Goal: Information Seeking & Learning: Learn about a topic

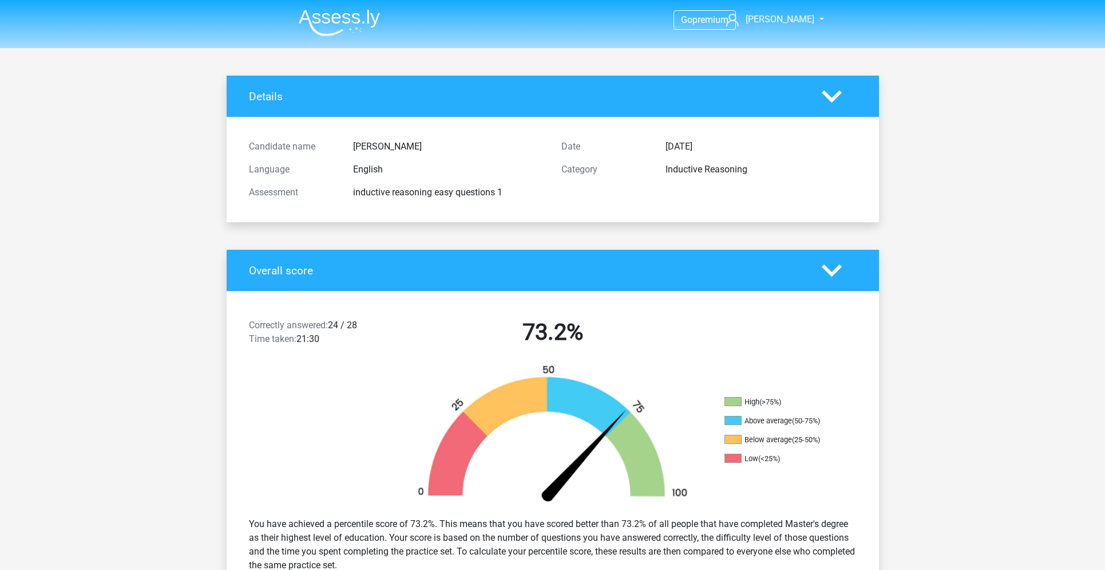
scroll to position [1705, 0]
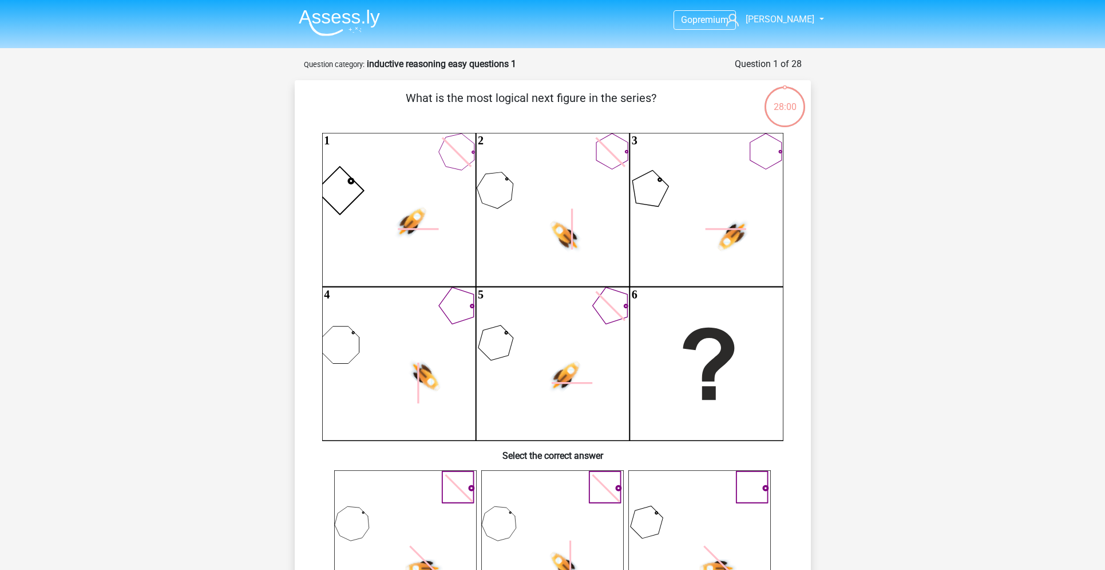
scroll to position [369, 0]
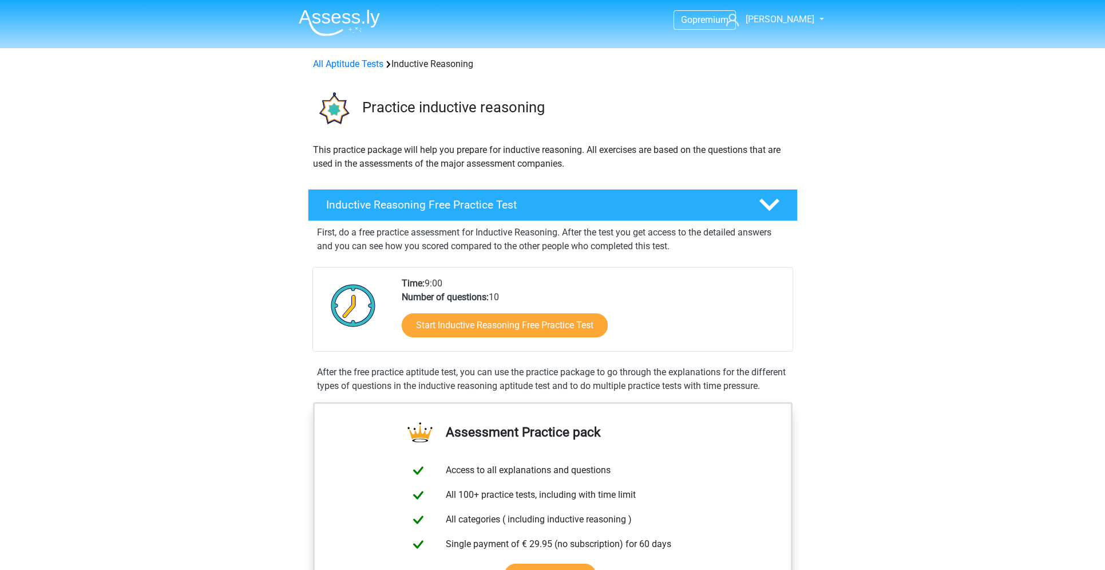
scroll to position [948, 0]
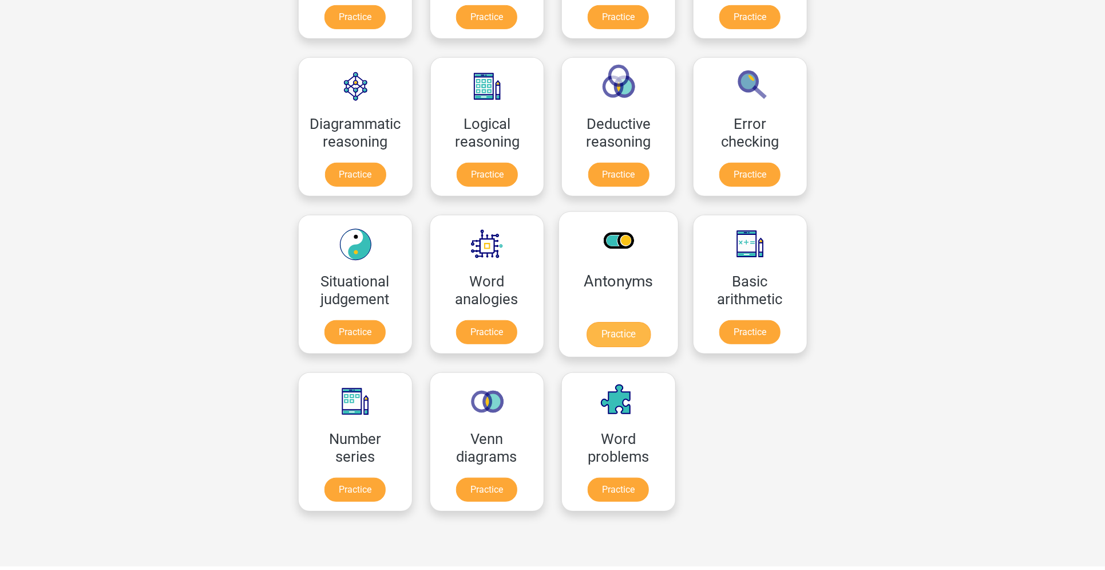
scroll to position [309, 0]
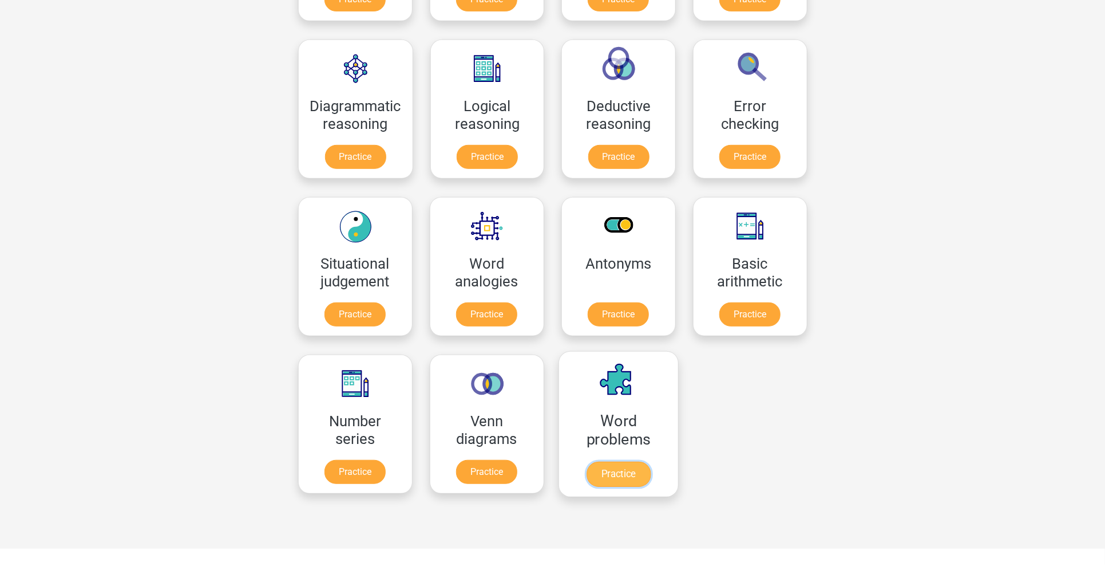
click at [619, 461] on link "Practice" at bounding box center [618, 473] width 64 height 25
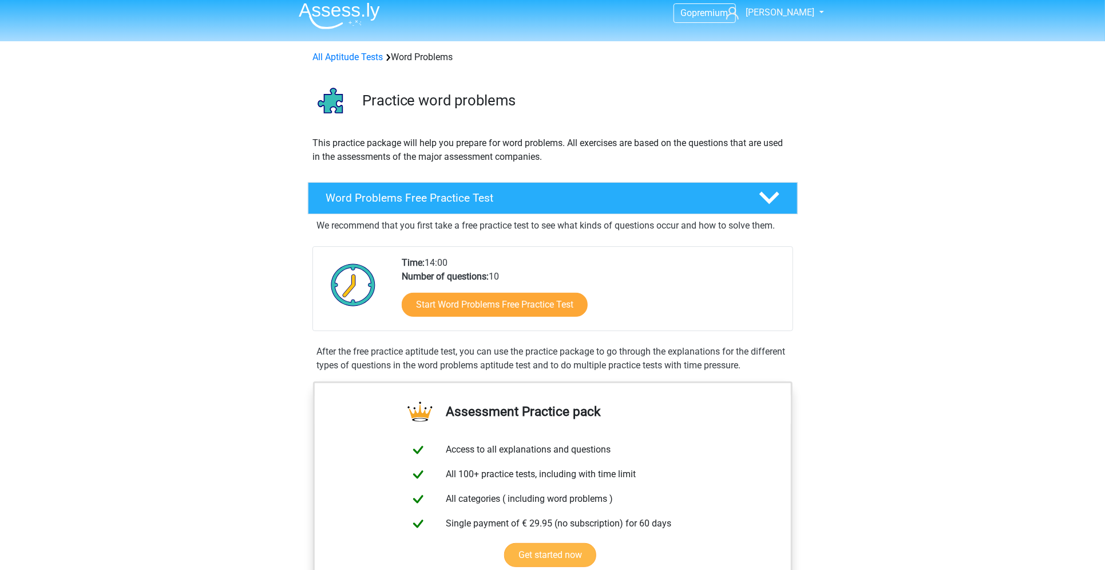
scroll to position [5, 0]
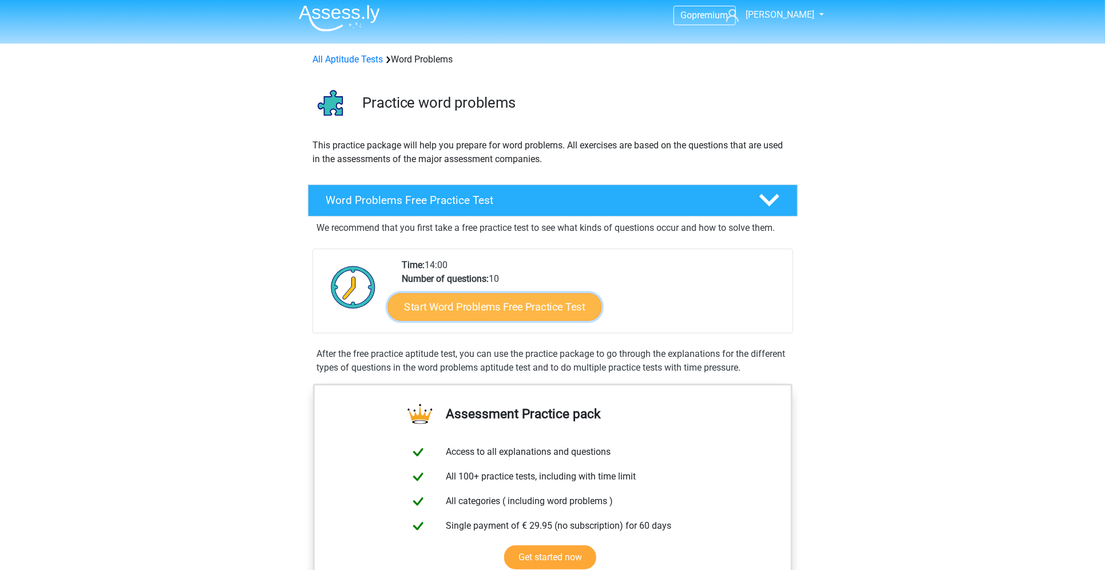
click at [506, 302] on link "Start Word Problems Free Practice Test" at bounding box center [495, 306] width 214 height 27
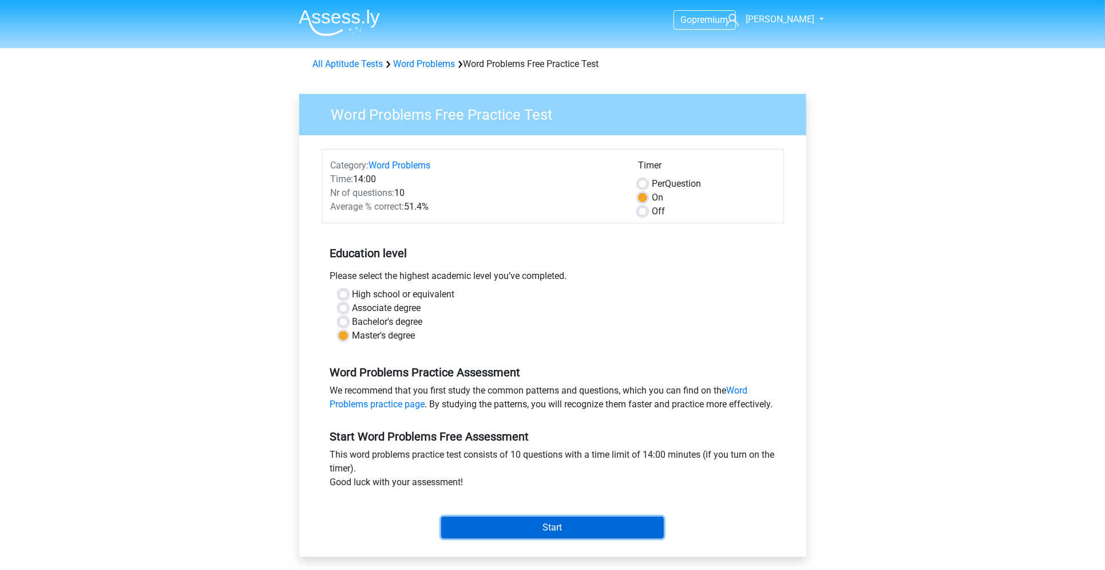
click at [528, 538] on input "Start" at bounding box center [552, 527] width 223 height 22
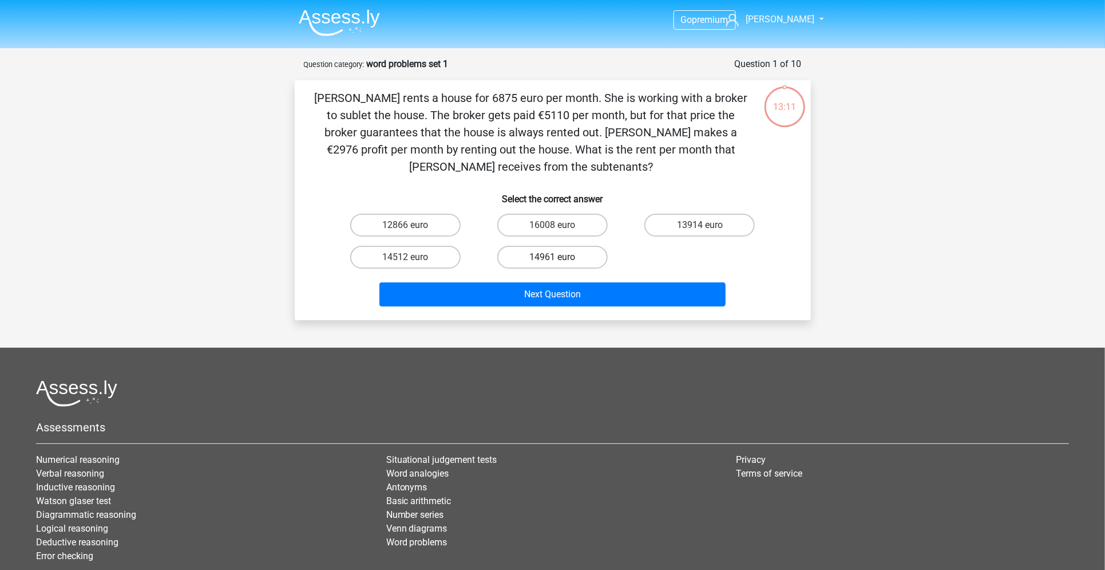
click at [541, 250] on label "14961 euro" at bounding box center [552, 257] width 110 height 23
click at [552, 257] on input "14961 euro" at bounding box center [555, 260] width 7 height 7
radio input "true"
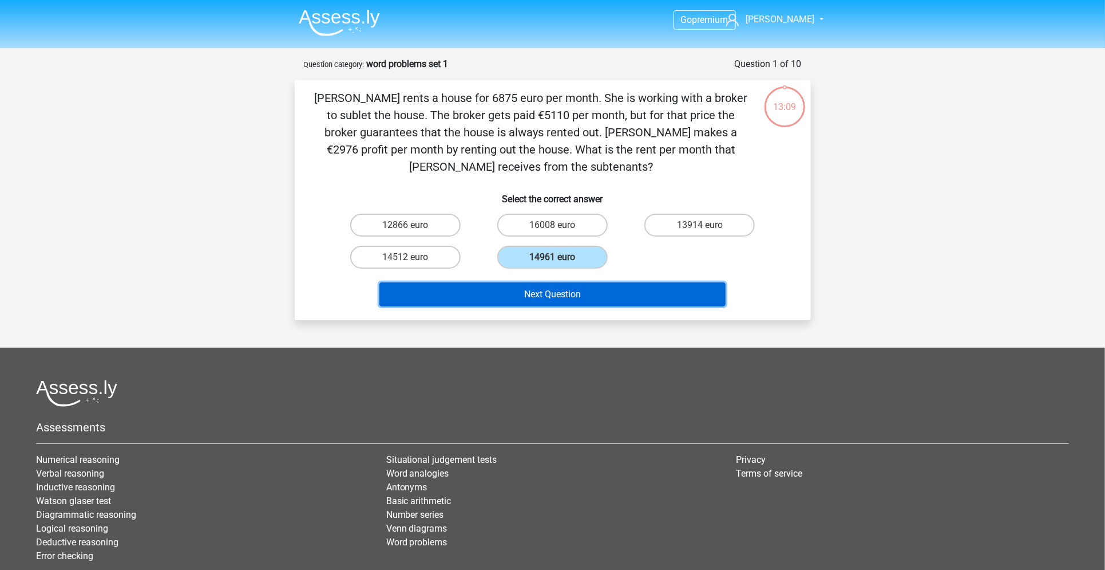
click at [540, 301] on button "Next Question" at bounding box center [553, 294] width 346 height 24
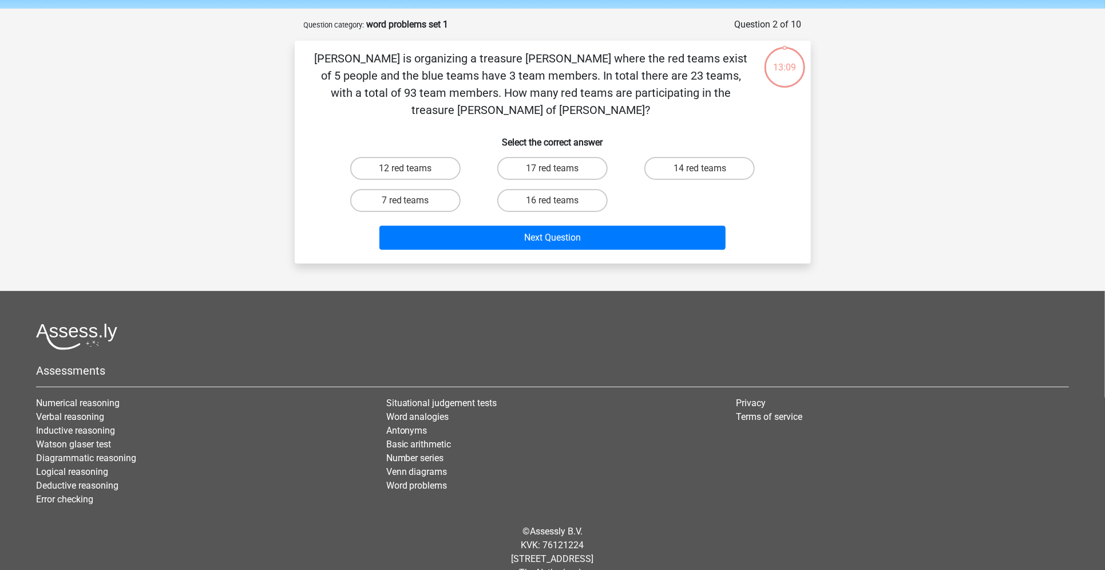
scroll to position [44, 0]
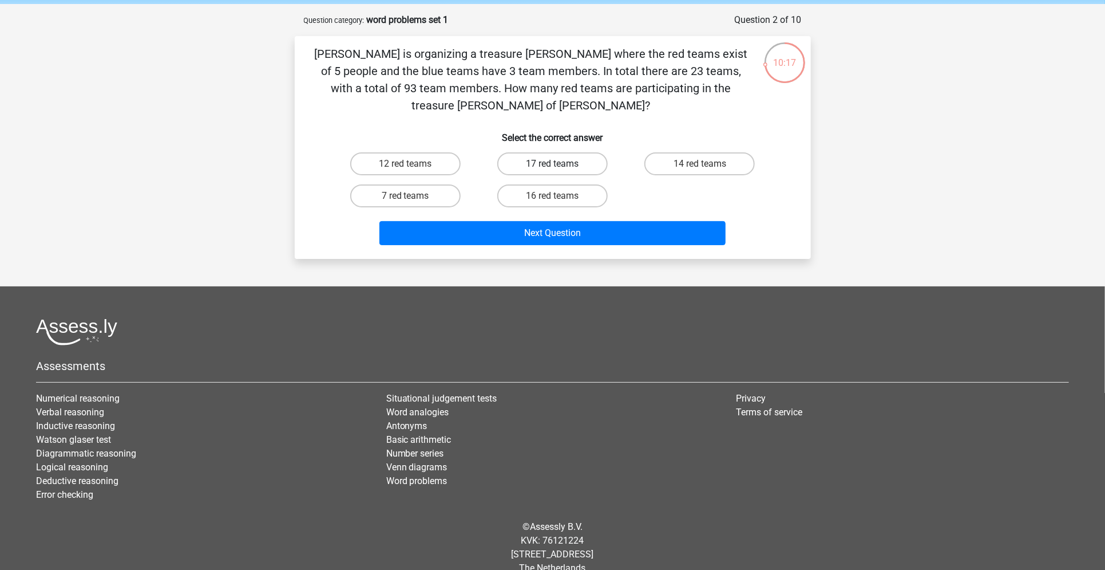
click at [571, 152] on label "17 red teams" at bounding box center [552, 163] width 110 height 23
click at [560, 164] on input "17 red teams" at bounding box center [555, 167] width 7 height 7
radio input "true"
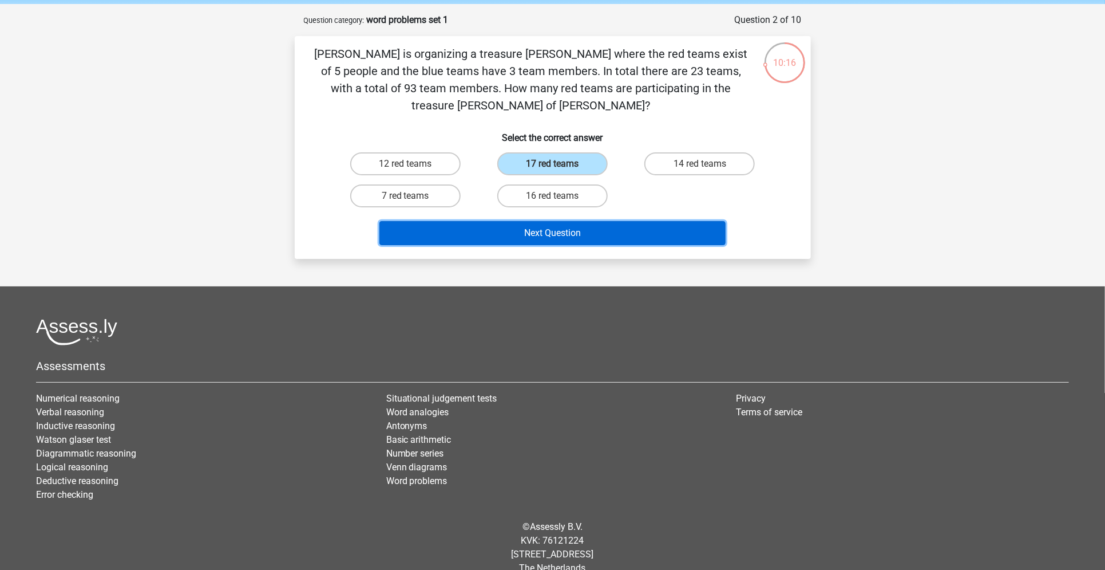
click at [540, 221] on button "Next Question" at bounding box center [553, 233] width 346 height 24
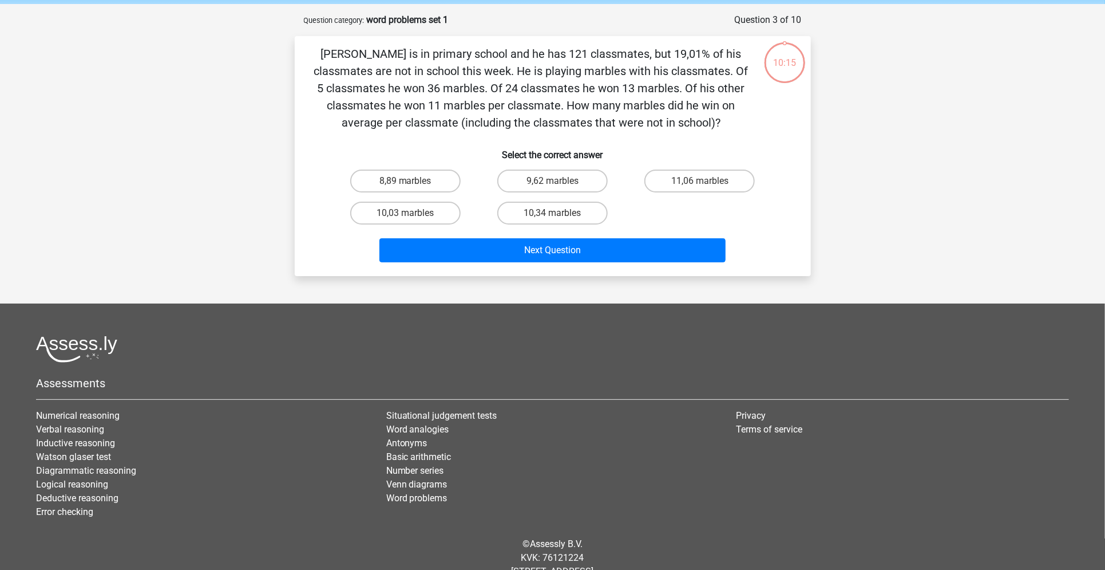
scroll to position [57, 0]
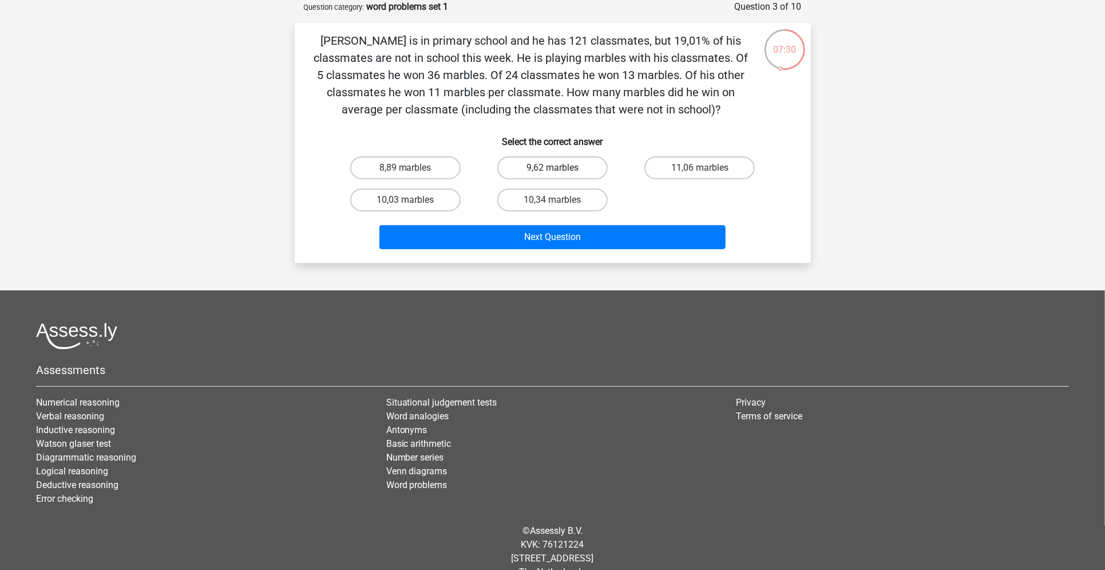
click at [582, 175] on label "9,62 marbles" at bounding box center [552, 167] width 110 height 23
click at [560, 175] on input "9,62 marbles" at bounding box center [555, 171] width 7 height 7
radio input "true"
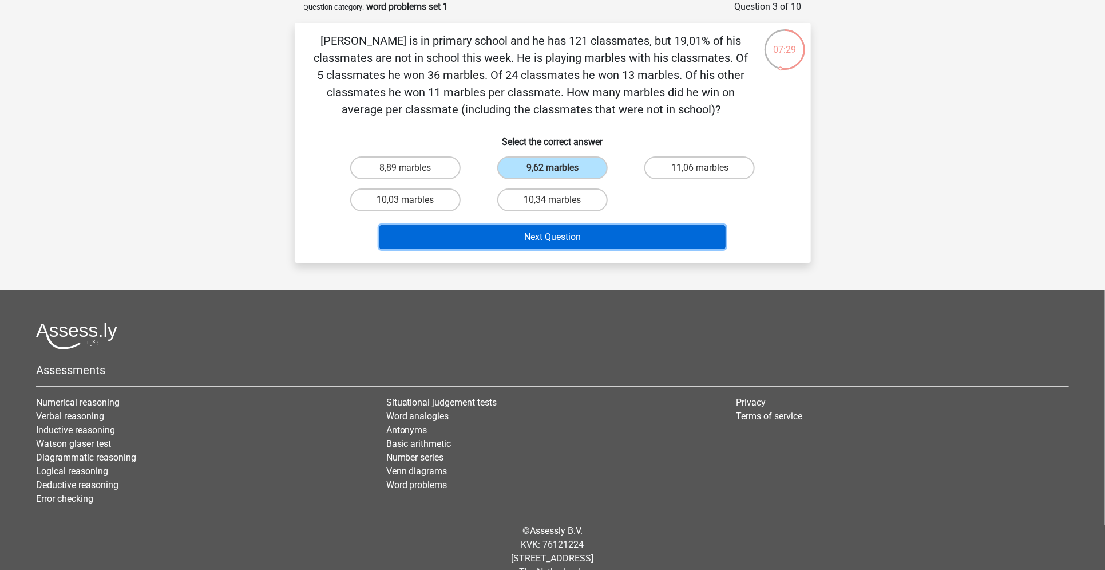
click at [600, 231] on button "Next Question" at bounding box center [553, 237] width 346 height 24
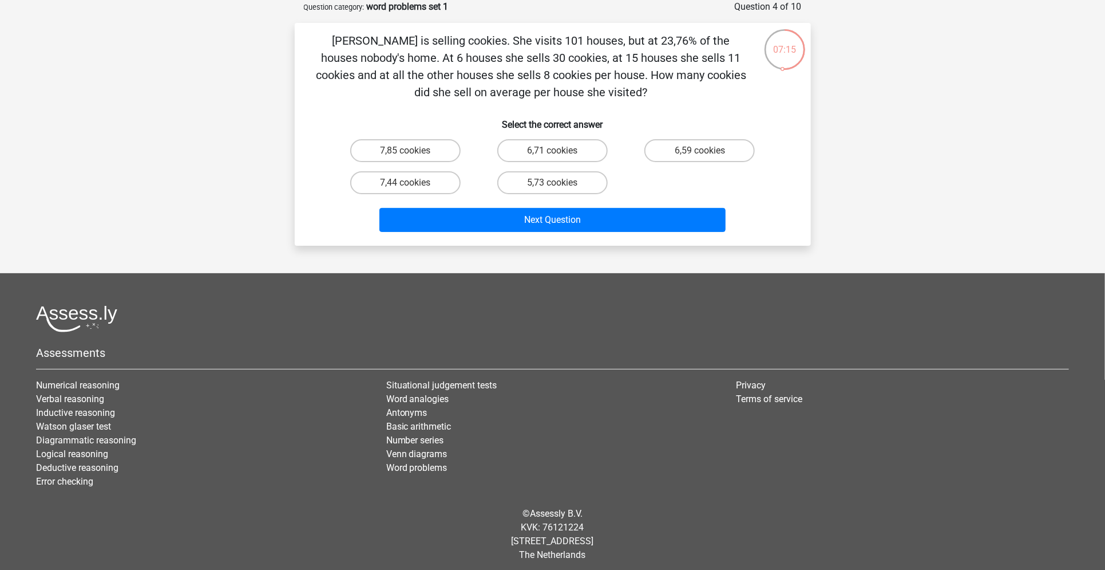
click at [554, 186] on input "5,73 cookies" at bounding box center [555, 186] width 7 height 7
radio input "true"
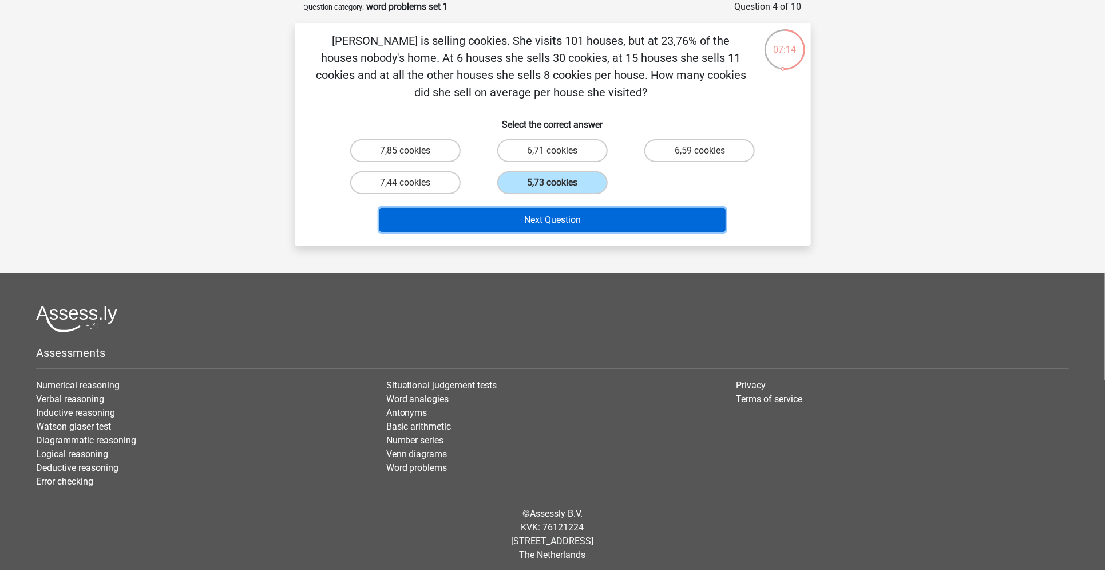
click at [543, 212] on button "Next Question" at bounding box center [553, 220] width 346 height 24
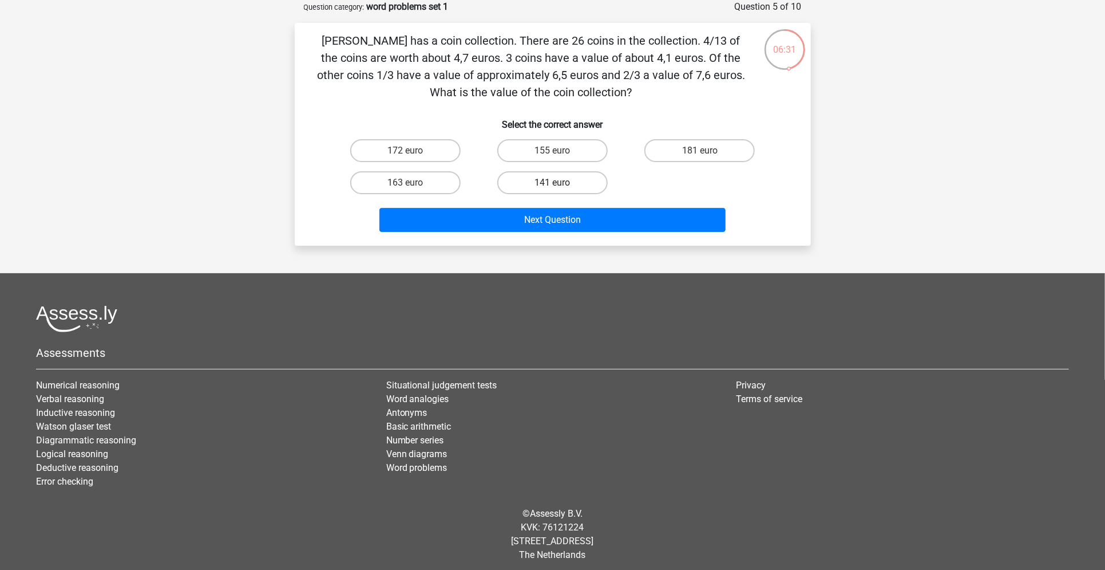
click at [521, 186] on label "141 euro" at bounding box center [552, 182] width 110 height 23
click at [552, 186] on input "141 euro" at bounding box center [555, 186] width 7 height 7
radio input "true"
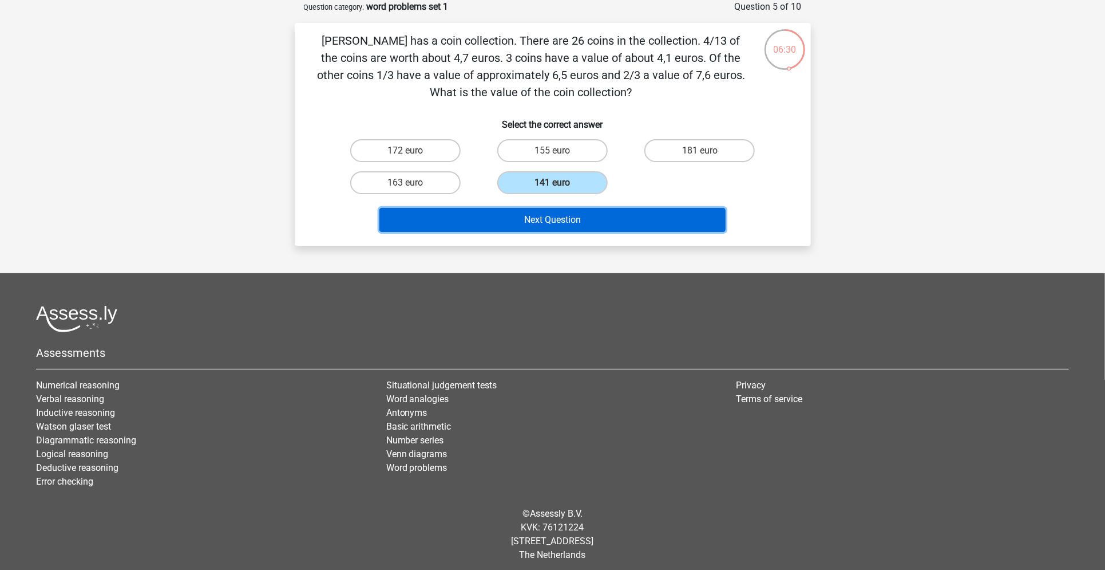
click at [538, 224] on button "Next Question" at bounding box center [553, 220] width 346 height 24
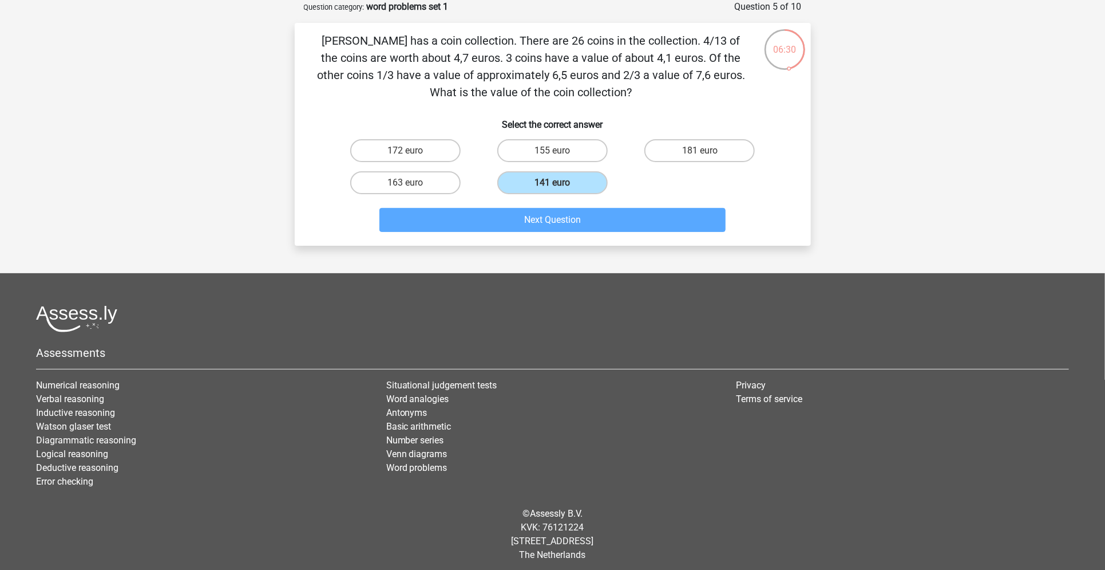
scroll to position [27, 0]
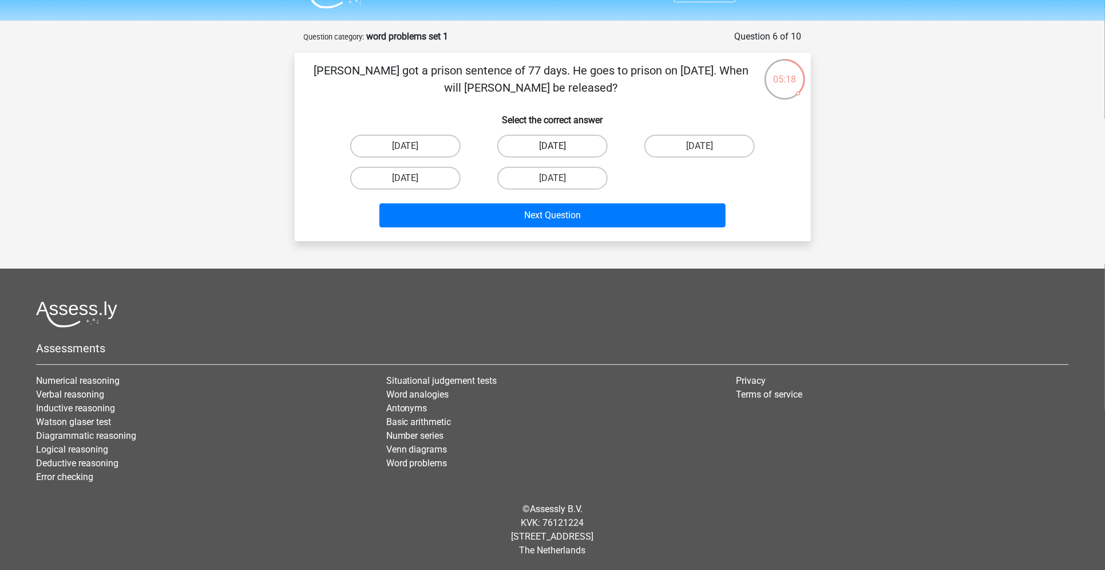
click at [542, 151] on label "August 12" at bounding box center [552, 146] width 110 height 23
click at [552, 151] on input "August 12" at bounding box center [555, 149] width 7 height 7
radio input "true"
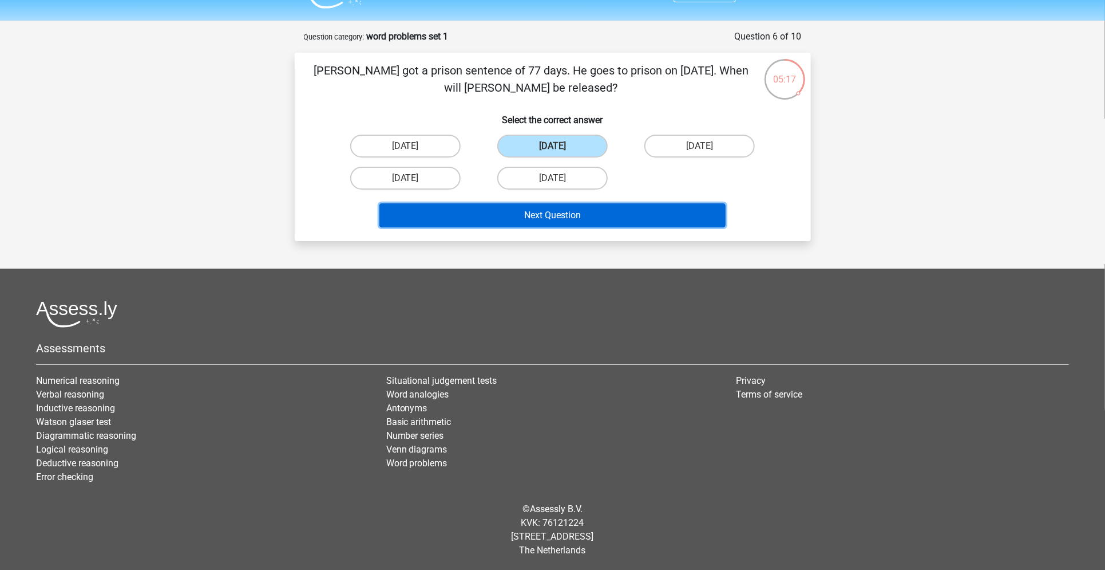
click at [542, 204] on button "Next Question" at bounding box center [553, 215] width 346 height 24
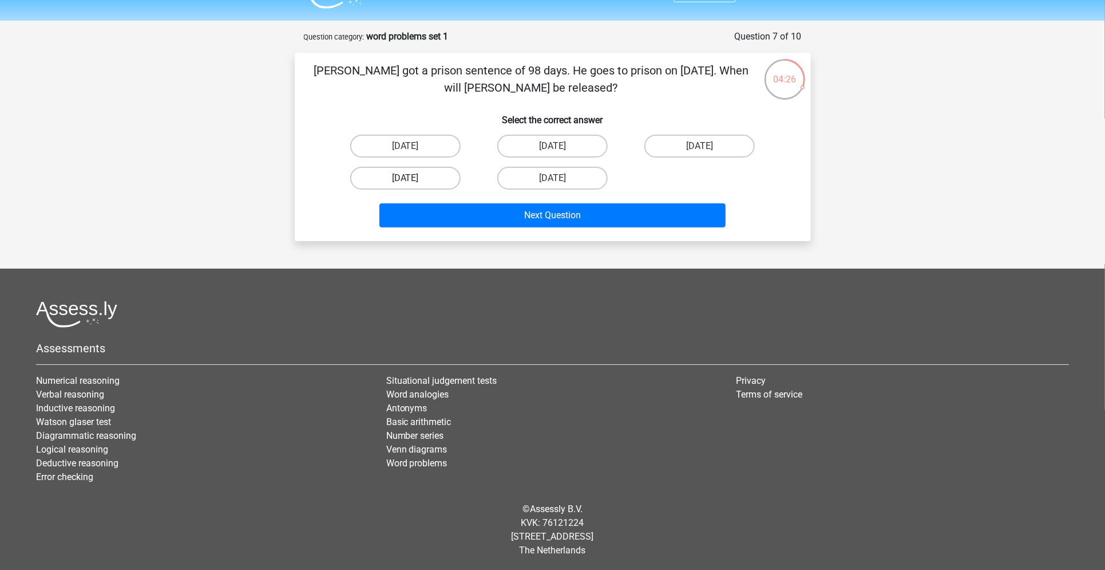
click at [403, 184] on label "August 22" at bounding box center [405, 178] width 110 height 23
click at [405, 184] on input "August 22" at bounding box center [408, 181] width 7 height 7
radio input "true"
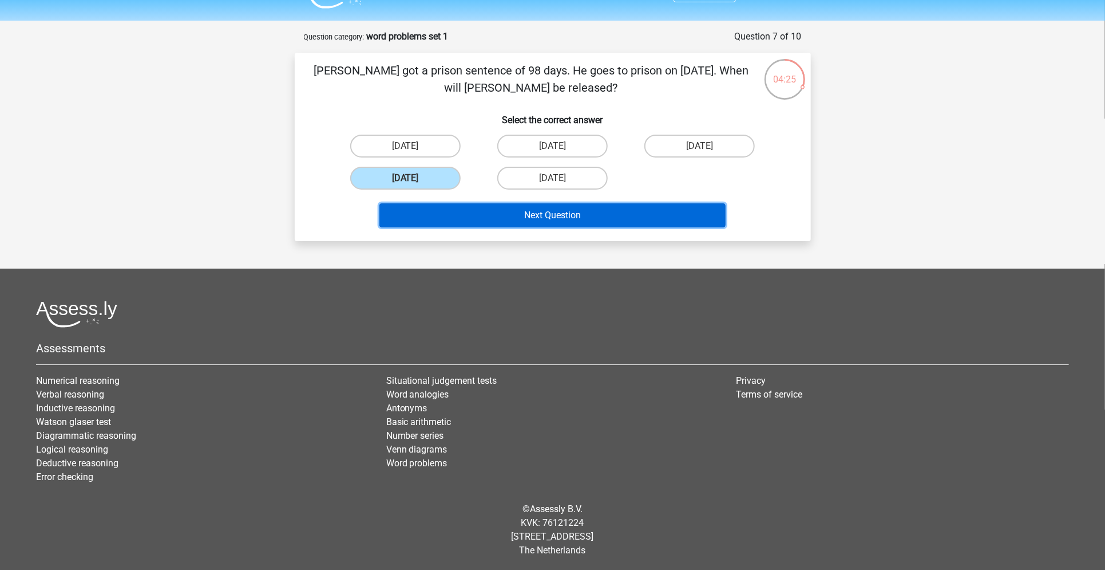
click at [445, 207] on button "Next Question" at bounding box center [553, 215] width 346 height 24
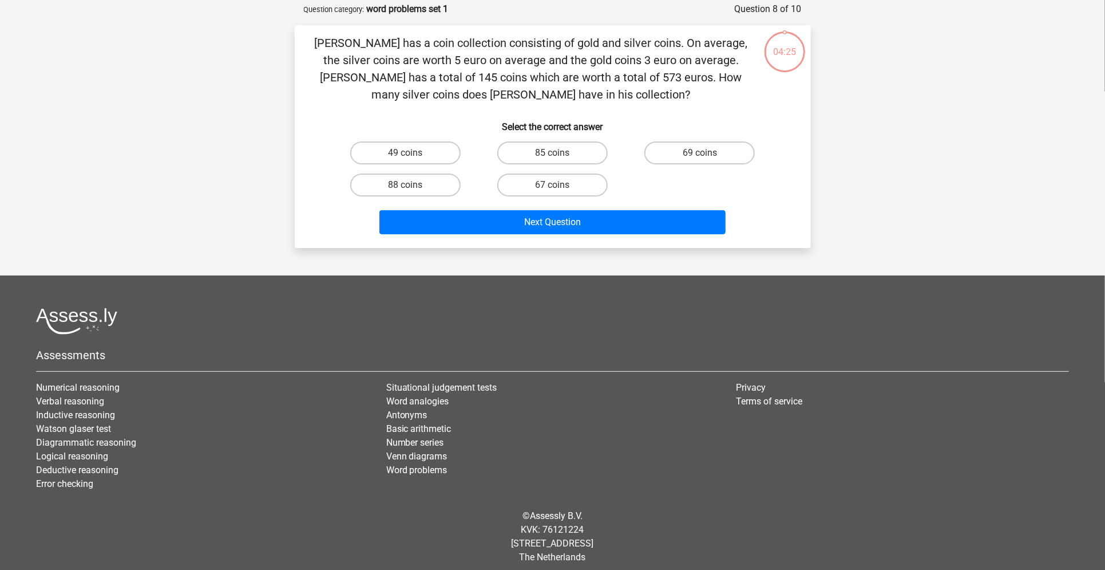
scroll to position [57, 0]
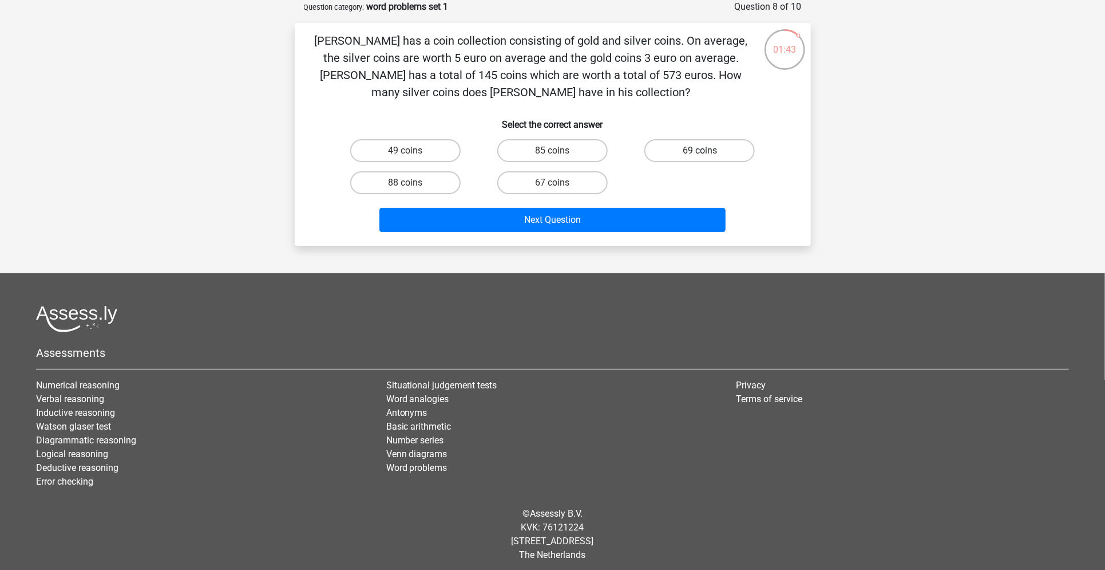
click at [721, 147] on label "69 coins" at bounding box center [700, 150] width 110 height 23
click at [708, 151] on input "69 coins" at bounding box center [703, 154] width 7 height 7
radio input "true"
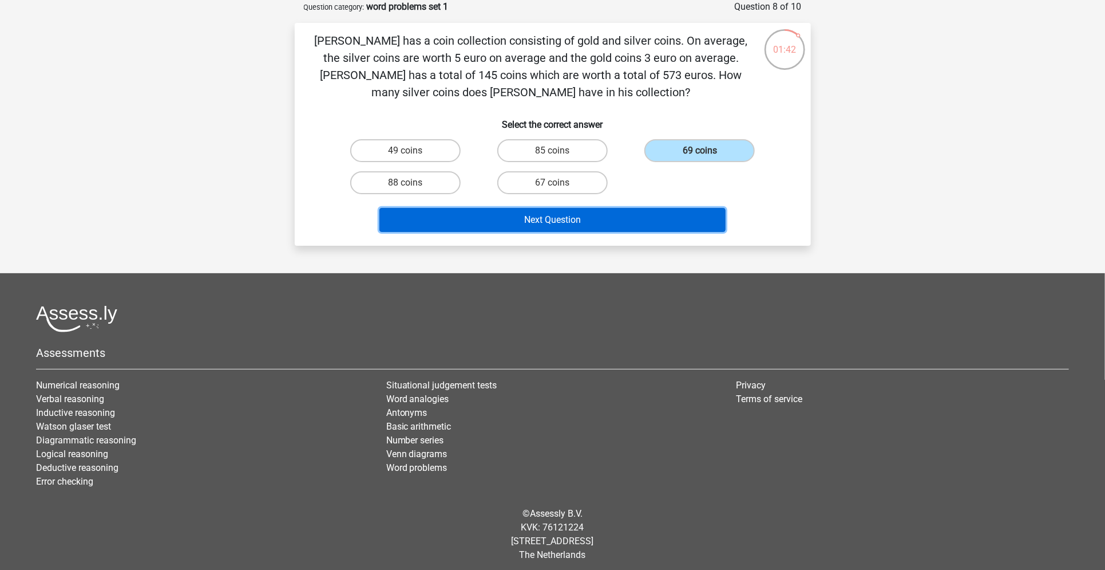
click at [637, 218] on button "Next Question" at bounding box center [553, 220] width 346 height 24
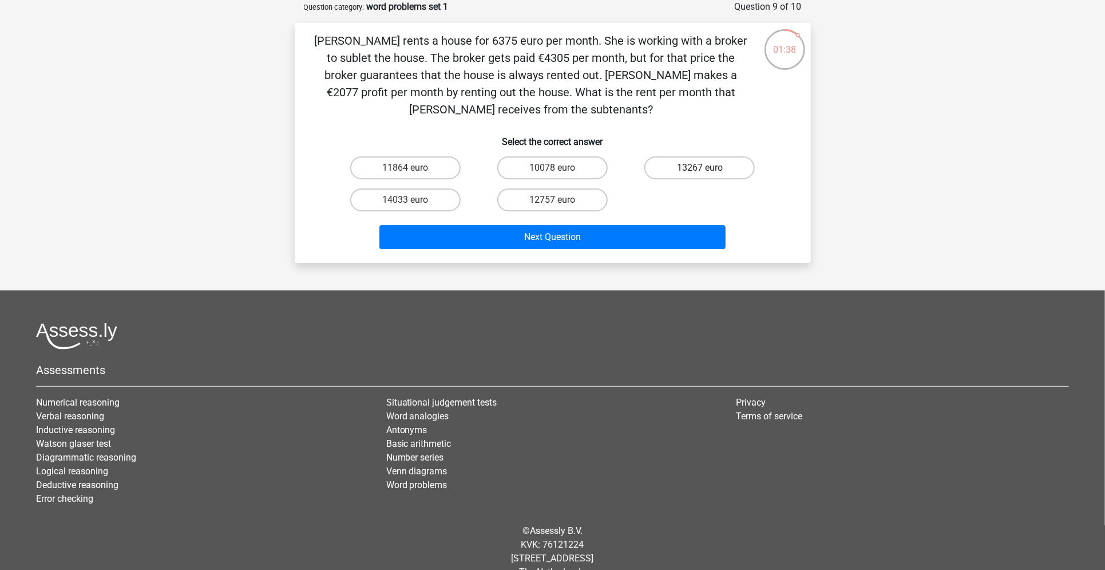
click at [702, 159] on label "13267 euro" at bounding box center [700, 167] width 110 height 23
click at [702, 168] on input "13267 euro" at bounding box center [703, 171] width 7 height 7
radio input "true"
click at [531, 188] on label "12757 euro" at bounding box center [552, 199] width 110 height 23
click at [552, 200] on input "12757 euro" at bounding box center [555, 203] width 7 height 7
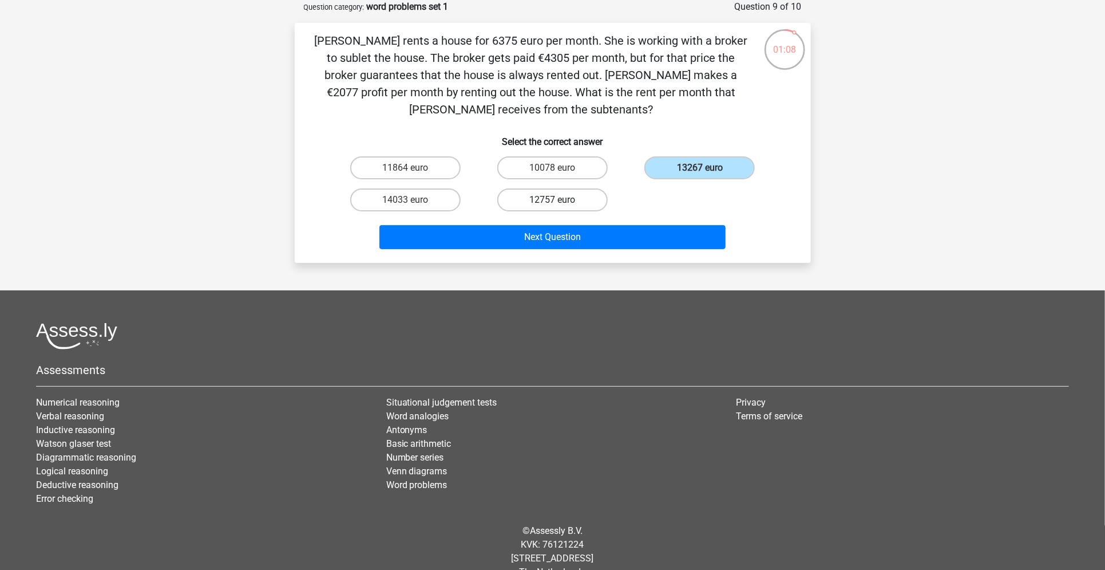
radio input "true"
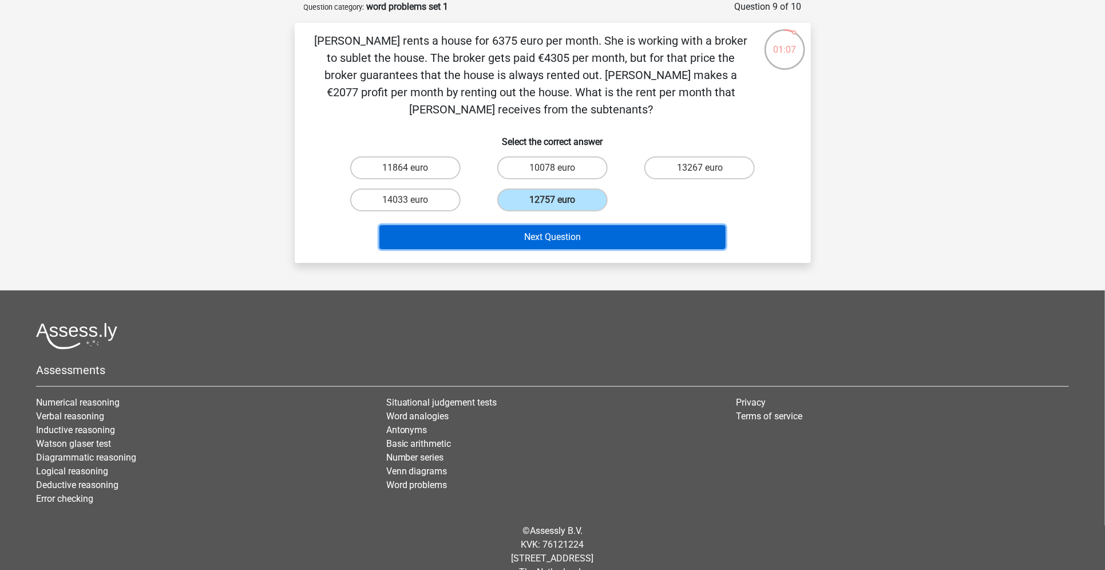
click at [532, 240] on button "Next Question" at bounding box center [553, 237] width 346 height 24
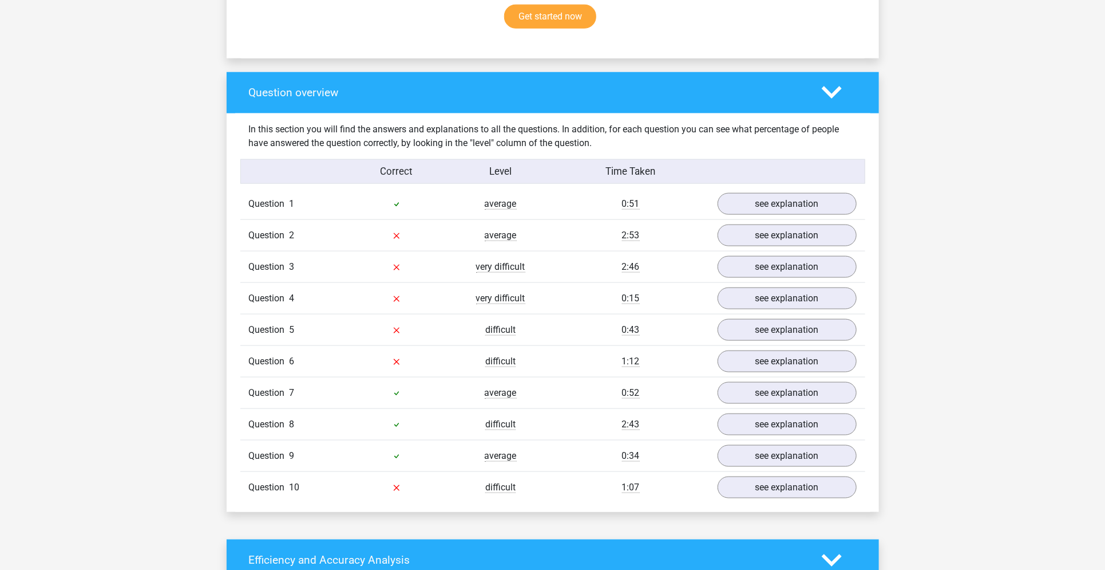
scroll to position [779, 0]
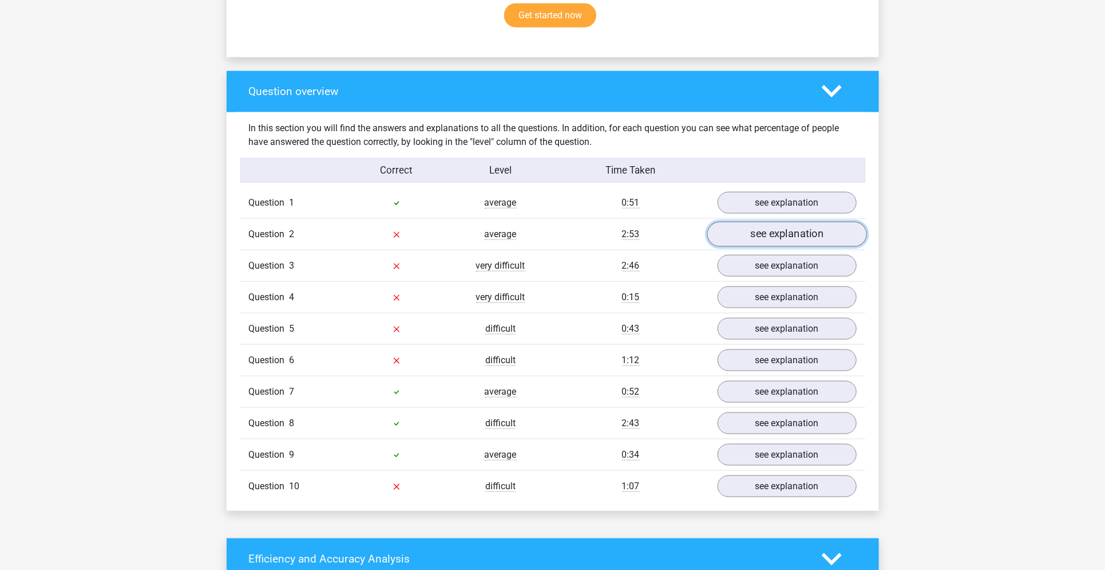
click at [771, 238] on link "see explanation" at bounding box center [787, 234] width 160 height 25
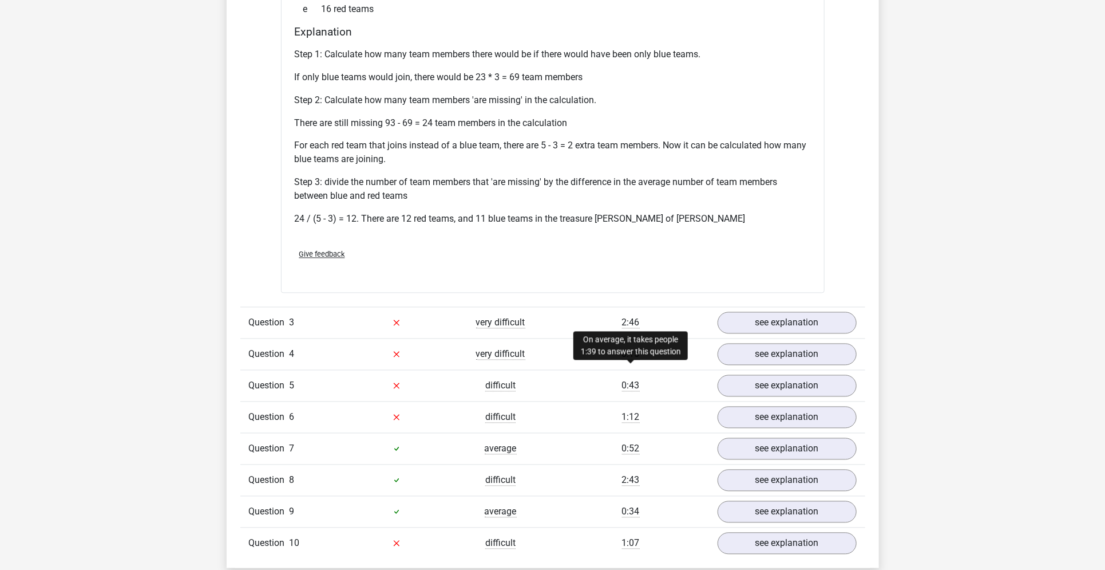
scroll to position [1159, 0]
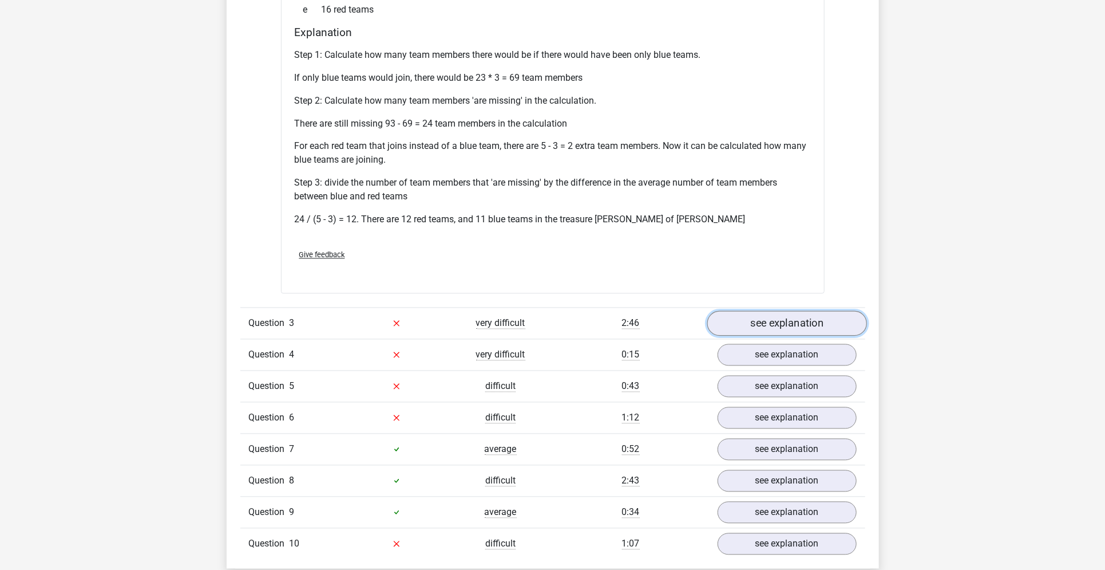
click at [824, 311] on link "see explanation" at bounding box center [787, 323] width 160 height 25
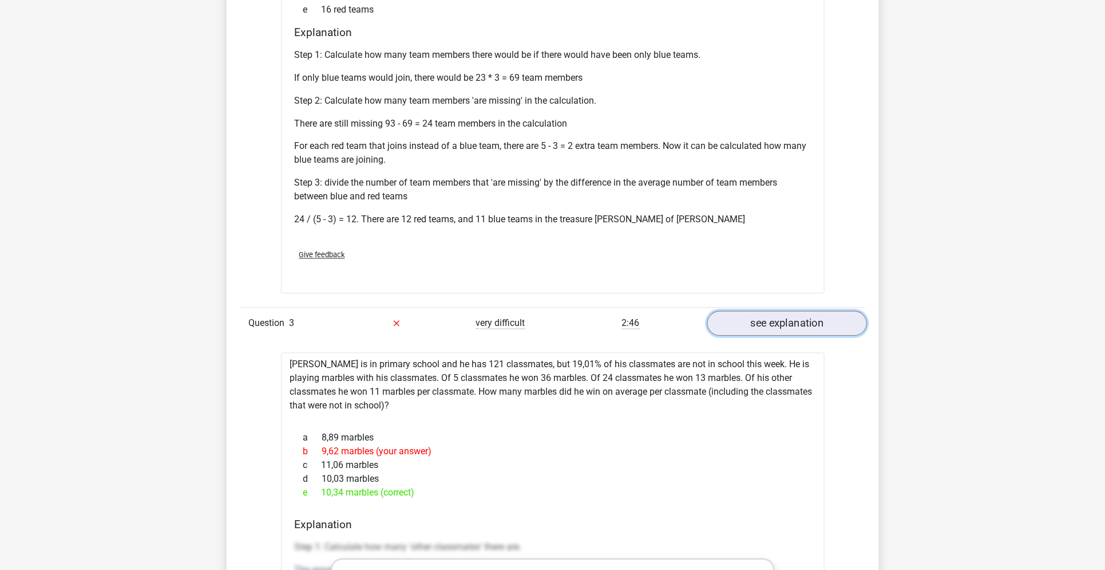
click at [824, 311] on link "see explanation" at bounding box center [787, 323] width 160 height 25
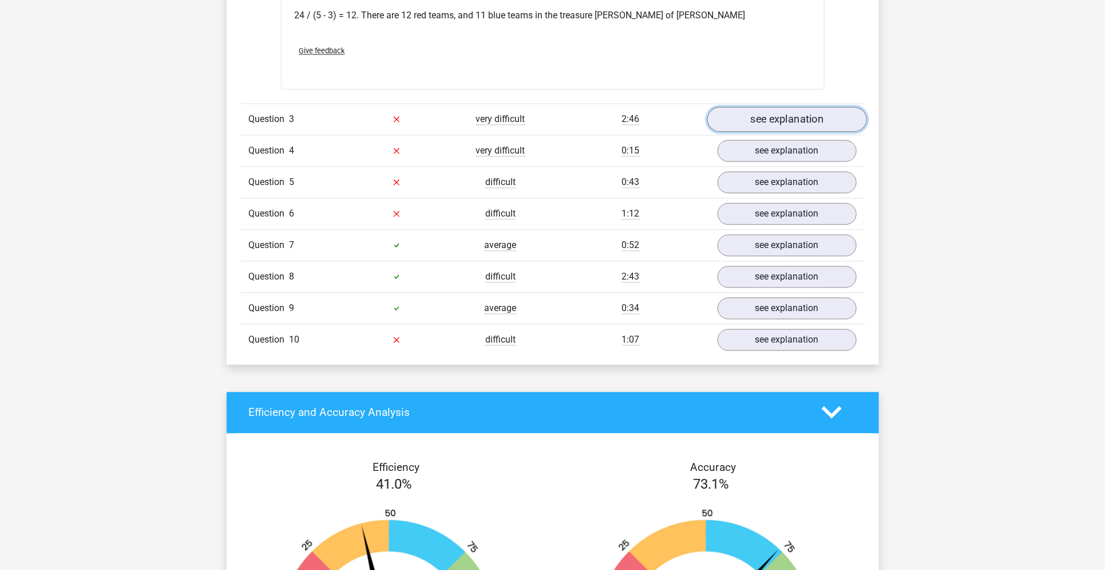
scroll to position [1365, 0]
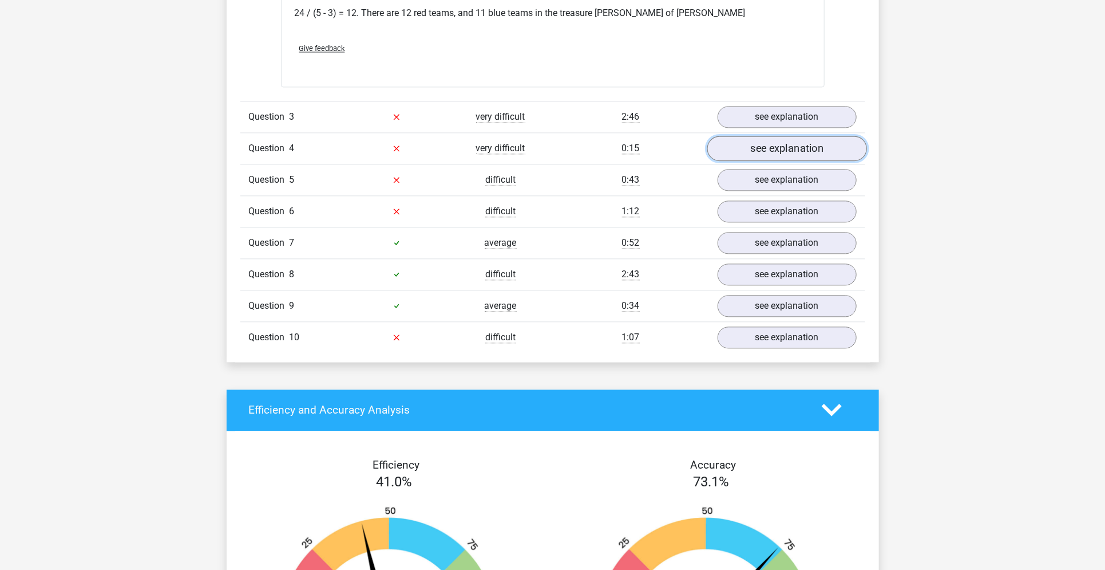
click at [797, 138] on link "see explanation" at bounding box center [787, 148] width 160 height 25
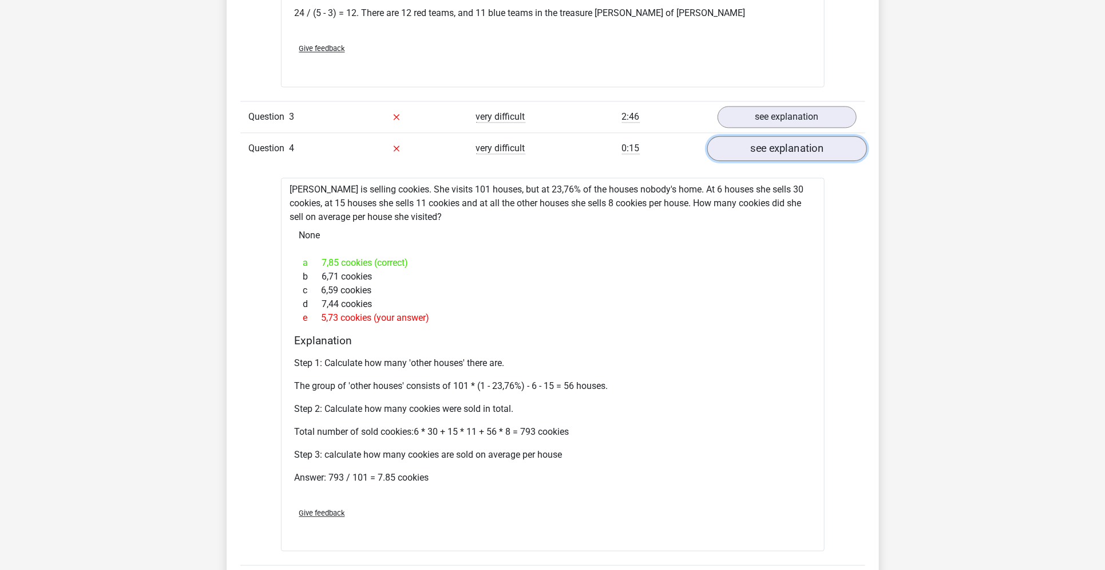
click at [797, 138] on link "see explanation" at bounding box center [787, 148] width 160 height 25
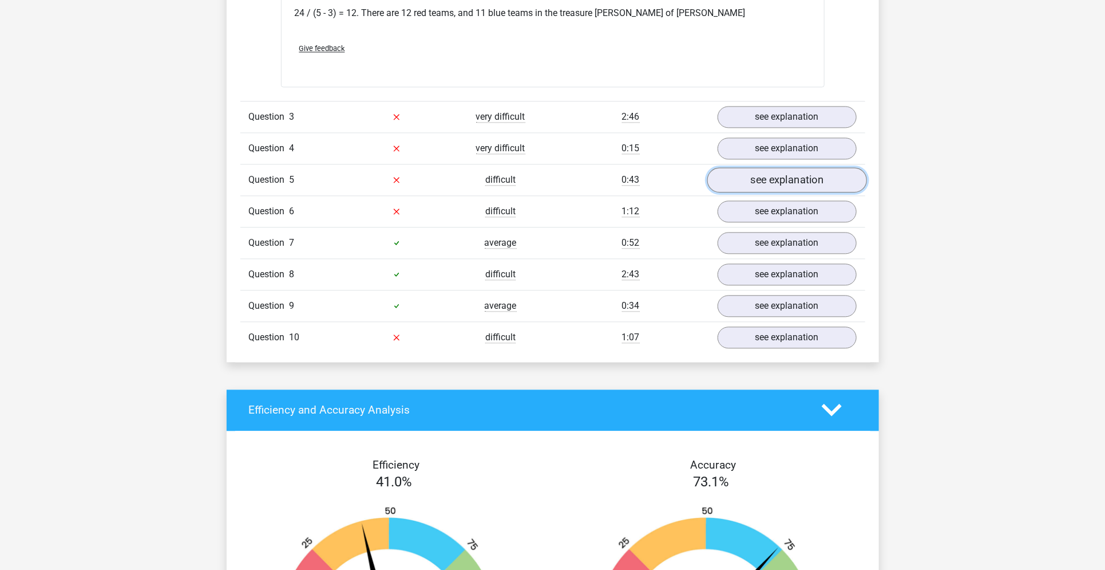
click at [771, 167] on link "see explanation" at bounding box center [787, 179] width 160 height 25
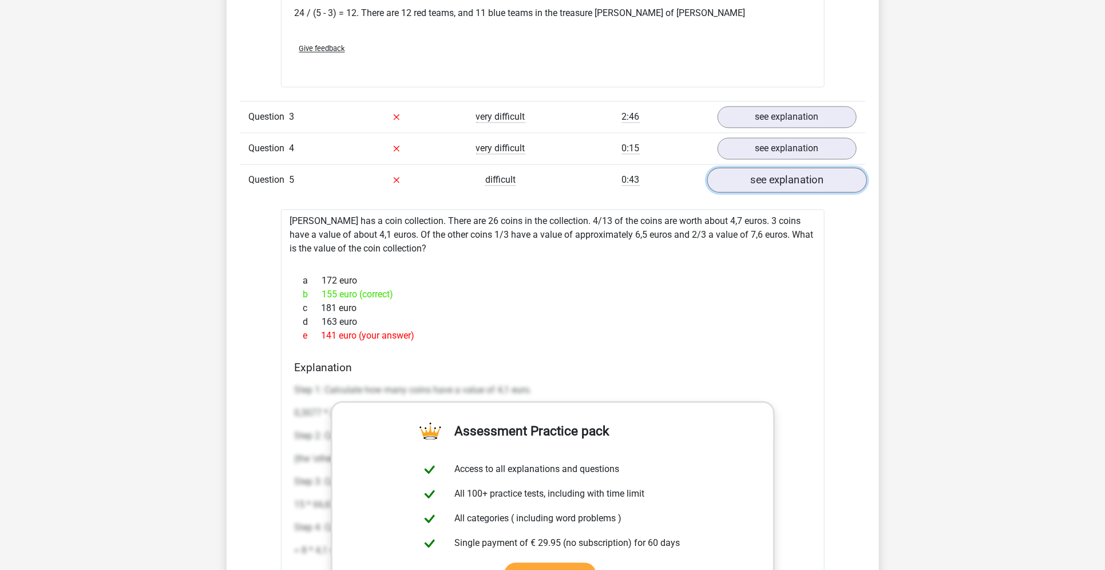
click at [771, 167] on link "see explanation" at bounding box center [787, 179] width 160 height 25
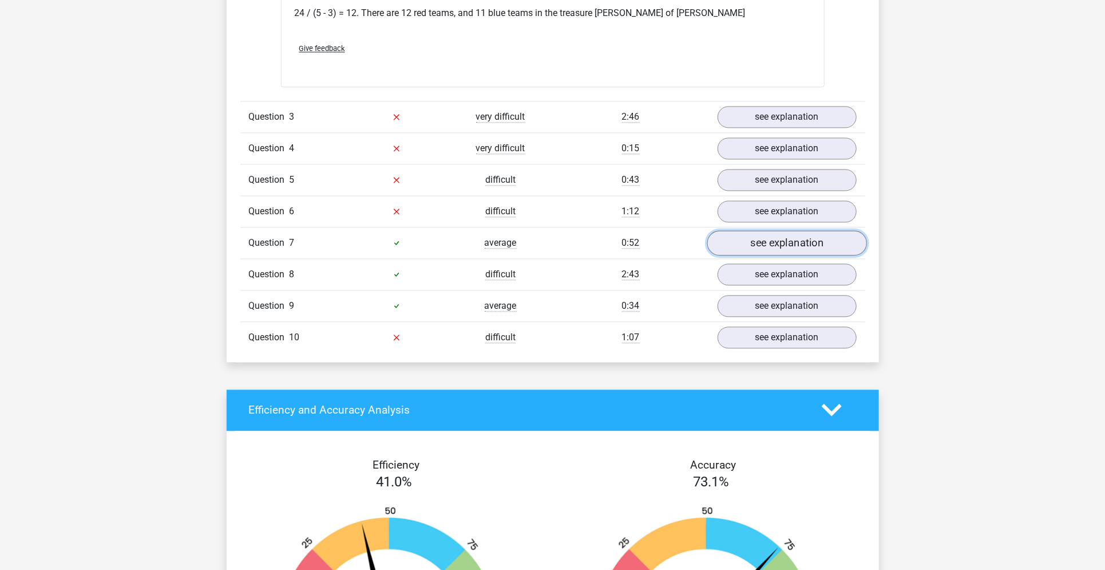
click at [754, 237] on link "see explanation" at bounding box center [787, 242] width 160 height 25
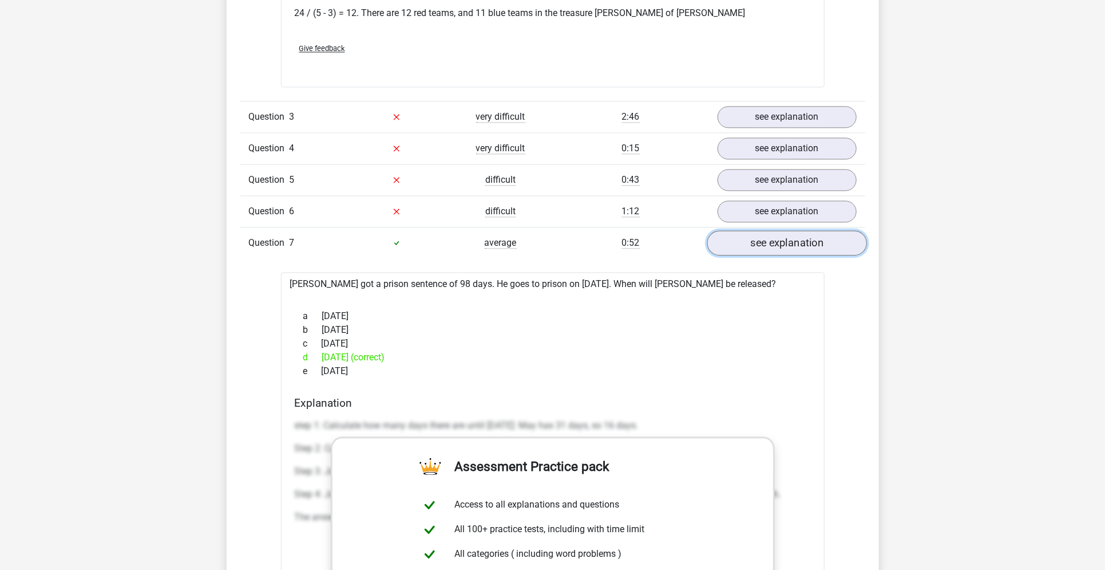
click at [754, 237] on link "see explanation" at bounding box center [787, 242] width 160 height 25
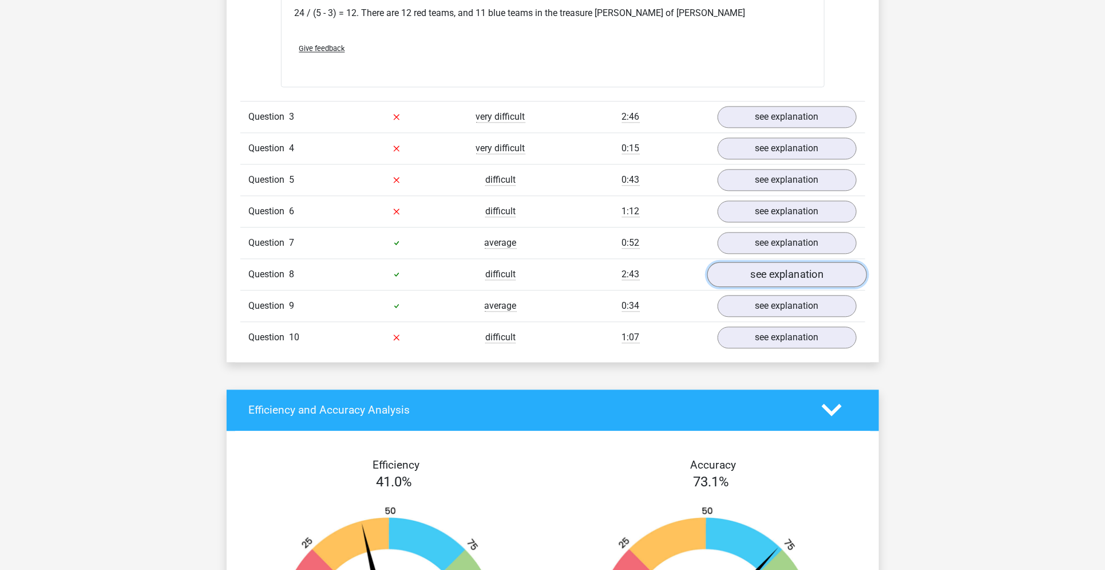
click at [754, 262] on link "see explanation" at bounding box center [787, 274] width 160 height 25
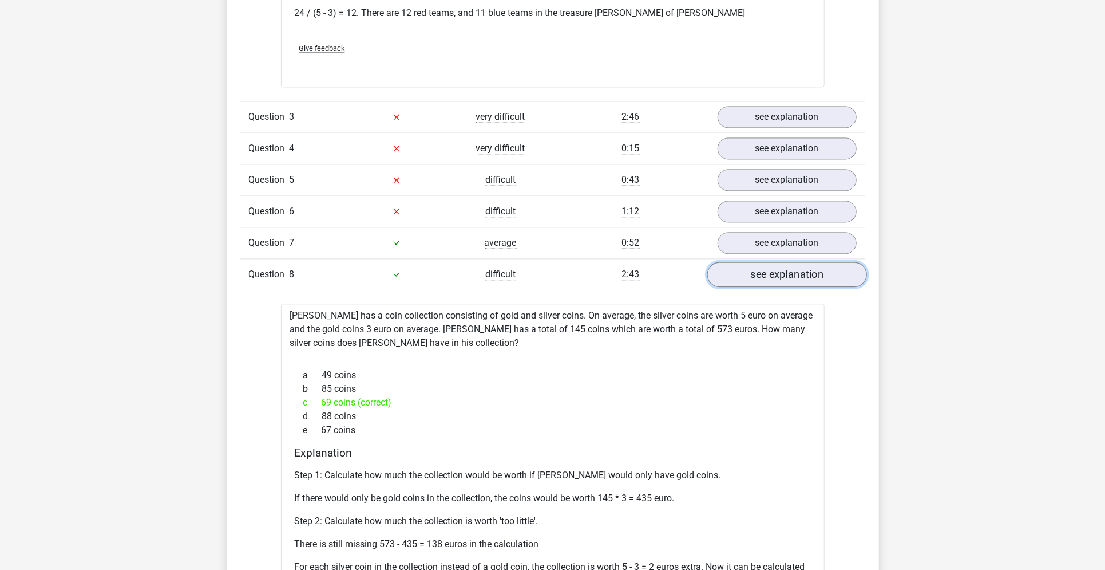
click at [754, 262] on link "see explanation" at bounding box center [787, 274] width 160 height 25
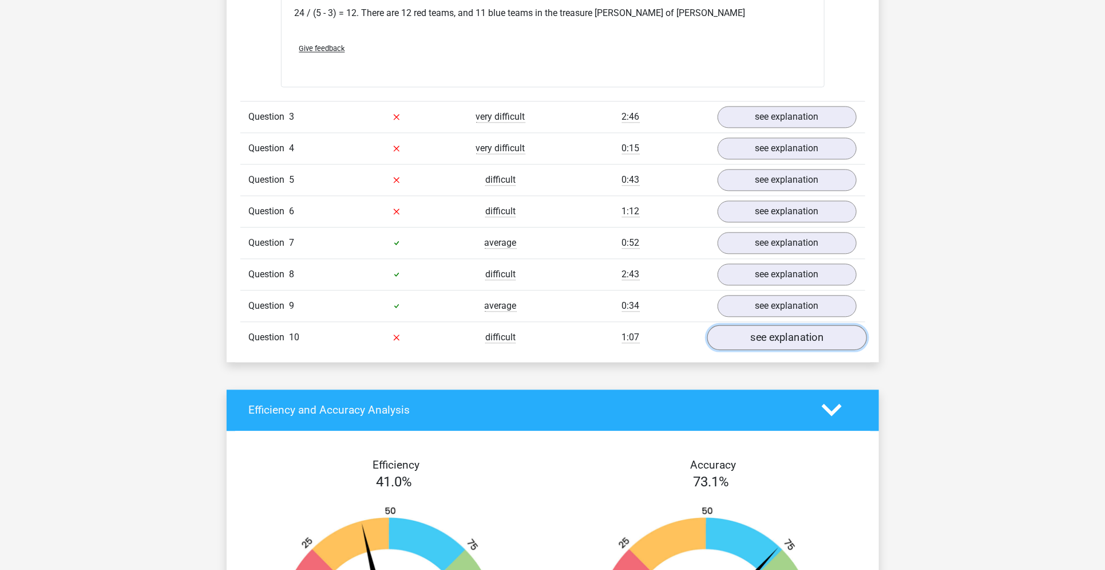
click at [791, 325] on link "see explanation" at bounding box center [787, 337] width 160 height 25
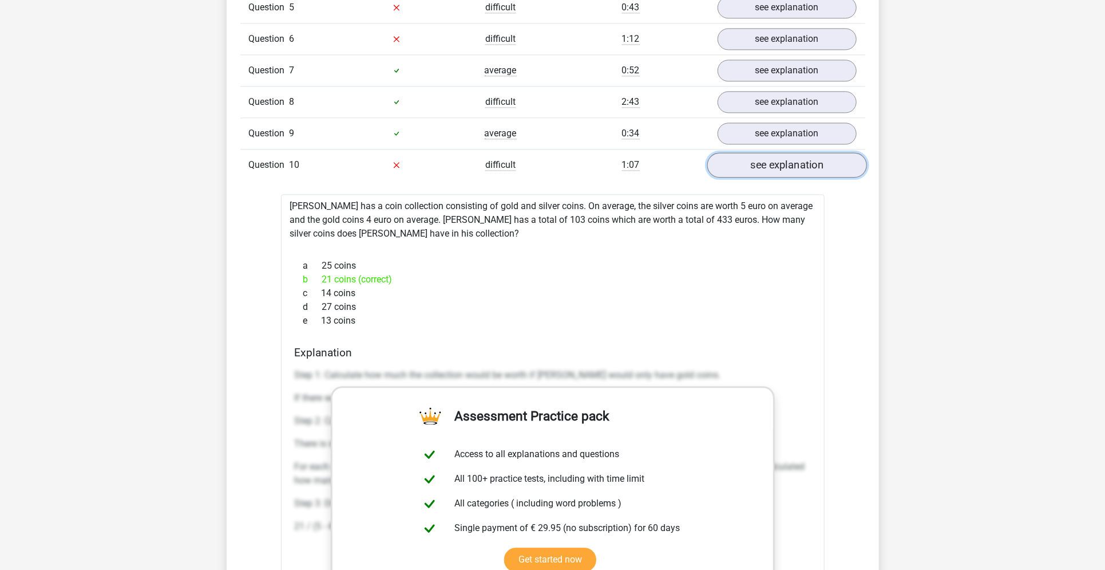
scroll to position [1537, 0]
drag, startPoint x: 289, startPoint y: 185, endPoint x: 393, endPoint y: 308, distance: 160.8
click at [393, 308] on div "Chris has a coin collection consisting of gold and silver coins. On average, th…" at bounding box center [553, 478] width 544 height 566
copy div "Chris has a coin collection consisting of gold and silver coins. On average, th…"
click at [354, 287] on div "c 14 coins" at bounding box center [553, 294] width 516 height 14
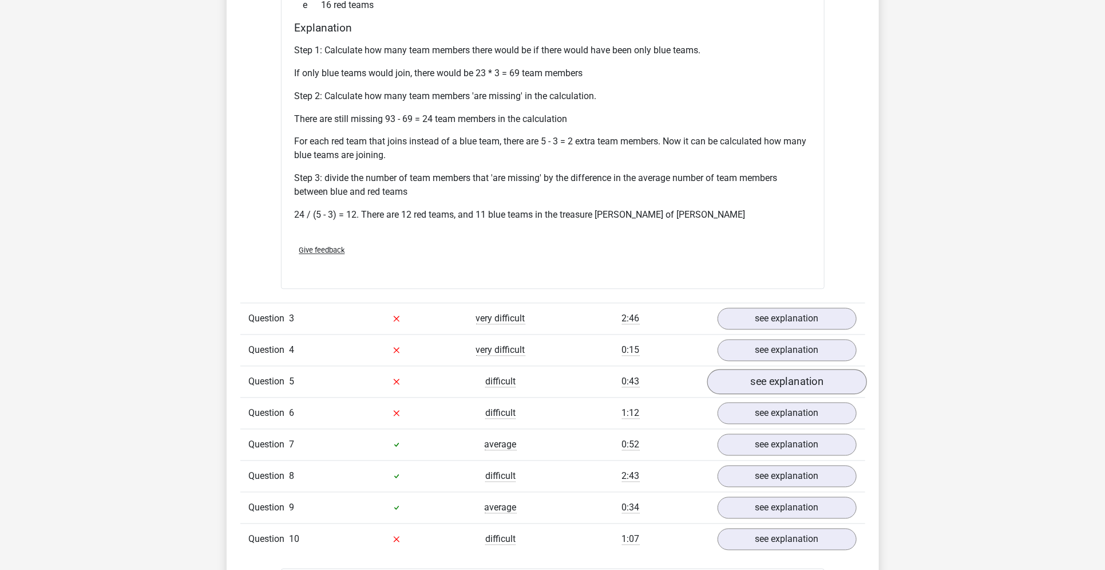
scroll to position [1165, 0]
click at [788, 336] on link "see explanation" at bounding box center [787, 348] width 160 height 25
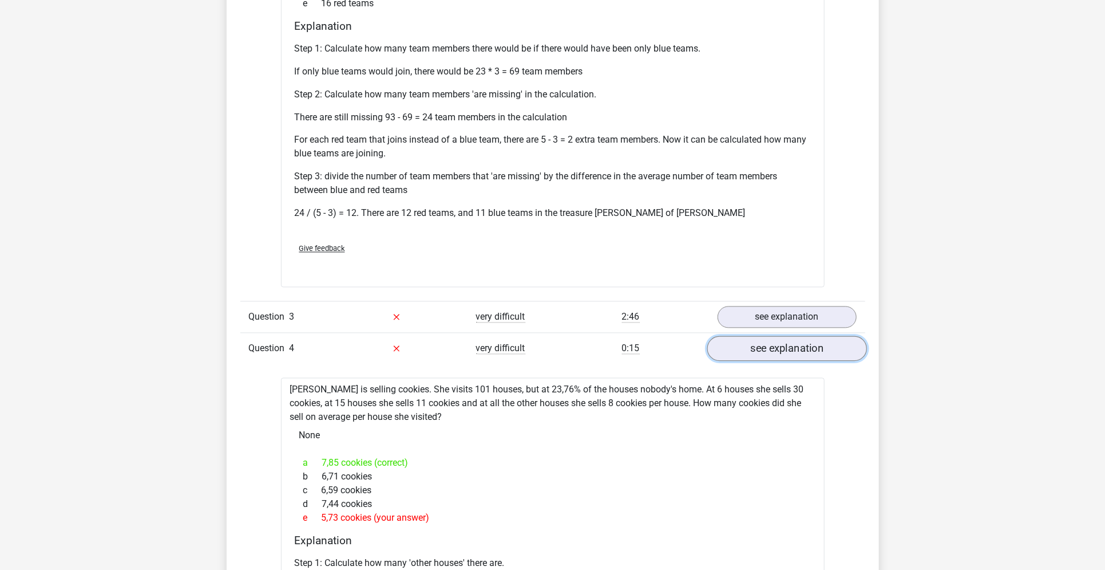
click at [788, 336] on link "see explanation" at bounding box center [787, 348] width 160 height 25
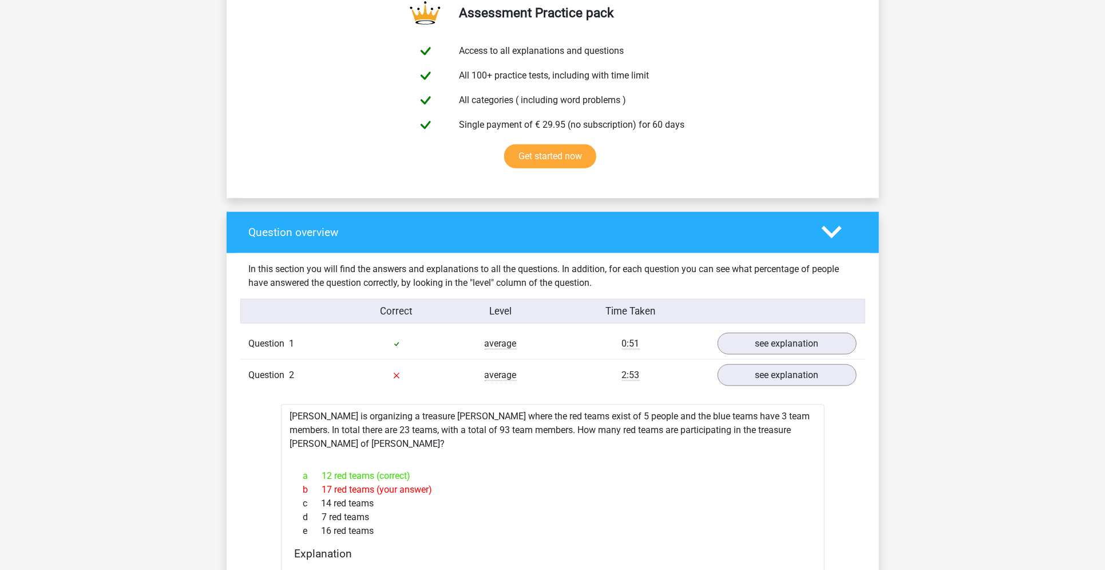
scroll to position [635, 0]
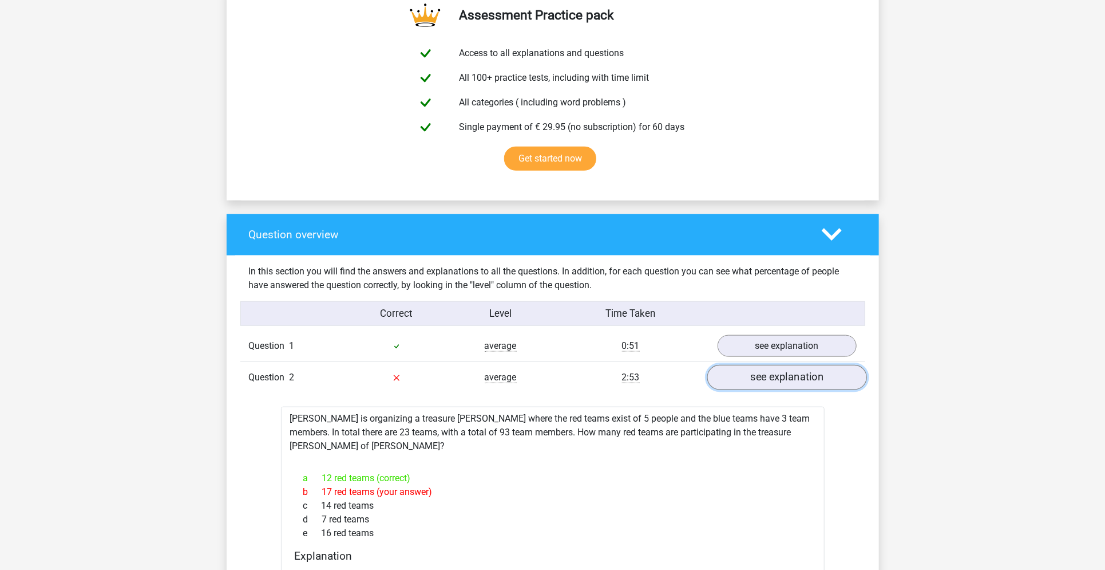
click at [785, 374] on link "see explanation" at bounding box center [787, 377] width 160 height 25
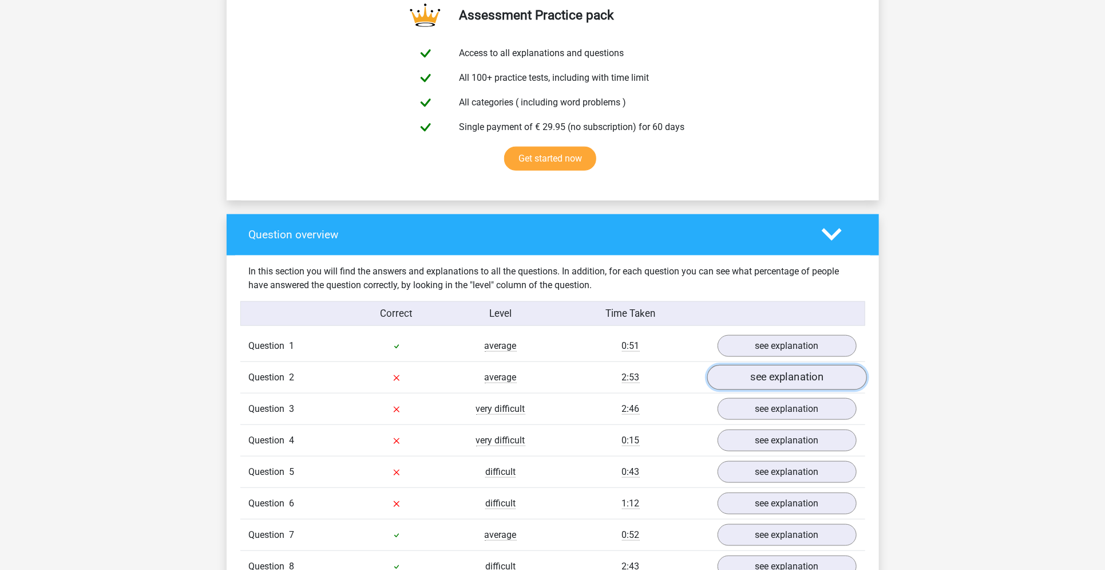
click at [785, 374] on link "see explanation" at bounding box center [787, 377] width 160 height 25
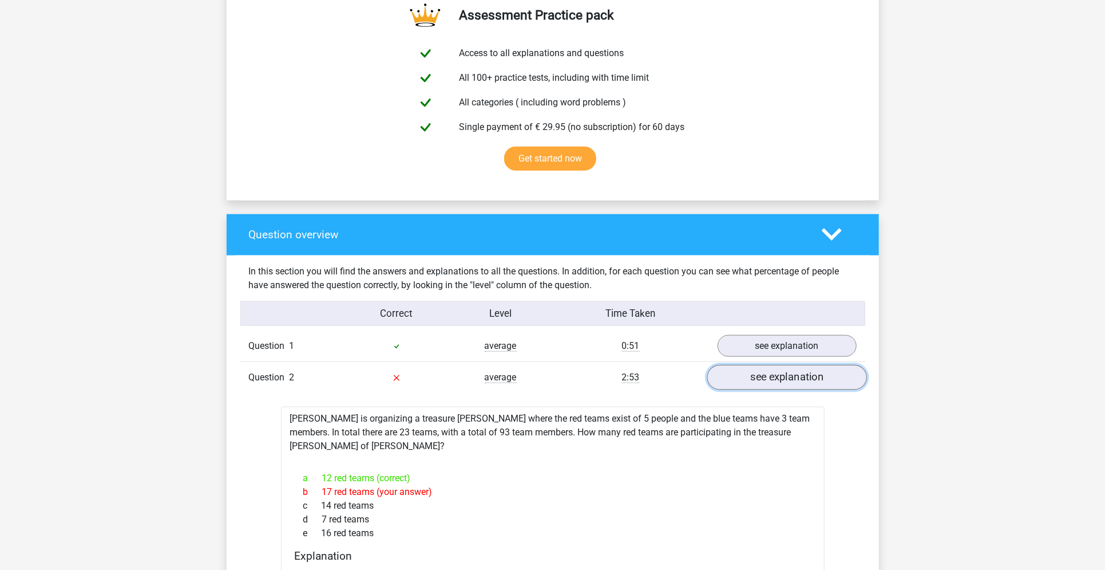
click at [798, 382] on link "see explanation" at bounding box center [787, 377] width 160 height 25
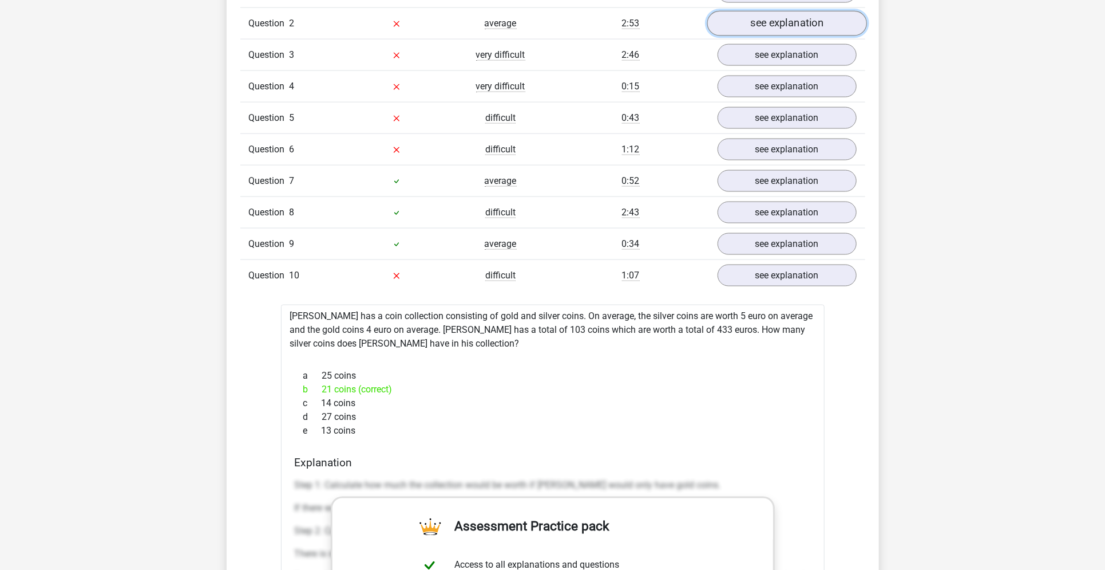
scroll to position [988, 0]
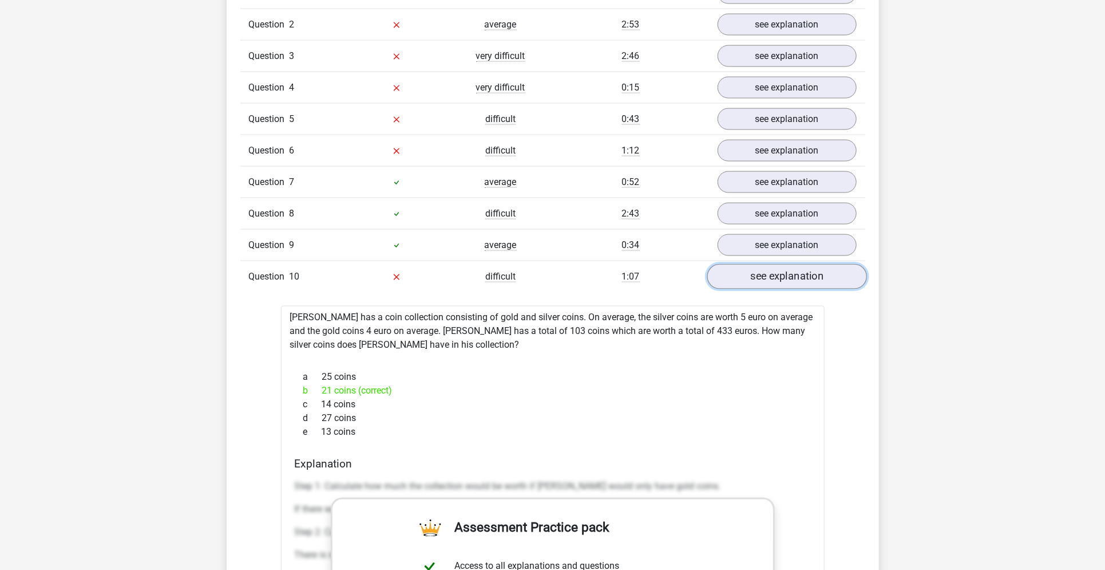
click at [816, 264] on link "see explanation" at bounding box center [787, 276] width 160 height 25
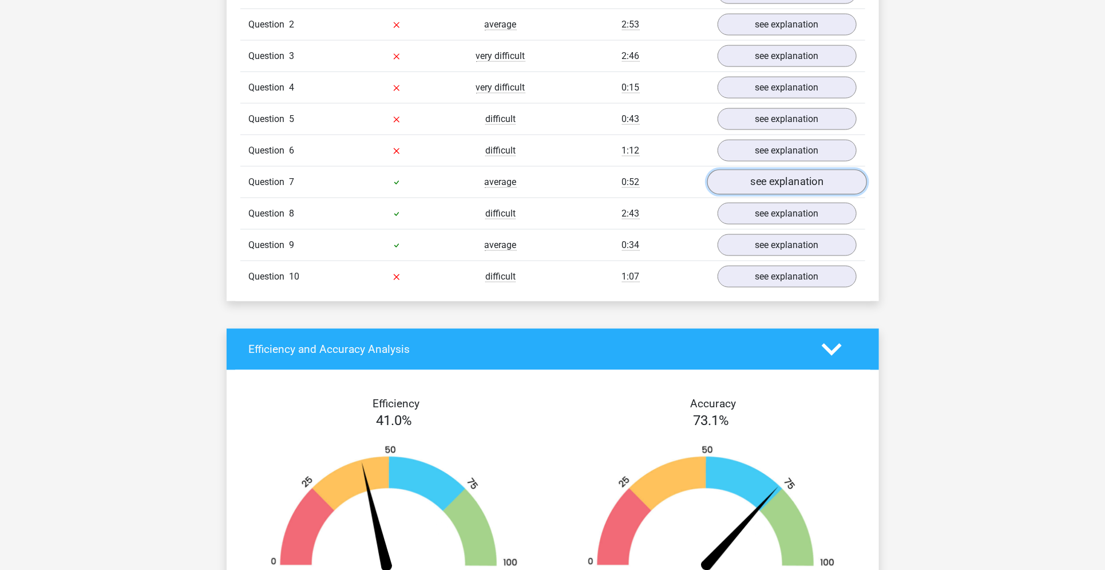
click at [788, 189] on link "see explanation" at bounding box center [787, 181] width 160 height 25
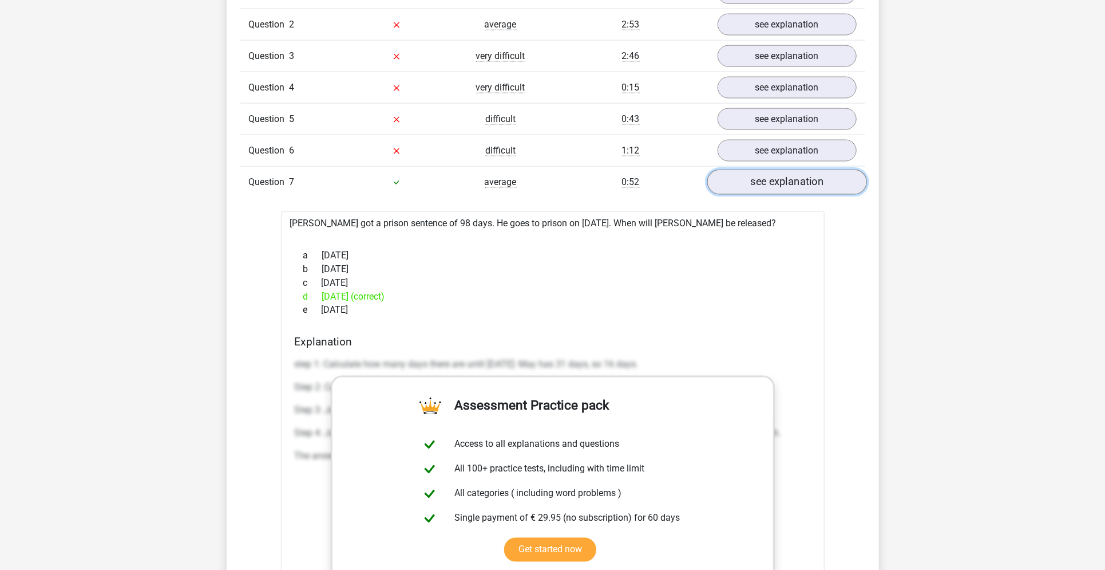
click at [788, 189] on link "see explanation" at bounding box center [787, 181] width 160 height 25
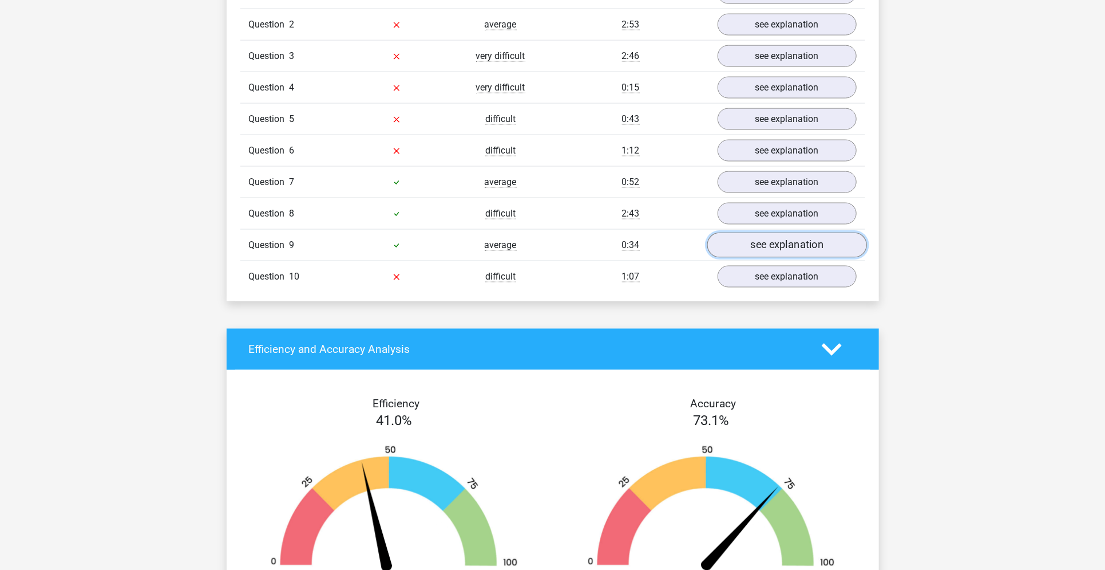
click at [766, 238] on link "see explanation" at bounding box center [787, 244] width 160 height 25
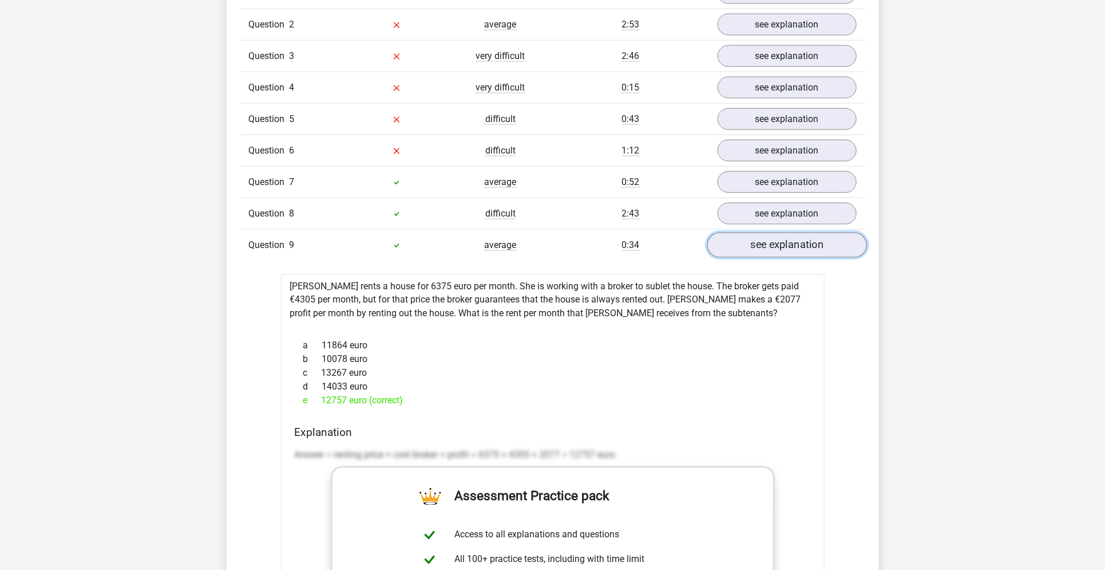
click at [766, 238] on link "see explanation" at bounding box center [787, 244] width 160 height 25
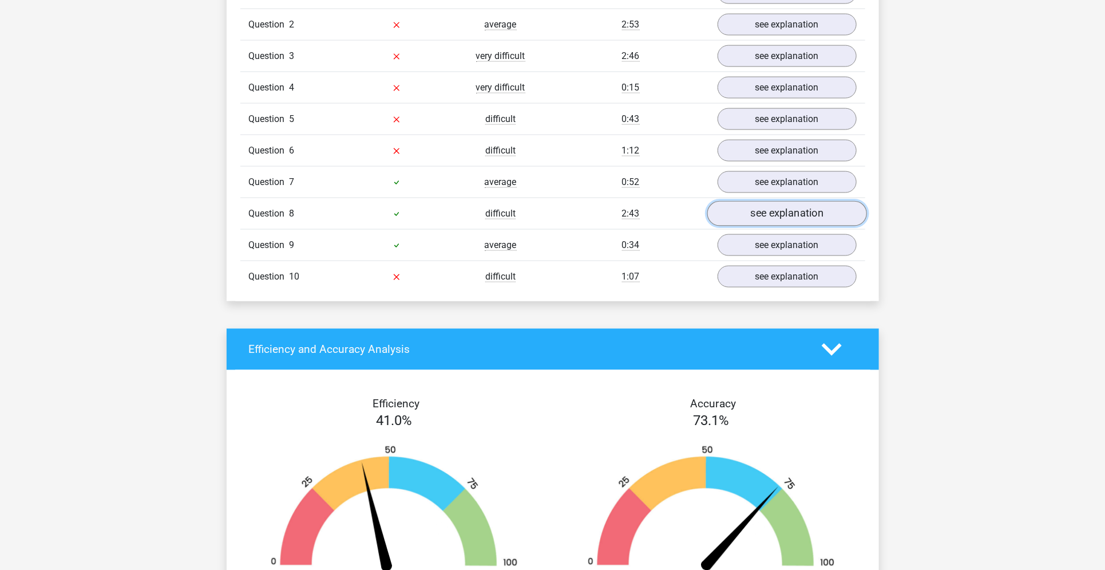
click at [777, 218] on link "see explanation" at bounding box center [787, 213] width 160 height 25
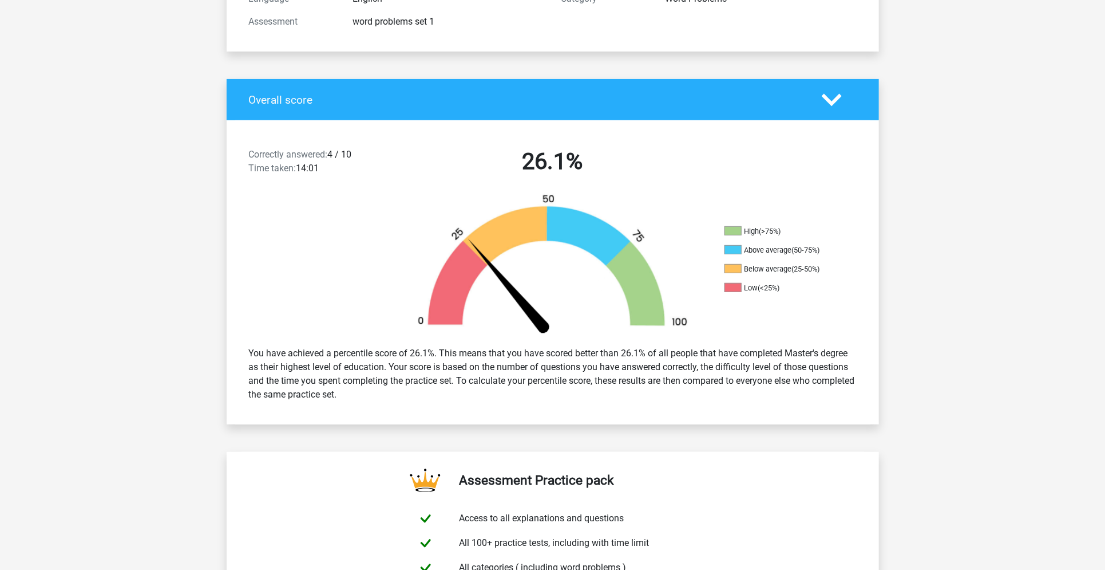
scroll to position [0, 0]
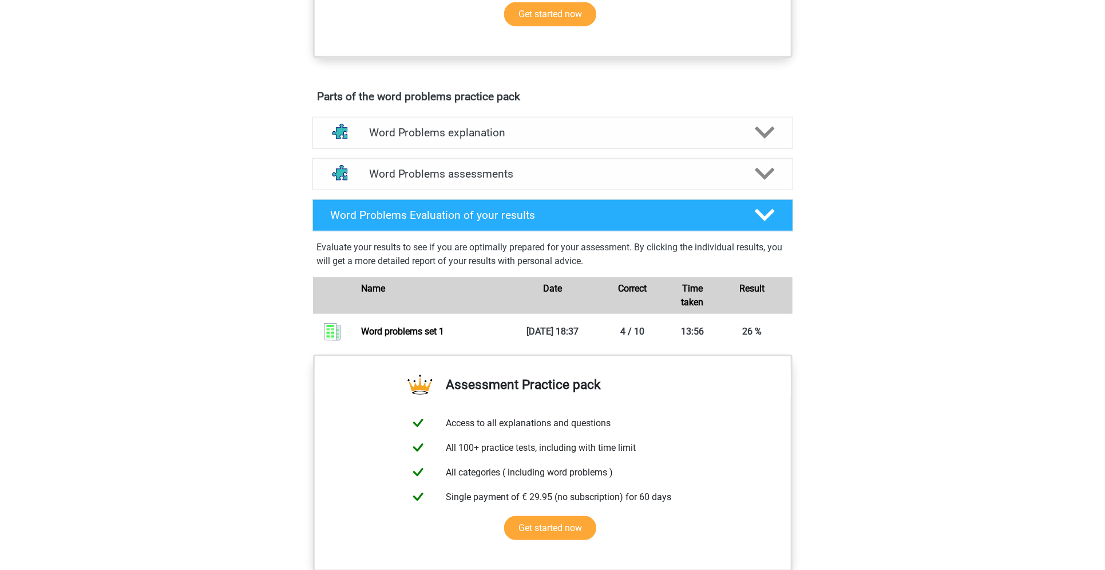
scroll to position [548, 0]
click at [535, 179] on div "Word Problems assessments" at bounding box center [553, 173] width 481 height 32
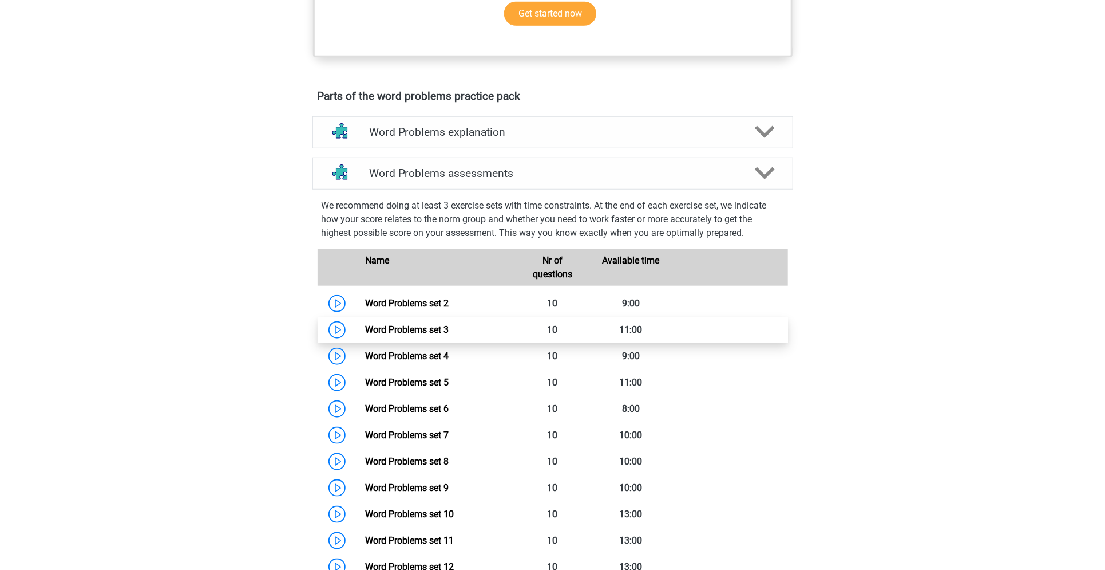
click at [417, 331] on link "Word Problems set 3" at bounding box center [407, 329] width 84 height 11
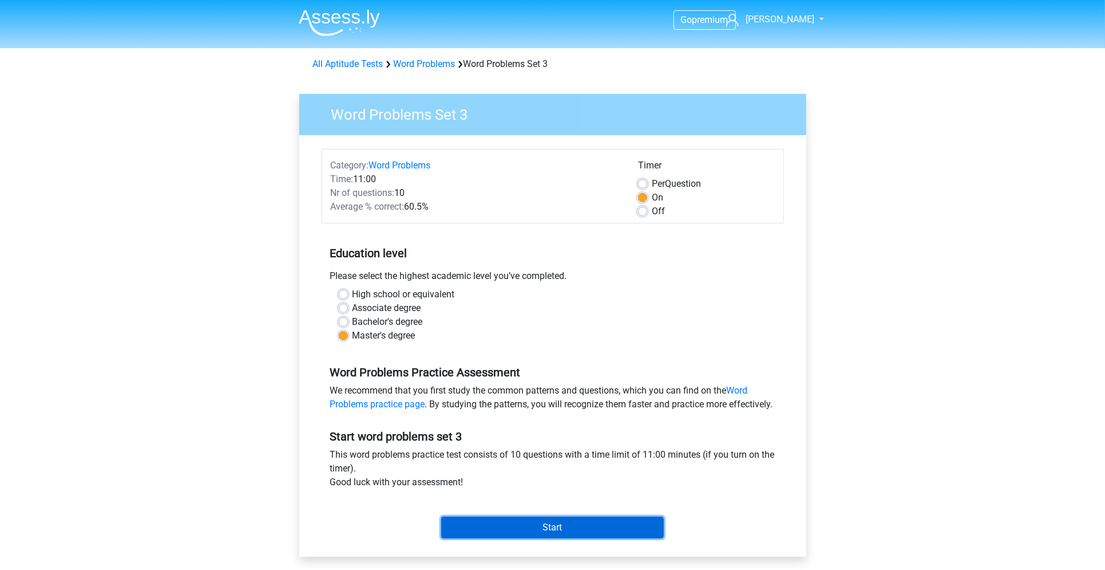
click at [498, 538] on input "Start" at bounding box center [552, 527] width 223 height 22
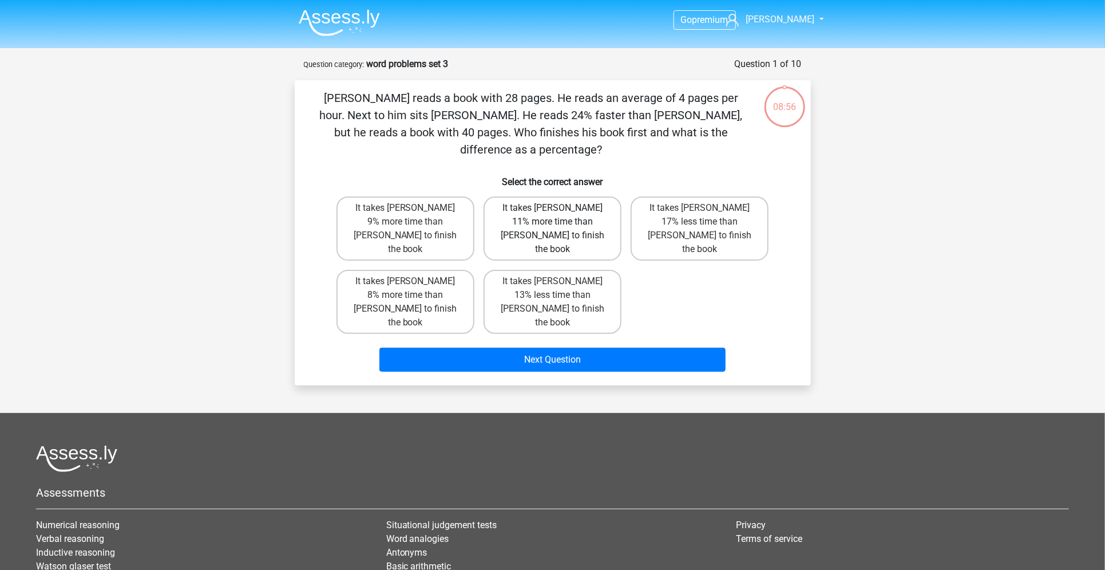
click at [544, 196] on label "It takes [PERSON_NAME] 11% more time than [PERSON_NAME] to finish the book" at bounding box center [553, 228] width 138 height 64
click at [552, 208] on input "It takes [PERSON_NAME] 11% more time than [PERSON_NAME] to finish the book" at bounding box center [555, 211] width 7 height 7
radio input "true"
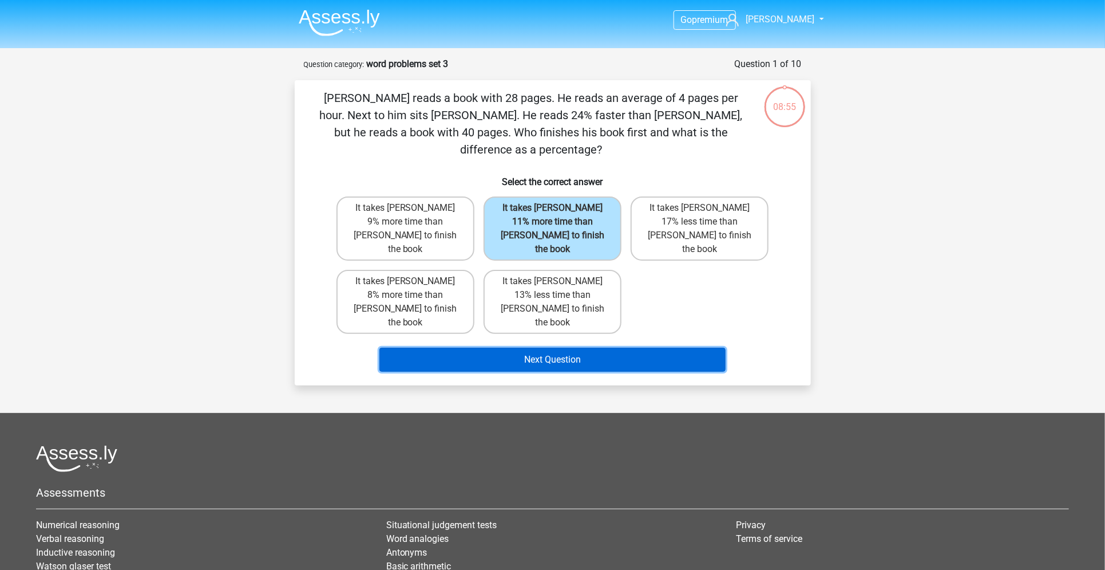
click at [544, 347] on button "Next Question" at bounding box center [553, 359] width 346 height 24
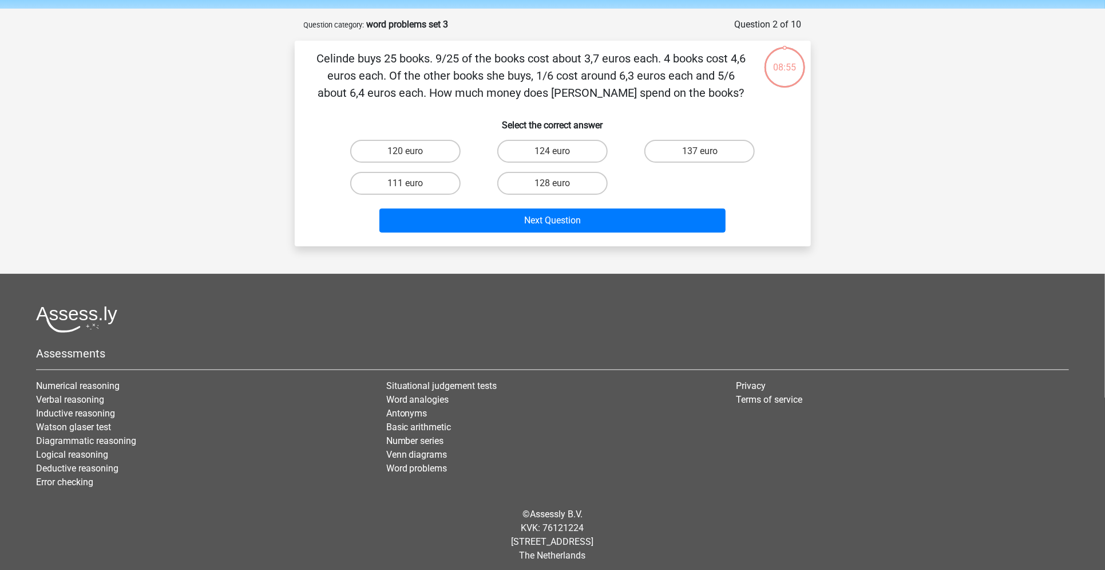
scroll to position [44, 0]
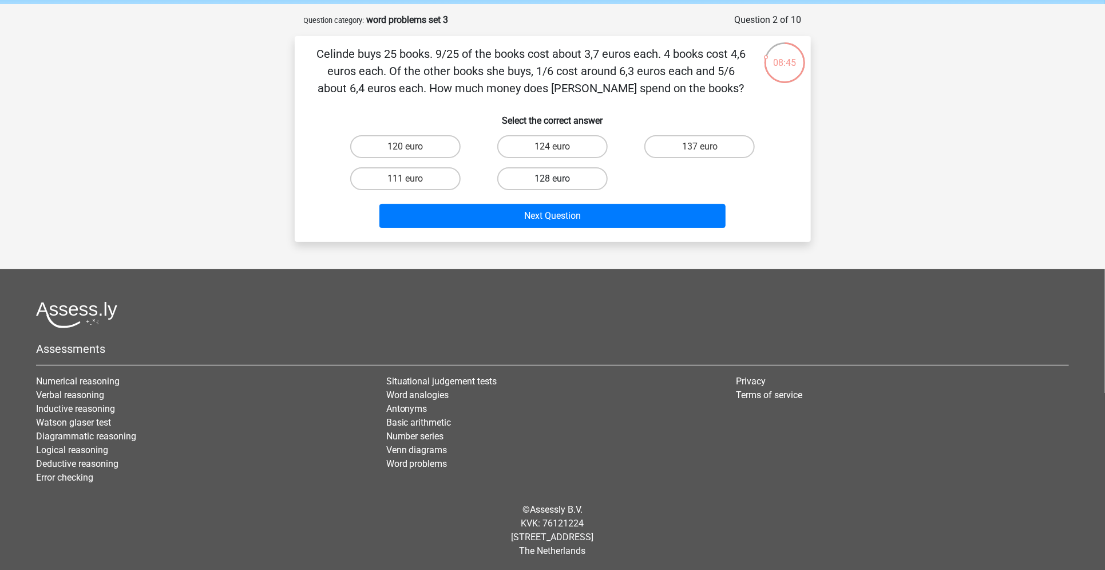
click at [545, 177] on label "128 euro" at bounding box center [552, 178] width 110 height 23
click at [552, 179] on input "128 euro" at bounding box center [555, 182] width 7 height 7
radio input "true"
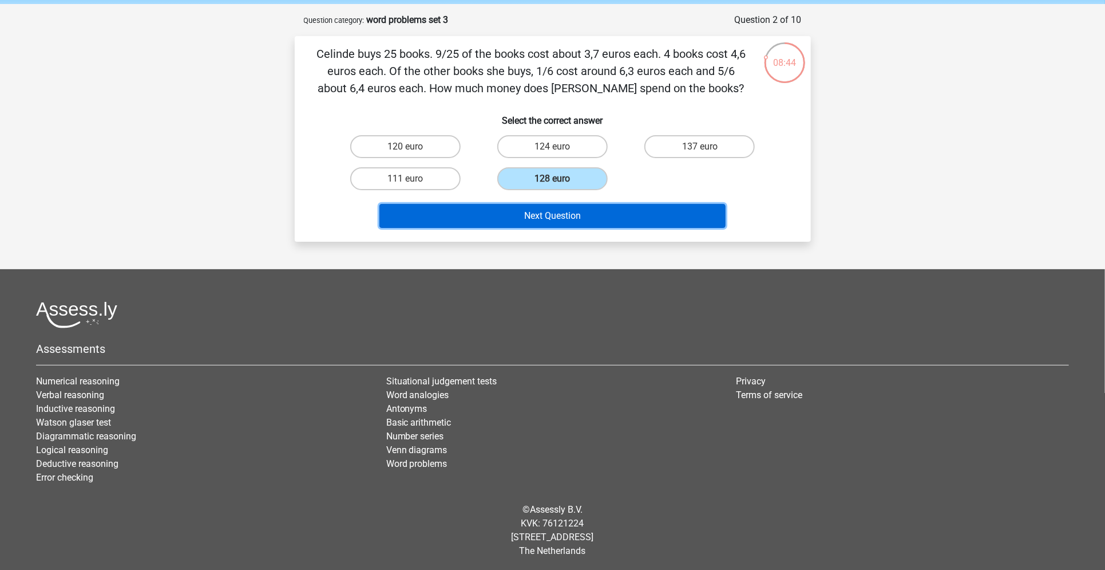
click at [548, 218] on button "Next Question" at bounding box center [553, 216] width 346 height 24
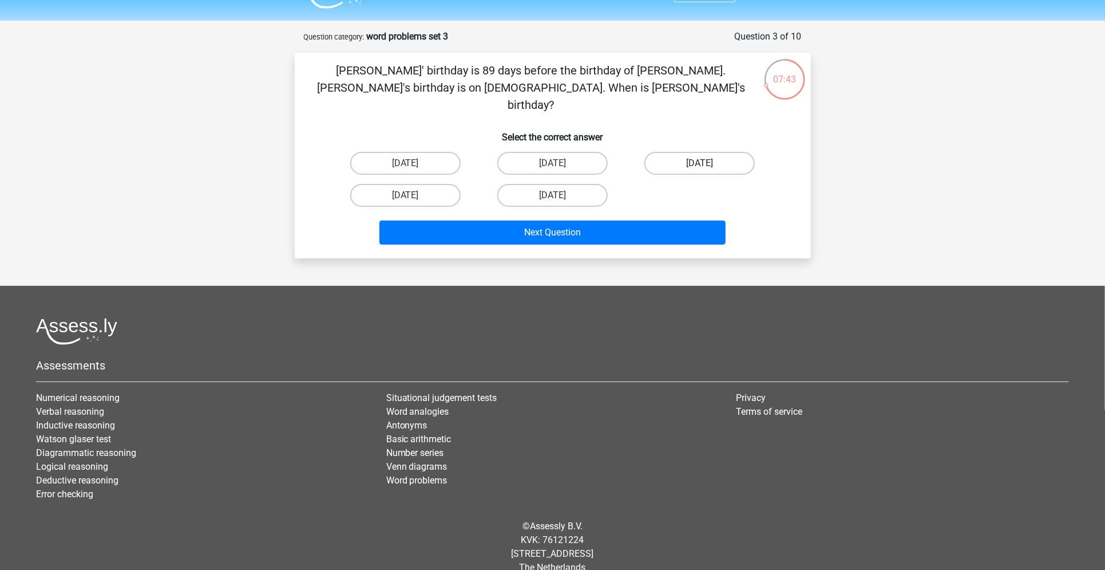
click at [688, 152] on label "[DATE]" at bounding box center [700, 163] width 110 height 23
click at [700, 163] on input "september 13" at bounding box center [703, 166] width 7 height 7
radio input "true"
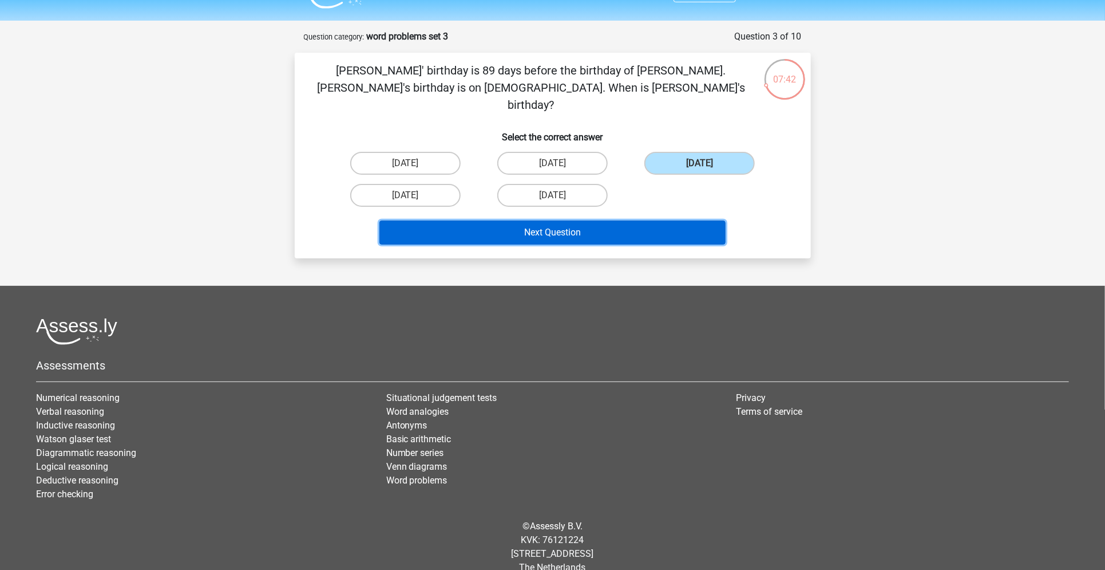
click at [634, 220] on button "Next Question" at bounding box center [553, 232] width 346 height 24
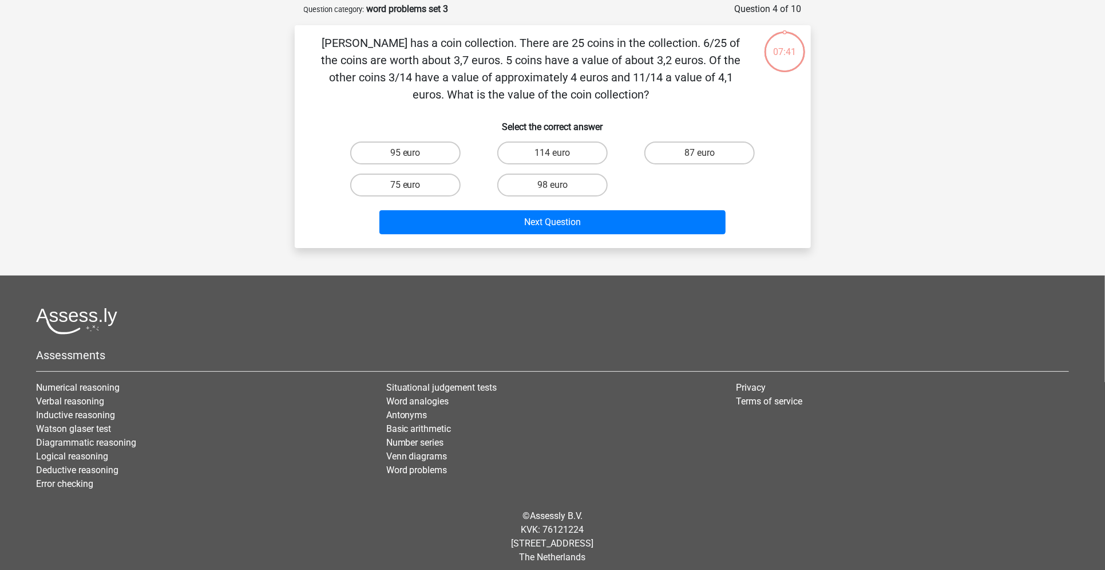
scroll to position [57, 0]
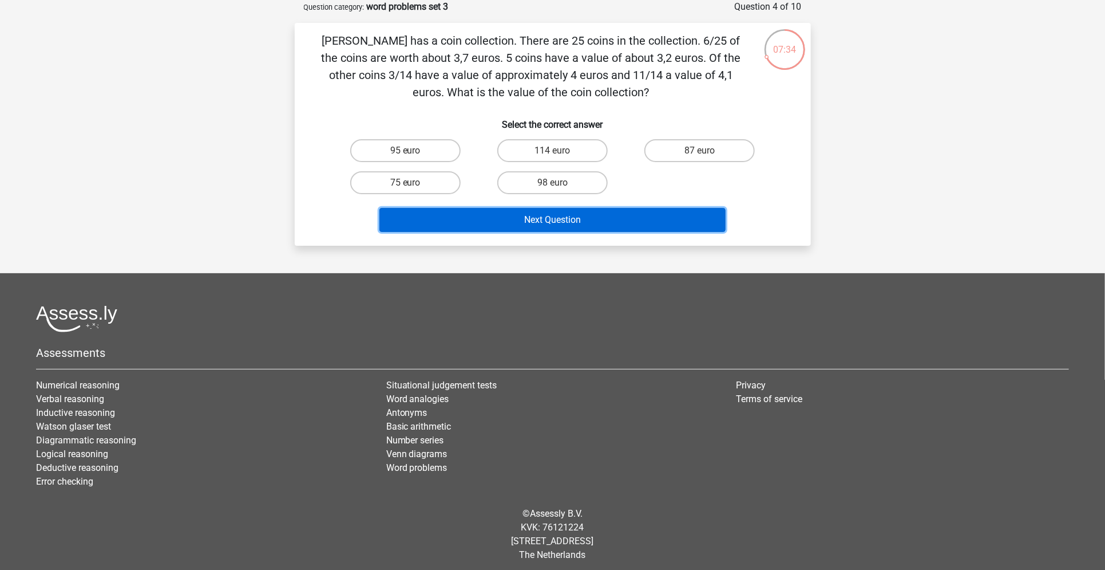
click at [538, 230] on button "Next Question" at bounding box center [553, 220] width 346 height 24
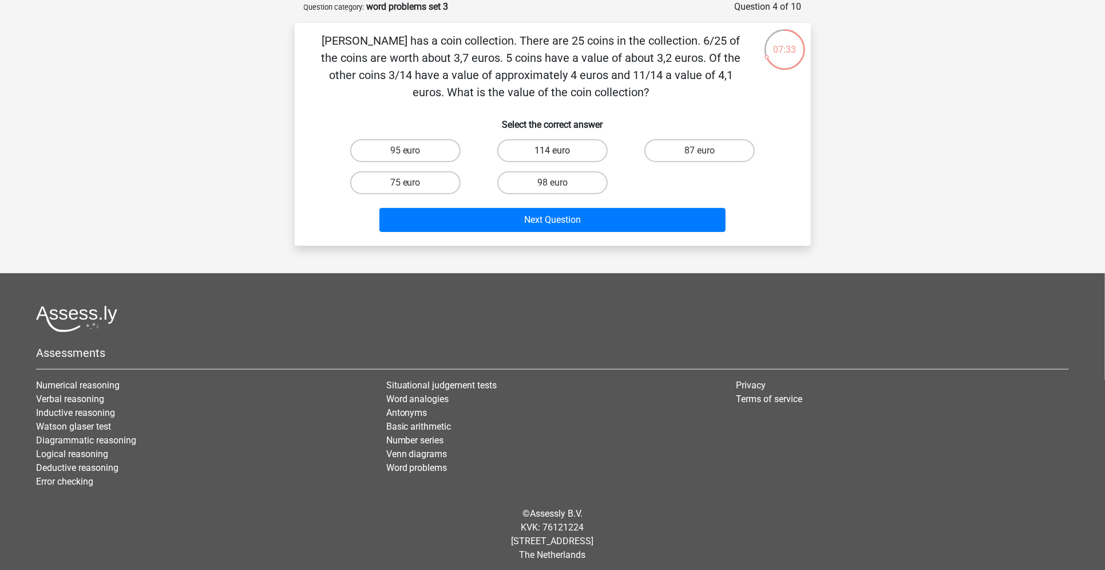
click at [524, 152] on label "114 euro" at bounding box center [552, 150] width 110 height 23
click at [552, 152] on input "114 euro" at bounding box center [555, 154] width 7 height 7
radio input "true"
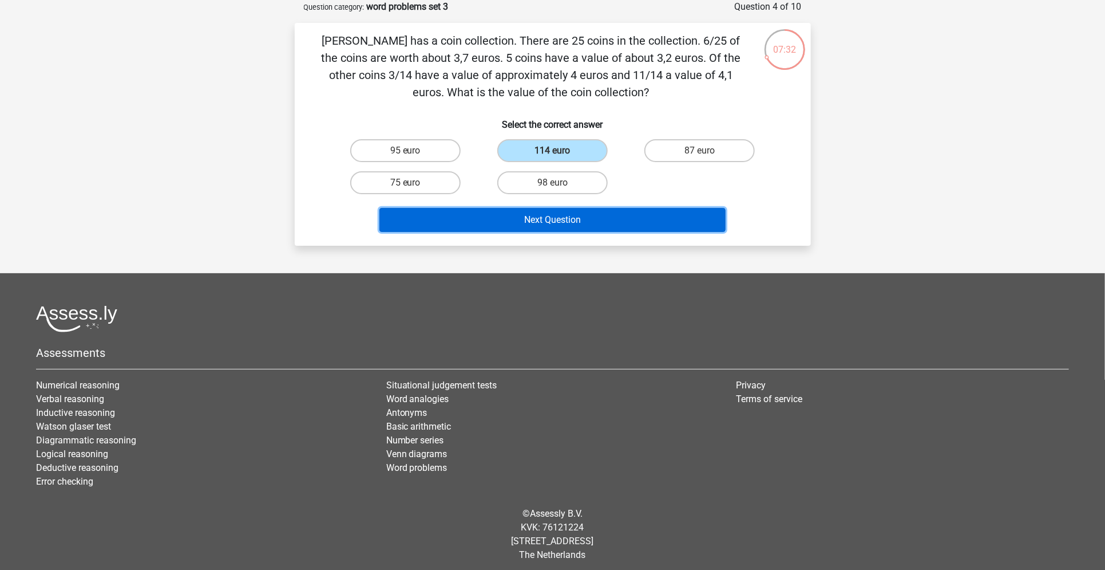
click at [533, 218] on button "Next Question" at bounding box center [553, 220] width 346 height 24
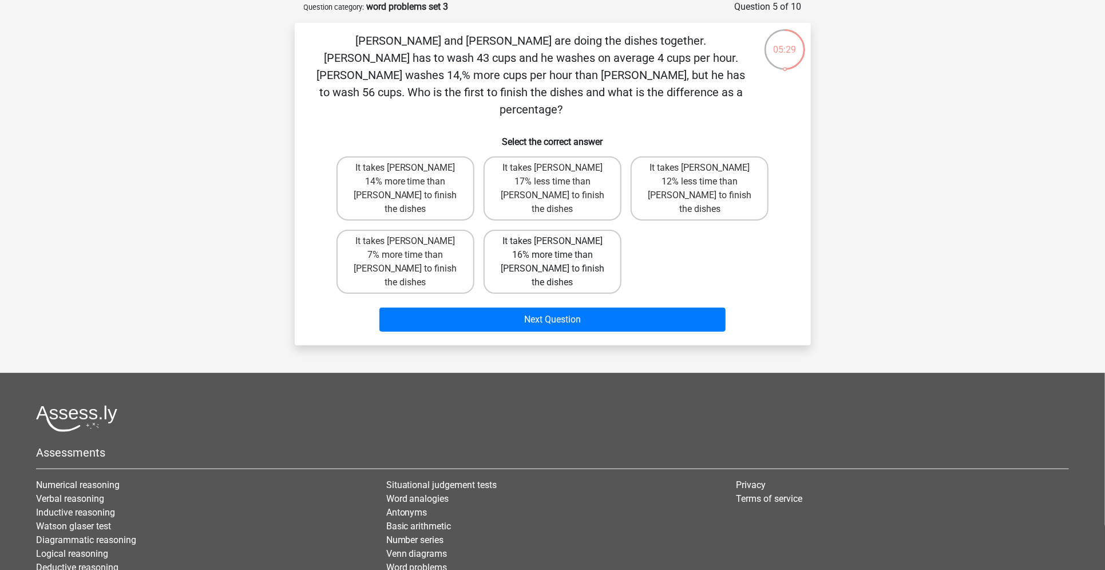
click at [584, 230] on label "It takes Tom 16% more time than Umberto to finish the dishes" at bounding box center [553, 262] width 138 height 64
click at [560, 241] on input "It takes Tom 16% more time than Umberto to finish the dishes" at bounding box center [555, 244] width 7 height 7
radio input "true"
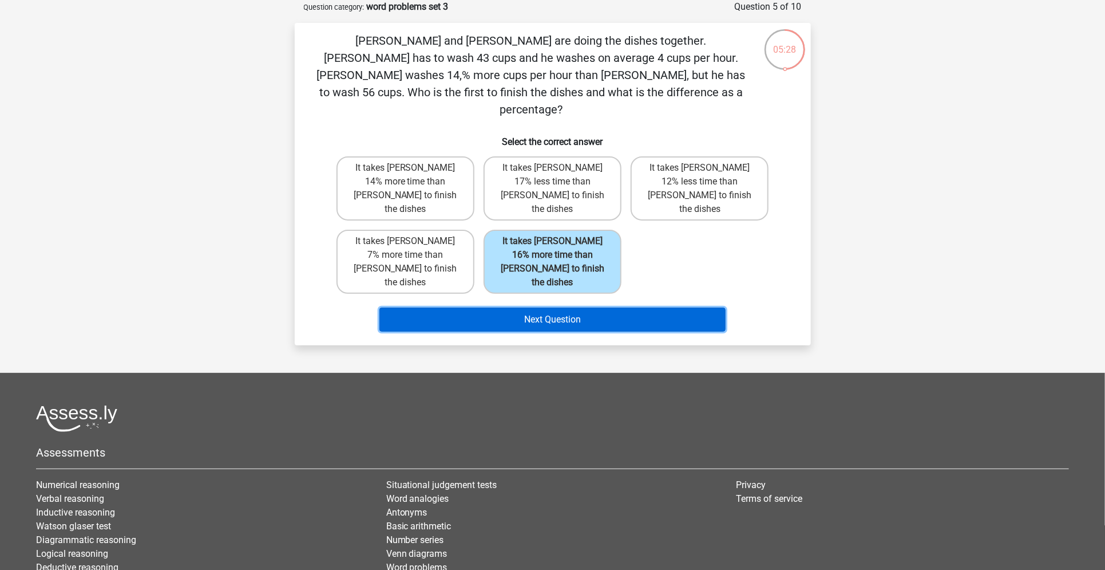
click at [554, 307] on button "Next Question" at bounding box center [553, 319] width 346 height 24
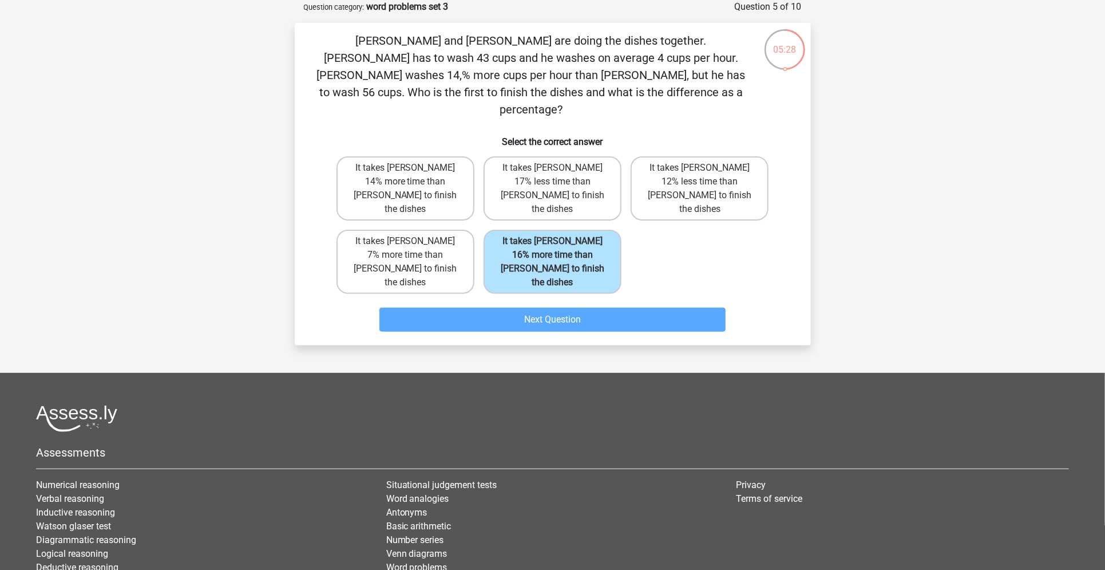
scroll to position [27, 0]
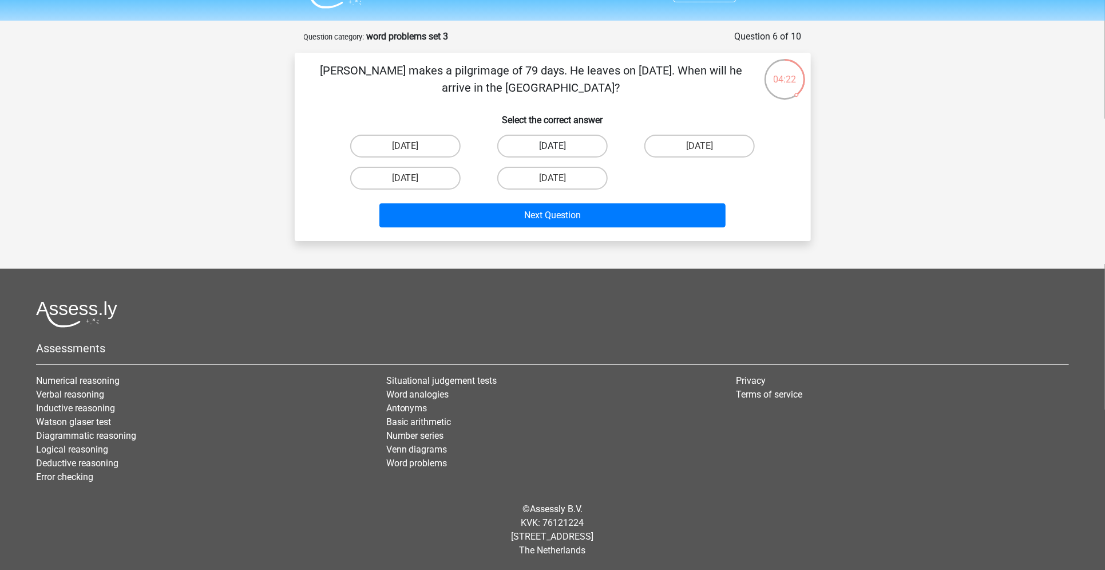
click at [542, 151] on label "October 4" at bounding box center [552, 146] width 110 height 23
click at [552, 151] on input "October 4" at bounding box center [555, 149] width 7 height 7
radio input "true"
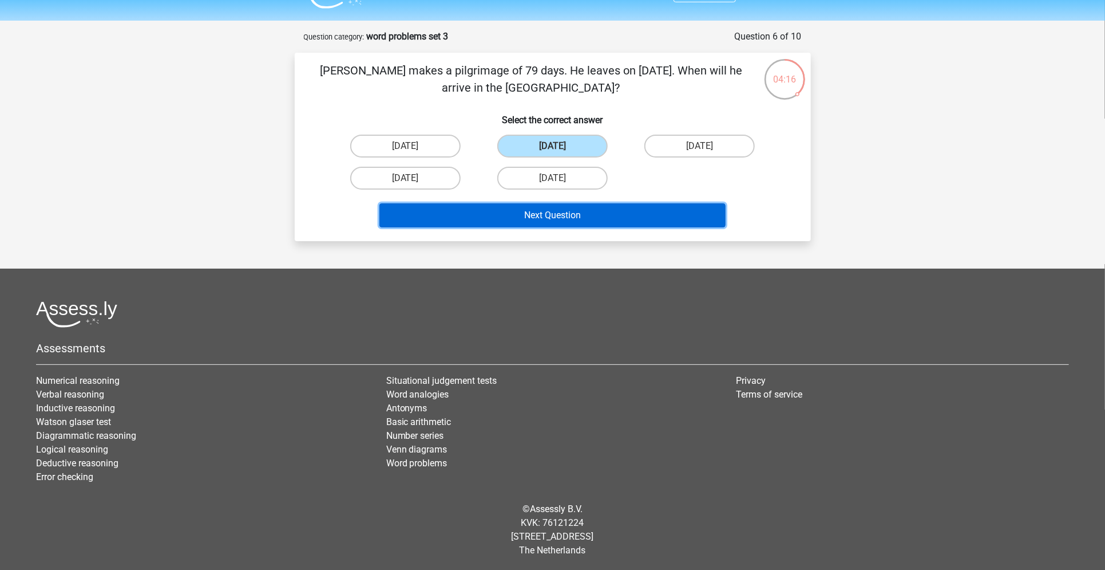
click at [547, 217] on button "Next Question" at bounding box center [553, 215] width 346 height 24
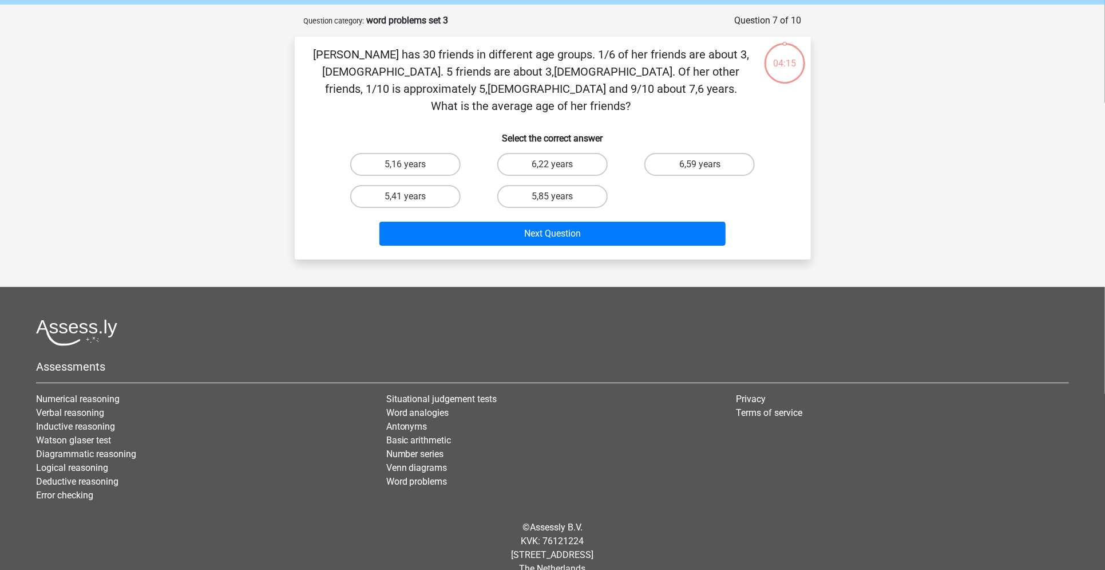
scroll to position [44, 0]
click at [582, 184] on label "5,85 years" at bounding box center [552, 195] width 110 height 23
click at [560, 196] on input "5,85 years" at bounding box center [555, 199] width 7 height 7
radio input "true"
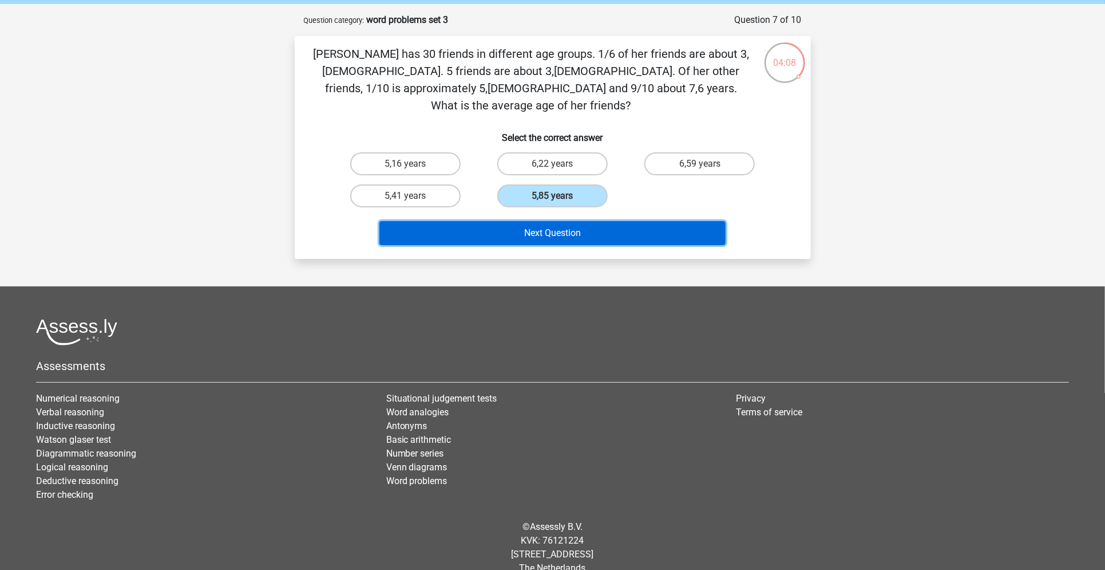
click at [552, 221] on button "Next Question" at bounding box center [553, 233] width 346 height 24
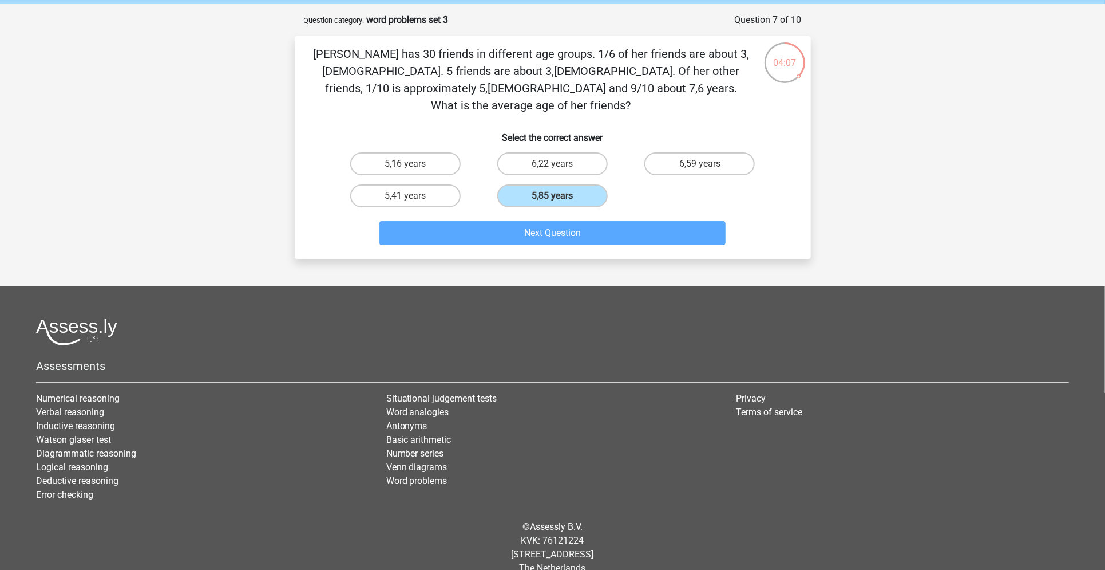
scroll to position [57, 0]
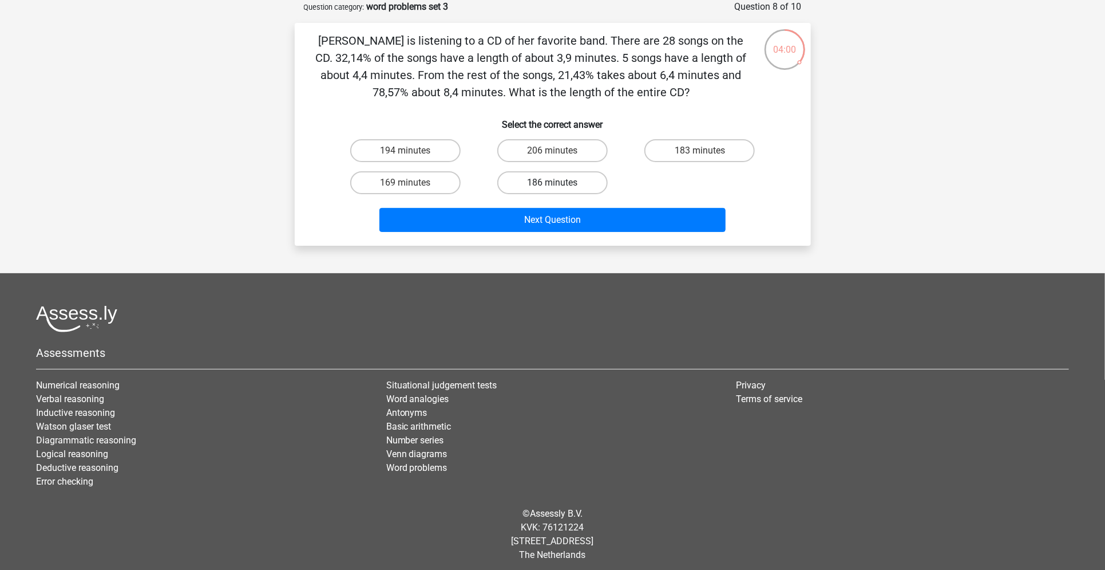
click at [551, 174] on label "186 minutes" at bounding box center [552, 182] width 110 height 23
click at [552, 183] on input "186 minutes" at bounding box center [555, 186] width 7 height 7
radio input "true"
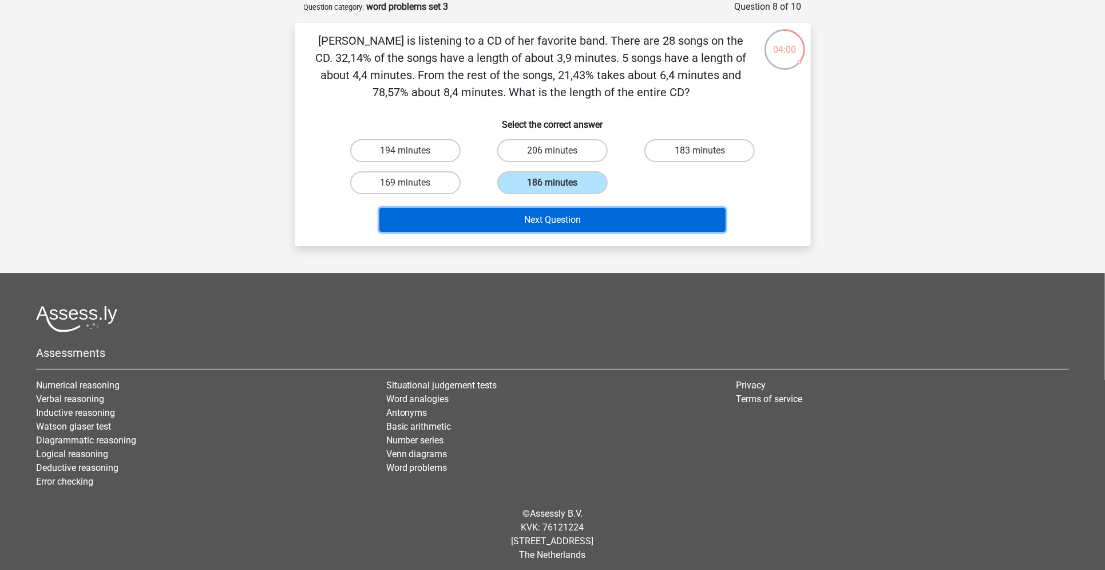
click at [529, 215] on button "Next Question" at bounding box center [553, 220] width 346 height 24
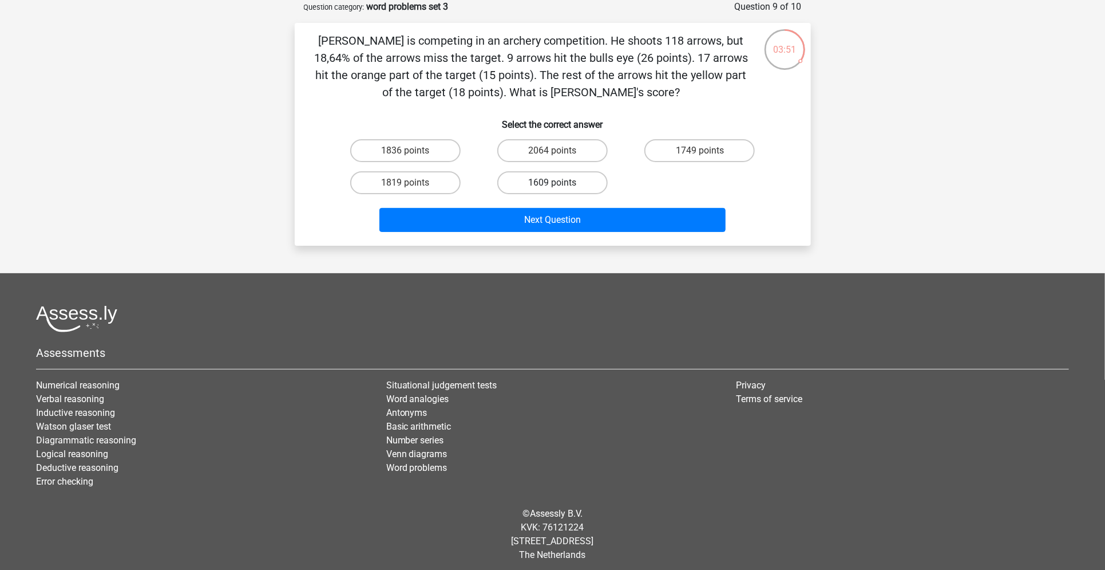
click at [554, 176] on label "1609 points" at bounding box center [552, 182] width 110 height 23
click at [554, 183] on input "1609 points" at bounding box center [555, 186] width 7 height 7
radio input "true"
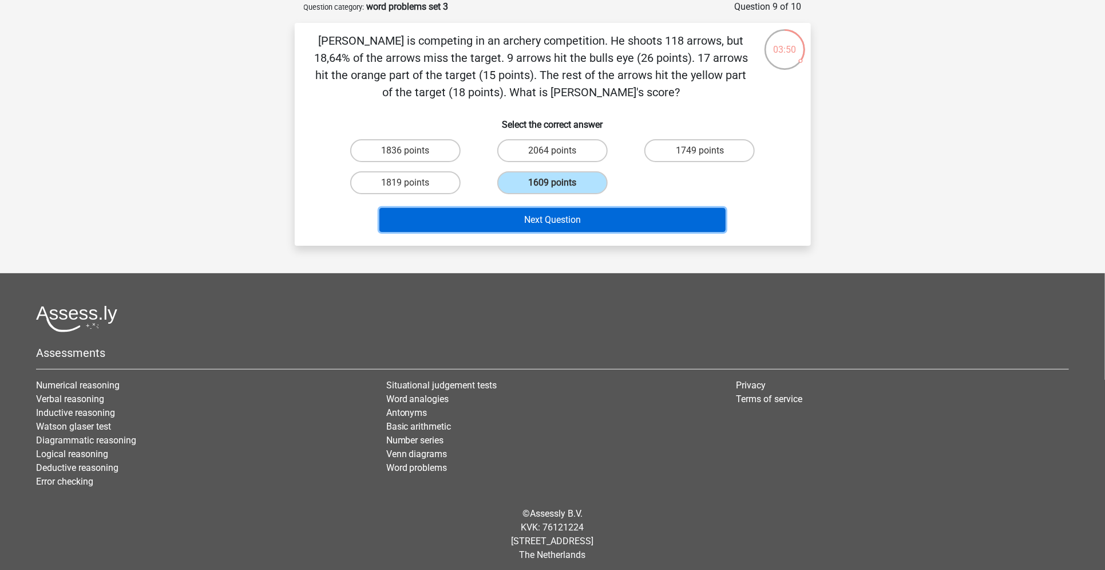
click at [534, 218] on button "Next Question" at bounding box center [553, 220] width 346 height 24
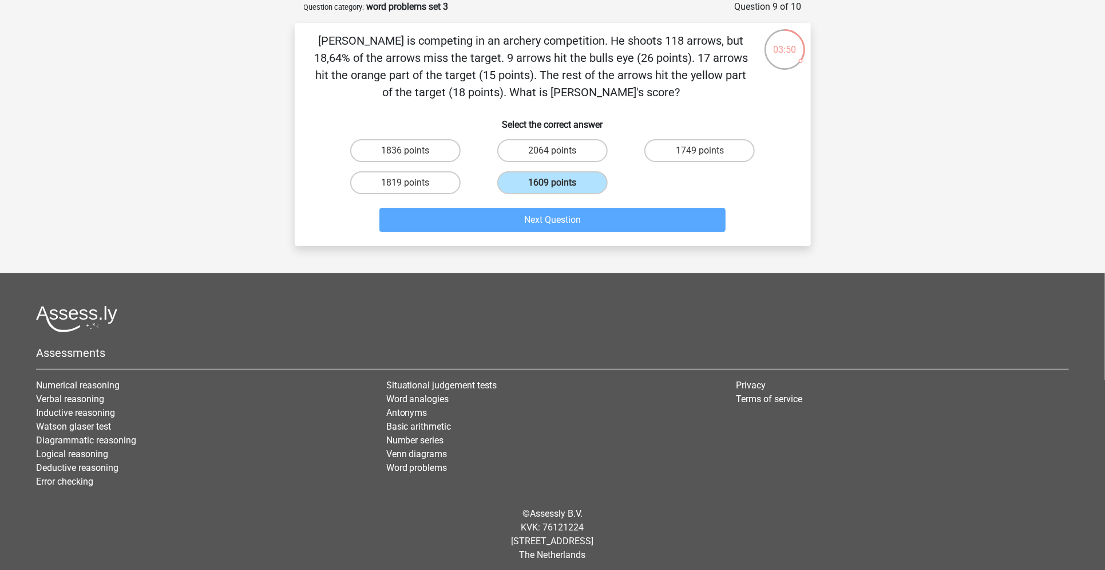
scroll to position [44, 0]
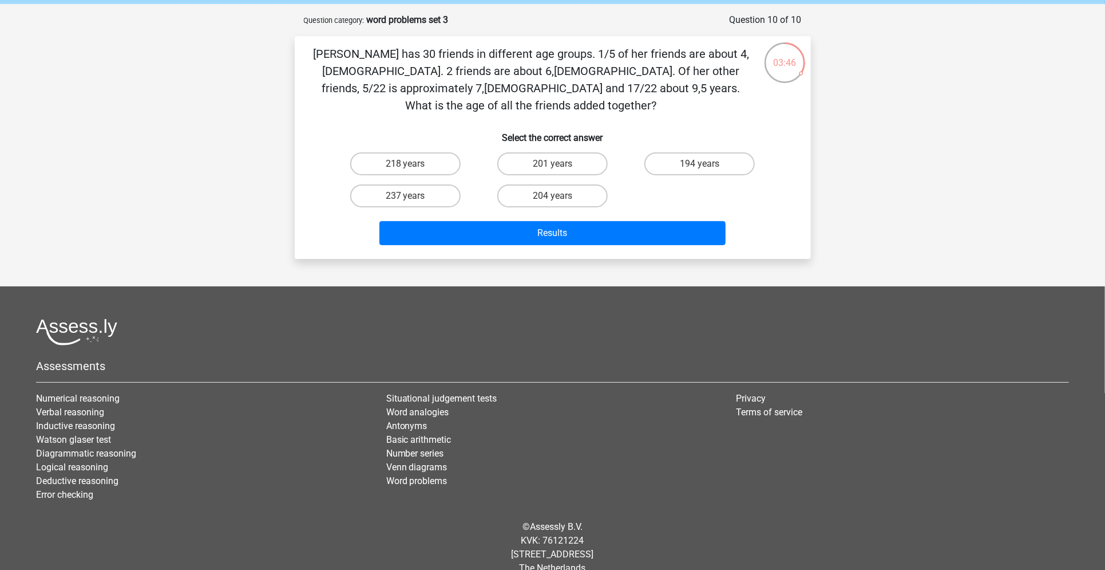
click at [701, 164] on input "194 years" at bounding box center [703, 167] width 7 height 7
radio input "true"
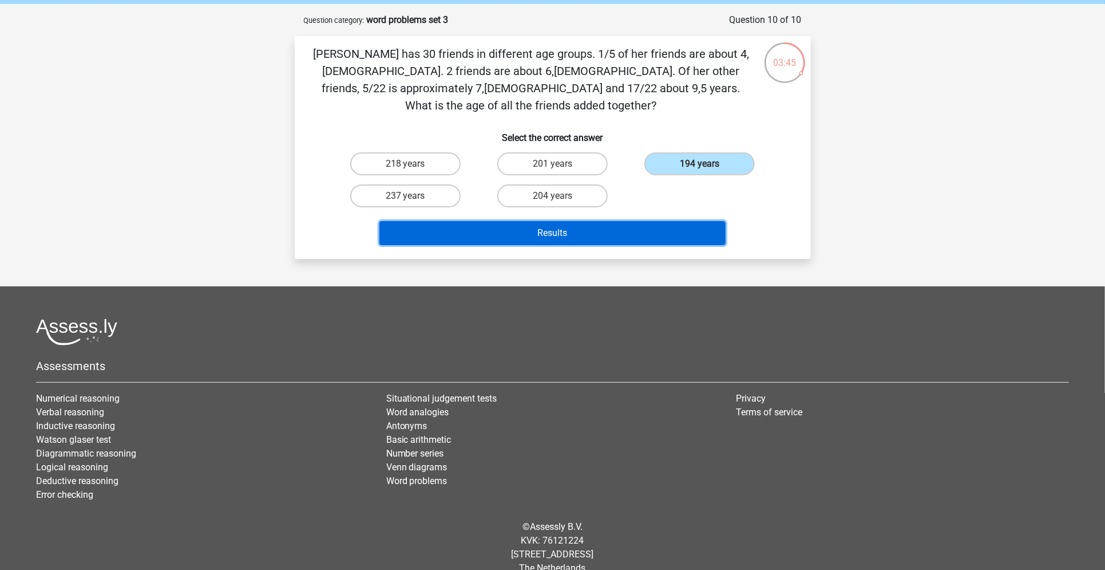
click at [622, 221] on button "Results" at bounding box center [553, 233] width 346 height 24
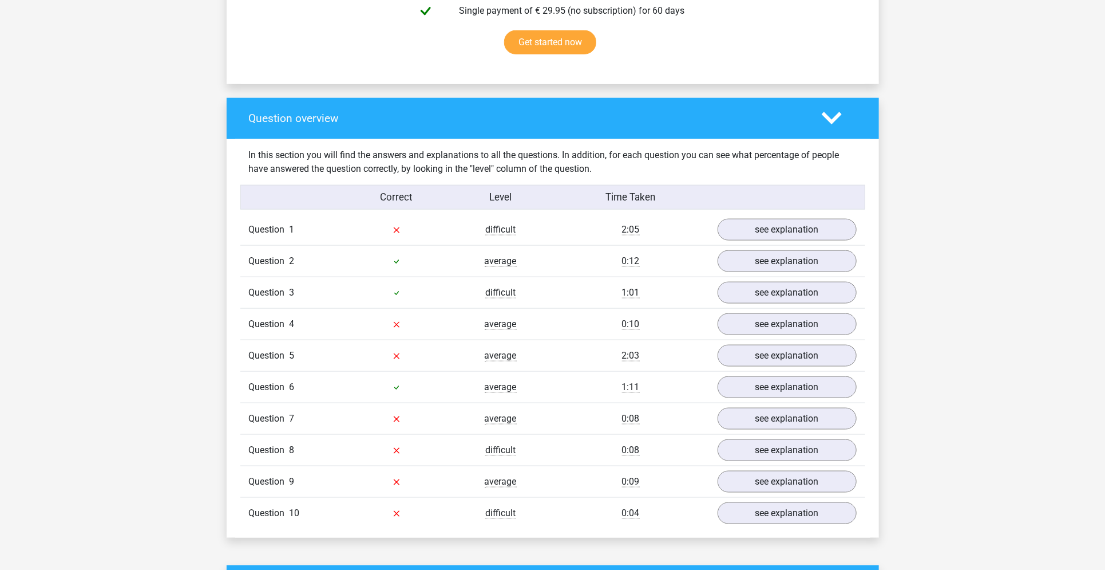
scroll to position [753, 0]
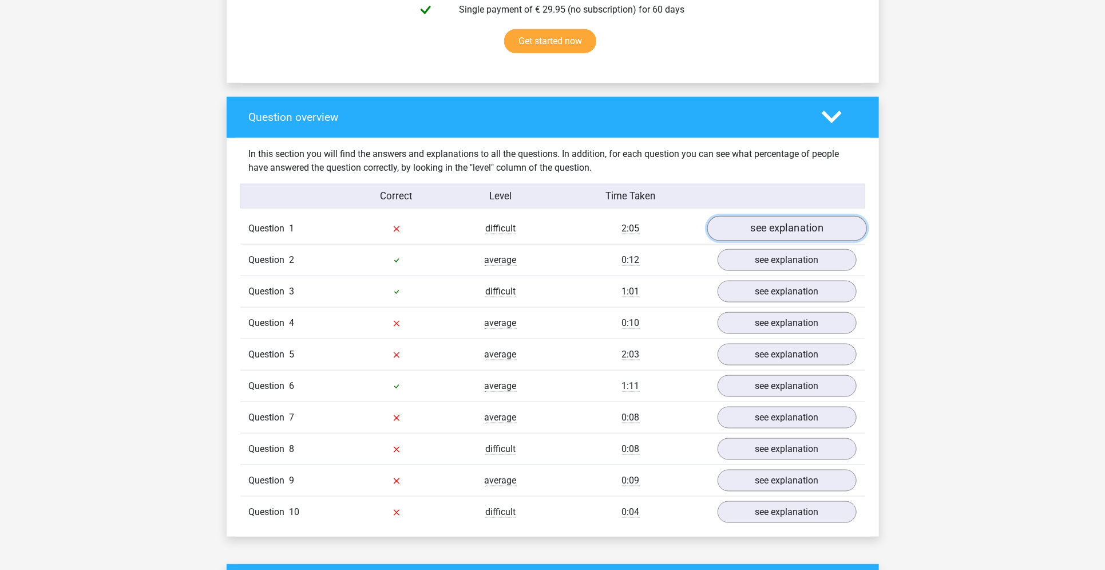
click at [738, 234] on link "see explanation" at bounding box center [787, 228] width 160 height 25
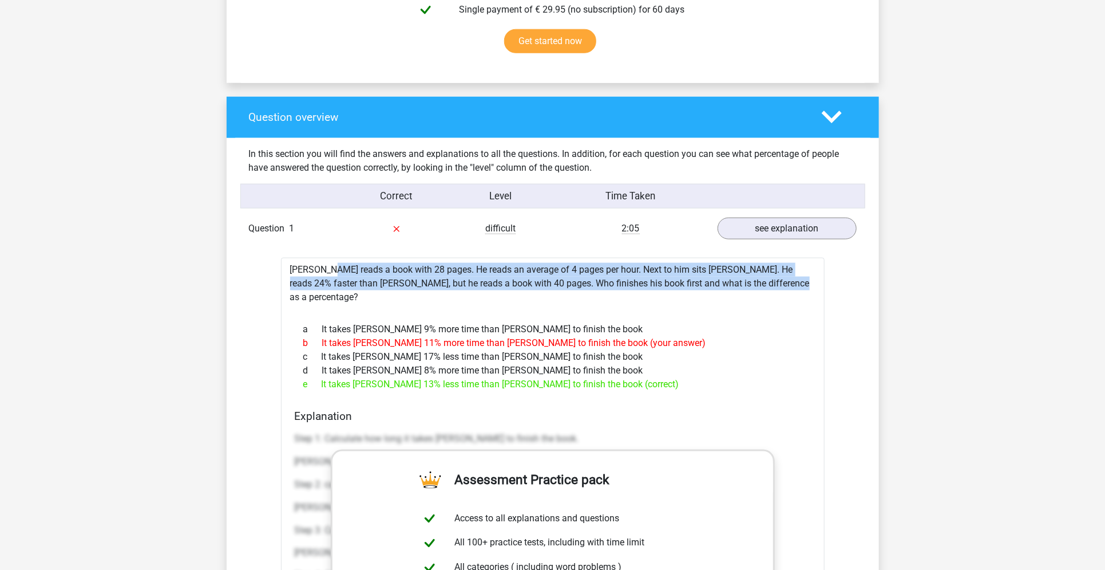
drag, startPoint x: 291, startPoint y: 268, endPoint x: 748, endPoint y: 278, distance: 456.9
click at [748, 278] on div "Tom reads a book with 28 pages. He reads an average of 4 pages per hour. Next t…" at bounding box center [553, 541] width 544 height 566
copy div "[PERSON_NAME] reads a book with 28 pages. He reads an average of 4 pages per ho…"
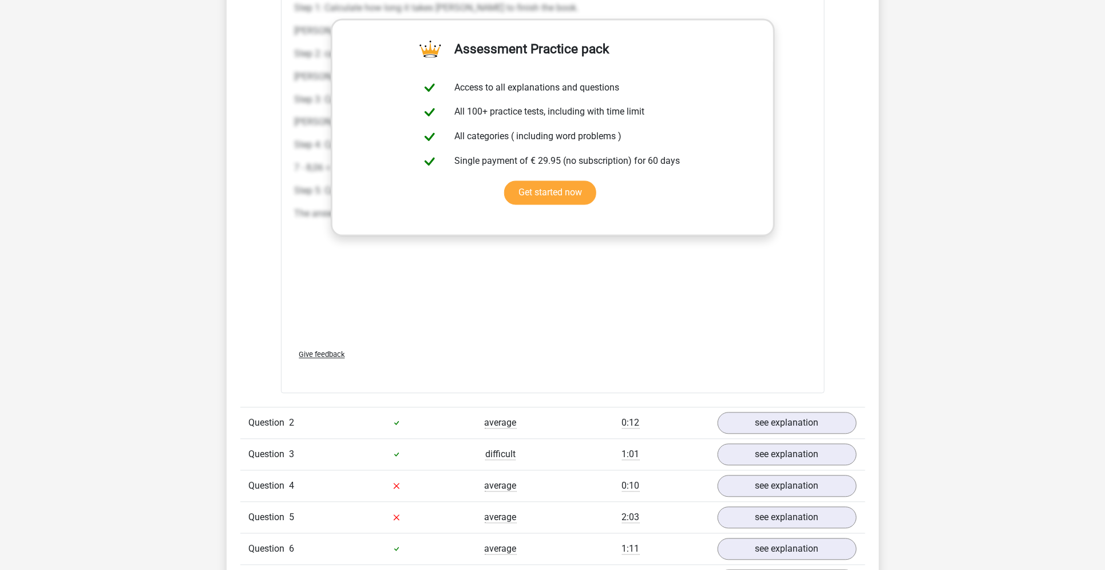
scroll to position [1184, 0]
click at [754, 409] on link "see explanation" at bounding box center [787, 421] width 160 height 25
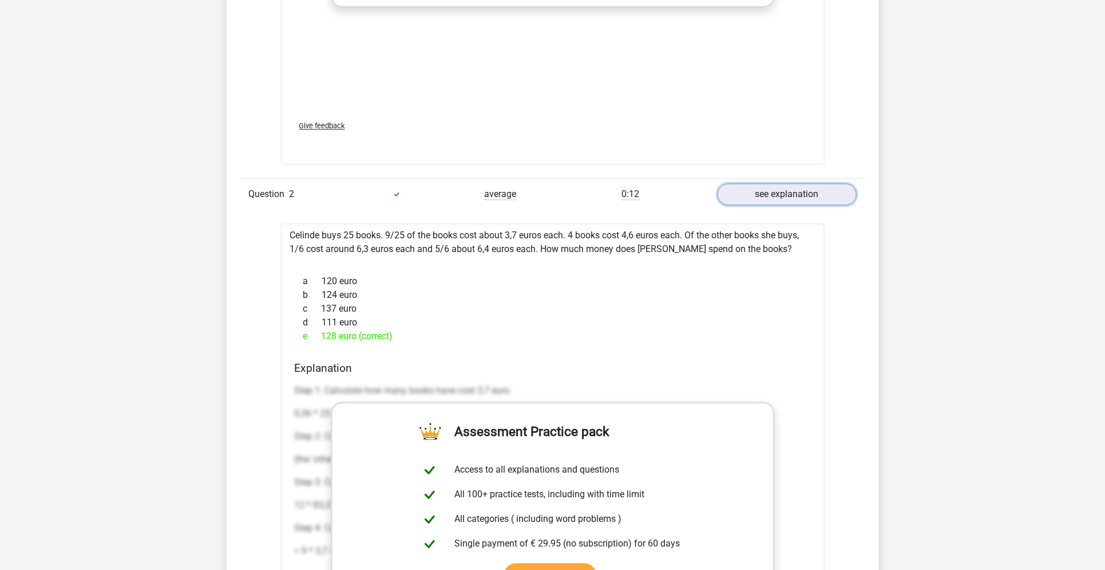
scroll to position [1417, 0]
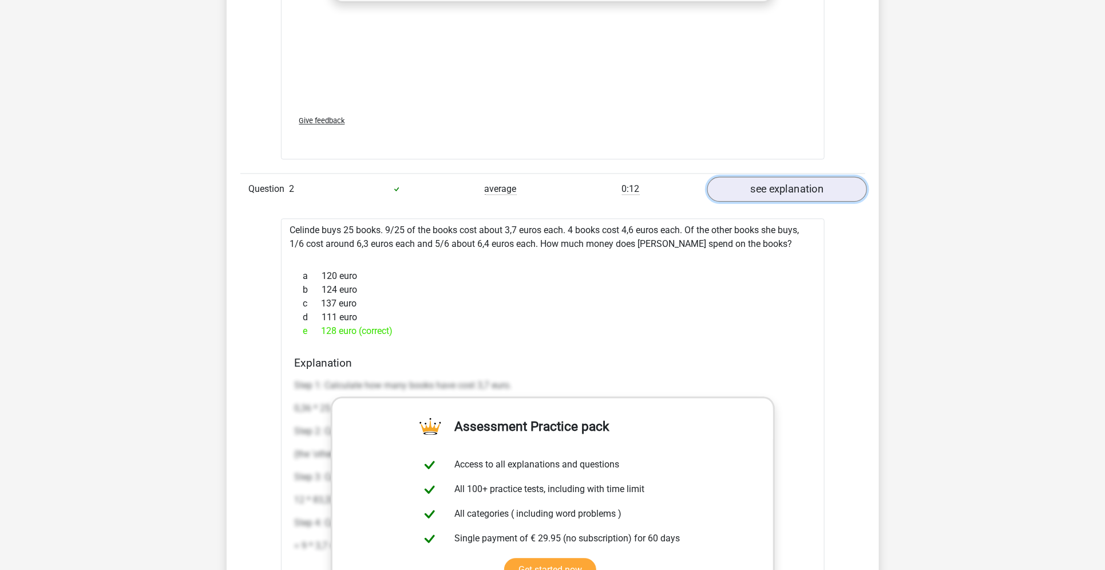
click at [747, 176] on link "see explanation" at bounding box center [787, 188] width 160 height 25
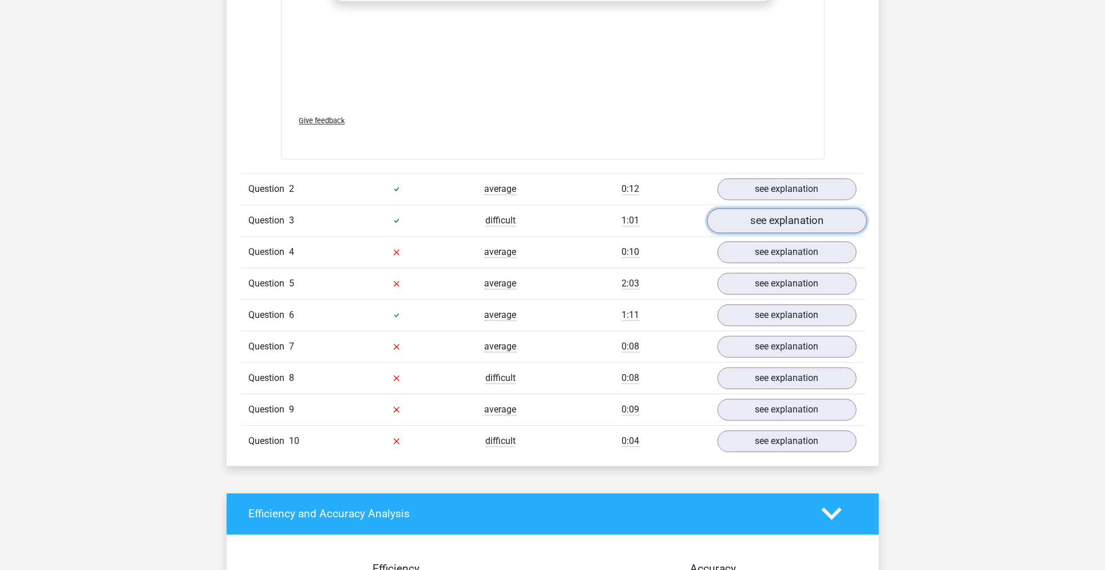
click at [767, 208] on link "see explanation" at bounding box center [787, 220] width 160 height 25
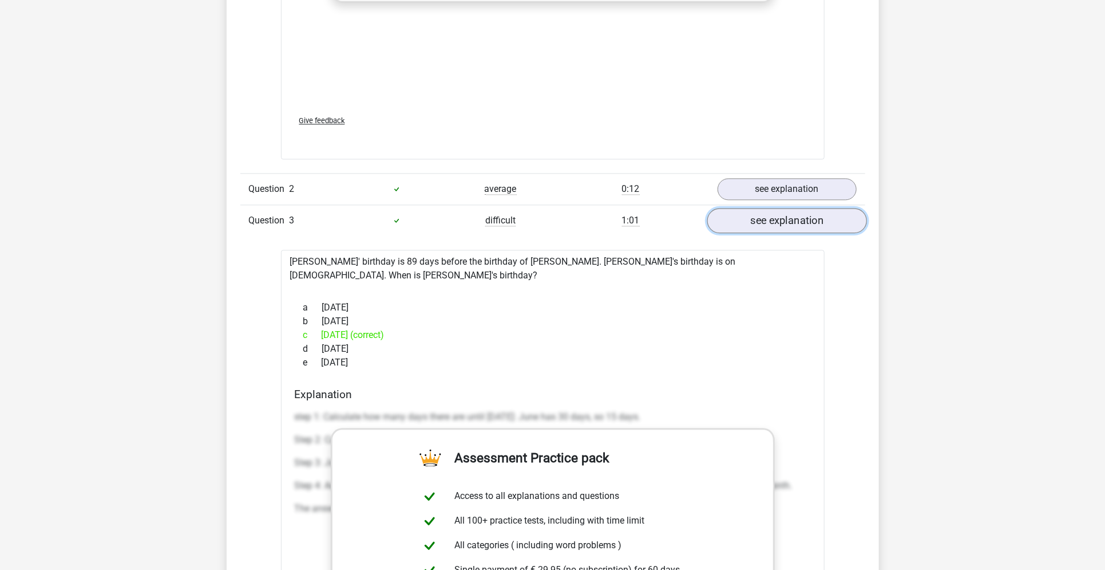
click at [740, 208] on link "see explanation" at bounding box center [787, 220] width 160 height 25
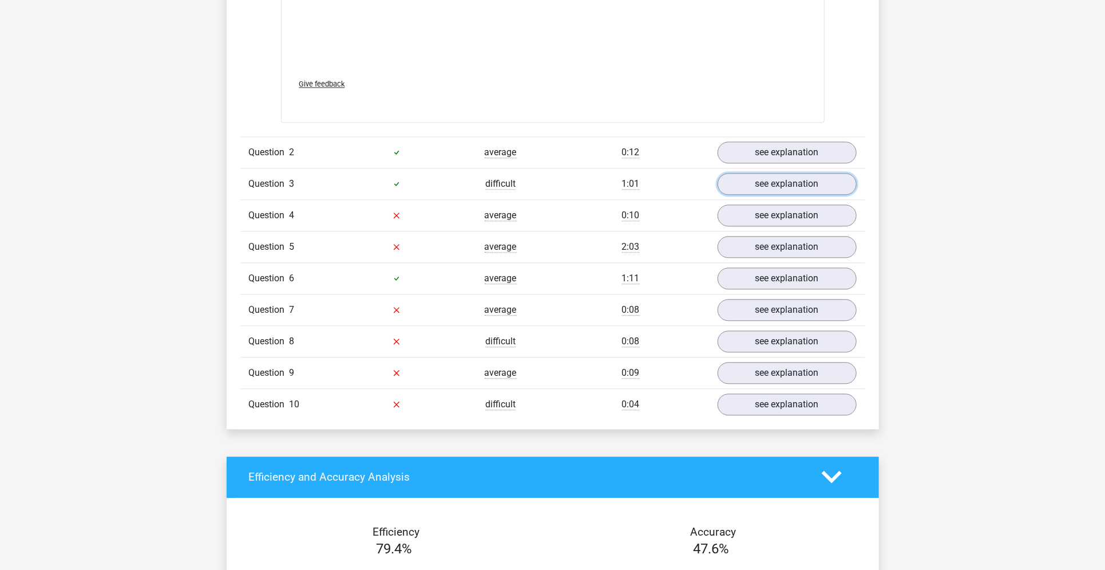
scroll to position [1458, 0]
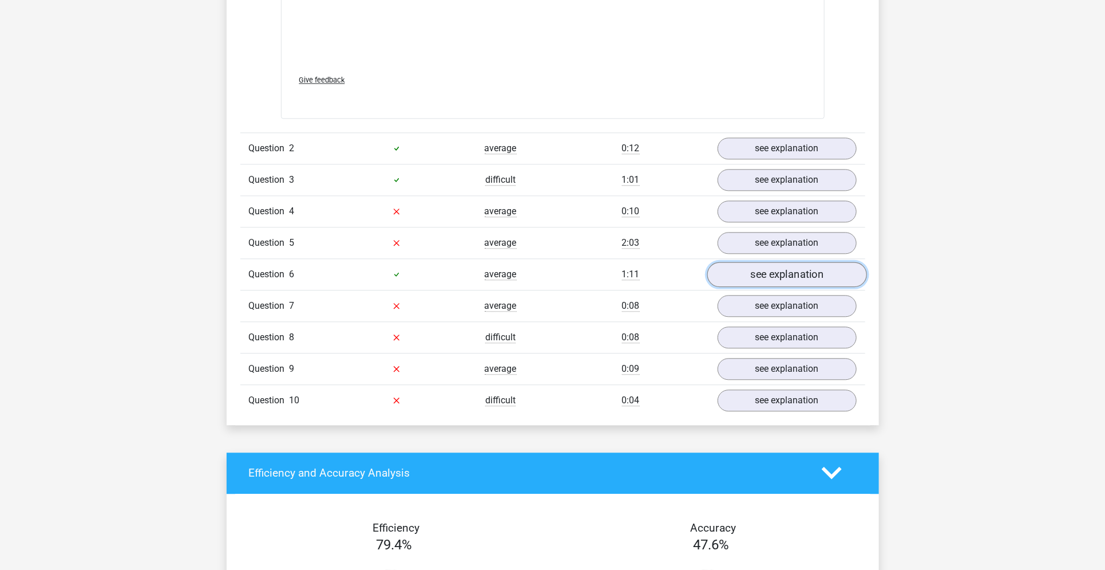
click at [784, 264] on link "see explanation" at bounding box center [787, 274] width 160 height 25
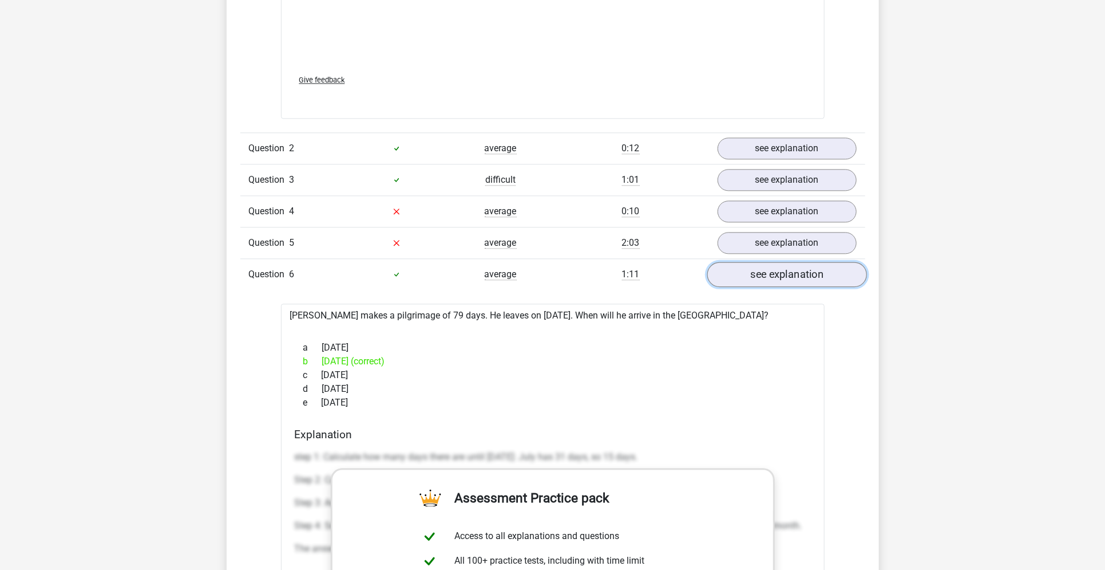
click at [784, 264] on link "see explanation" at bounding box center [787, 274] width 160 height 25
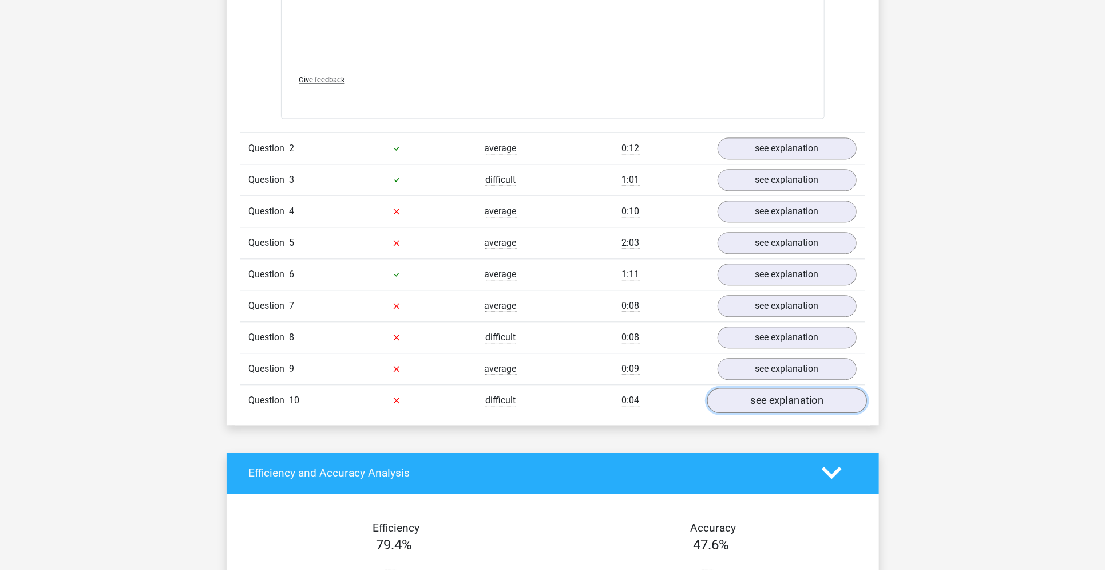
click at [749, 388] on link "see explanation" at bounding box center [787, 400] width 160 height 25
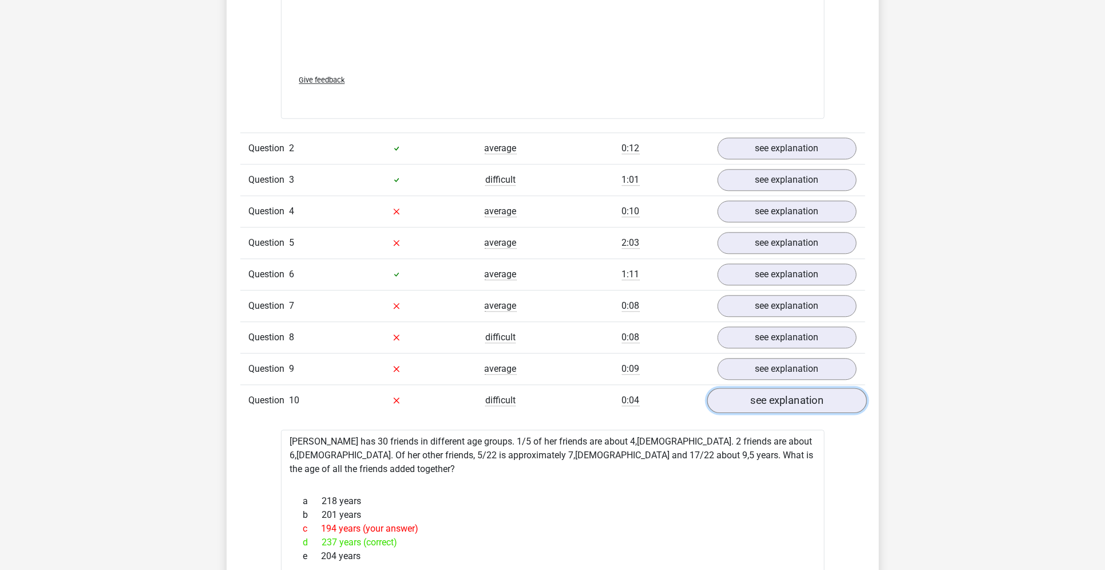
click at [749, 388] on link "see explanation" at bounding box center [787, 400] width 160 height 25
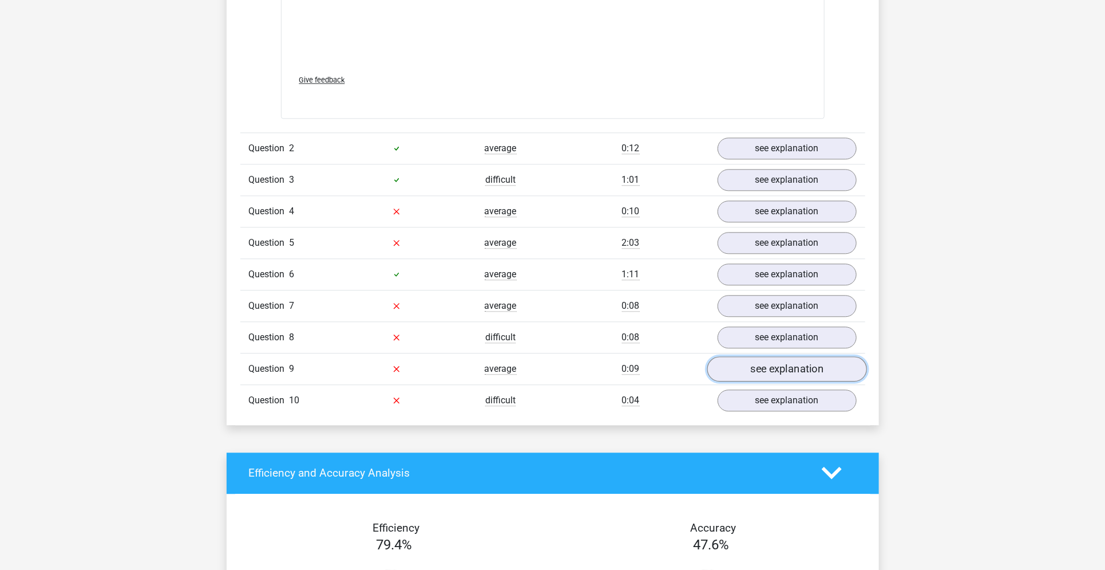
click at [753, 356] on link "see explanation" at bounding box center [787, 368] width 160 height 25
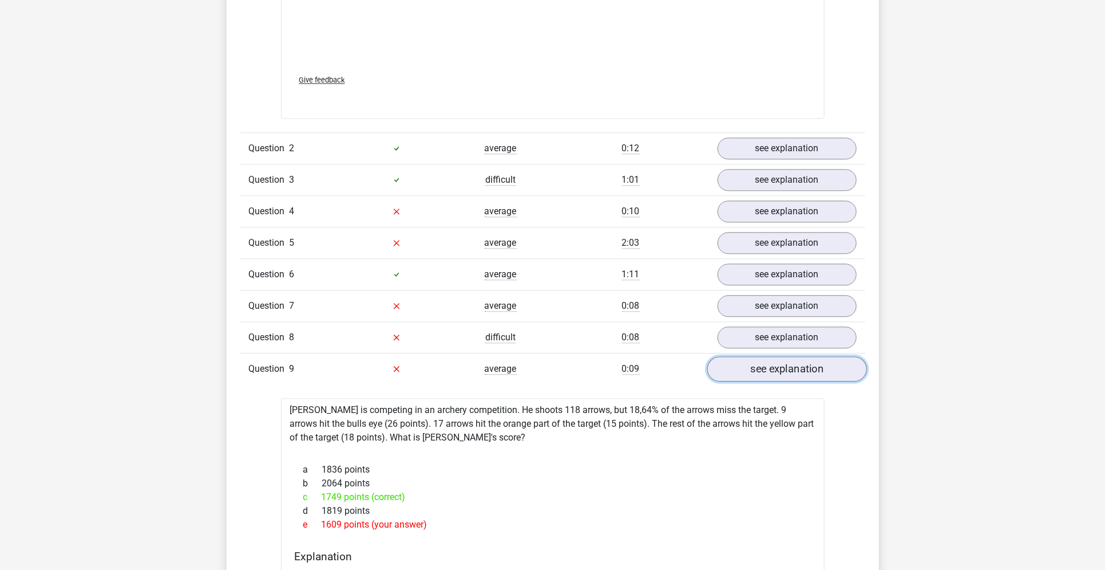
click at [753, 356] on link "see explanation" at bounding box center [787, 368] width 160 height 25
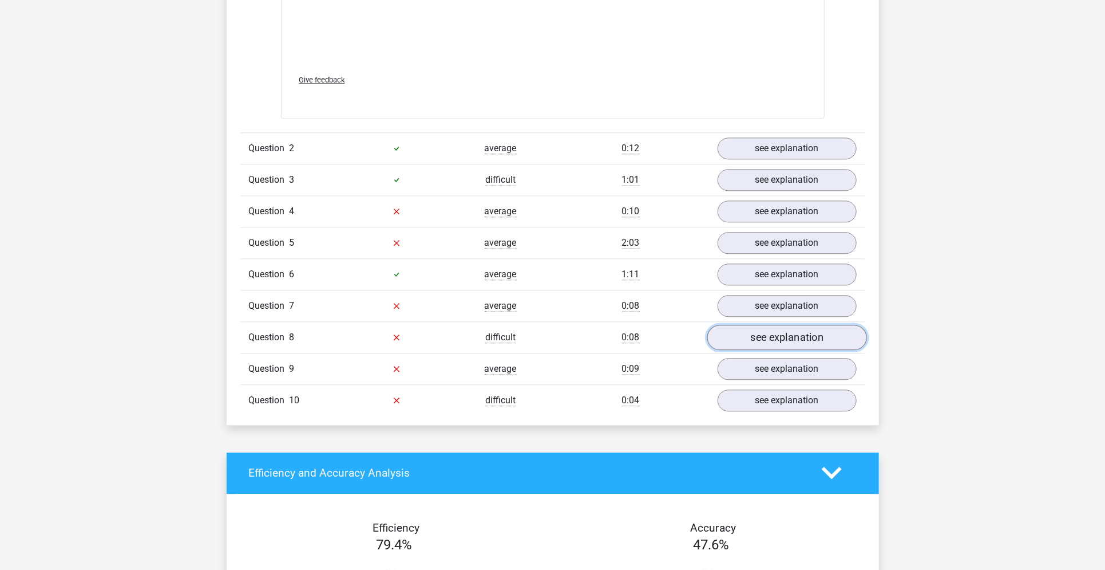
click at [772, 325] on link "see explanation" at bounding box center [787, 337] width 160 height 25
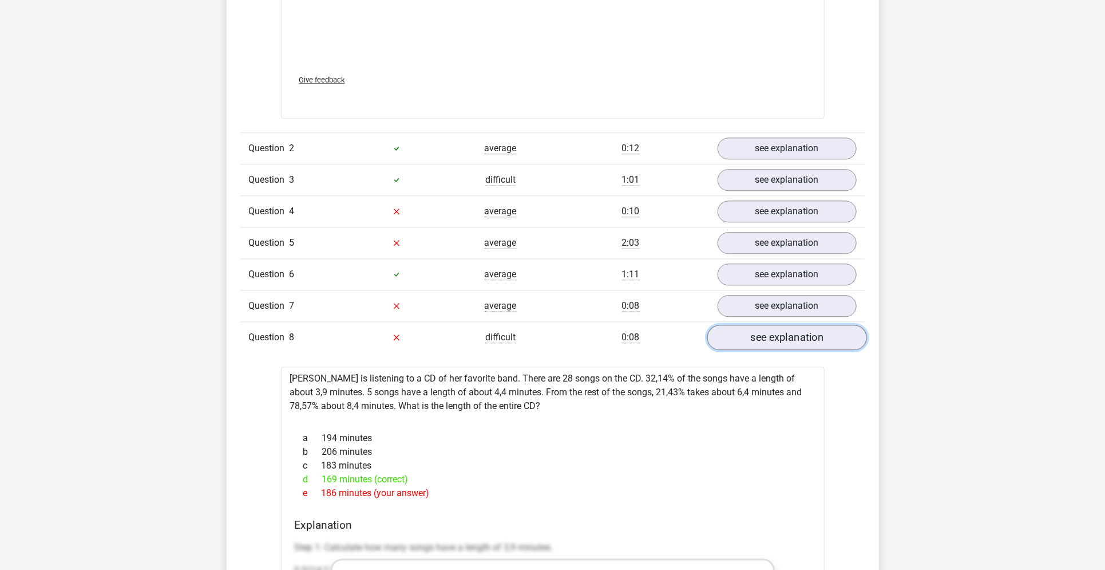
click at [772, 325] on link "see explanation" at bounding box center [787, 337] width 160 height 25
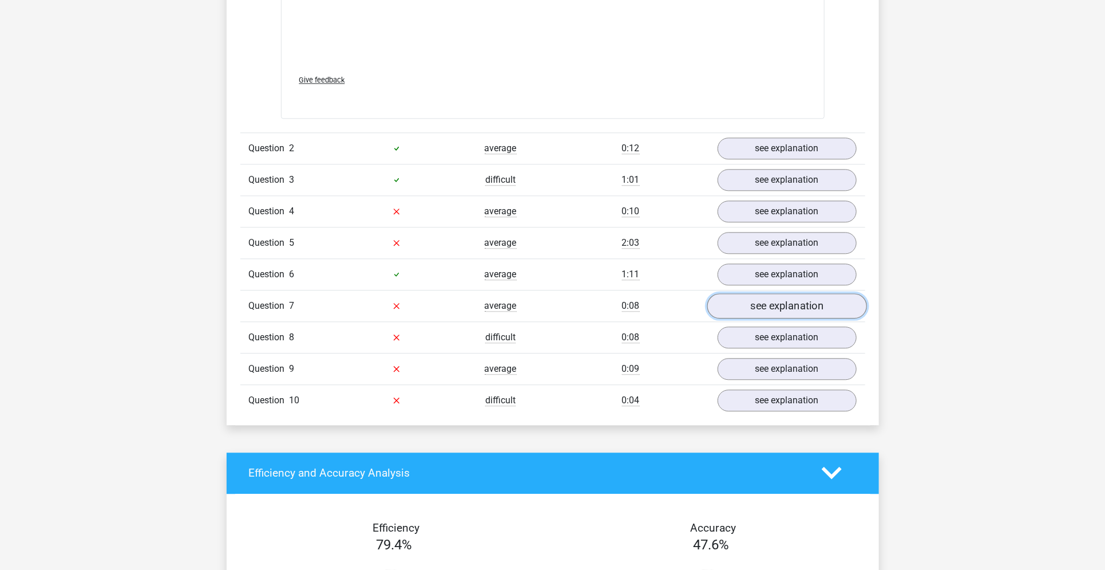
click at [783, 293] on link "see explanation" at bounding box center [787, 305] width 160 height 25
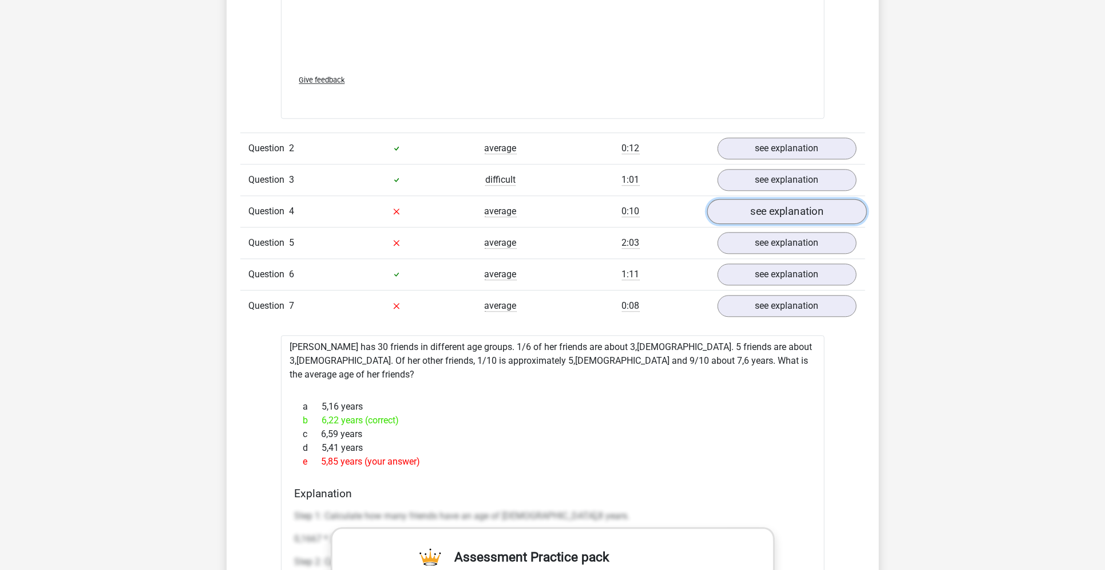
click at [739, 199] on link "see explanation" at bounding box center [787, 211] width 160 height 25
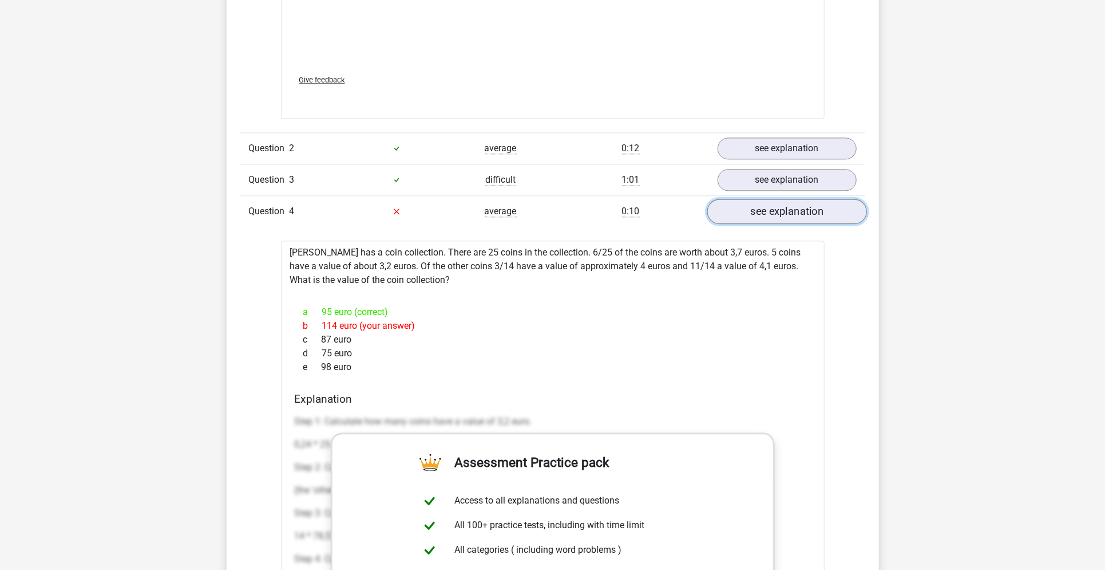
click at [745, 199] on link "see explanation" at bounding box center [787, 211] width 160 height 25
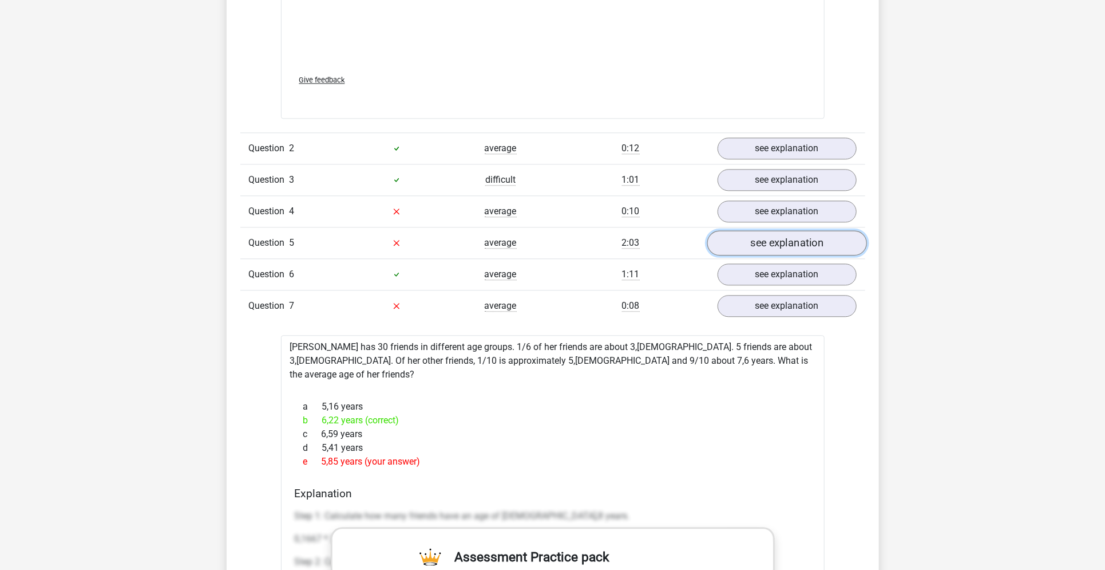
click at [750, 230] on link "see explanation" at bounding box center [787, 242] width 160 height 25
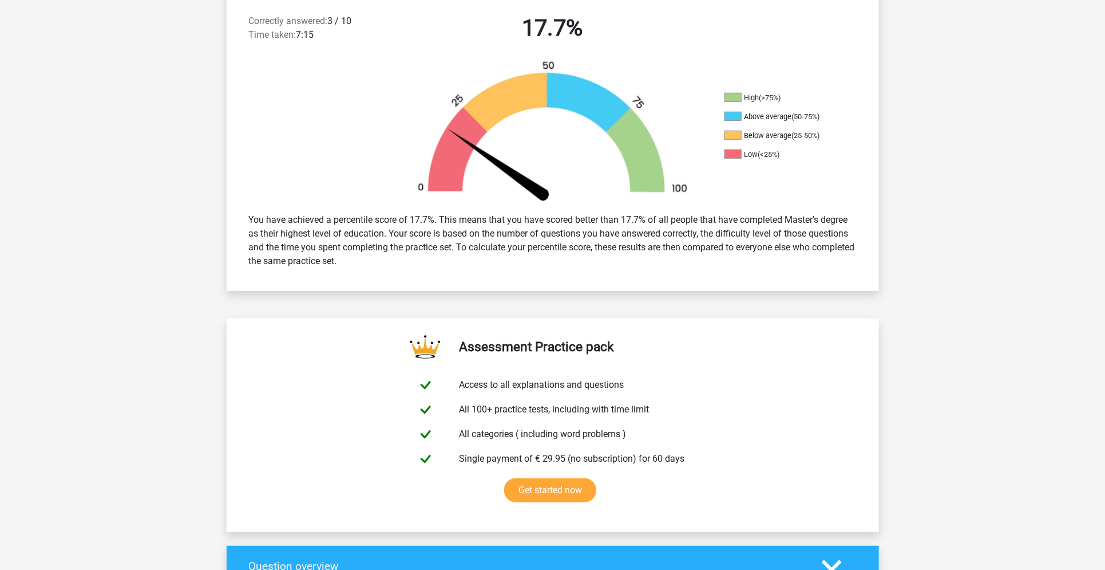
scroll to position [305, 0]
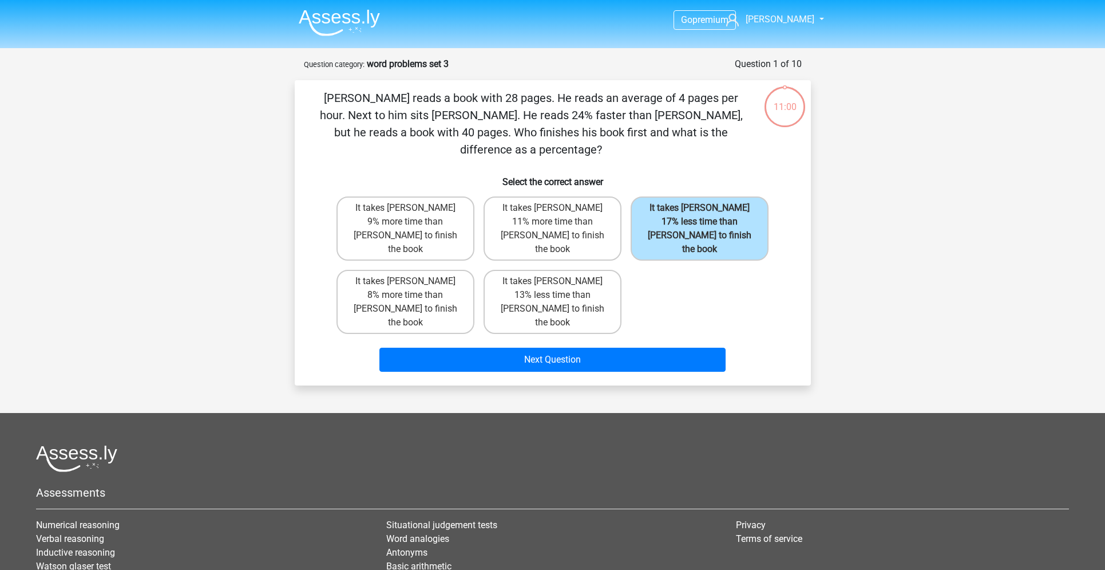
scroll to position [44, 0]
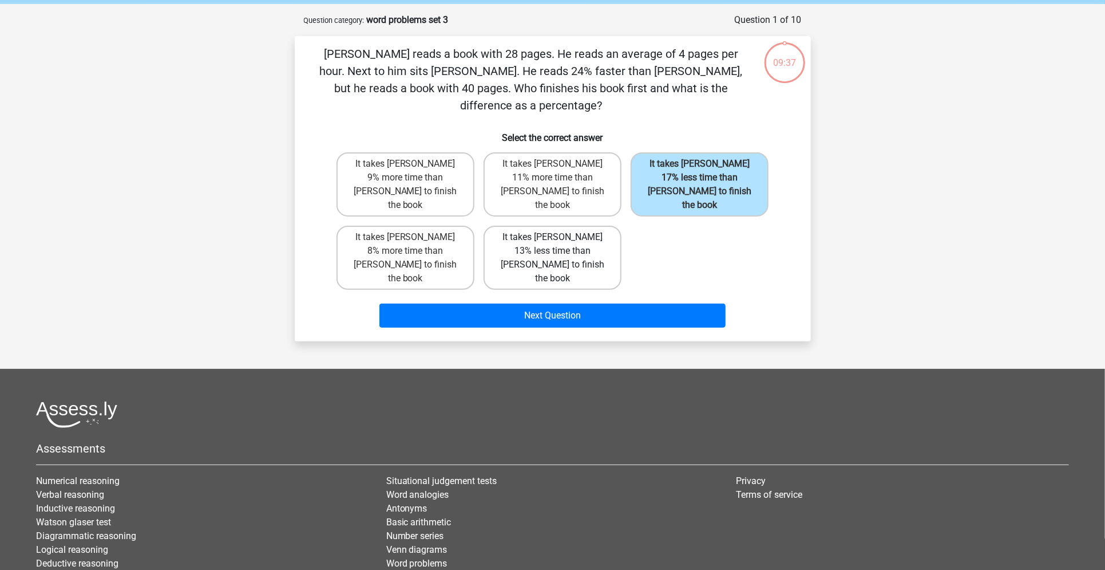
click at [570, 226] on label "It takes [PERSON_NAME] 13% less time than [PERSON_NAME] to finish the book" at bounding box center [553, 258] width 138 height 64
click at [560, 237] on input "It takes [PERSON_NAME] 13% less time than [PERSON_NAME] to finish the book" at bounding box center [555, 240] width 7 height 7
radio input "true"
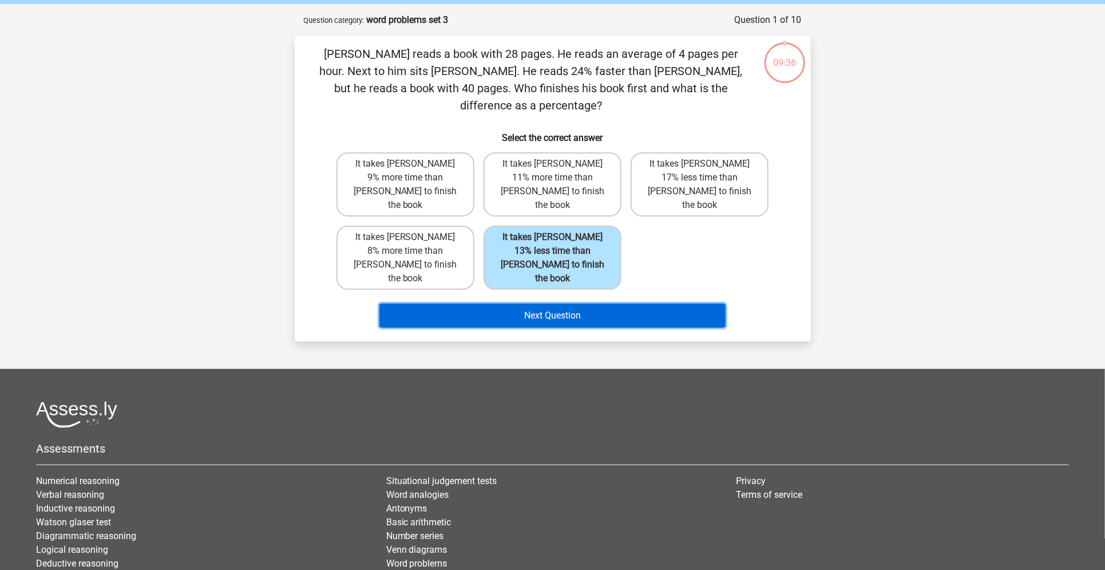
click at [568, 303] on button "Next Question" at bounding box center [553, 315] width 346 height 24
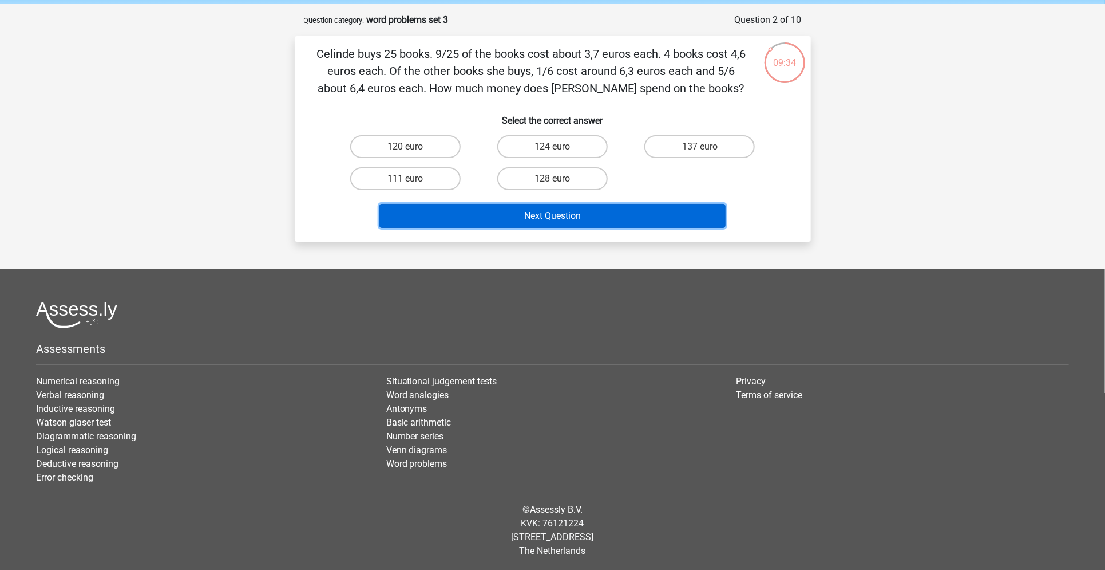
click at [606, 206] on button "Next Question" at bounding box center [553, 216] width 346 height 24
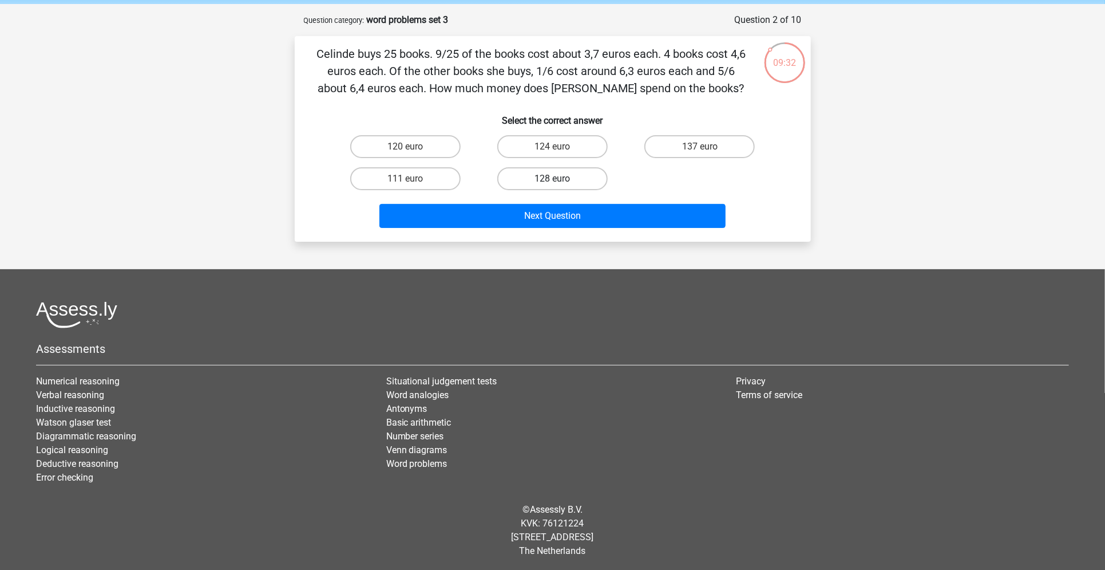
click at [567, 183] on label "128 euro" at bounding box center [552, 178] width 110 height 23
click at [560, 183] on input "128 euro" at bounding box center [555, 182] width 7 height 7
radio input "true"
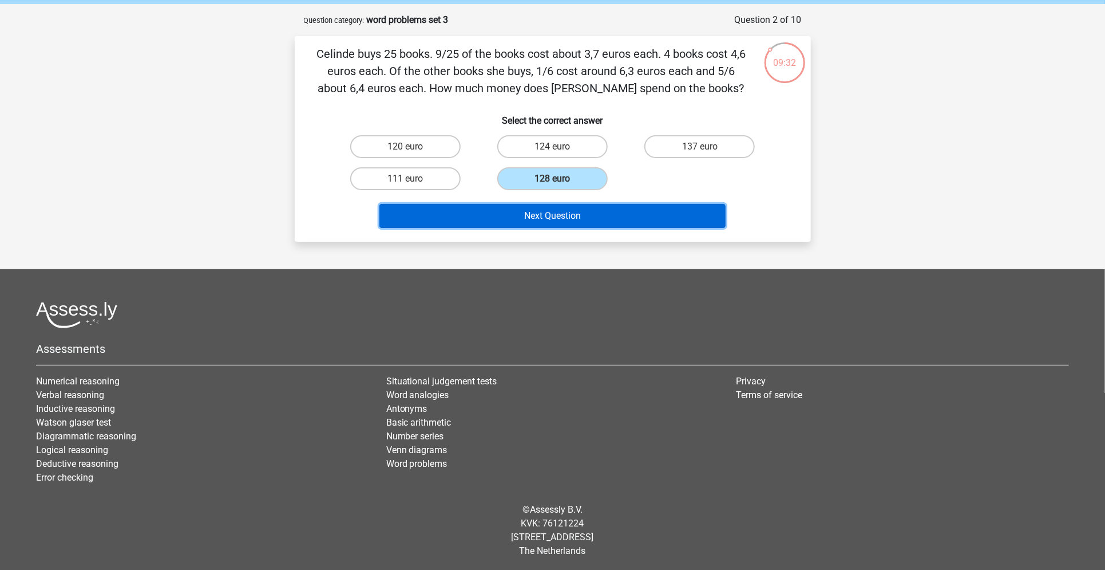
click at [562, 216] on button "Next Question" at bounding box center [553, 216] width 346 height 24
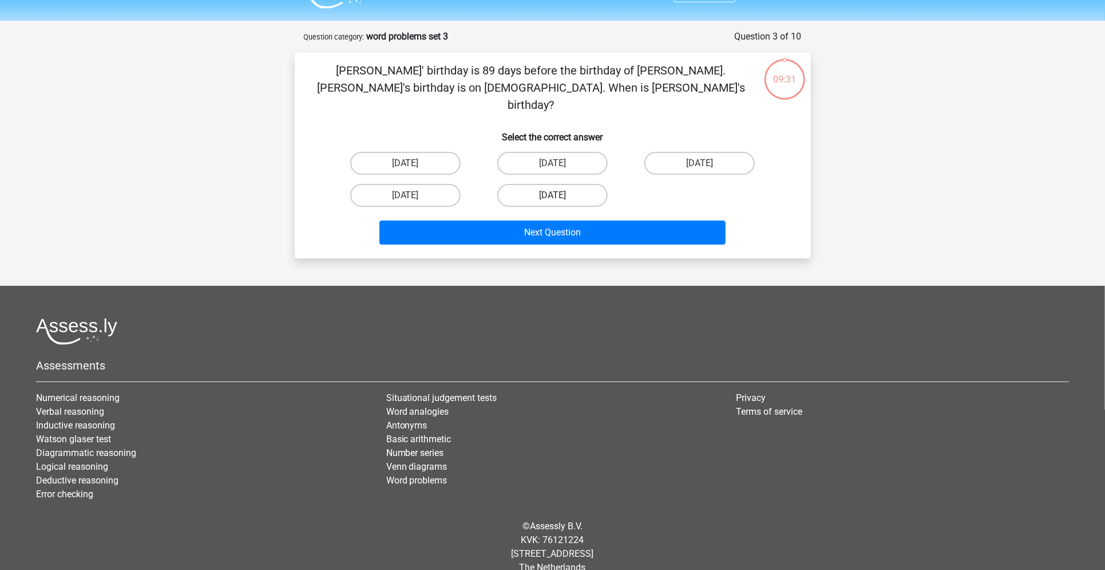
click at [562, 184] on label "september 5" at bounding box center [552, 195] width 110 height 23
click at [560, 195] on input "september 5" at bounding box center [555, 198] width 7 height 7
radio input "true"
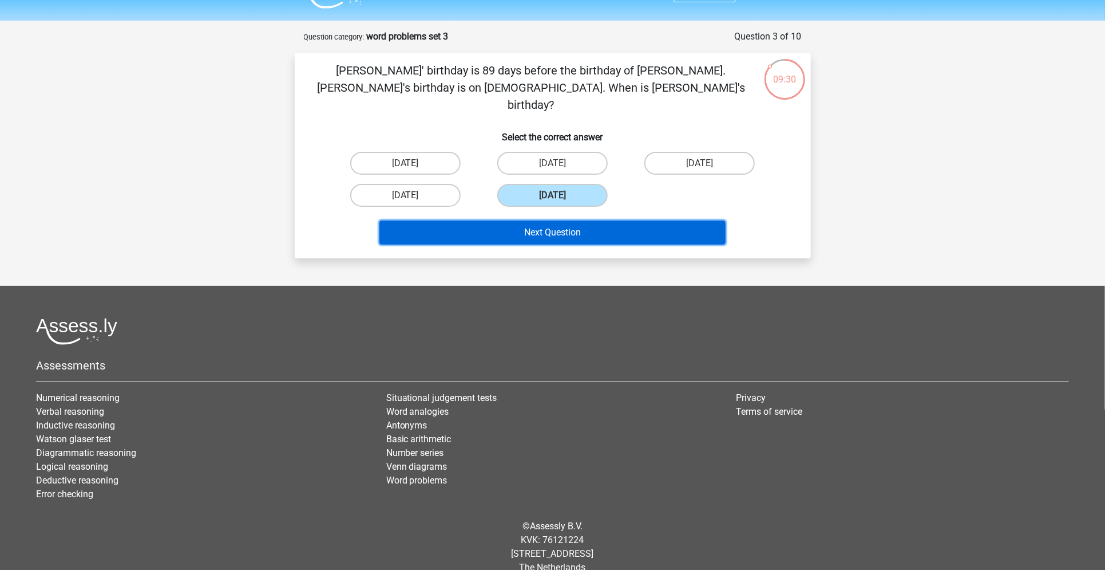
click at [556, 220] on button "Next Question" at bounding box center [553, 232] width 346 height 24
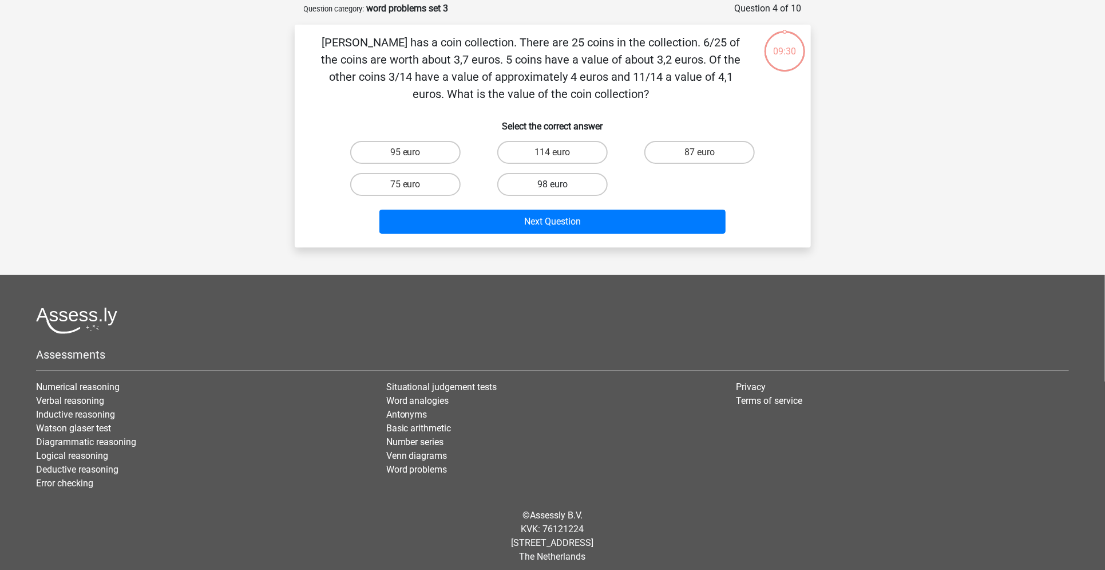
scroll to position [57, 0]
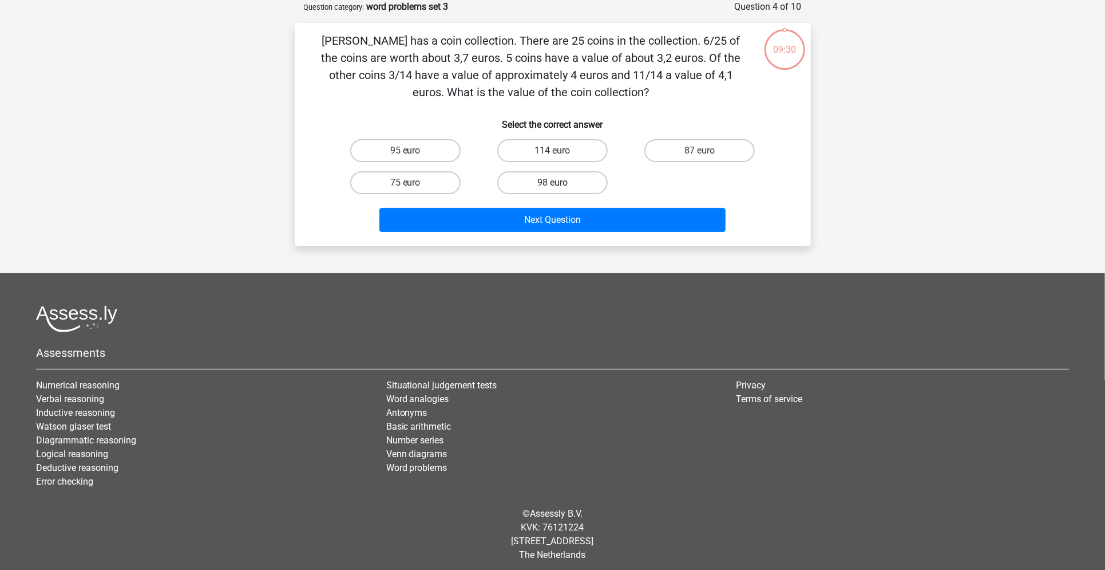
click at [561, 177] on label "98 euro" at bounding box center [552, 182] width 110 height 23
click at [560, 183] on input "98 euro" at bounding box center [555, 186] width 7 height 7
radio input "true"
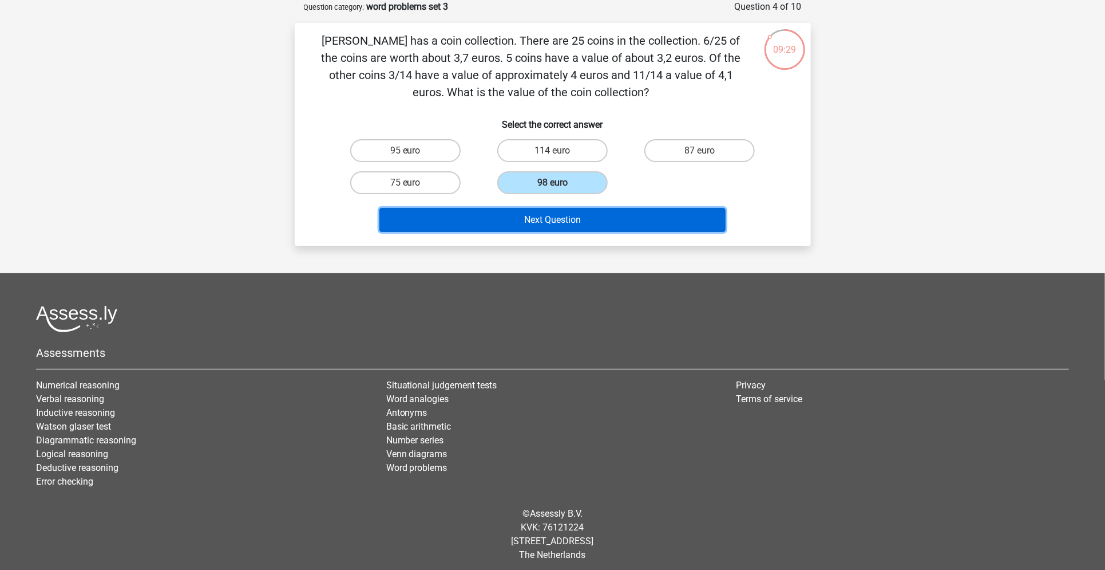
click at [552, 223] on button "Next Question" at bounding box center [553, 220] width 346 height 24
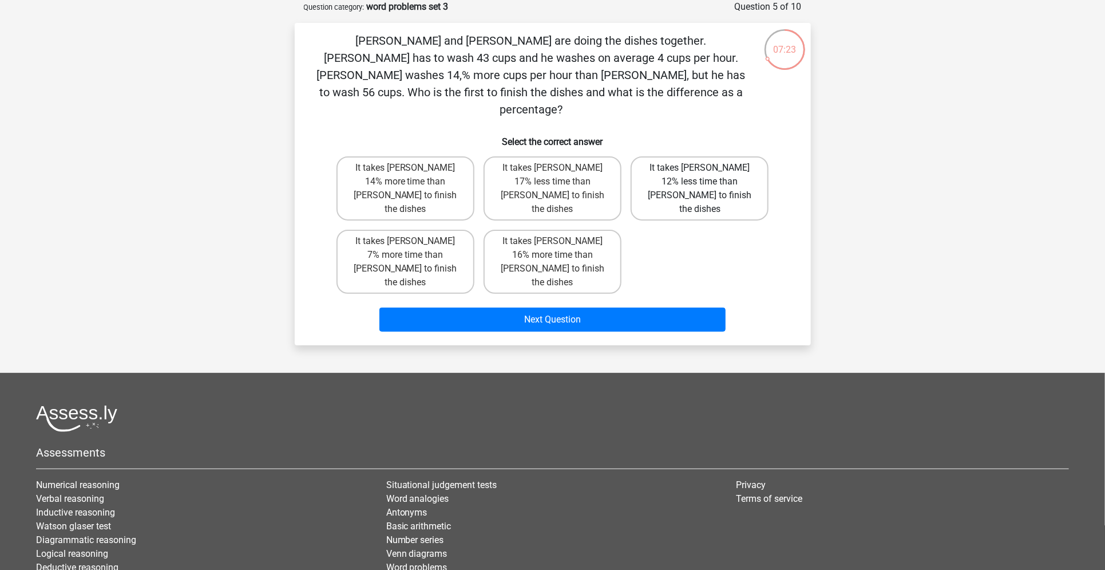
click at [678, 167] on label "It takes Tom 12% less time than Umberto to finish the dishes" at bounding box center [700, 188] width 138 height 64
click at [700, 168] on input "It takes Tom 12% less time than Umberto to finish the dishes" at bounding box center [703, 171] width 7 height 7
radio input "true"
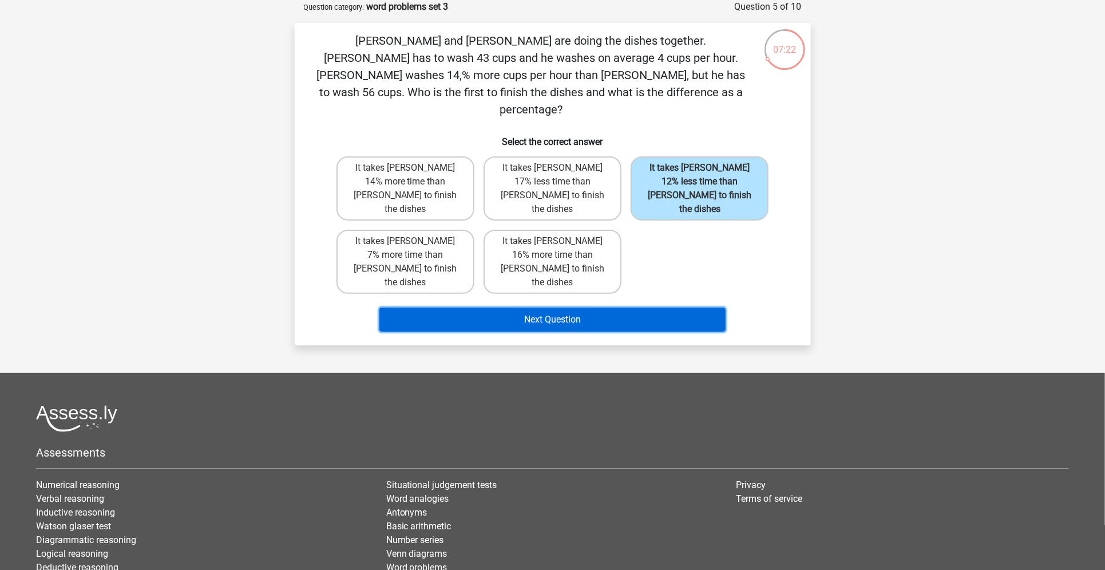
click at [596, 307] on button "Next Question" at bounding box center [553, 319] width 346 height 24
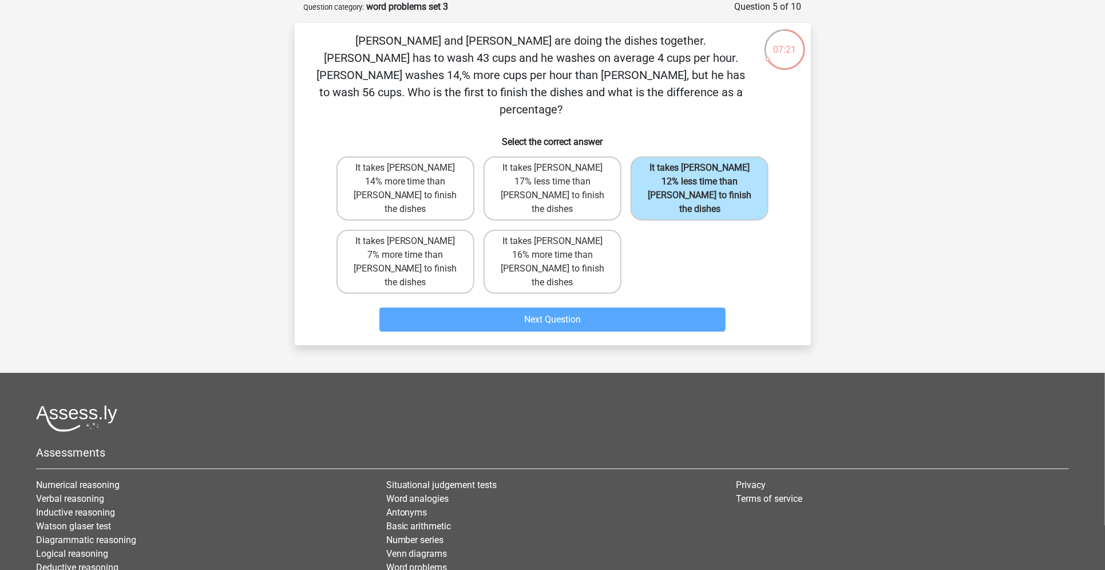
scroll to position [27, 0]
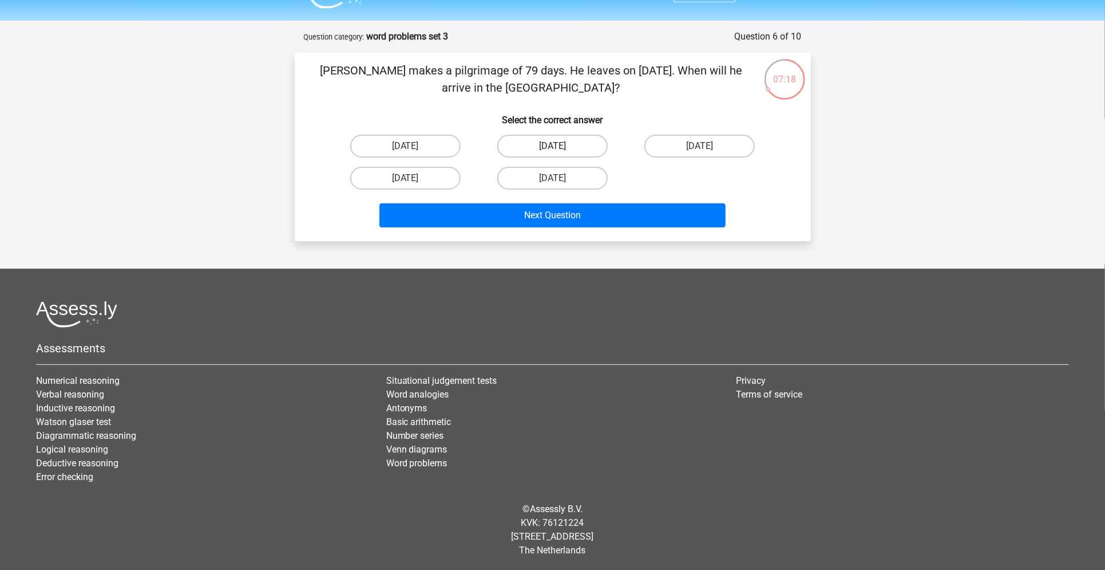
click at [567, 147] on label "October 4" at bounding box center [552, 146] width 110 height 23
click at [560, 147] on input "October 4" at bounding box center [555, 149] width 7 height 7
radio input "true"
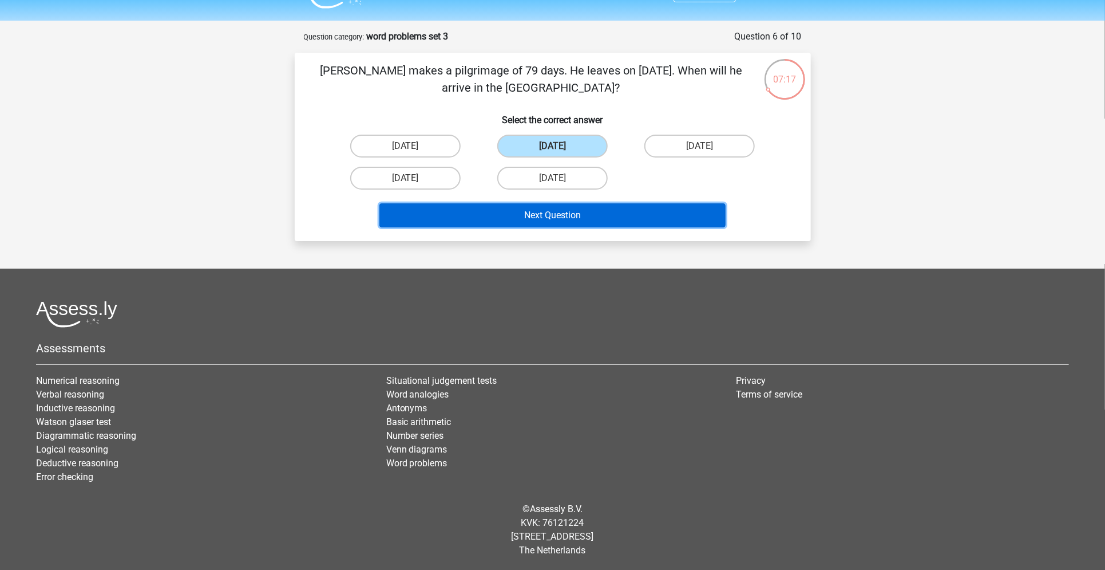
click at [536, 214] on button "Next Question" at bounding box center [553, 215] width 346 height 24
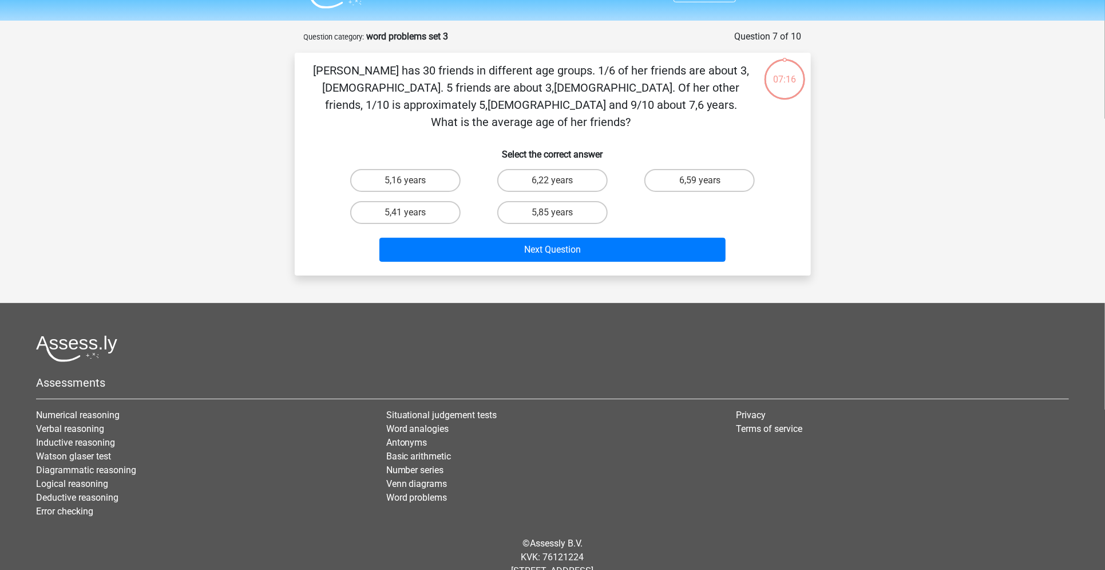
scroll to position [44, 0]
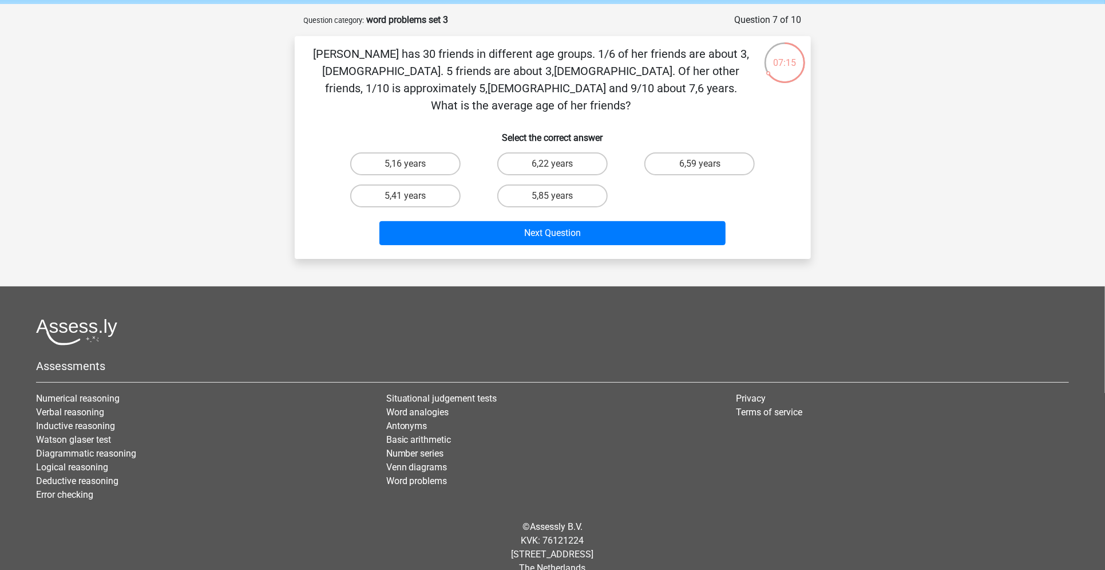
click at [550, 158] on div "6,22 years" at bounding box center [552, 164] width 147 height 32
click at [555, 154] on label "6,22 years" at bounding box center [552, 163] width 110 height 23
click at [555, 164] on input "6,22 years" at bounding box center [555, 167] width 7 height 7
radio input "true"
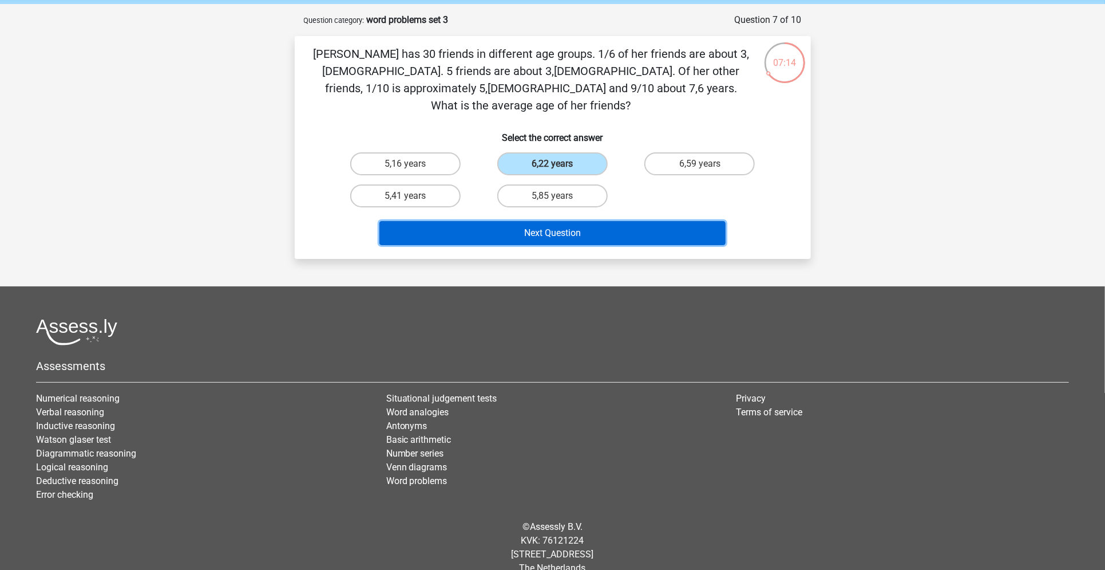
click at [540, 221] on button "Next Question" at bounding box center [553, 233] width 346 height 24
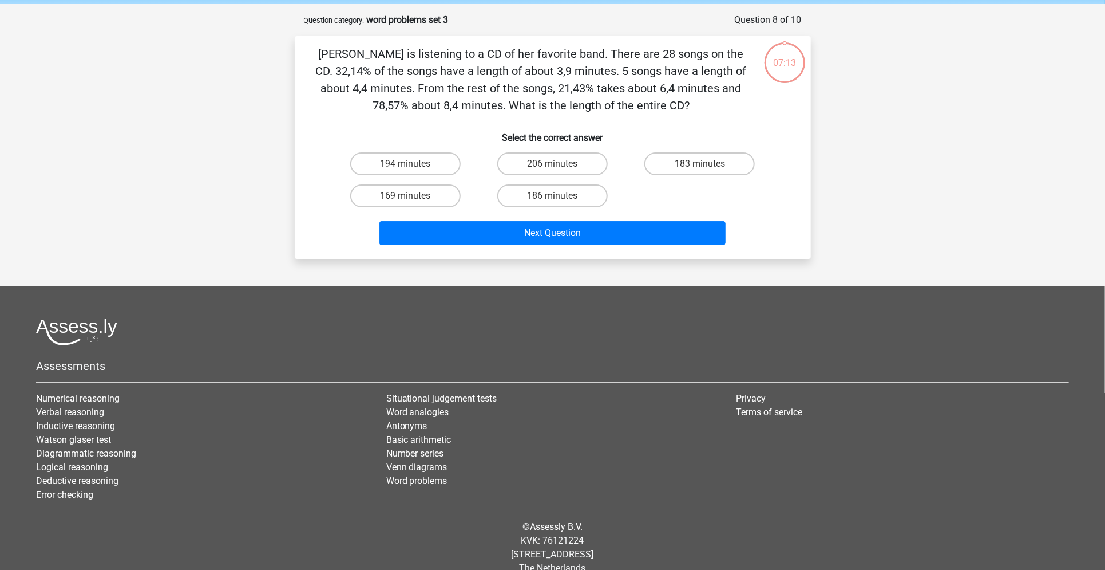
scroll to position [57, 0]
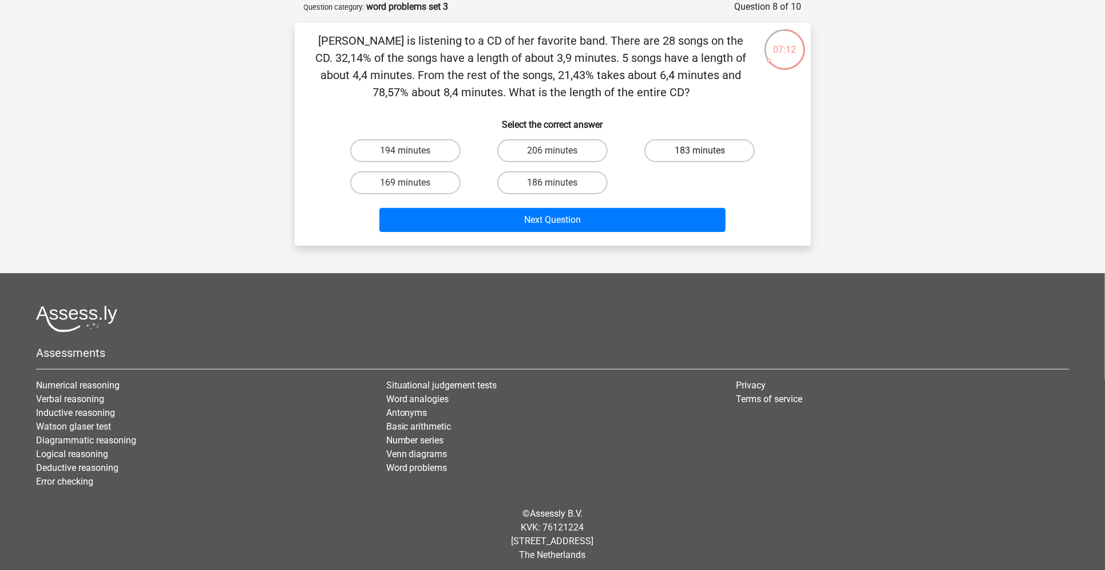
click at [688, 139] on label "183 minutes" at bounding box center [700, 150] width 110 height 23
click at [700, 151] on input "183 minutes" at bounding box center [703, 154] width 7 height 7
radio input "true"
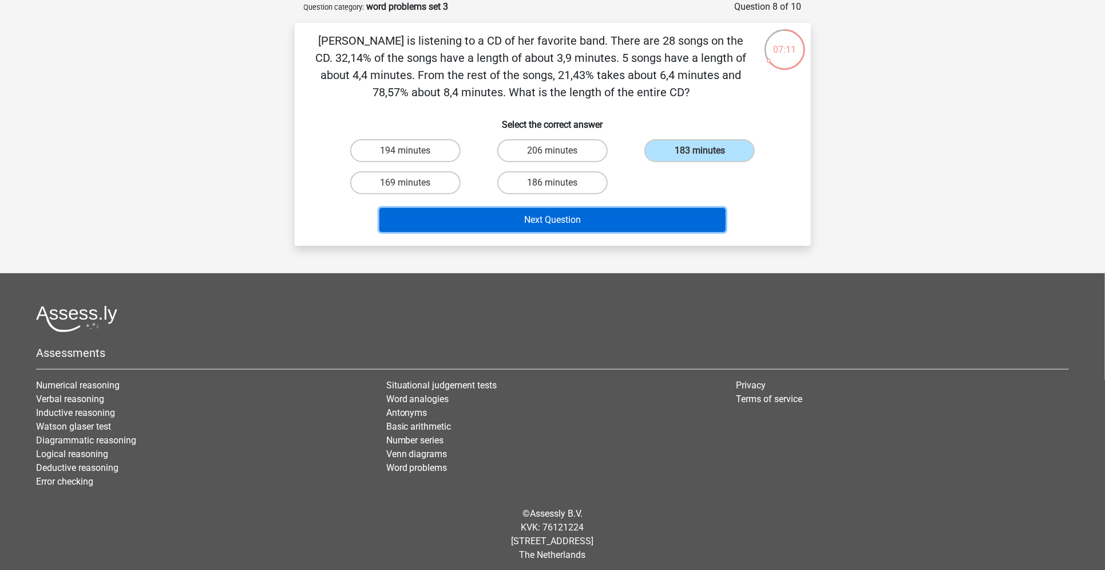
click at [618, 208] on button "Next Question" at bounding box center [553, 220] width 346 height 24
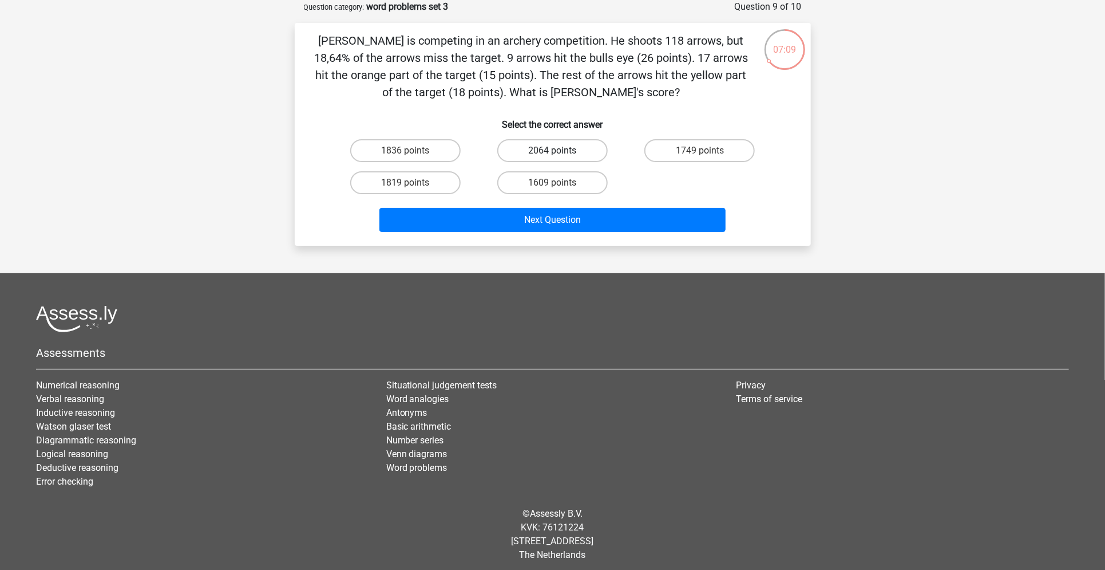
click at [560, 161] on label "2064 points" at bounding box center [552, 150] width 110 height 23
click at [560, 158] on input "2064 points" at bounding box center [555, 154] width 7 height 7
radio input "true"
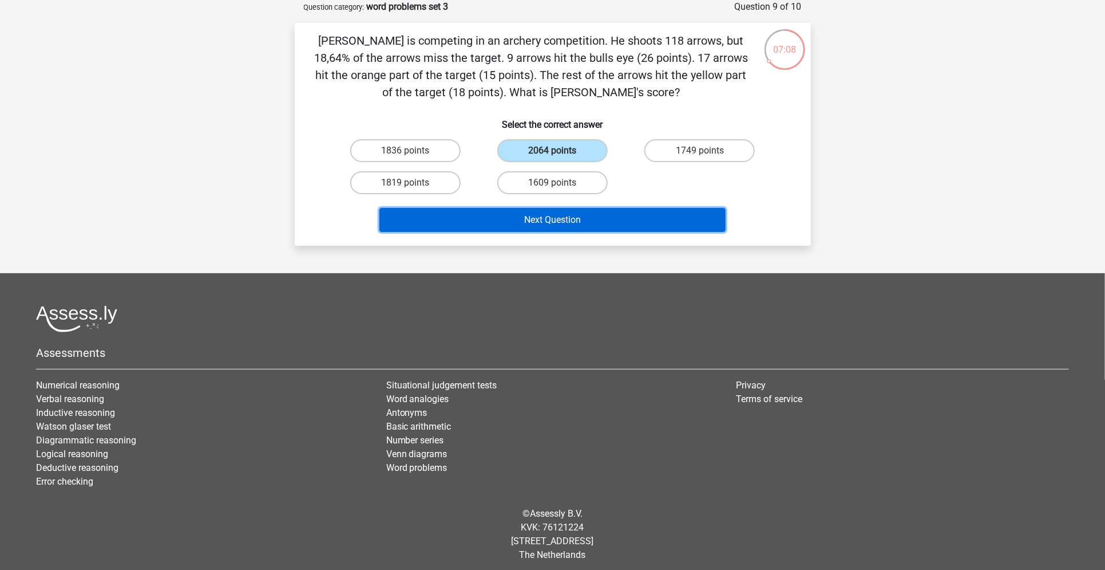
click at [559, 211] on button "Next Question" at bounding box center [553, 220] width 346 height 24
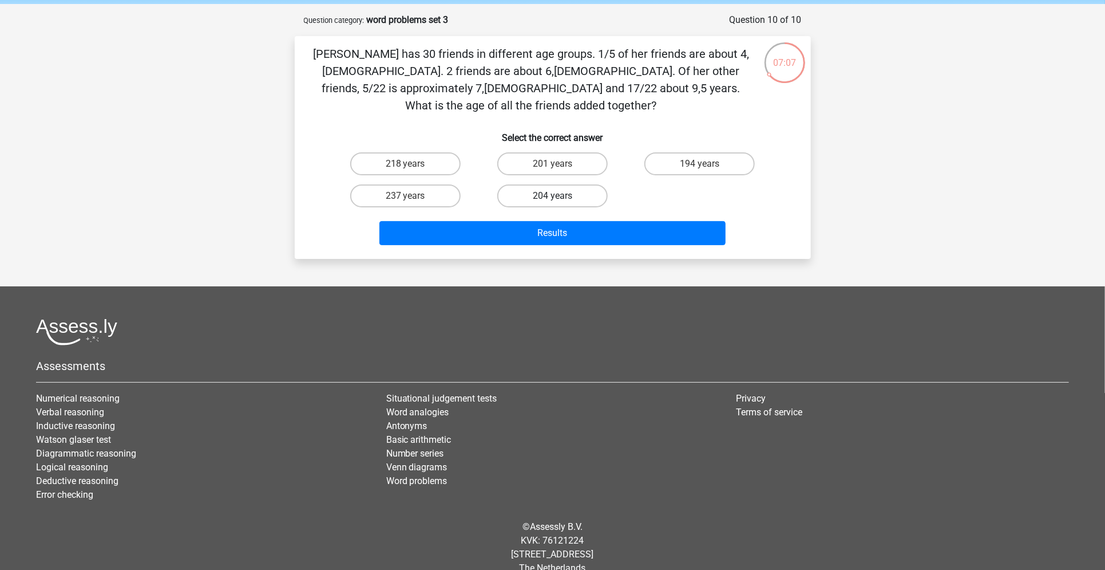
click at [562, 184] on label "204 years" at bounding box center [552, 195] width 110 height 23
click at [560, 196] on input "204 years" at bounding box center [555, 199] width 7 height 7
radio input "true"
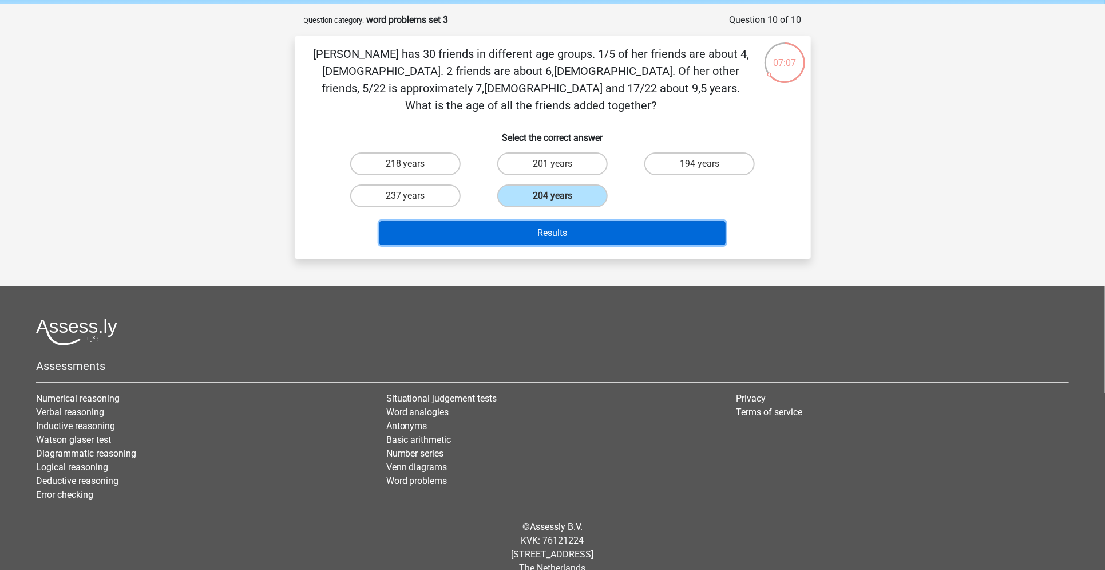
click at [560, 221] on button "Results" at bounding box center [553, 233] width 346 height 24
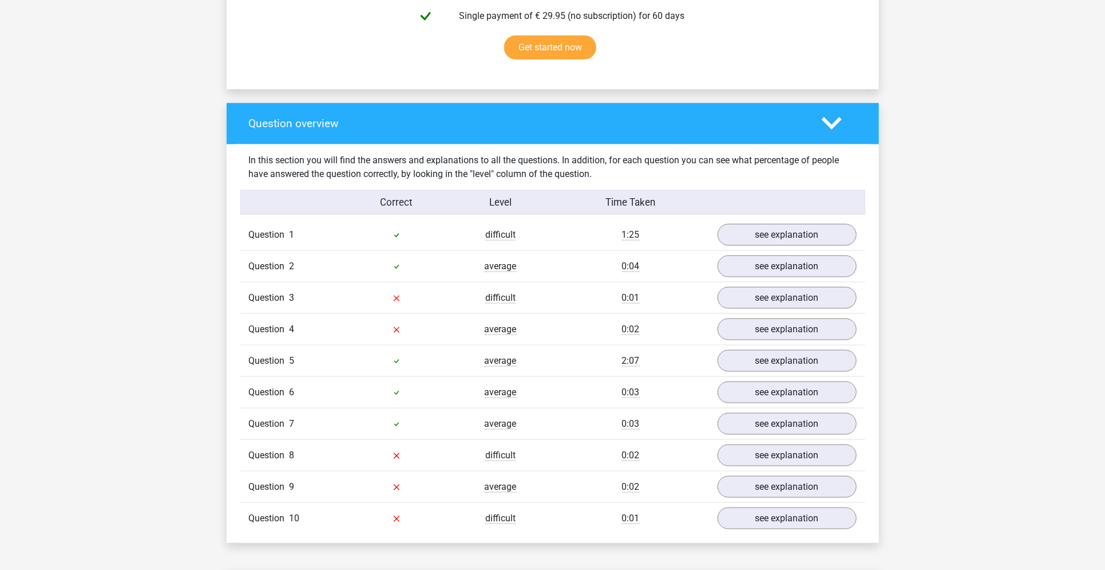
scroll to position [748, 0]
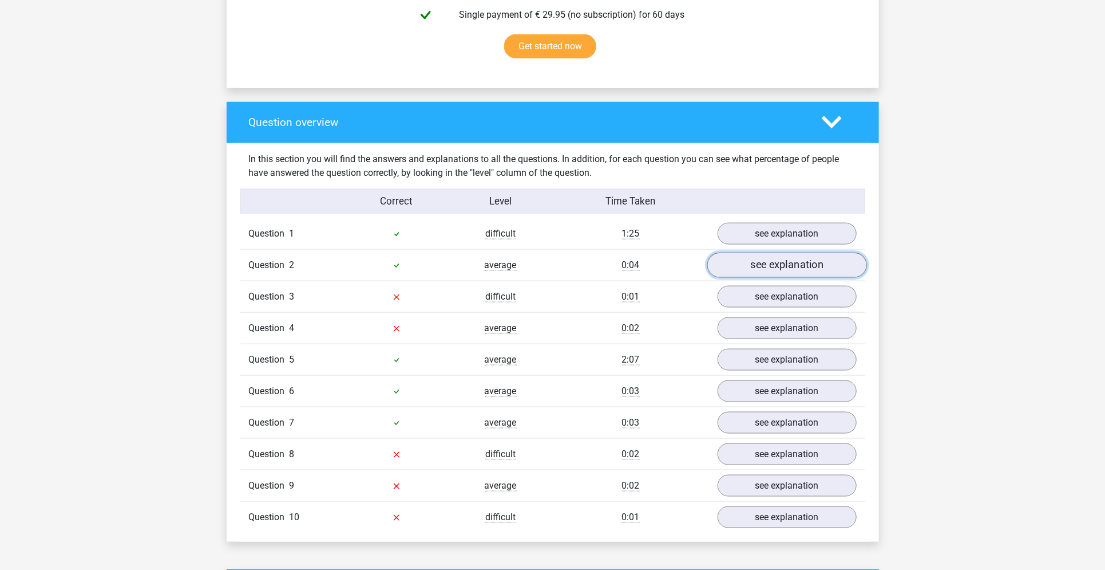
click at [775, 273] on link "see explanation" at bounding box center [787, 264] width 160 height 25
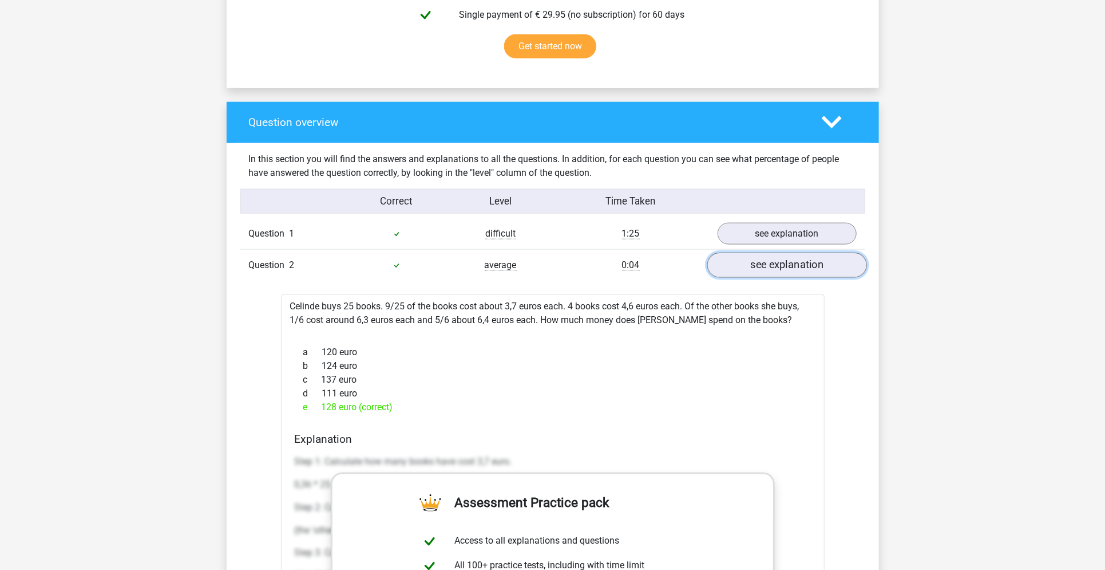
click at [775, 273] on link "see explanation" at bounding box center [787, 264] width 160 height 25
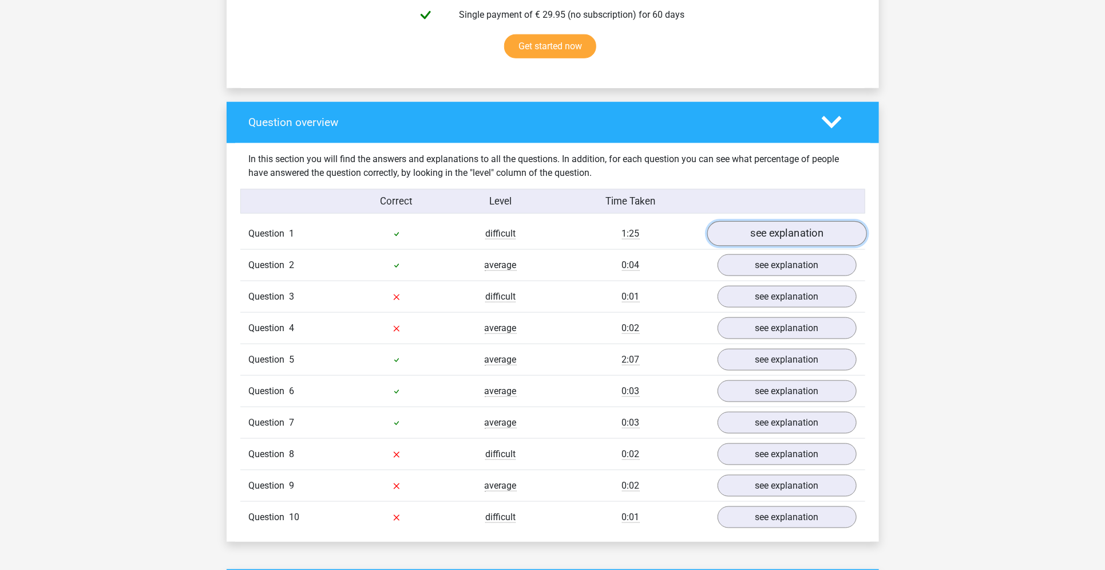
click at [795, 231] on link "see explanation" at bounding box center [787, 233] width 160 height 25
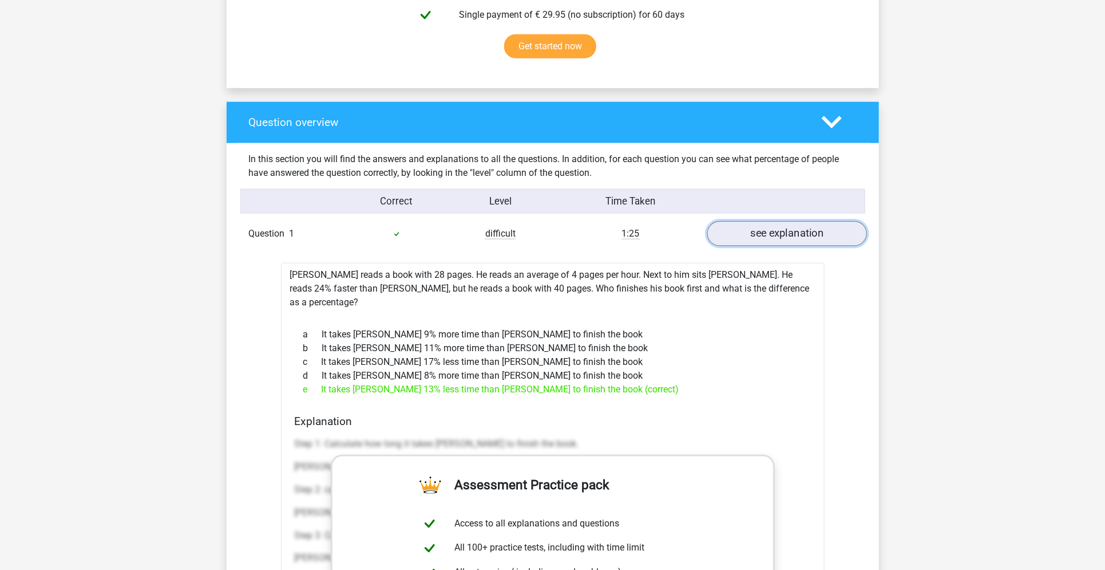
click at [795, 231] on link "see explanation" at bounding box center [787, 233] width 160 height 25
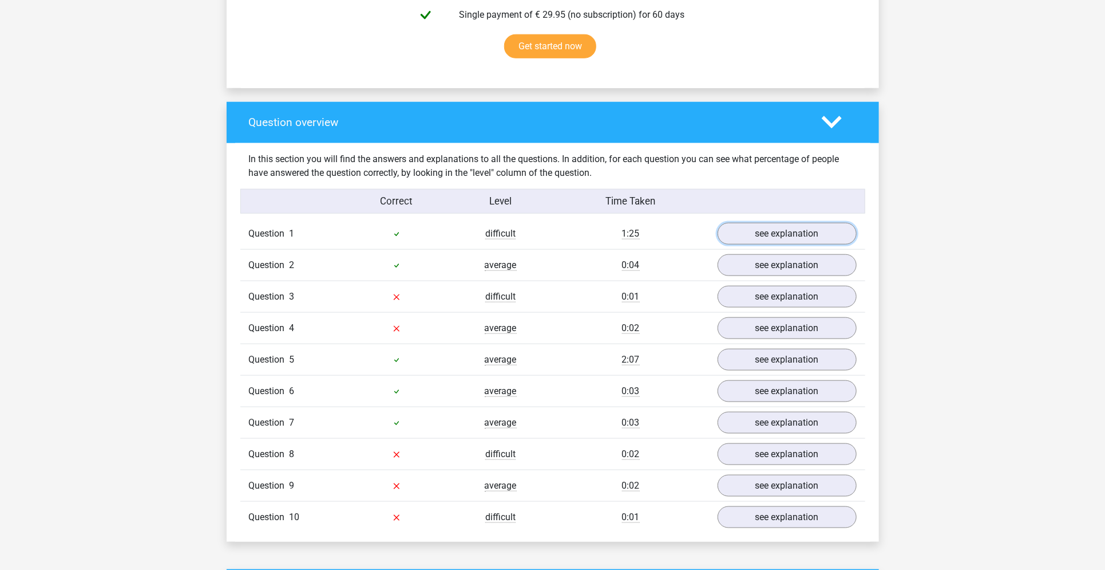
scroll to position [942, 0]
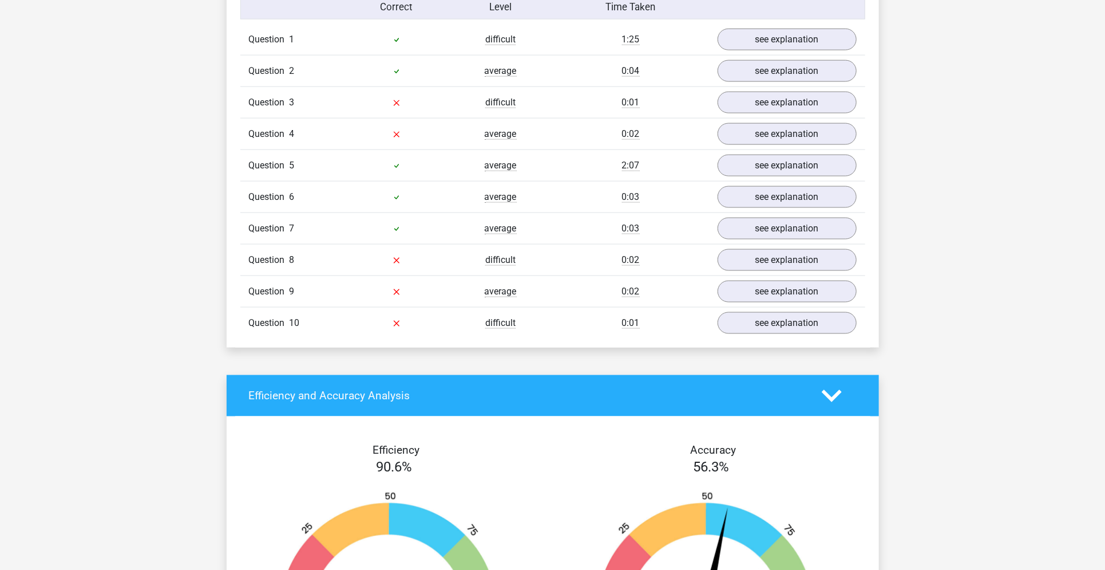
click at [736, 244] on div "Question 8 difficult 0:02 see explanation" at bounding box center [552, 259] width 625 height 31
click at [740, 232] on link "see explanation" at bounding box center [787, 228] width 160 height 25
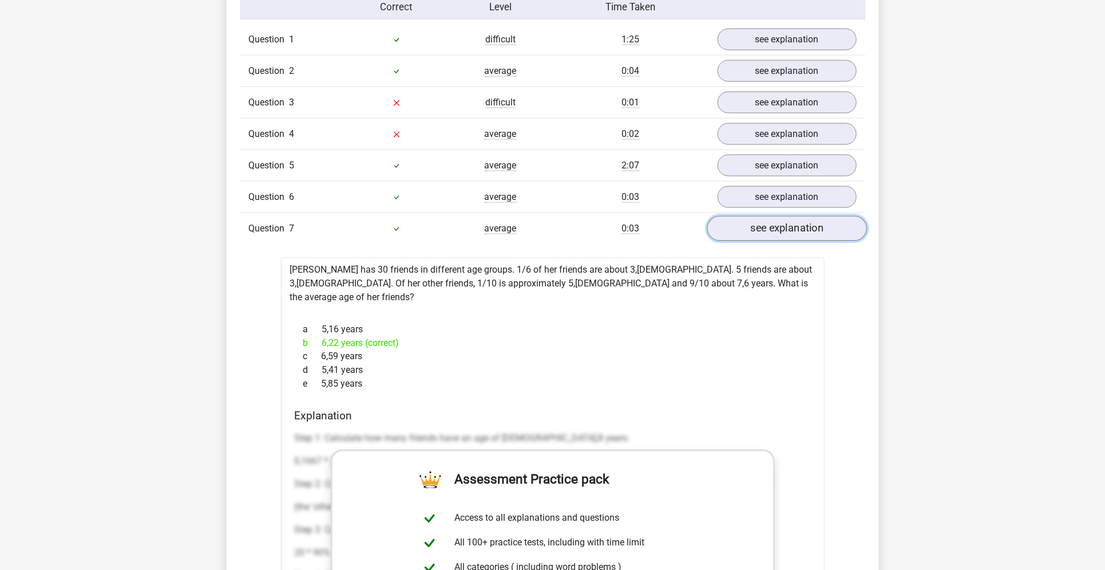
click at [740, 232] on link "see explanation" at bounding box center [787, 228] width 160 height 25
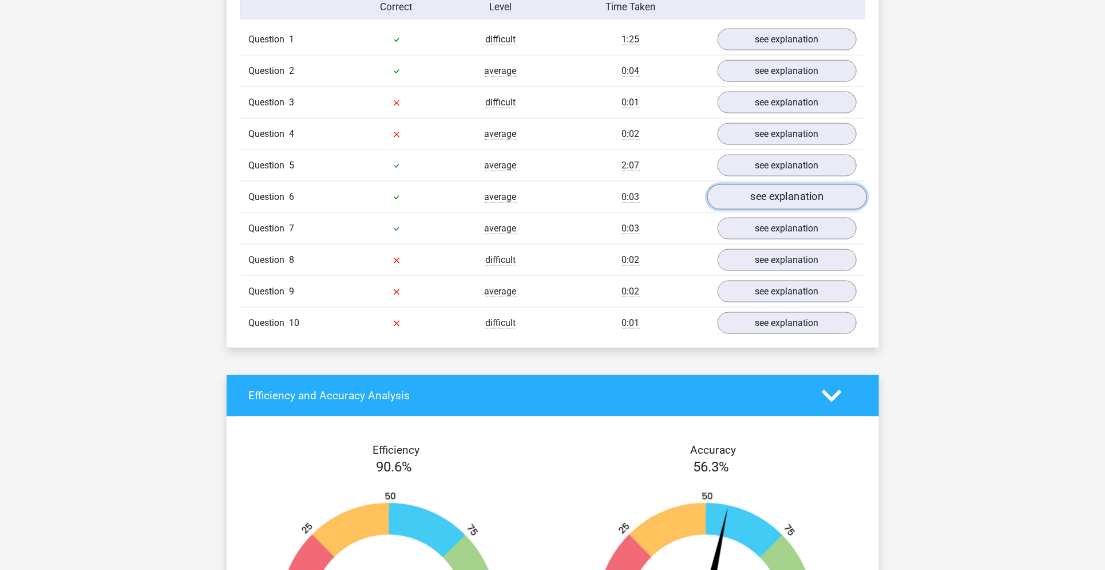
click at [762, 197] on link "see explanation" at bounding box center [787, 196] width 160 height 25
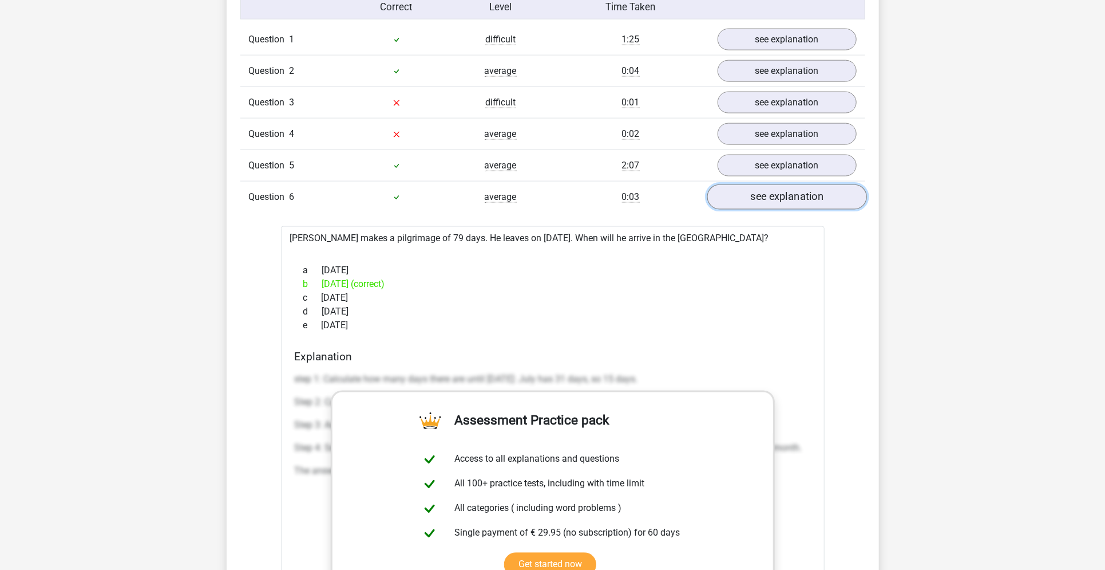
click at [762, 197] on link "see explanation" at bounding box center [787, 196] width 160 height 25
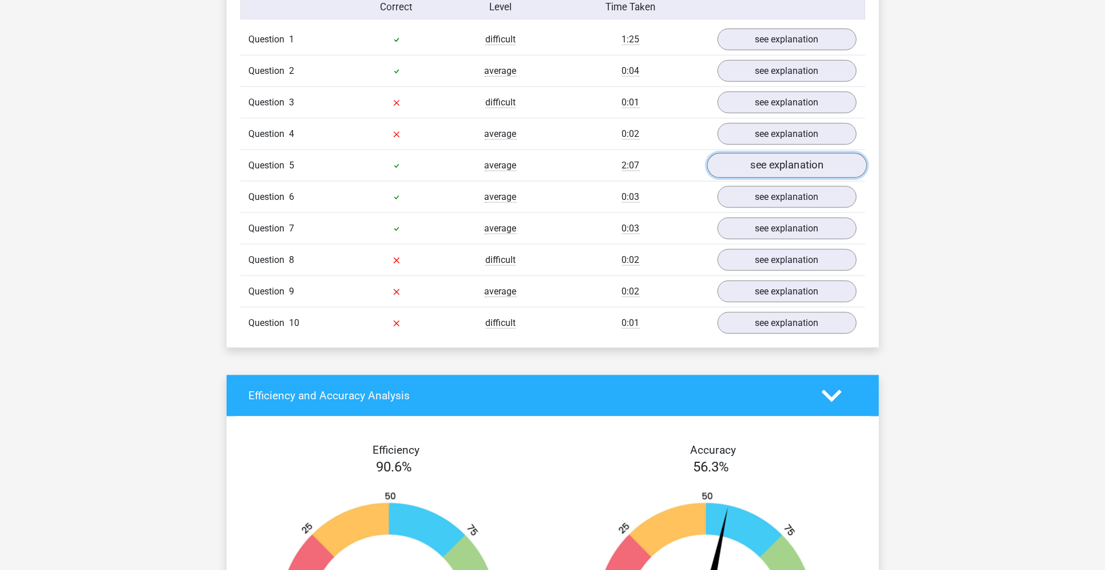
click at [781, 161] on link "see explanation" at bounding box center [787, 165] width 160 height 25
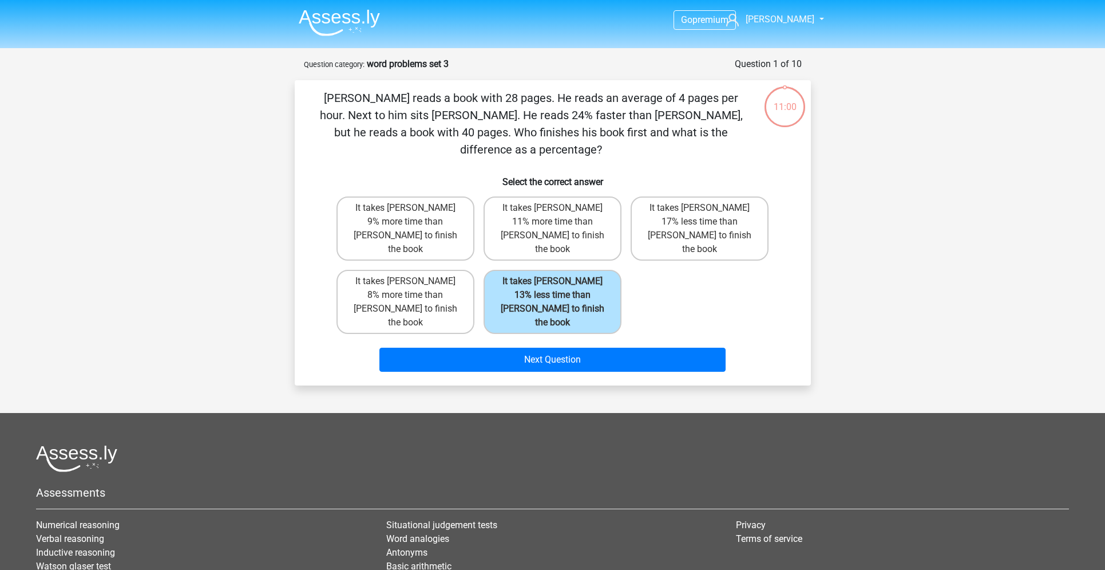
scroll to position [44, 0]
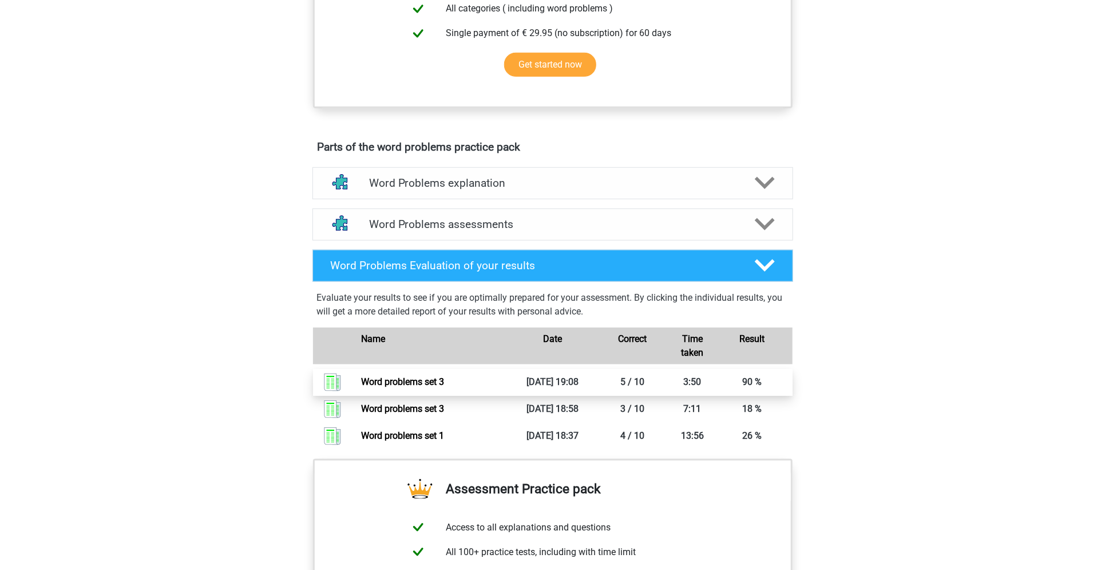
scroll to position [496, 0]
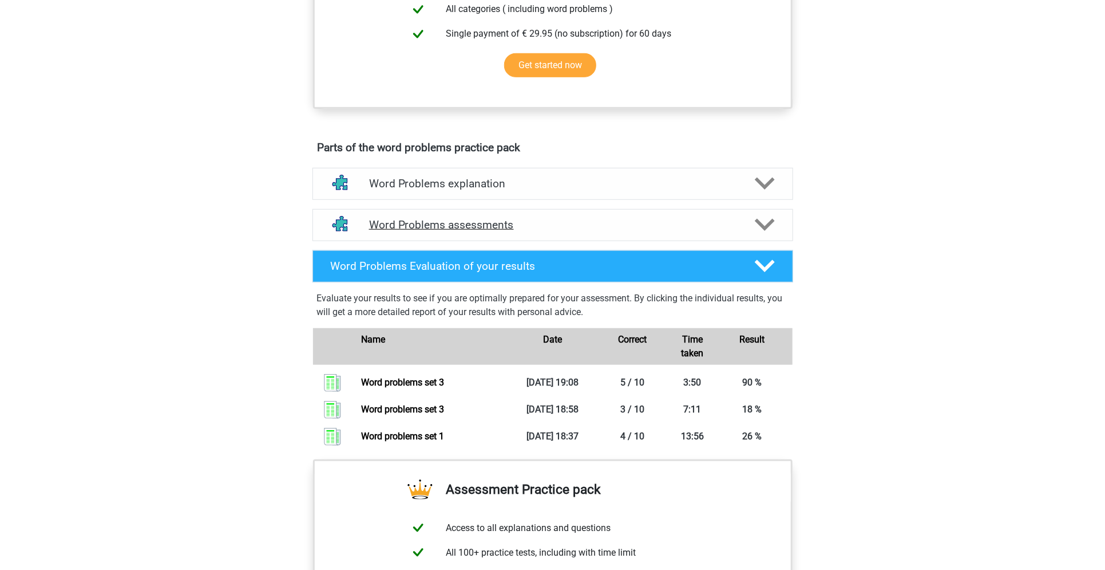
click at [549, 235] on div "Word Problems assessments" at bounding box center [553, 225] width 481 height 32
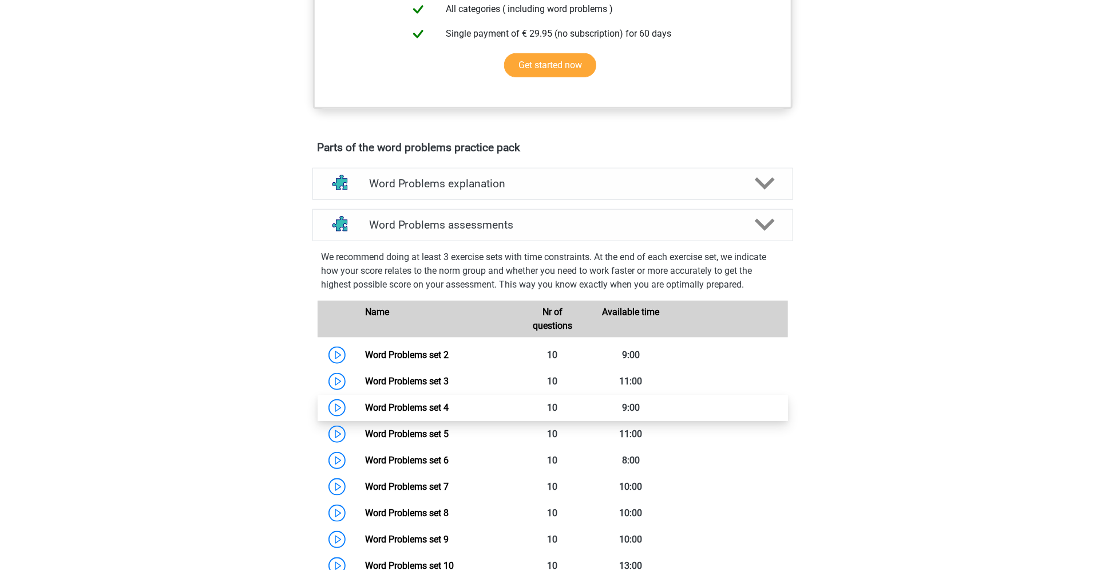
click at [449, 412] on link "Word Problems set 4" at bounding box center [407, 407] width 84 height 11
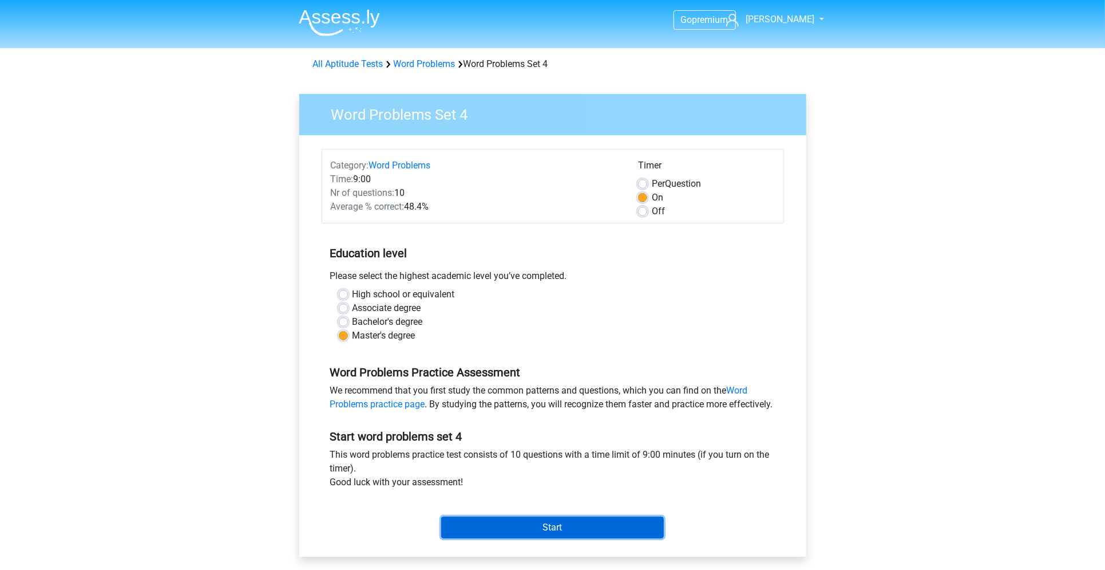
click at [583, 538] on input "Start" at bounding box center [552, 527] width 223 height 22
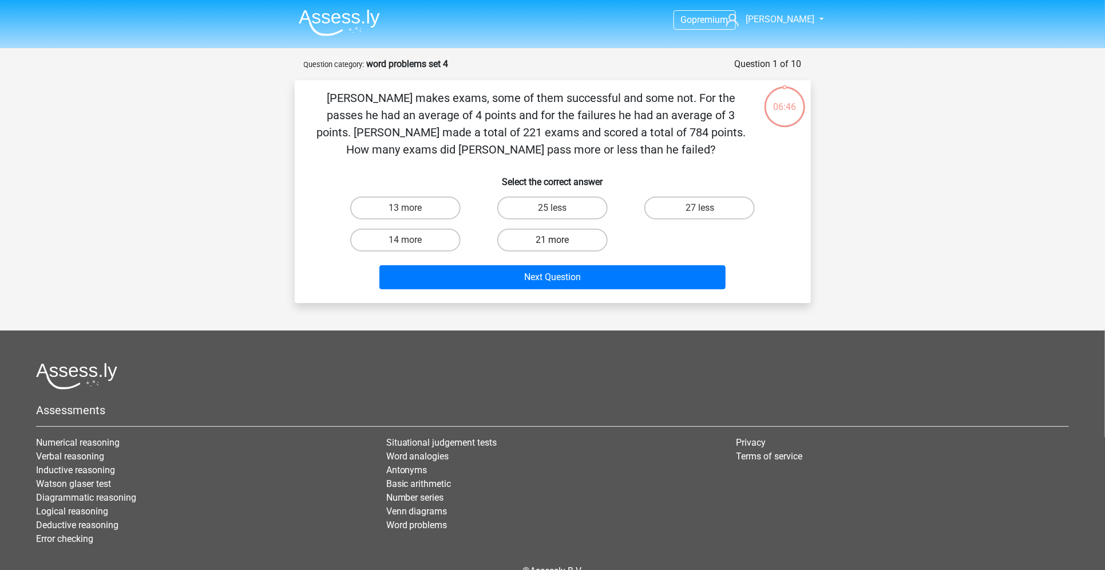
click at [566, 238] on label "21 more" at bounding box center [552, 239] width 110 height 23
click at [560, 240] on input "21 more" at bounding box center [555, 243] width 7 height 7
radio input "true"
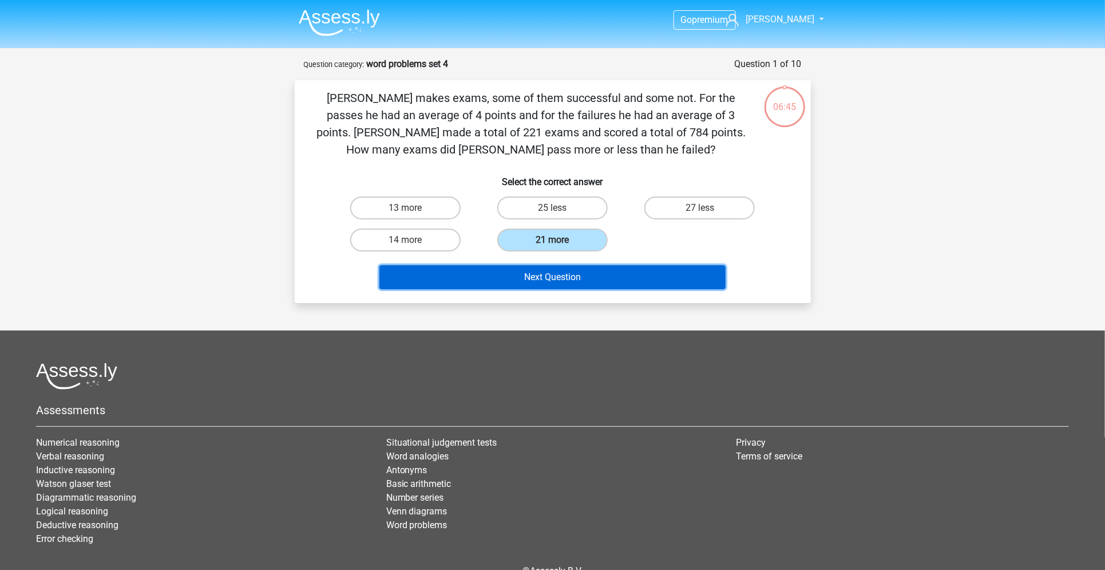
click at [540, 279] on button "Next Question" at bounding box center [553, 277] width 346 height 24
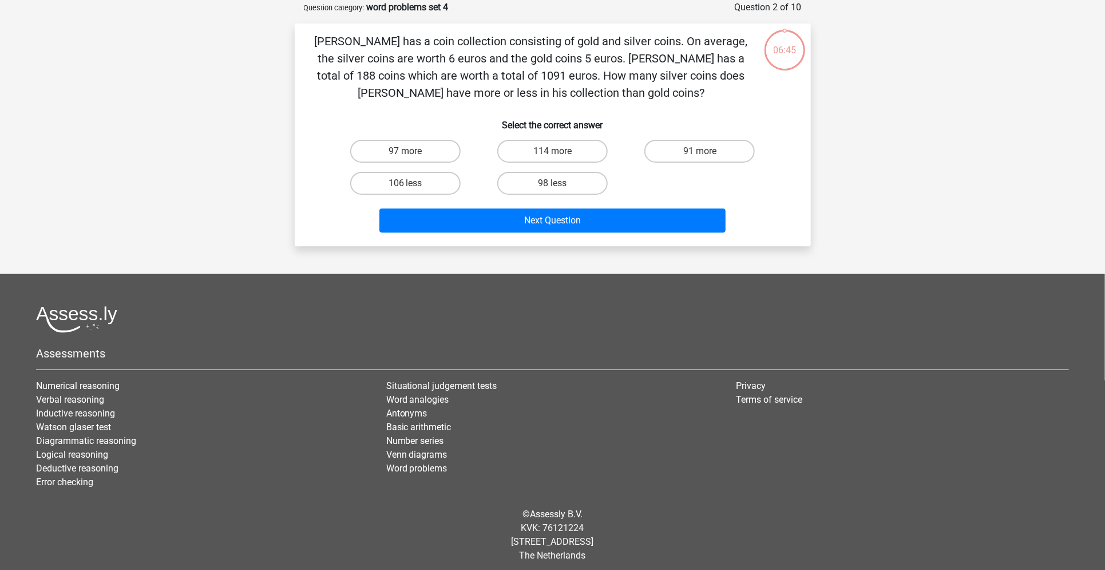
scroll to position [57, 0]
click at [530, 144] on label "114 more" at bounding box center [552, 150] width 110 height 23
click at [552, 151] on input "114 more" at bounding box center [555, 154] width 7 height 7
radio input "true"
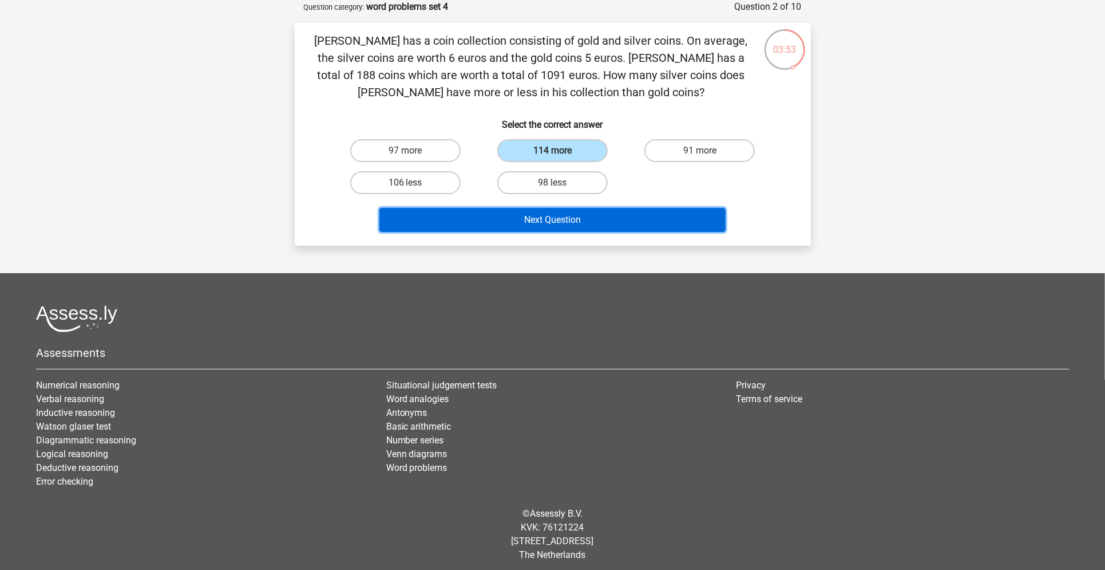
click at [527, 219] on button "Next Question" at bounding box center [553, 220] width 346 height 24
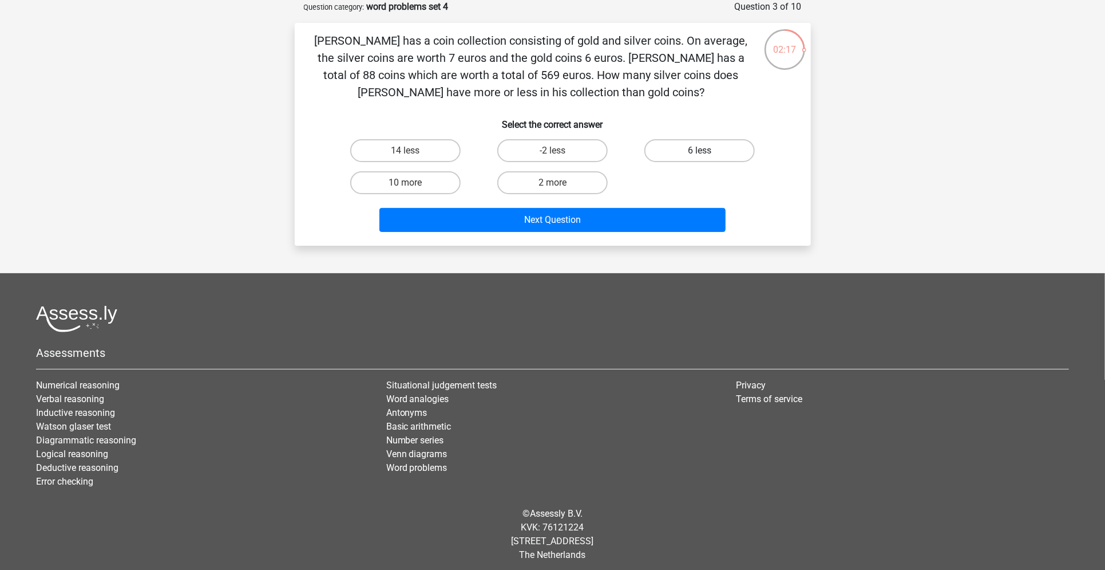
click at [678, 149] on label "6 less" at bounding box center [700, 150] width 110 height 23
click at [700, 151] on input "6 less" at bounding box center [703, 154] width 7 height 7
radio input "true"
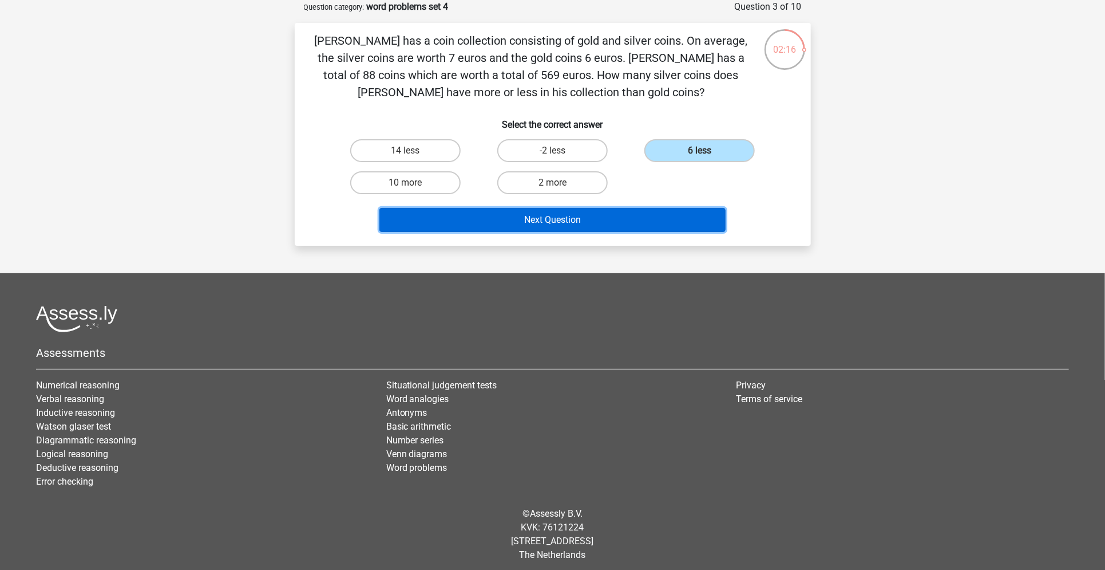
click at [590, 223] on button "Next Question" at bounding box center [553, 220] width 346 height 24
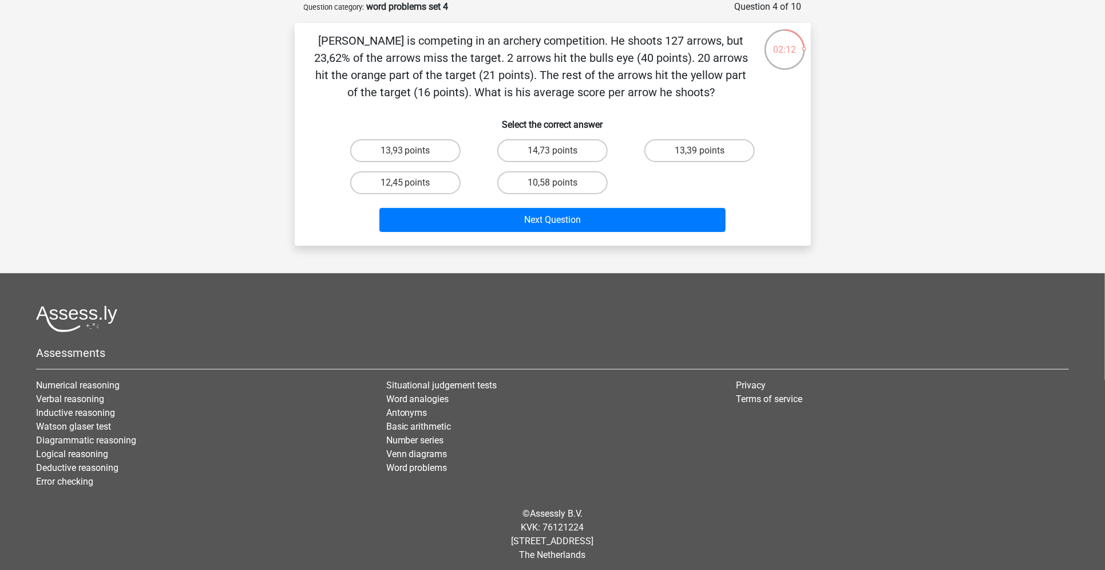
click at [582, 137] on div "14,73 points" at bounding box center [552, 151] width 147 height 32
click at [577, 143] on label "14,73 points" at bounding box center [552, 150] width 110 height 23
click at [560, 151] on input "14,73 points" at bounding box center [555, 154] width 7 height 7
radio input "true"
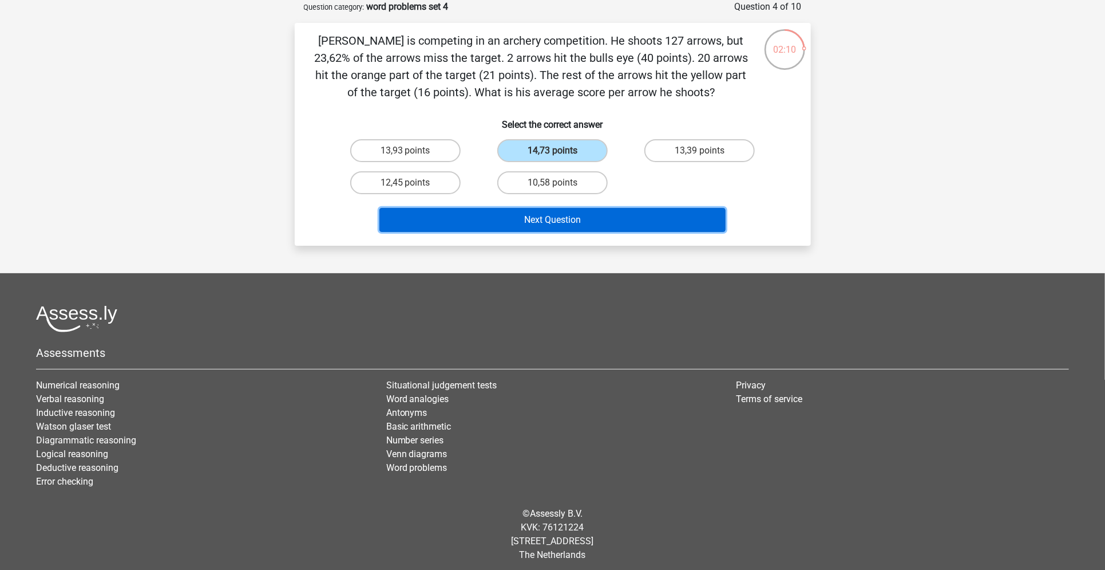
click at [553, 218] on button "Next Question" at bounding box center [553, 220] width 346 height 24
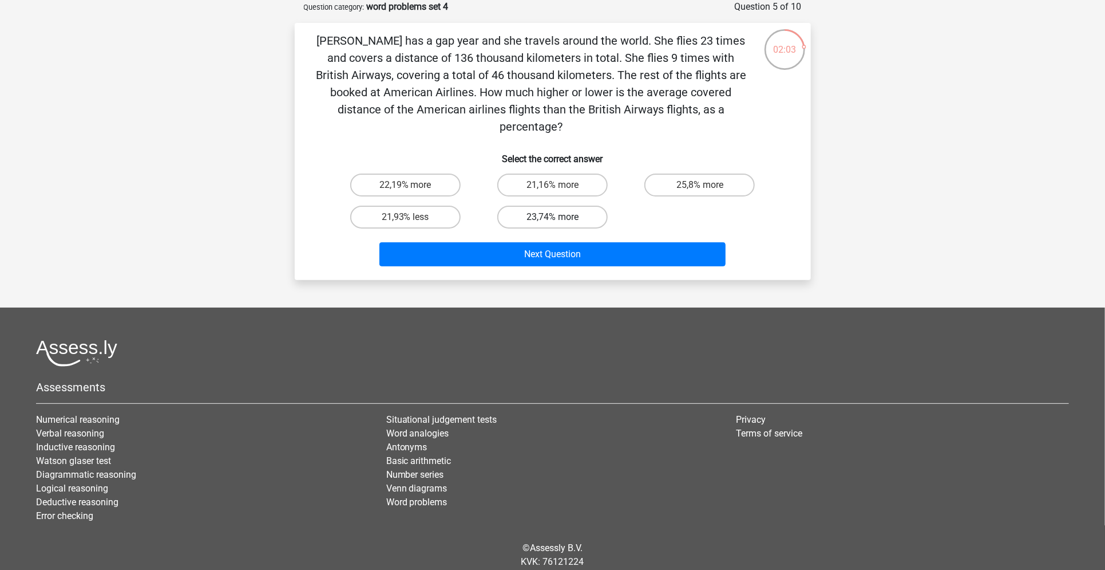
click at [556, 207] on label "23,74% more" at bounding box center [552, 217] width 110 height 23
click at [556, 217] on input "23,74% more" at bounding box center [555, 220] width 7 height 7
radio input "true"
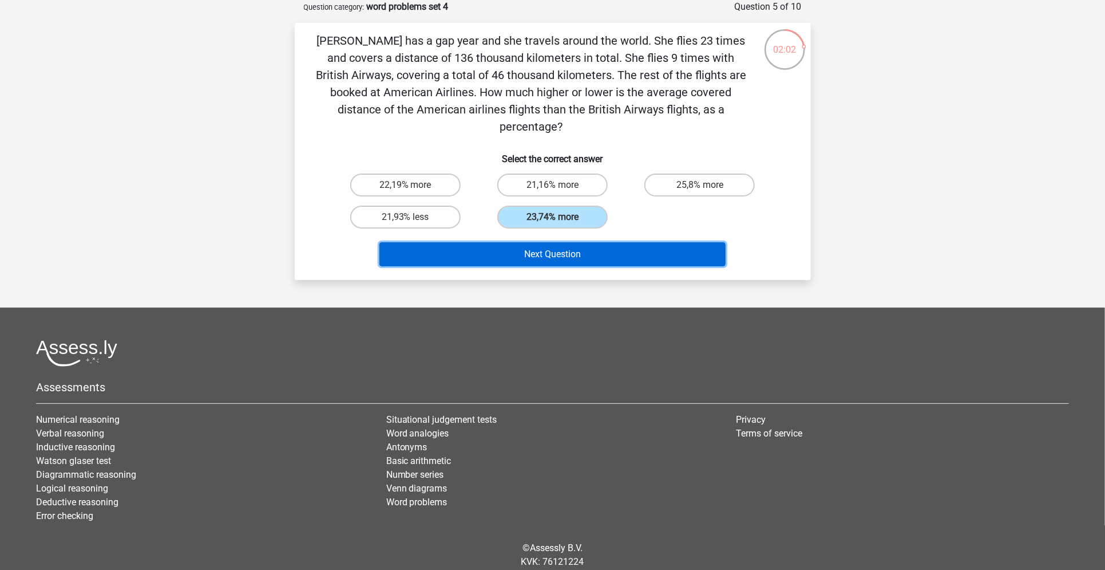
click at [558, 242] on button "Next Question" at bounding box center [553, 254] width 346 height 24
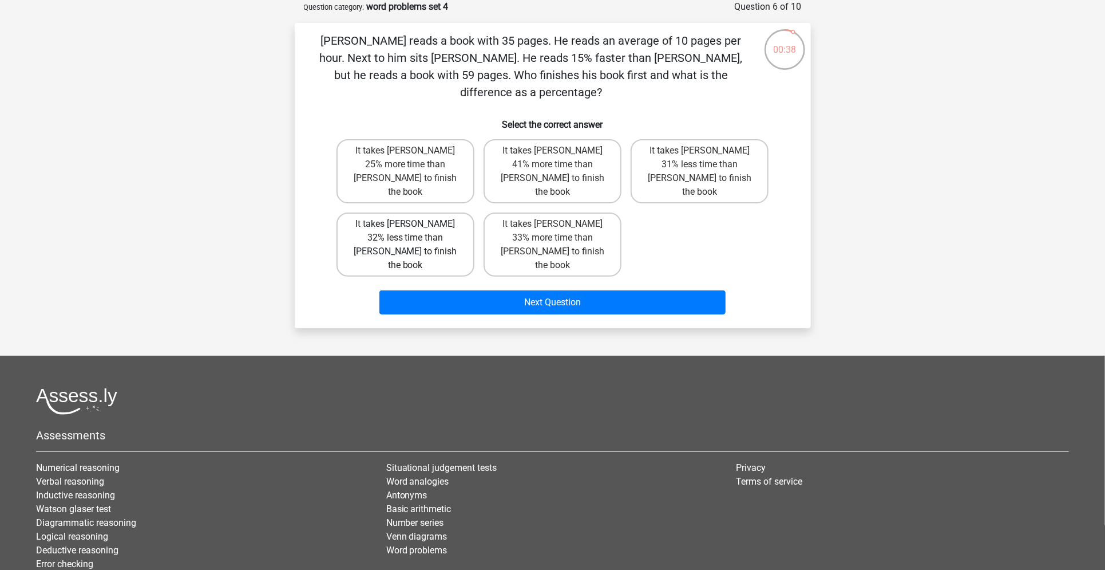
click at [445, 212] on label "It takes [PERSON_NAME] 32% less time than [PERSON_NAME] to finish the book" at bounding box center [406, 244] width 138 height 64
click at [413, 224] on input "It takes [PERSON_NAME] 32% less time than [PERSON_NAME] to finish the book" at bounding box center [408, 227] width 7 height 7
radio input "true"
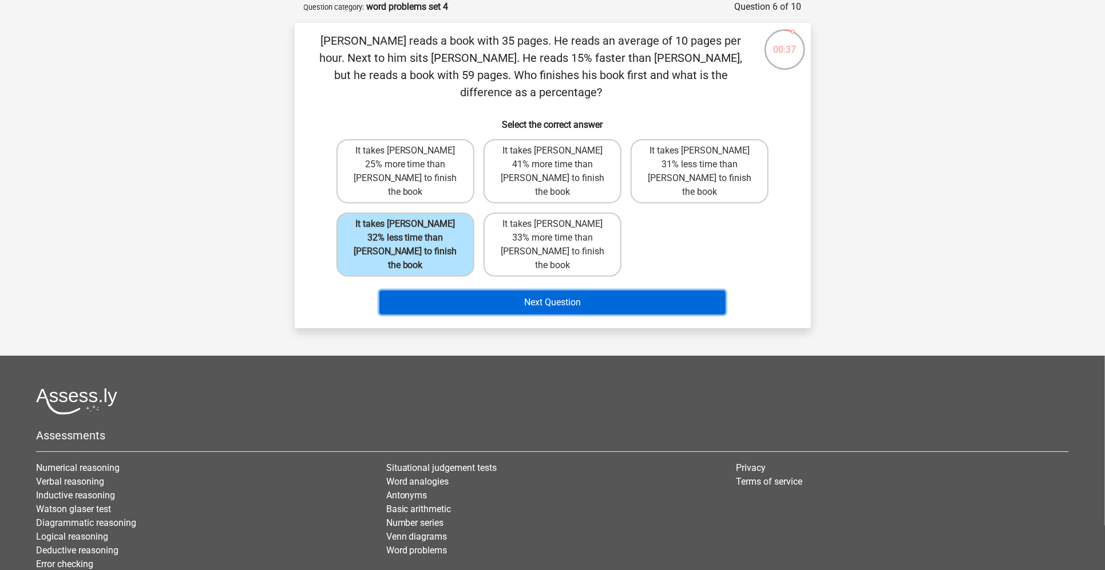
click at [507, 290] on button "Next Question" at bounding box center [553, 302] width 346 height 24
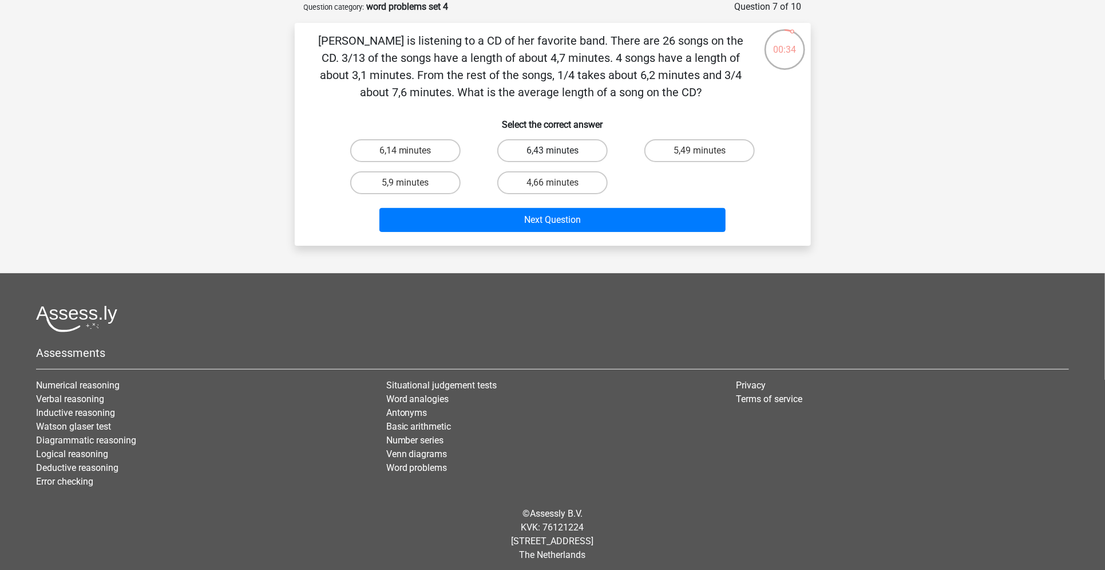
click at [577, 157] on label "6,43 minutes" at bounding box center [552, 150] width 110 height 23
click at [560, 157] on input "6,43 minutes" at bounding box center [555, 154] width 7 height 7
radio input "true"
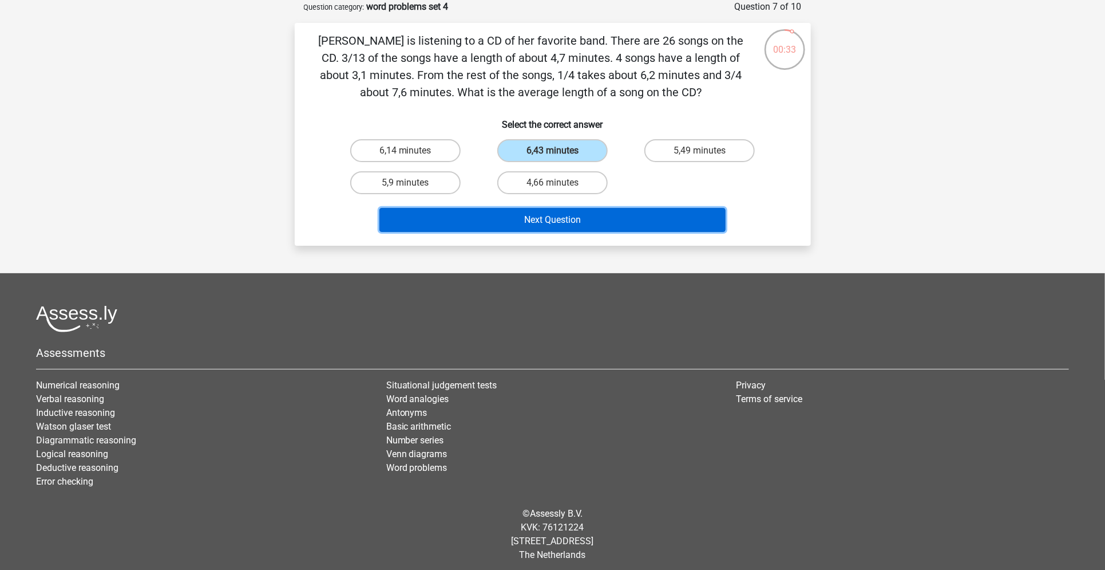
click at [566, 218] on button "Next Question" at bounding box center [553, 220] width 346 height 24
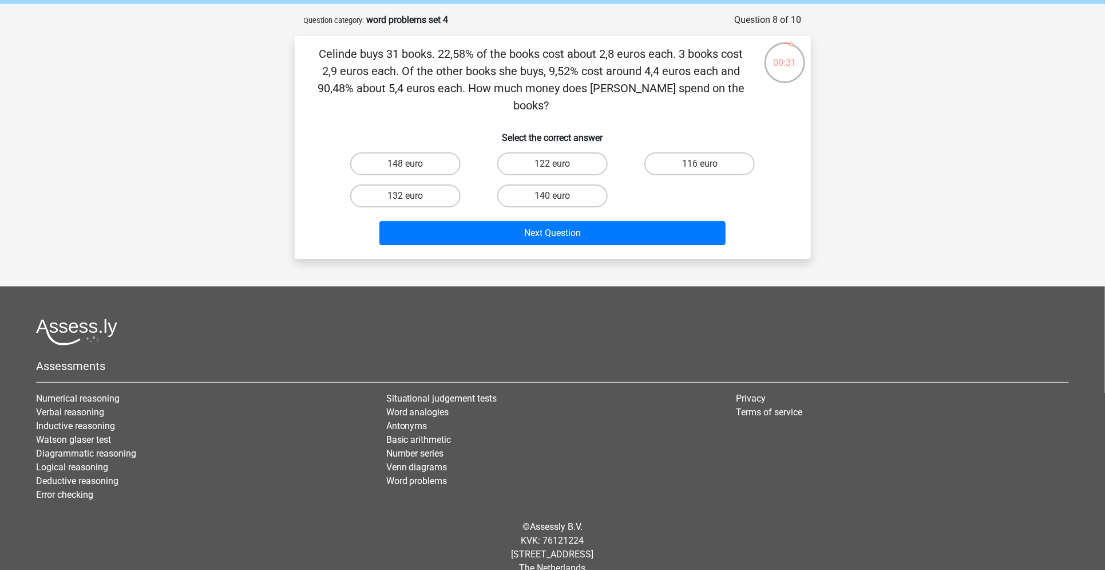
click at [554, 180] on div "140 euro" at bounding box center [552, 196] width 147 height 32
click at [565, 152] on label "122 euro" at bounding box center [552, 163] width 110 height 23
click at [560, 164] on input "122 euro" at bounding box center [555, 167] width 7 height 7
radio input "true"
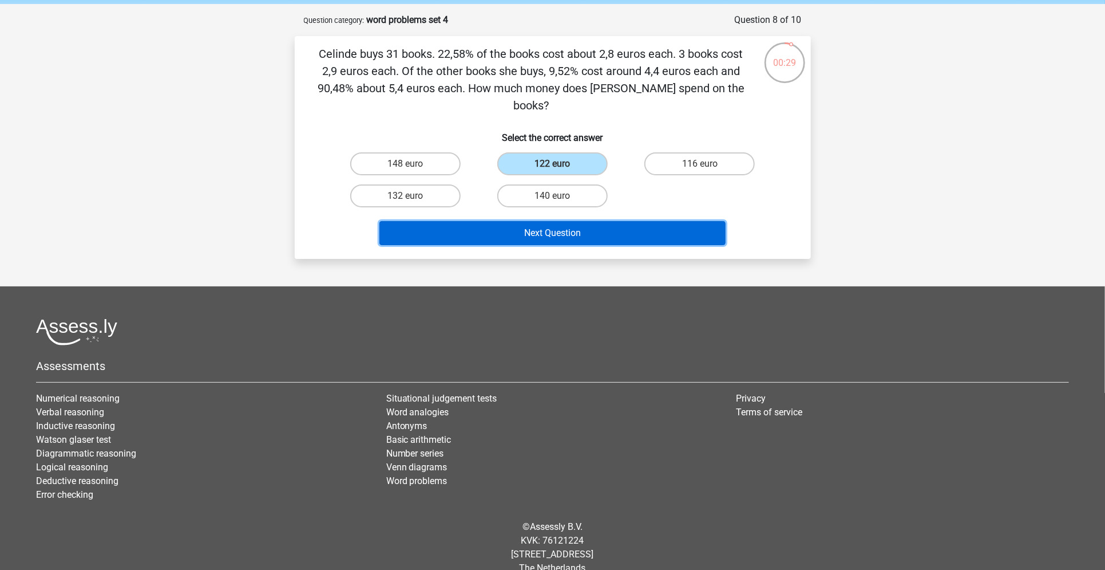
click at [583, 221] on button "Next Question" at bounding box center [553, 233] width 346 height 24
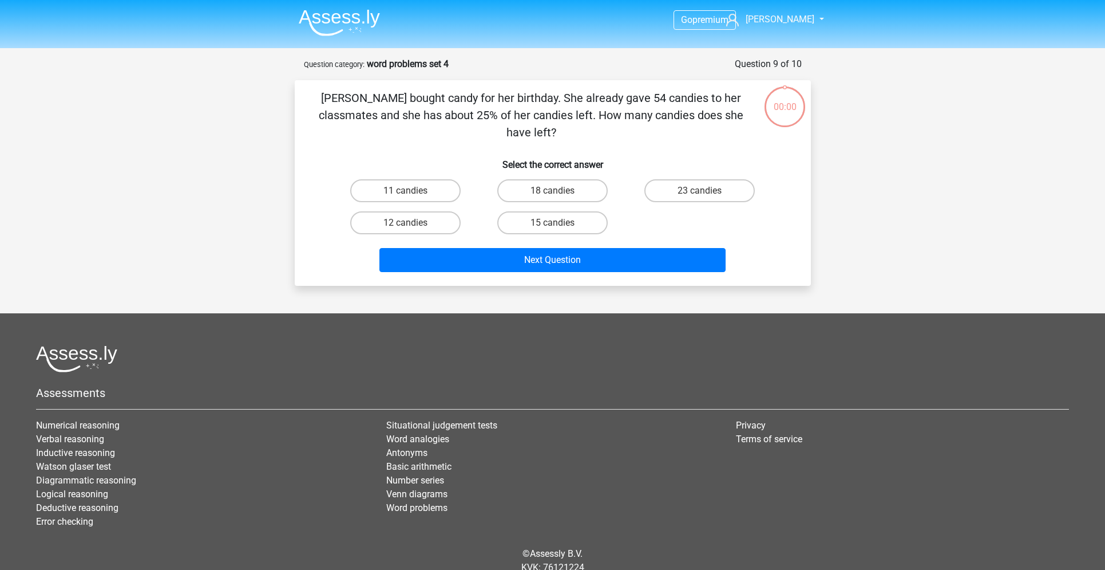
scroll to position [27, 0]
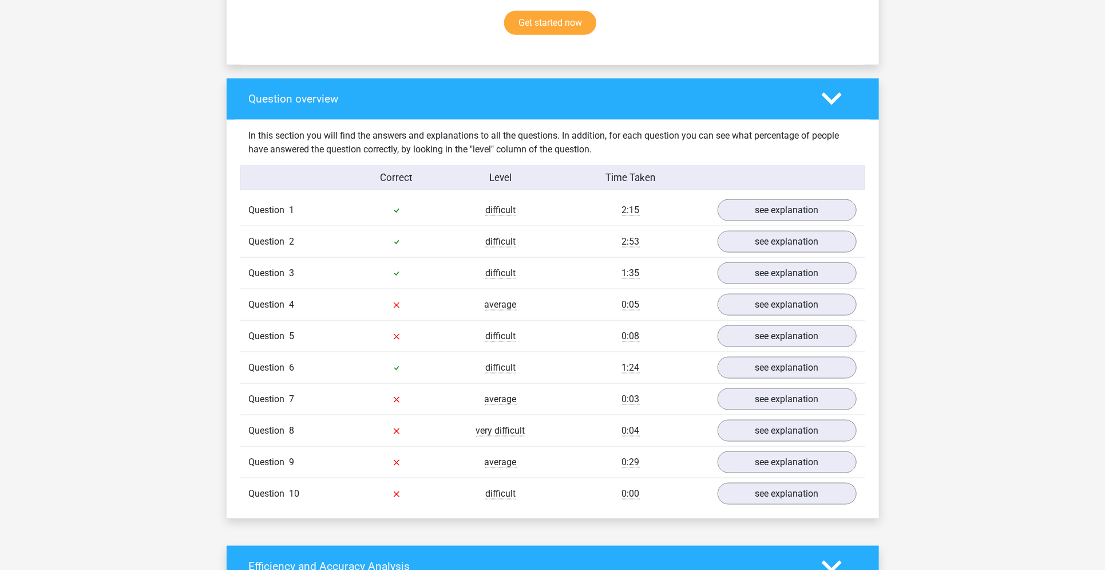
scroll to position [770, 0]
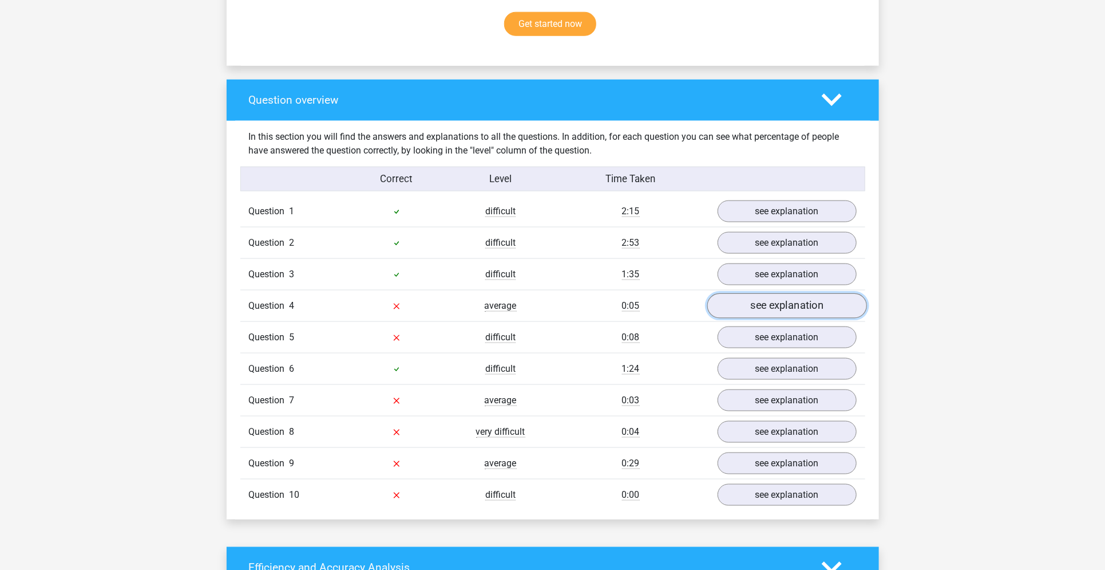
click at [735, 302] on link "see explanation" at bounding box center [787, 305] width 160 height 25
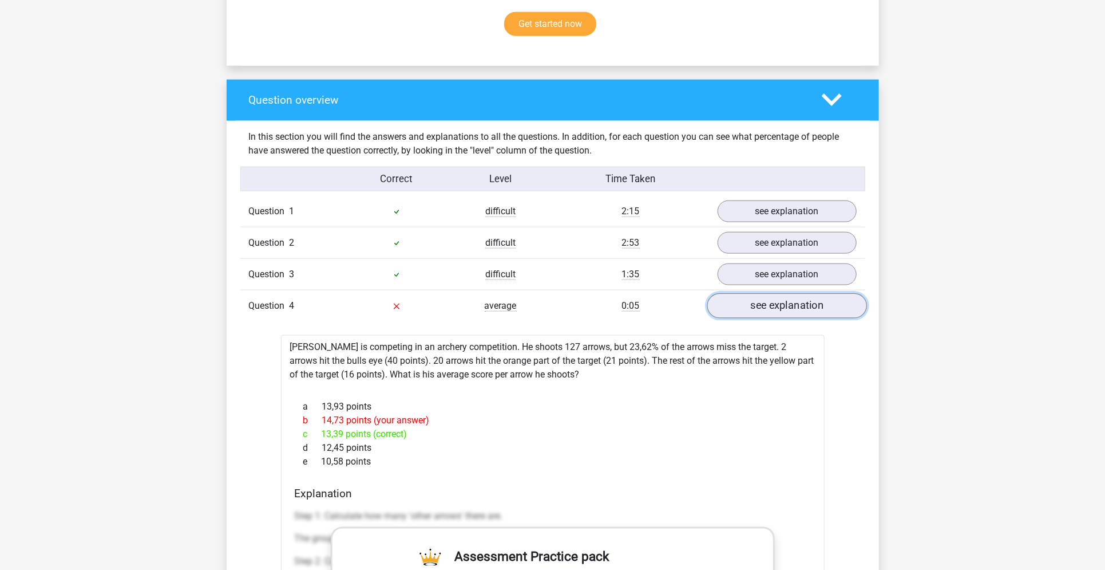
click at [735, 302] on link "see explanation" at bounding box center [787, 305] width 160 height 25
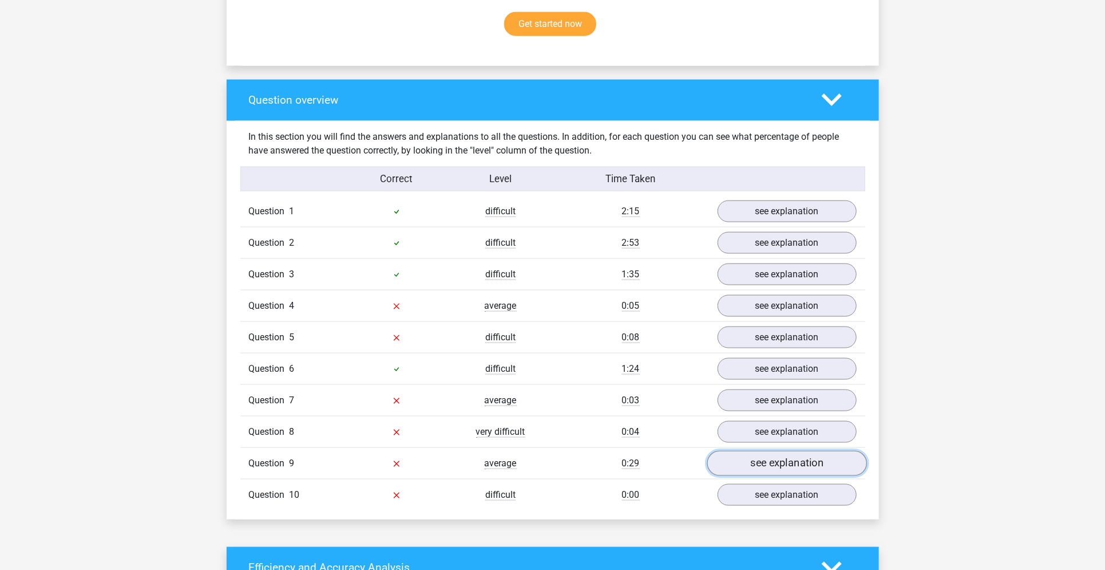
click at [740, 458] on link "see explanation" at bounding box center [787, 463] width 160 height 25
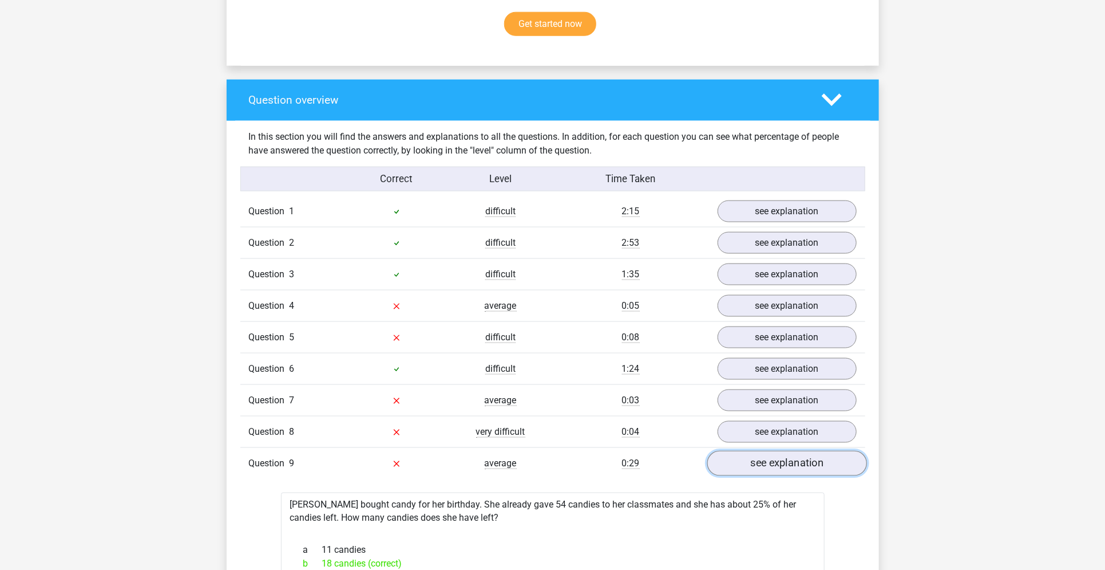
scroll to position [974, 0]
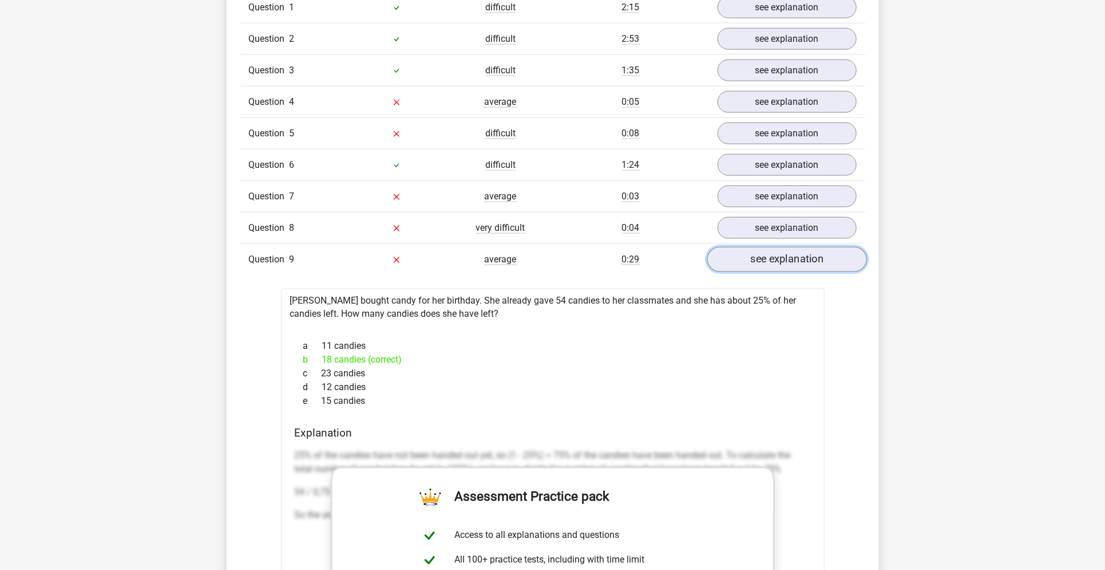
click at [815, 248] on link "see explanation" at bounding box center [787, 259] width 160 height 25
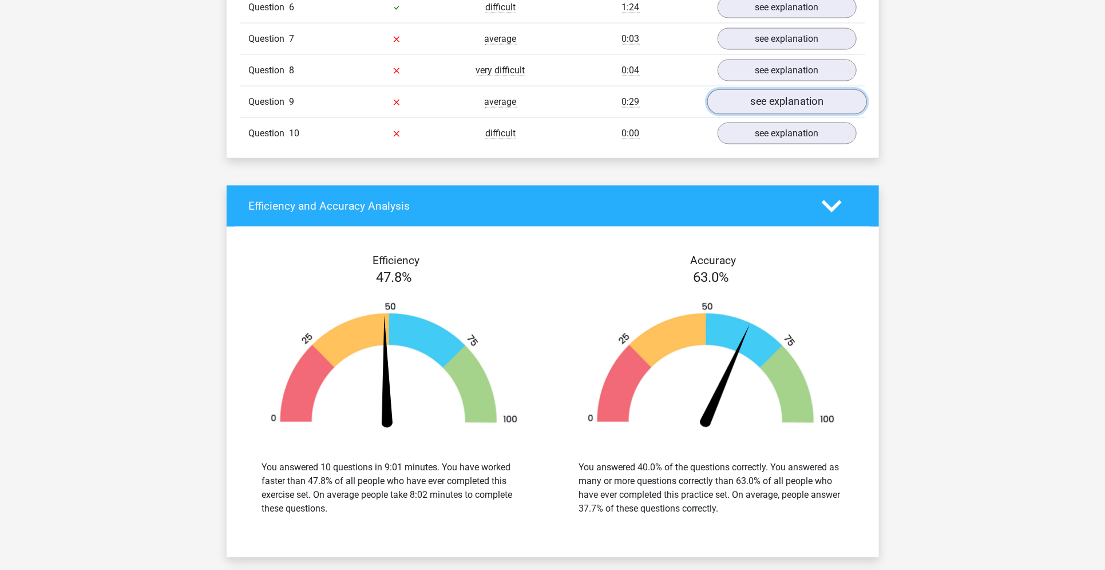
scroll to position [1129, 0]
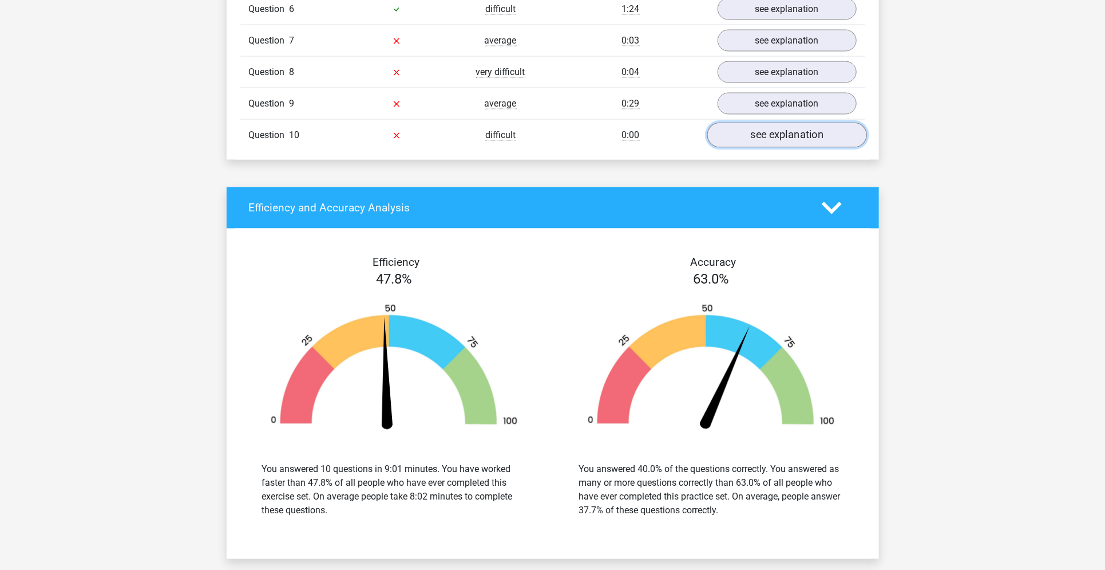
click at [780, 127] on link "see explanation" at bounding box center [787, 135] width 160 height 25
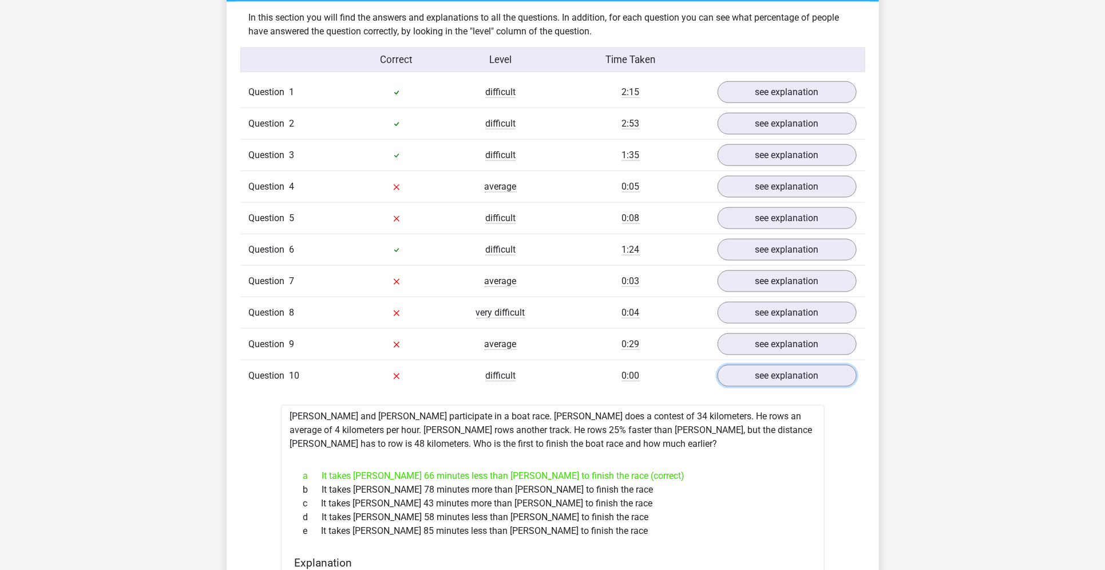
scroll to position [890, 0]
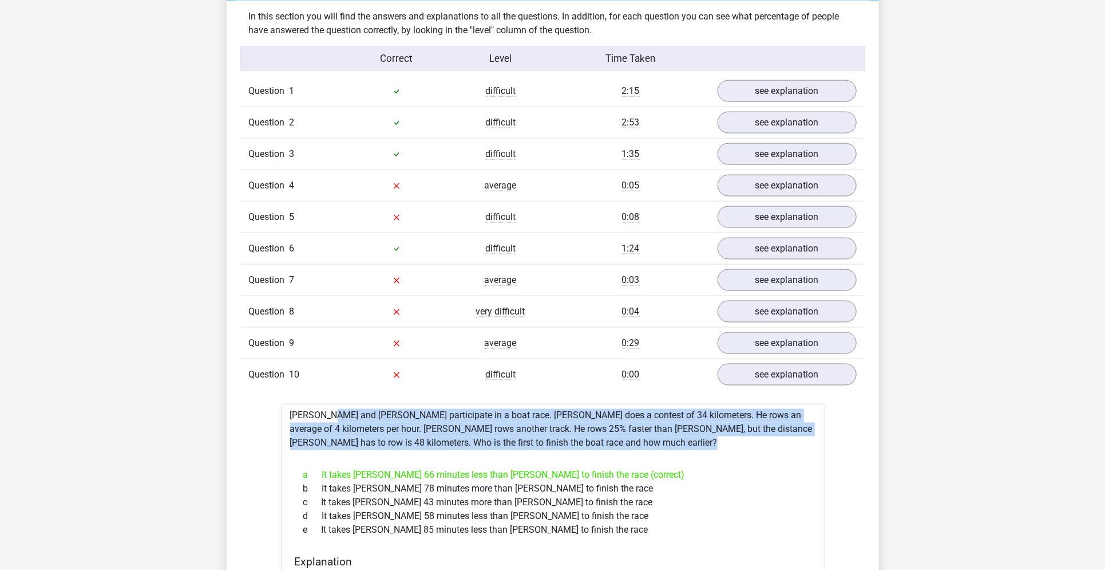
drag, startPoint x: 291, startPoint y: 409, endPoint x: 491, endPoint y: 447, distance: 203.4
copy div "Tom and Umberto participate in a boat race. Tom does a contest of 34 kilometers…"
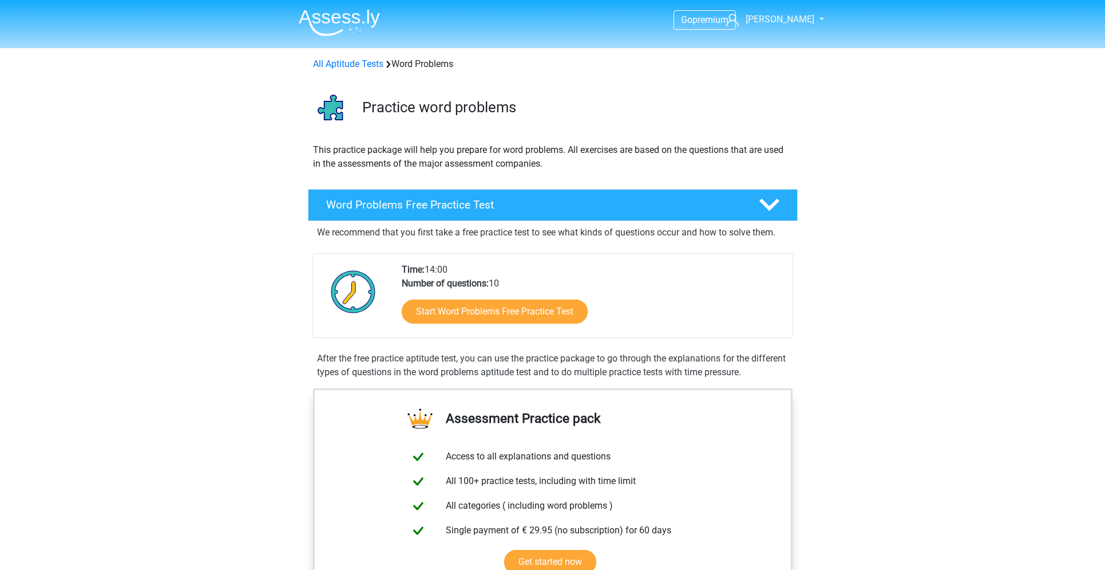
scroll to position [496, 0]
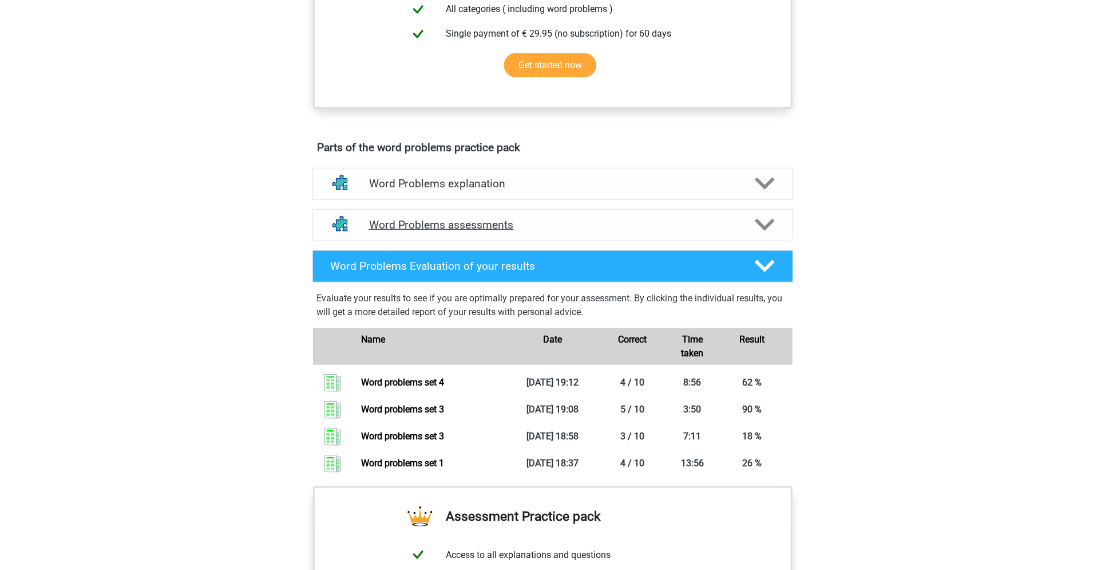
click at [638, 222] on h4 "Word Problems assessments" at bounding box center [553, 224] width 368 height 13
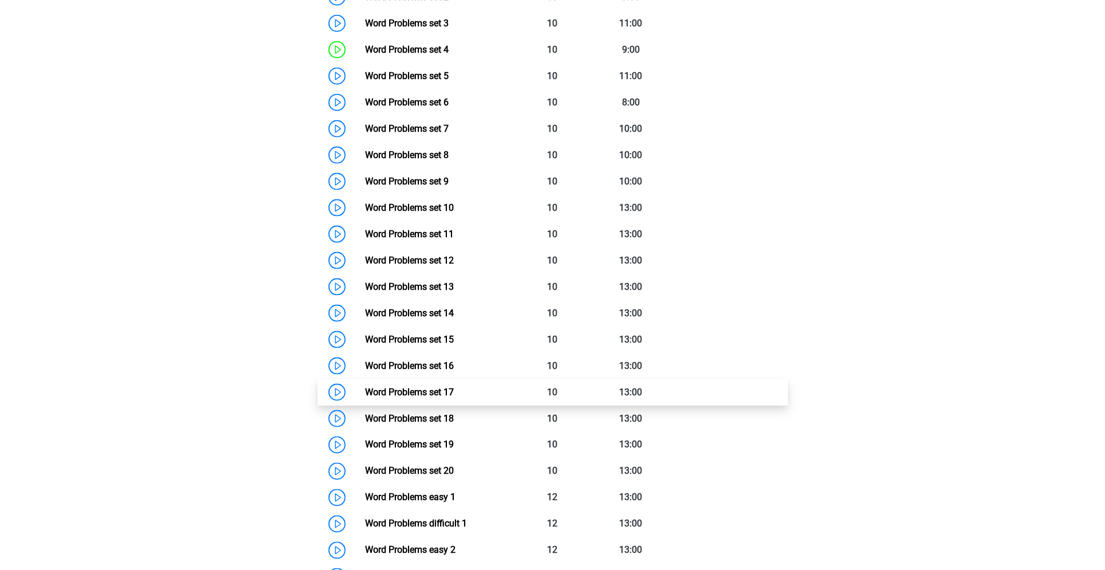
scroll to position [854, 0]
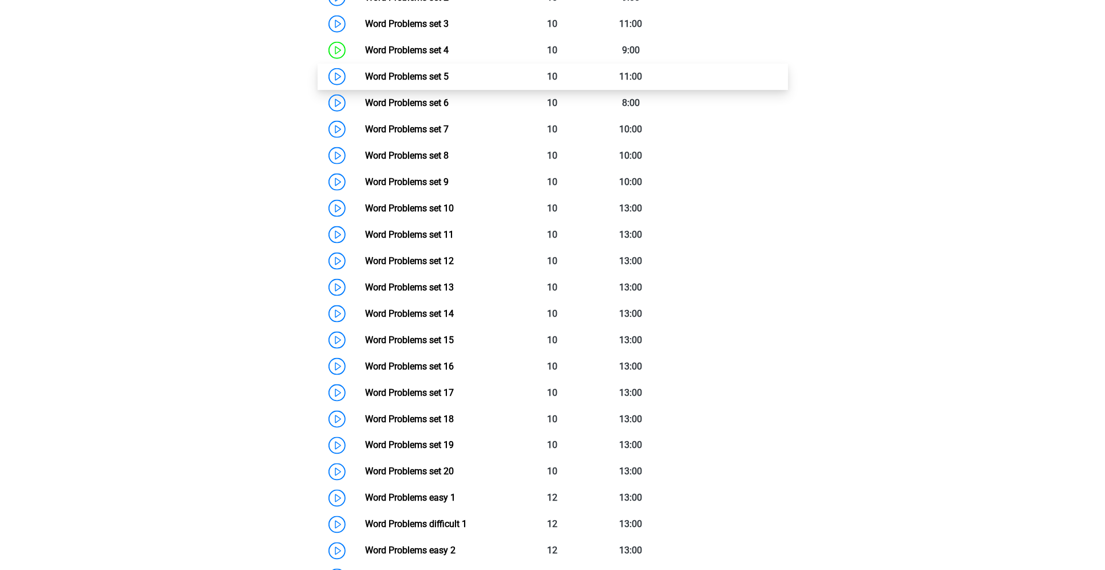
click at [427, 77] on link "Word Problems set 5" at bounding box center [407, 76] width 84 height 11
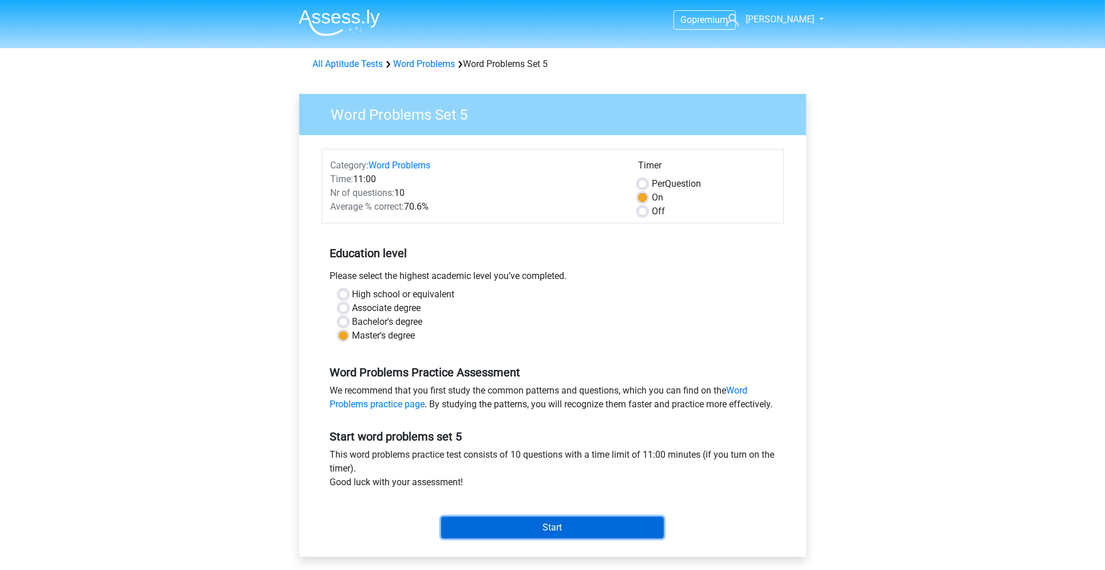
click at [551, 538] on input "Start" at bounding box center [552, 527] width 223 height 22
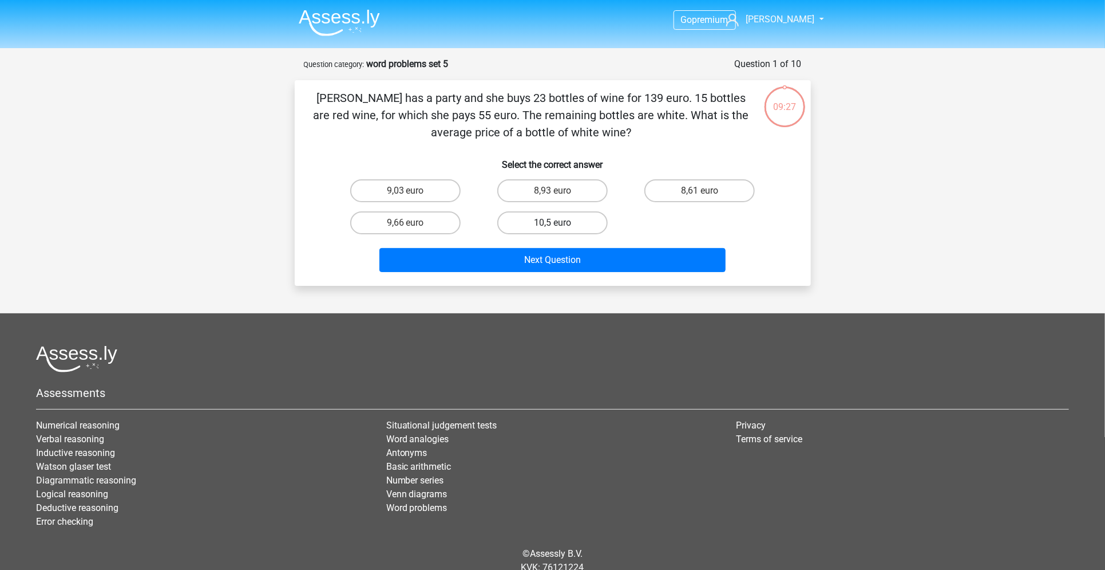
click at [572, 215] on label "10,5 euro" at bounding box center [552, 222] width 110 height 23
click at [560, 223] on input "10,5 euro" at bounding box center [555, 226] width 7 height 7
radio input "true"
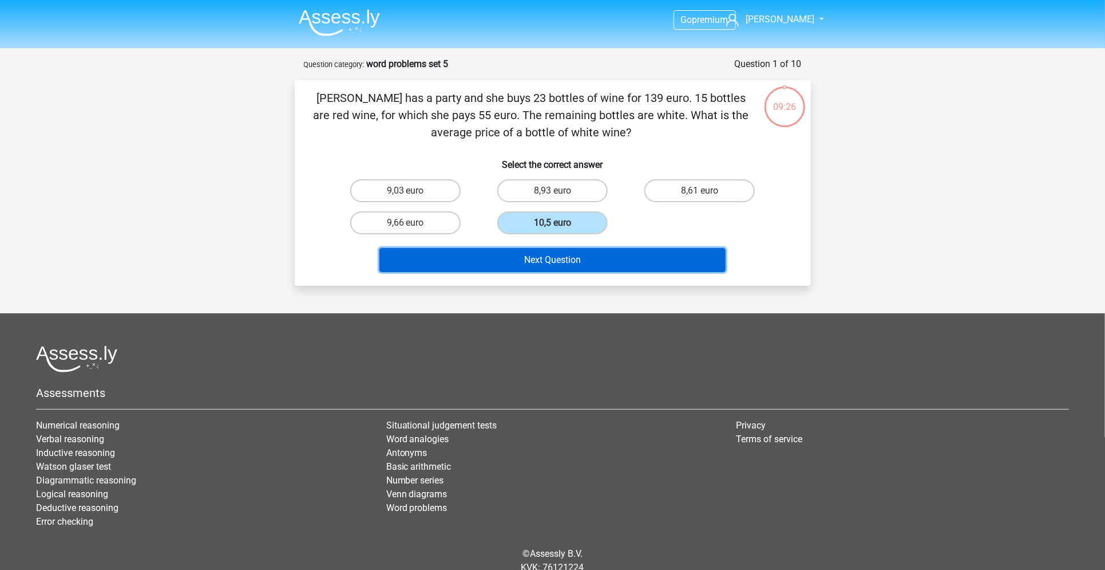
click at [566, 266] on button "Next Question" at bounding box center [553, 260] width 346 height 24
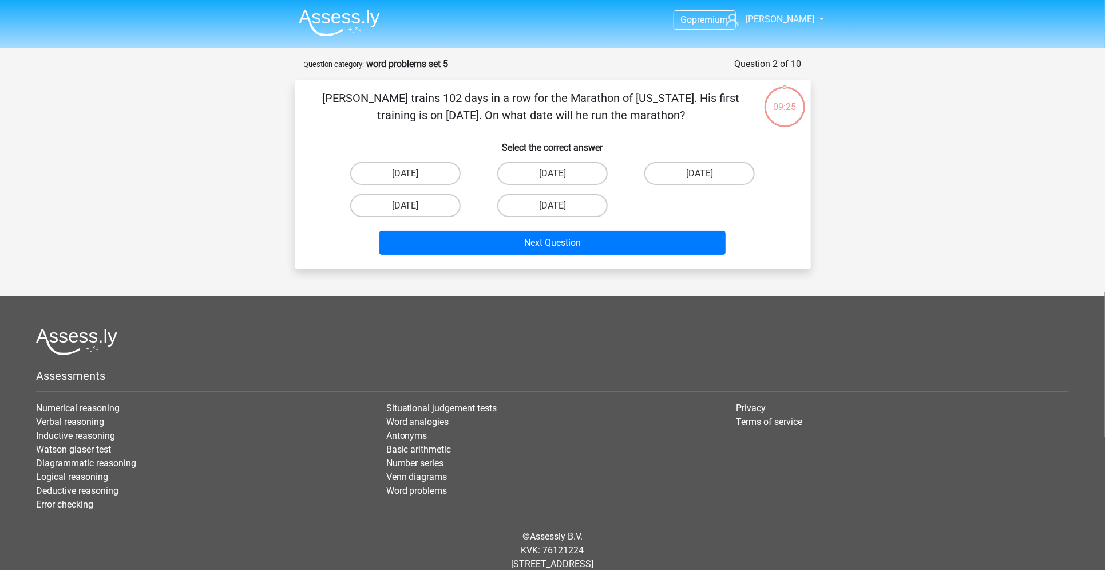
scroll to position [27, 0]
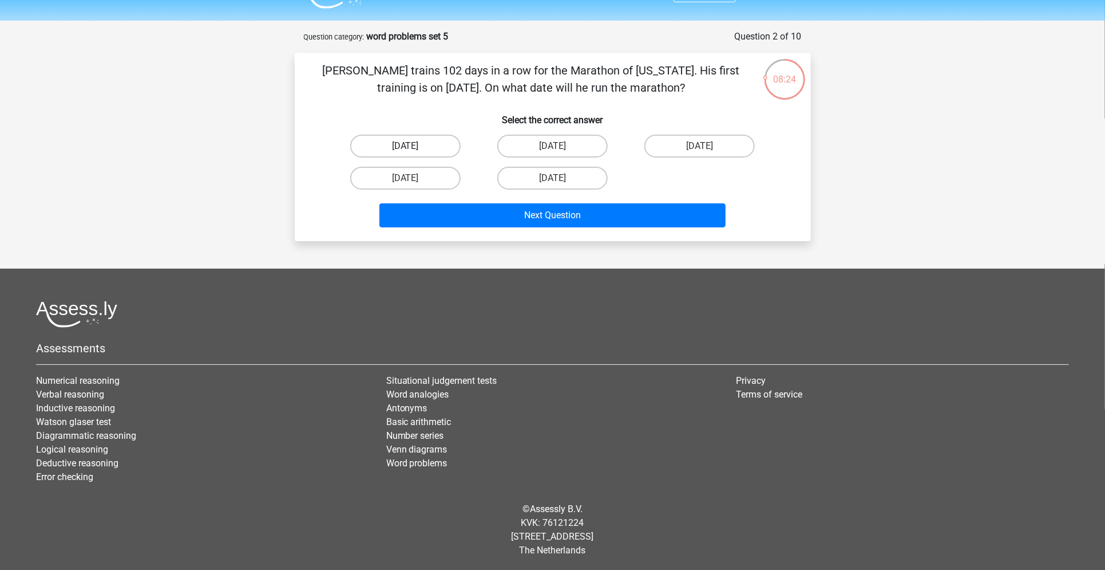
click at [424, 147] on label "november 24" at bounding box center [405, 146] width 110 height 23
click at [413, 147] on input "november 24" at bounding box center [408, 149] width 7 height 7
radio input "true"
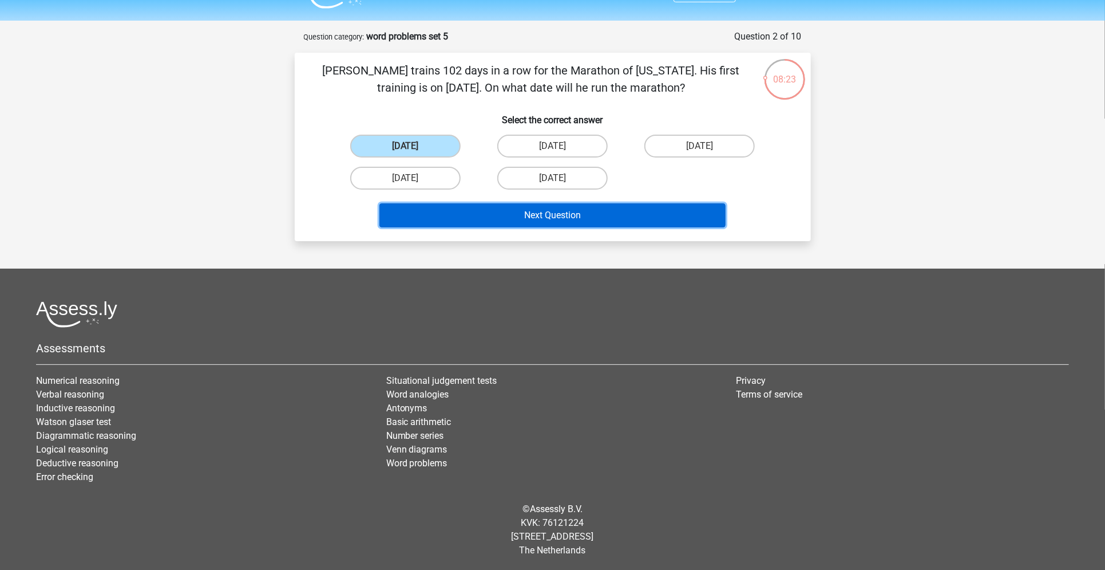
click at [434, 213] on button "Next Question" at bounding box center [553, 215] width 346 height 24
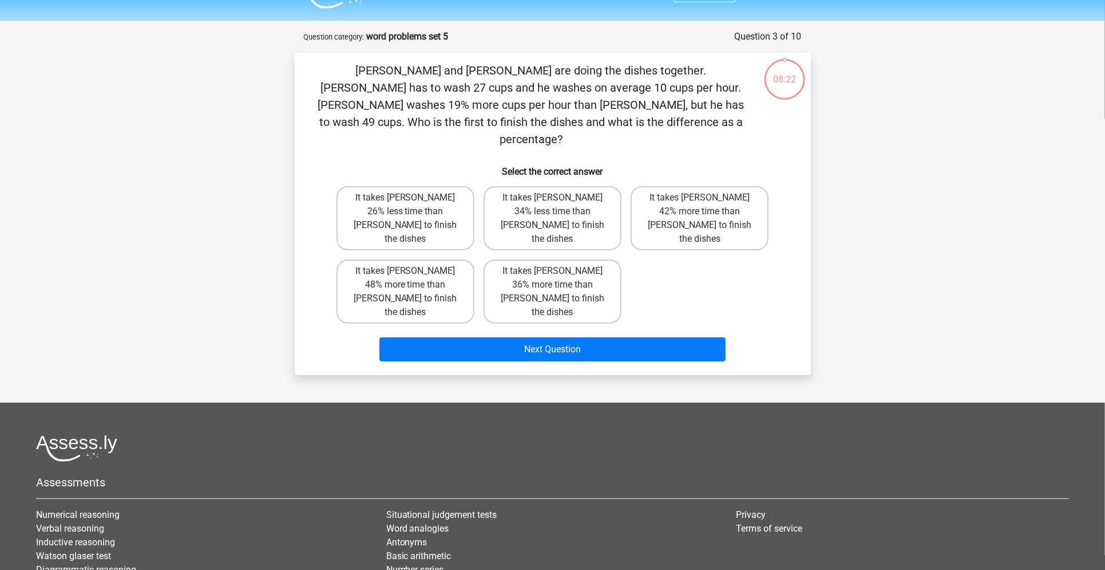
scroll to position [57, 0]
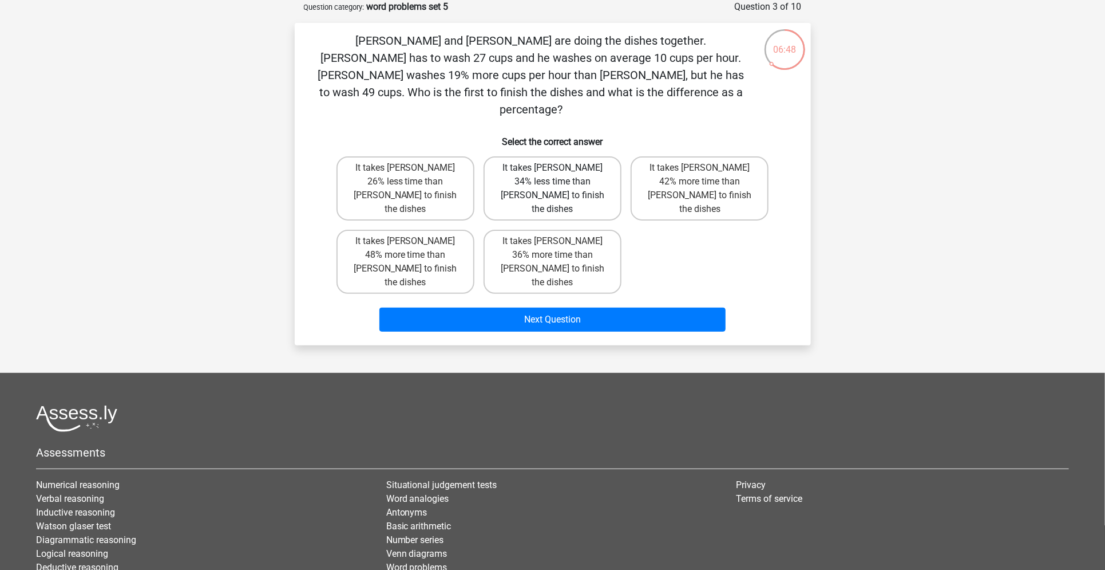
click at [547, 156] on label "It takes Tom 34% less time than Umberto to finish the dishes" at bounding box center [553, 188] width 138 height 64
click at [552, 168] on input "It takes Tom 34% less time than Umberto to finish the dishes" at bounding box center [555, 171] width 7 height 7
radio input "true"
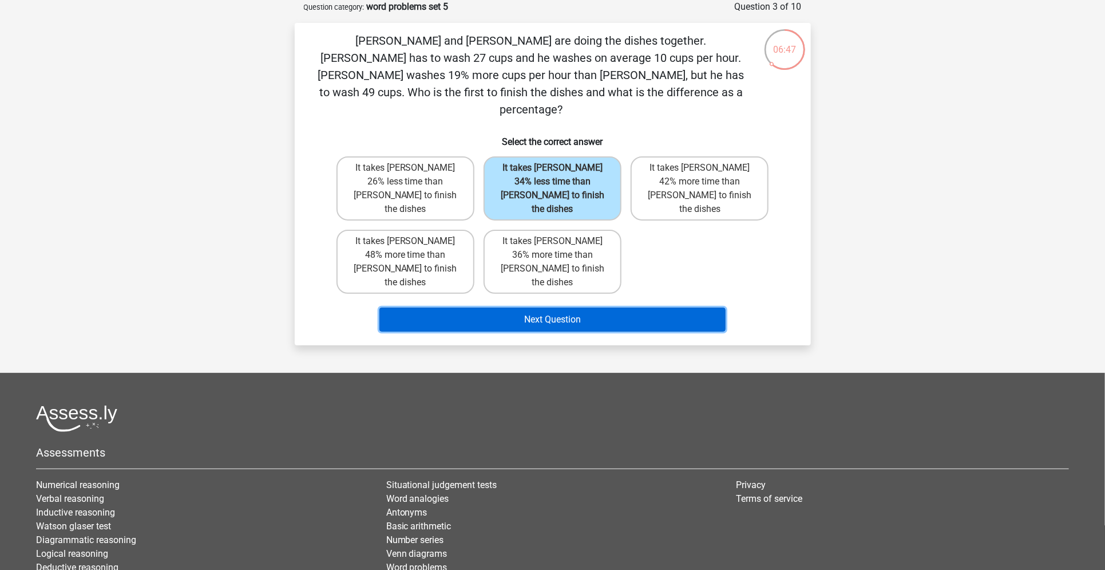
click at [561, 307] on button "Next Question" at bounding box center [553, 319] width 346 height 24
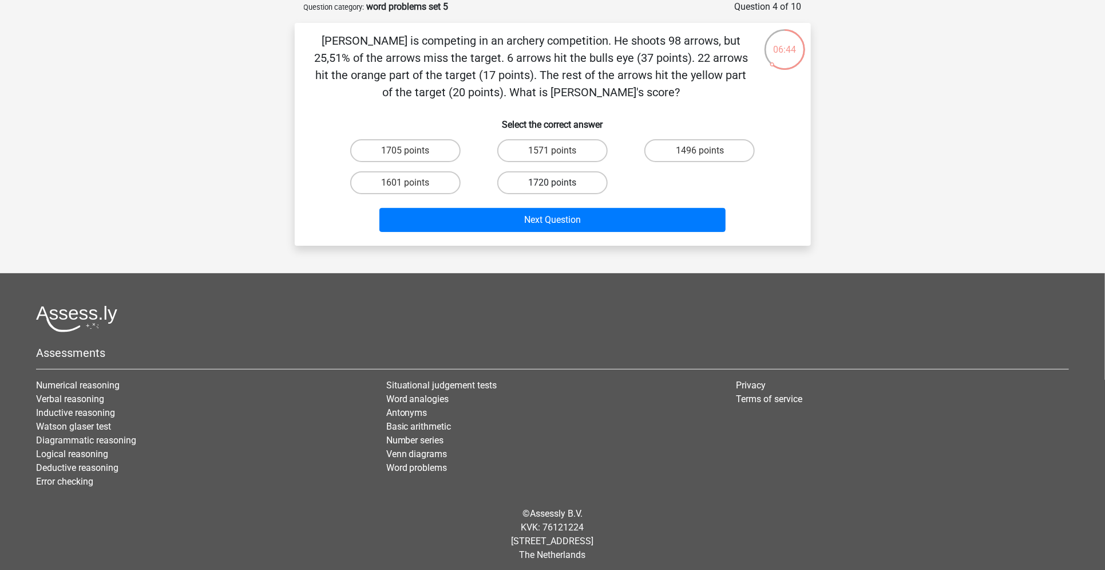
drag, startPoint x: 535, startPoint y: 196, endPoint x: 552, endPoint y: 185, distance: 20.6
click at [552, 185] on div "1720 points" at bounding box center [552, 183] width 147 height 32
click at [552, 185] on label "1720 points" at bounding box center [552, 182] width 110 height 23
click at [552, 185] on input "1720 points" at bounding box center [555, 186] width 7 height 7
radio input "true"
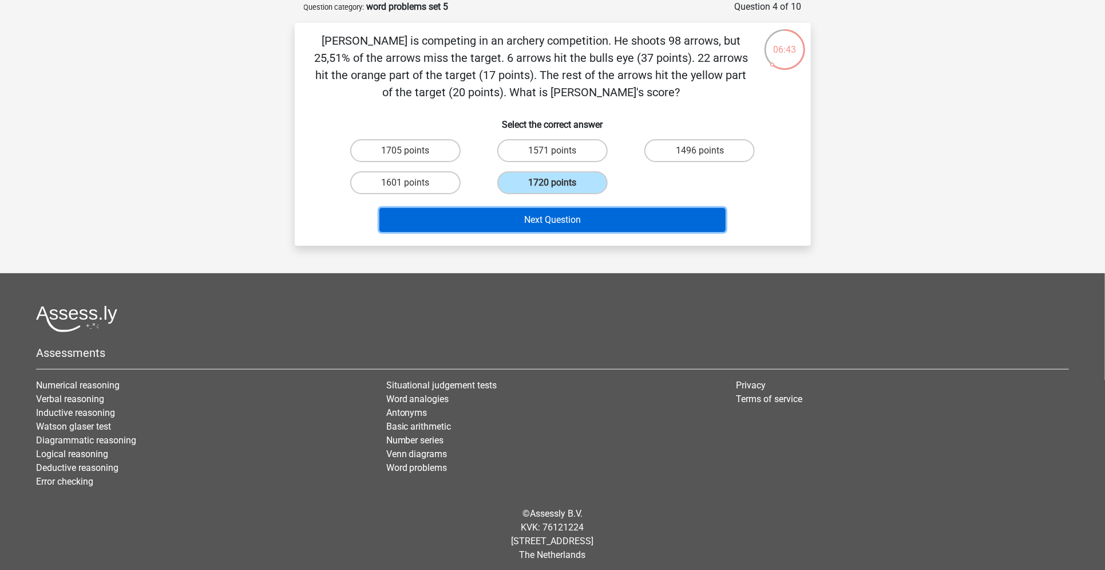
click at [554, 227] on button "Next Question" at bounding box center [553, 220] width 346 height 24
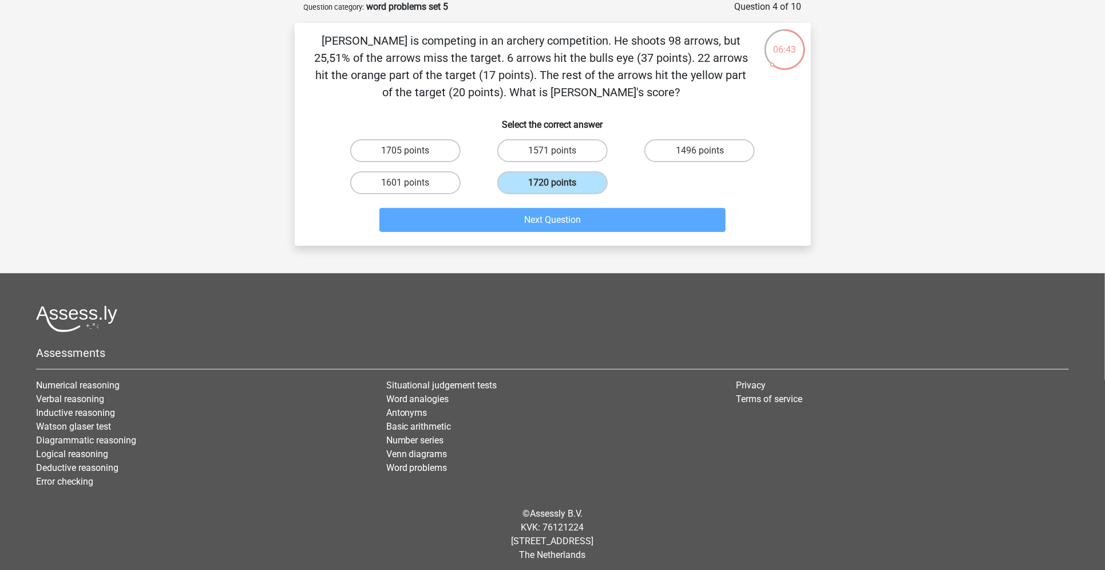
scroll to position [44, 0]
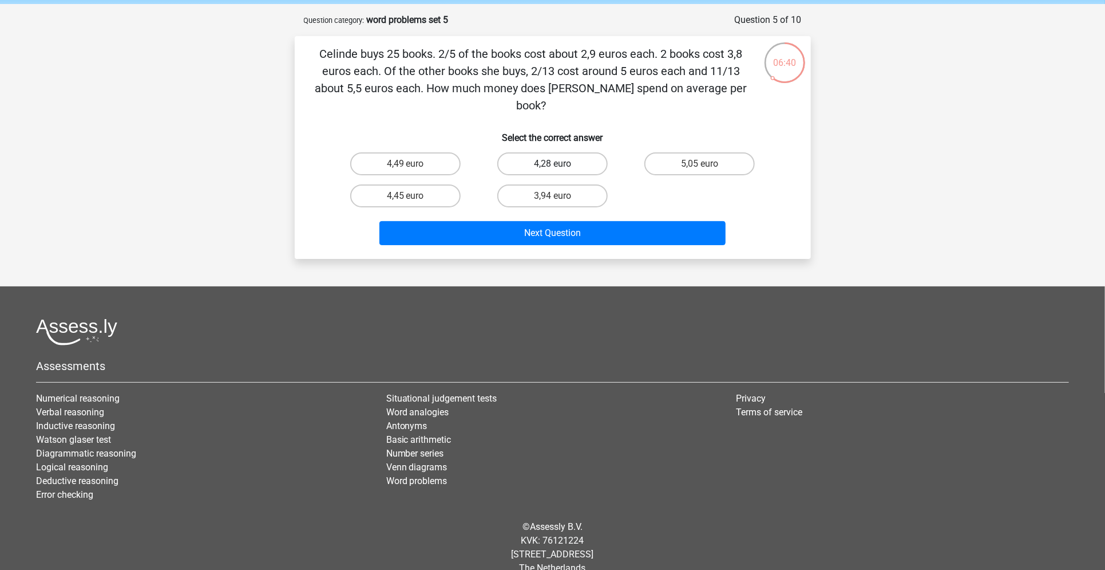
click at [570, 152] on label "4,28 euro" at bounding box center [552, 163] width 110 height 23
click at [560, 164] on input "4,28 euro" at bounding box center [555, 167] width 7 height 7
radio input "true"
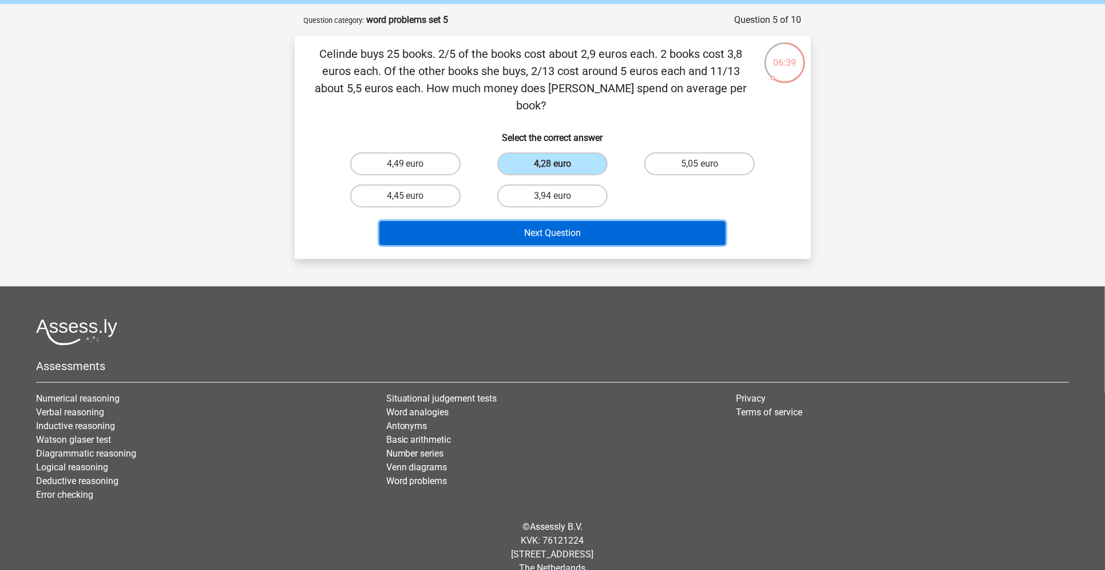
click at [584, 221] on button "Next Question" at bounding box center [553, 233] width 346 height 24
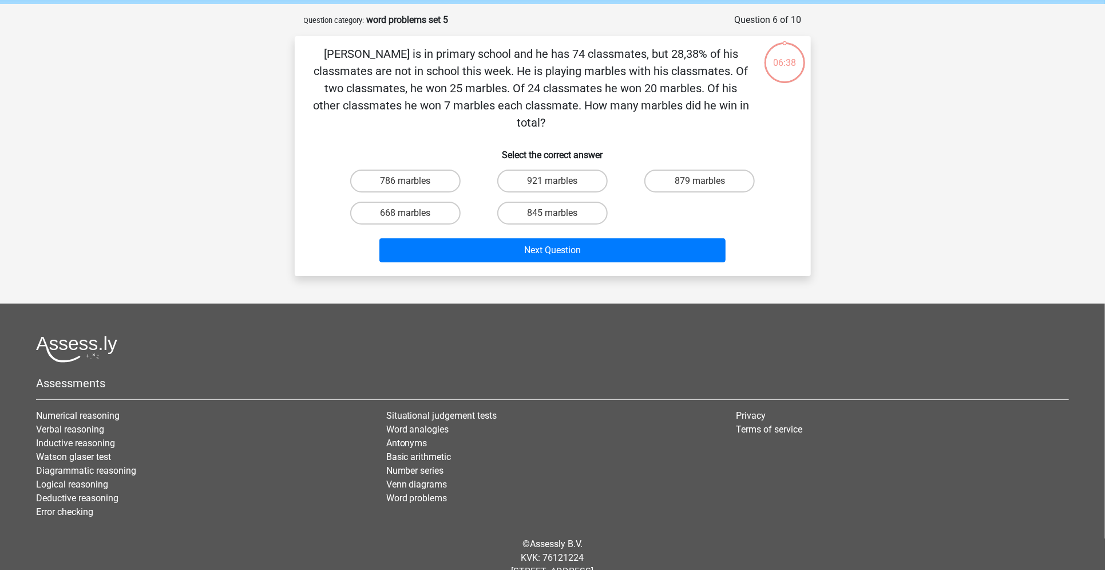
scroll to position [57, 0]
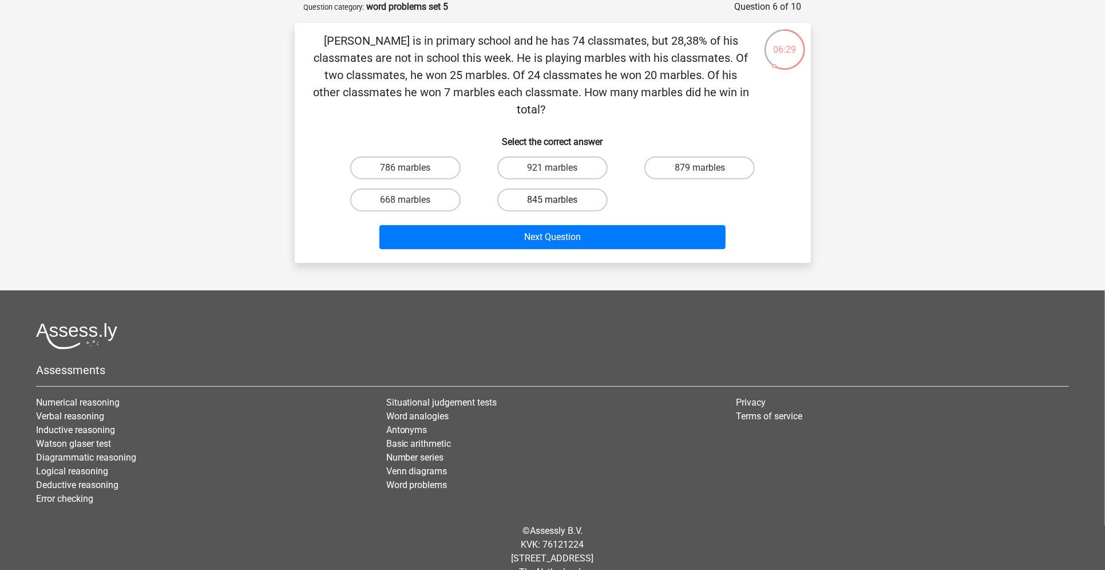
click at [589, 188] on label "845 marbles" at bounding box center [552, 199] width 110 height 23
click at [560, 200] on input "845 marbles" at bounding box center [555, 203] width 7 height 7
radio input "true"
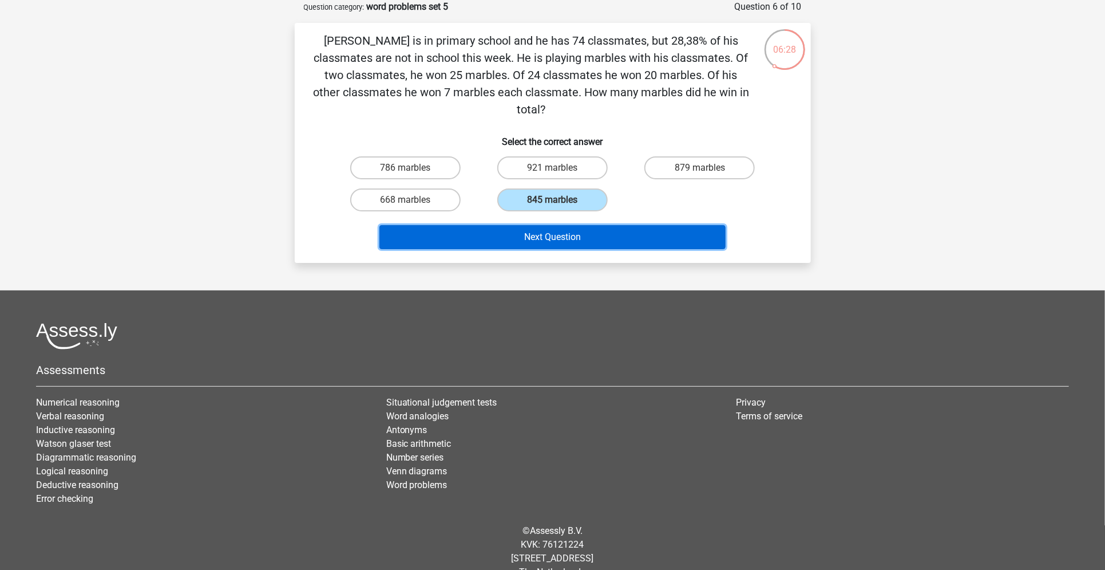
click at [582, 225] on button "Next Question" at bounding box center [553, 237] width 346 height 24
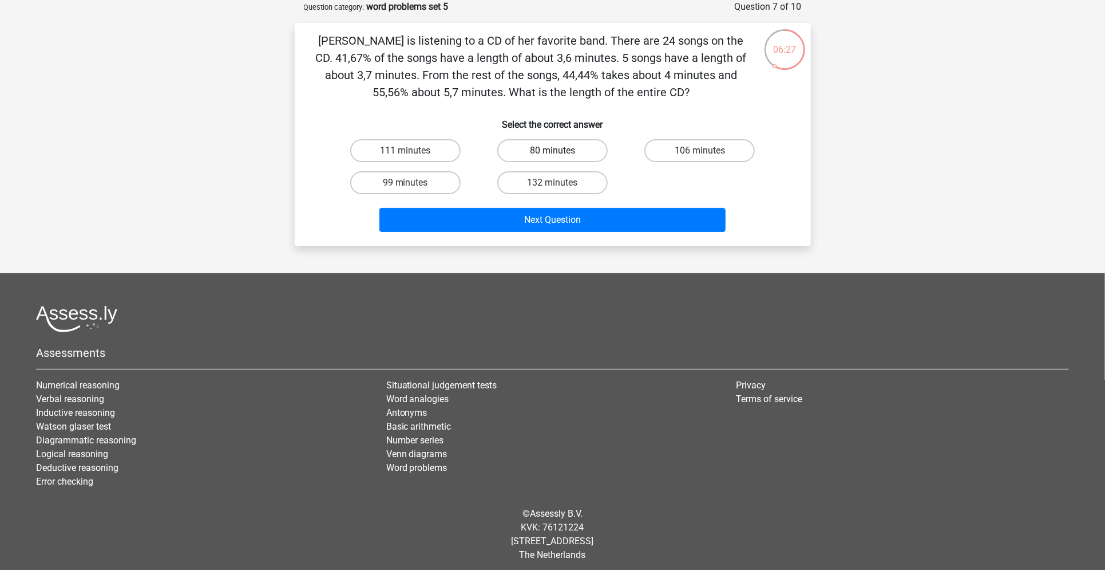
click at [553, 146] on label "80 minutes" at bounding box center [552, 150] width 110 height 23
click at [553, 151] on input "80 minutes" at bounding box center [555, 154] width 7 height 7
radio input "true"
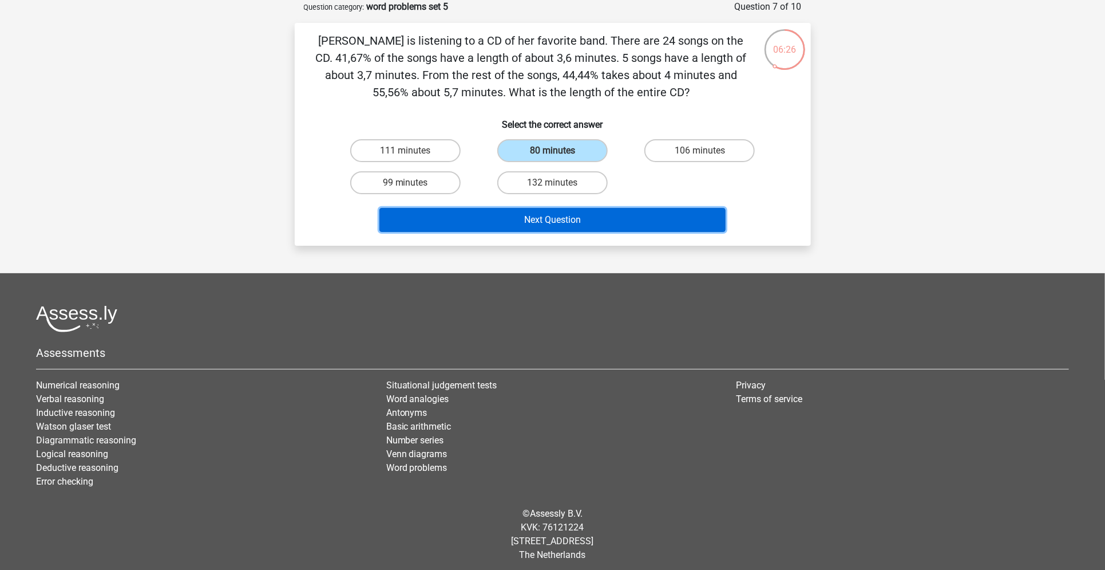
click at [544, 212] on button "Next Question" at bounding box center [553, 220] width 346 height 24
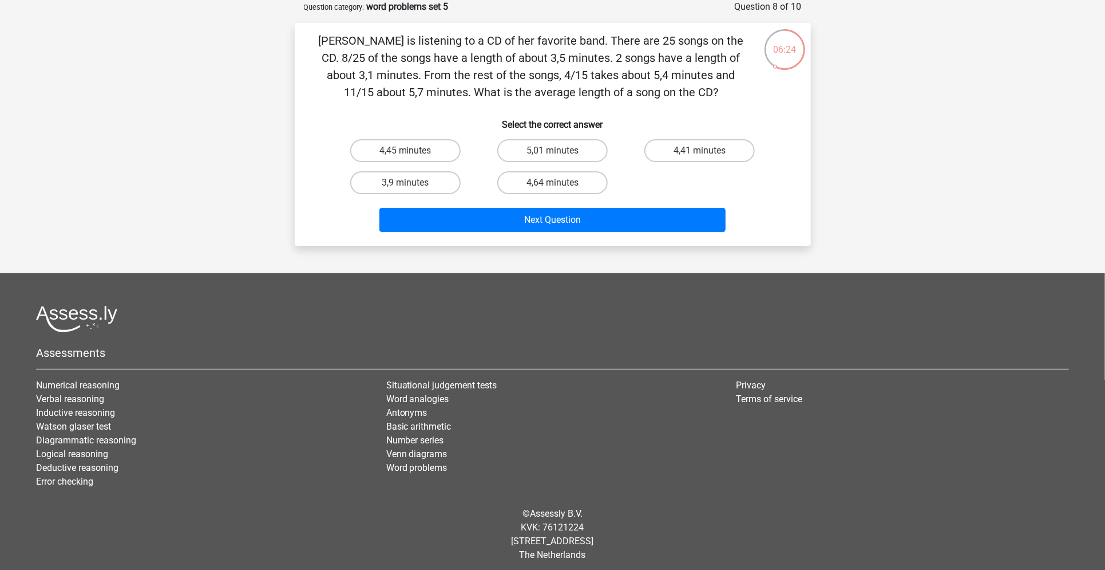
click at [553, 183] on input "4,64 minutes" at bounding box center [555, 186] width 7 height 7
radio input "true"
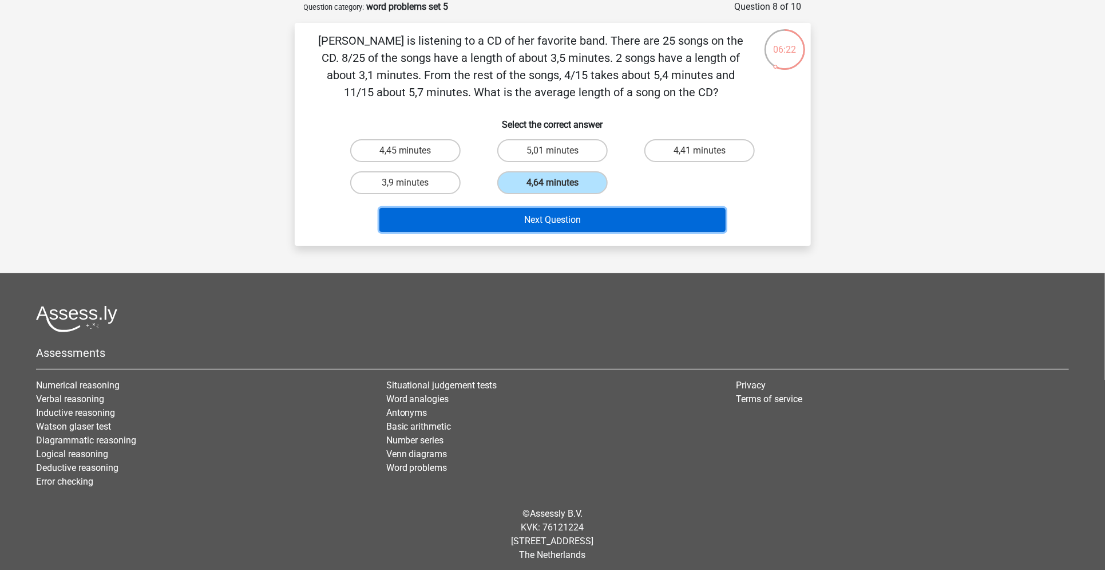
click at [566, 218] on button "Next Question" at bounding box center [553, 220] width 346 height 24
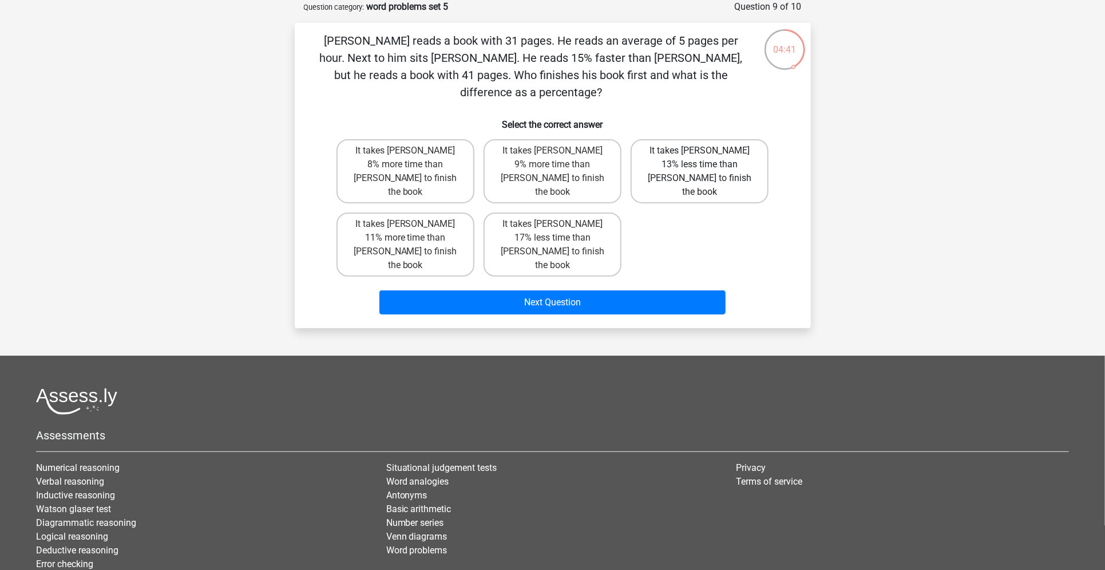
click at [676, 163] on label "It takes Tom 13% less time than Umberto to finish the book" at bounding box center [700, 171] width 138 height 64
click at [700, 158] on input "It takes Tom 13% less time than Umberto to finish the book" at bounding box center [703, 154] width 7 height 7
radio input "true"
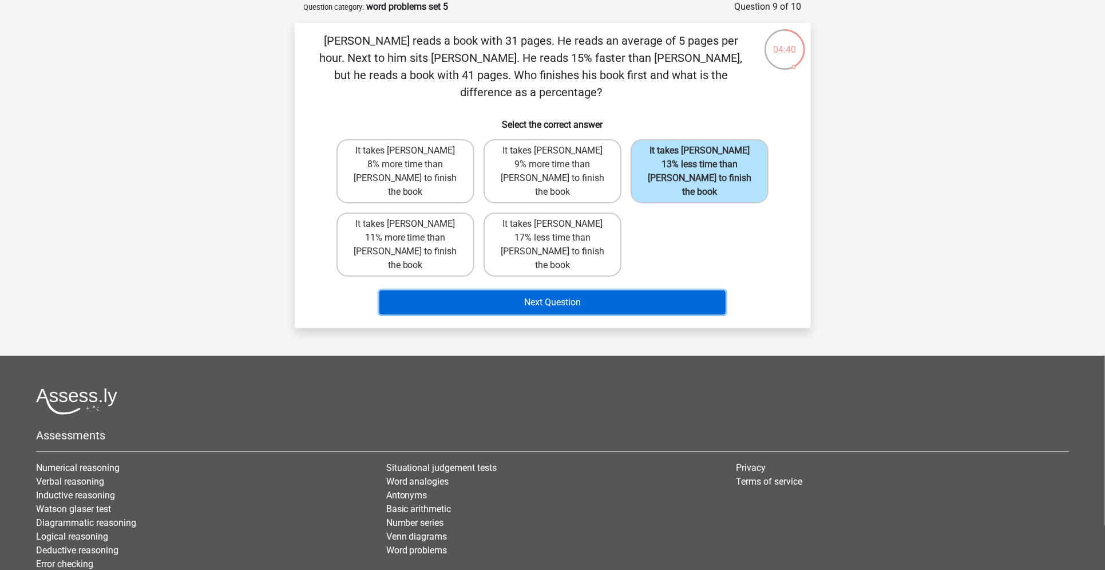
click at [634, 290] on button "Next Question" at bounding box center [553, 302] width 346 height 24
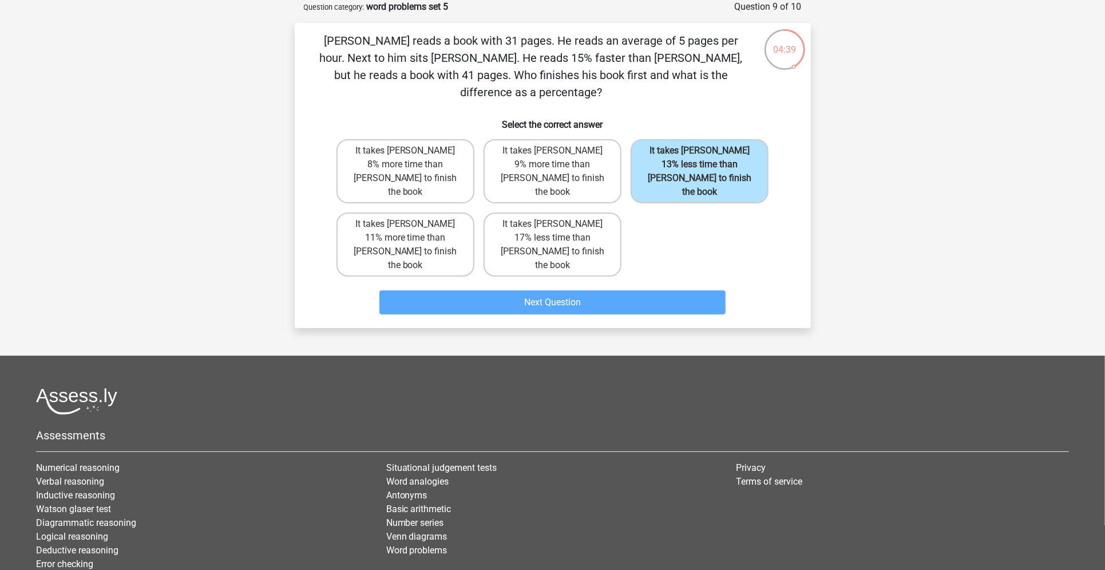
scroll to position [44, 0]
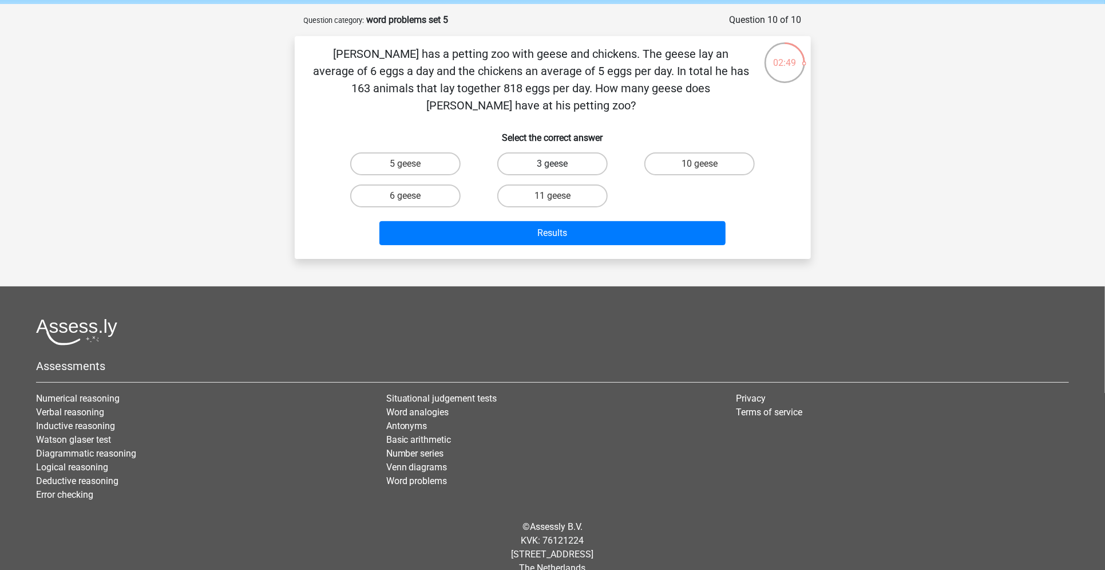
click at [574, 152] on label "3 geese" at bounding box center [552, 163] width 110 height 23
click at [560, 164] on input "3 geese" at bounding box center [555, 167] width 7 height 7
radio input "true"
click at [551, 212] on div "Results" at bounding box center [553, 231] width 480 height 38
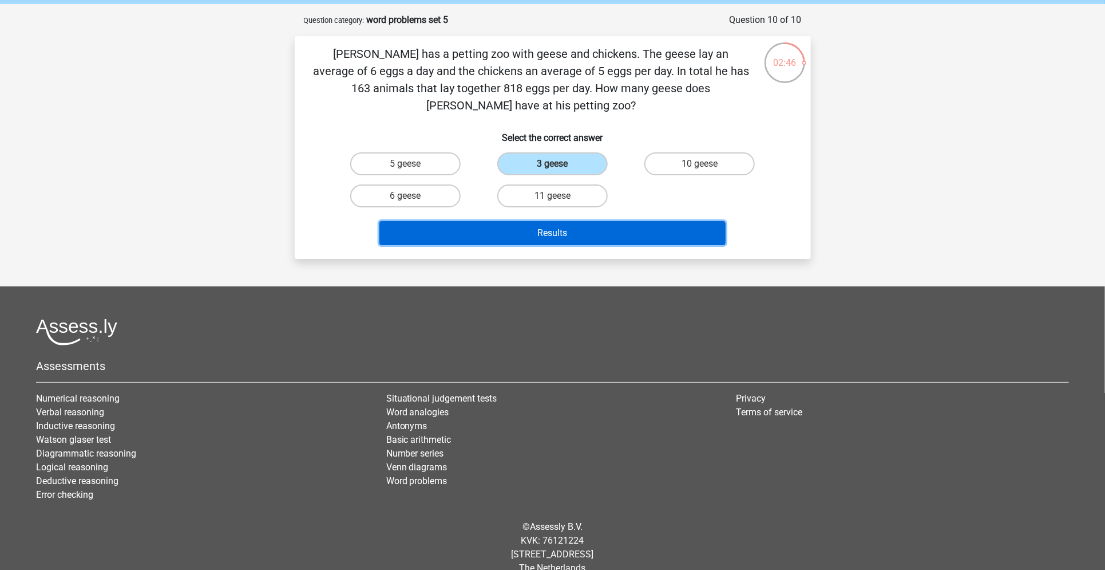
click at [552, 221] on button "Results" at bounding box center [553, 233] width 346 height 24
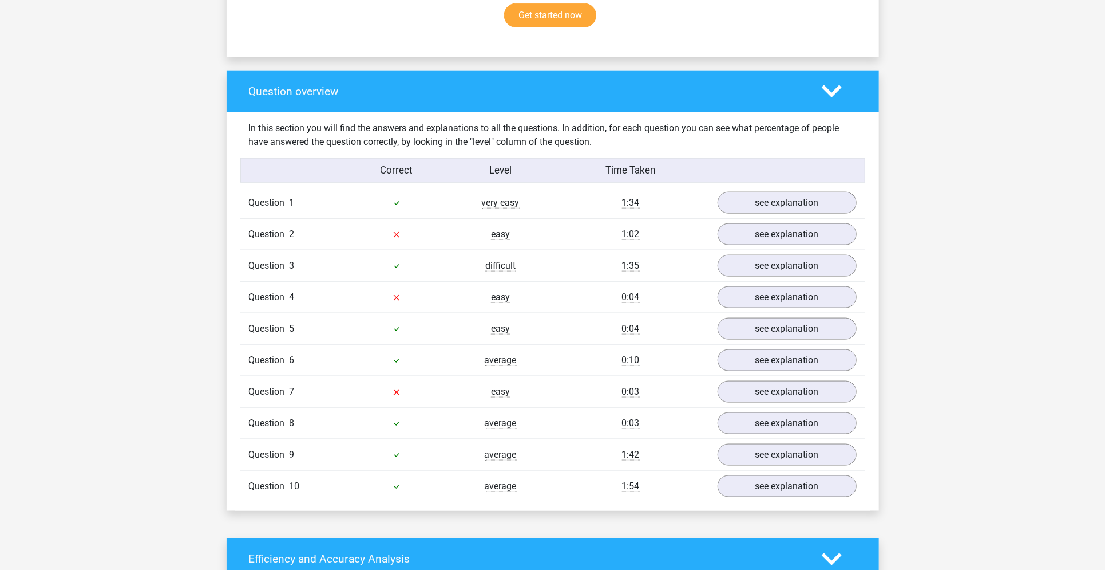
scroll to position [779, 0]
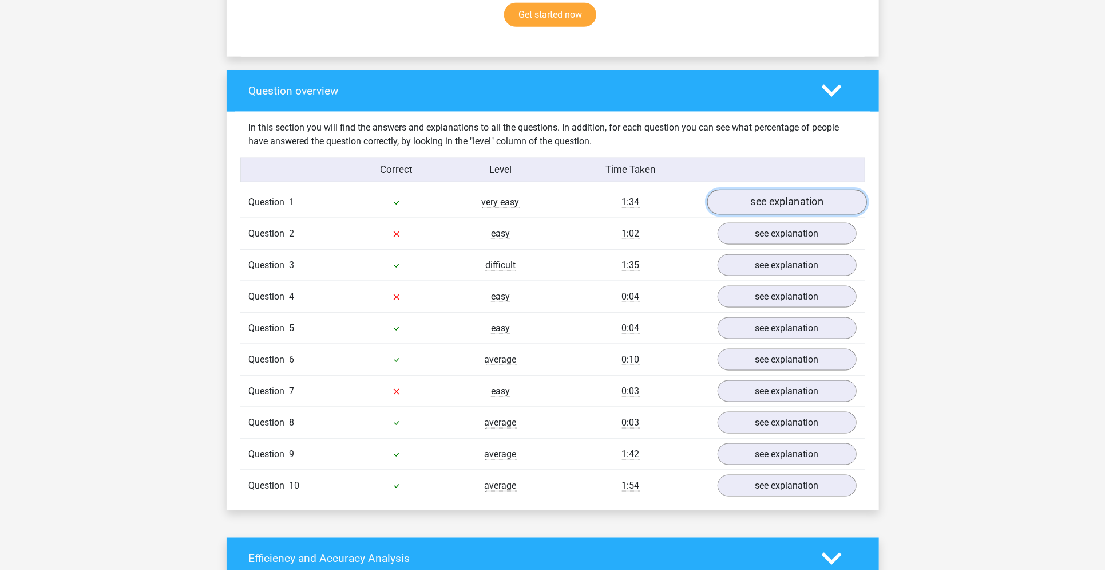
click at [750, 211] on link "see explanation" at bounding box center [787, 201] width 160 height 25
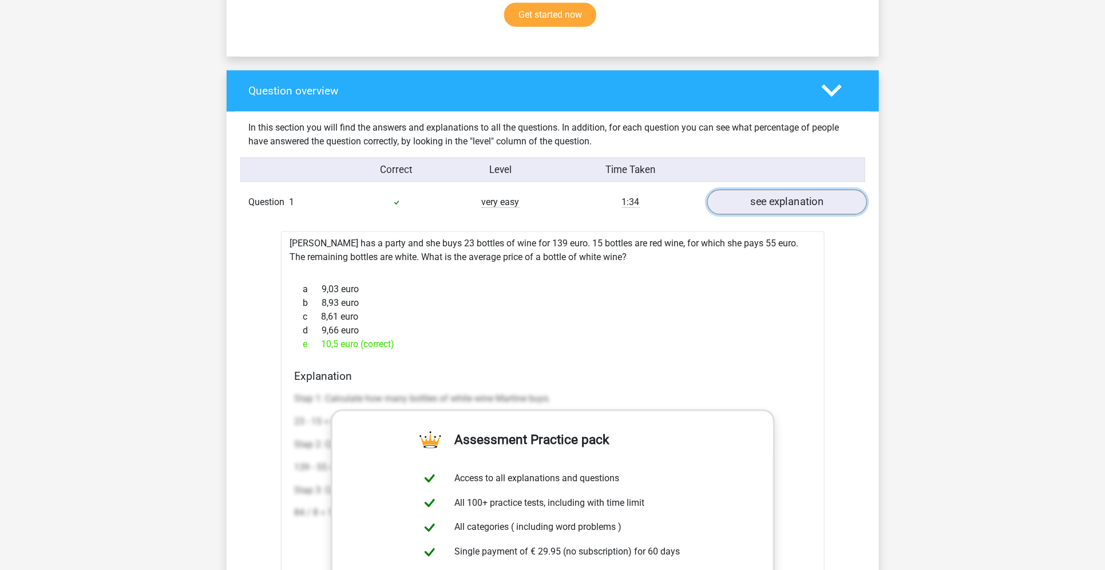
click at [750, 211] on link "see explanation" at bounding box center [787, 201] width 160 height 25
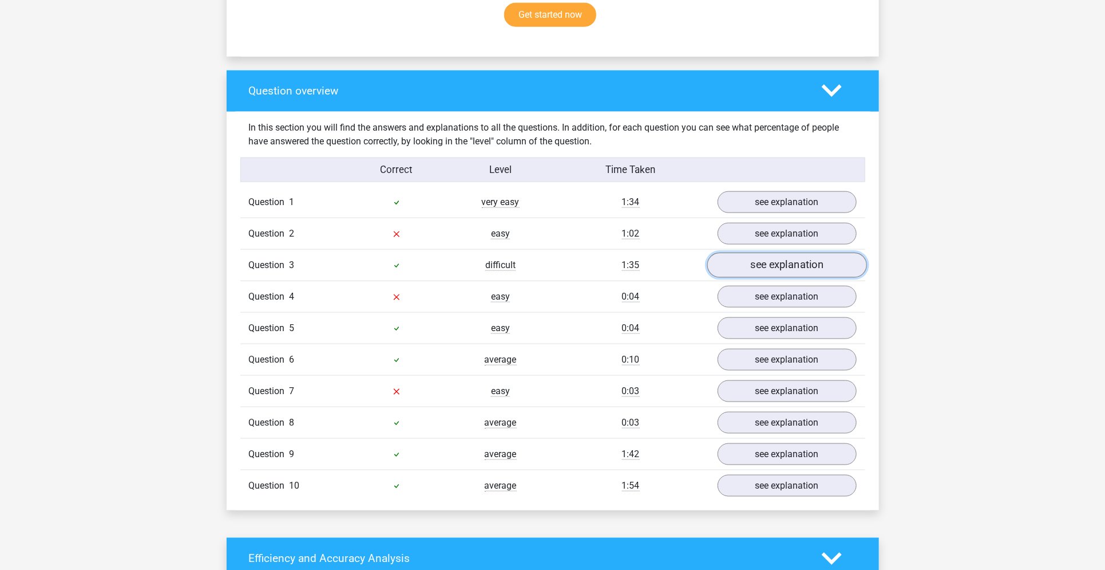
click at [743, 264] on link "see explanation" at bounding box center [787, 264] width 160 height 25
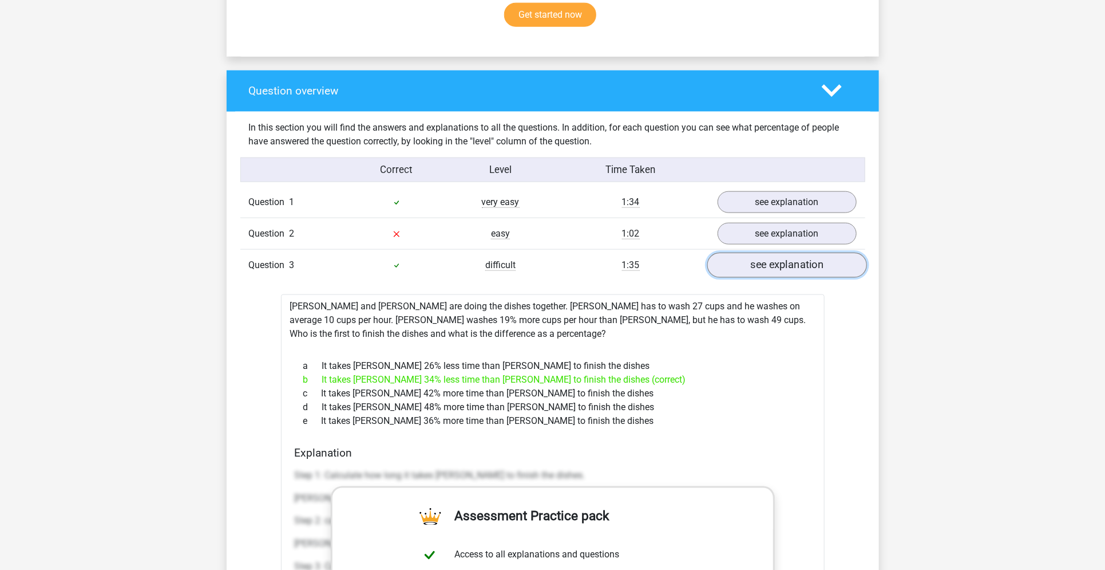
click at [743, 264] on link "see explanation" at bounding box center [787, 264] width 160 height 25
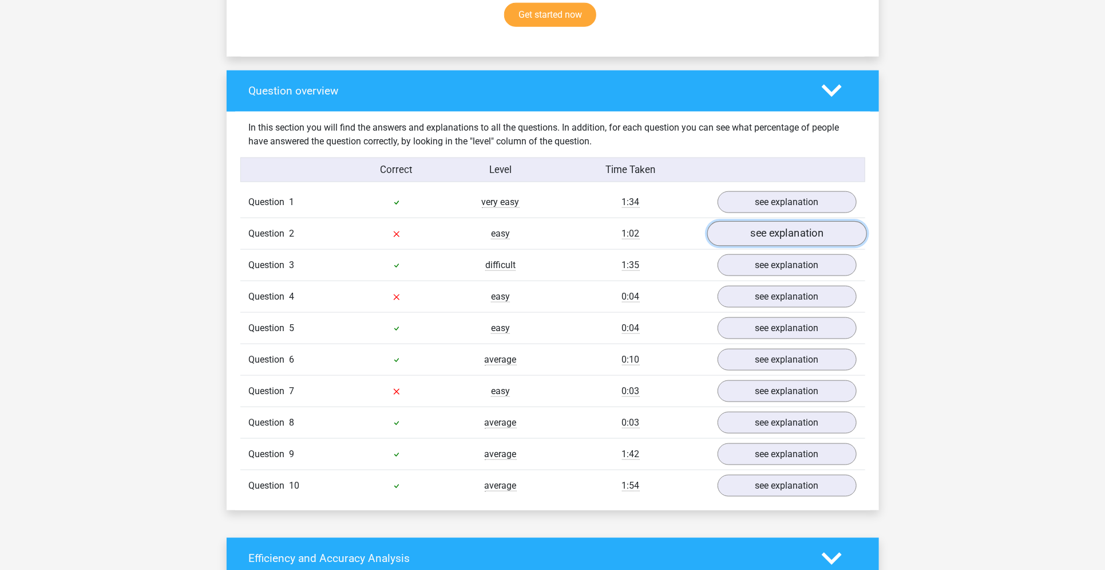
click at [753, 236] on link "see explanation" at bounding box center [787, 233] width 160 height 25
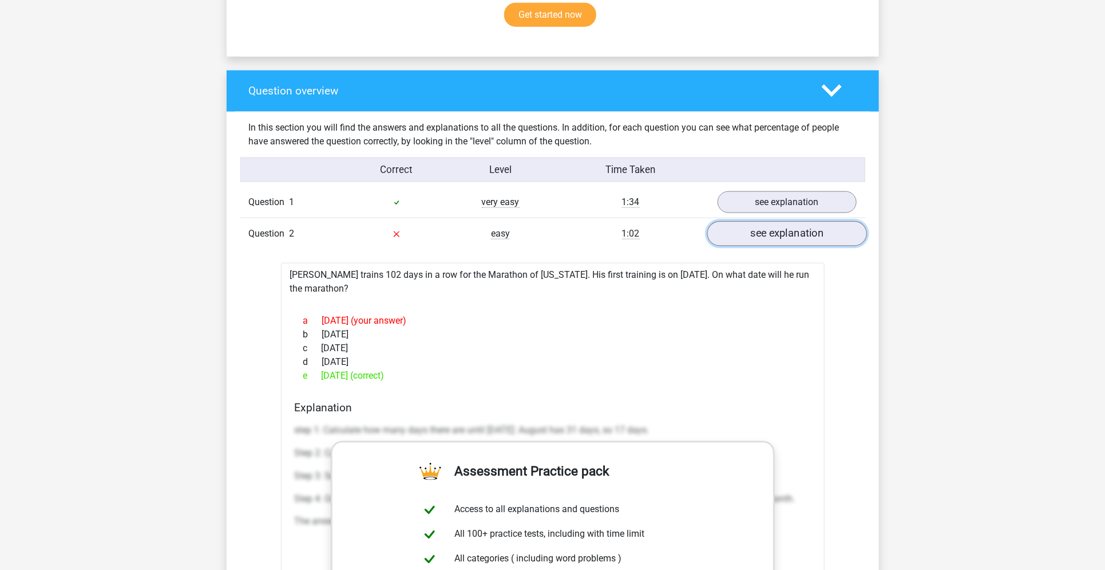
click at [753, 236] on link "see explanation" at bounding box center [787, 233] width 160 height 25
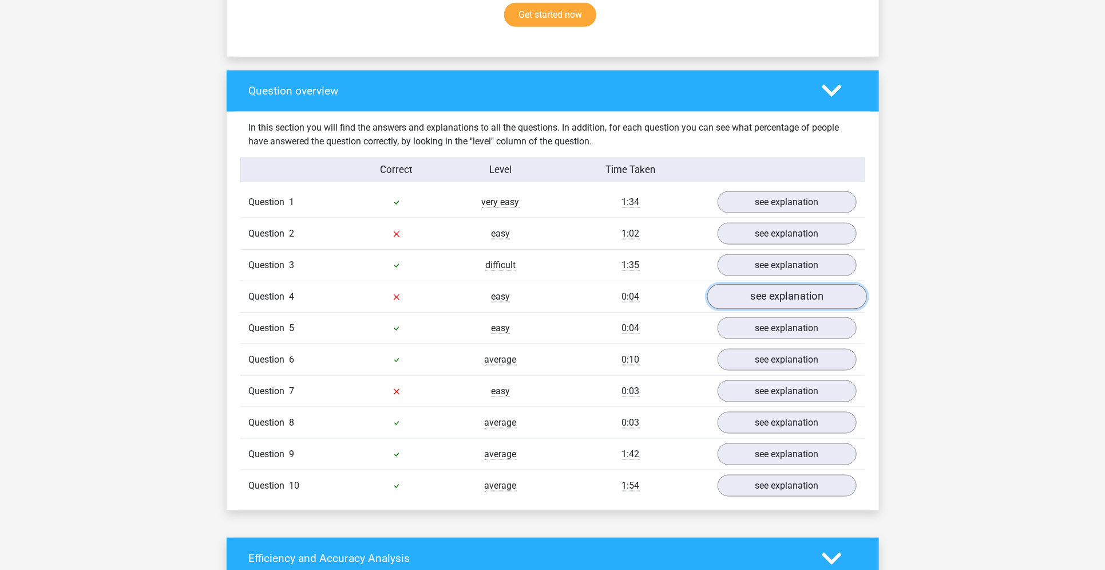
click at [758, 298] on link "see explanation" at bounding box center [787, 296] width 160 height 25
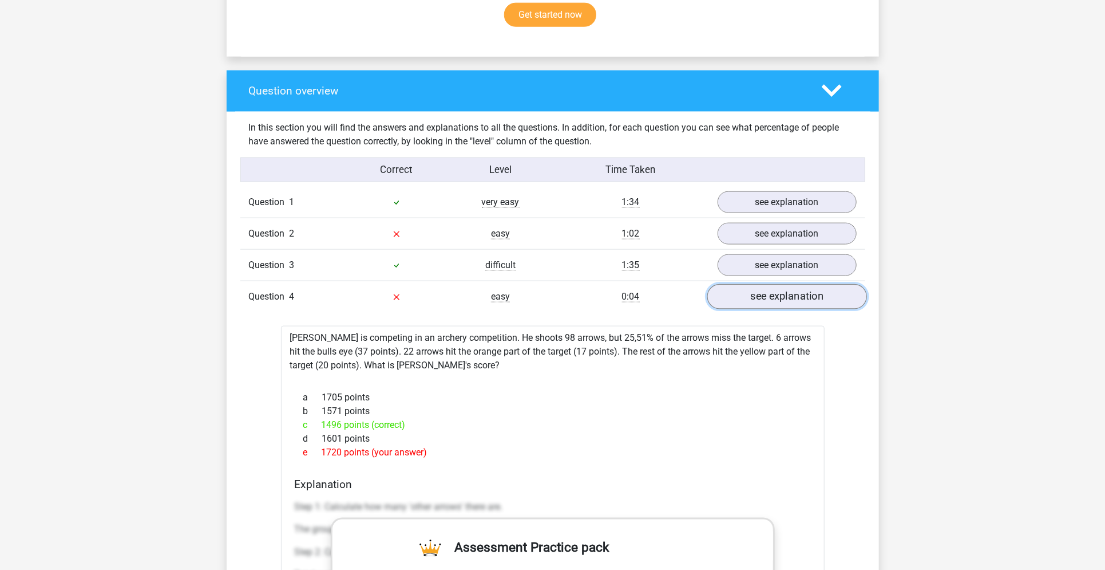
click at [758, 298] on link "see explanation" at bounding box center [787, 296] width 160 height 25
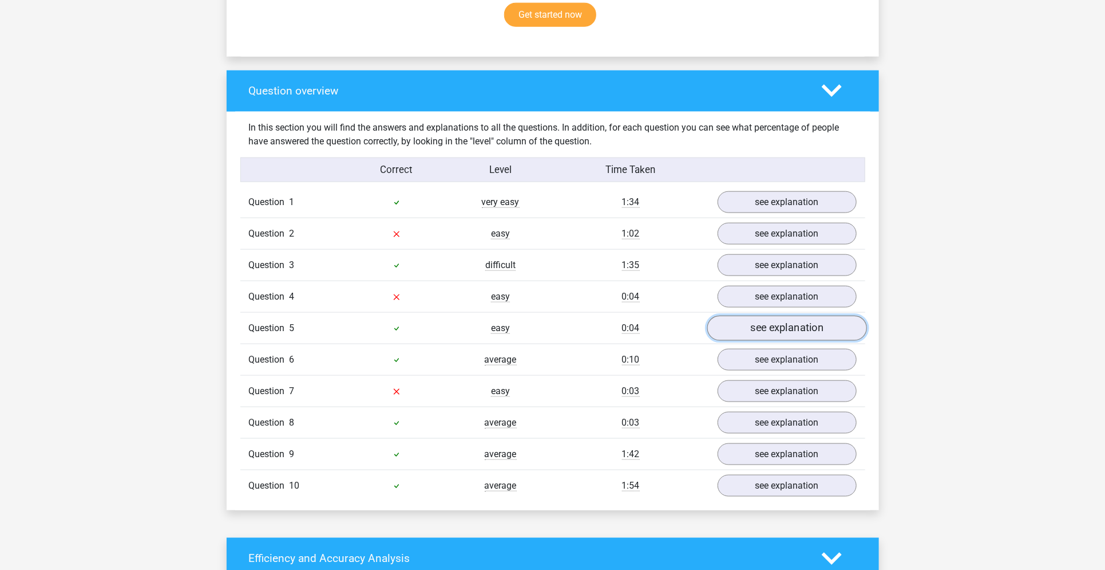
click at [756, 330] on link "see explanation" at bounding box center [787, 327] width 160 height 25
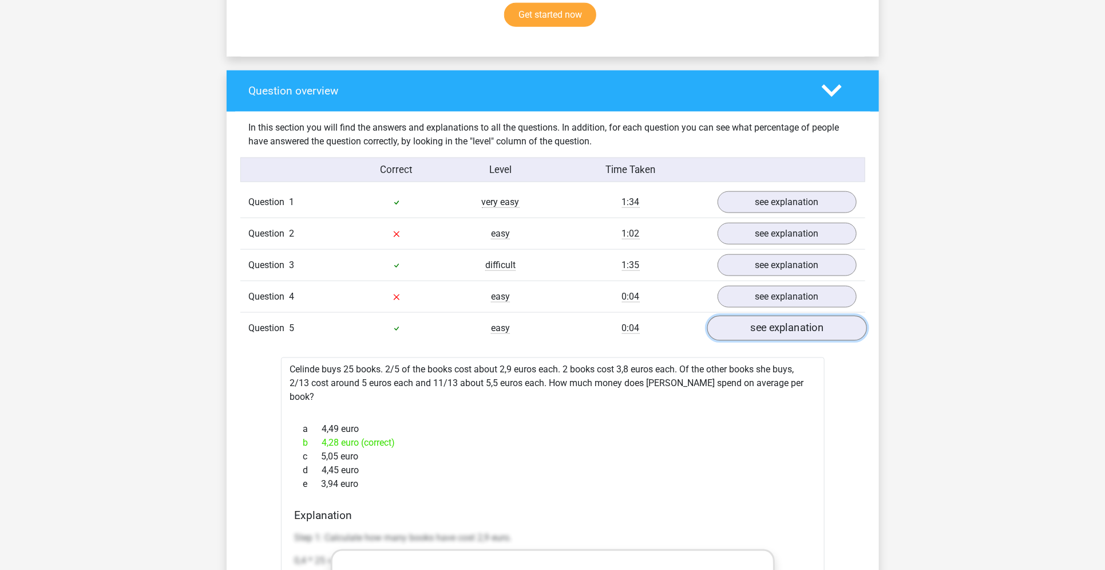
click at [756, 330] on link "see explanation" at bounding box center [787, 327] width 160 height 25
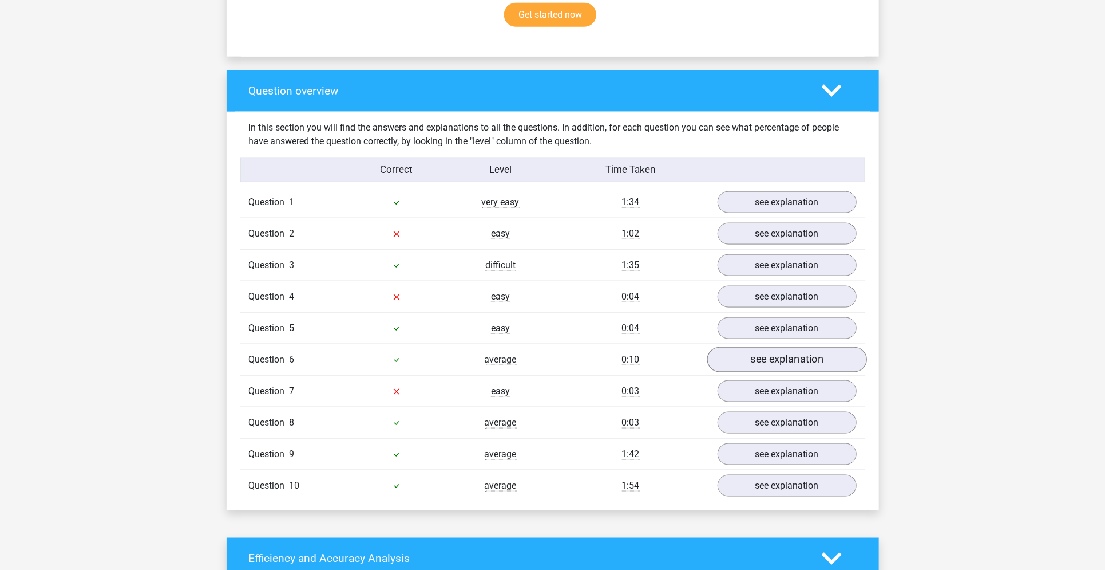
drag, startPoint x: 750, startPoint y: 370, endPoint x: 750, endPoint y: 362, distance: 8.0
click at [750, 362] on div "Question 6 average 0:10 see explanation" at bounding box center [552, 358] width 625 height 31
click at [750, 362] on link "see explanation" at bounding box center [787, 359] width 160 height 25
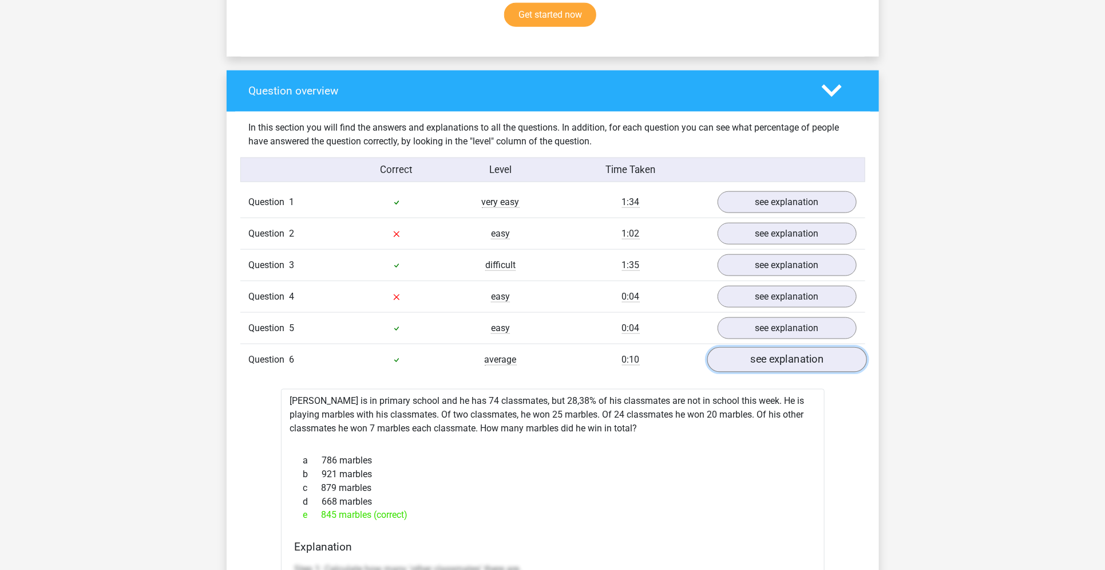
click at [750, 362] on link "see explanation" at bounding box center [787, 359] width 160 height 25
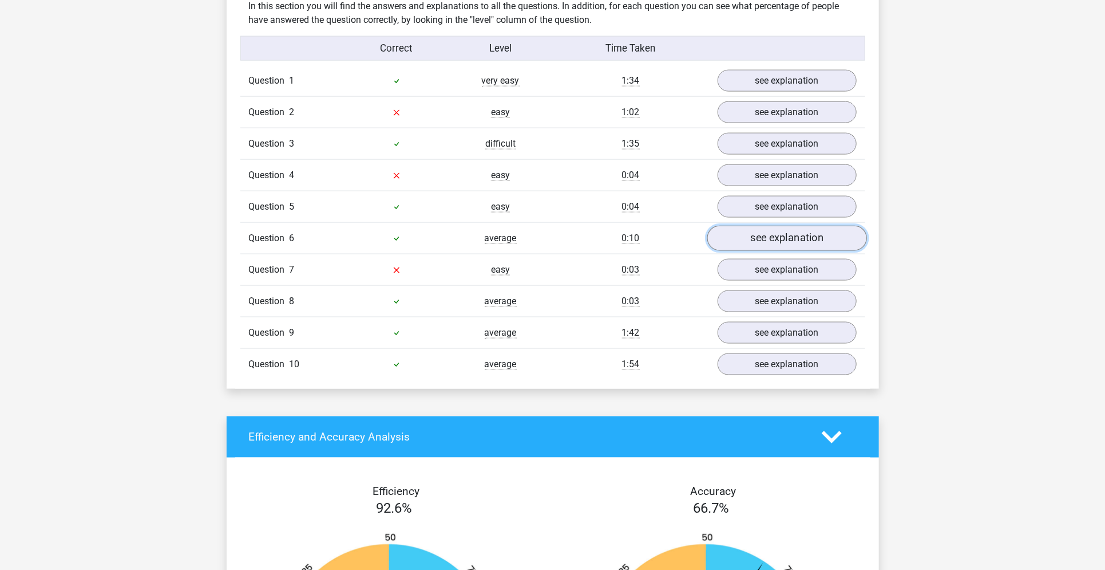
scroll to position [902, 0]
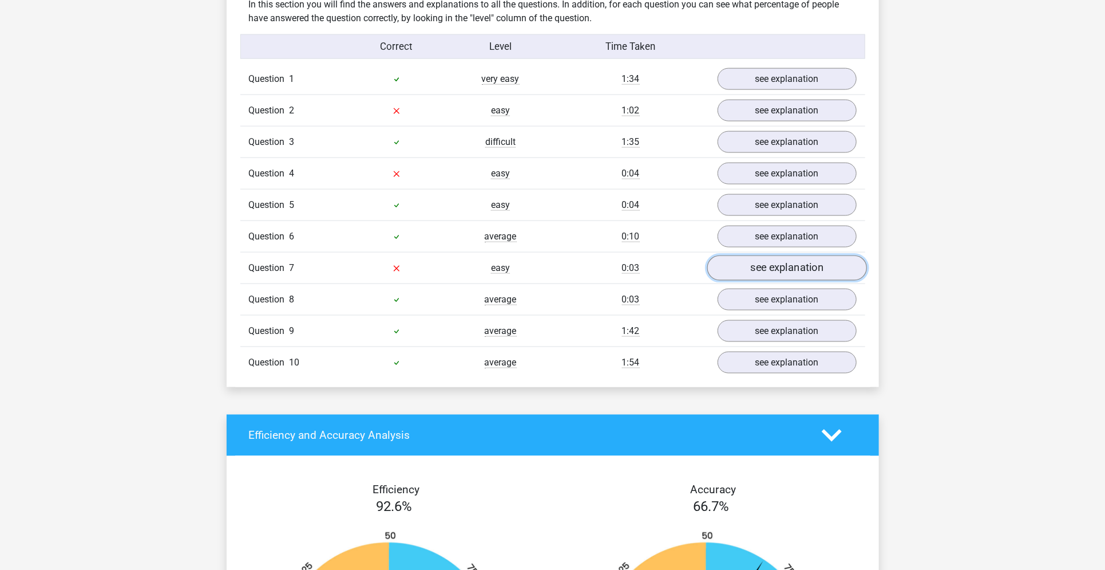
click at [779, 271] on link "see explanation" at bounding box center [787, 267] width 160 height 25
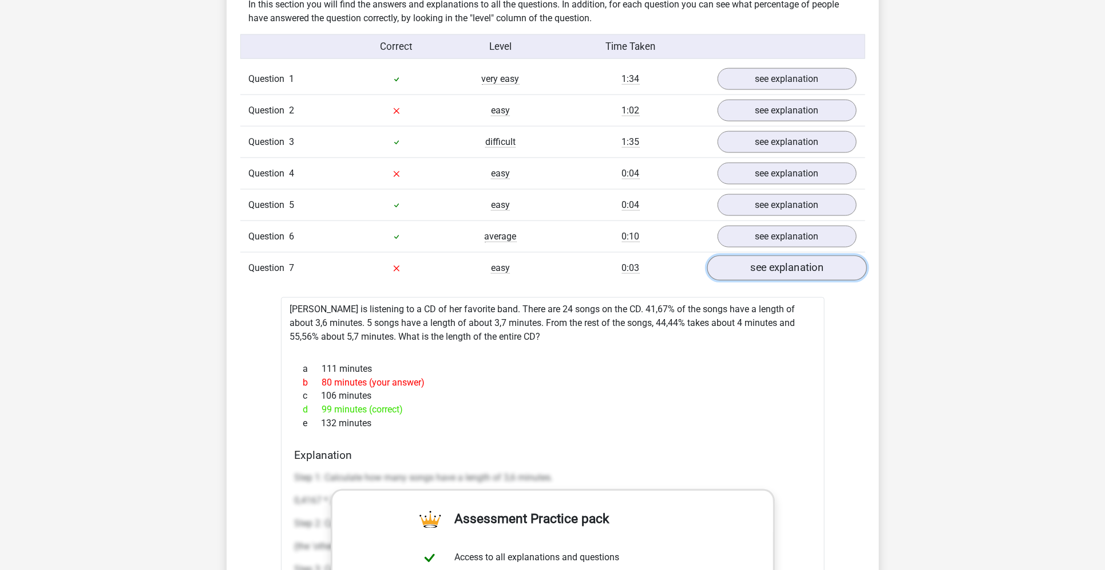
click at [779, 271] on link "see explanation" at bounding box center [787, 267] width 160 height 25
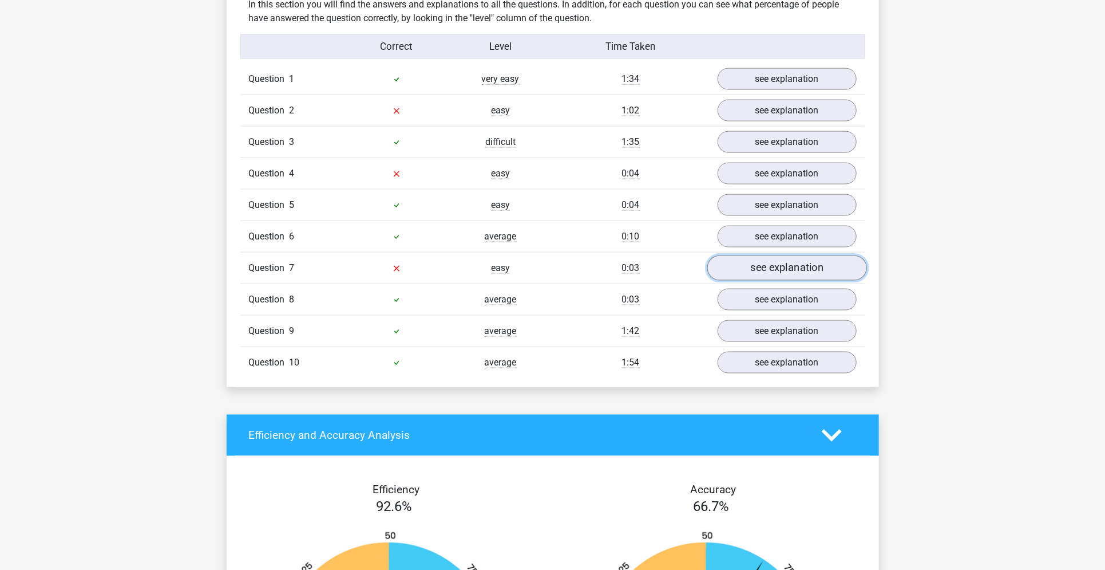
scroll to position [933, 0]
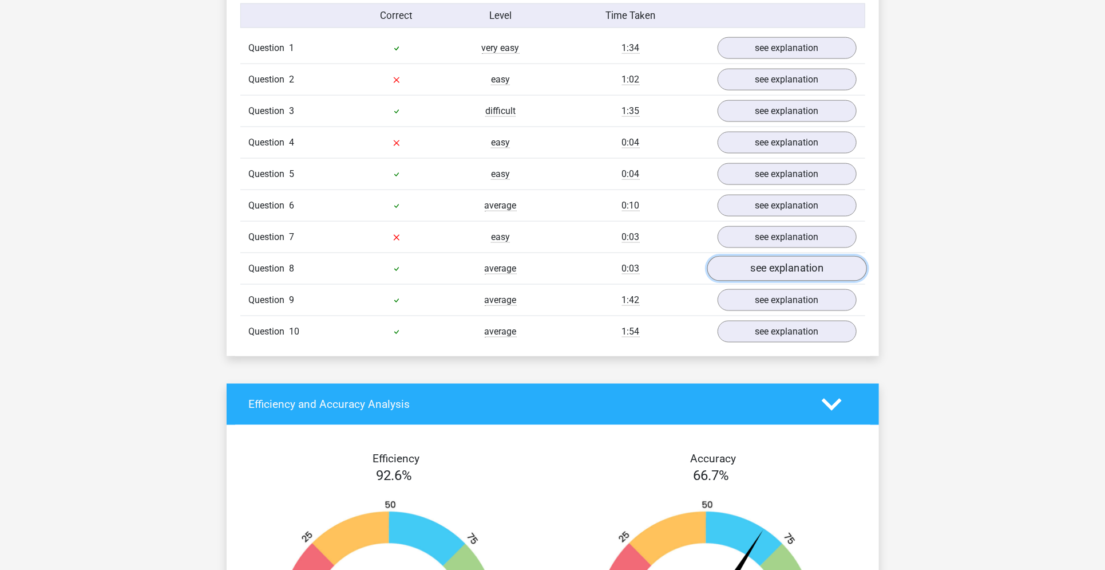
click at [781, 270] on link "see explanation" at bounding box center [787, 268] width 160 height 25
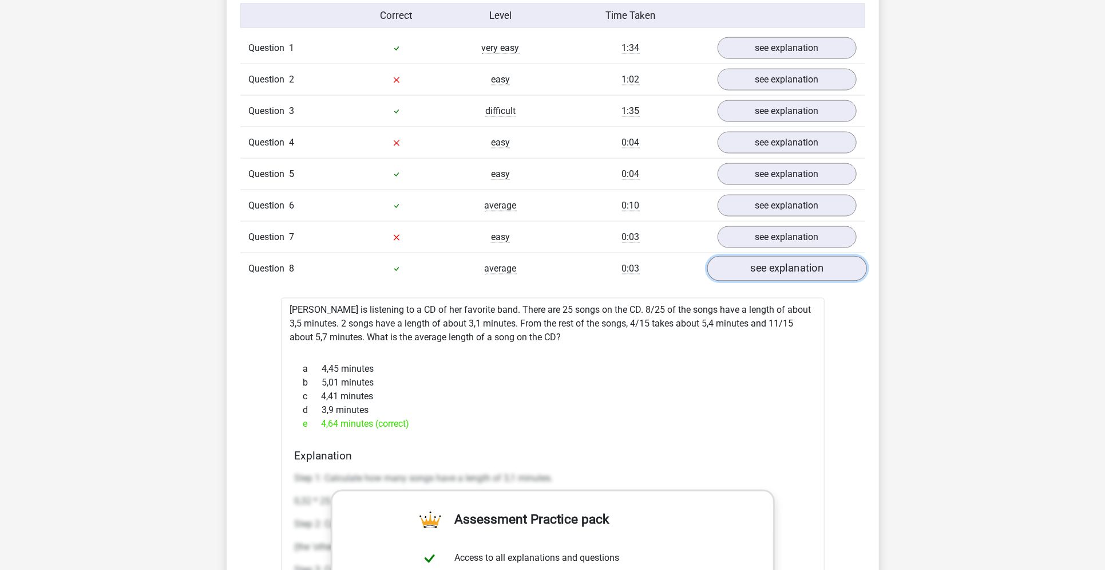
click at [781, 270] on link "see explanation" at bounding box center [787, 268] width 160 height 25
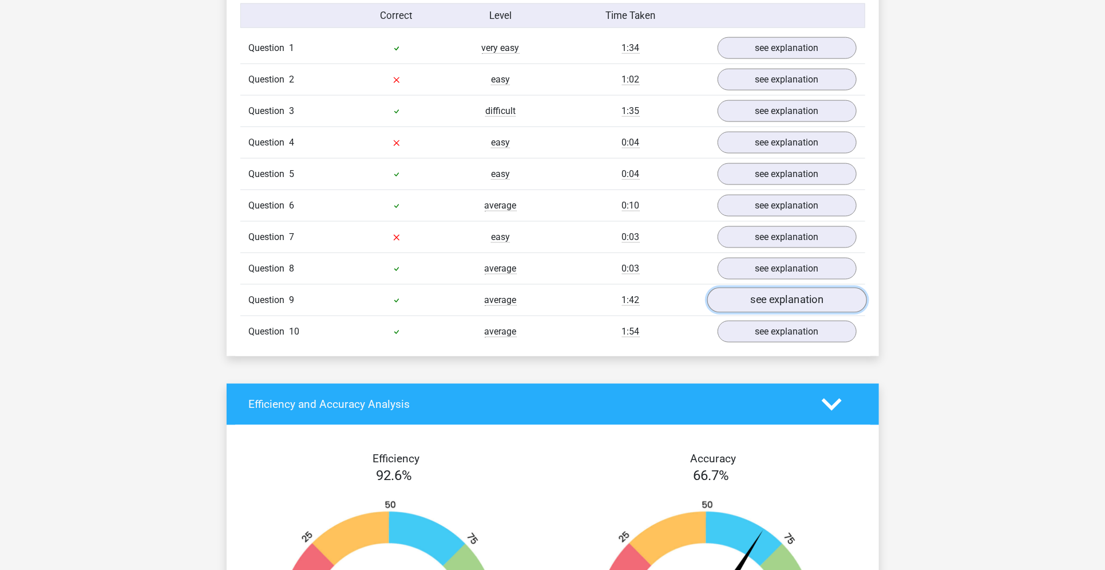
click at [773, 307] on link "see explanation" at bounding box center [787, 299] width 160 height 25
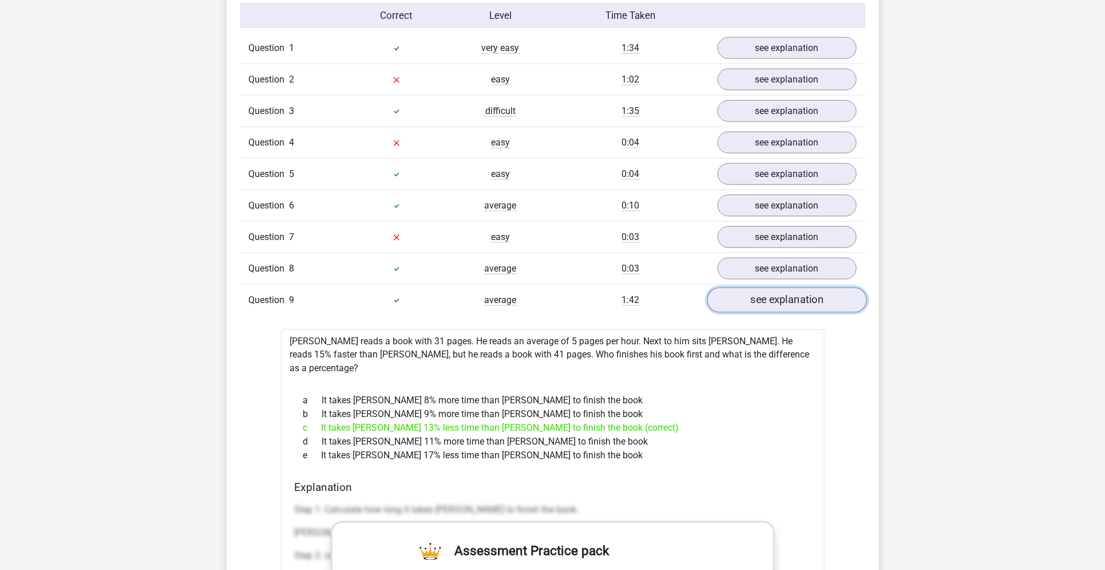
click at [773, 307] on link "see explanation" at bounding box center [787, 299] width 160 height 25
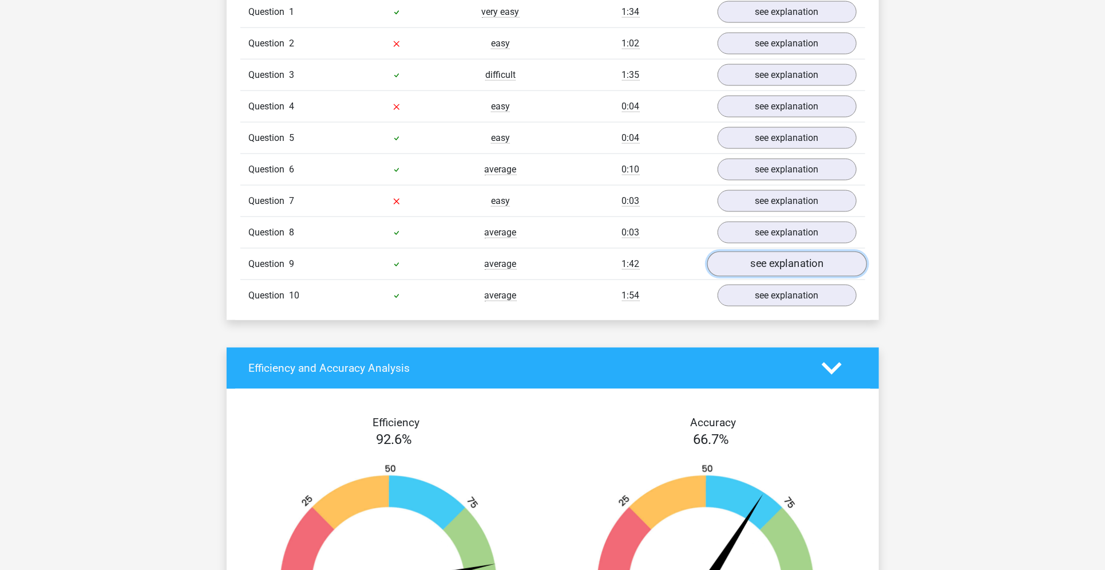
scroll to position [970, 0]
click at [780, 295] on link "see explanation" at bounding box center [787, 294] width 160 height 25
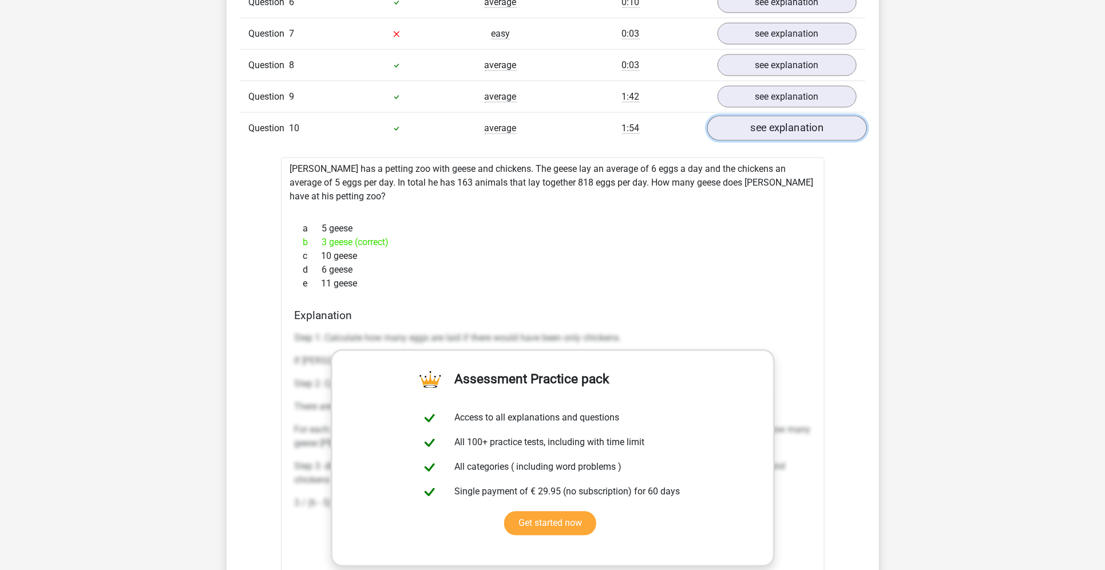
scroll to position [1025, 0]
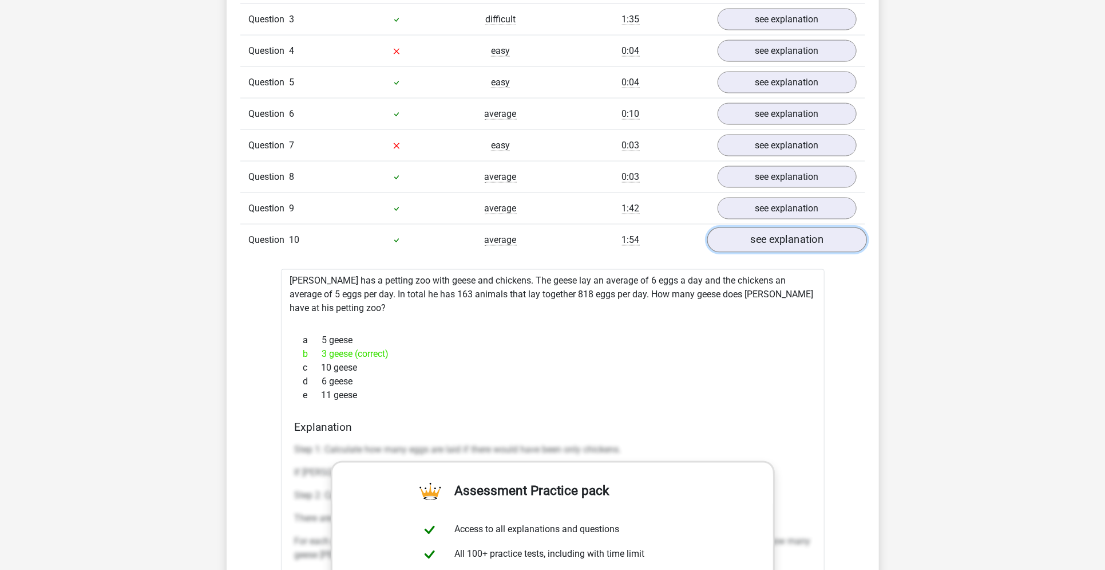
click at [799, 231] on link "see explanation" at bounding box center [787, 239] width 160 height 25
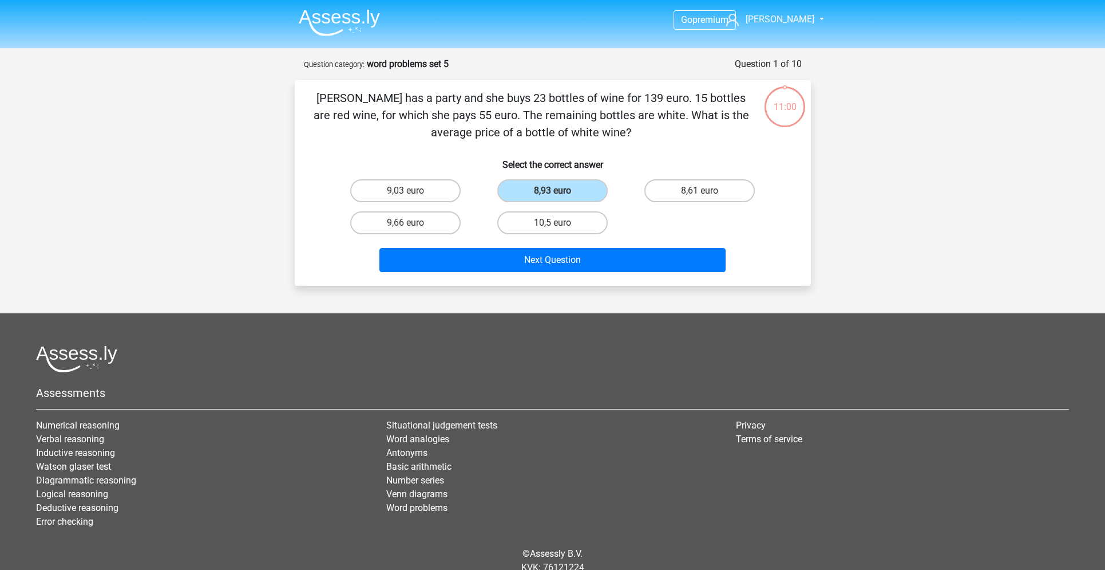
scroll to position [44, 0]
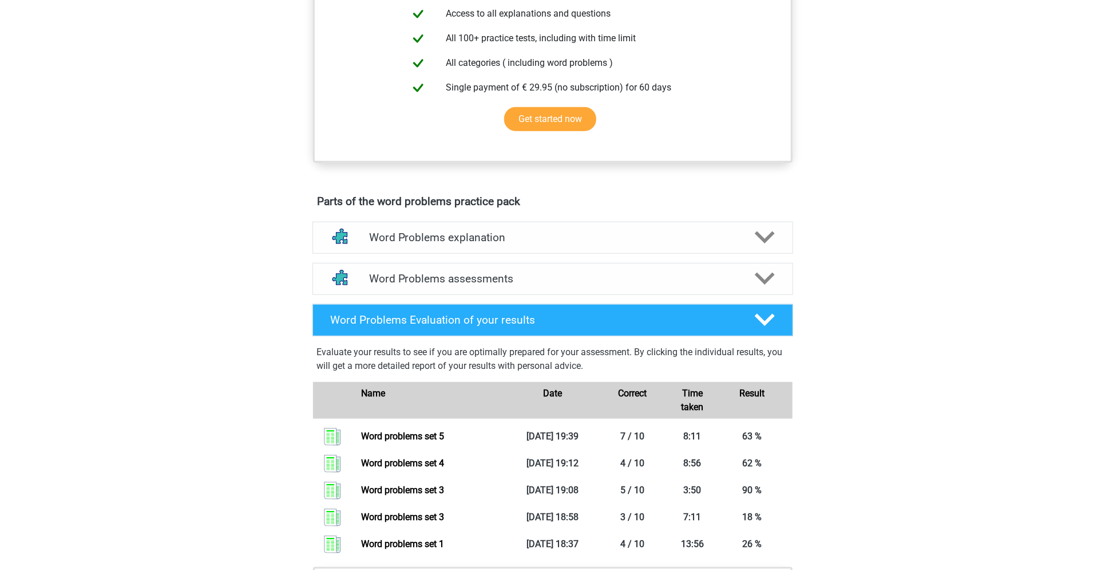
scroll to position [465, 0]
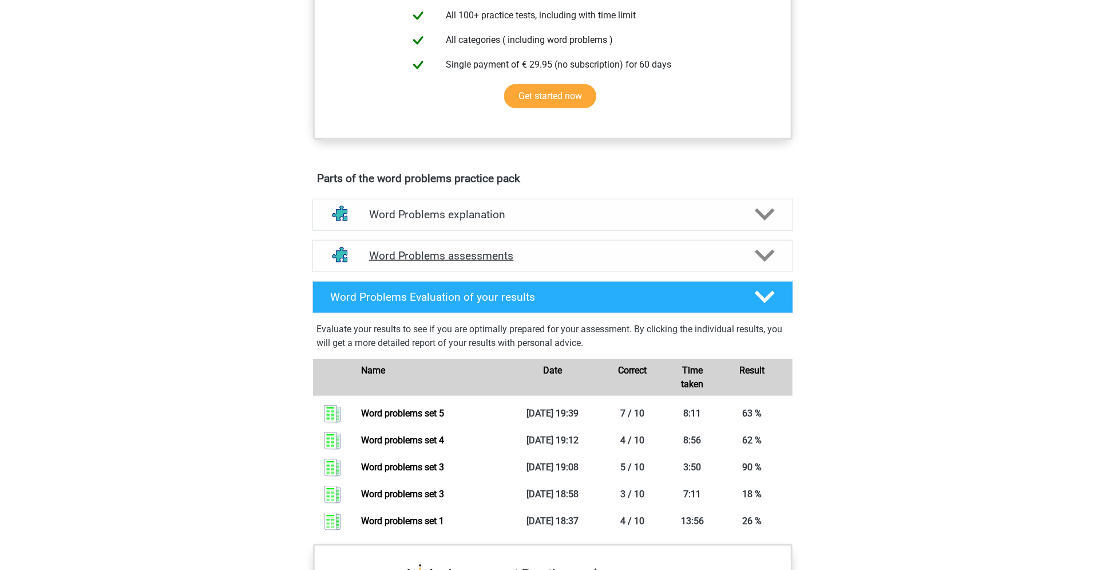
click at [519, 260] on h4 "Word Problems assessments" at bounding box center [553, 255] width 368 height 13
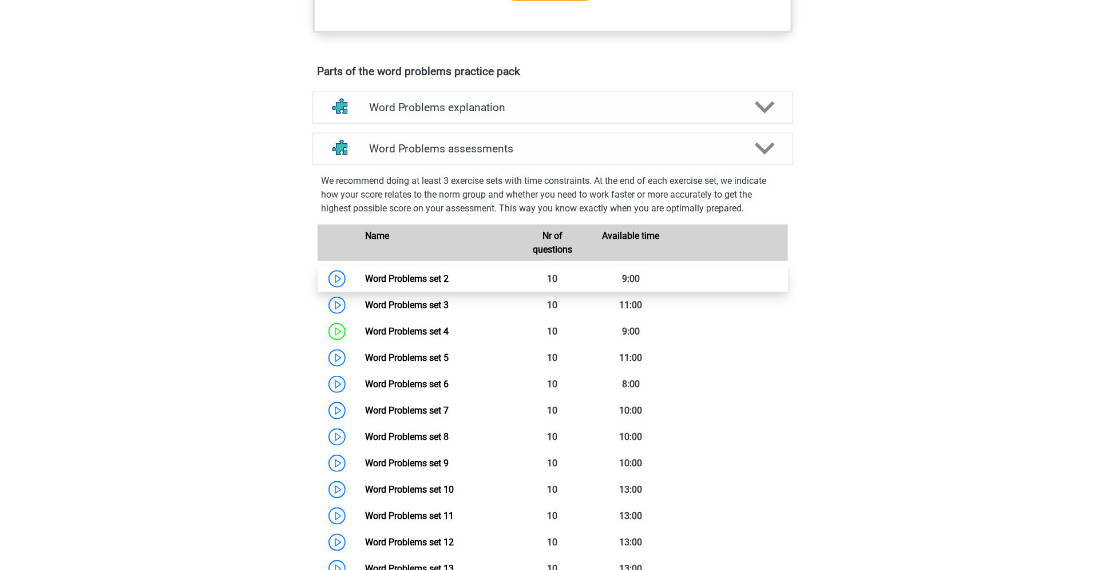
scroll to position [573, 0]
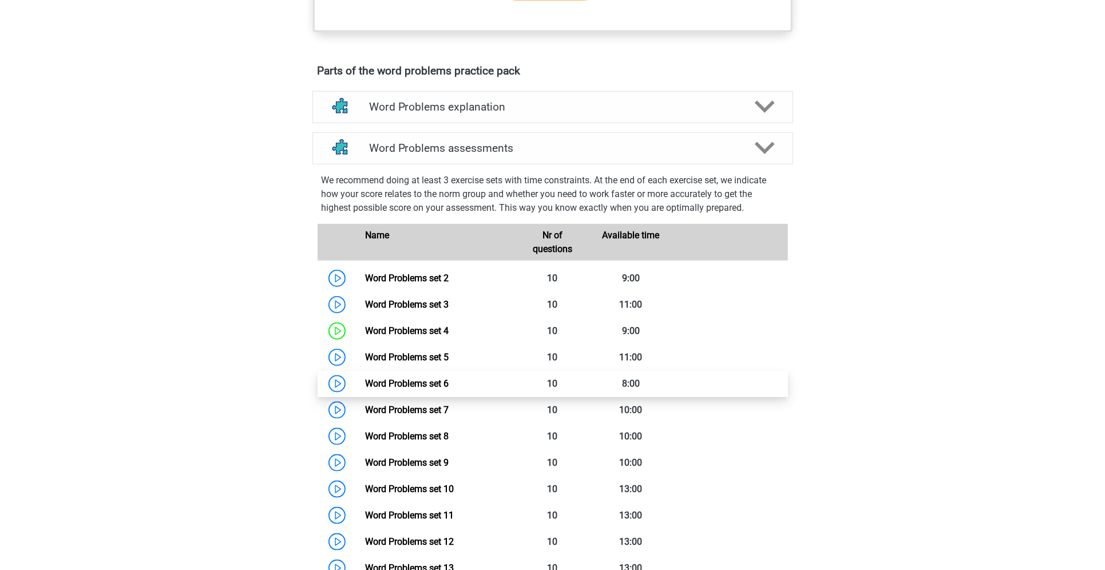
click at [435, 389] on link "Word Problems set 6" at bounding box center [407, 383] width 84 height 11
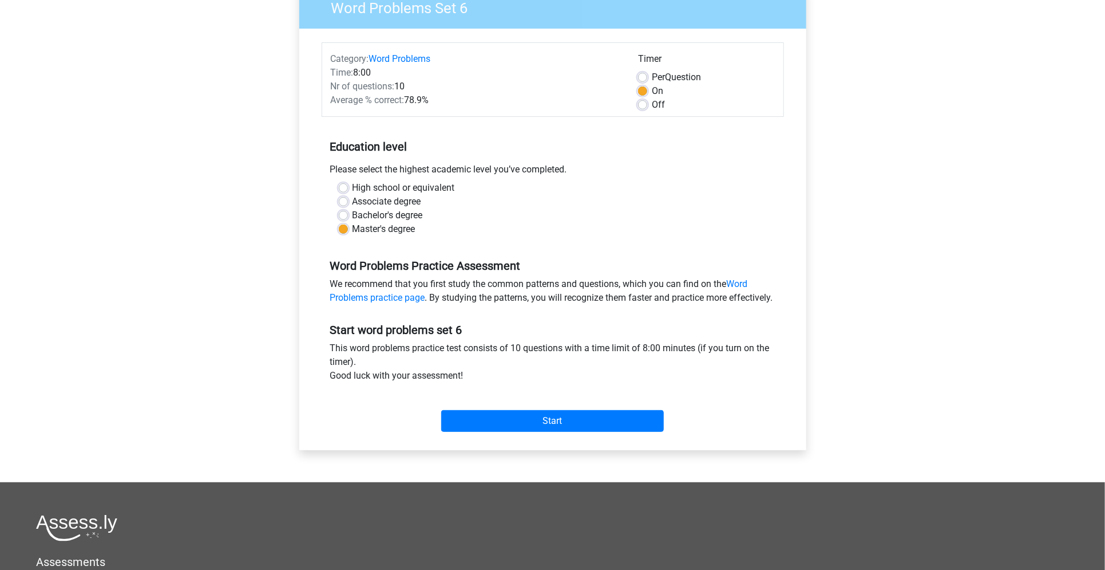
scroll to position [114, 0]
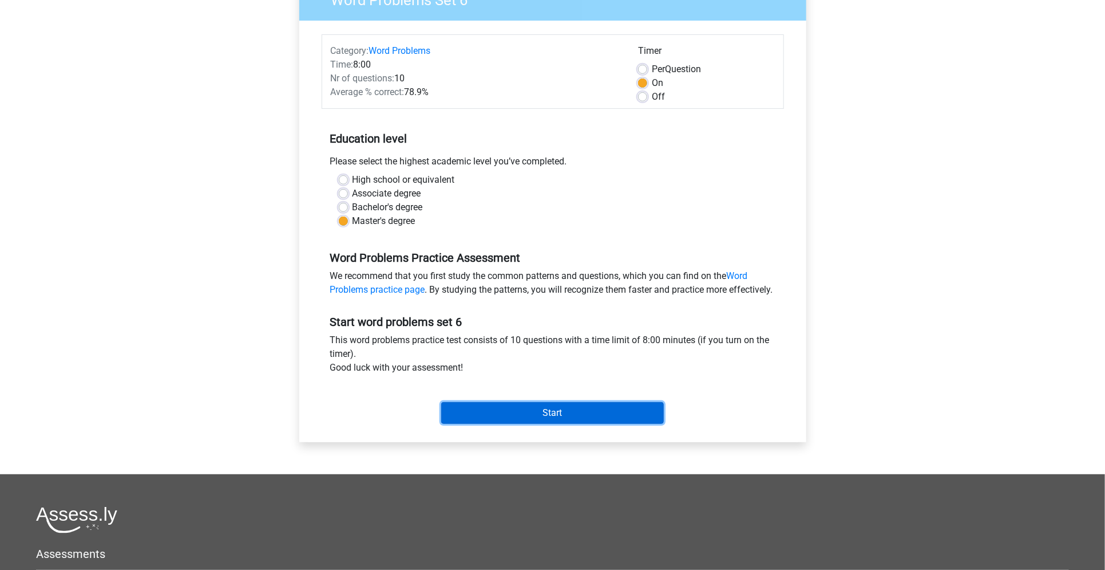
click at [539, 424] on input "Start" at bounding box center [552, 413] width 223 height 22
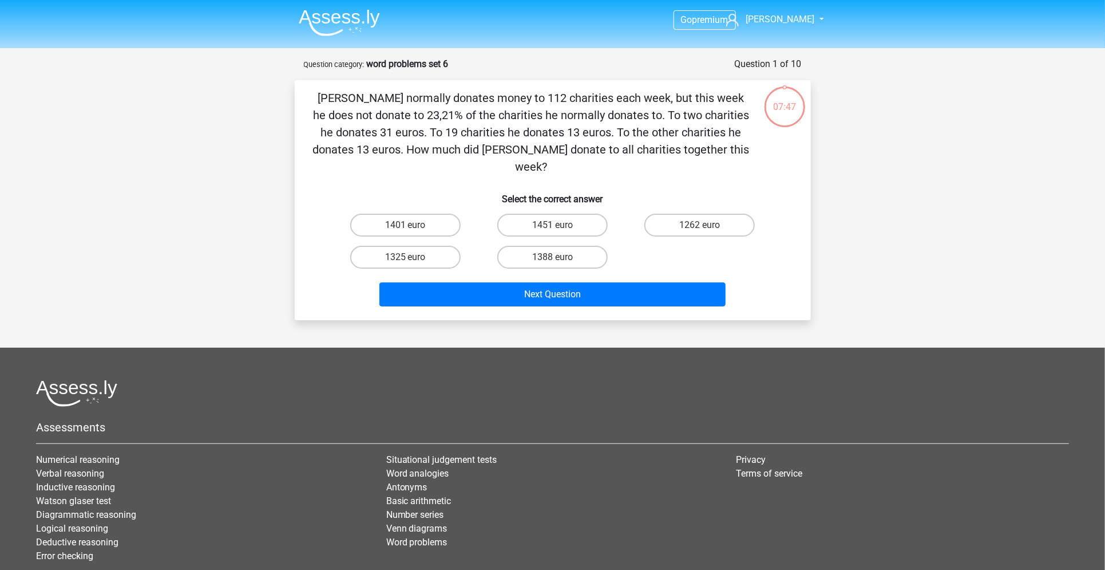
click at [558, 257] on input "1388 euro" at bounding box center [555, 260] width 7 height 7
radio input "true"
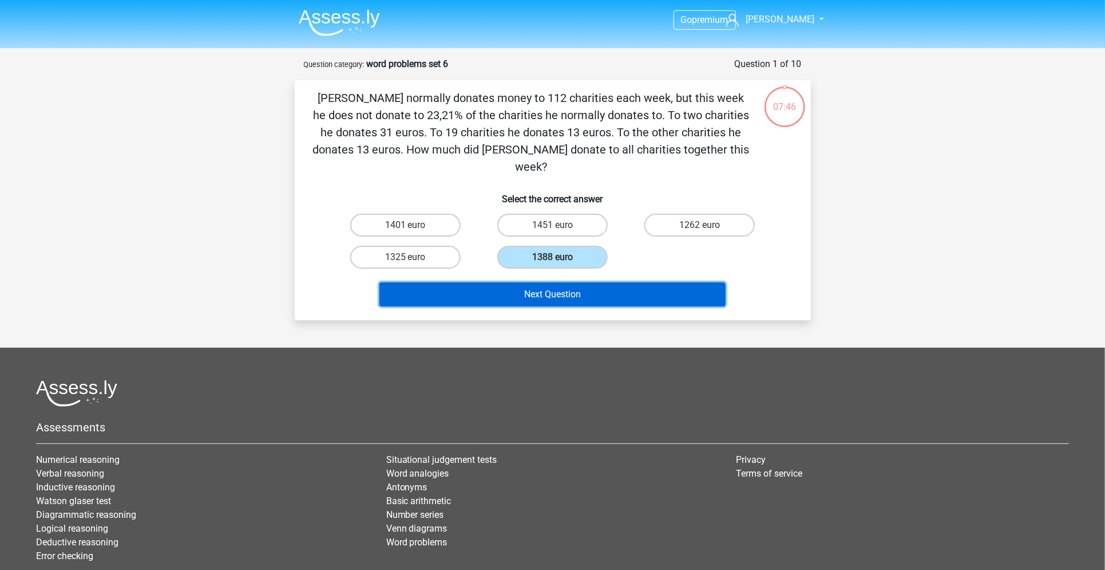
click at [558, 282] on button "Next Question" at bounding box center [553, 294] width 346 height 24
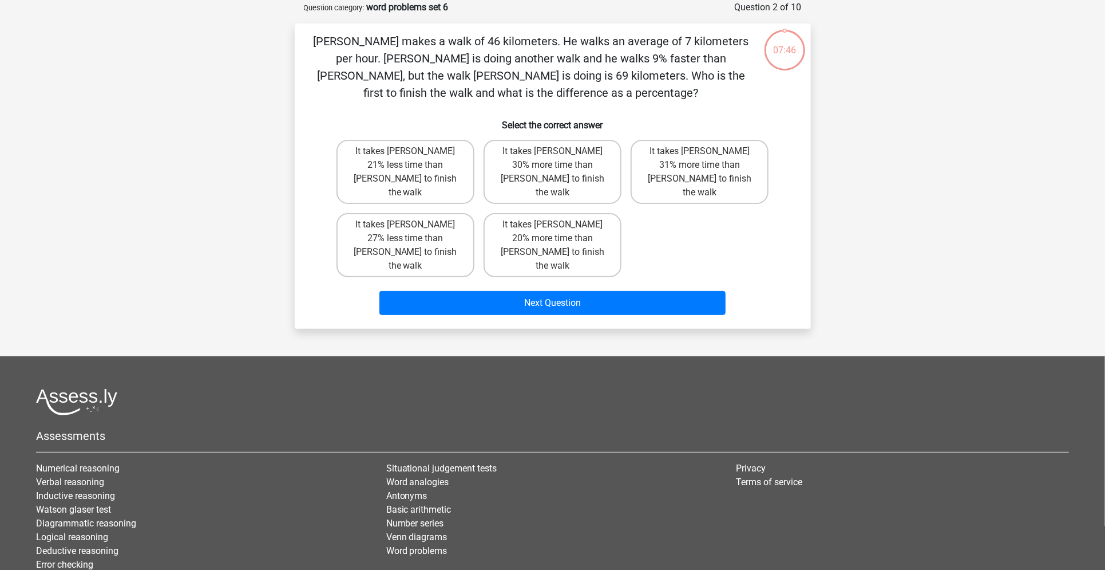
scroll to position [57, 0]
click at [561, 180] on label "It takes Tom 30% more time than Umberto to finish the walk" at bounding box center [553, 171] width 138 height 64
click at [560, 158] on input "It takes Tom 30% more time than Umberto to finish the walk" at bounding box center [555, 154] width 7 height 7
radio input "true"
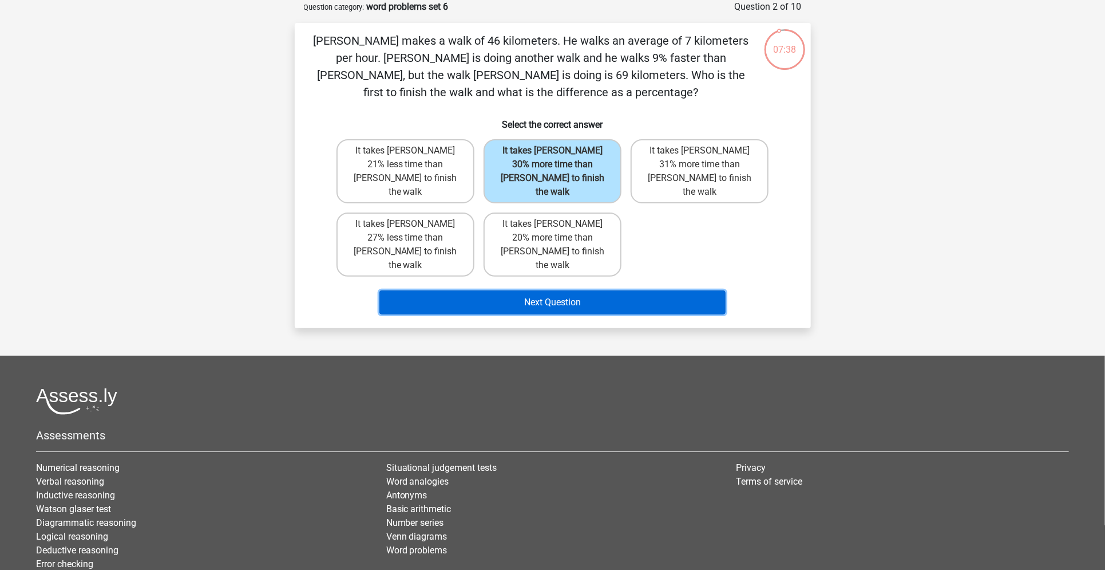
click at [552, 290] on button "Next Question" at bounding box center [553, 302] width 346 height 24
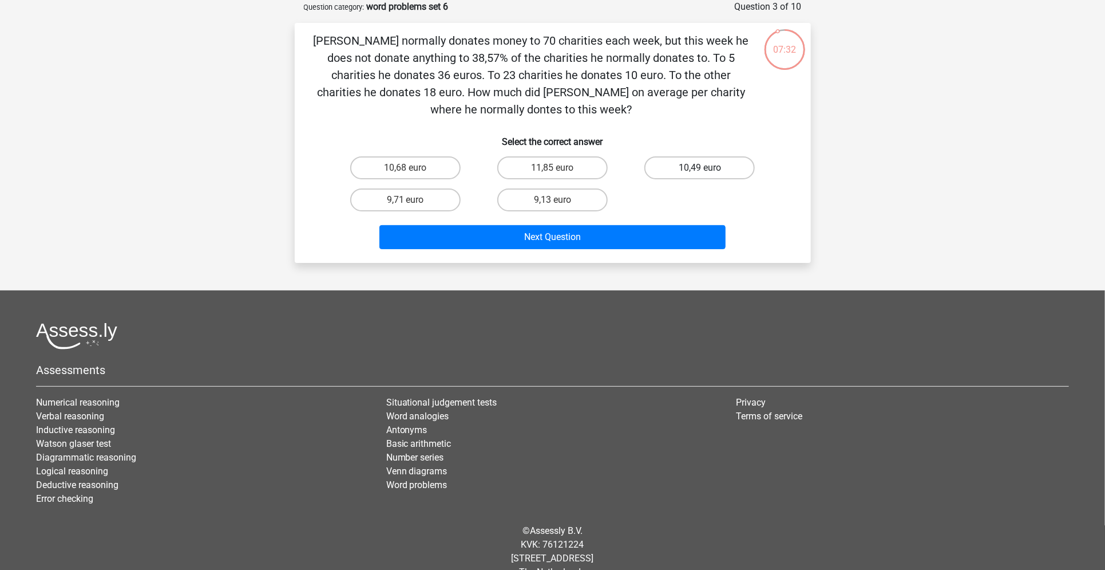
click at [685, 173] on label "10,49 euro" at bounding box center [700, 167] width 110 height 23
click at [700, 173] on input "10,49 euro" at bounding box center [703, 171] width 7 height 7
radio input "true"
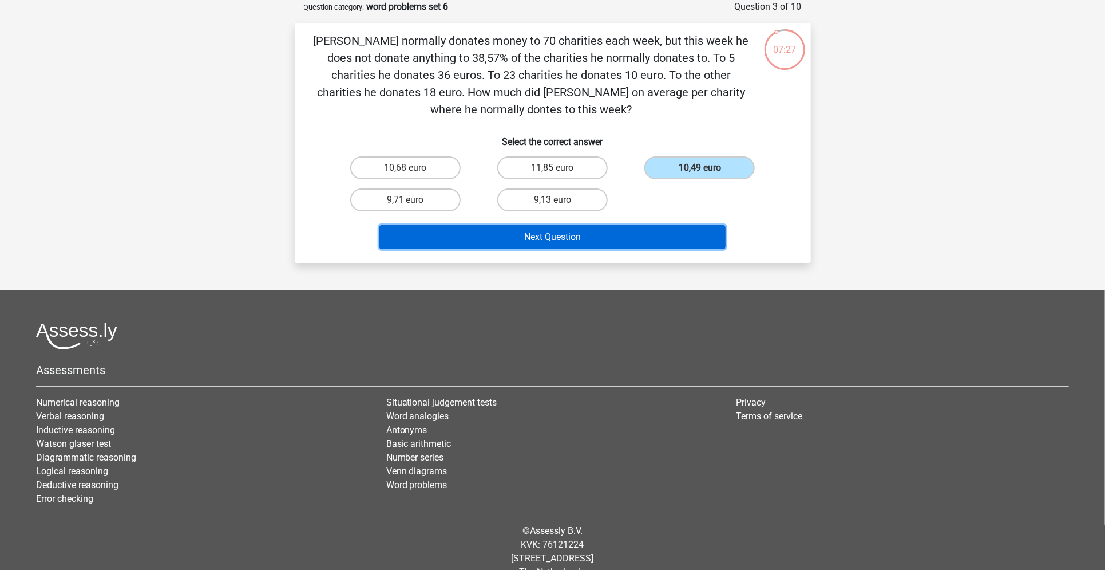
click at [627, 239] on button "Next Question" at bounding box center [553, 237] width 346 height 24
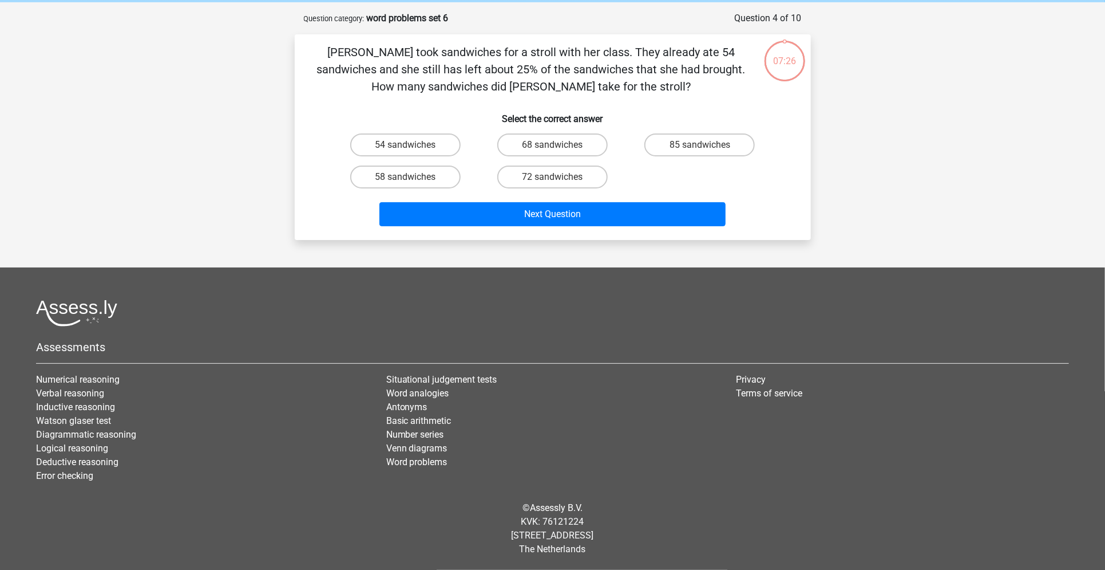
scroll to position [44, 0]
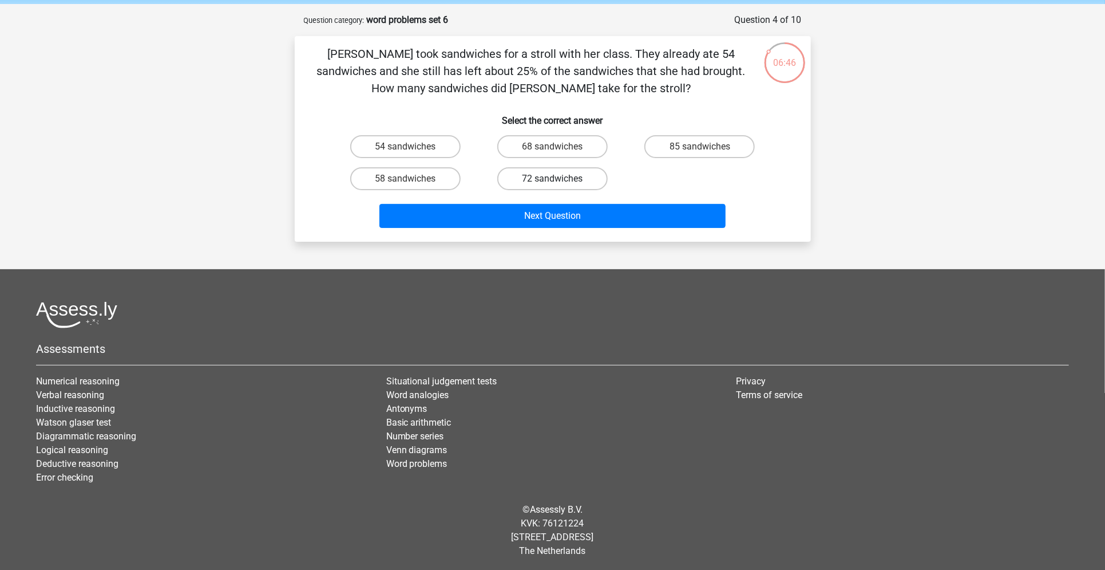
click at [548, 176] on label "72 sandwiches" at bounding box center [552, 178] width 110 height 23
click at [552, 179] on input "72 sandwiches" at bounding box center [555, 182] width 7 height 7
radio input "true"
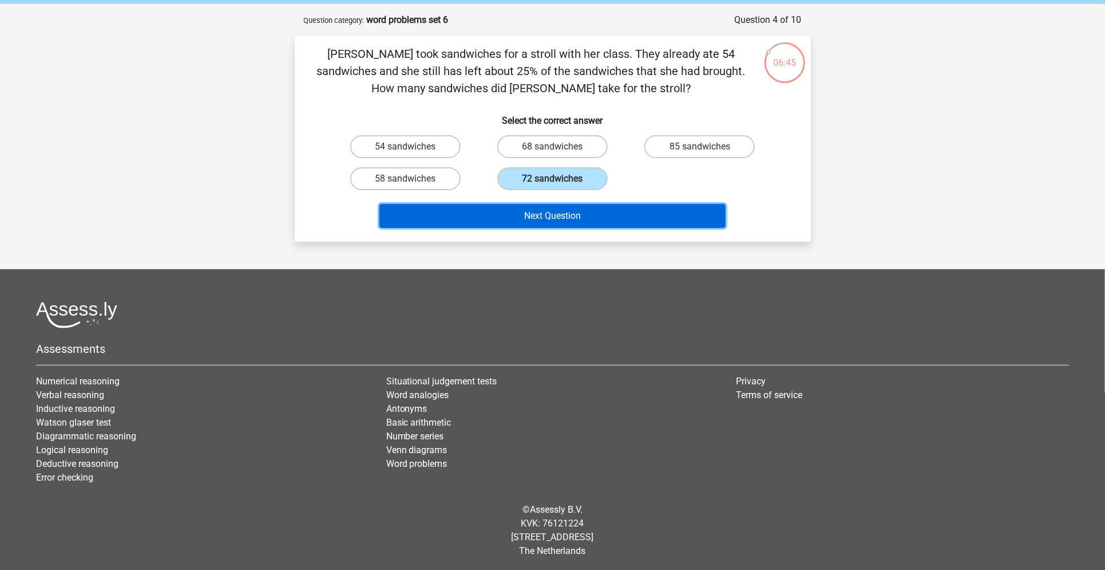
click at [546, 222] on button "Next Question" at bounding box center [553, 216] width 346 height 24
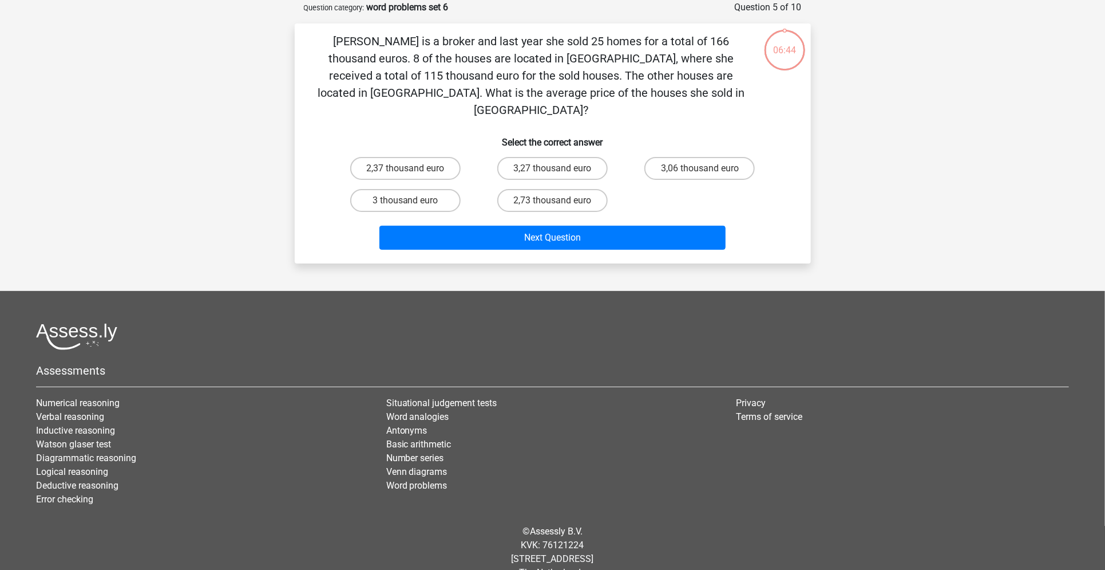
scroll to position [57, 0]
click at [436, 188] on label "3 thousand euro" at bounding box center [405, 199] width 110 height 23
click at [413, 200] on input "3 thousand euro" at bounding box center [408, 203] width 7 height 7
radio input "true"
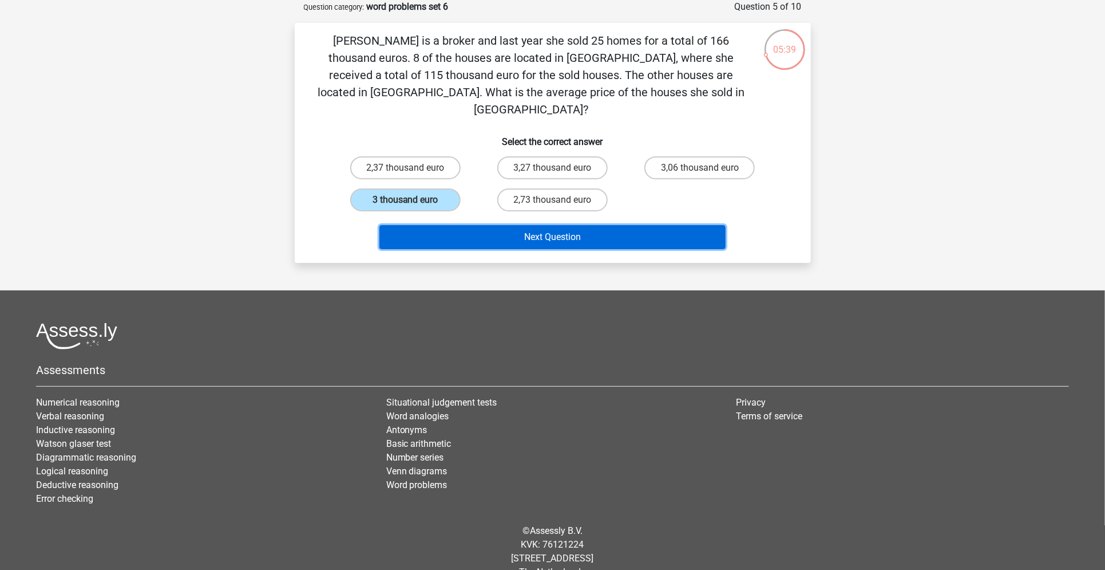
click at [480, 225] on button "Next Question" at bounding box center [553, 237] width 346 height 24
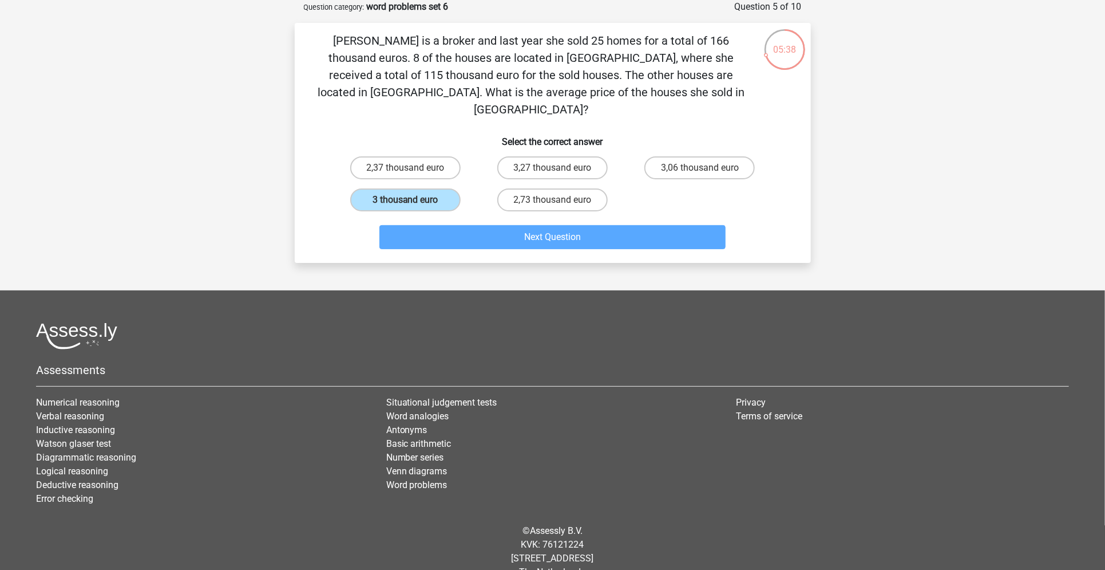
scroll to position [27, 0]
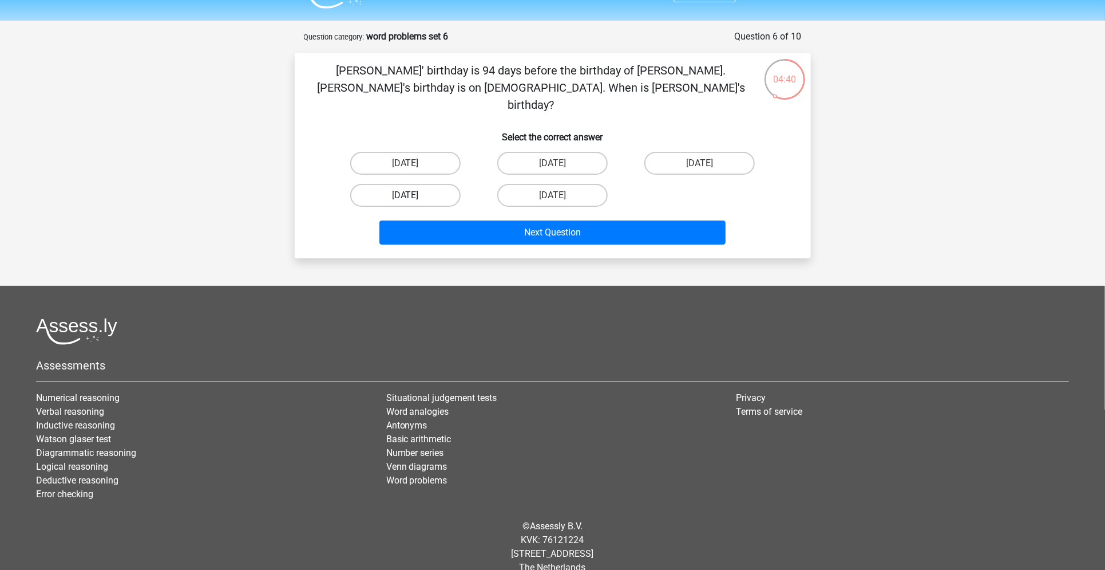
click at [436, 184] on label "August 12" at bounding box center [405, 195] width 110 height 23
click at [413, 195] on input "August 12" at bounding box center [408, 198] width 7 height 7
radio input "true"
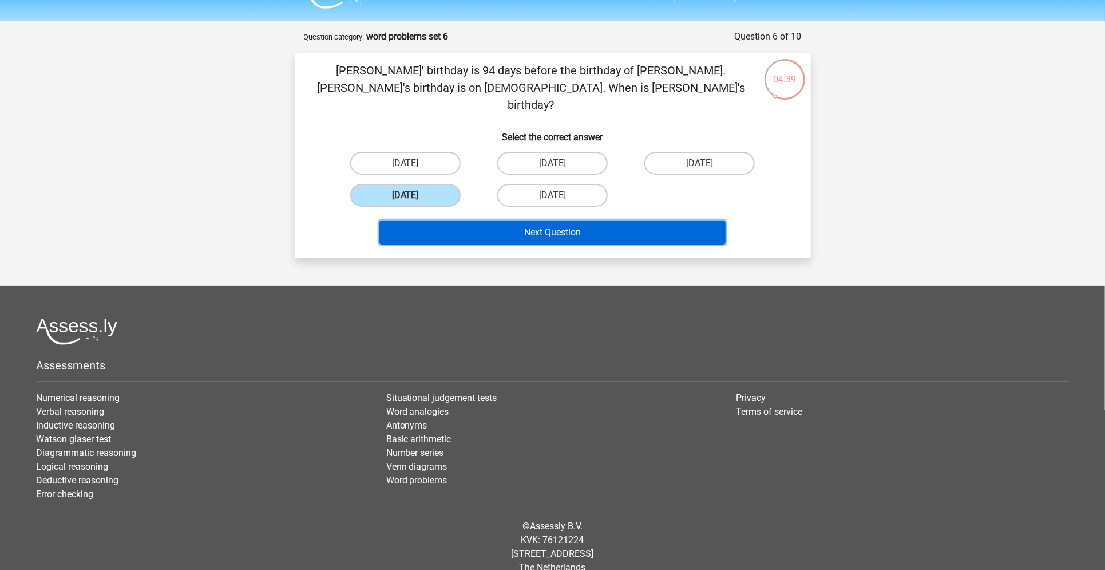
click at [465, 220] on button "Next Question" at bounding box center [553, 232] width 346 height 24
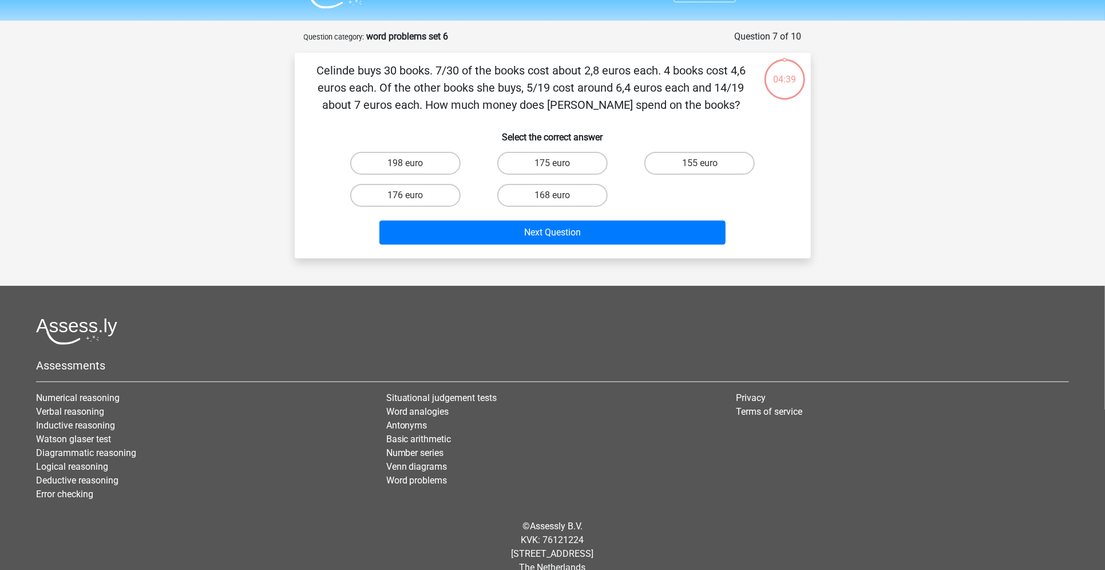
scroll to position [44, 0]
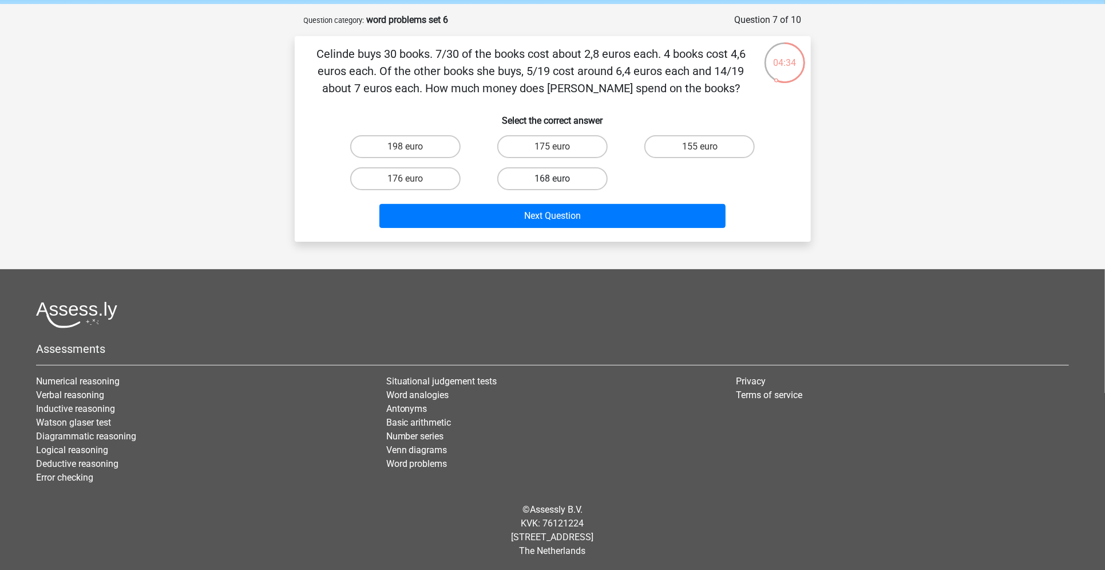
click at [578, 183] on label "168 euro" at bounding box center [552, 178] width 110 height 23
click at [560, 183] on input "168 euro" at bounding box center [555, 182] width 7 height 7
radio input "true"
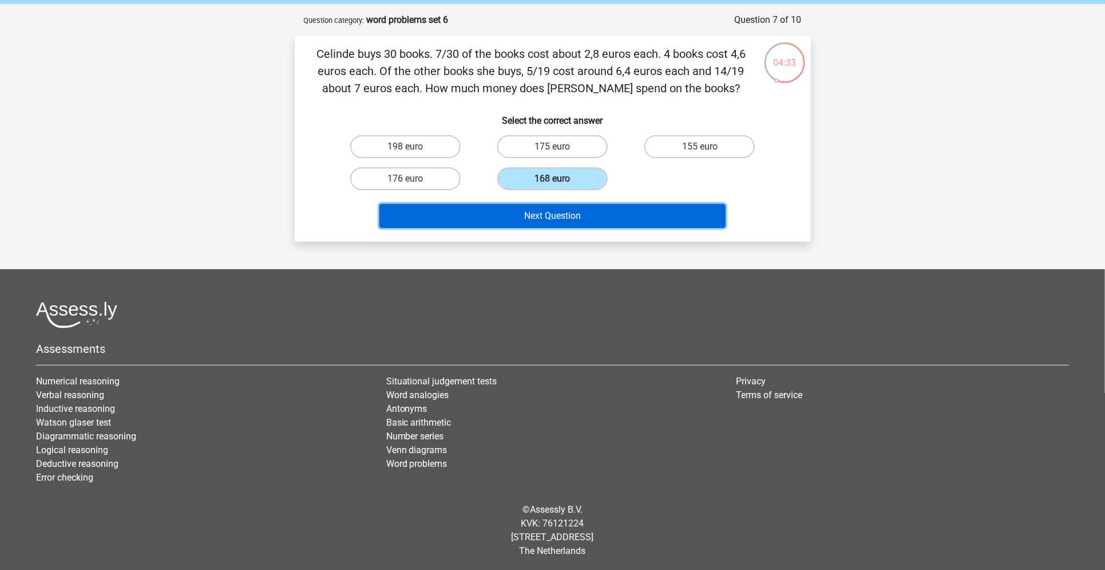
click at [580, 212] on button "Next Question" at bounding box center [553, 216] width 346 height 24
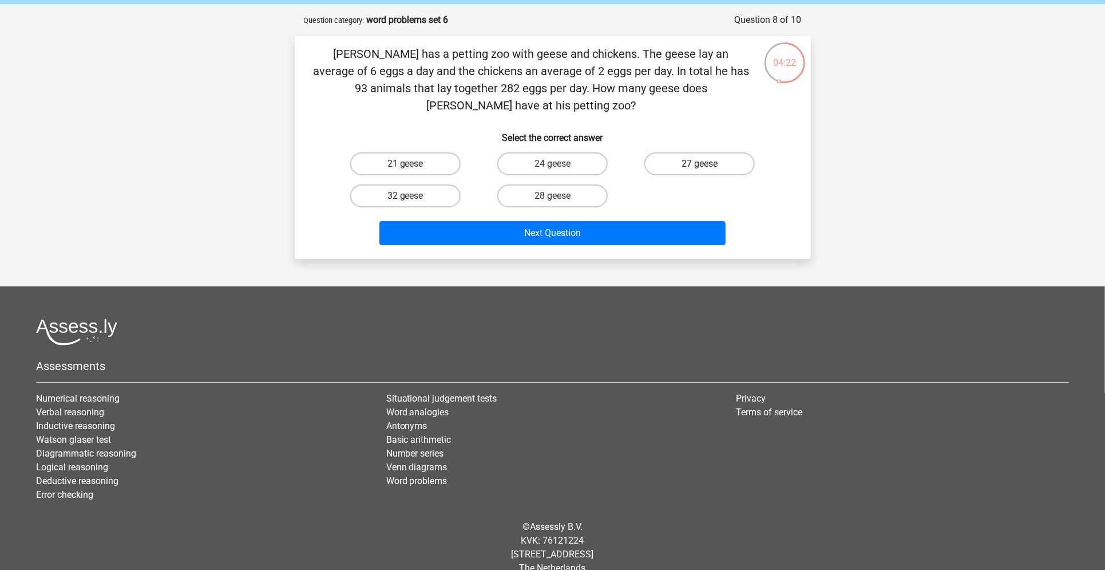
click at [700, 154] on label "27 geese" at bounding box center [700, 163] width 110 height 23
click at [700, 164] on input "27 geese" at bounding box center [703, 167] width 7 height 7
radio input "true"
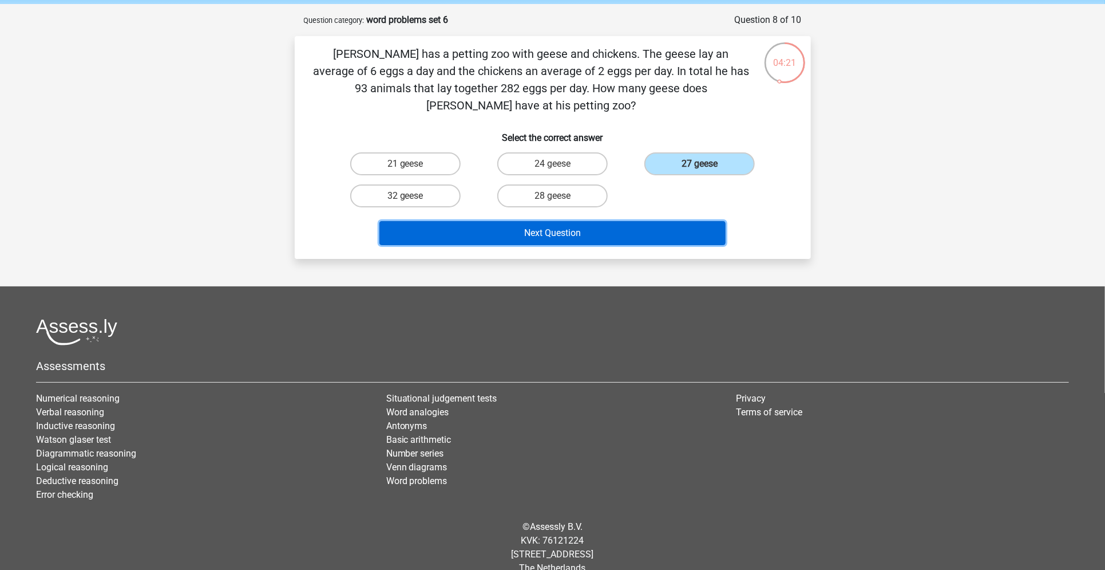
click at [639, 221] on button "Next Question" at bounding box center [553, 233] width 346 height 24
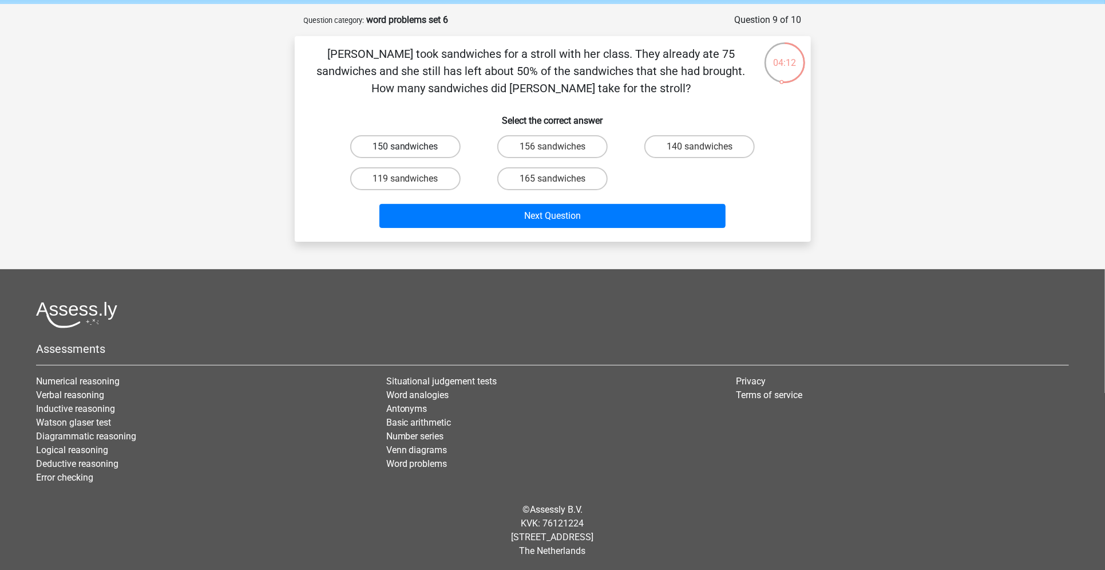
click at [434, 144] on label "150 sandwiches" at bounding box center [405, 146] width 110 height 23
click at [413, 147] on input "150 sandwiches" at bounding box center [408, 150] width 7 height 7
radio input "true"
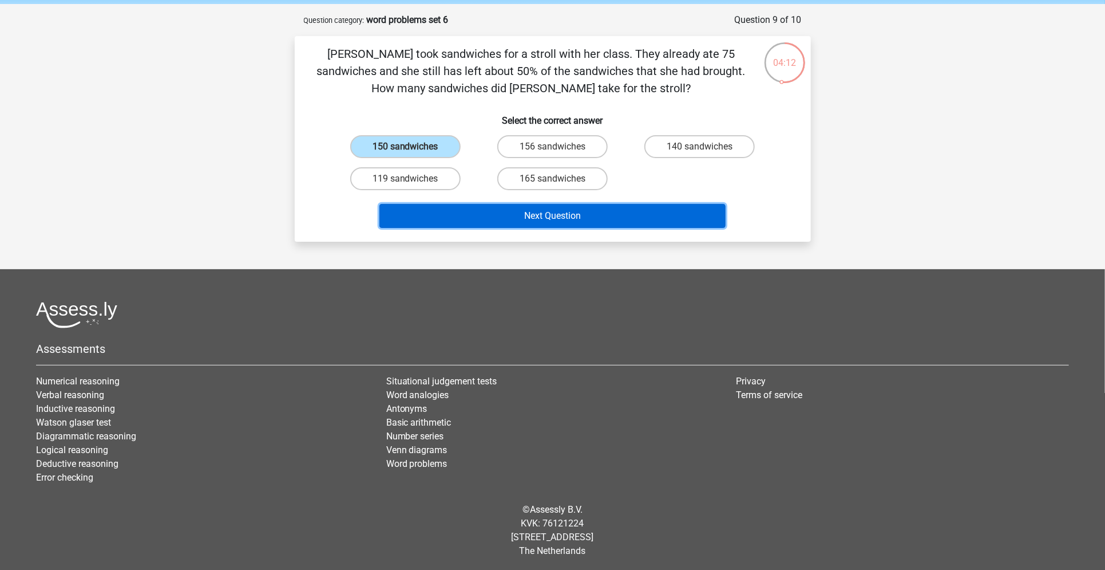
click at [465, 209] on button "Next Question" at bounding box center [553, 216] width 346 height 24
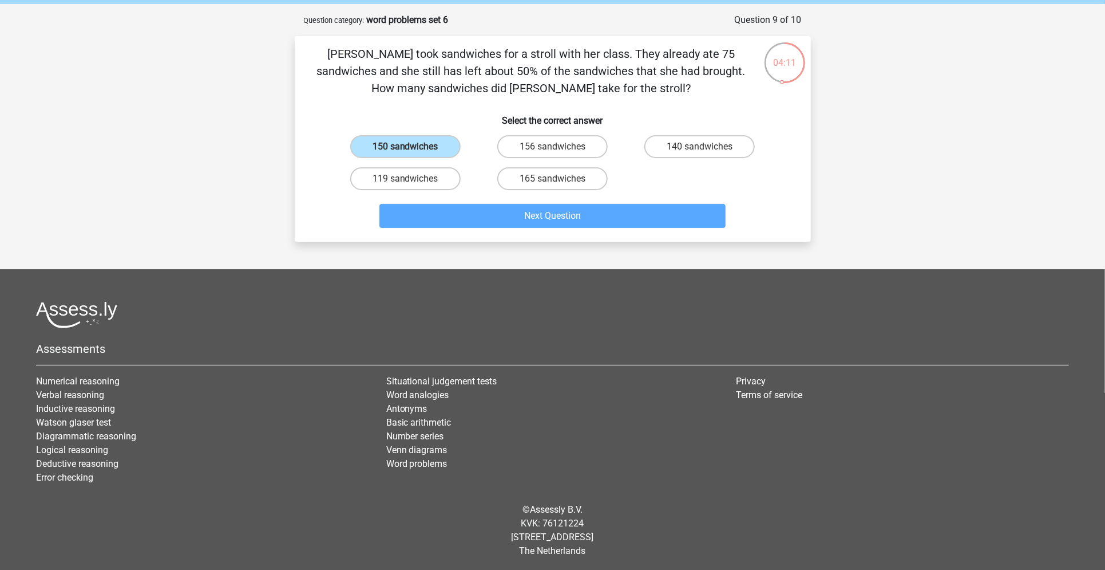
scroll to position [27, 0]
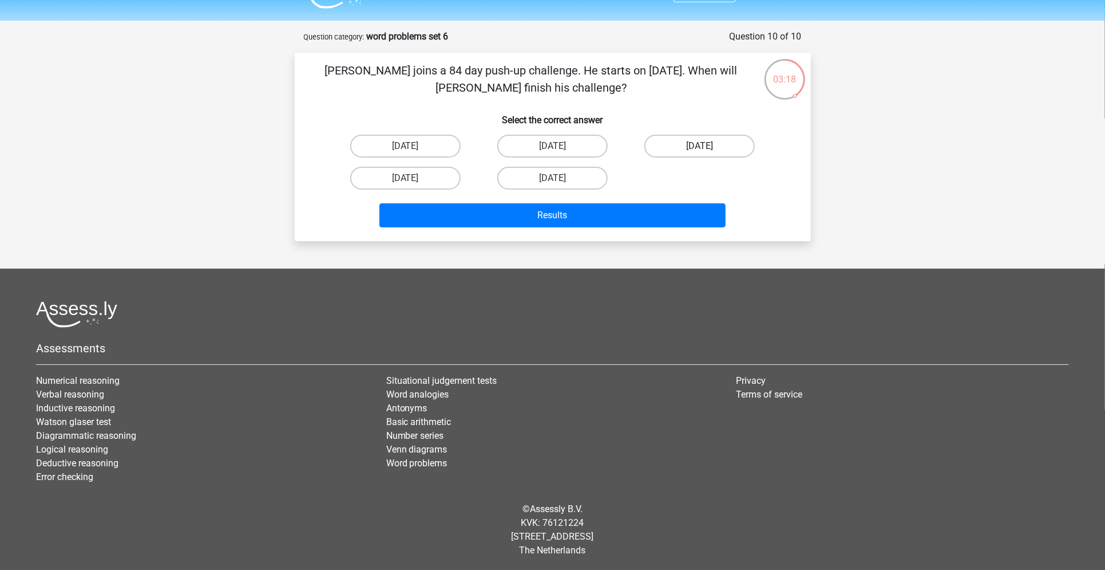
click at [700, 151] on label "October 6" at bounding box center [700, 146] width 110 height 23
click at [700, 151] on input "October 6" at bounding box center [703, 149] width 7 height 7
radio input "true"
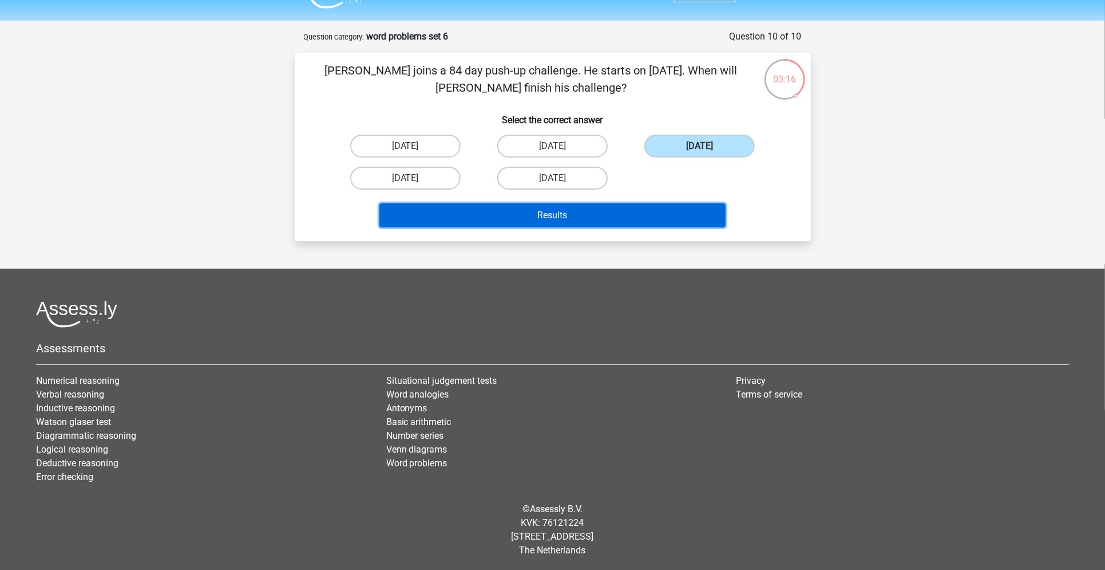
click at [616, 220] on button "Results" at bounding box center [553, 215] width 346 height 24
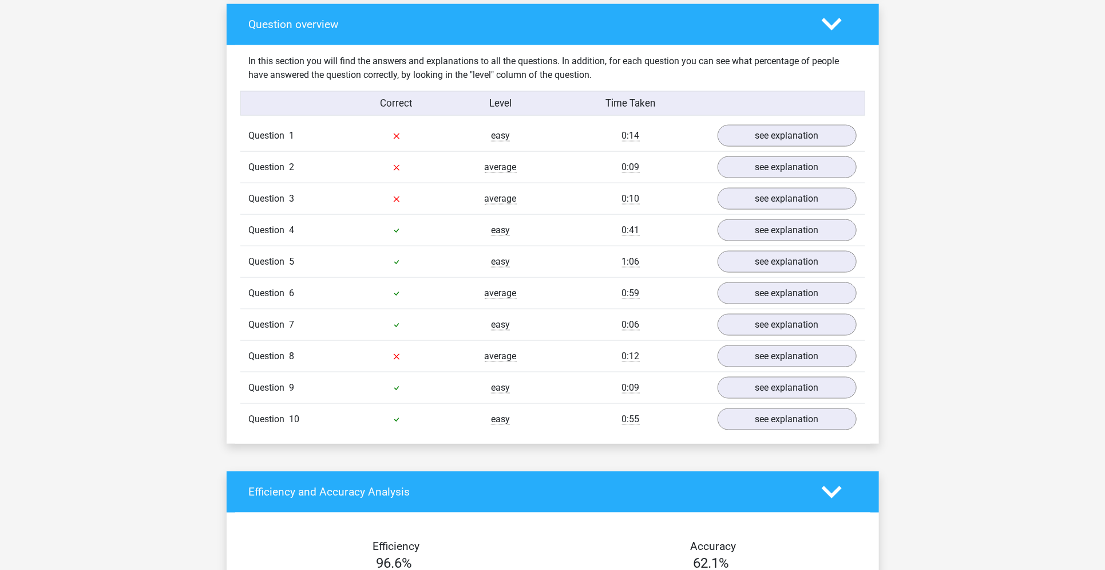
scroll to position [844, 0]
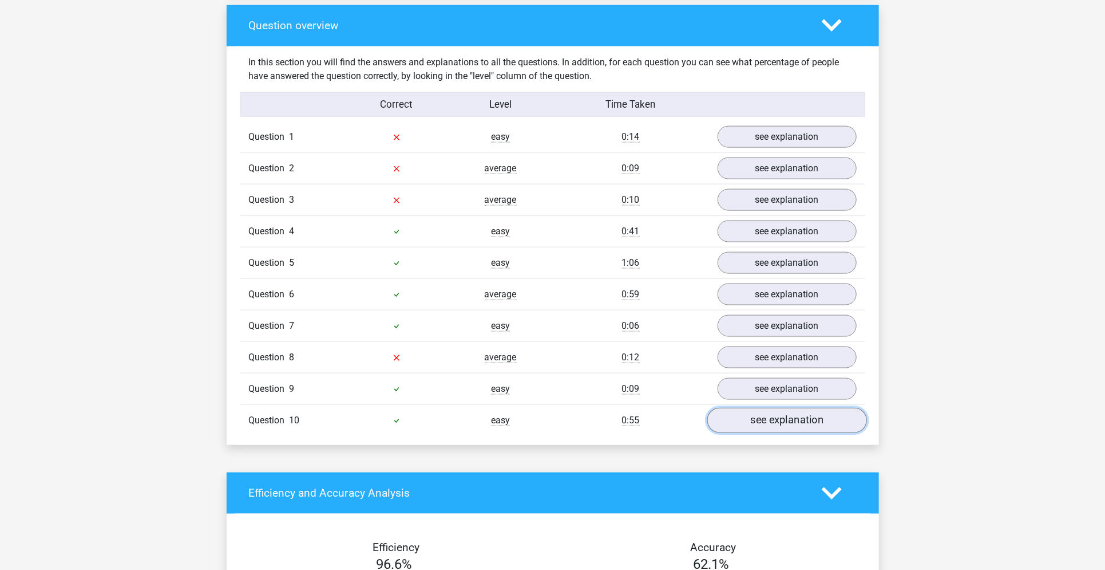
click at [753, 422] on link "see explanation" at bounding box center [787, 420] width 160 height 25
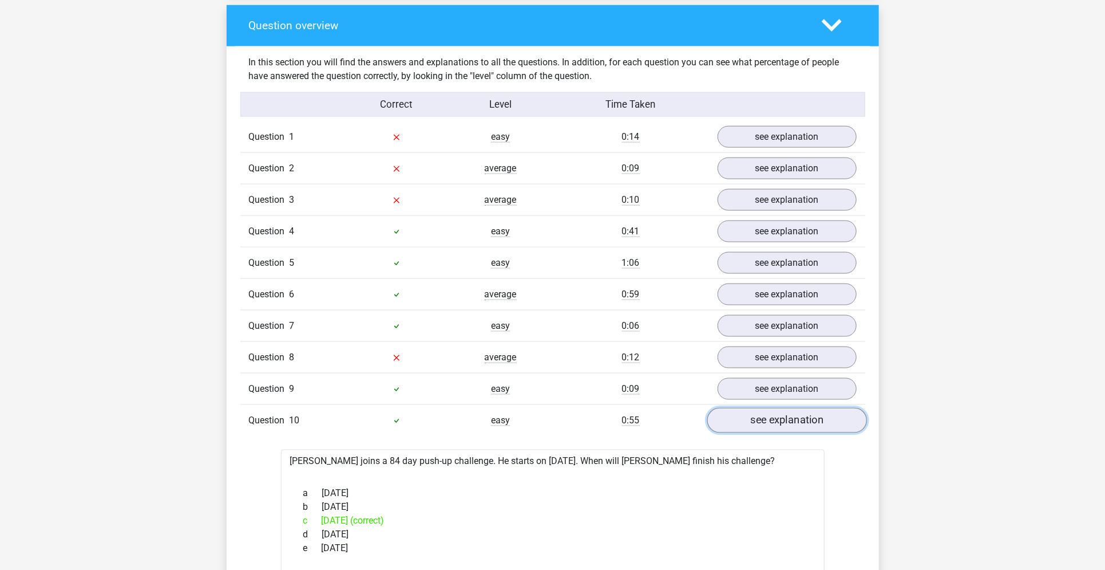
click at [753, 422] on link "see explanation" at bounding box center [787, 420] width 160 height 25
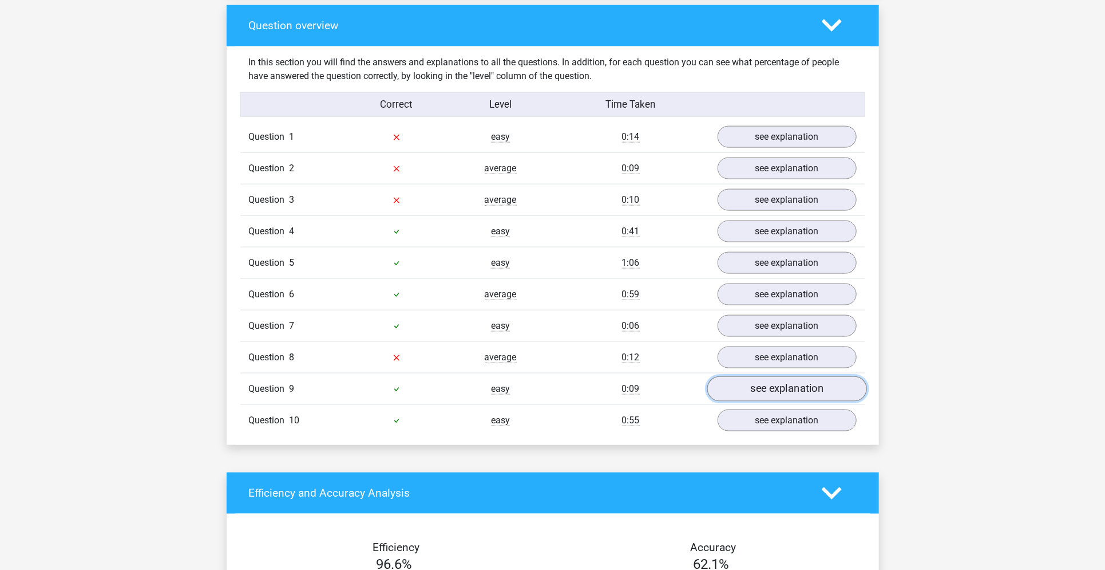
click at [759, 376] on link "see explanation" at bounding box center [787, 388] width 160 height 25
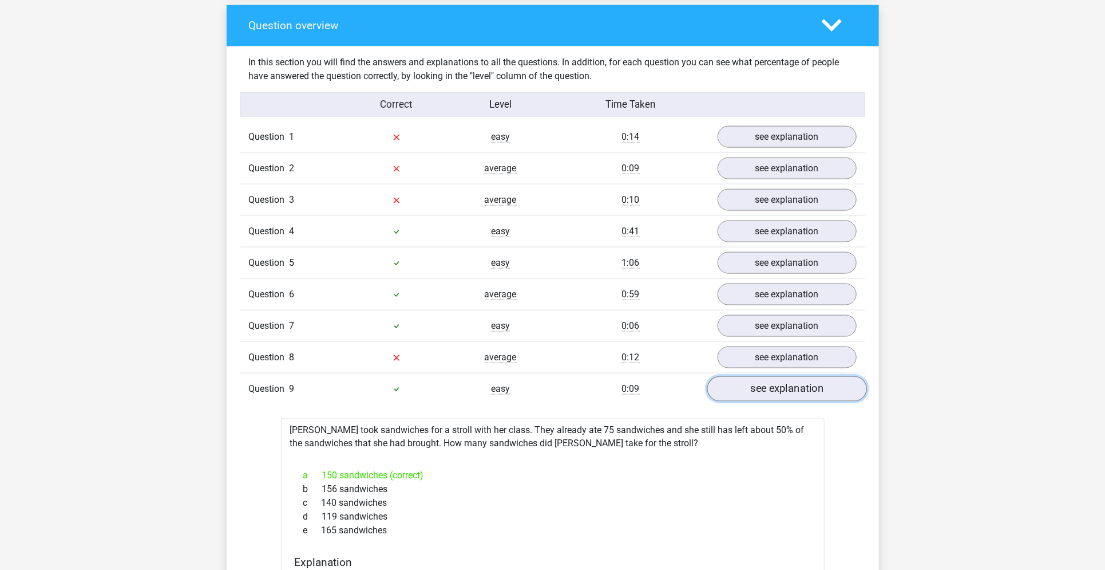
click at [759, 376] on link "see explanation" at bounding box center [787, 388] width 160 height 25
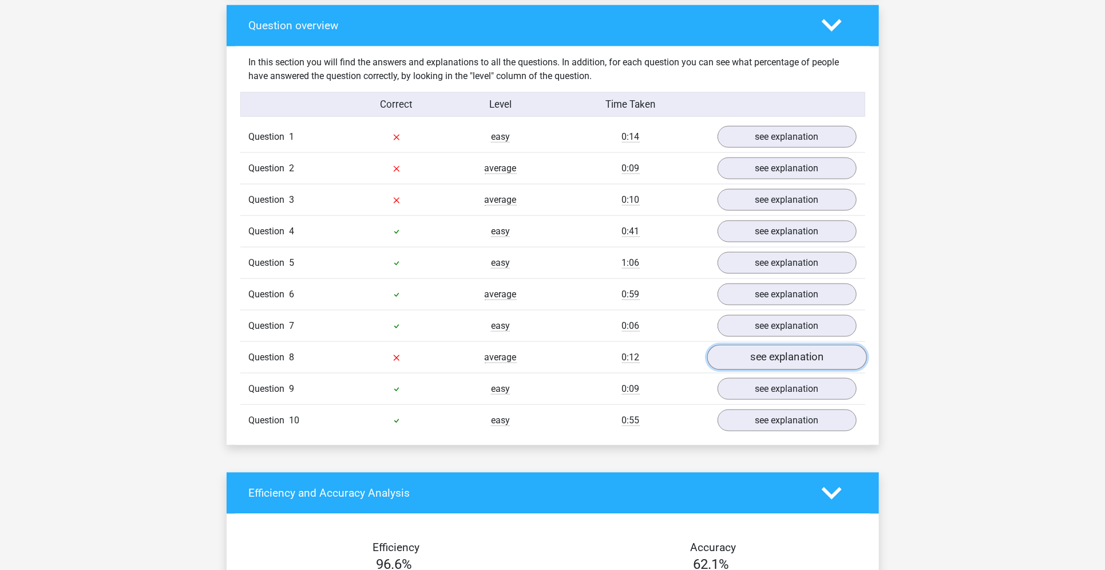
click at [767, 354] on link "see explanation" at bounding box center [787, 357] width 160 height 25
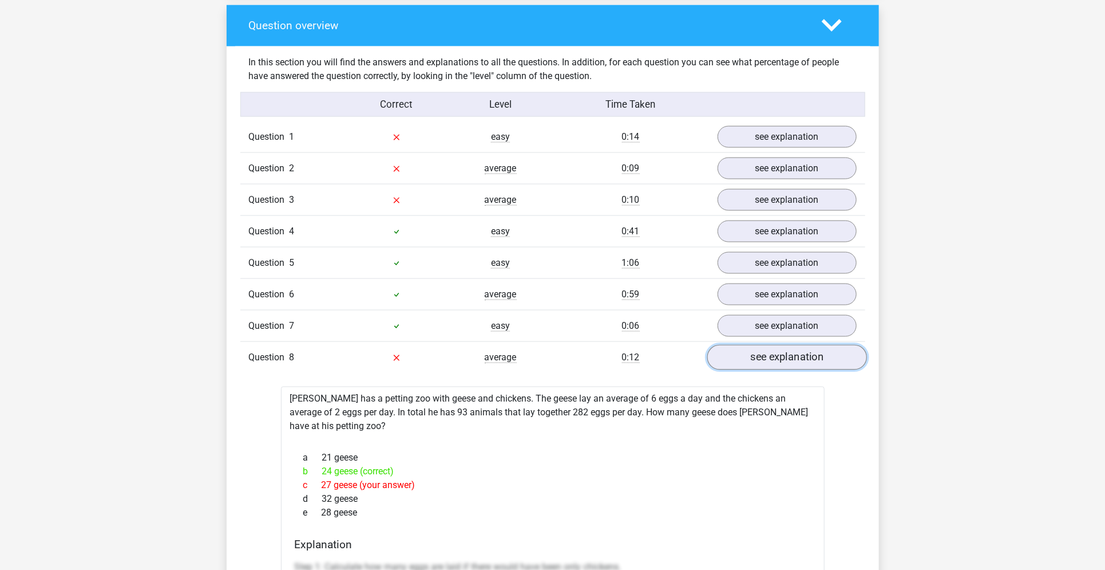
click at [767, 354] on link "see explanation" at bounding box center [787, 357] width 160 height 25
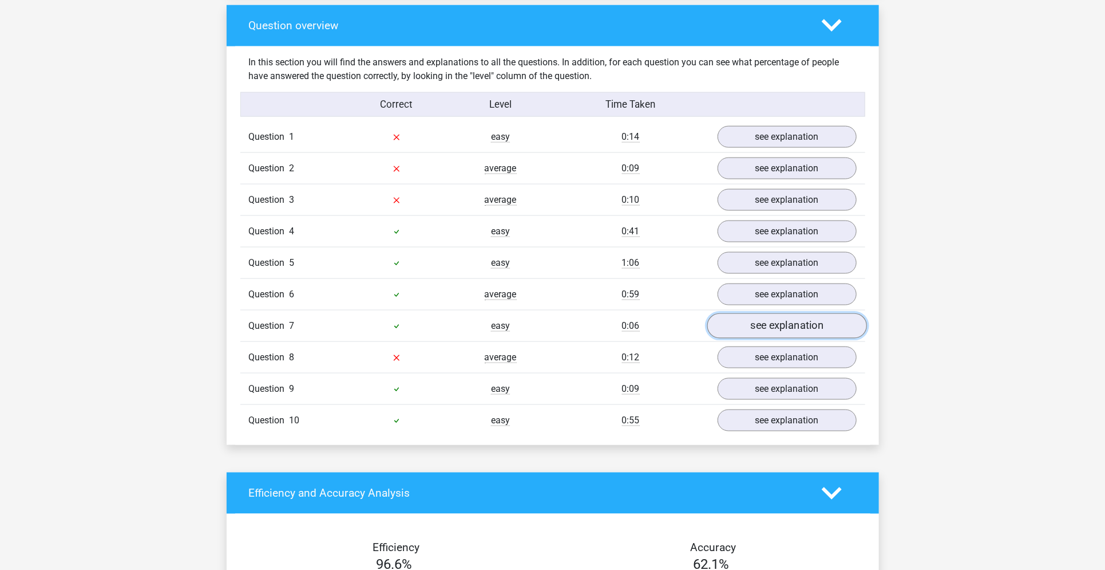
click at [767, 330] on link "see explanation" at bounding box center [787, 325] width 160 height 25
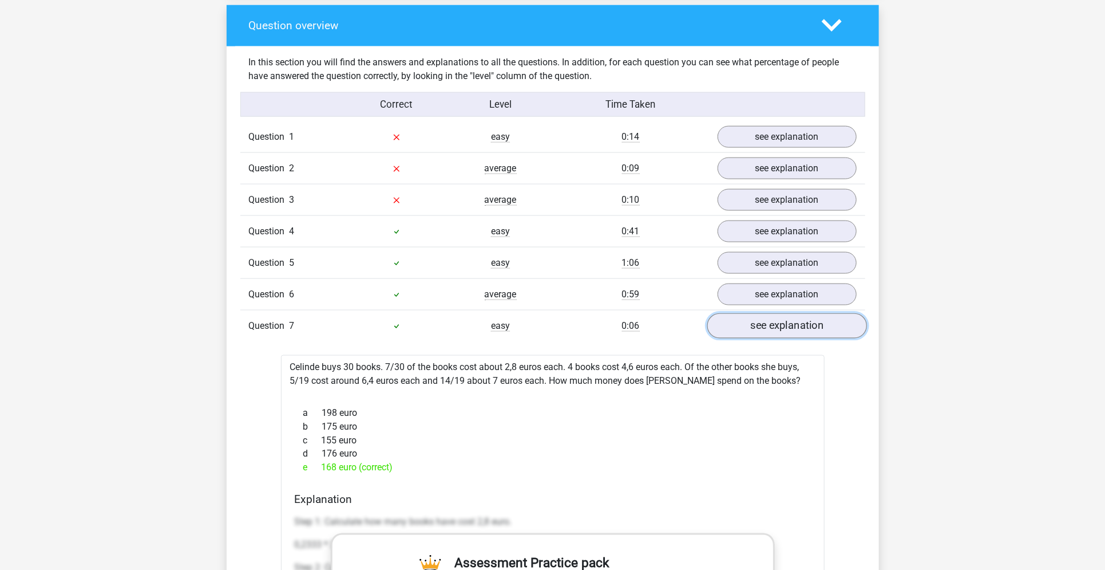
click at [767, 330] on link "see explanation" at bounding box center [787, 325] width 160 height 25
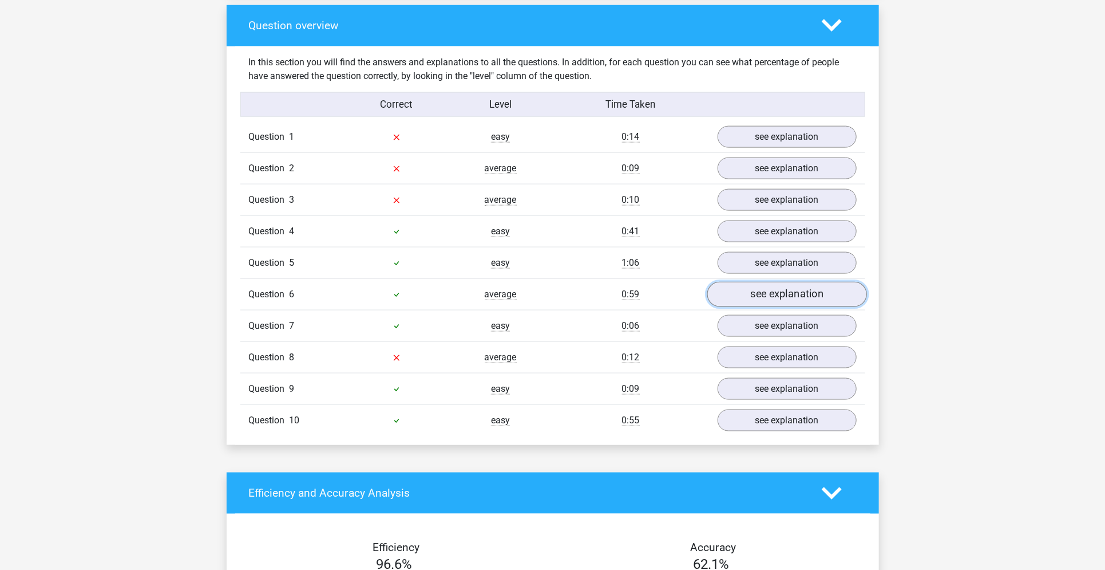
click at [768, 299] on link "see explanation" at bounding box center [787, 294] width 160 height 25
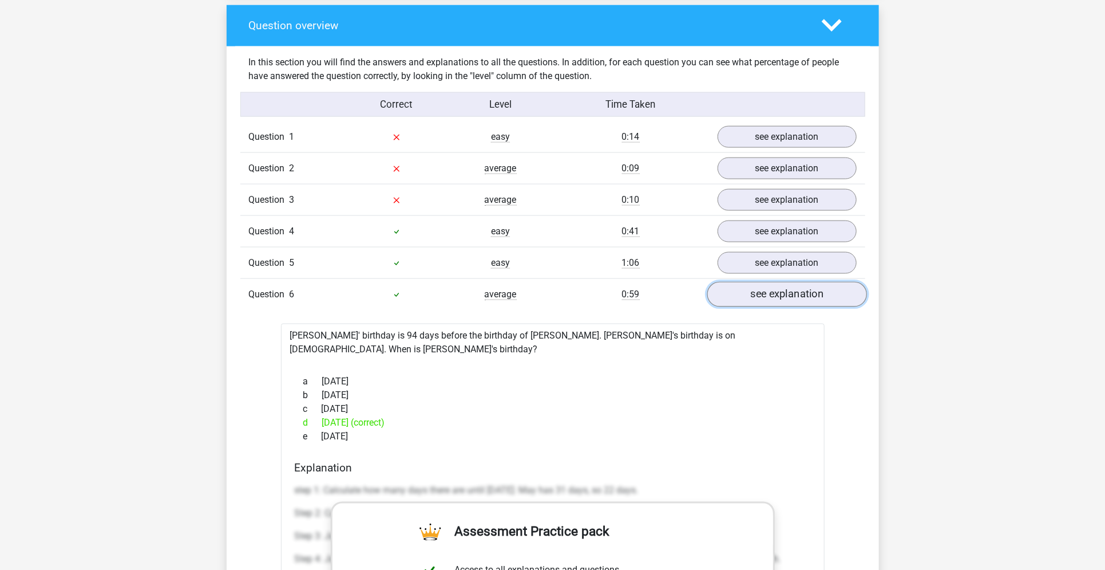
click at [768, 299] on link "see explanation" at bounding box center [787, 294] width 160 height 25
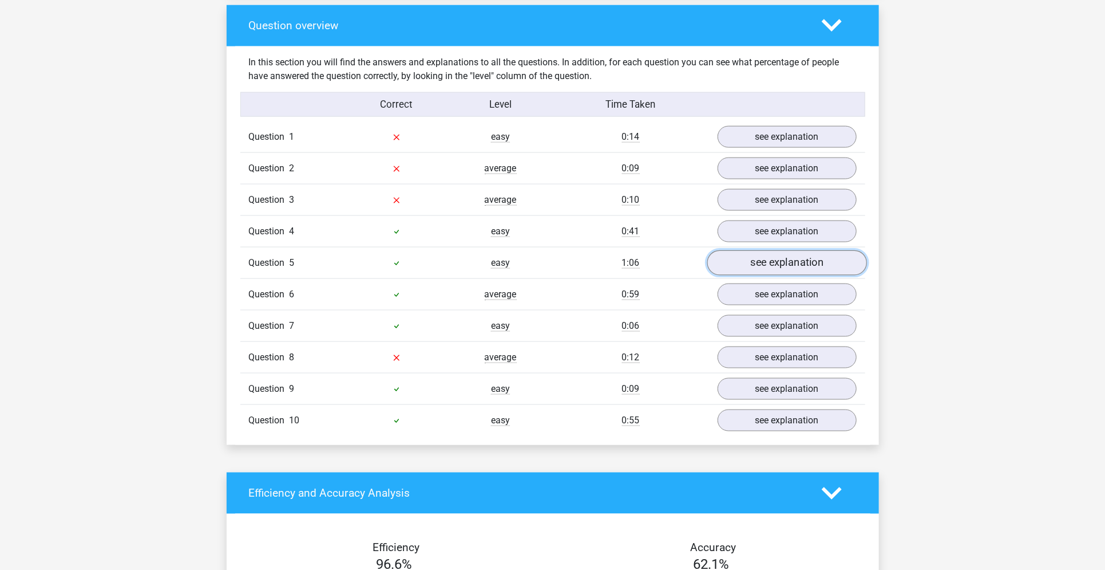
click at [771, 270] on link "see explanation" at bounding box center [787, 262] width 160 height 25
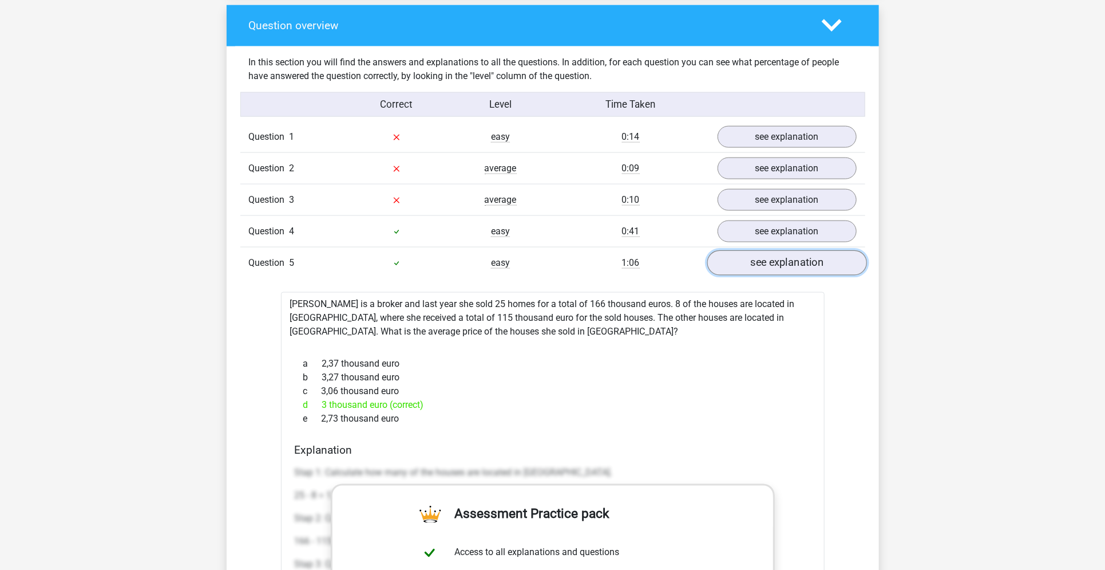
click at [771, 270] on link "see explanation" at bounding box center [787, 262] width 160 height 25
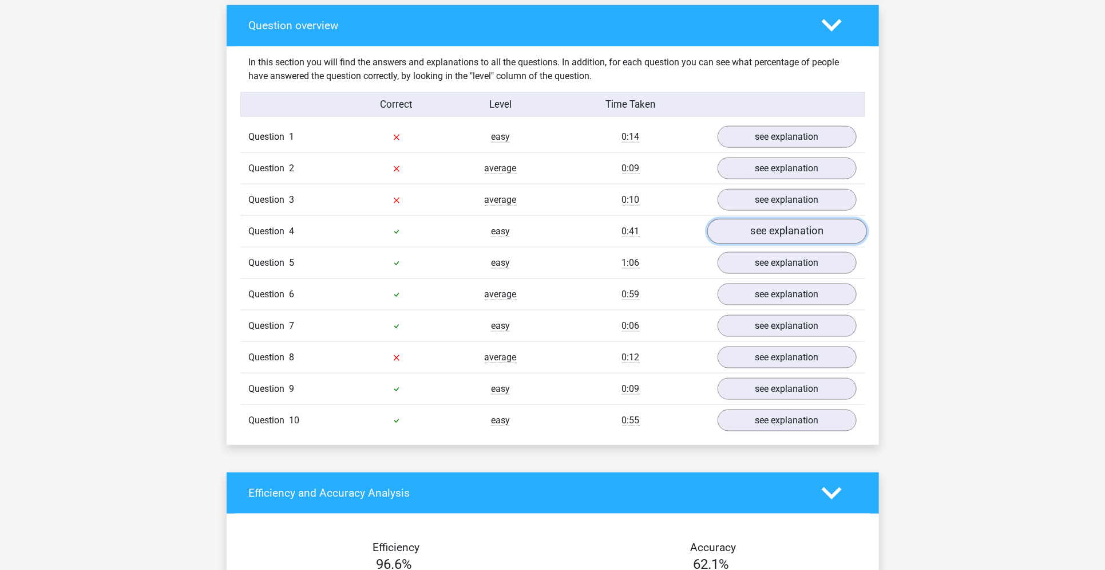
click at [780, 223] on link "see explanation" at bounding box center [787, 231] width 160 height 25
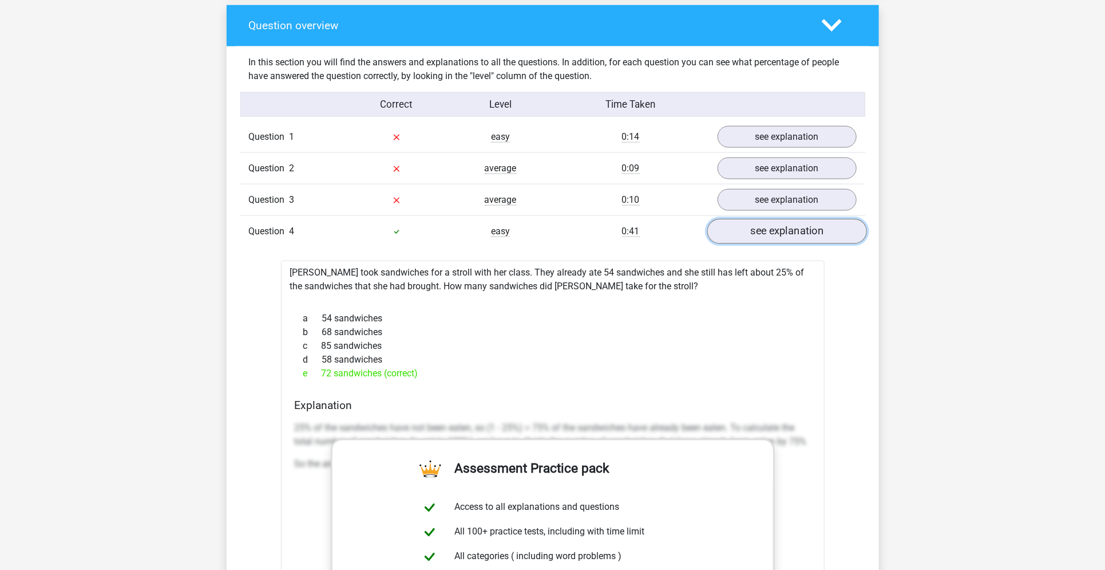
click at [780, 223] on link "see explanation" at bounding box center [787, 231] width 160 height 25
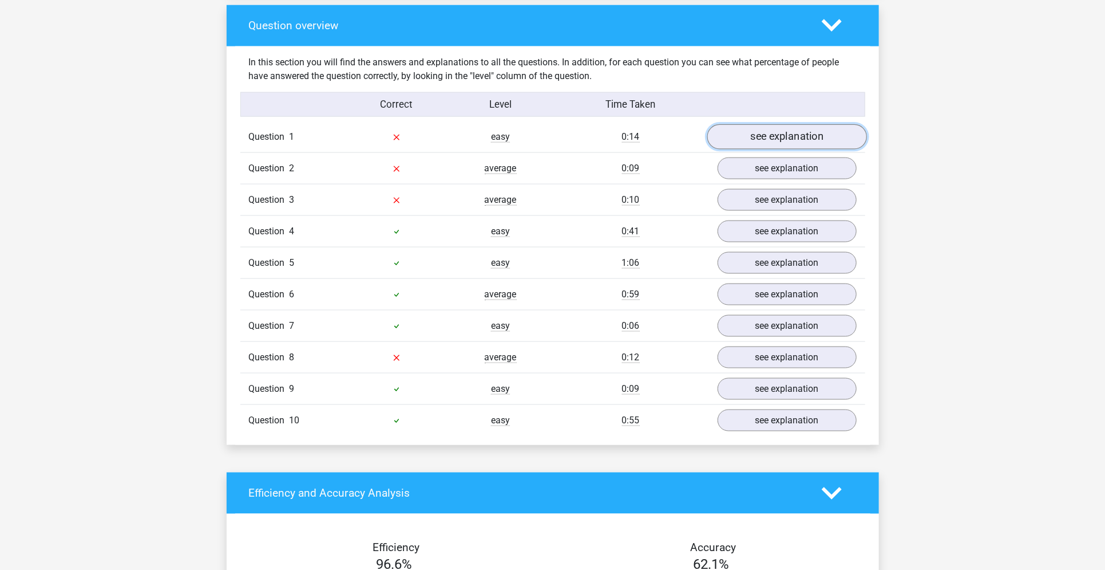
click at [787, 141] on link "see explanation" at bounding box center [787, 136] width 160 height 25
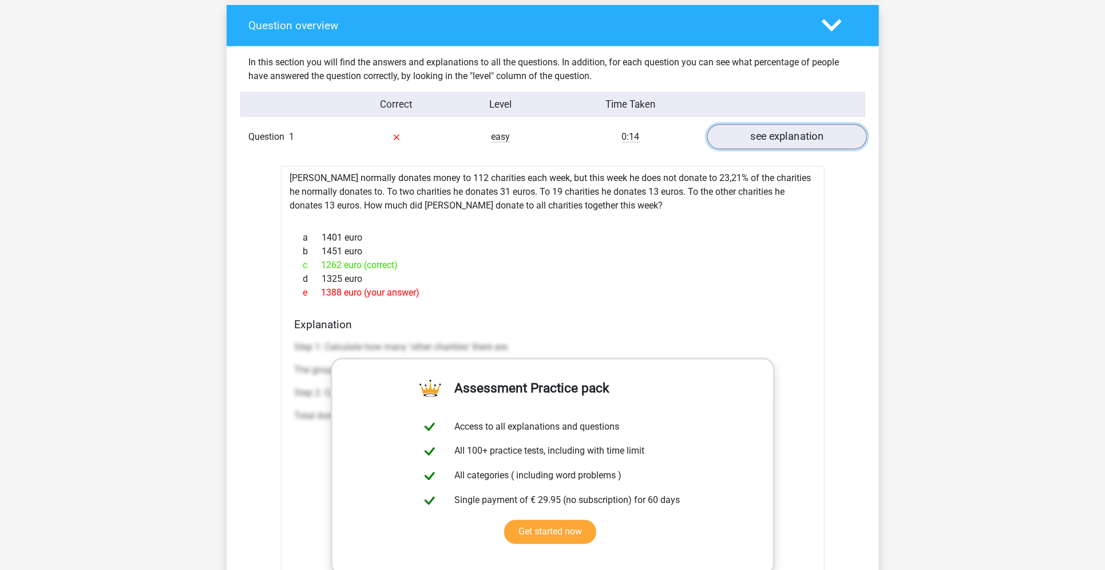
click at [787, 141] on link "see explanation" at bounding box center [787, 136] width 160 height 25
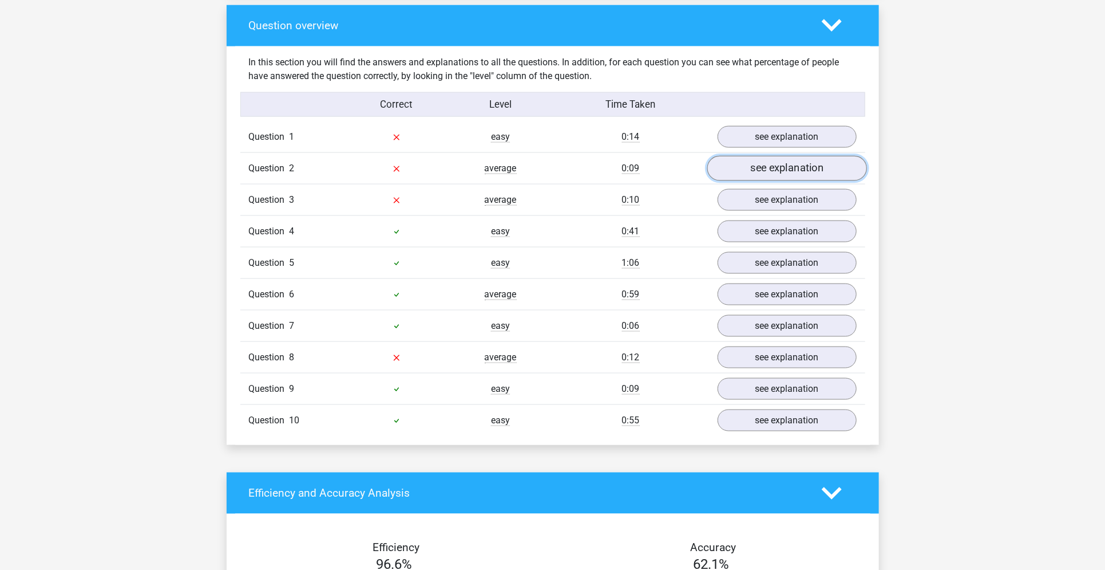
click at [785, 167] on link "see explanation" at bounding box center [787, 168] width 160 height 25
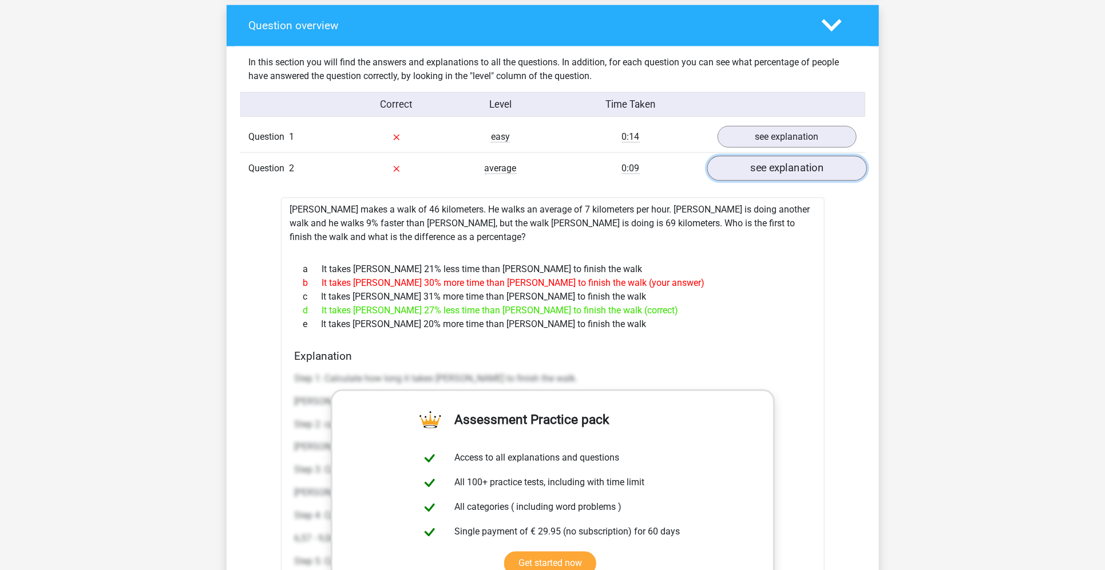
click at [785, 167] on link "see explanation" at bounding box center [787, 168] width 160 height 25
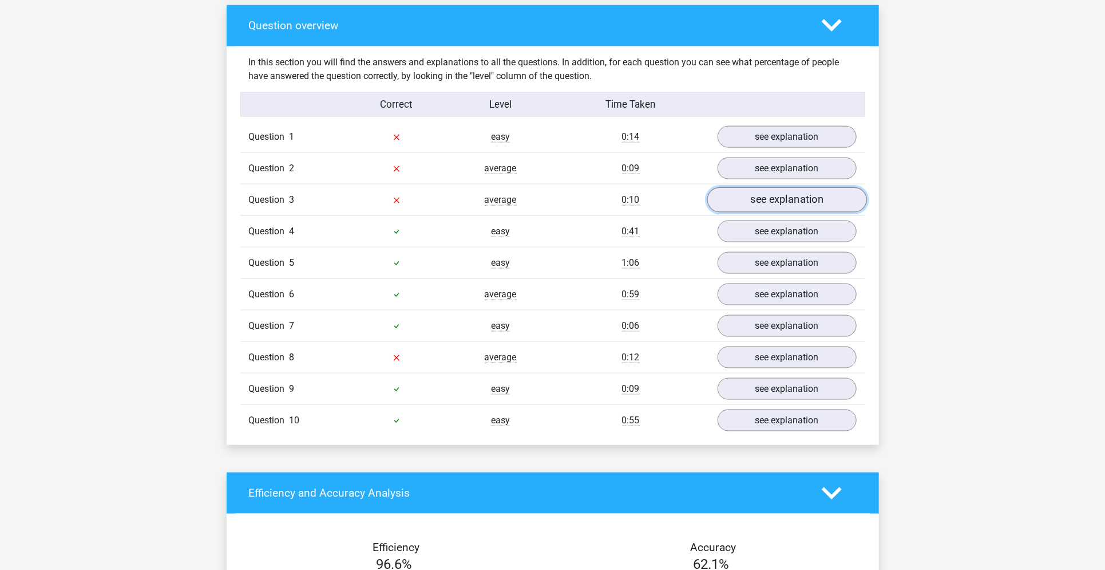
click at [775, 203] on link "see explanation" at bounding box center [787, 199] width 160 height 25
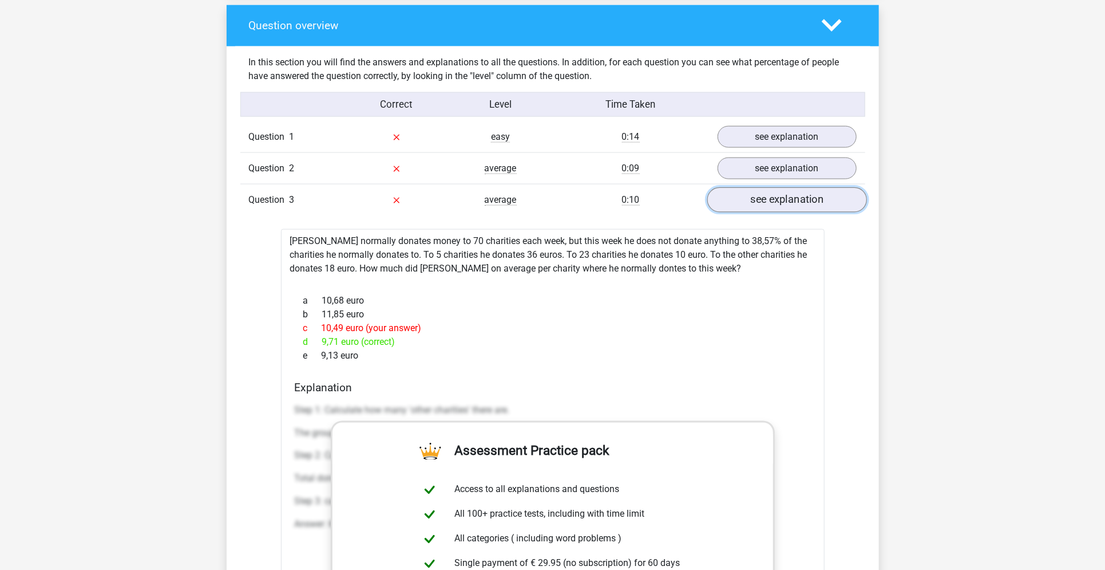
click at [775, 203] on link "see explanation" at bounding box center [787, 199] width 160 height 25
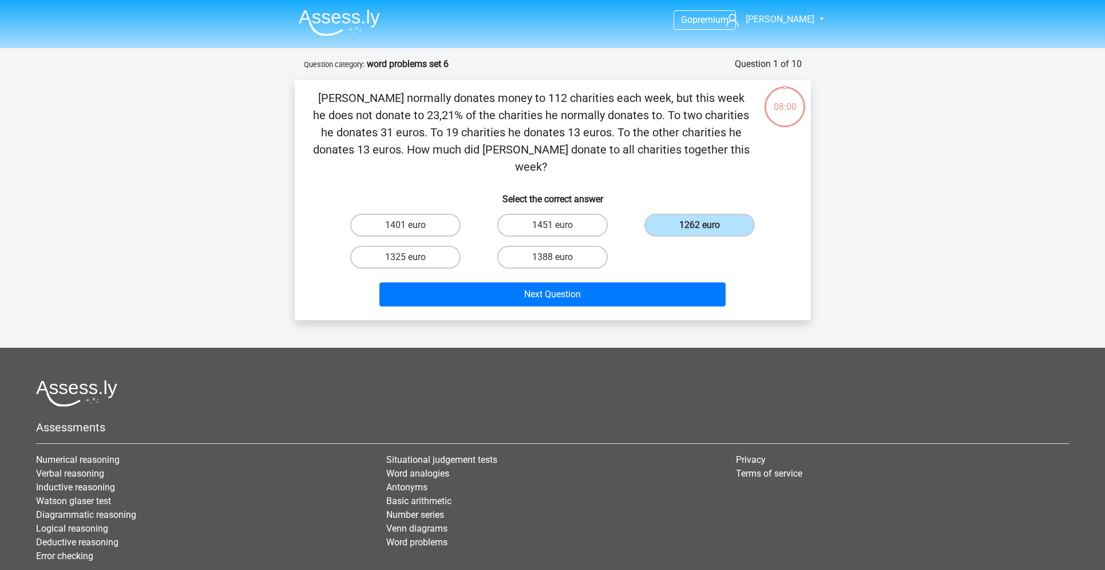
scroll to position [27, 0]
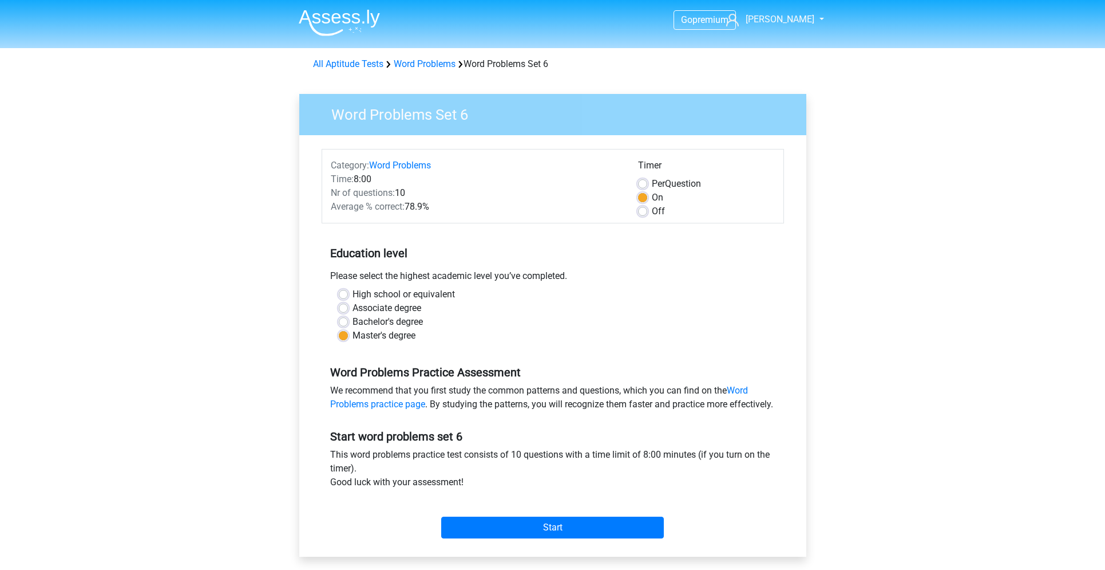
scroll to position [109, 0]
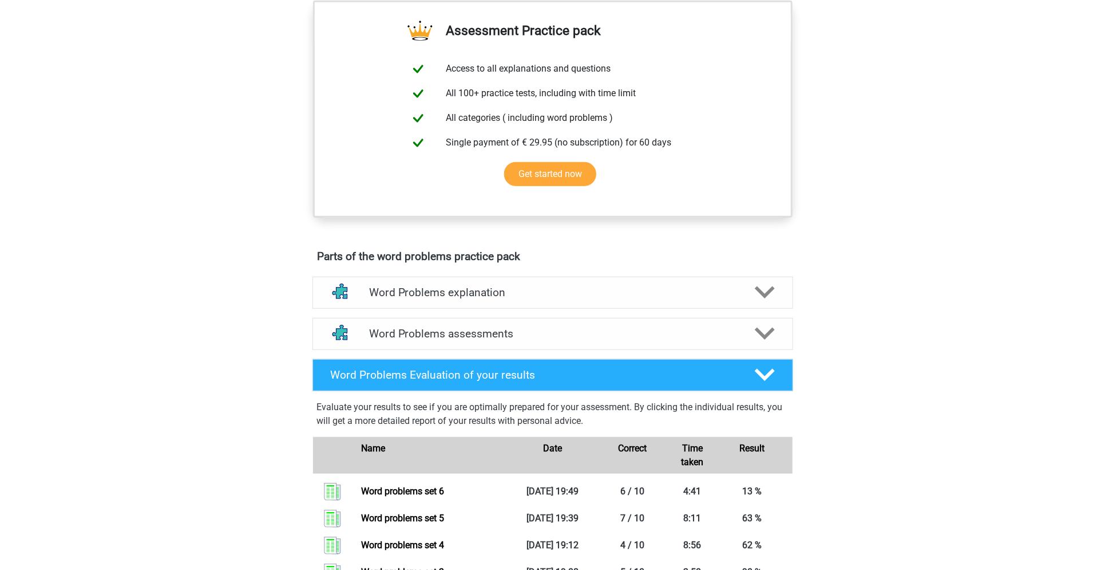
scroll to position [337, 0]
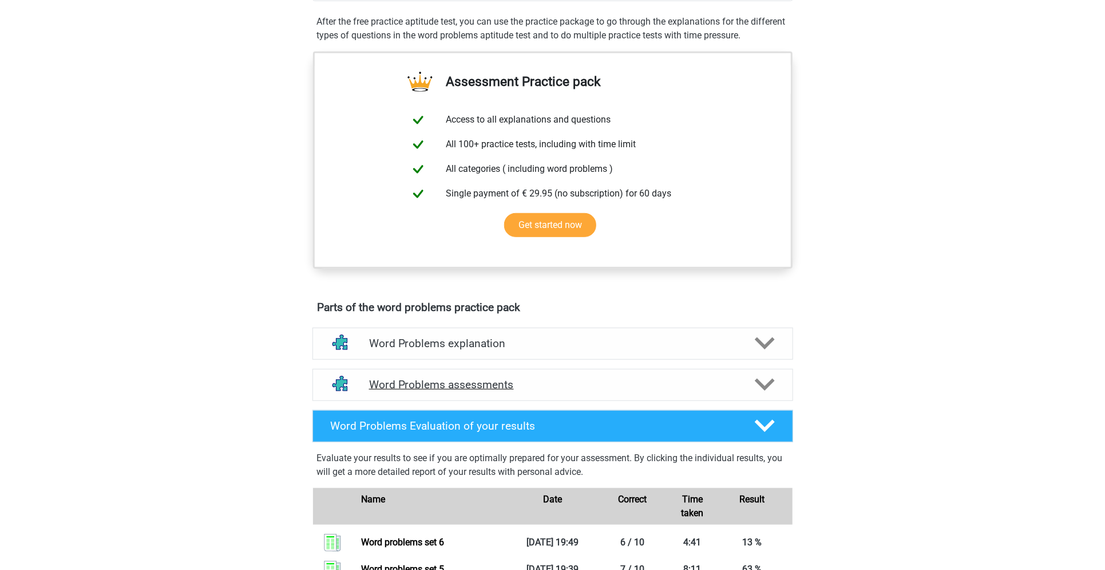
click at [531, 375] on div "Word Problems assessments" at bounding box center [553, 385] width 481 height 32
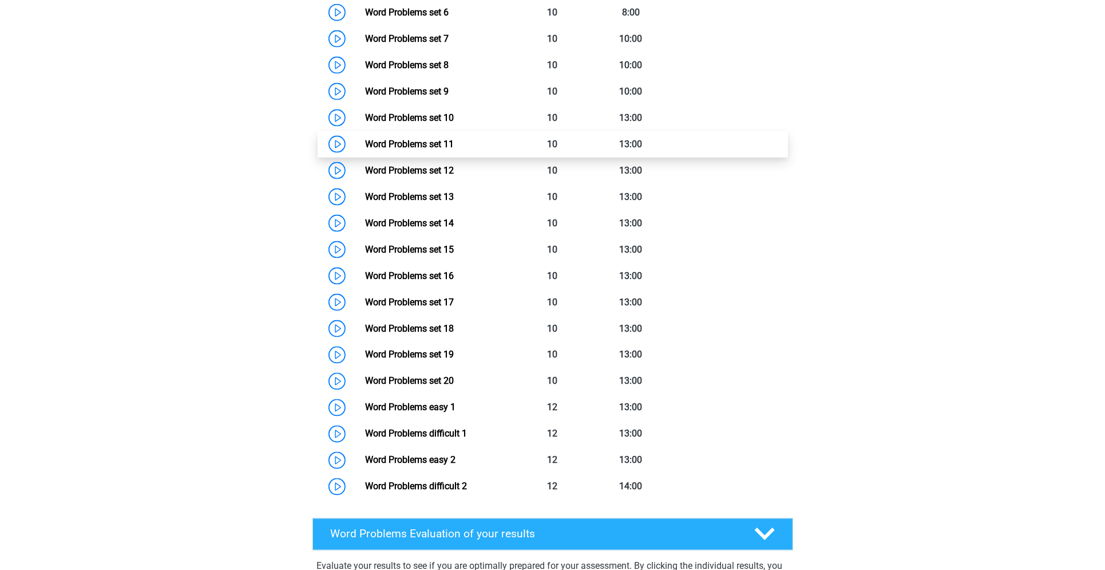
scroll to position [929, 0]
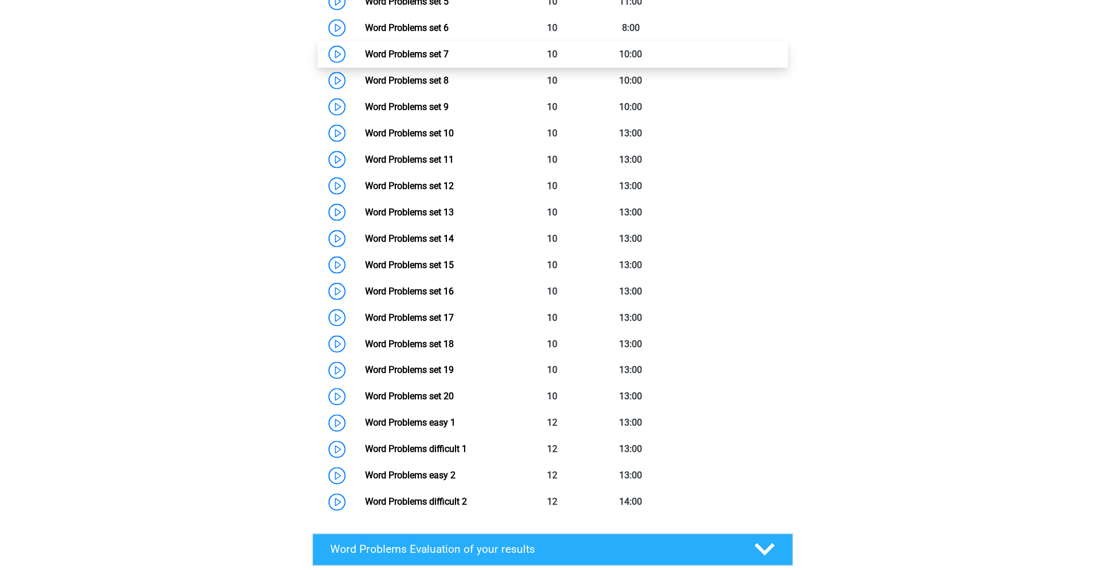
click at [430, 49] on link "Word Problems set 7" at bounding box center [407, 54] width 84 height 11
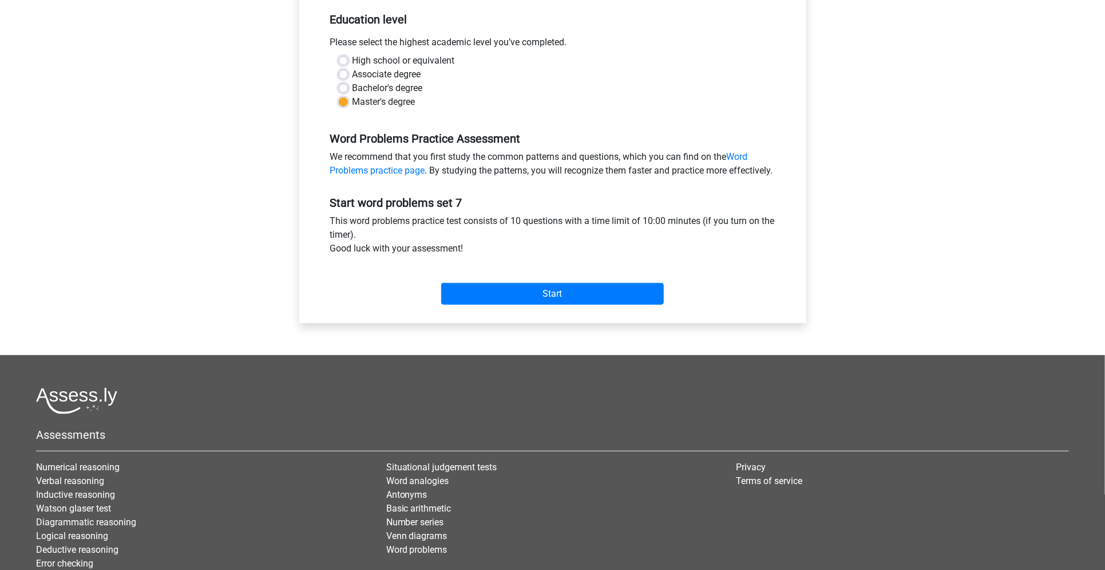
scroll to position [236, 0]
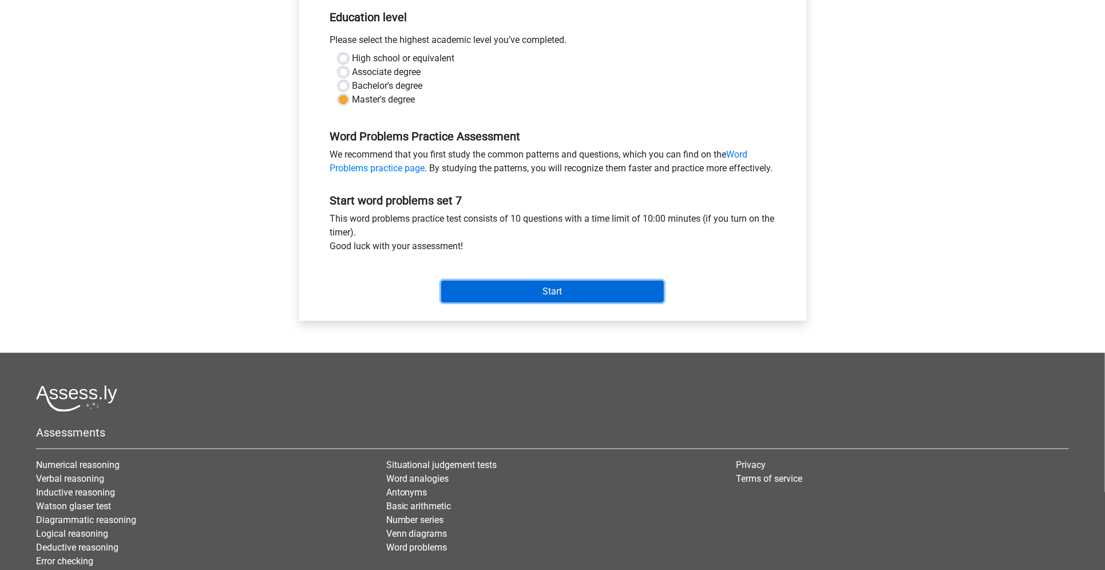
click at [602, 298] on input "Start" at bounding box center [552, 291] width 223 height 22
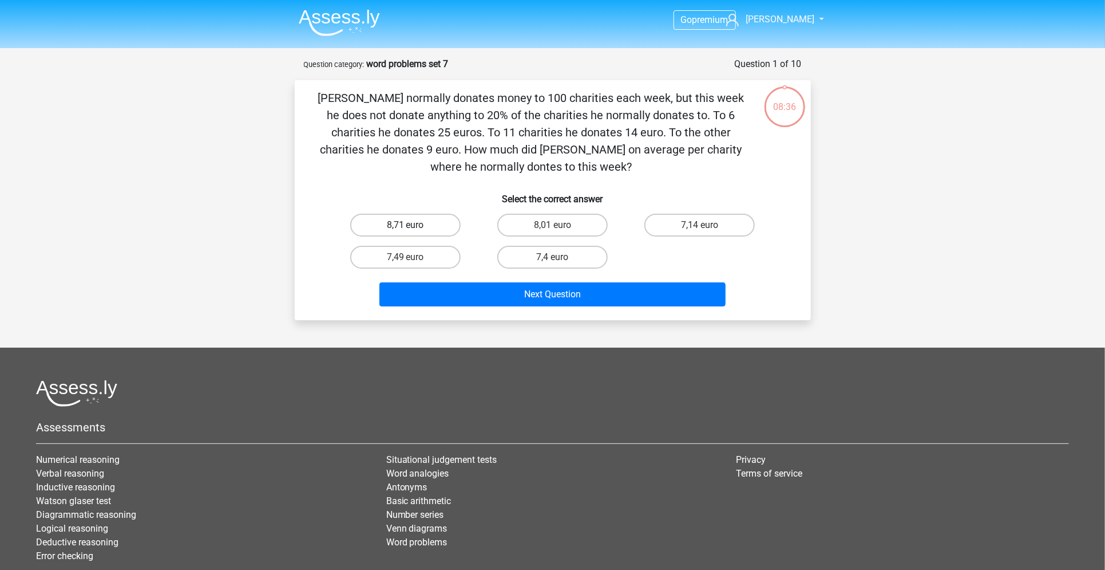
click at [425, 231] on label "8,71 euro" at bounding box center [405, 225] width 110 height 23
click at [413, 231] on input "8,71 euro" at bounding box center [408, 228] width 7 height 7
radio input "true"
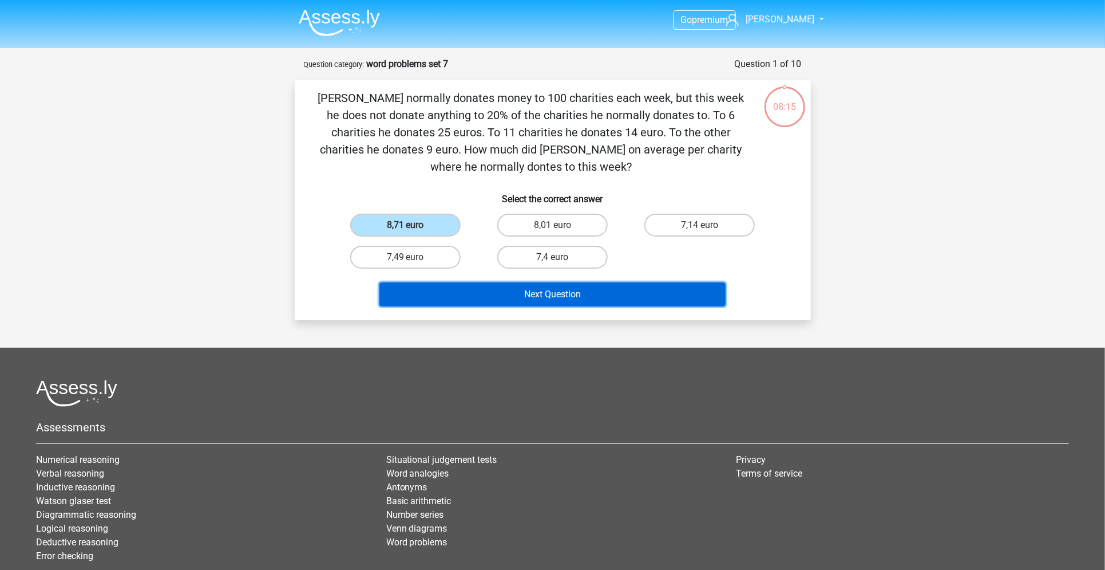
click at [572, 299] on button "Next Question" at bounding box center [553, 294] width 346 height 24
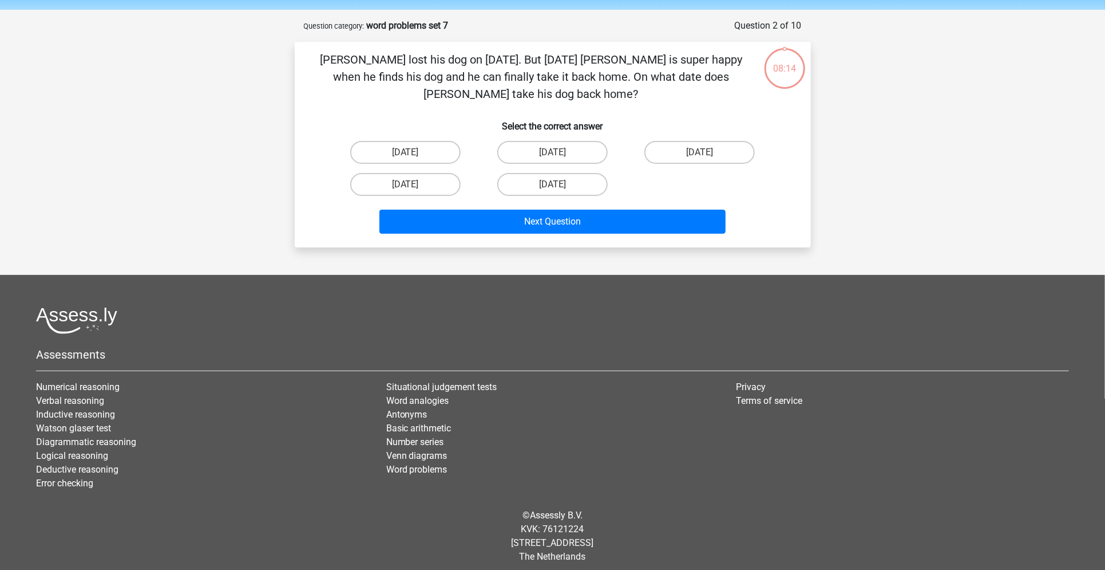
scroll to position [44, 0]
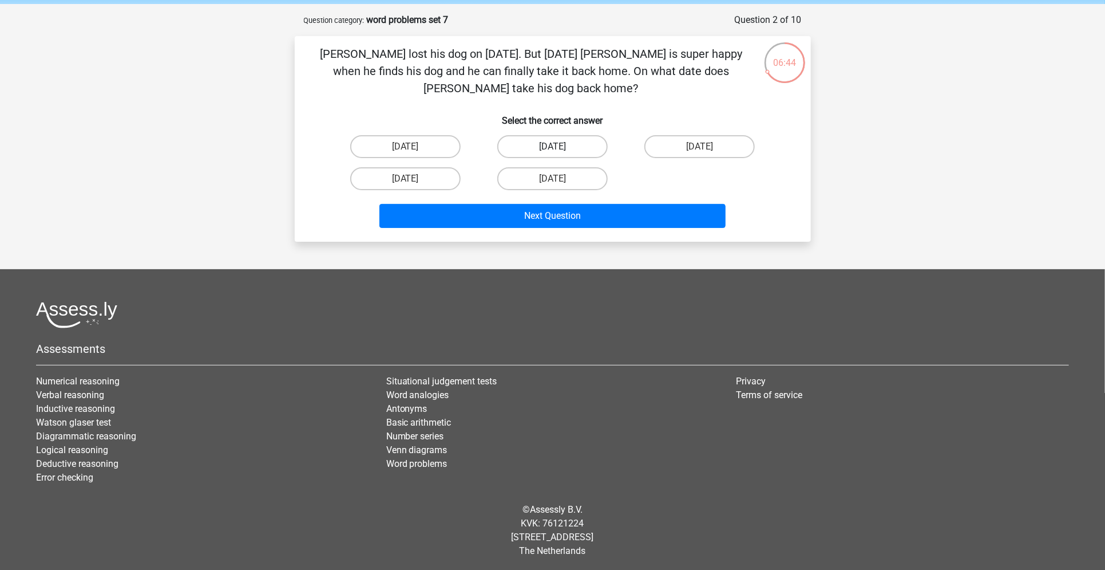
click at [570, 140] on label "July 26" at bounding box center [552, 146] width 110 height 23
click at [560, 147] on input "July 26" at bounding box center [555, 150] width 7 height 7
radio input "true"
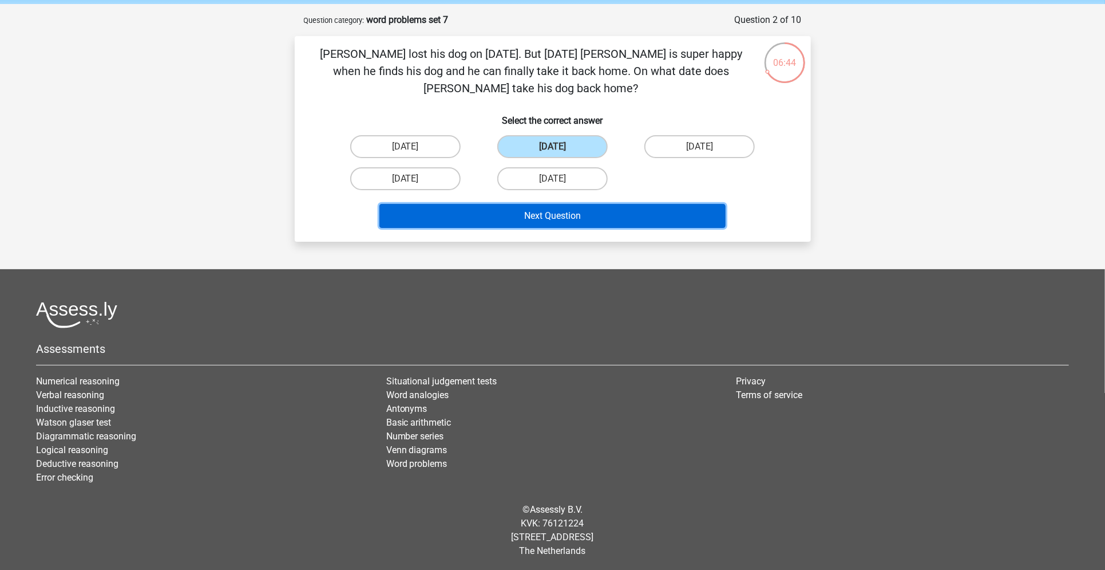
click at [559, 215] on button "Next Question" at bounding box center [553, 216] width 346 height 24
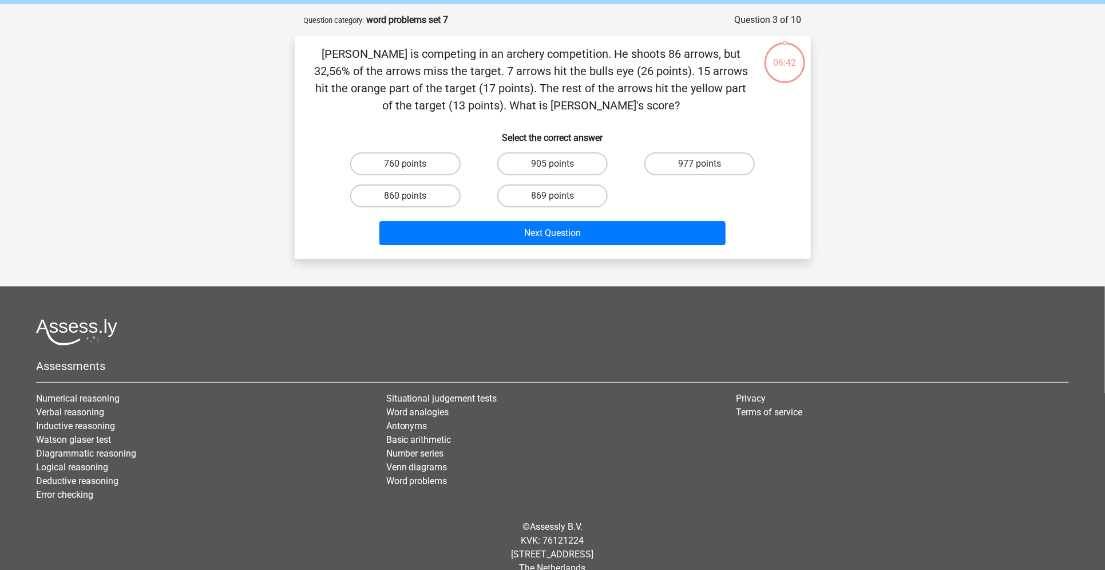
scroll to position [57, 0]
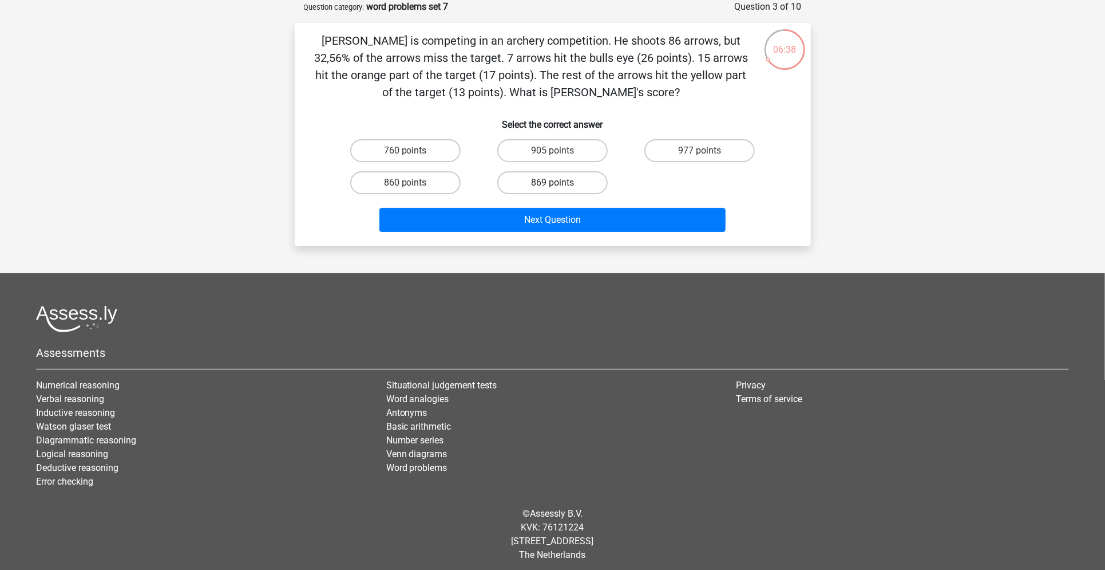
click at [562, 189] on label "869 points" at bounding box center [552, 182] width 110 height 23
click at [560, 189] on input "869 points" at bounding box center [555, 186] width 7 height 7
radio input "true"
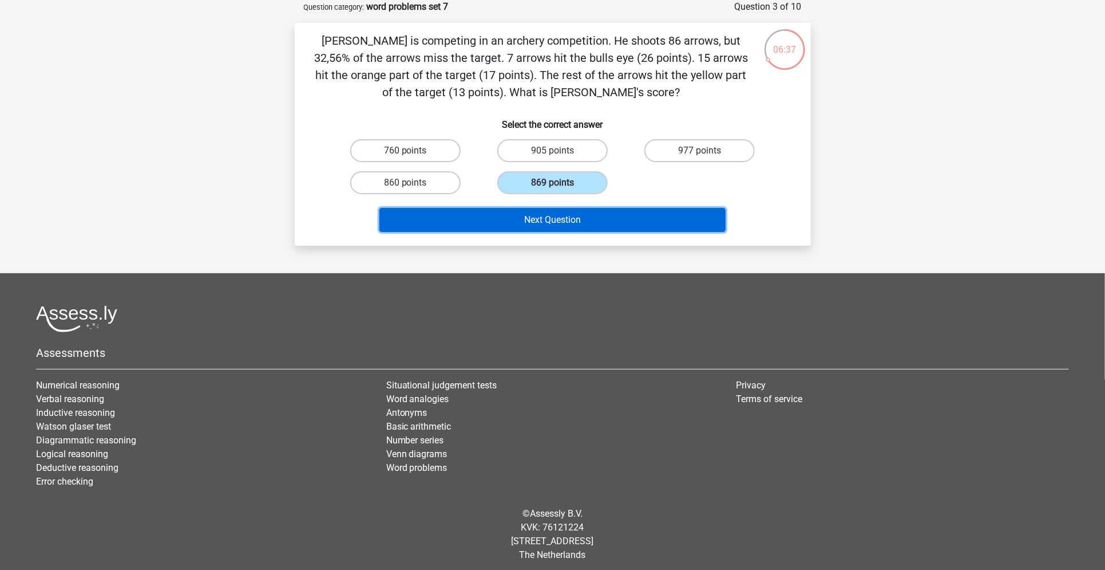
click at [566, 222] on button "Next Question" at bounding box center [553, 220] width 346 height 24
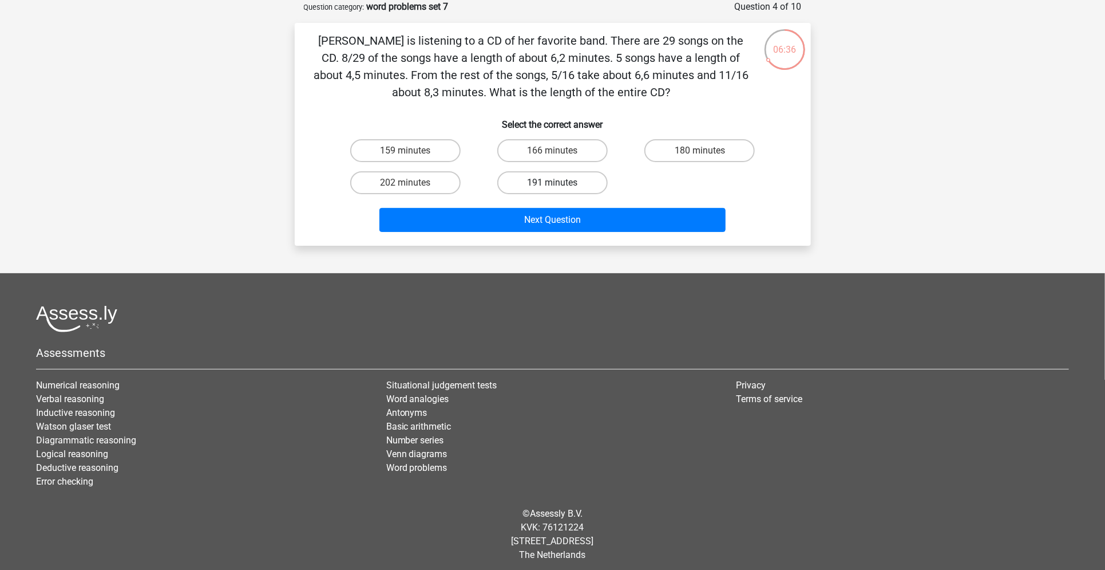
click at [578, 180] on label "191 minutes" at bounding box center [552, 182] width 110 height 23
click at [560, 183] on input "191 minutes" at bounding box center [555, 186] width 7 height 7
radio input "true"
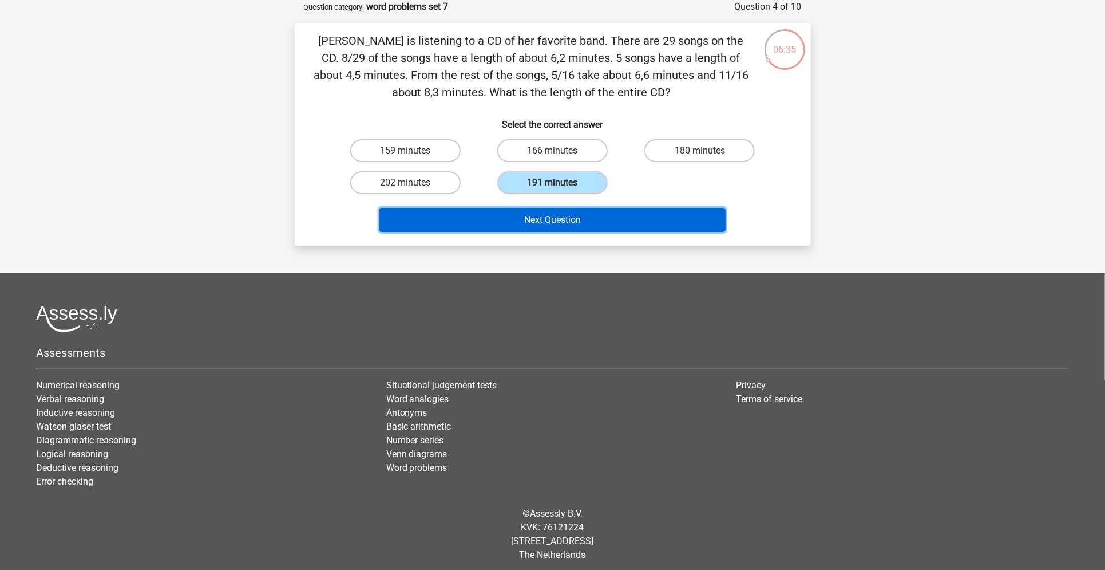
click at [577, 228] on button "Next Question" at bounding box center [553, 220] width 346 height 24
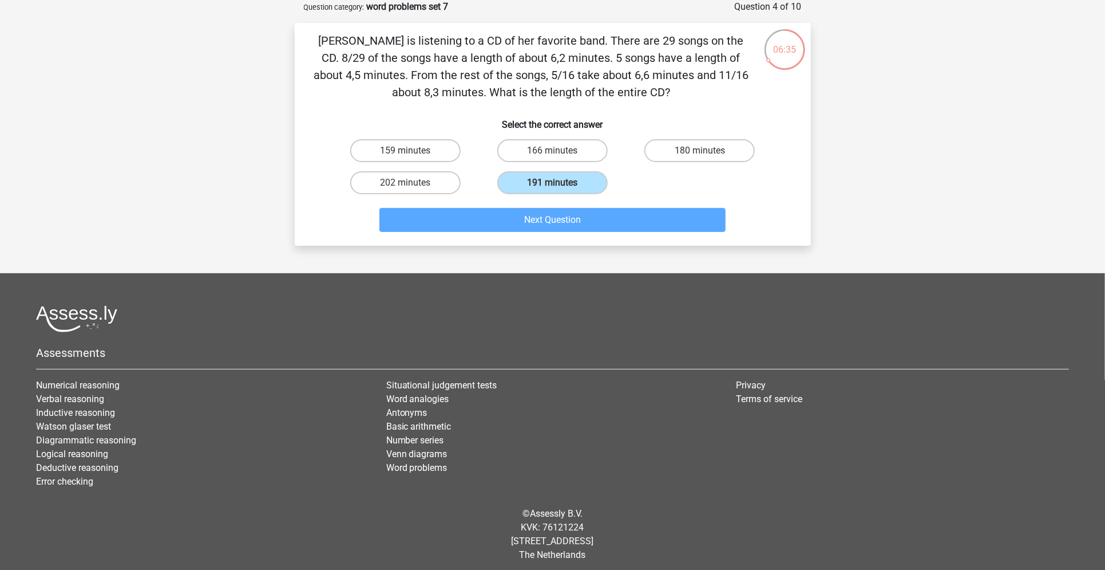
scroll to position [27, 0]
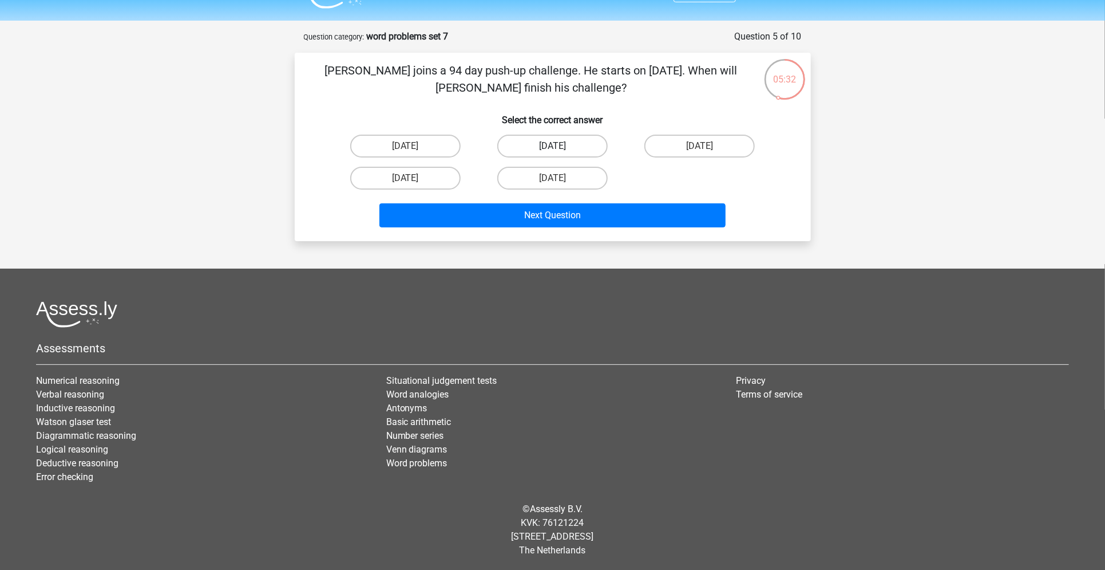
click at [583, 148] on label "september 19" at bounding box center [552, 146] width 110 height 23
click at [560, 148] on input "september 19" at bounding box center [555, 149] width 7 height 7
radio input "true"
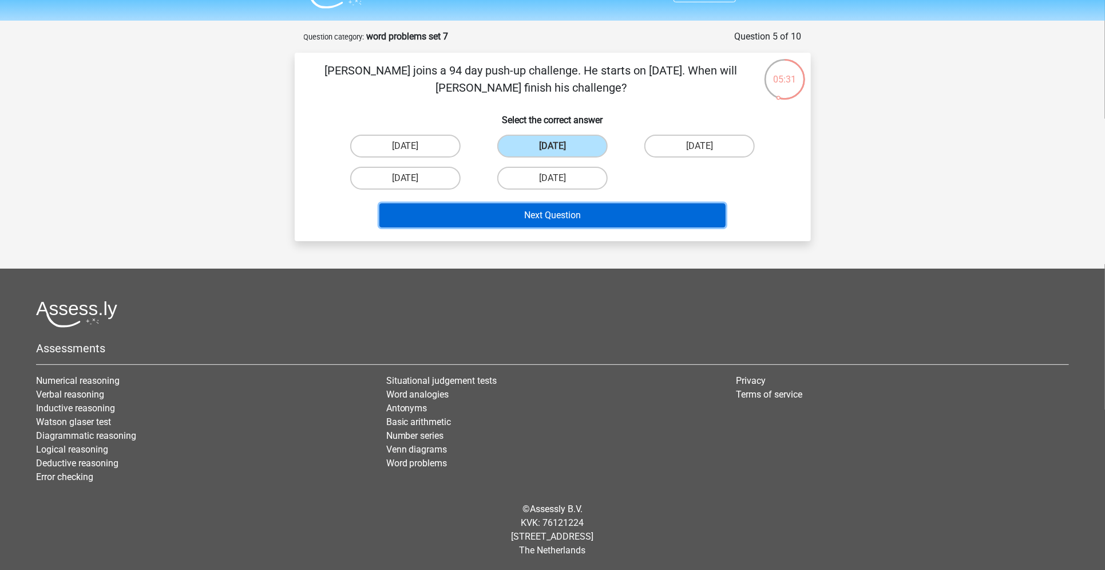
click at [570, 210] on button "Next Question" at bounding box center [553, 215] width 346 height 24
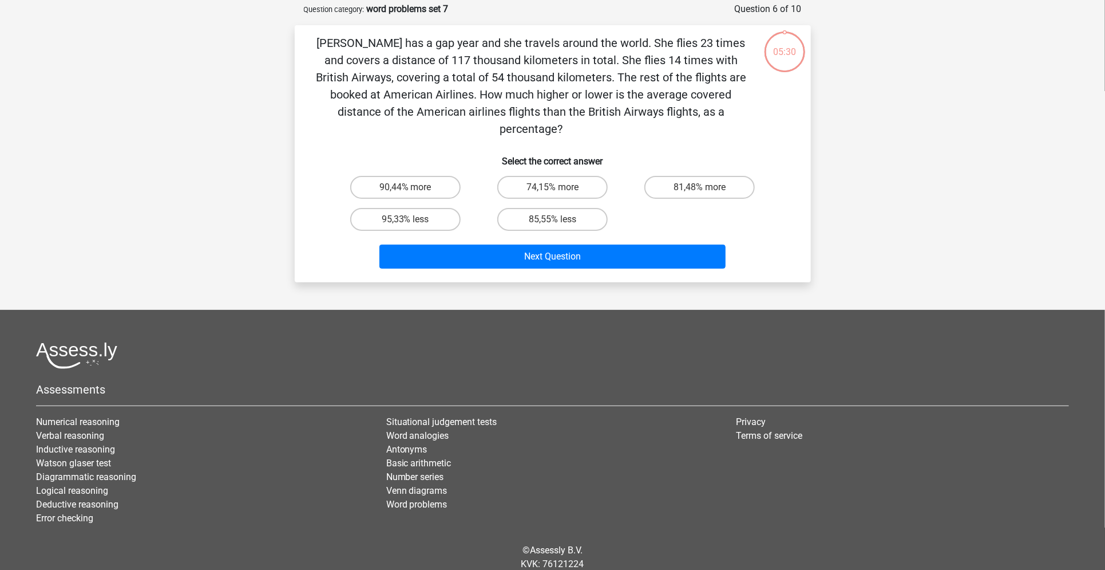
scroll to position [57, 0]
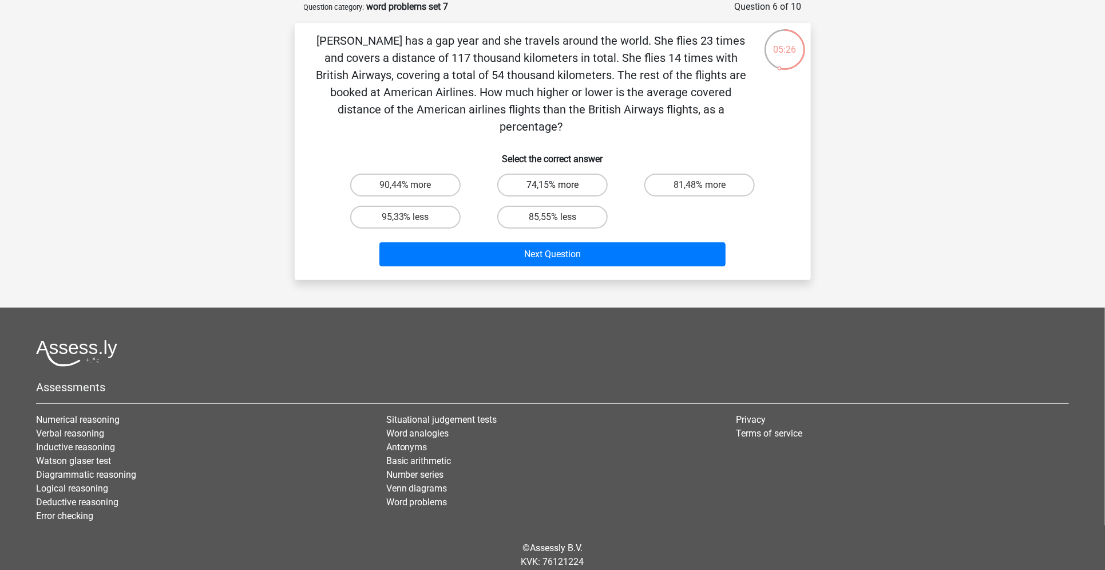
click at [571, 173] on label "74,15% more" at bounding box center [552, 184] width 110 height 23
click at [560, 185] on input "74,15% more" at bounding box center [555, 188] width 7 height 7
radio input "true"
click at [571, 206] on label "85,55% less" at bounding box center [552, 217] width 110 height 23
click at [560, 217] on input "85,55% less" at bounding box center [555, 220] width 7 height 7
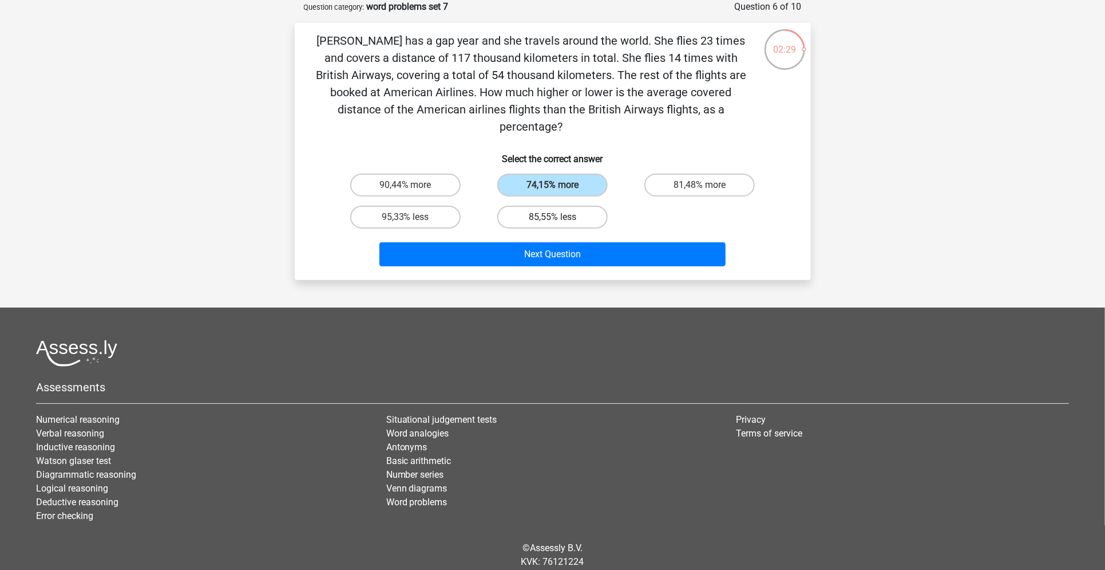
radio input "true"
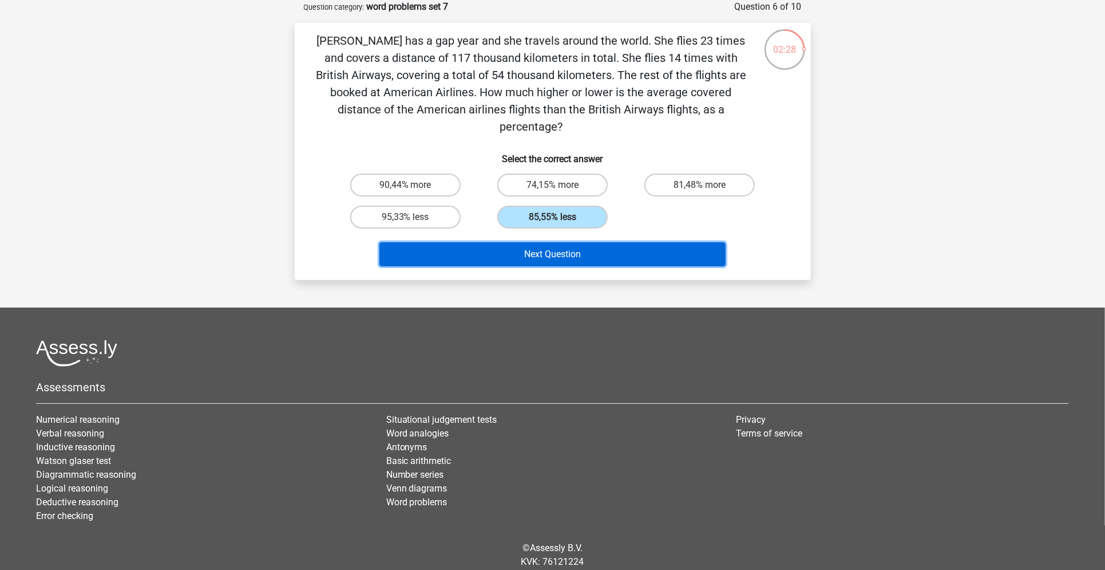
click at [566, 242] on button "Next Question" at bounding box center [553, 254] width 346 height 24
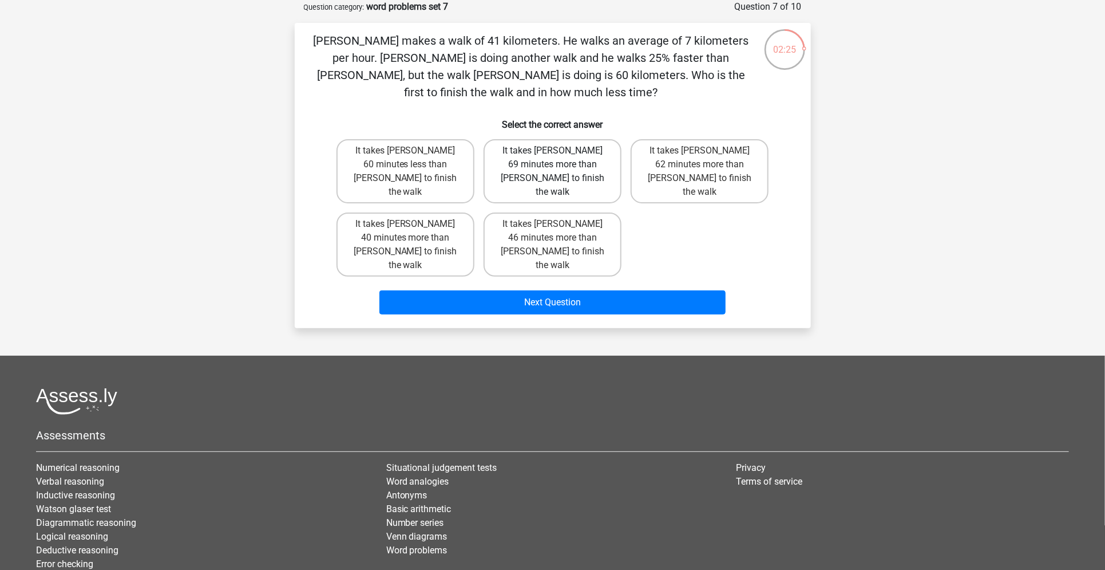
click at [572, 184] on label "It takes Tom 69 minutes more than Umberto to finish the walk" at bounding box center [553, 171] width 138 height 64
click at [560, 158] on input "It takes Tom 69 minutes more than Umberto to finish the walk" at bounding box center [555, 154] width 7 height 7
radio input "true"
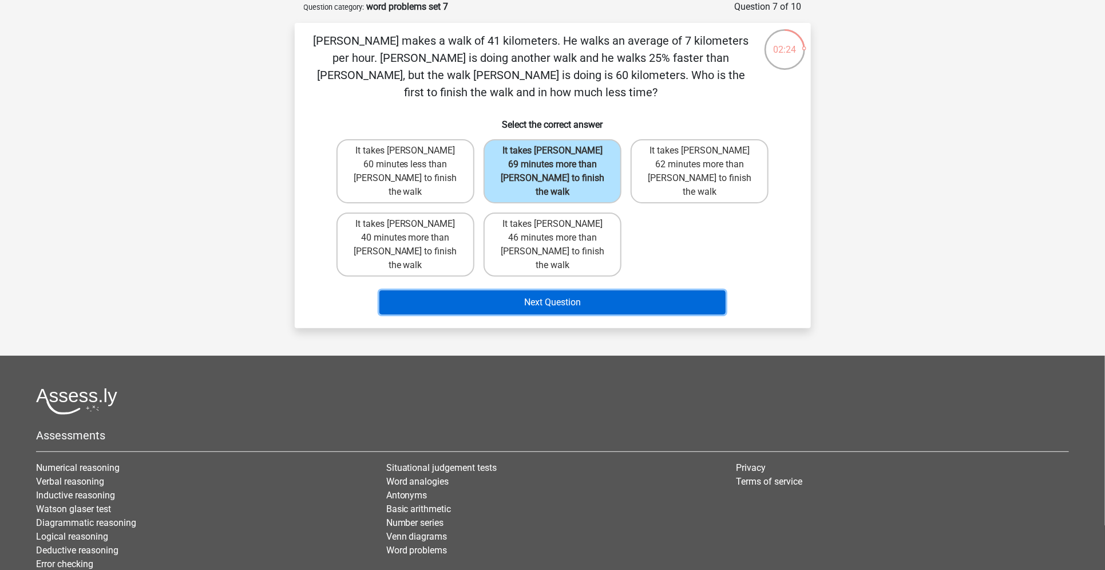
click at [590, 290] on button "Next Question" at bounding box center [553, 302] width 346 height 24
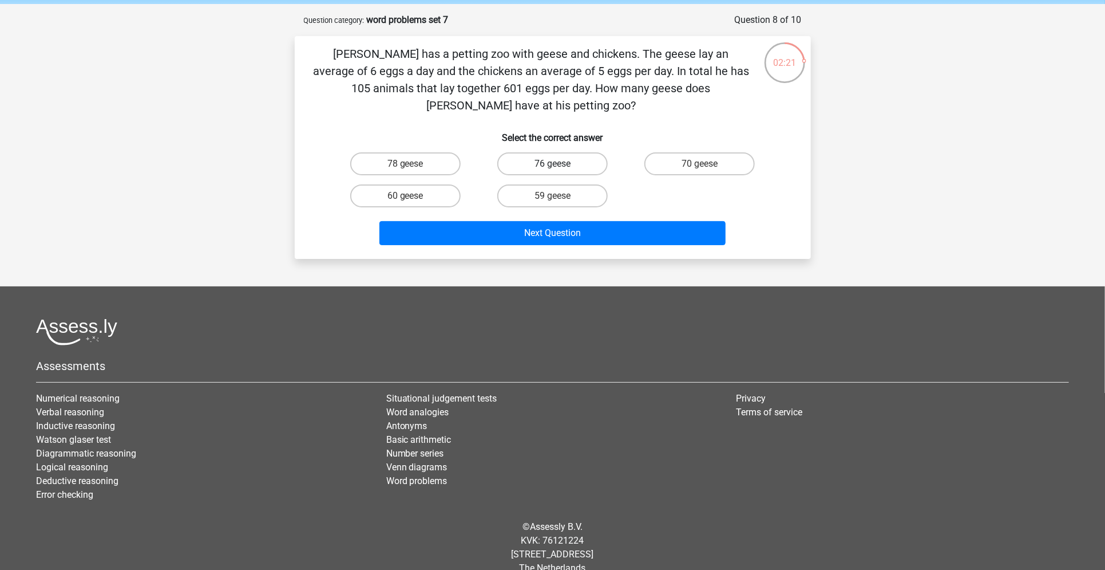
click at [547, 152] on label "76 geese" at bounding box center [552, 163] width 110 height 23
click at [552, 164] on input "76 geese" at bounding box center [555, 167] width 7 height 7
radio input "true"
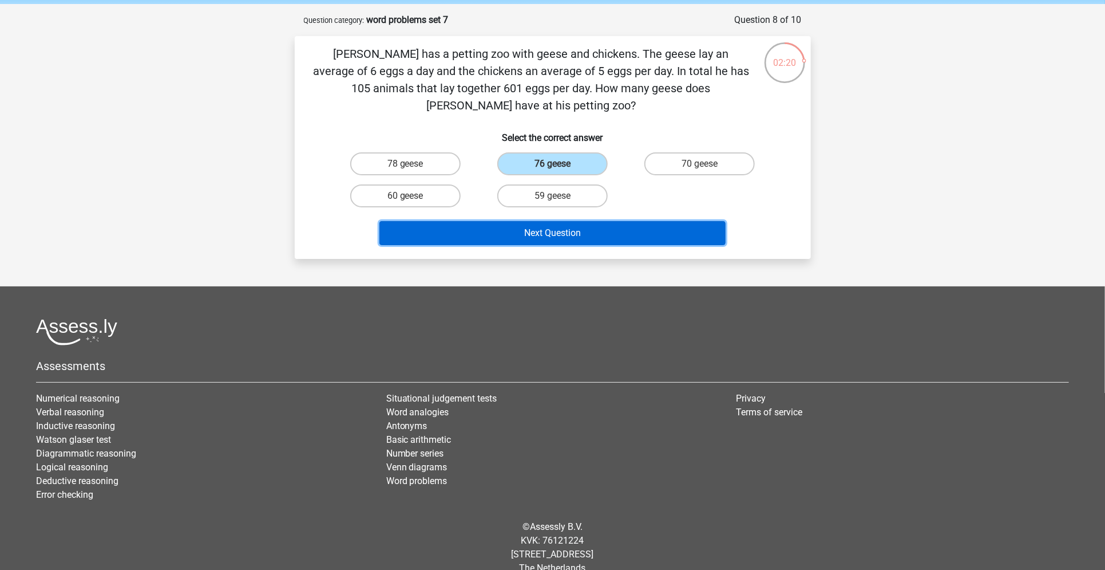
click at [533, 221] on button "Next Question" at bounding box center [553, 233] width 346 height 24
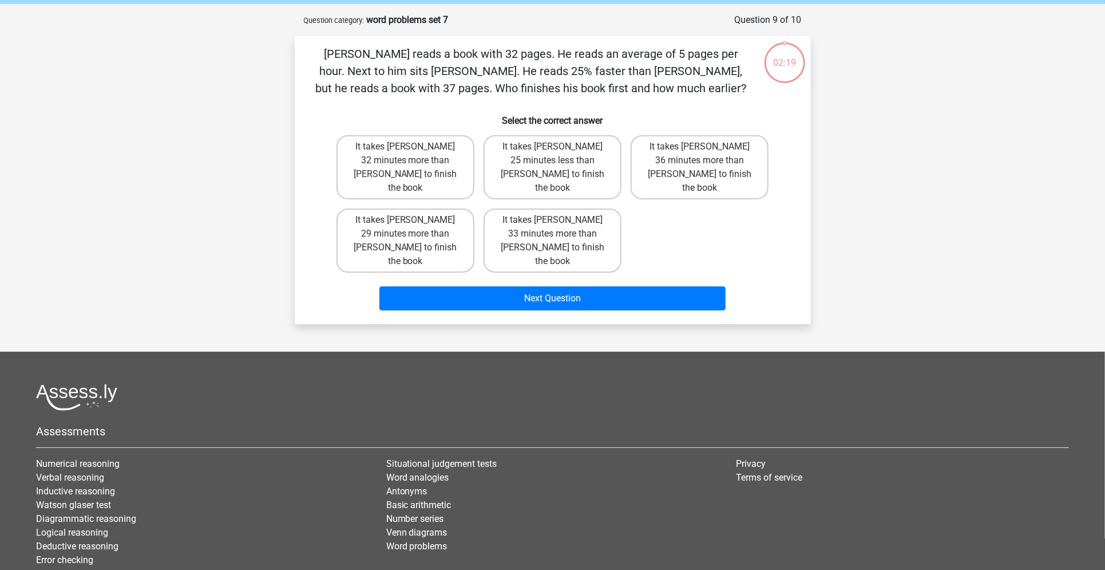
scroll to position [57, 0]
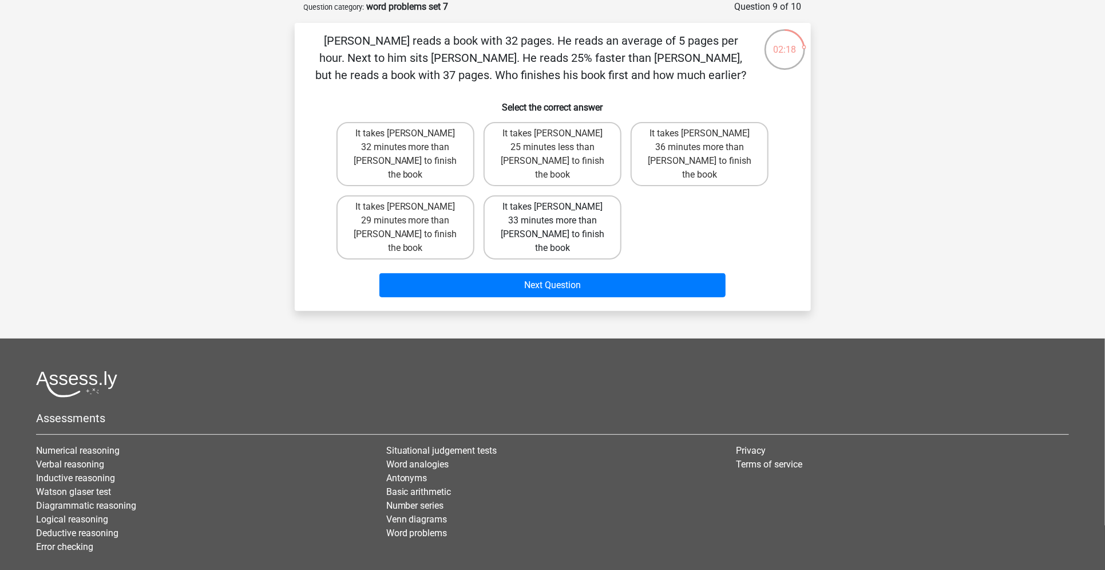
click at [536, 195] on label "It takes Tom 33 minutes more than Umberto to finish the book" at bounding box center [553, 227] width 138 height 64
click at [552, 207] on input "It takes Tom 33 minutes more than Umberto to finish the book" at bounding box center [555, 210] width 7 height 7
radio input "true"
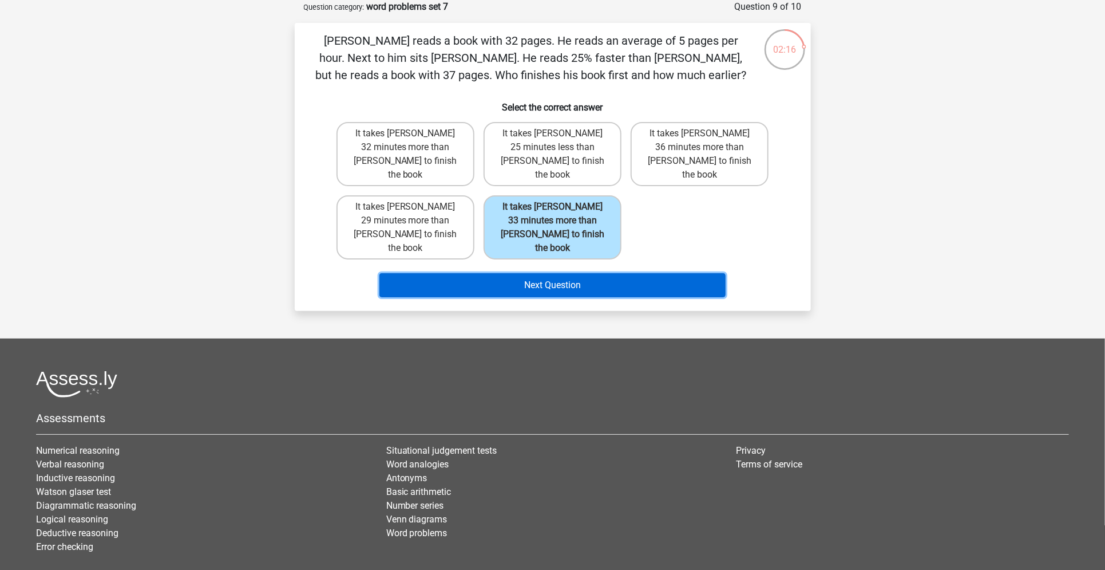
click at [571, 273] on button "Next Question" at bounding box center [553, 285] width 346 height 24
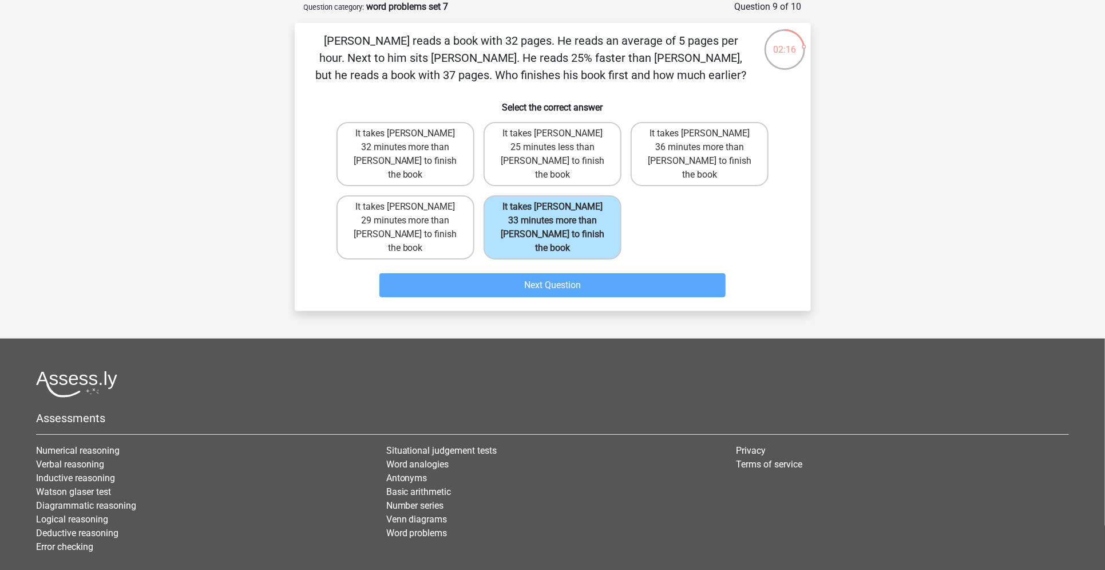
scroll to position [44, 0]
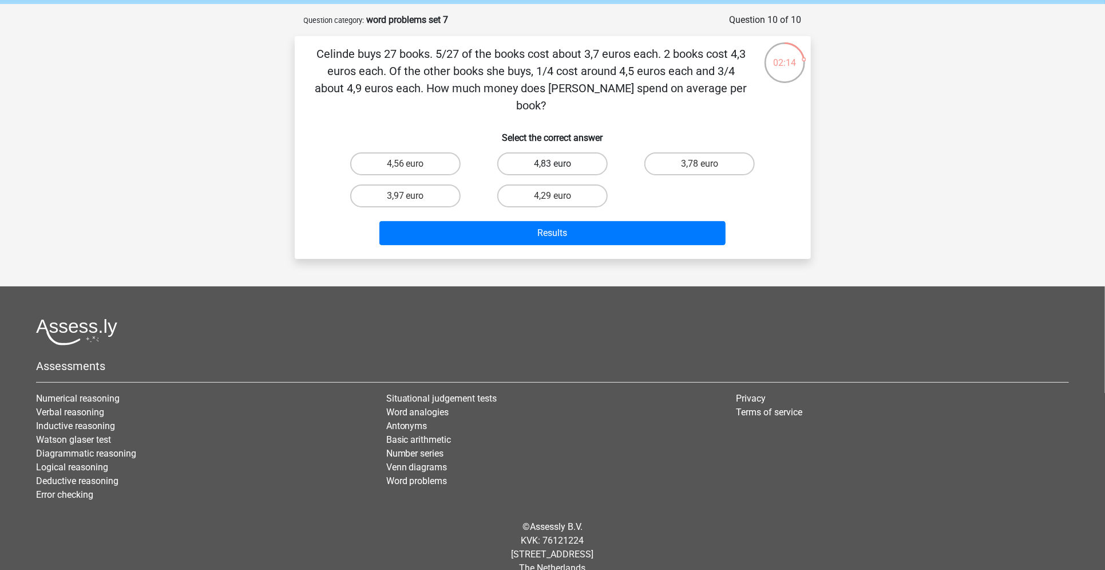
click at [563, 152] on label "4,83 euro" at bounding box center [552, 163] width 110 height 23
click at [560, 164] on input "4,83 euro" at bounding box center [555, 167] width 7 height 7
radio input "true"
click at [541, 212] on div "Results" at bounding box center [553, 231] width 480 height 38
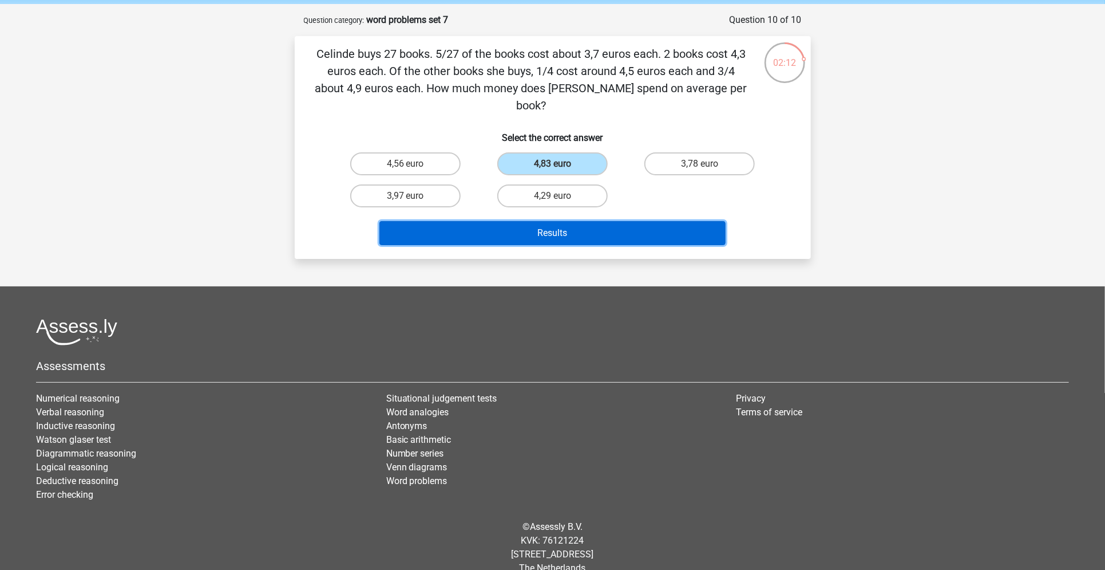
click at [535, 221] on button "Results" at bounding box center [553, 233] width 346 height 24
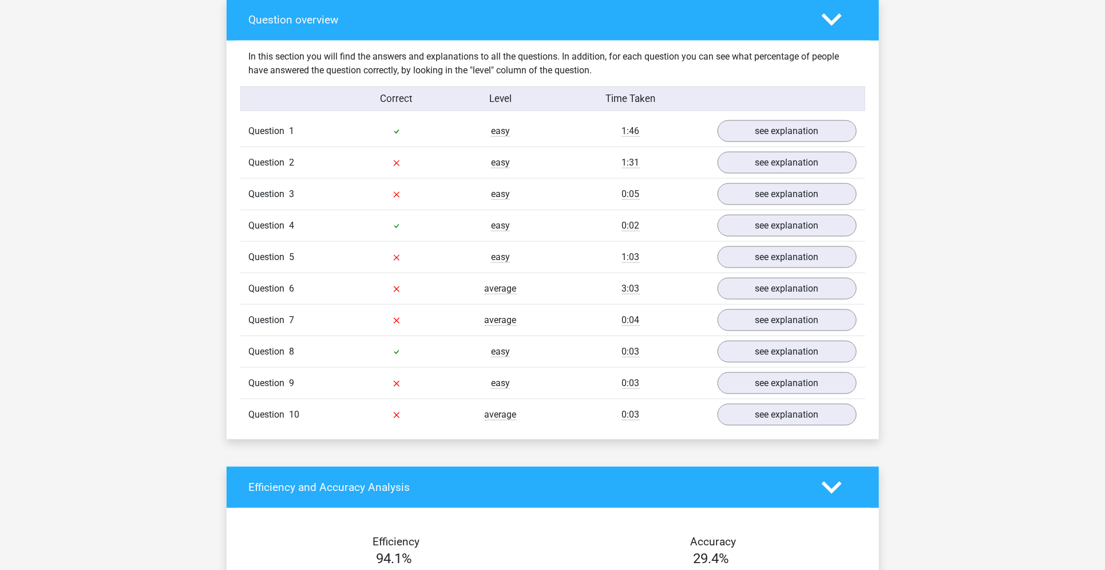
scroll to position [854, 0]
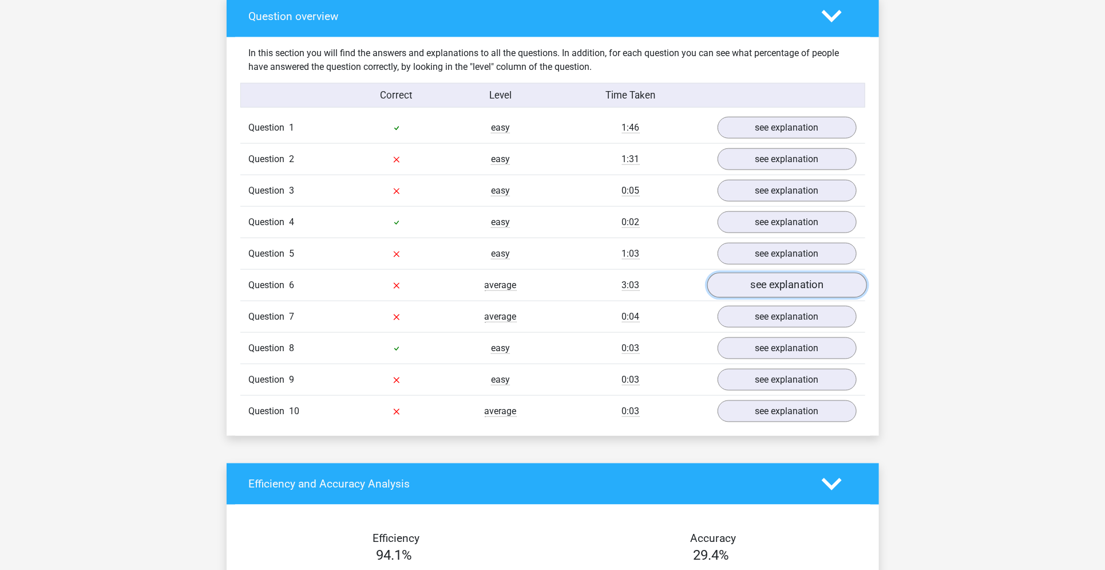
click at [776, 285] on link "see explanation" at bounding box center [787, 284] width 160 height 25
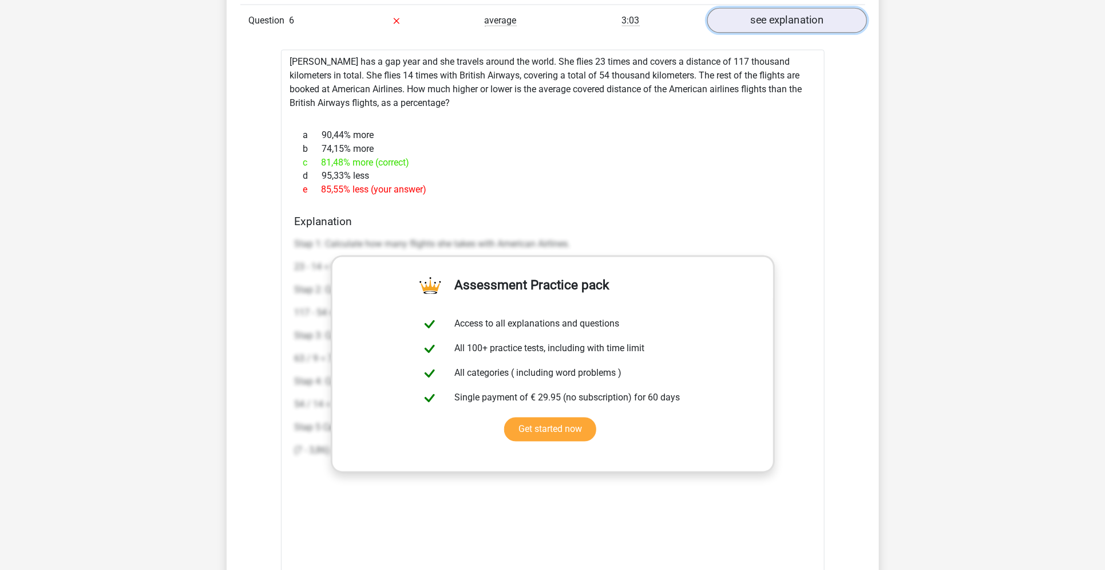
scroll to position [1151, 0]
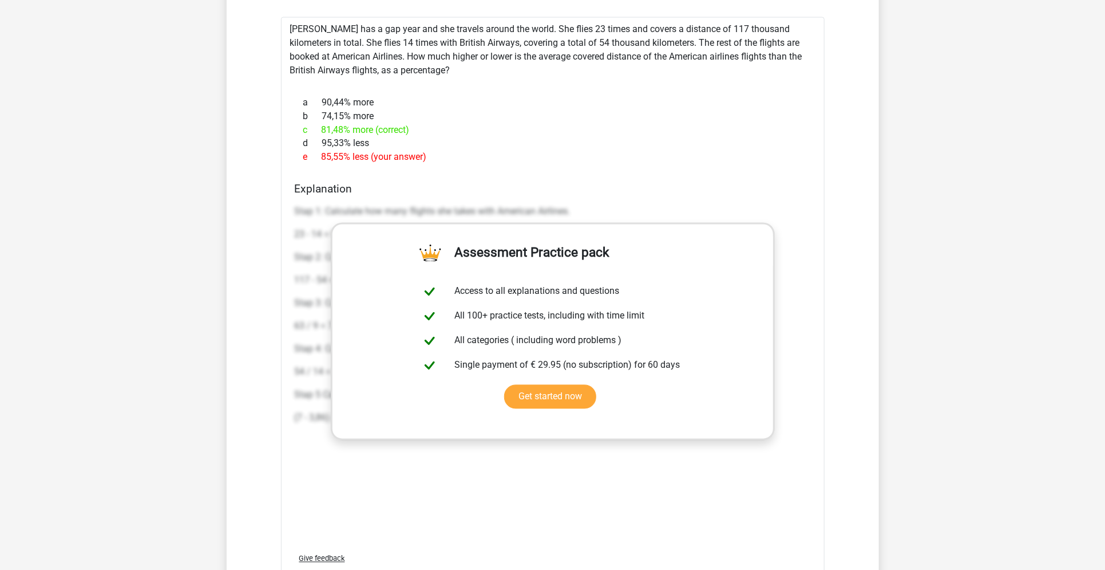
drag, startPoint x: 291, startPoint y: 24, endPoint x: 452, endPoint y: 156, distance: 208.7
click at [452, 156] on div "Martine has a gap year and she travels around the world. She flies 23 times and…" at bounding box center [553, 306] width 544 height 579
copy div "Martine has a gap year and she travels around the world. She flies 23 times and…"
click at [357, 118] on div "b 74,15% more" at bounding box center [553, 116] width 516 height 14
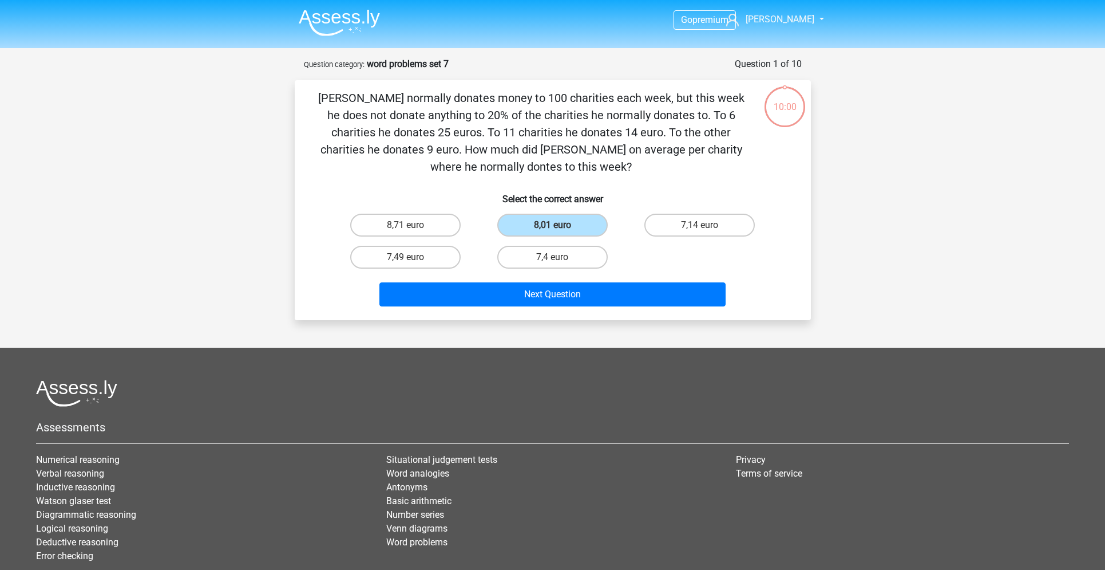
scroll to position [44, 0]
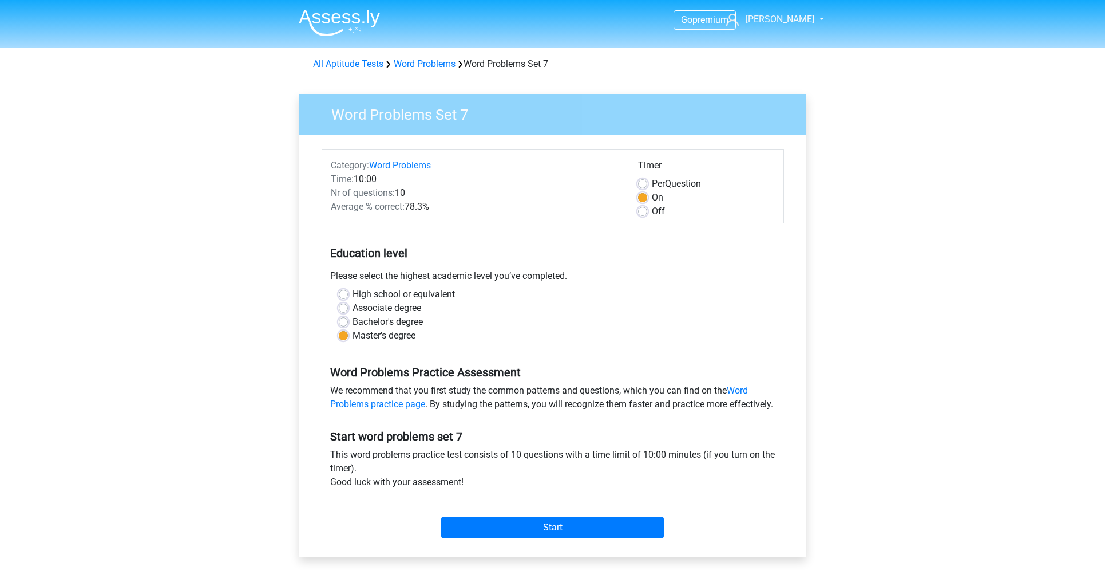
scroll to position [236, 0]
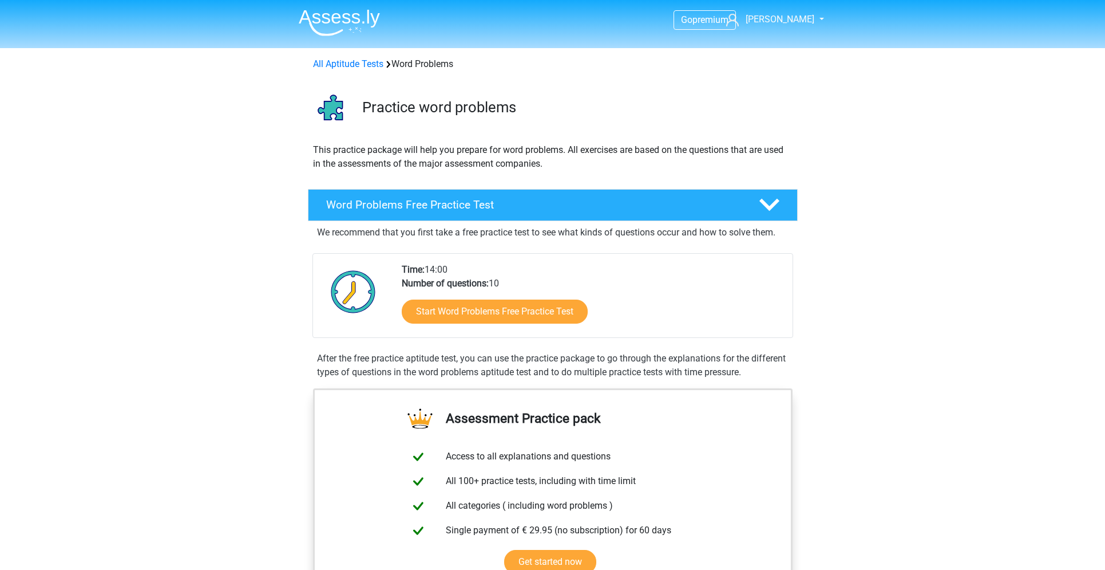
scroll to position [929, 0]
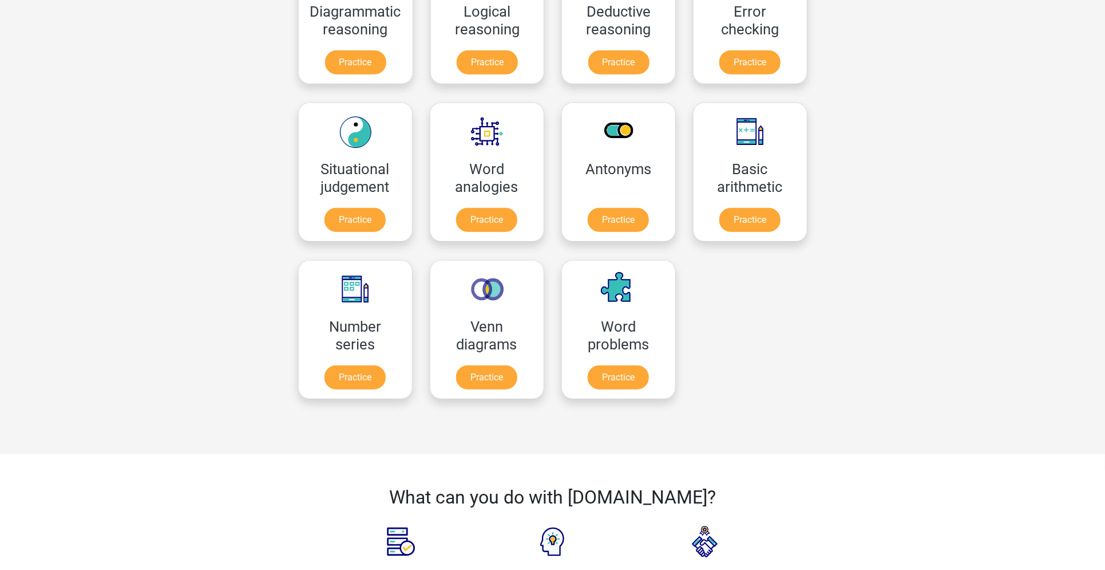
scroll to position [403, 0]
click at [618, 369] on link "Practice" at bounding box center [618, 380] width 64 height 25
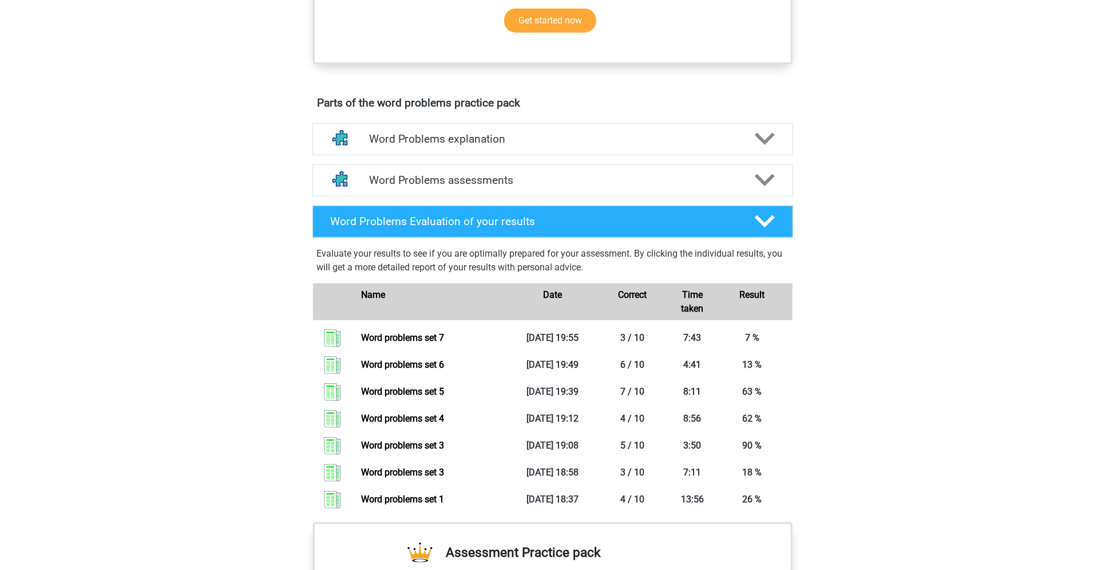
scroll to position [542, 0]
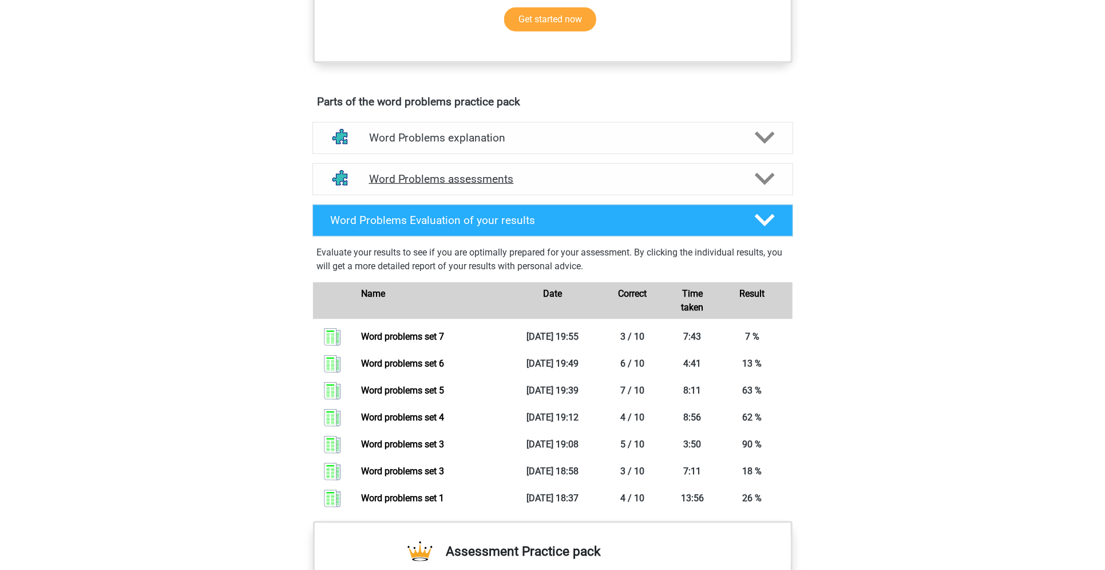
click at [555, 169] on div "Word Problems assessments" at bounding box center [553, 179] width 481 height 32
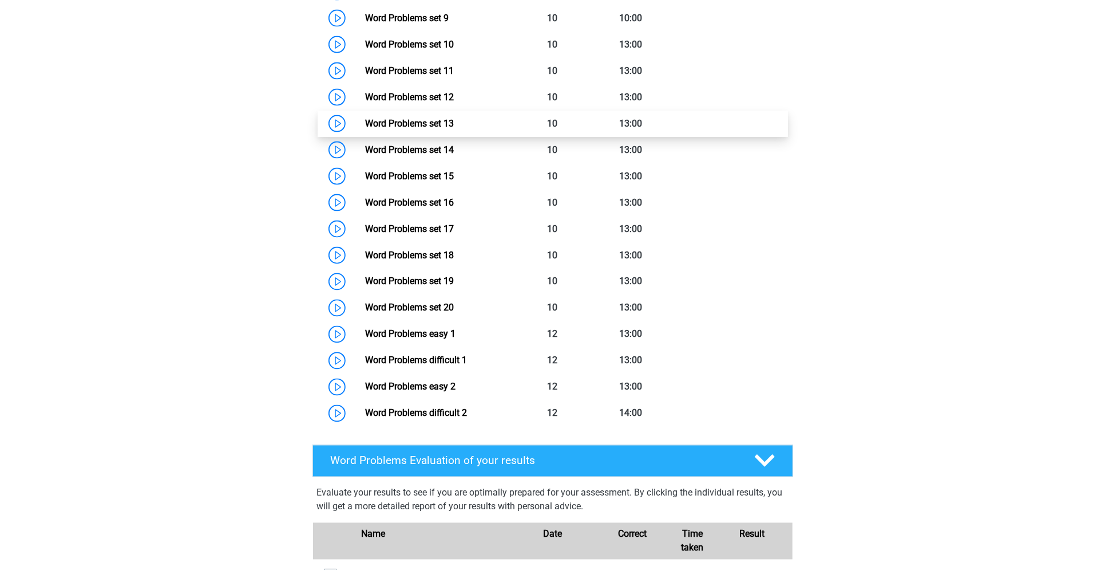
scroll to position [930, 0]
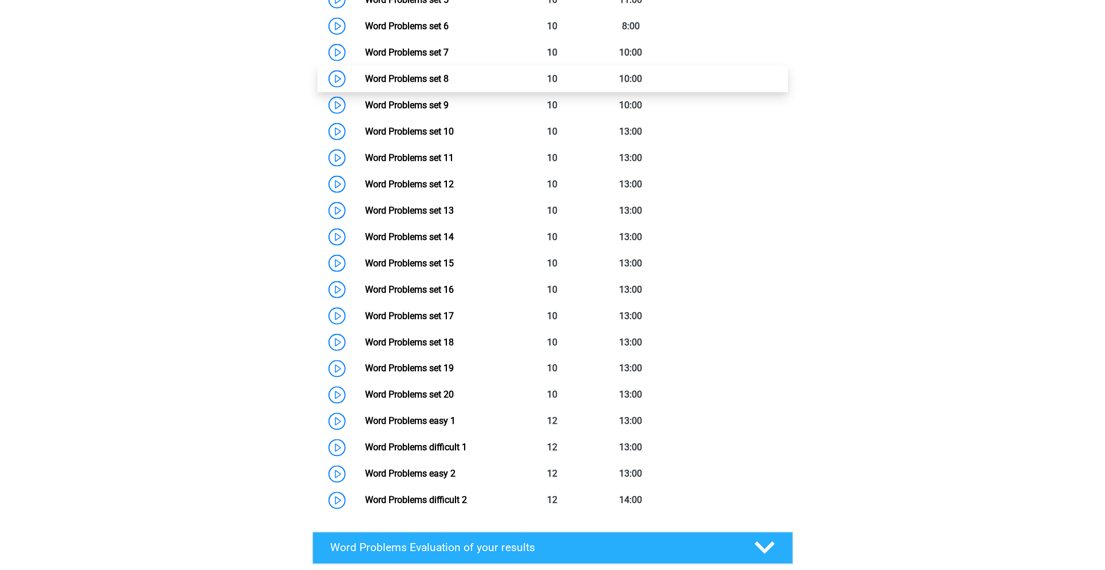
click at [428, 81] on link "Word Problems set 8" at bounding box center [407, 78] width 84 height 11
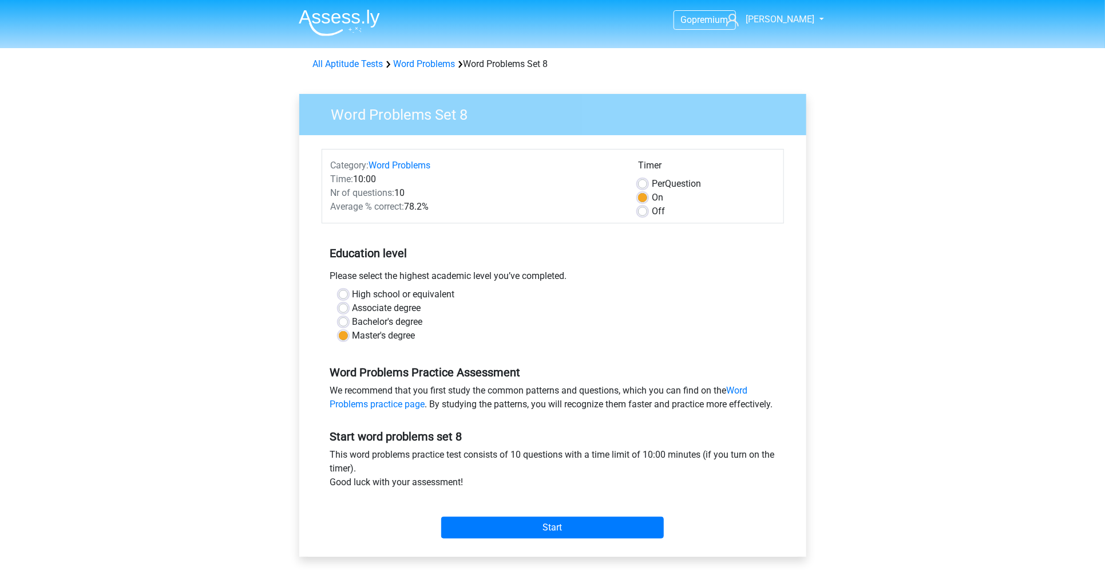
scroll to position [119, 0]
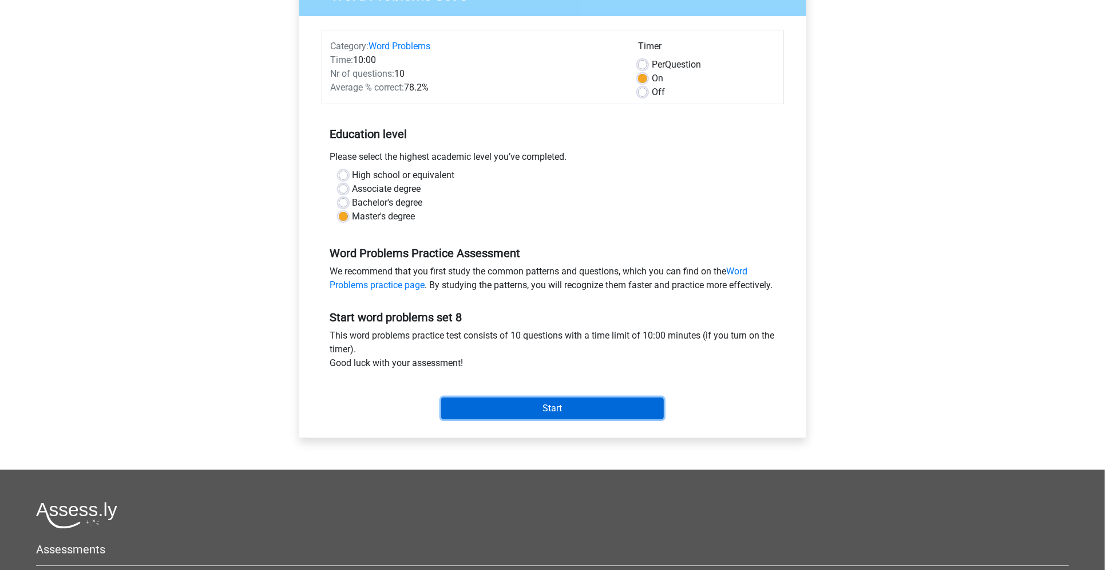
click at [560, 419] on input "Start" at bounding box center [552, 408] width 223 height 22
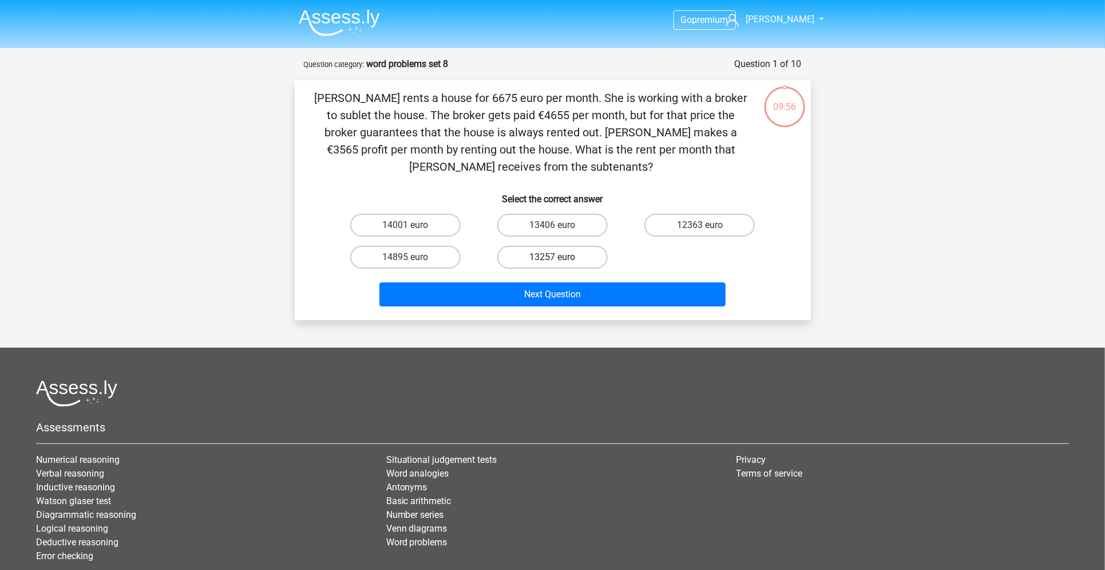
click at [539, 247] on label "13257 euro" at bounding box center [552, 257] width 110 height 23
click at [552, 257] on input "13257 euro" at bounding box center [555, 260] width 7 height 7
radio input "true"
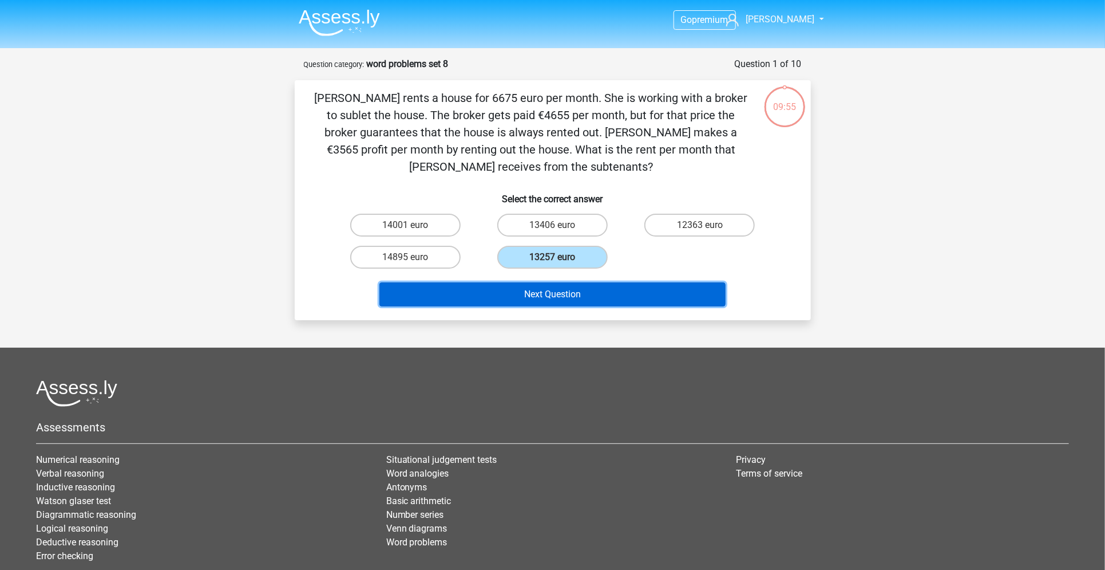
click at [514, 282] on button "Next Question" at bounding box center [553, 294] width 346 height 24
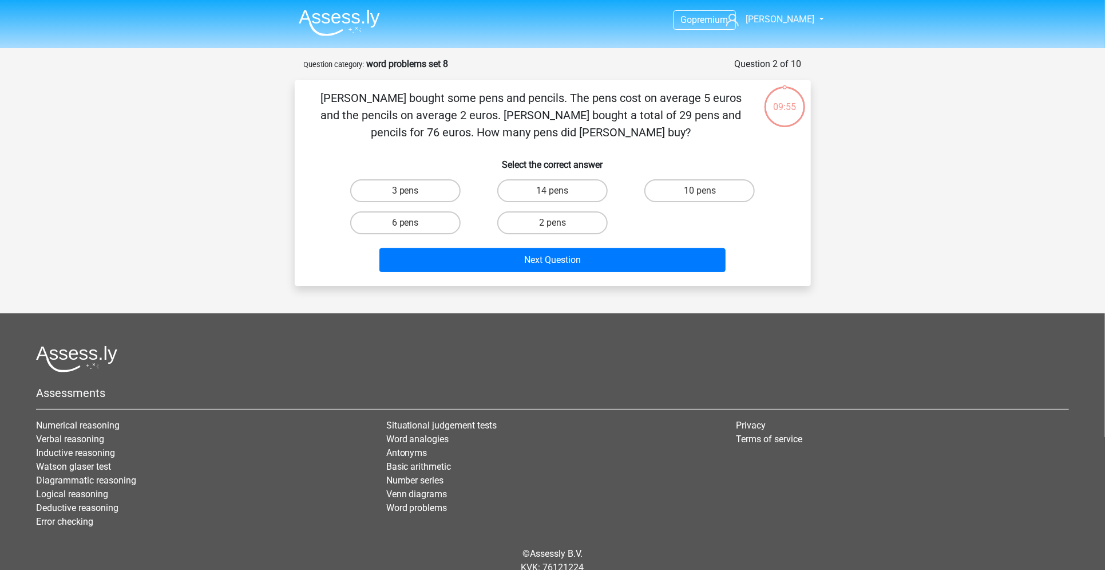
scroll to position [44, 0]
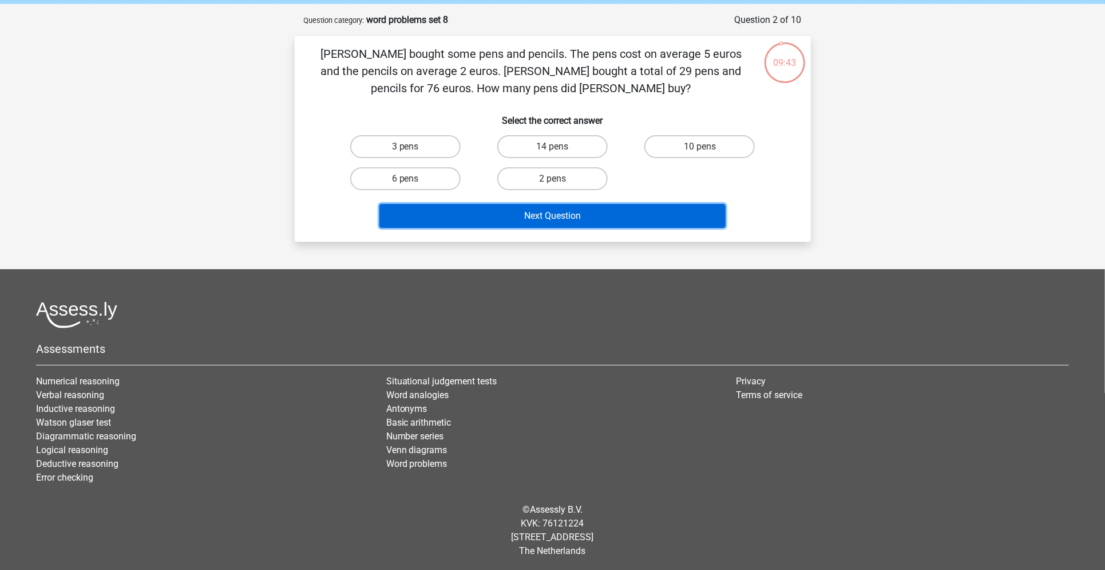
click at [507, 210] on button "Next Question" at bounding box center [553, 216] width 346 height 24
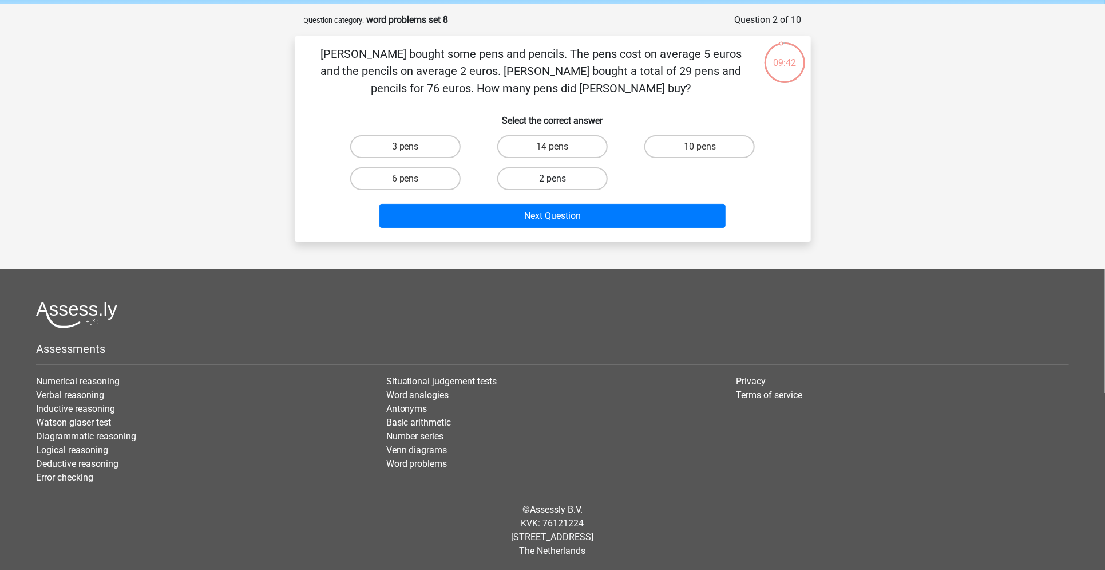
click at [544, 188] on label "2 pens" at bounding box center [552, 178] width 110 height 23
click at [552, 186] on input "2 pens" at bounding box center [555, 182] width 7 height 7
radio input "true"
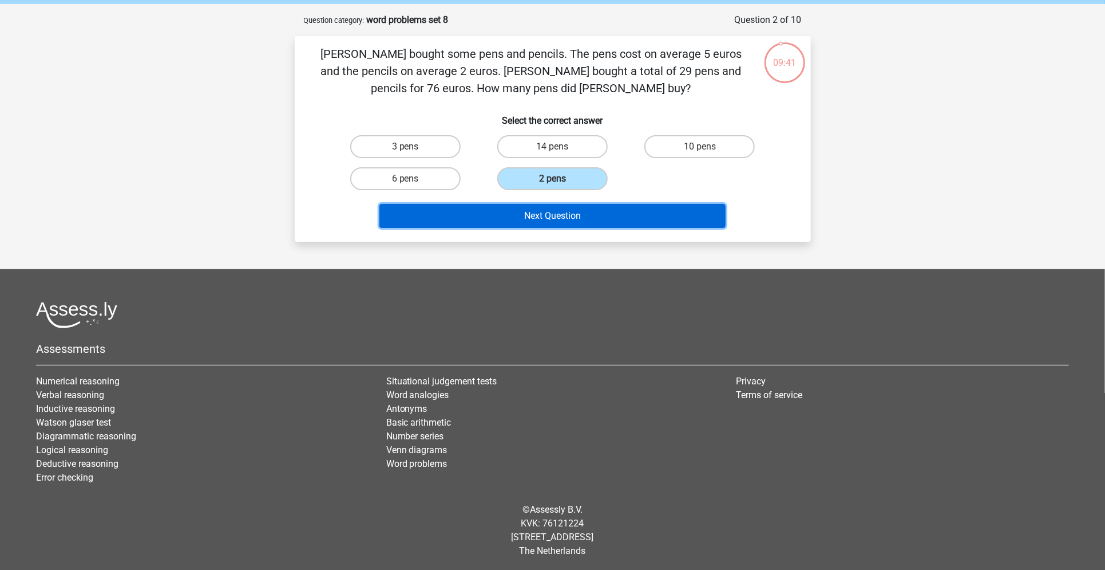
click at [526, 207] on button "Next Question" at bounding box center [553, 216] width 346 height 24
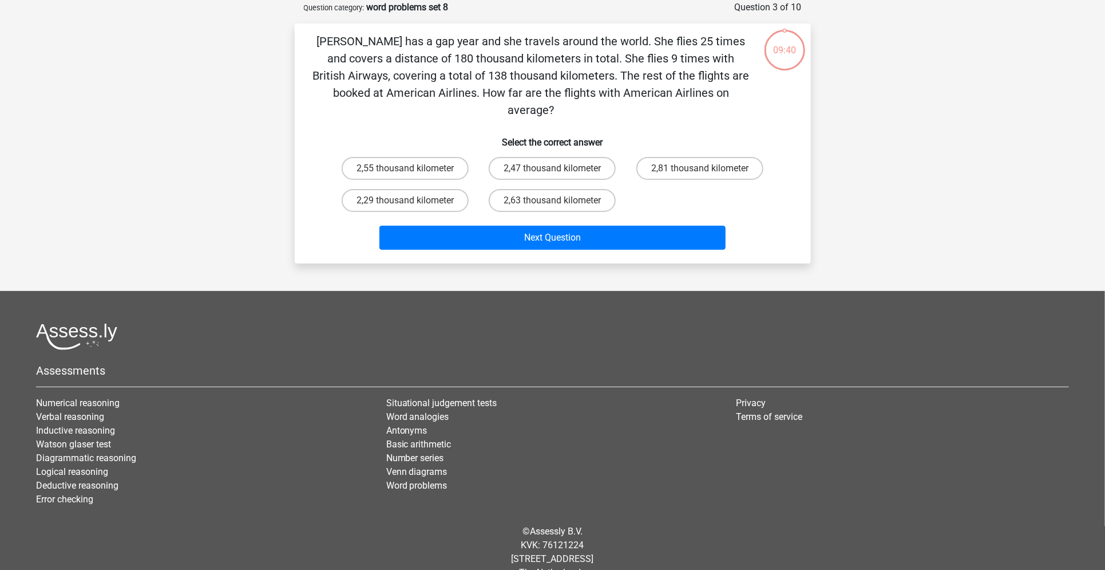
scroll to position [57, 0]
click at [526, 207] on label "2,63 thousand kilometer" at bounding box center [552, 199] width 127 height 23
click at [552, 207] on input "2,63 thousand kilometer" at bounding box center [555, 203] width 7 height 7
radio input "true"
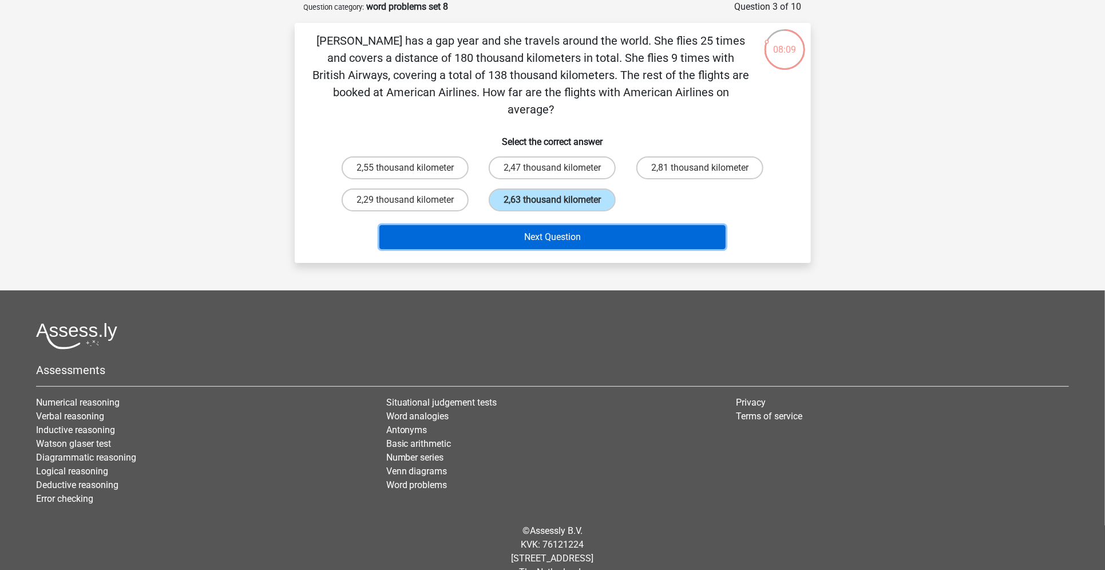
click at [538, 245] on button "Next Question" at bounding box center [553, 237] width 346 height 24
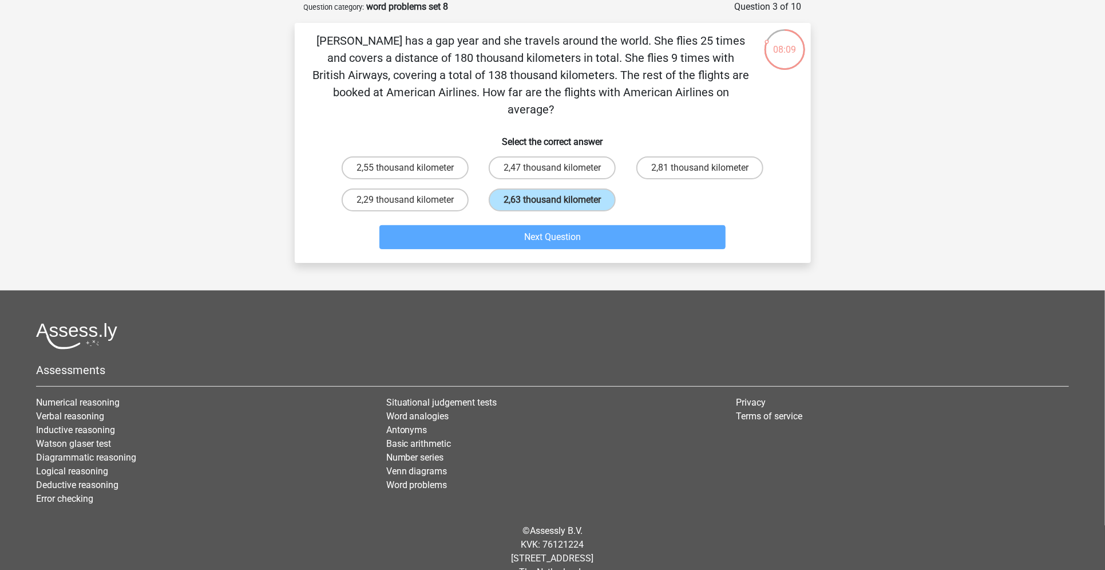
scroll to position [27, 0]
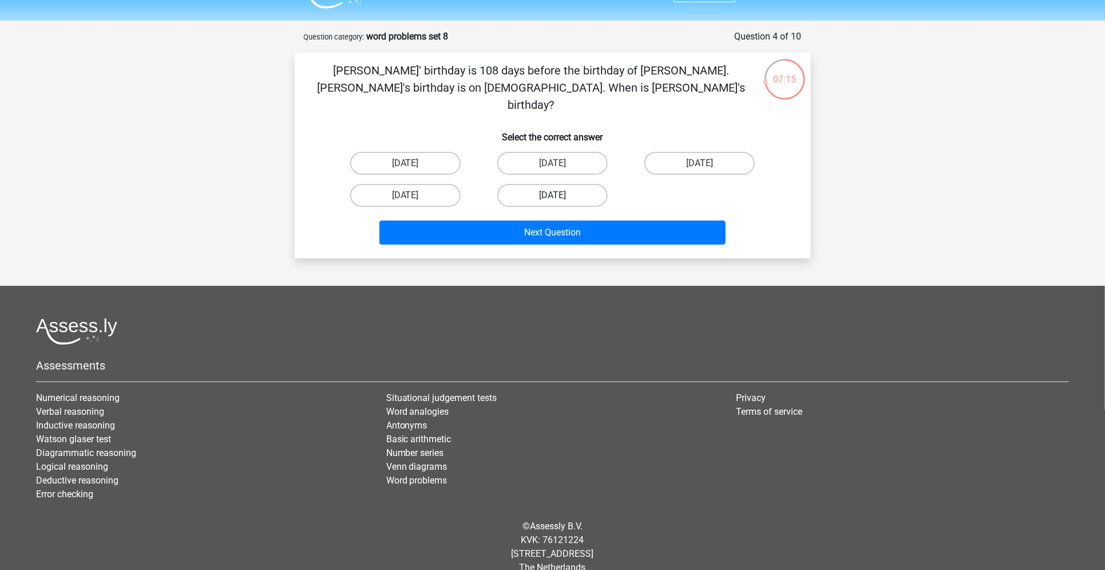
click at [572, 184] on label "[DATE]" at bounding box center [552, 195] width 110 height 23
click at [560, 195] on input "[DATE]" at bounding box center [555, 198] width 7 height 7
radio input "true"
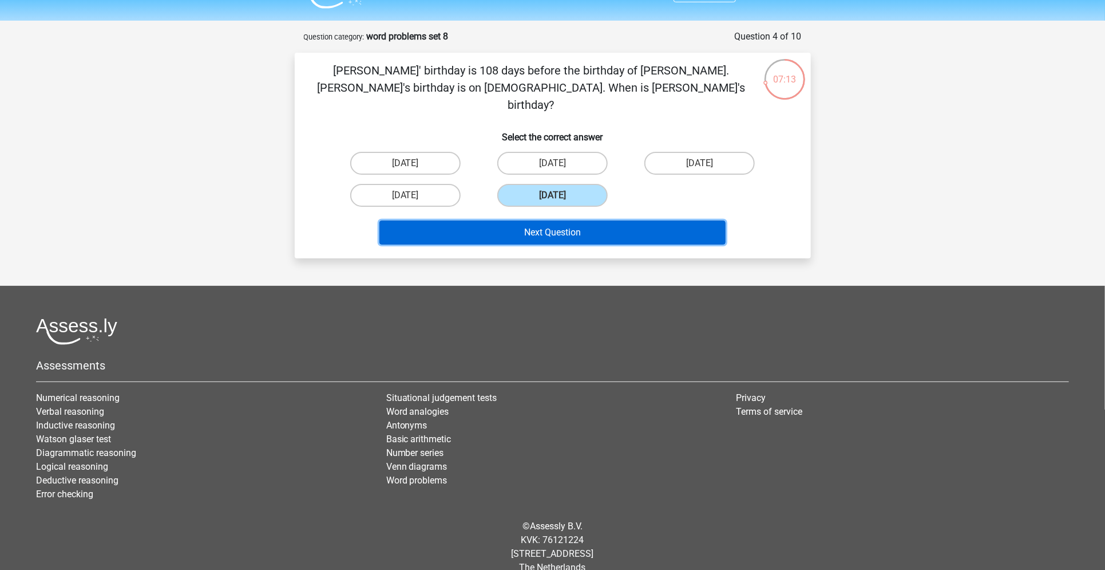
click at [593, 222] on button "Next Question" at bounding box center [553, 232] width 346 height 24
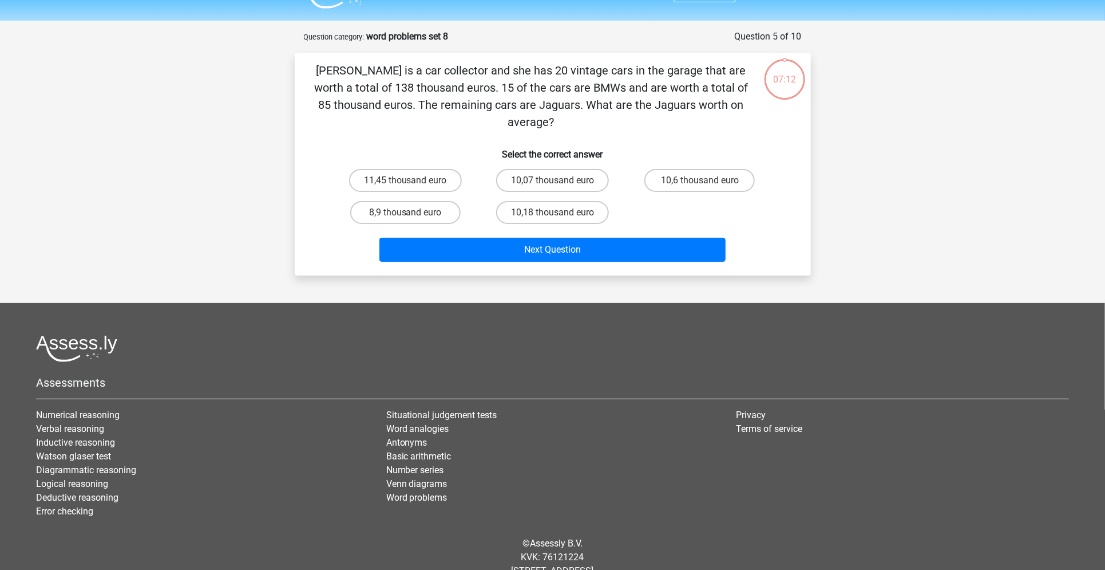
scroll to position [57, 0]
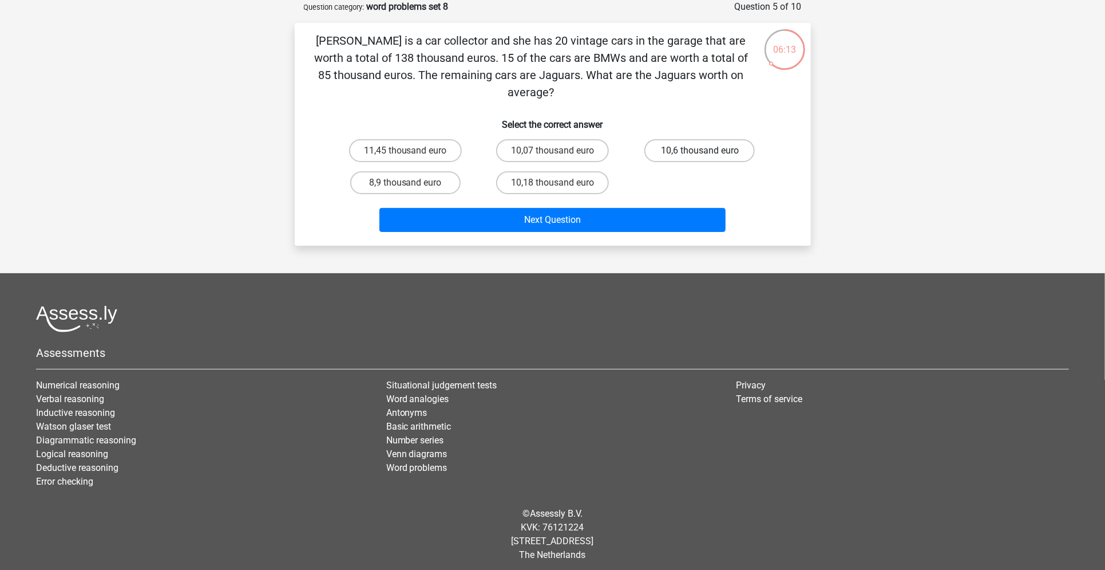
click at [752, 149] on label "10,6 thousand euro" at bounding box center [700, 150] width 110 height 23
click at [708, 151] on input "10,6 thousand euro" at bounding box center [703, 154] width 7 height 7
radio input "true"
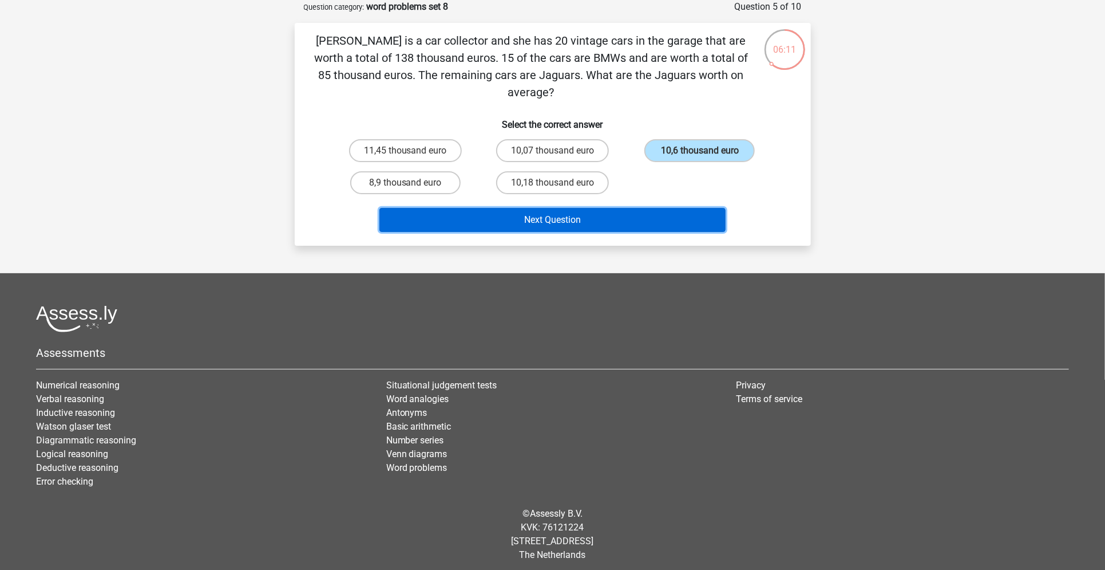
click at [688, 215] on button "Next Question" at bounding box center [553, 220] width 346 height 24
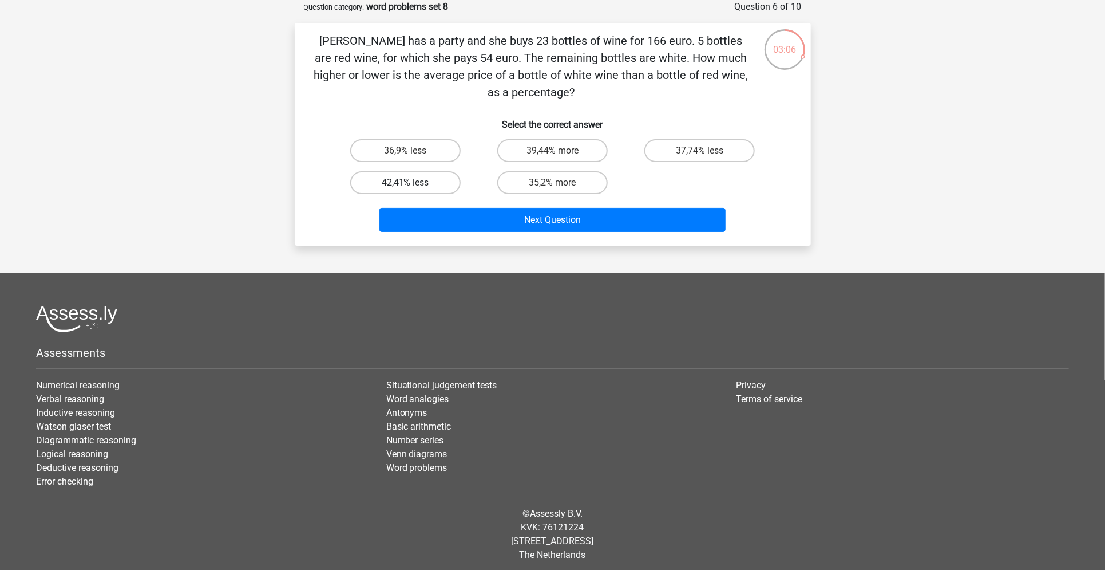
click at [417, 187] on label "42,41% less" at bounding box center [405, 182] width 110 height 23
click at [413, 187] on input "42,41% less" at bounding box center [408, 186] width 7 height 7
radio input "true"
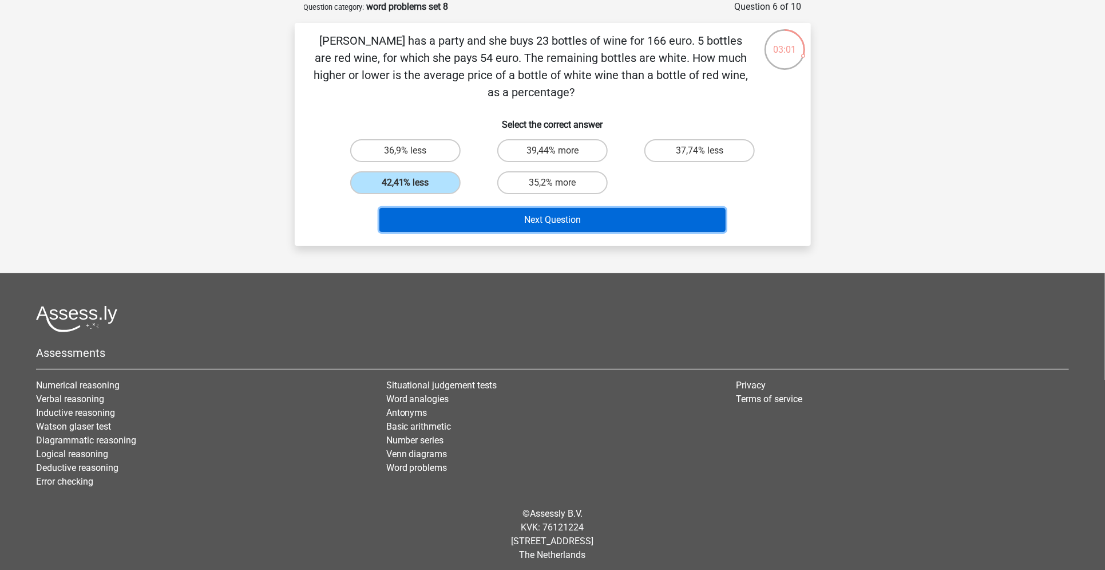
click at [477, 223] on button "Next Question" at bounding box center [553, 220] width 346 height 24
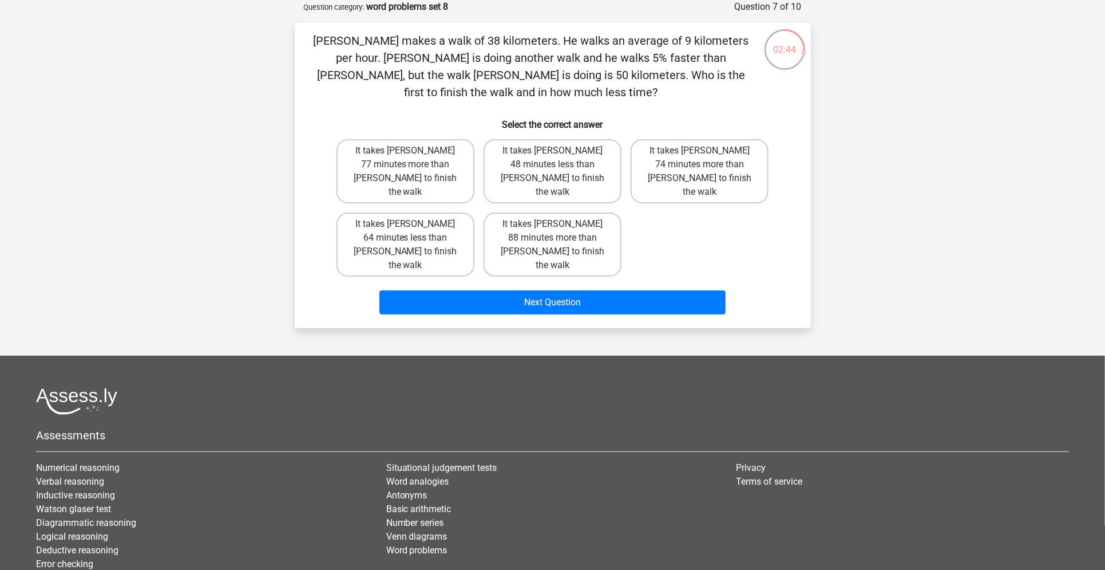
drag, startPoint x: 388, startPoint y: 229, endPoint x: 428, endPoint y: 247, distance: 43.5
click at [428, 247] on div "It takes Tom 64 minutes less than Umberto to finish the walk" at bounding box center [405, 244] width 147 height 73
click at [428, 242] on label "It takes Tom 64 minutes less than Umberto to finish the walk" at bounding box center [406, 244] width 138 height 64
click at [413, 231] on input "It takes Tom 64 minutes less than Umberto to finish the walk" at bounding box center [408, 227] width 7 height 7
radio input "true"
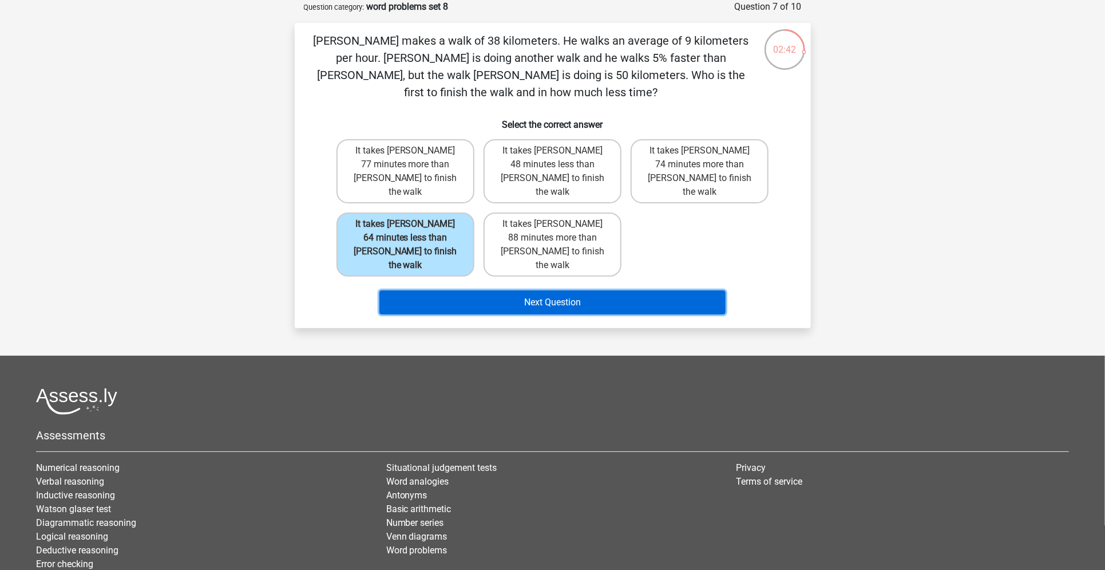
click at [457, 290] on button "Next Question" at bounding box center [553, 302] width 346 height 24
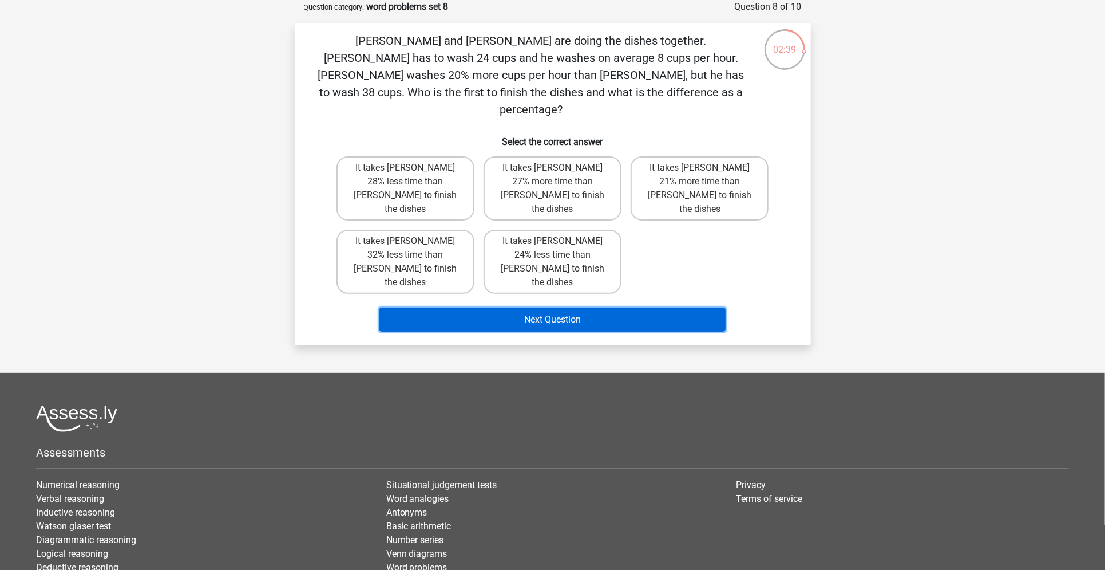
click at [457, 307] on button "Next Question" at bounding box center [553, 319] width 346 height 24
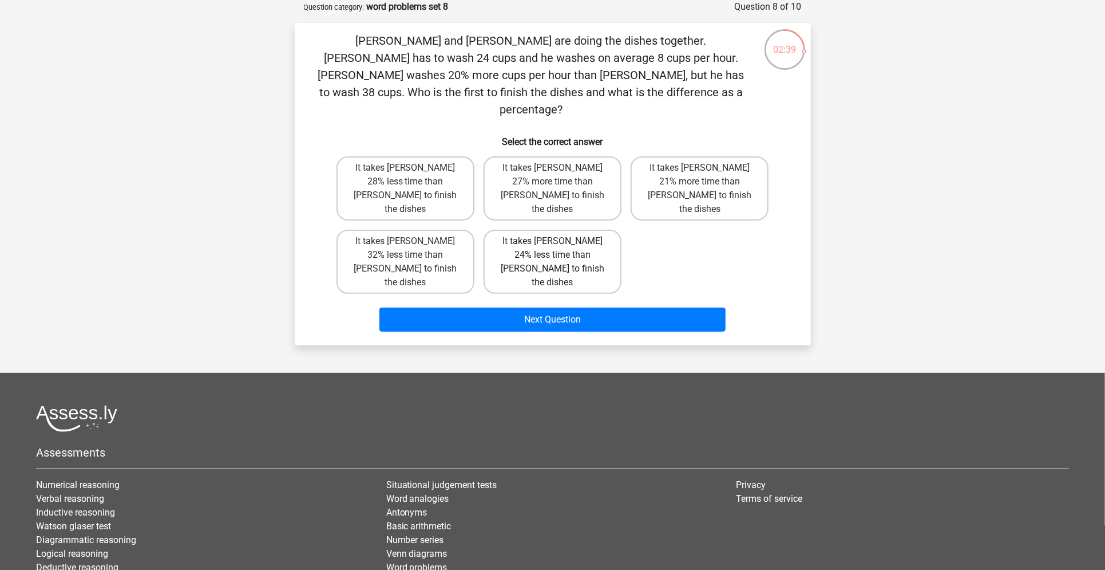
click at [528, 230] on label "It takes Tom 24% less time than Umberto to finish the dishes" at bounding box center [553, 262] width 138 height 64
click at [552, 241] on input "It takes Tom 24% less time than Umberto to finish the dishes" at bounding box center [555, 244] width 7 height 7
radio input "true"
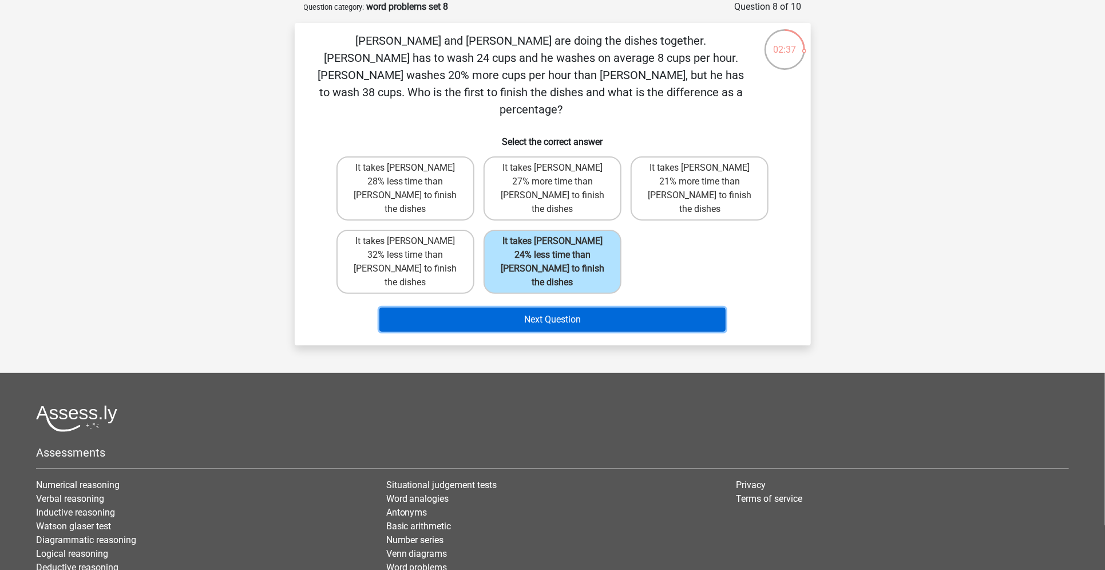
click at [566, 307] on button "Next Question" at bounding box center [553, 319] width 346 height 24
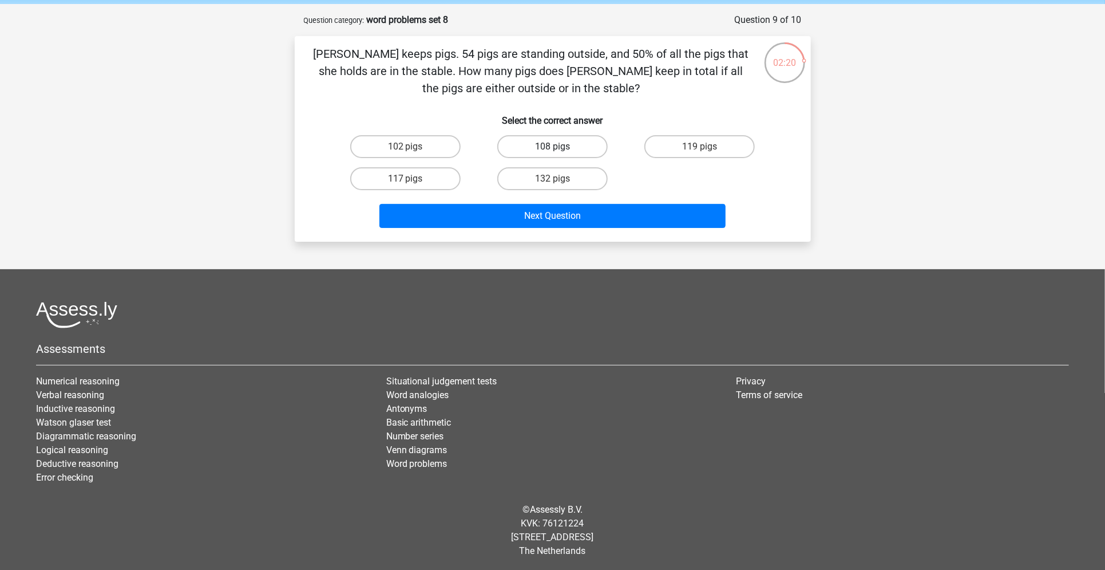
click at [559, 139] on label "108 pigs" at bounding box center [552, 146] width 110 height 23
click at [559, 147] on input "108 pigs" at bounding box center [555, 150] width 7 height 7
radio input "true"
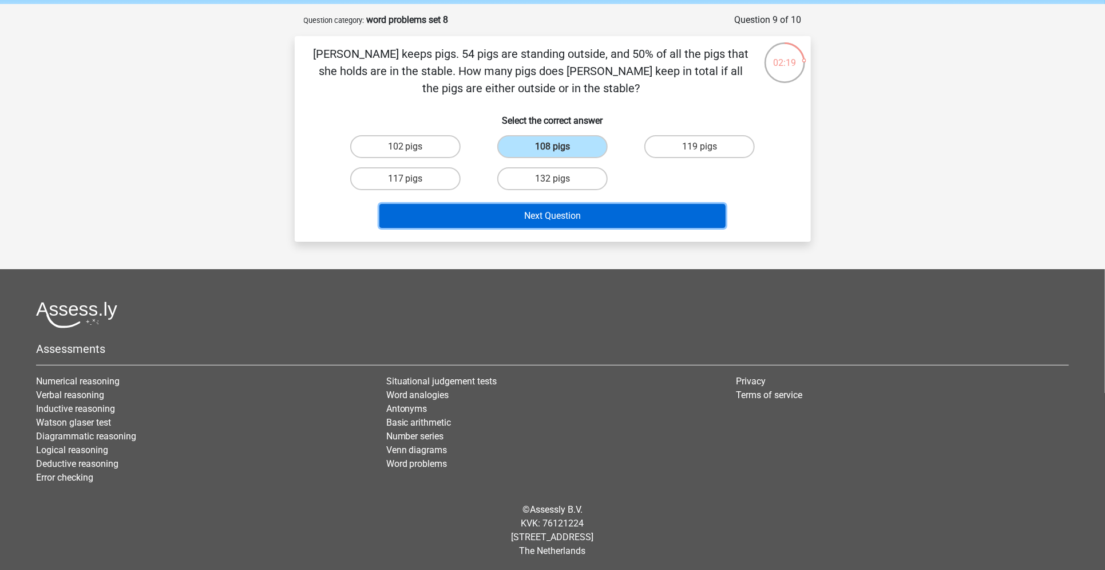
click at [568, 213] on button "Next Question" at bounding box center [553, 216] width 346 height 24
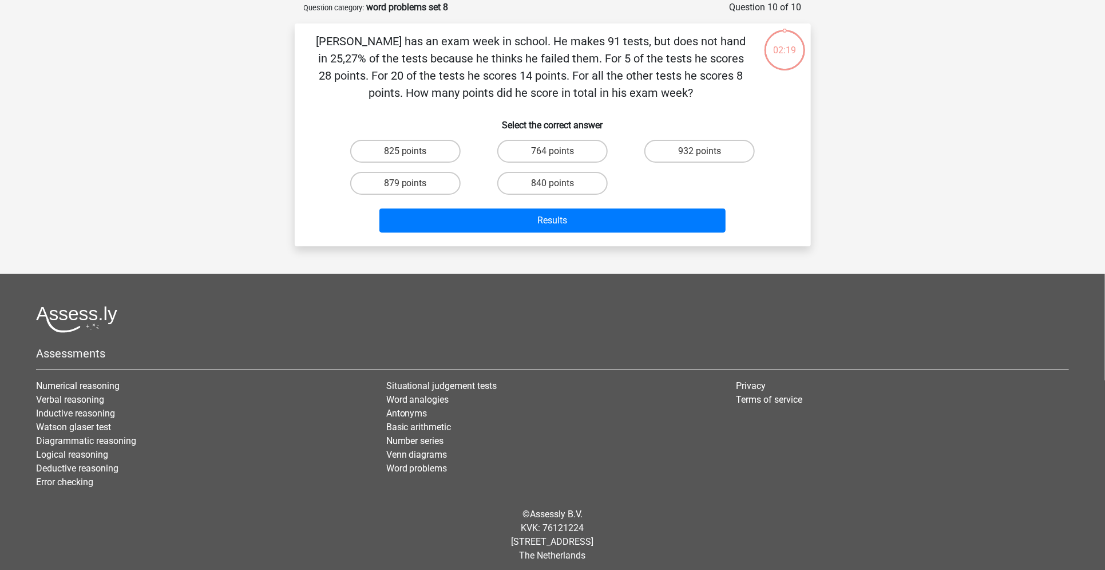
scroll to position [57, 0]
click at [551, 155] on label "764 points" at bounding box center [552, 150] width 110 height 23
click at [552, 155] on input "764 points" at bounding box center [555, 154] width 7 height 7
radio input "true"
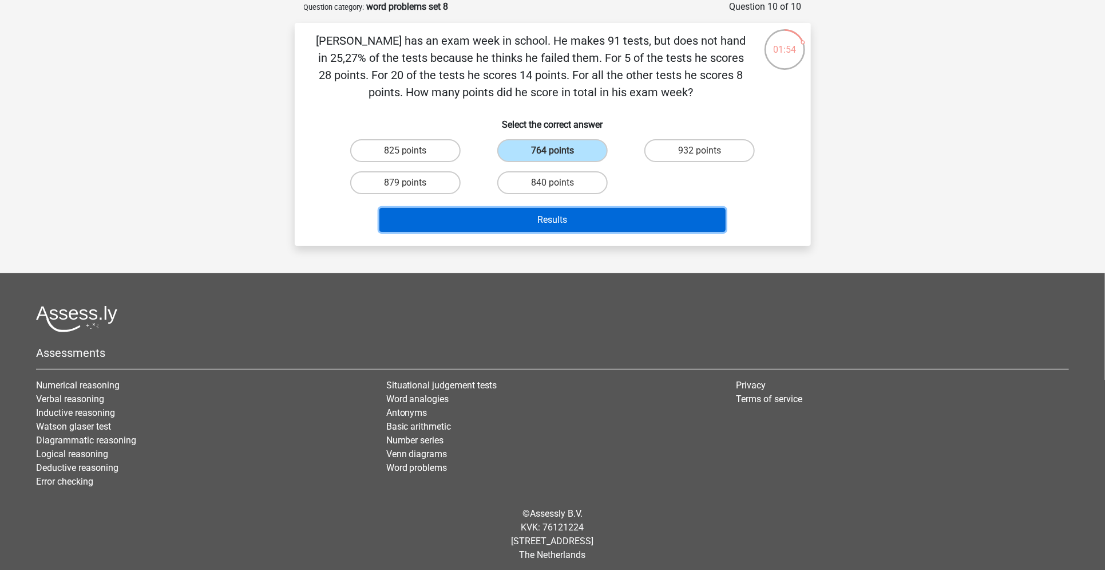
click at [532, 223] on button "Results" at bounding box center [553, 220] width 346 height 24
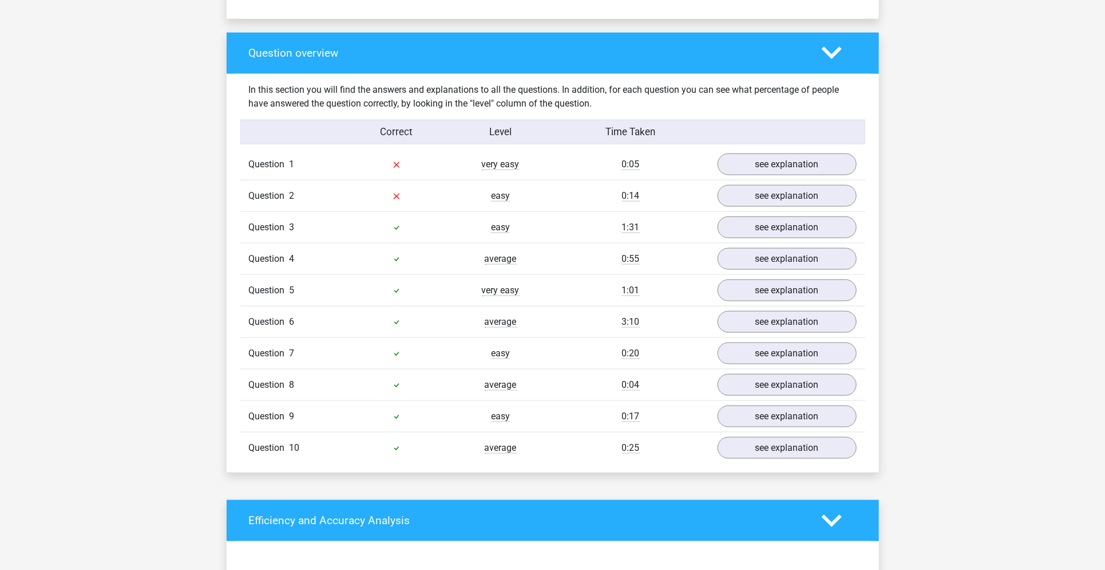
scroll to position [818, 0]
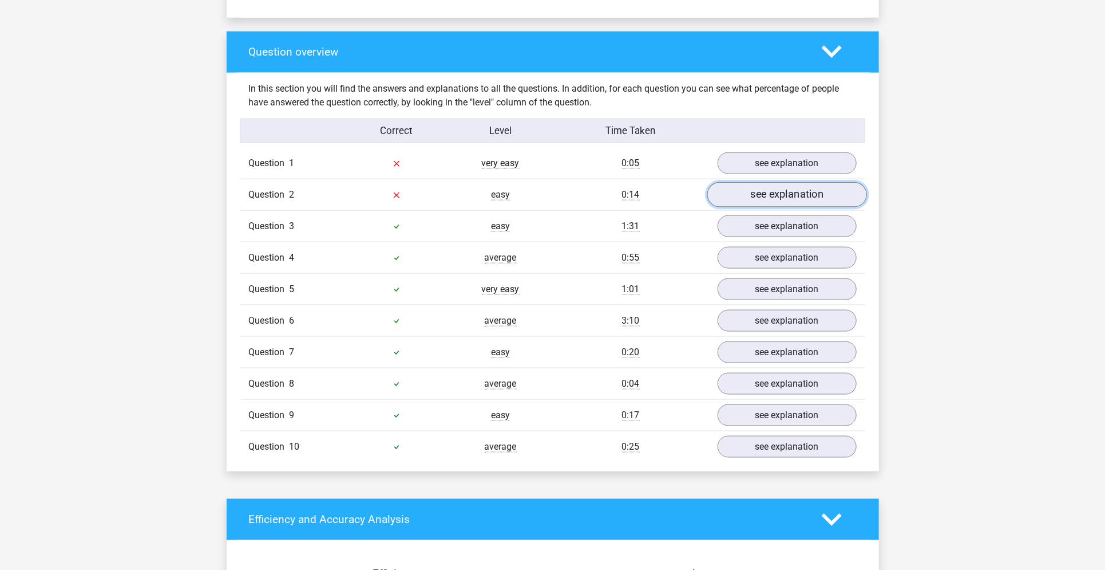
click at [784, 192] on link "see explanation" at bounding box center [787, 194] width 160 height 25
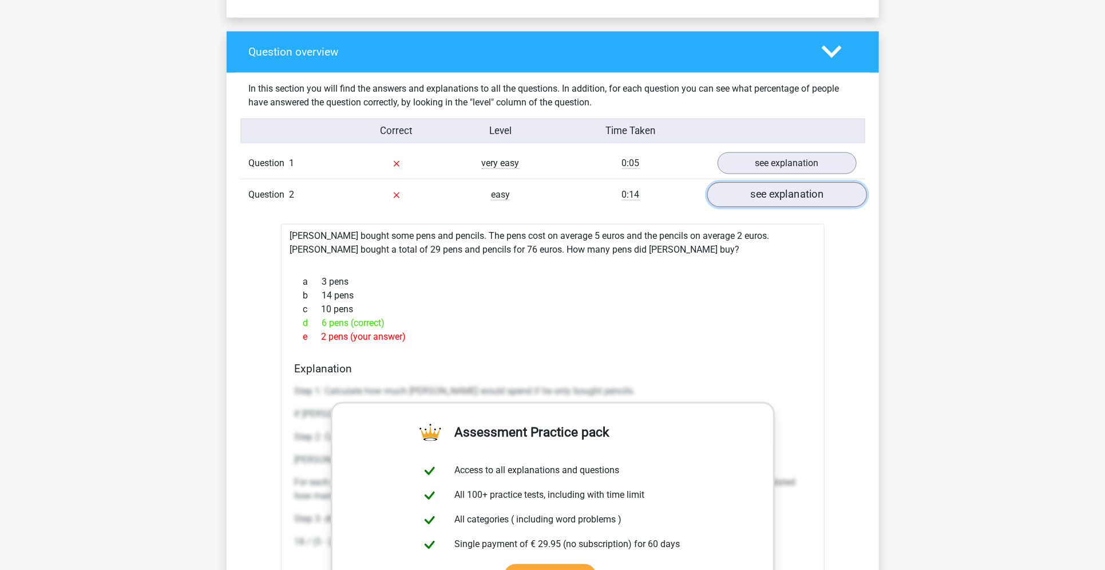
click at [784, 192] on link "see explanation" at bounding box center [787, 194] width 160 height 25
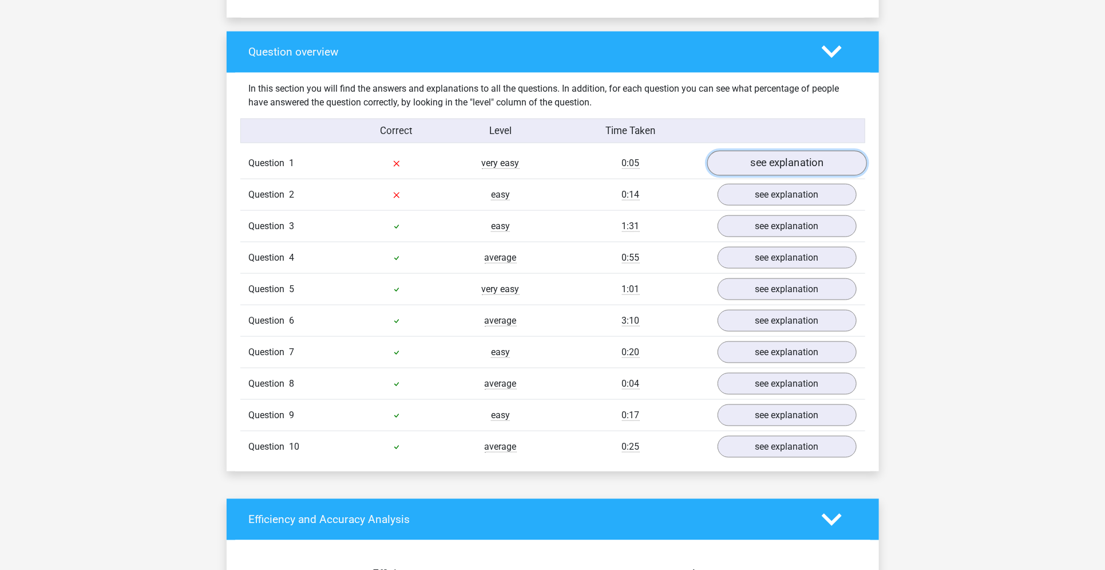
click at [790, 157] on link "see explanation" at bounding box center [787, 163] width 160 height 25
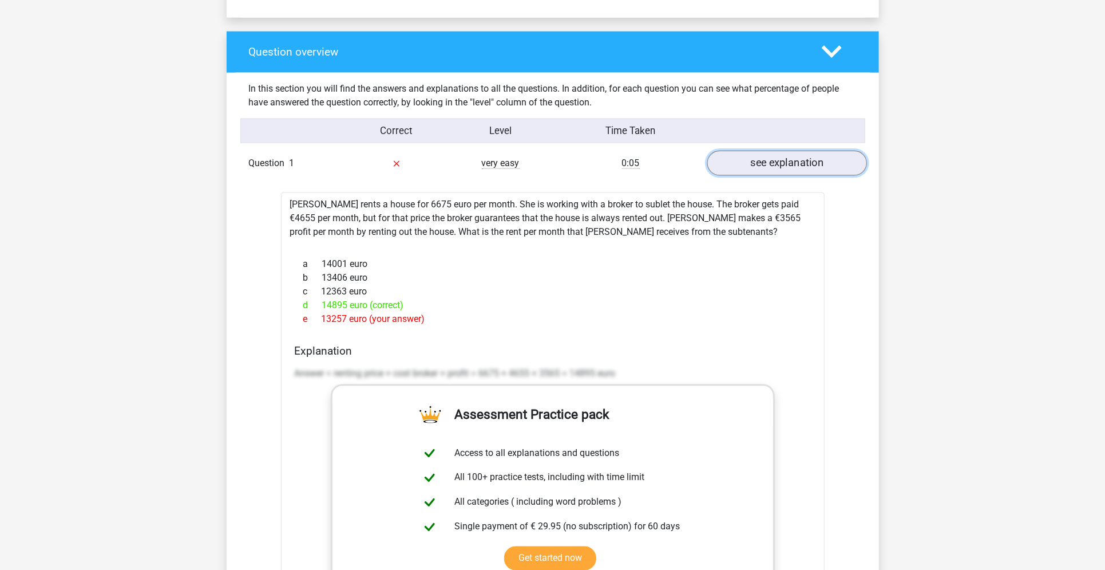
click at [790, 157] on link "see explanation" at bounding box center [787, 163] width 160 height 25
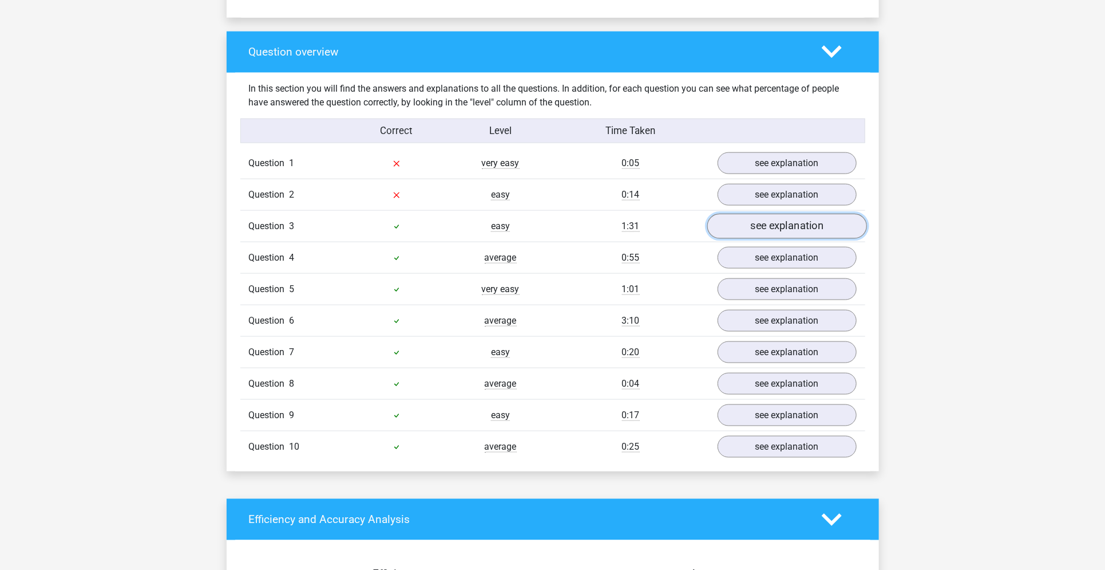
click at [776, 233] on link "see explanation" at bounding box center [787, 226] width 160 height 25
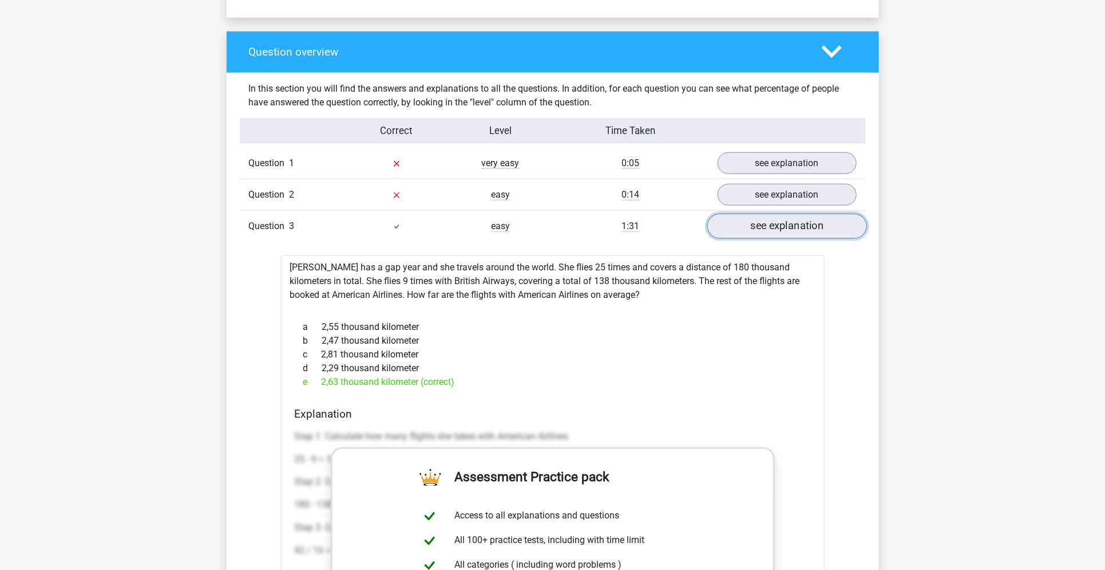
click at [776, 233] on link "see explanation" at bounding box center [787, 226] width 160 height 25
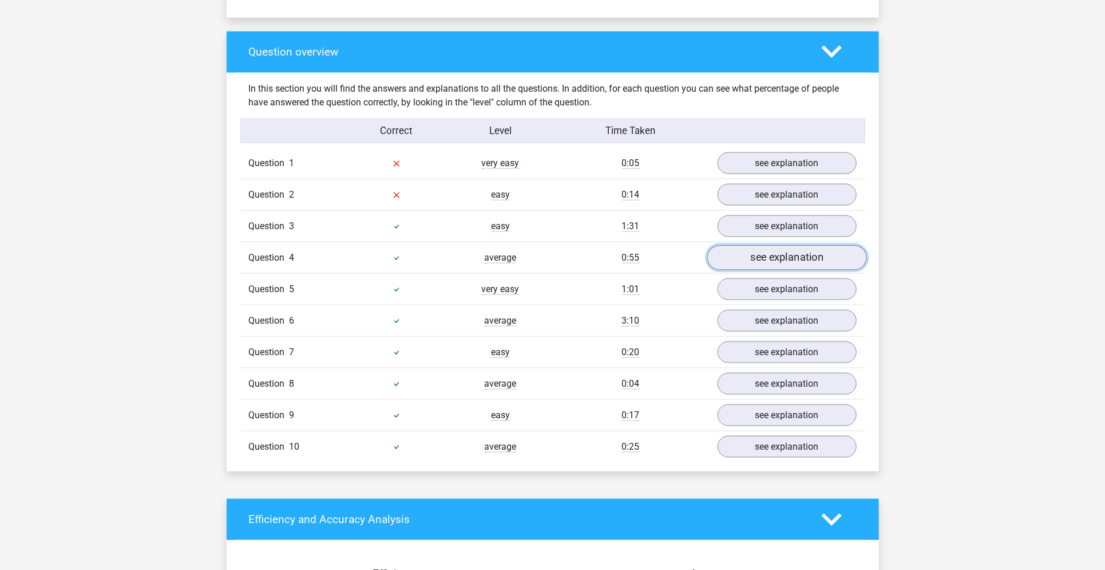
click at [770, 258] on link "see explanation" at bounding box center [787, 257] width 160 height 25
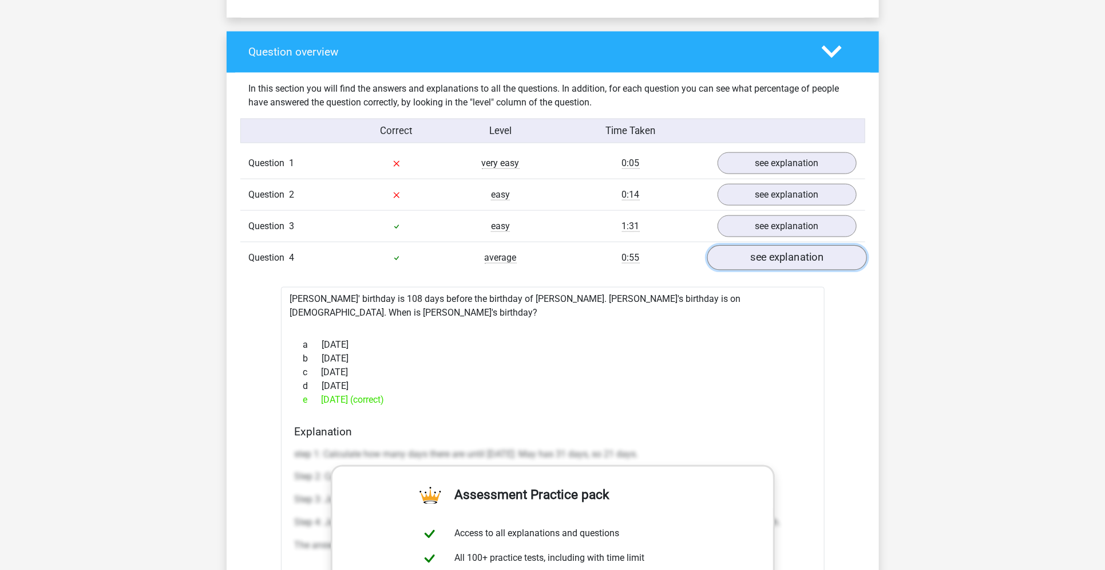
click at [770, 258] on link "see explanation" at bounding box center [787, 257] width 160 height 25
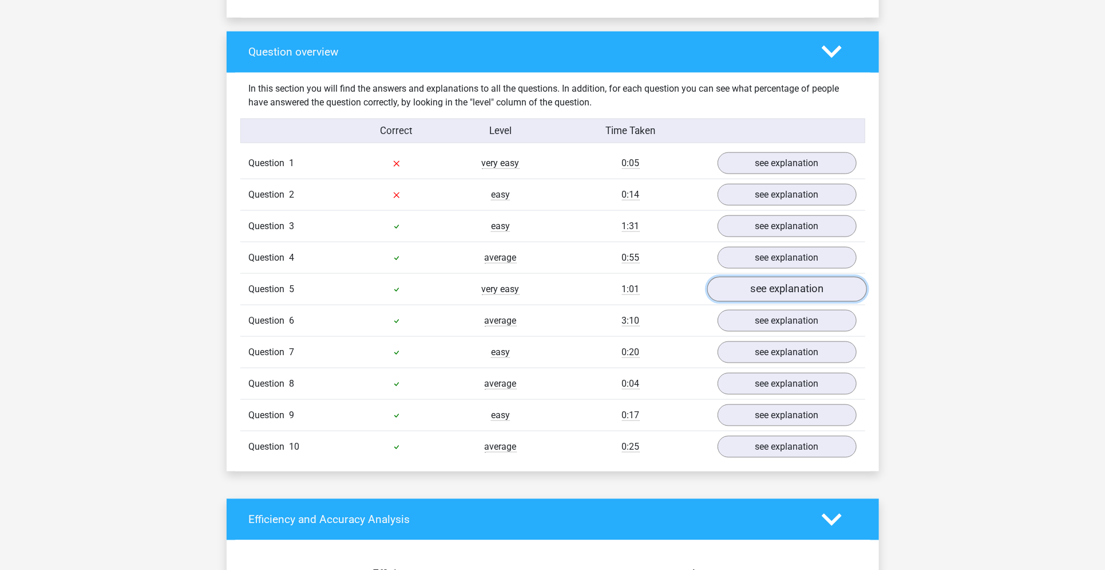
click at [769, 295] on link "see explanation" at bounding box center [787, 288] width 160 height 25
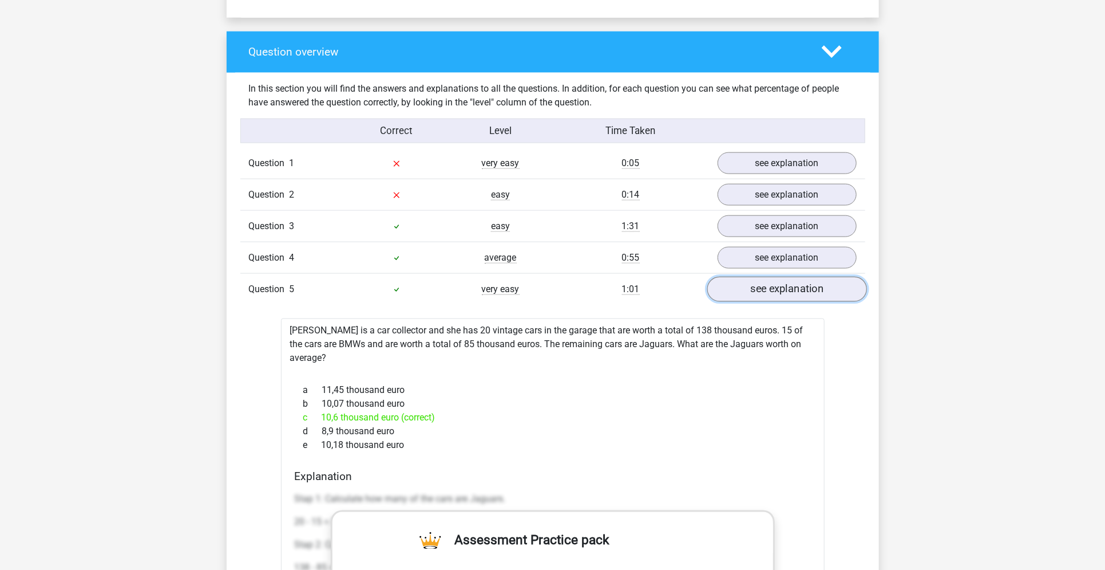
click at [769, 295] on link "see explanation" at bounding box center [787, 288] width 160 height 25
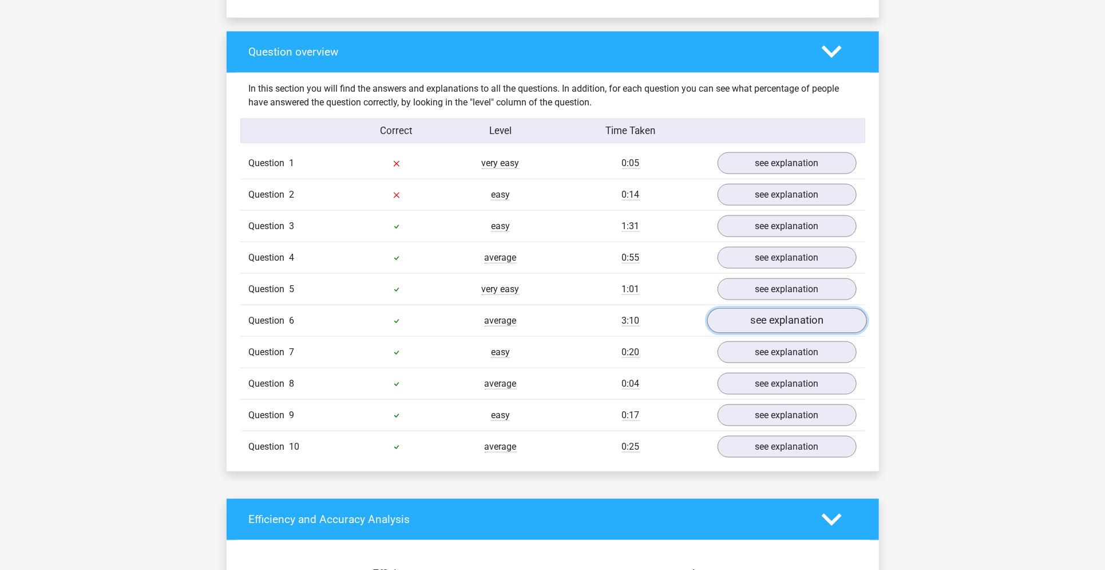
click at [762, 317] on link "see explanation" at bounding box center [787, 320] width 160 height 25
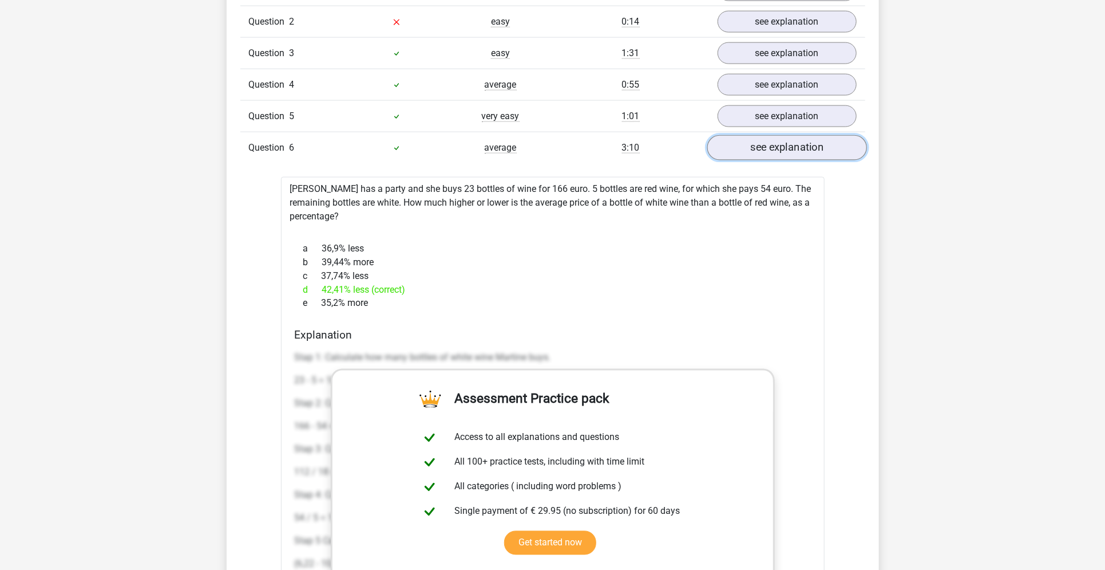
scroll to position [999, 0]
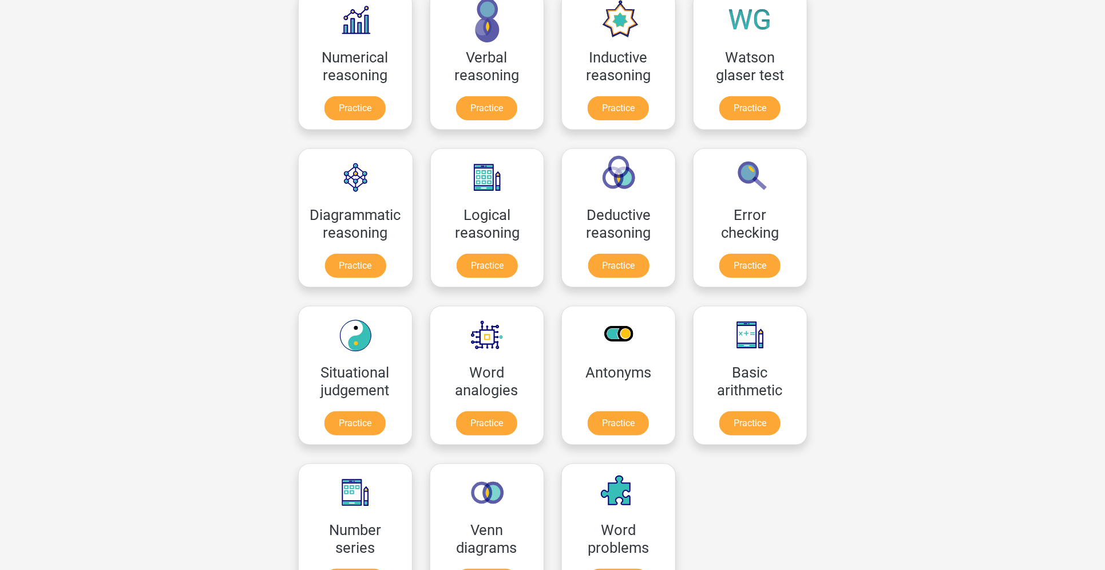
scroll to position [202, 0]
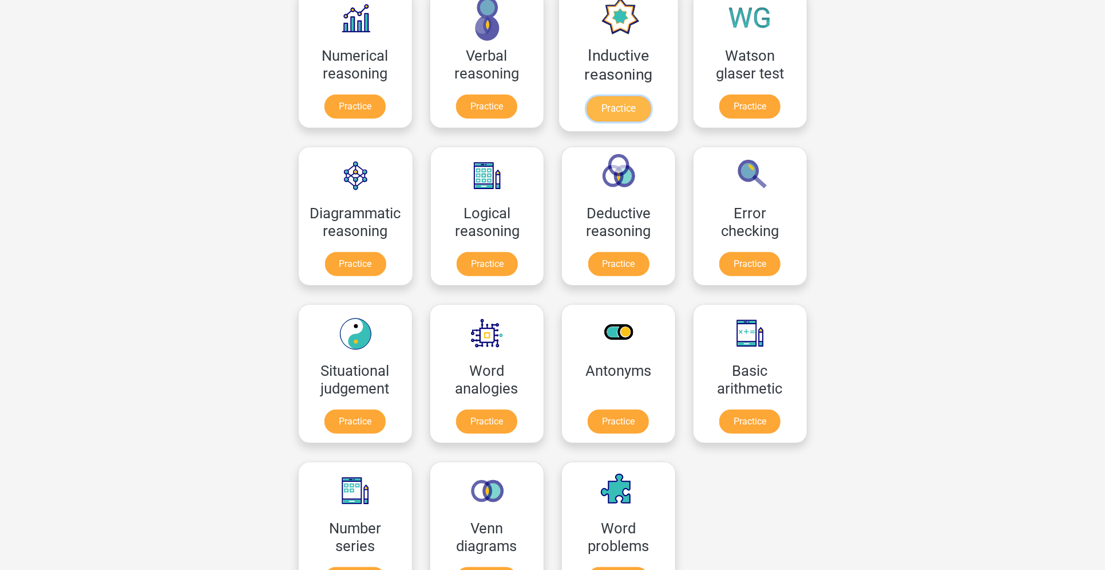
click at [607, 101] on link "Practice" at bounding box center [618, 108] width 64 height 25
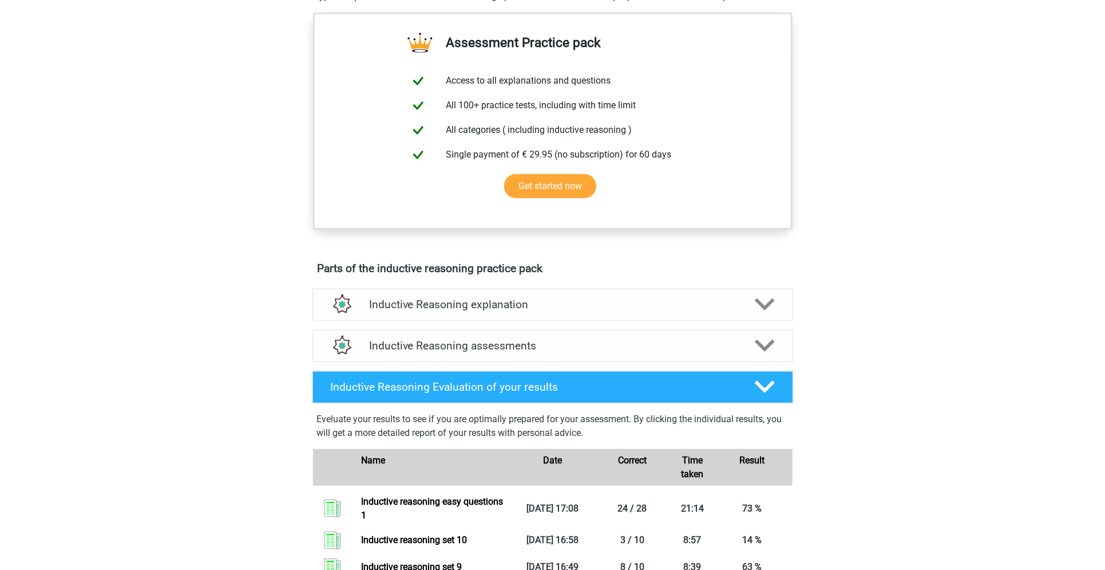
scroll to position [388, 0]
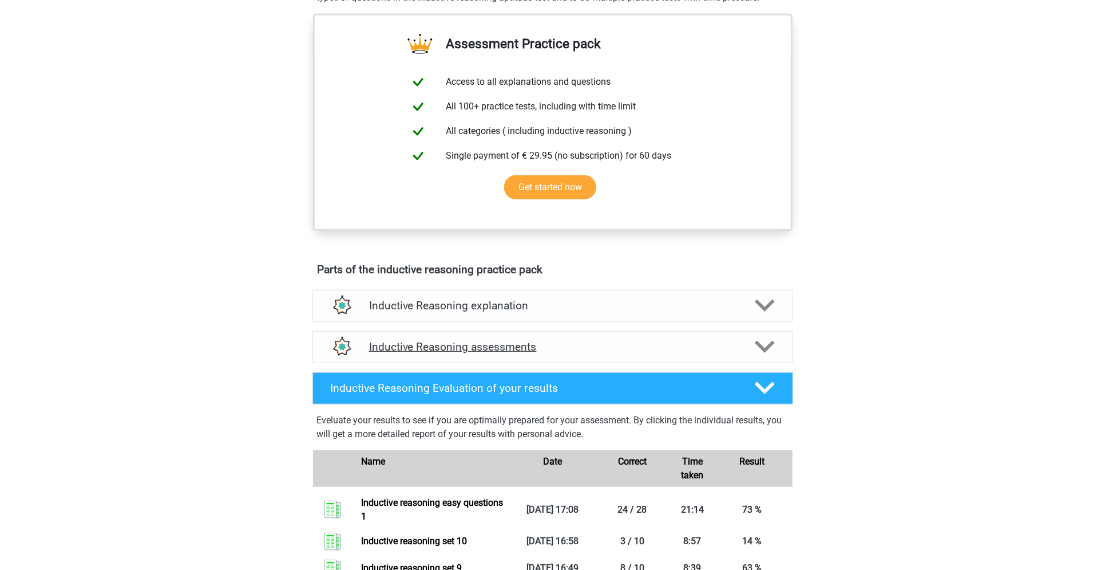
click at [582, 353] on h4 "Inductive Reasoning assessments" at bounding box center [553, 346] width 368 height 13
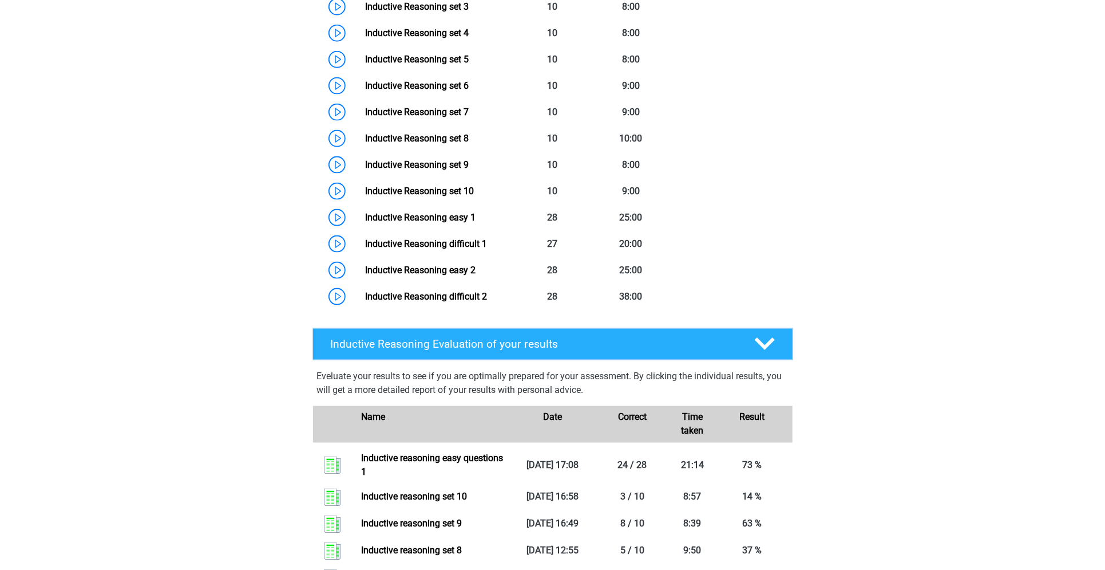
scroll to position [889, 0]
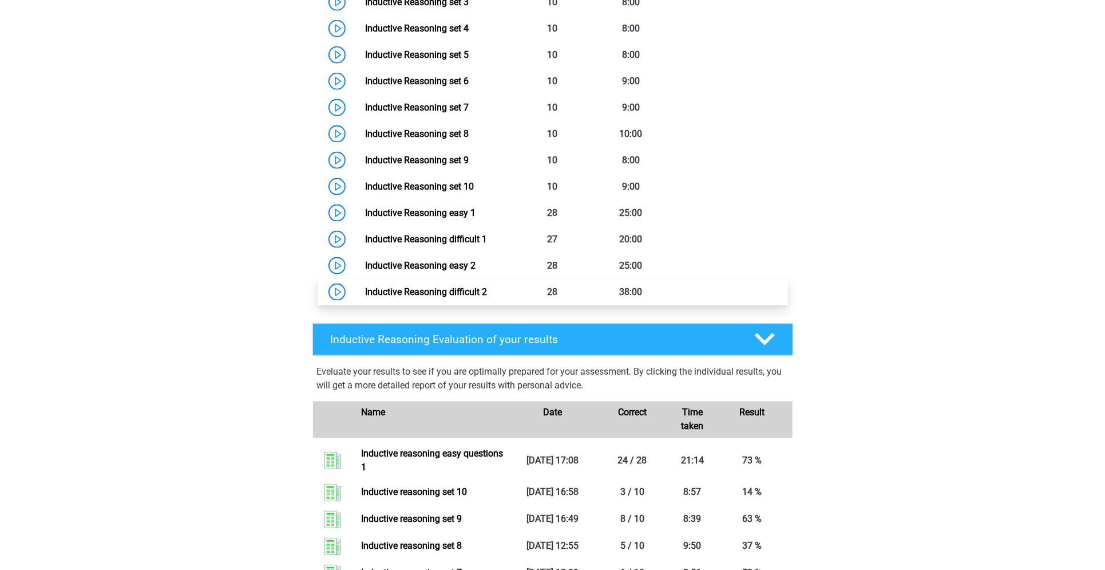
click at [455, 297] on link "Inductive Reasoning difficult 2" at bounding box center [426, 291] width 122 height 11
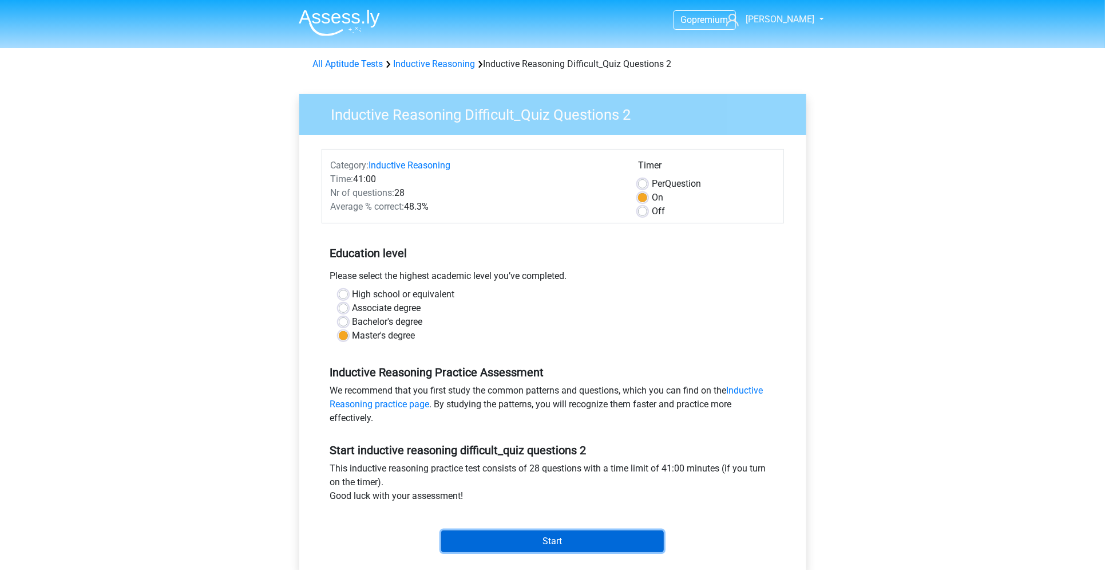
click at [540, 541] on input "Start" at bounding box center [552, 541] width 223 height 22
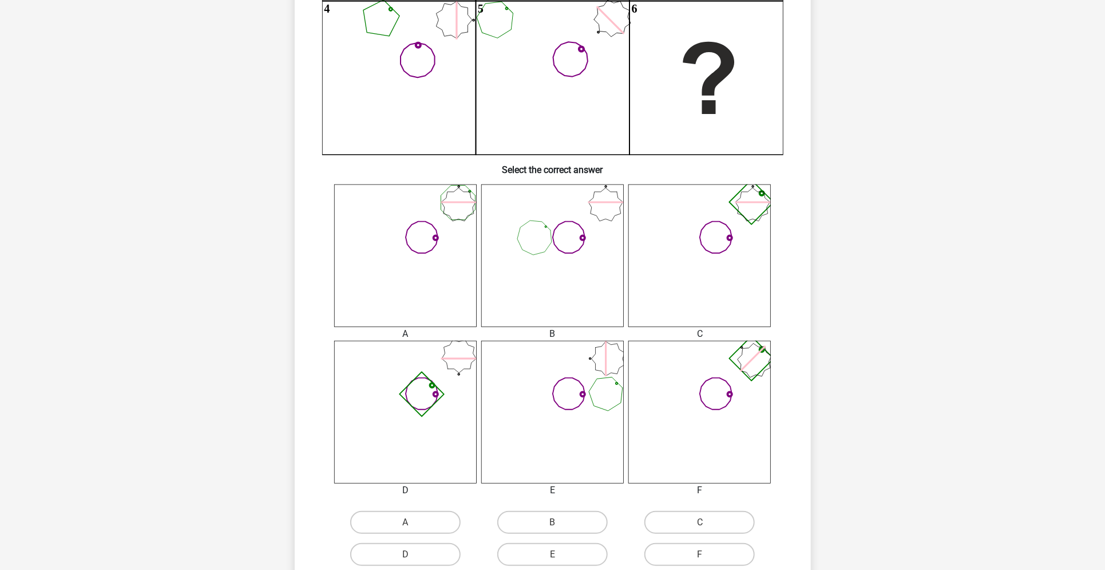
scroll to position [287, 0]
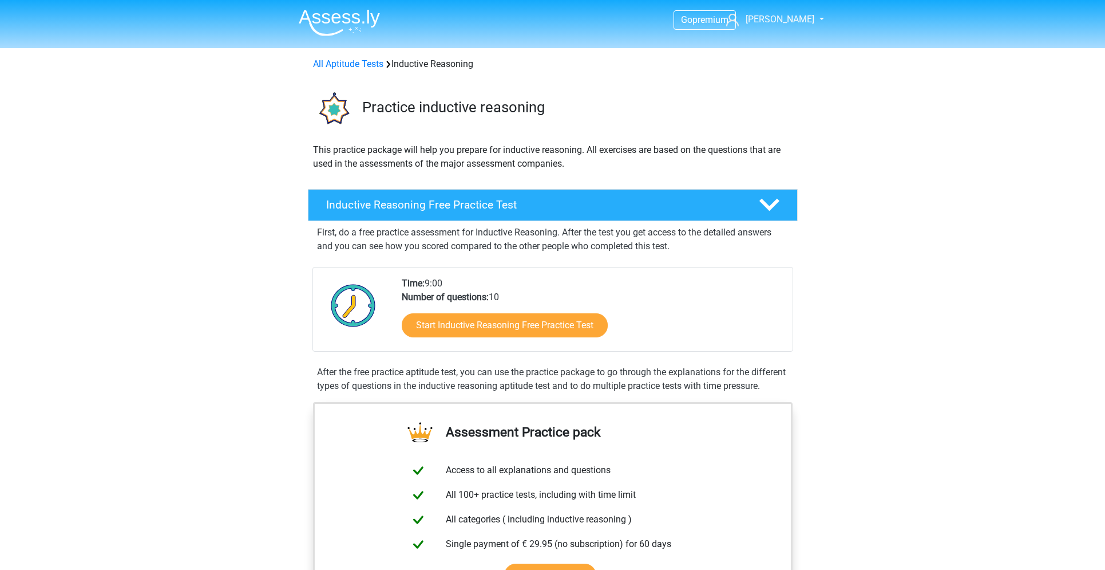
scroll to position [889, 0]
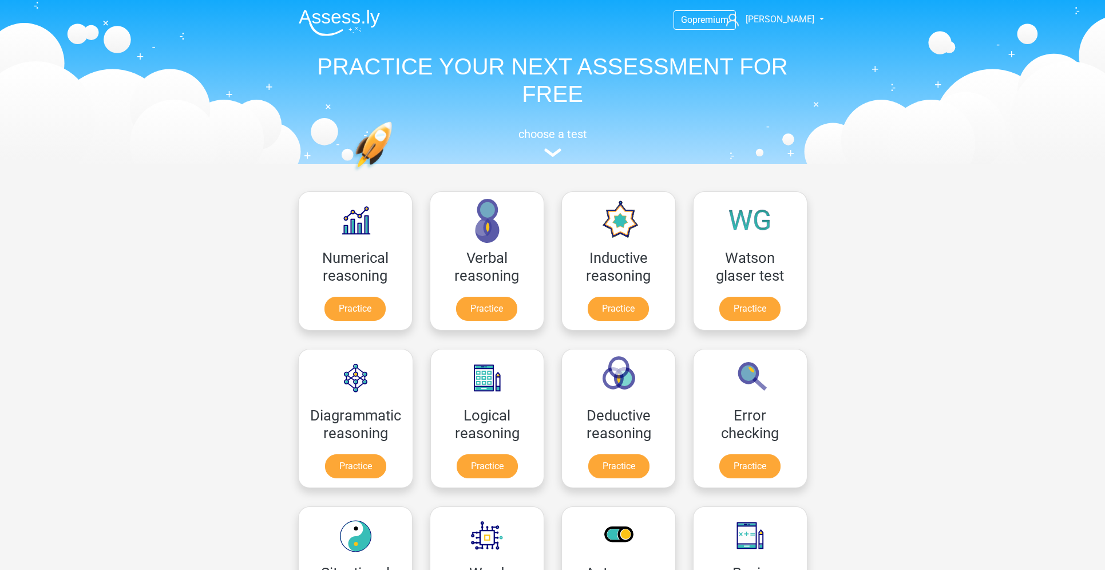
scroll to position [203, 0]
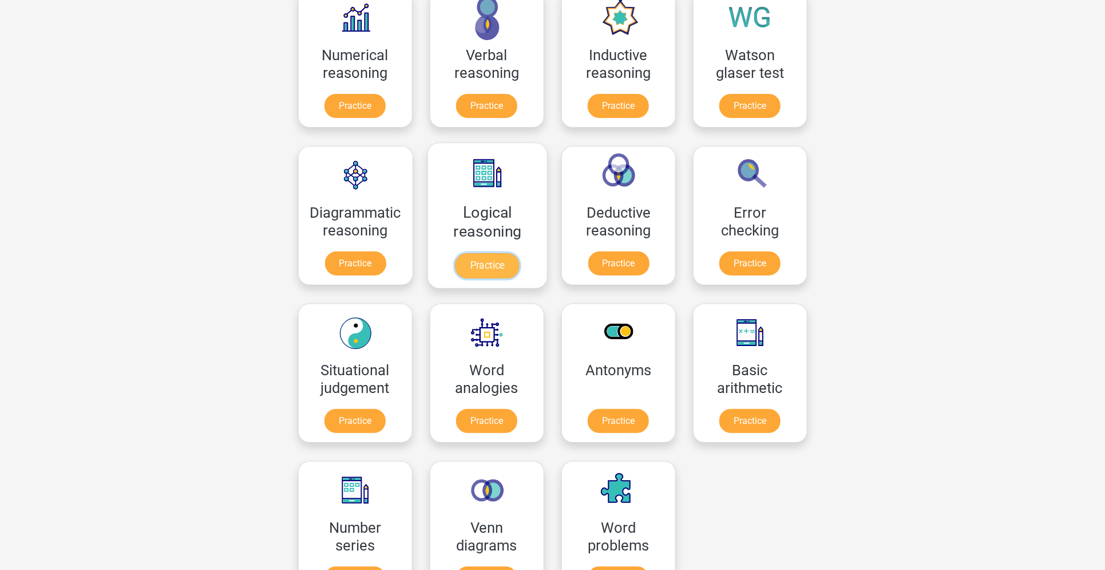
click at [488, 272] on link "Practice" at bounding box center [487, 265] width 64 height 25
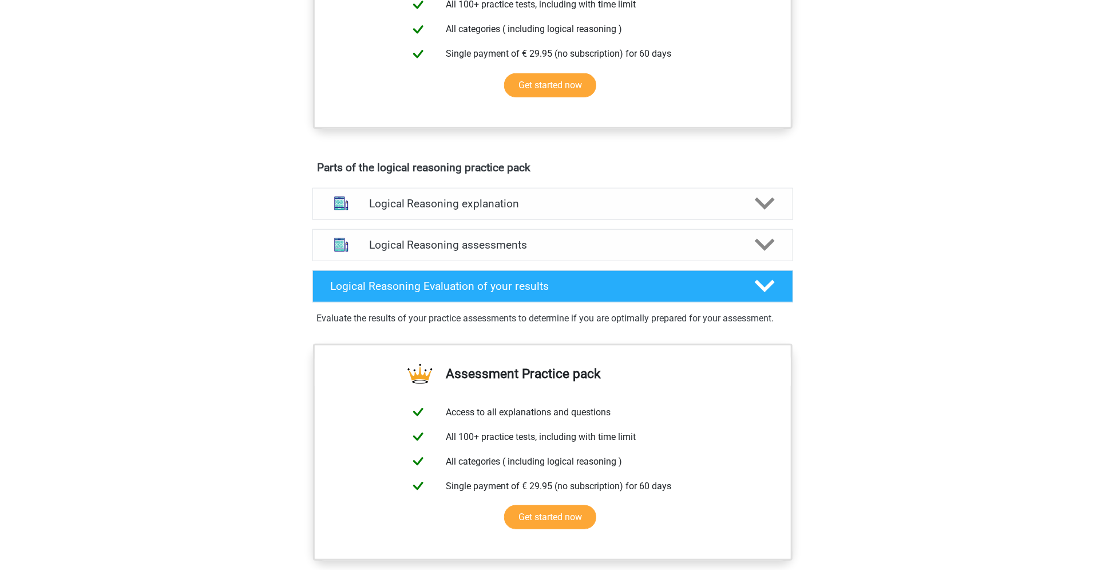
scroll to position [520, 0]
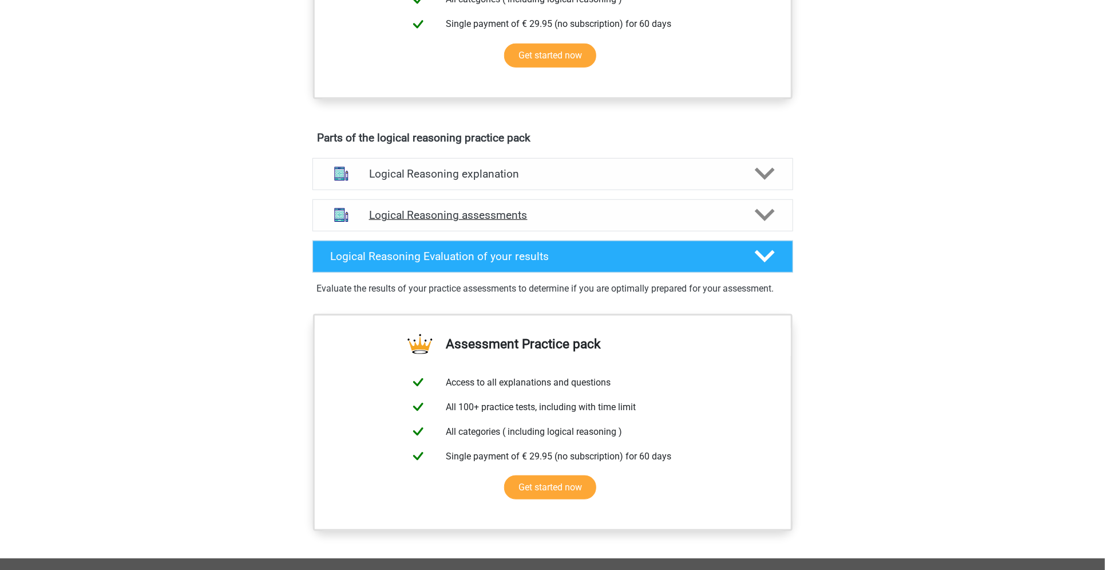
click at [516, 222] on h4 "Logical Reasoning assessments" at bounding box center [553, 214] width 368 height 13
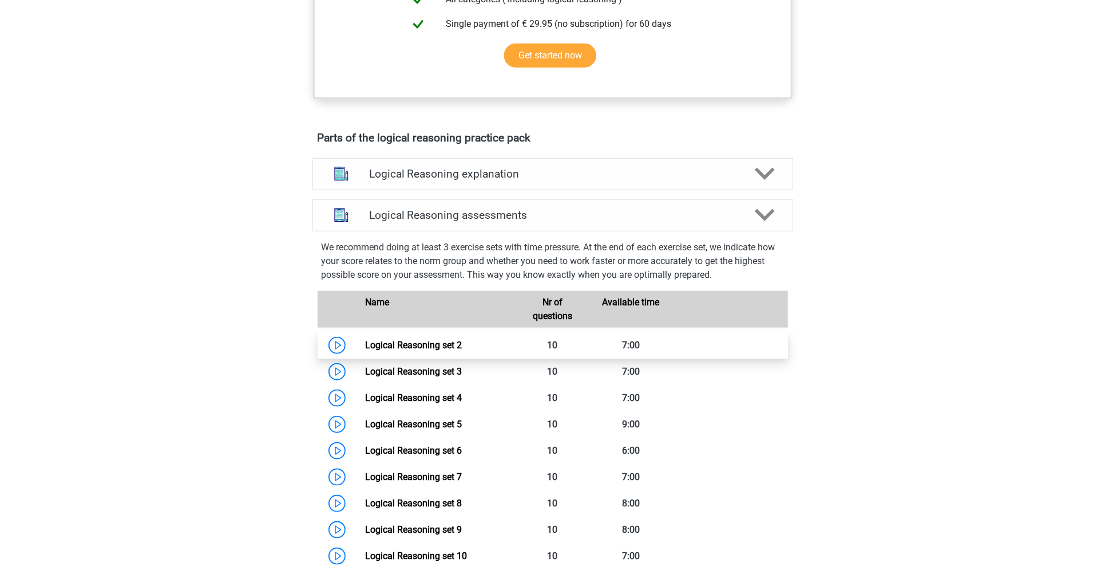
click at [436, 350] on link "Logical Reasoning set 2" at bounding box center [413, 344] width 97 height 11
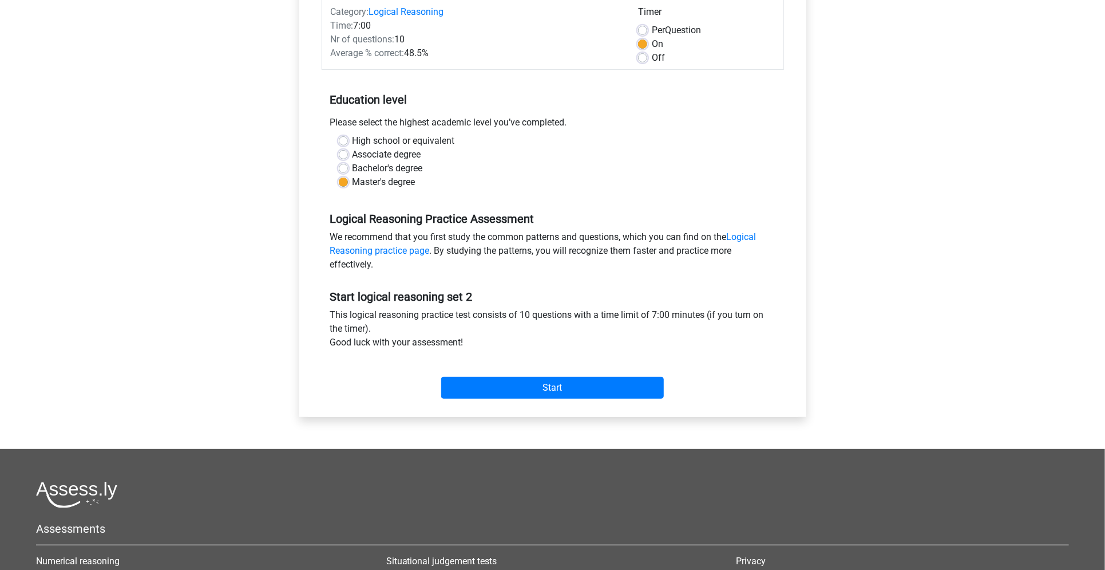
scroll to position [156, 0]
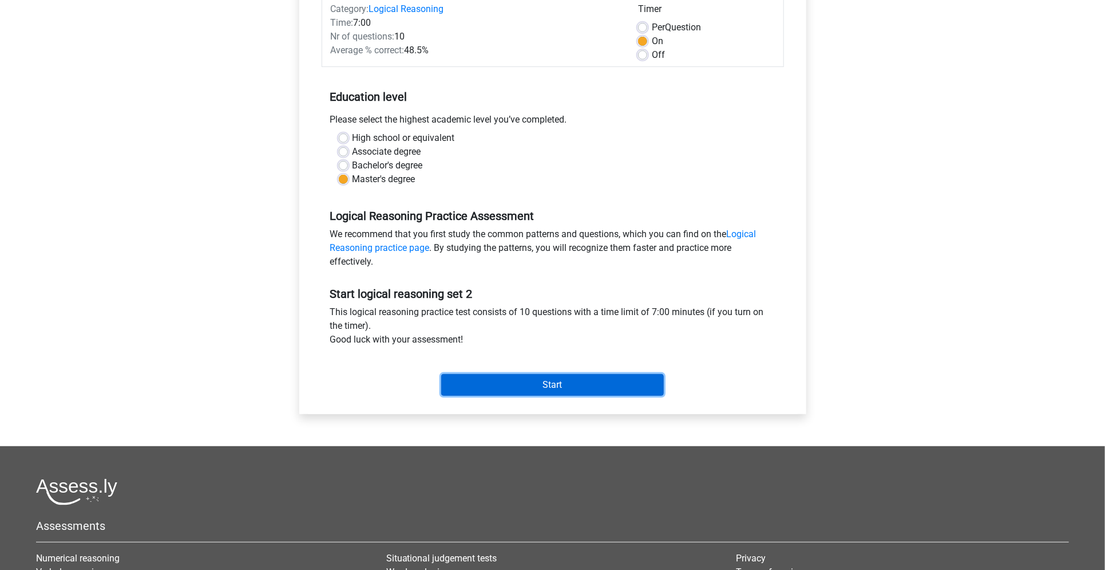
click at [480, 388] on input "Start" at bounding box center [552, 385] width 223 height 22
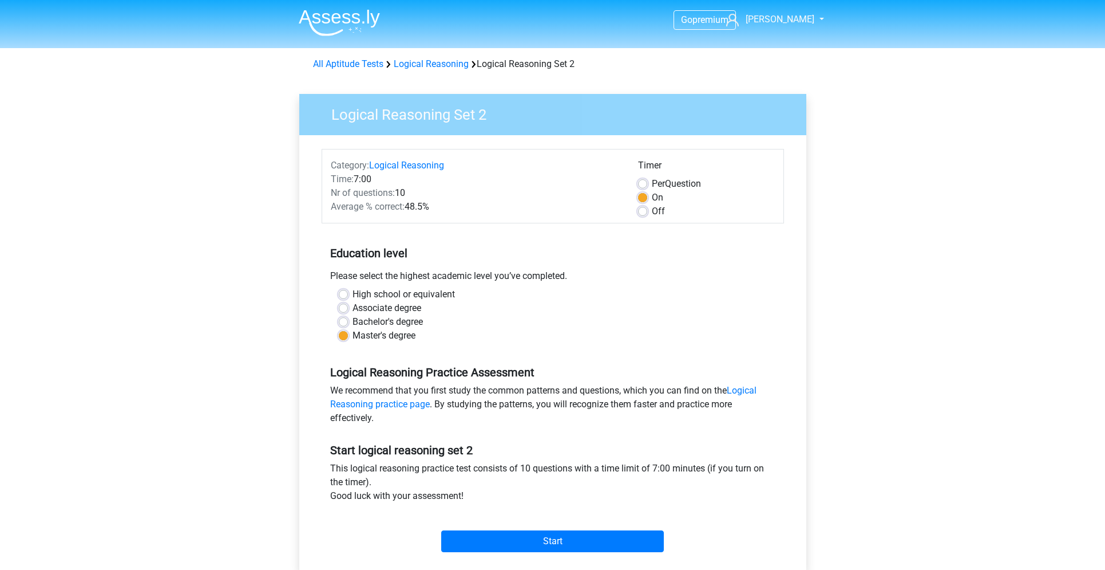
scroll to position [156, 0]
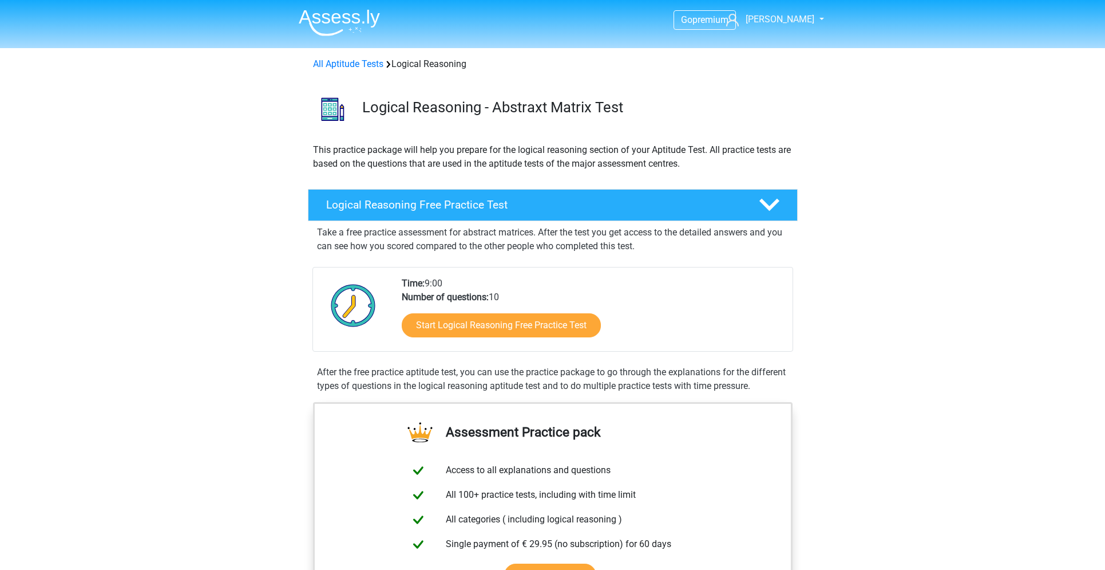
scroll to position [520, 0]
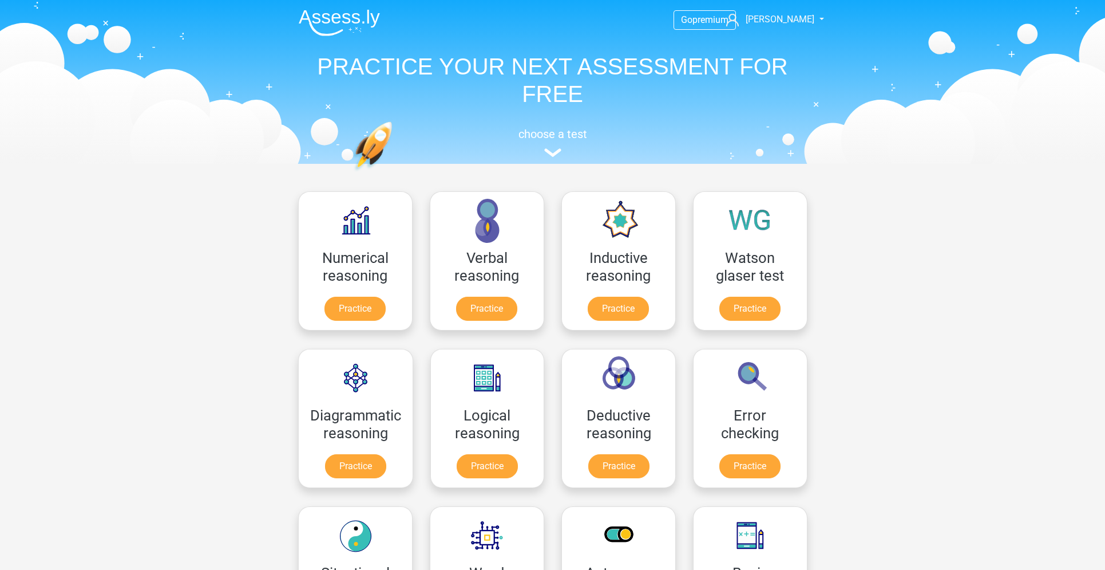
scroll to position [203, 0]
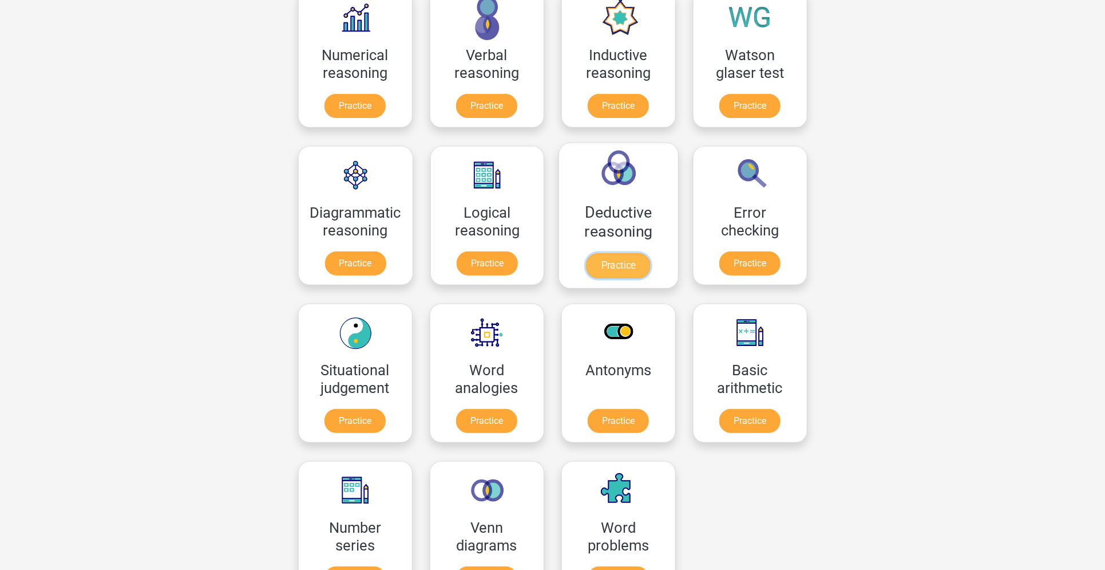
click at [636, 254] on link "Practice" at bounding box center [619, 265] width 64 height 25
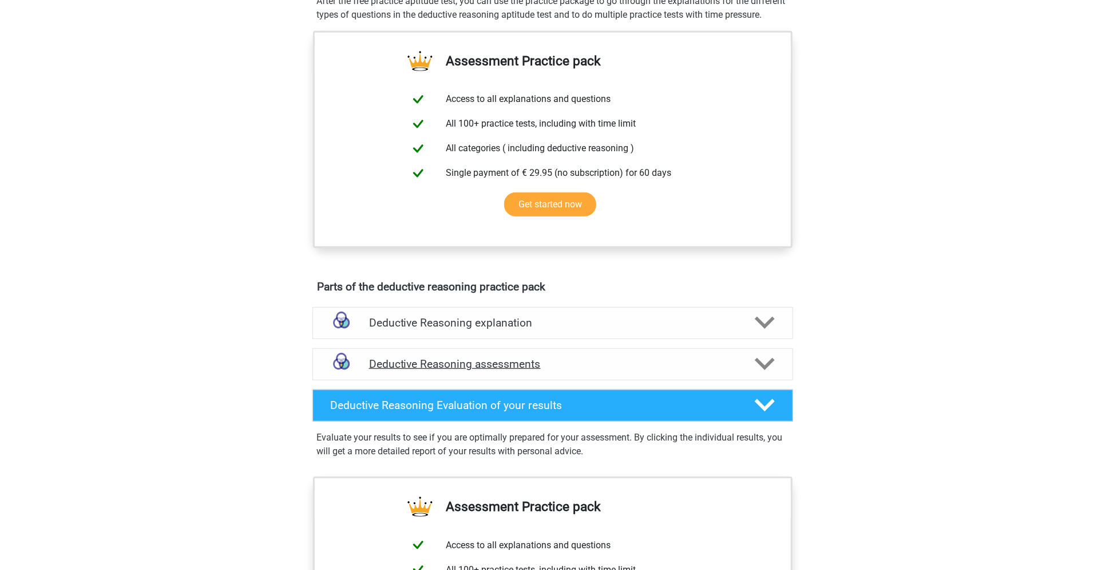
scroll to position [445, 0]
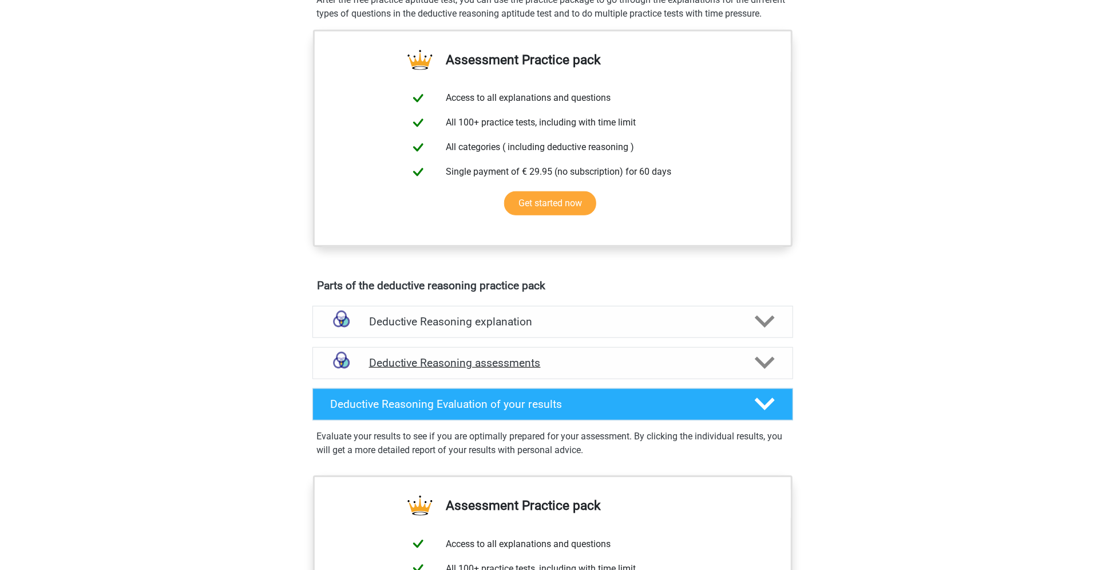
click at [559, 369] on h4 "Deductive Reasoning assessments" at bounding box center [553, 362] width 368 height 13
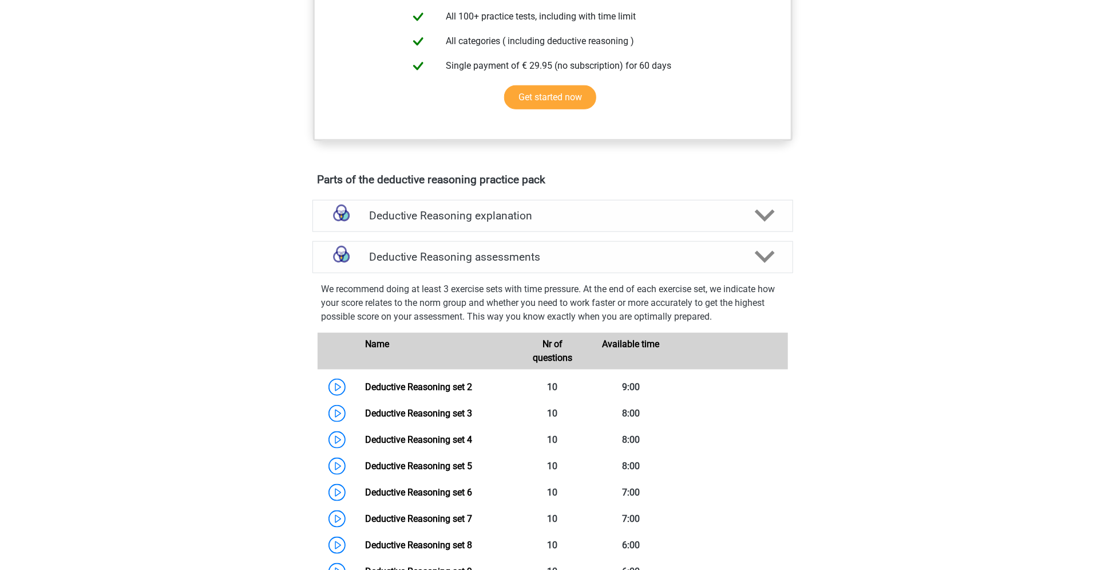
scroll to position [552, 0]
click at [465, 391] on link "Deductive Reasoning set 2" at bounding box center [418, 385] width 107 height 11
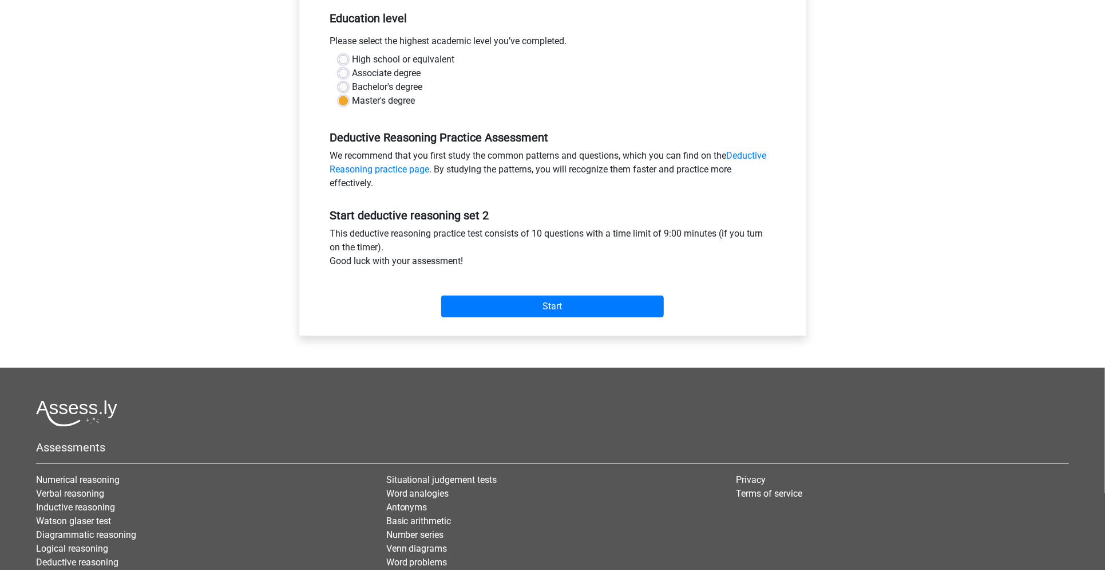
scroll to position [236, 0]
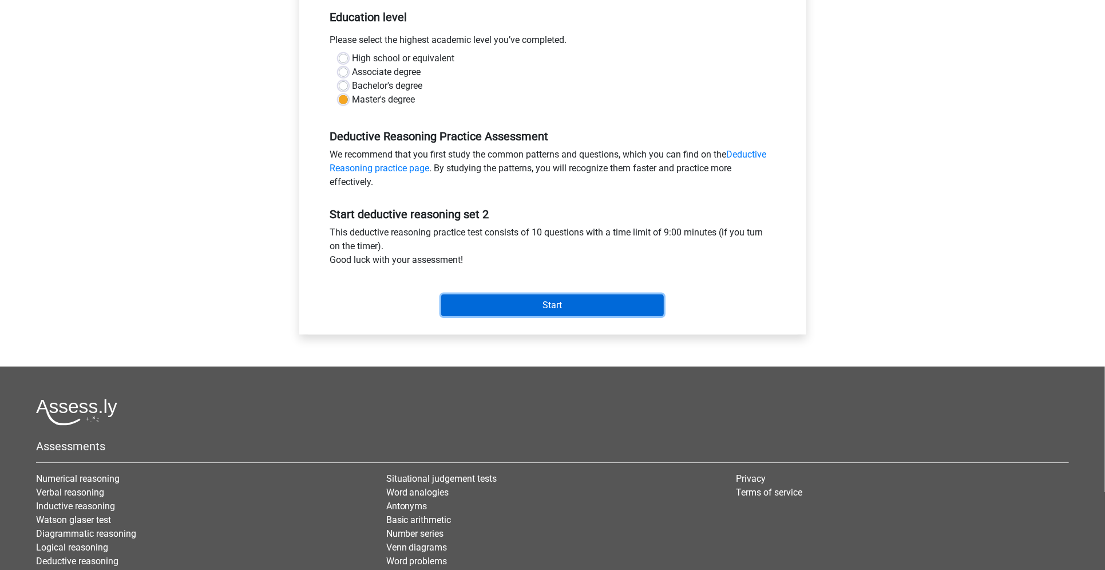
click at [544, 307] on input "Start" at bounding box center [552, 305] width 223 height 22
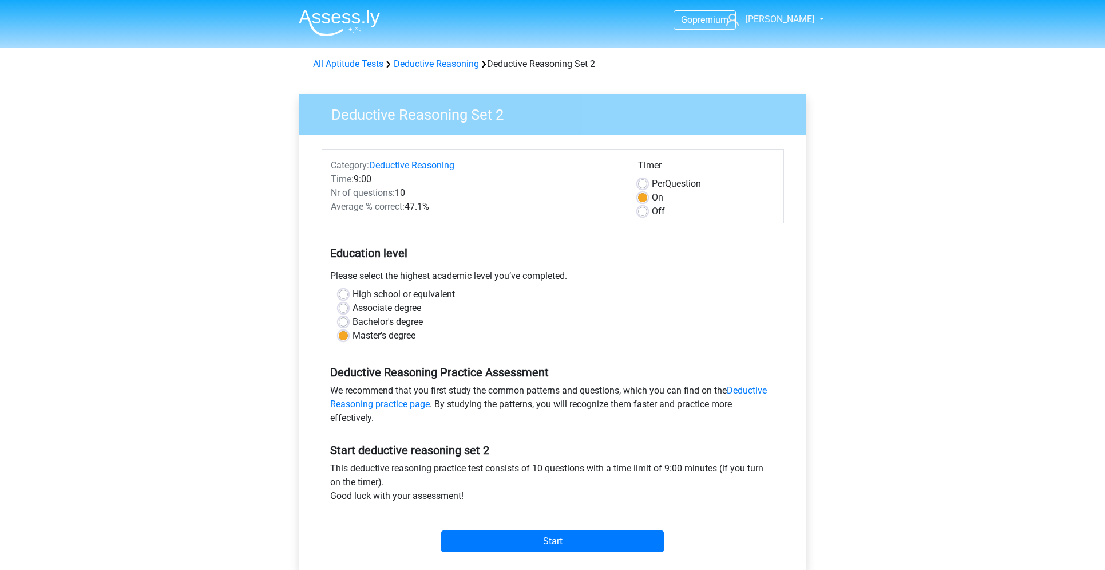
scroll to position [236, 0]
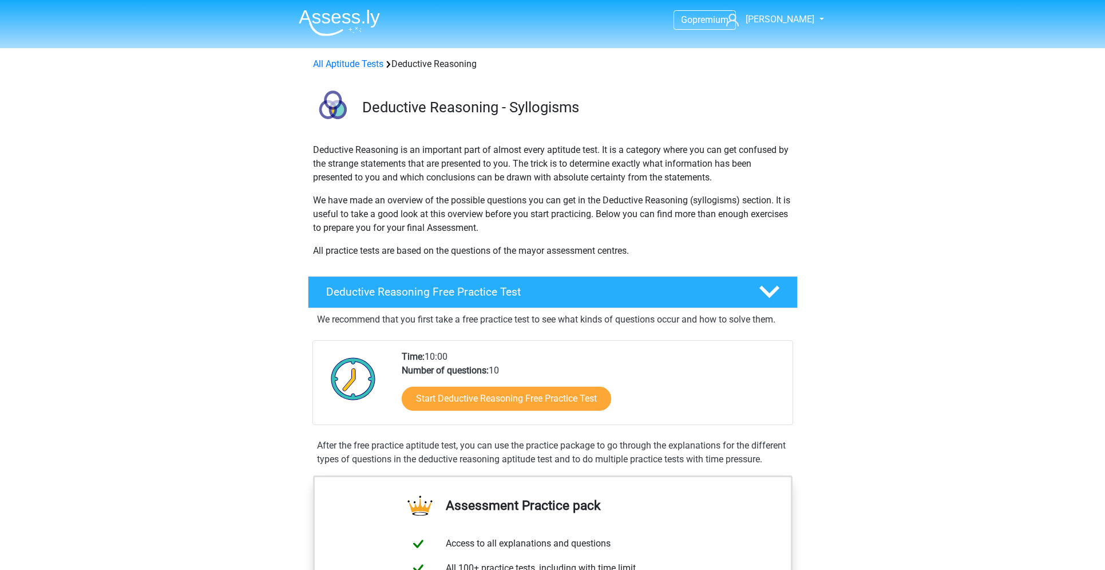
scroll to position [552, 0]
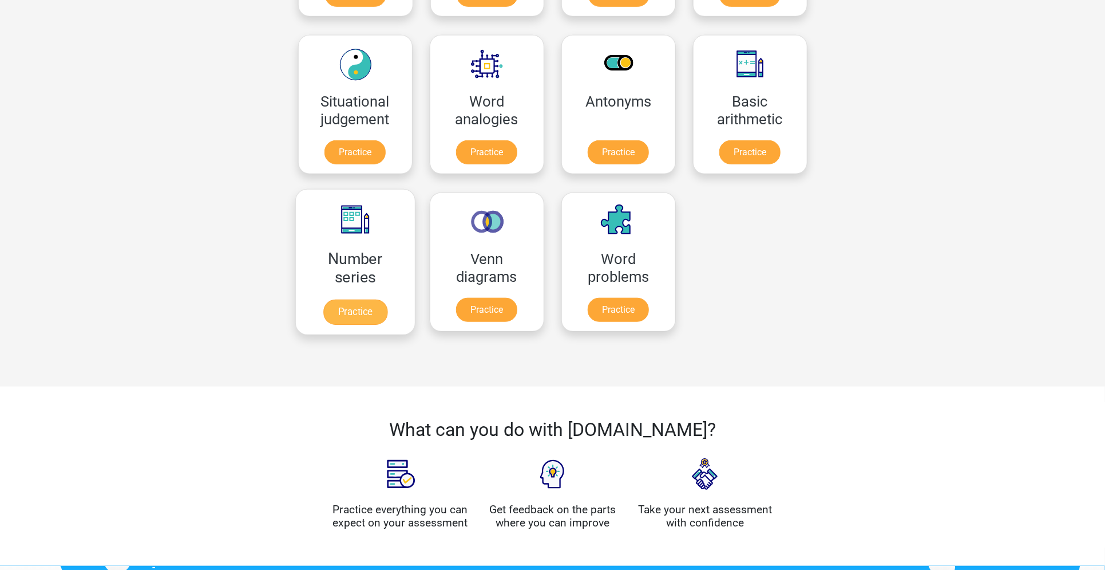
scroll to position [472, 0]
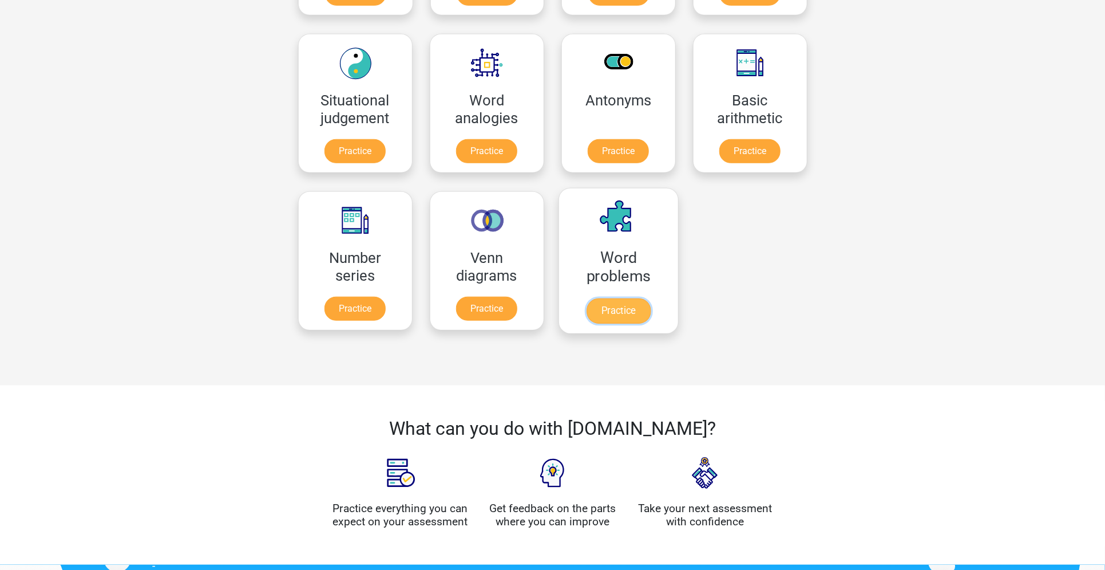
click at [643, 301] on link "Practice" at bounding box center [618, 310] width 64 height 25
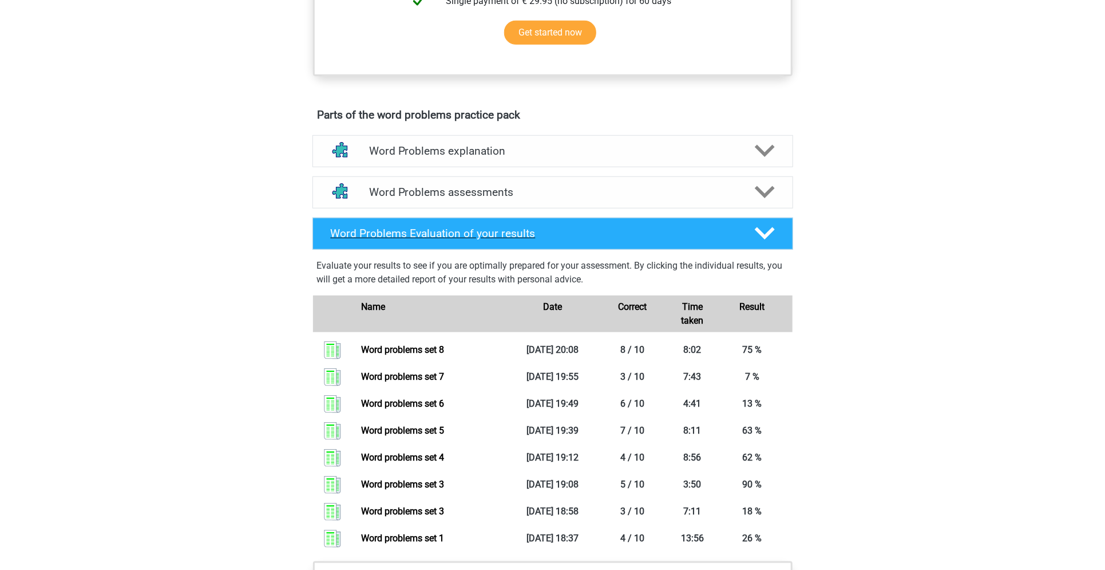
scroll to position [486, 0]
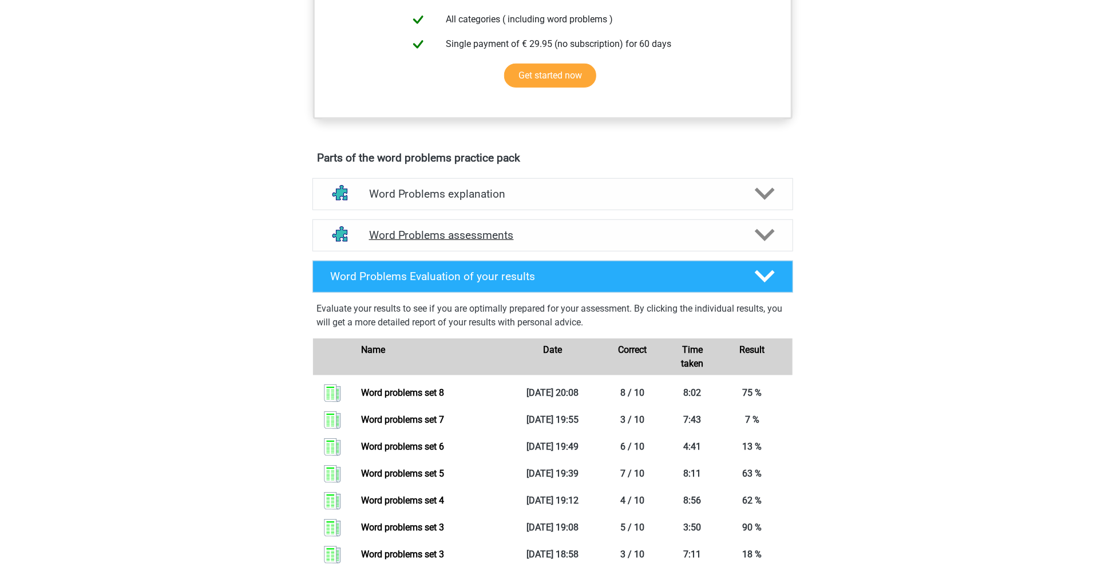
click at [563, 231] on h4 "Word Problems assessments" at bounding box center [553, 234] width 368 height 13
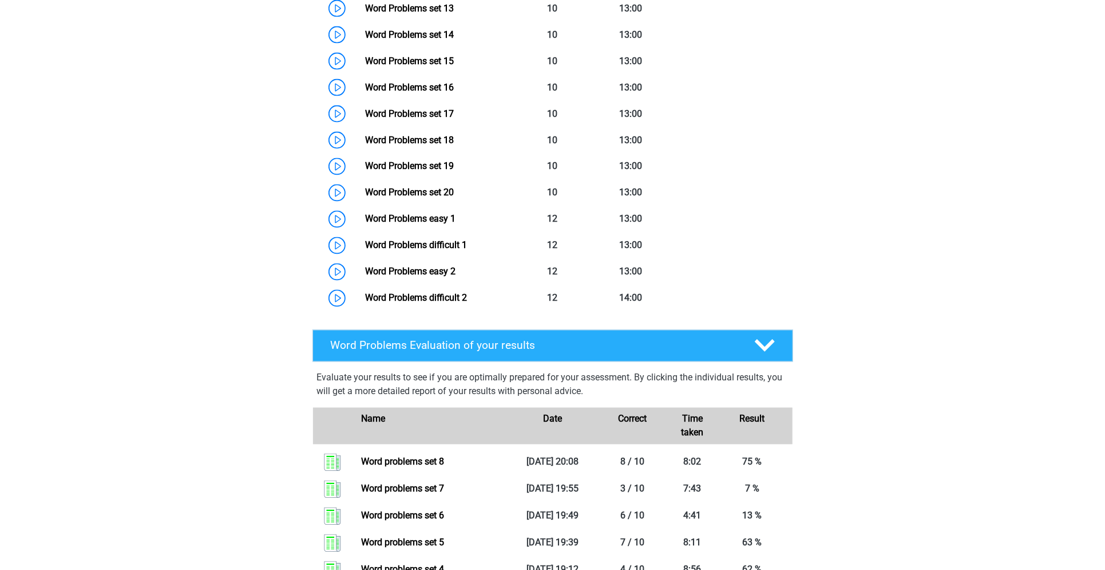
scroll to position [1135, 0]
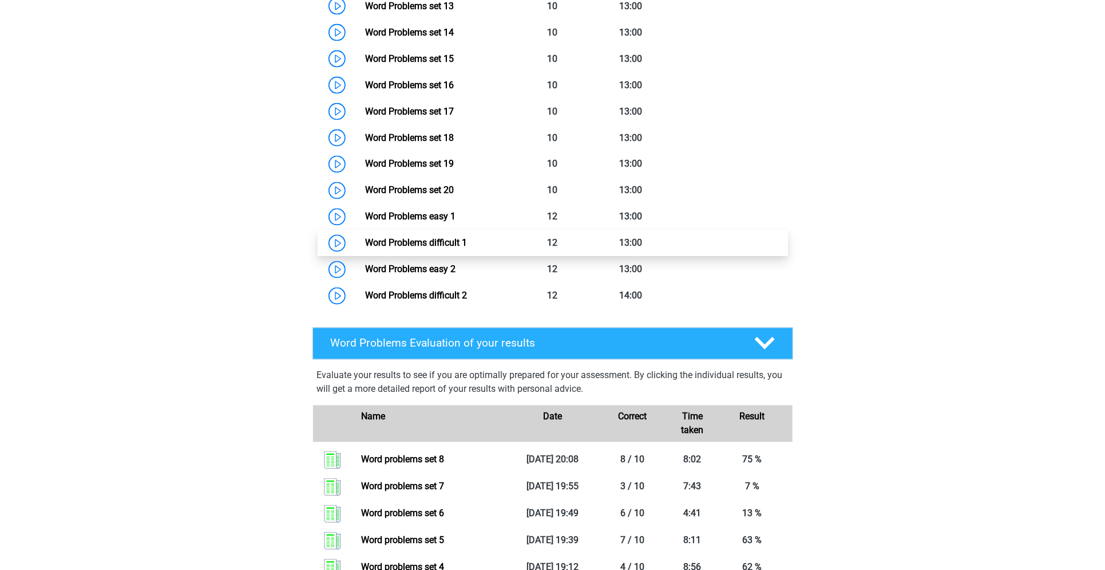
click at [434, 244] on link "Word Problems difficult 1" at bounding box center [416, 243] width 102 height 11
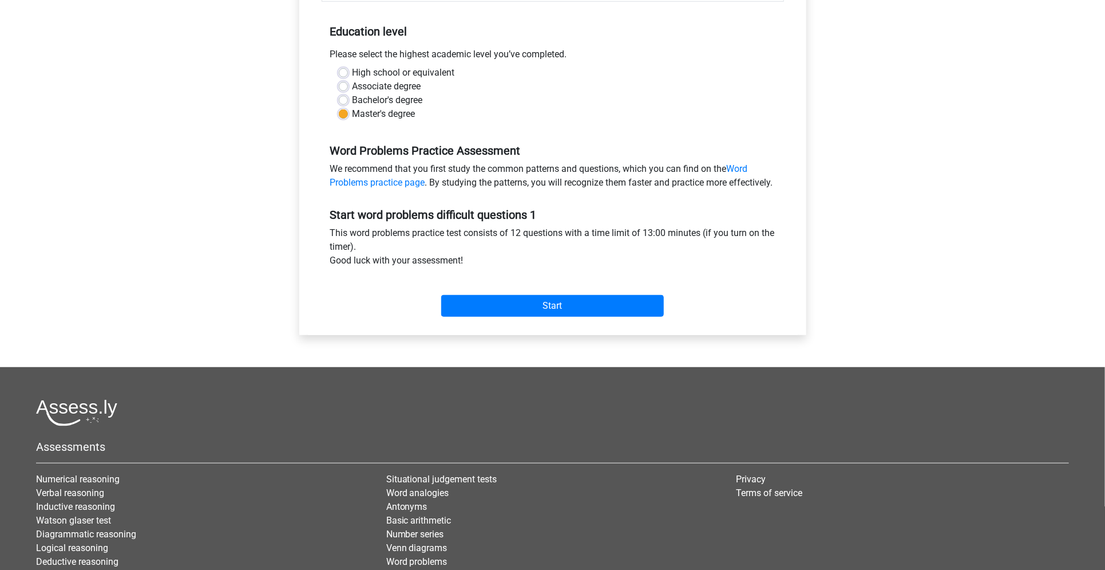
scroll to position [223, 0]
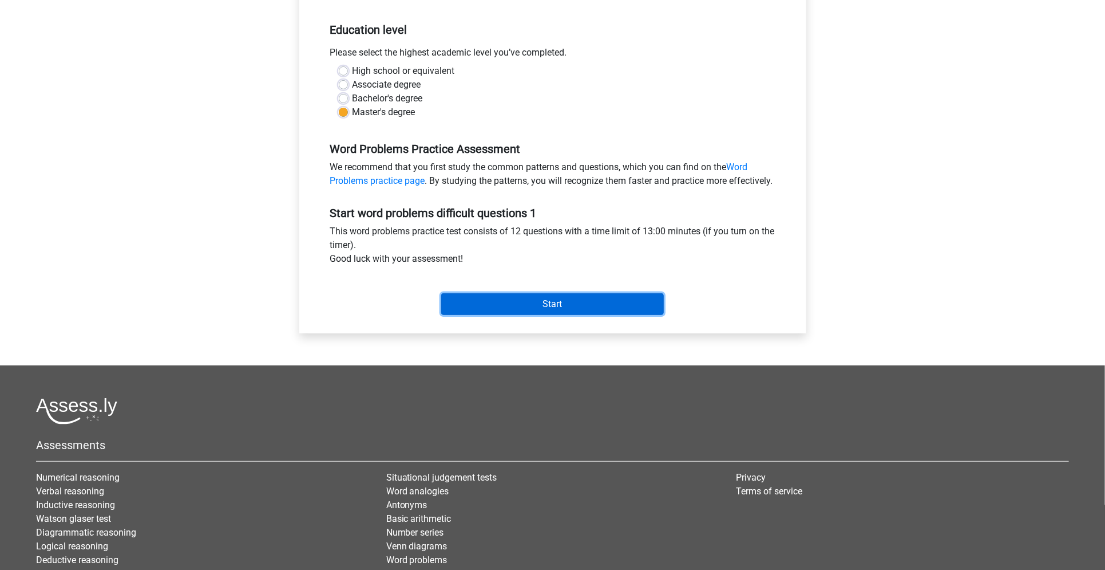
click at [511, 315] on input "Start" at bounding box center [552, 304] width 223 height 22
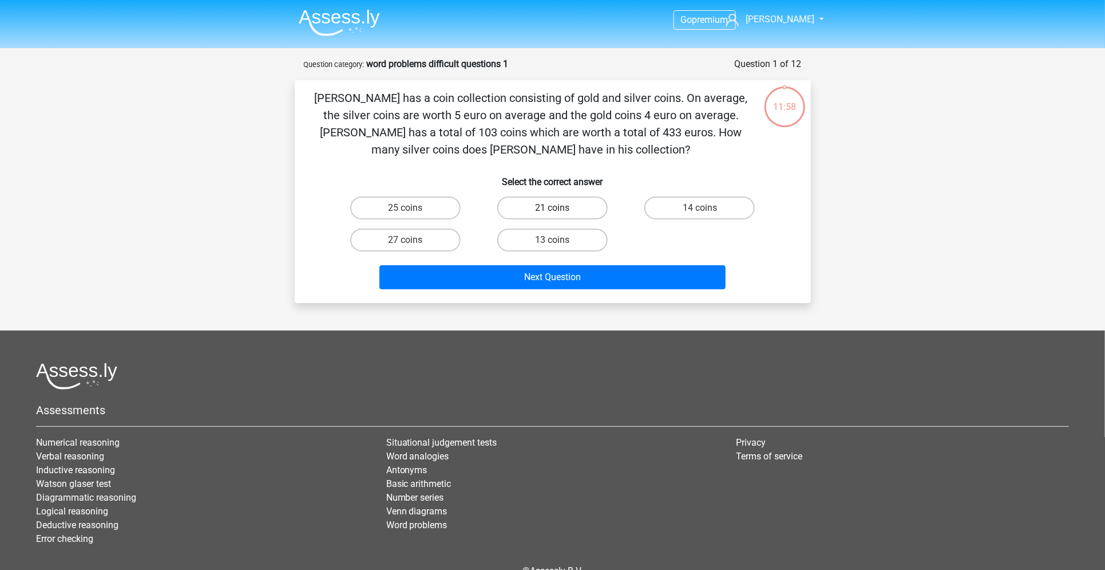
click at [529, 204] on label "21 coins" at bounding box center [552, 207] width 110 height 23
click at [552, 208] on input "21 coins" at bounding box center [555, 211] width 7 height 7
radio input "true"
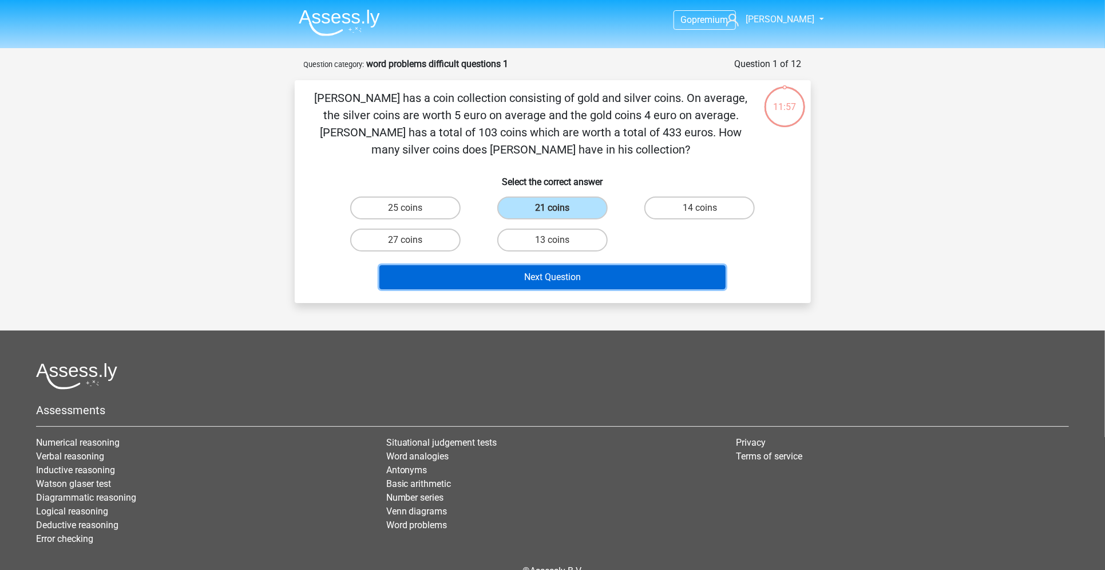
click at [560, 269] on button "Next Question" at bounding box center [553, 277] width 346 height 24
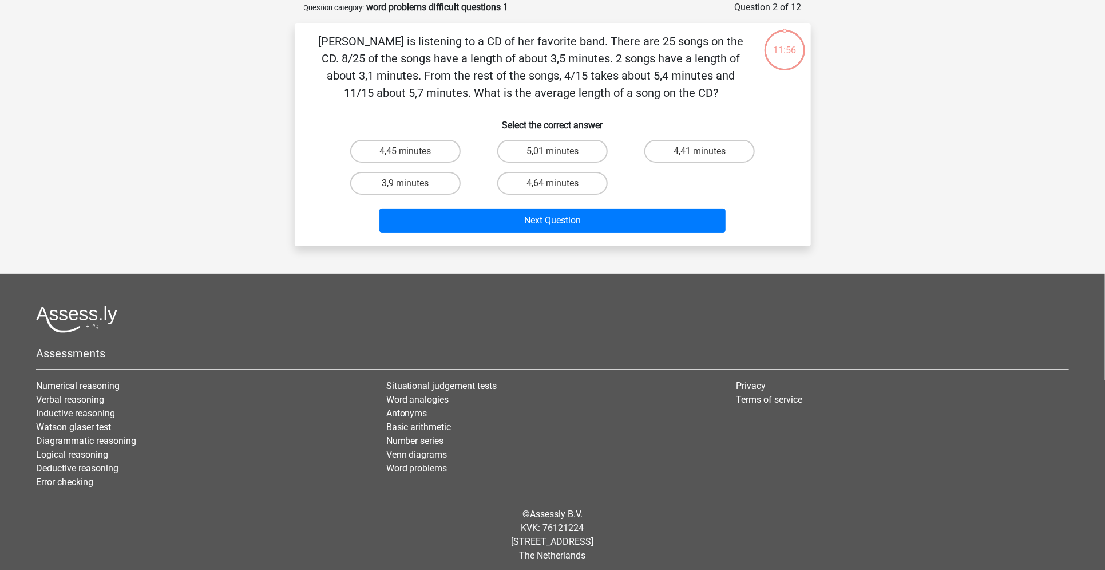
scroll to position [57, 0]
click at [557, 186] on input "4,64 minutes" at bounding box center [555, 186] width 7 height 7
radio input "true"
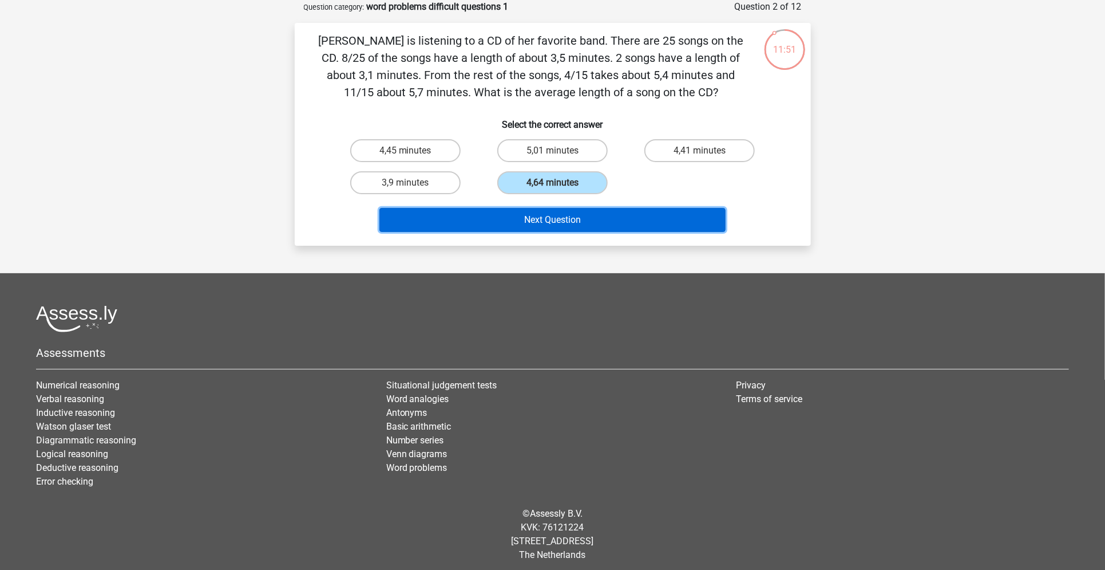
click at [551, 218] on button "Next Question" at bounding box center [553, 220] width 346 height 24
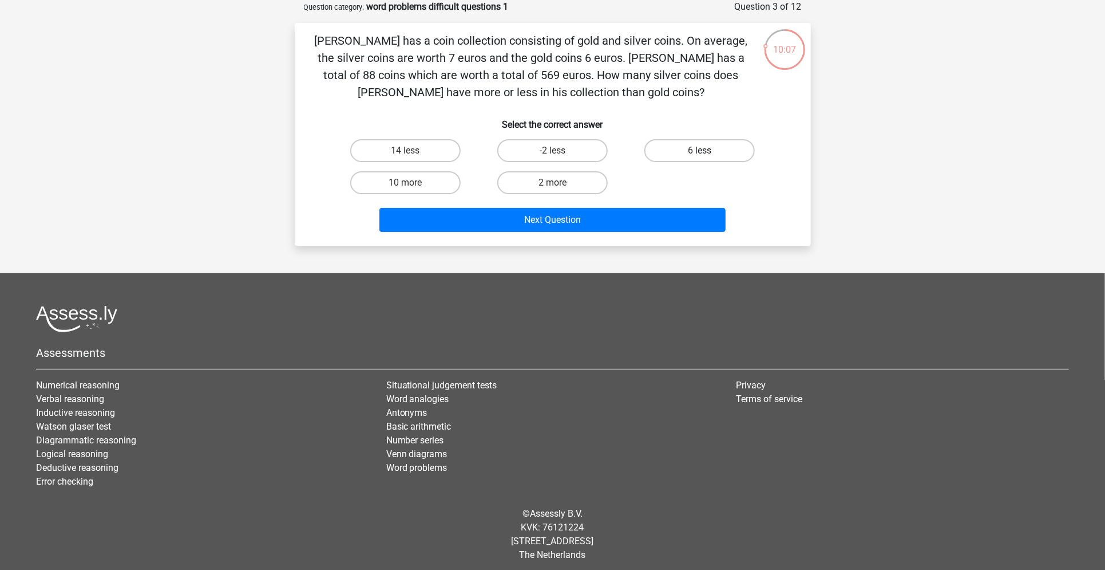
click at [726, 151] on label "6 less" at bounding box center [700, 150] width 110 height 23
click at [708, 151] on input "6 less" at bounding box center [703, 154] width 7 height 7
radio input "true"
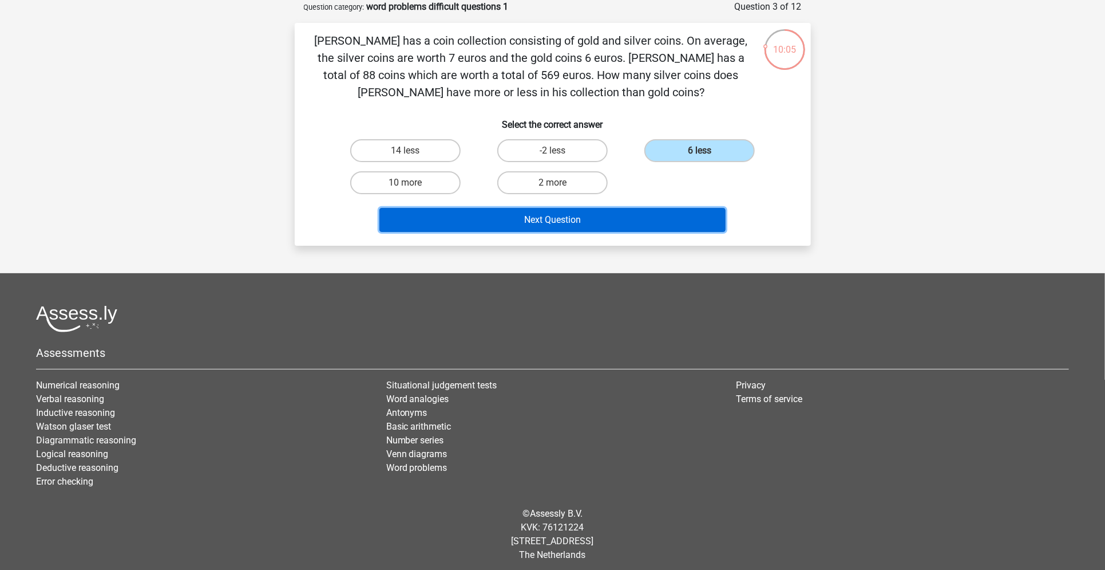
click at [682, 210] on button "Next Question" at bounding box center [553, 220] width 346 height 24
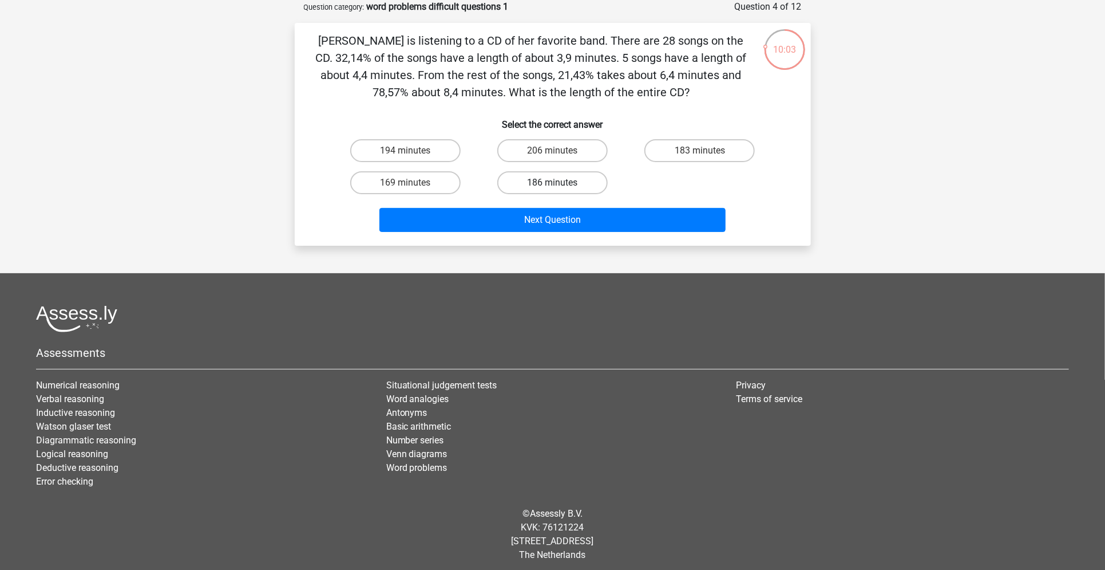
click at [563, 187] on label "186 minutes" at bounding box center [552, 182] width 110 height 23
click at [560, 187] on input "186 minutes" at bounding box center [555, 186] width 7 height 7
radio input "true"
click at [565, 204] on div "Next Question" at bounding box center [553, 218] width 480 height 38
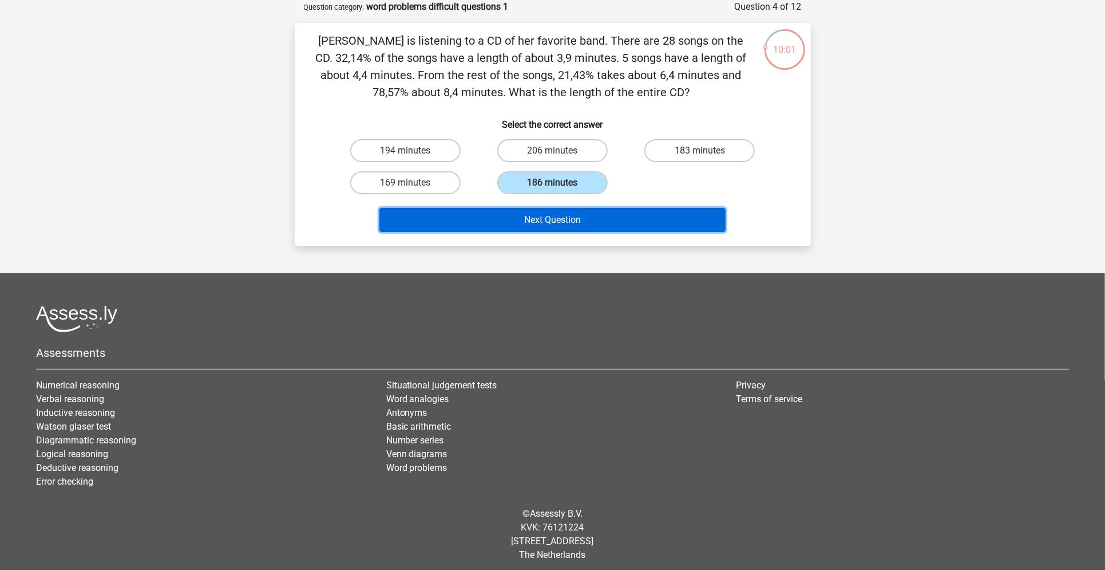
click at [564, 212] on button "Next Question" at bounding box center [553, 220] width 346 height 24
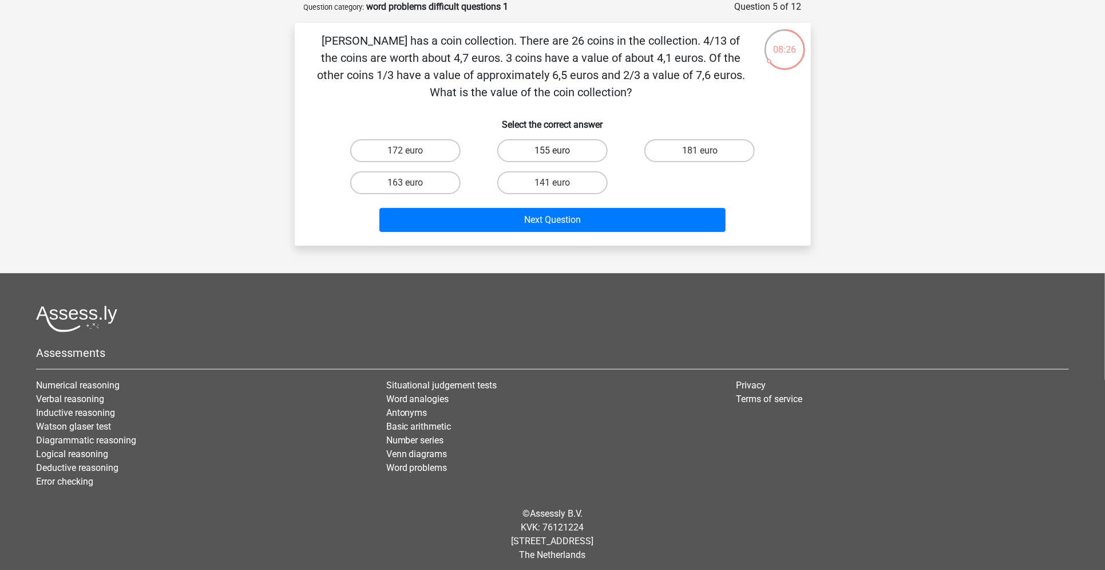
click at [540, 149] on label "155 euro" at bounding box center [552, 150] width 110 height 23
click at [552, 151] on input "155 euro" at bounding box center [555, 154] width 7 height 7
radio input "true"
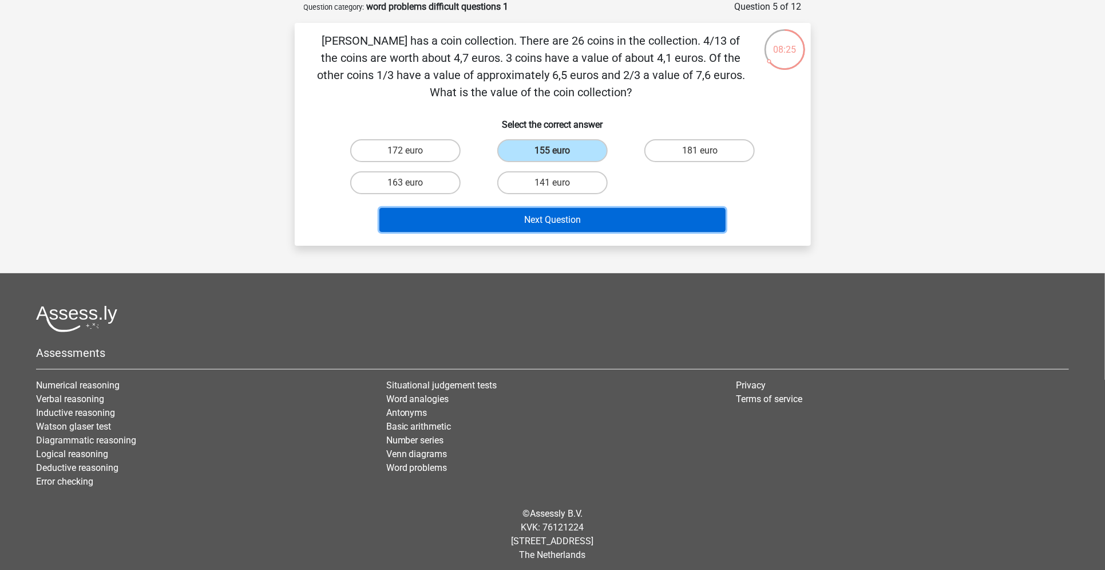
click at [579, 221] on button "Next Question" at bounding box center [553, 220] width 346 height 24
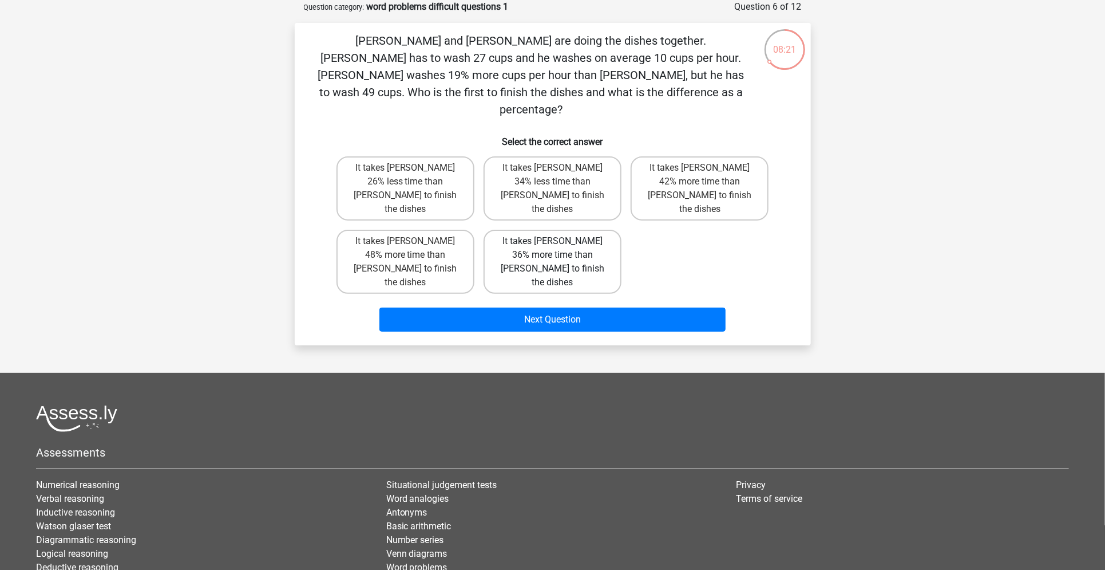
click at [583, 230] on label "It takes Tom 36% more time than Umberto to finish the dishes" at bounding box center [553, 262] width 138 height 64
click at [560, 241] on input "It takes Tom 36% more time than Umberto to finish the dishes" at bounding box center [555, 244] width 7 height 7
radio input "true"
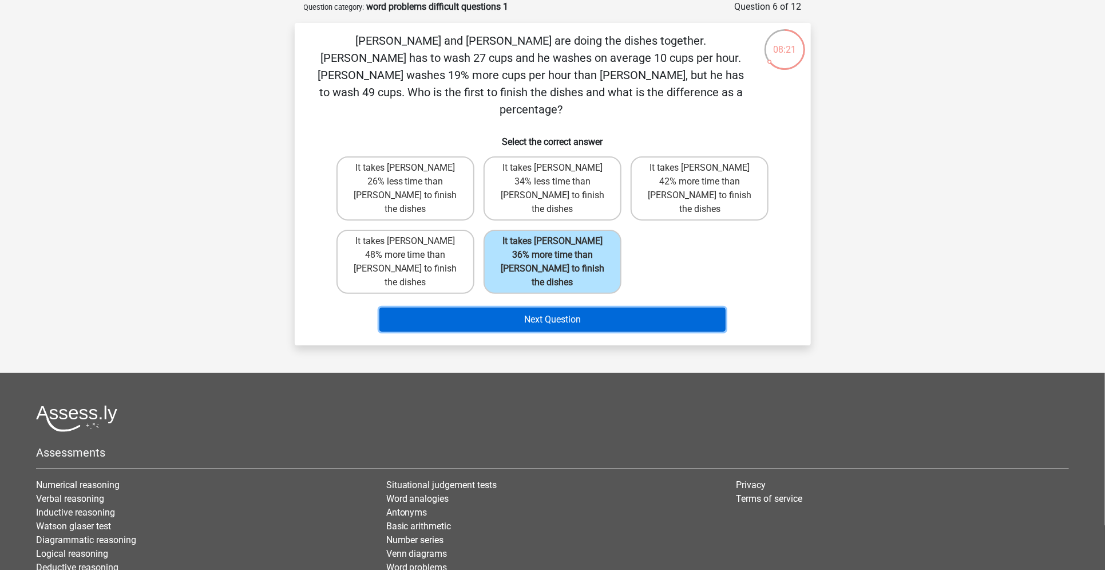
click at [575, 307] on button "Next Question" at bounding box center [553, 319] width 346 height 24
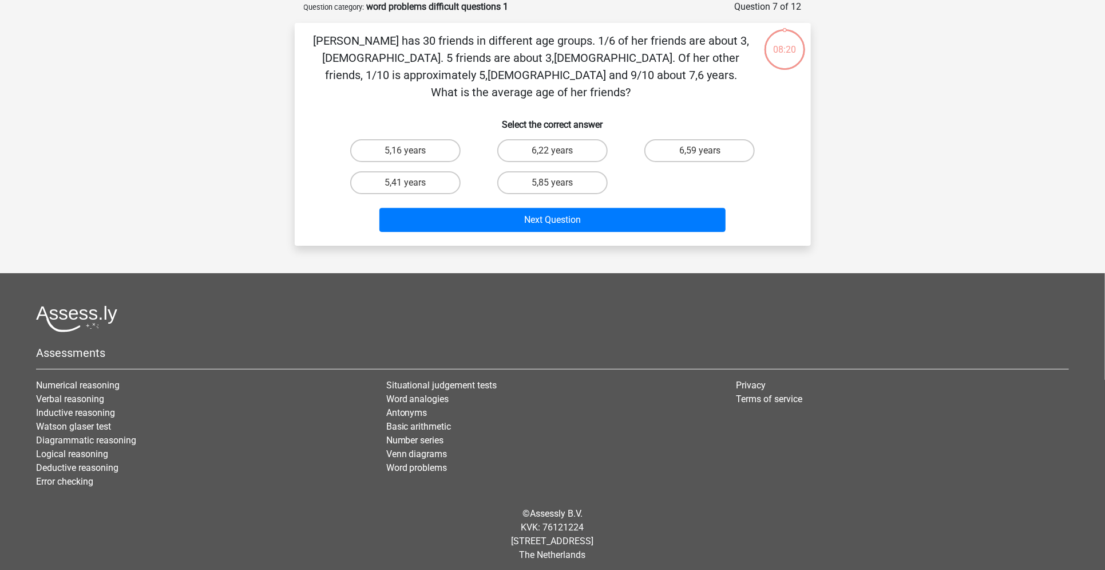
scroll to position [44, 0]
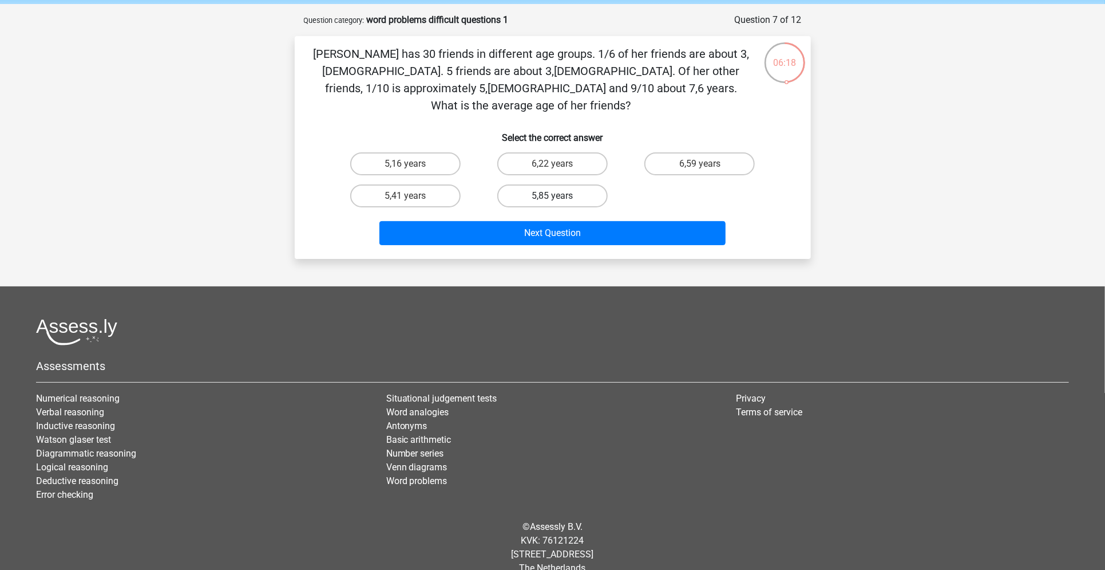
click at [550, 184] on label "5,85 years" at bounding box center [552, 195] width 110 height 23
click at [552, 196] on input "5,85 years" at bounding box center [555, 199] width 7 height 7
radio input "true"
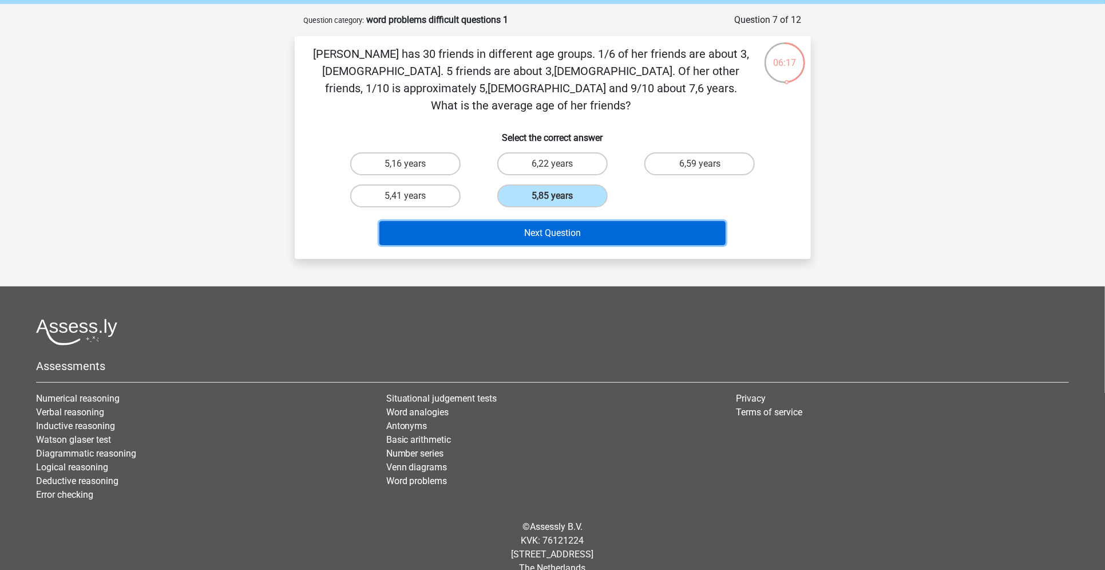
click at [551, 221] on button "Next Question" at bounding box center [553, 233] width 346 height 24
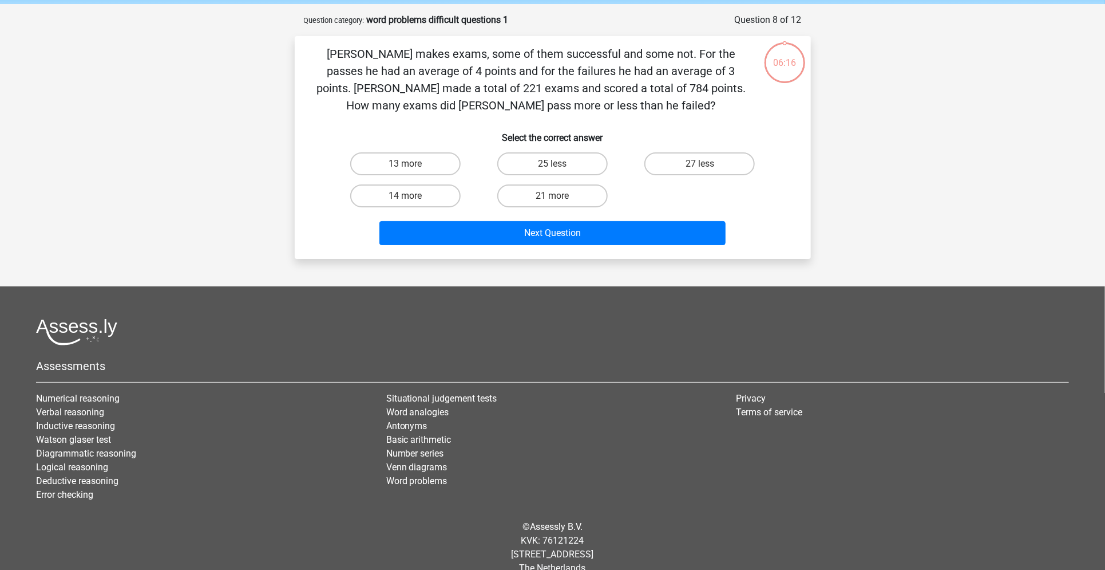
scroll to position [57, 0]
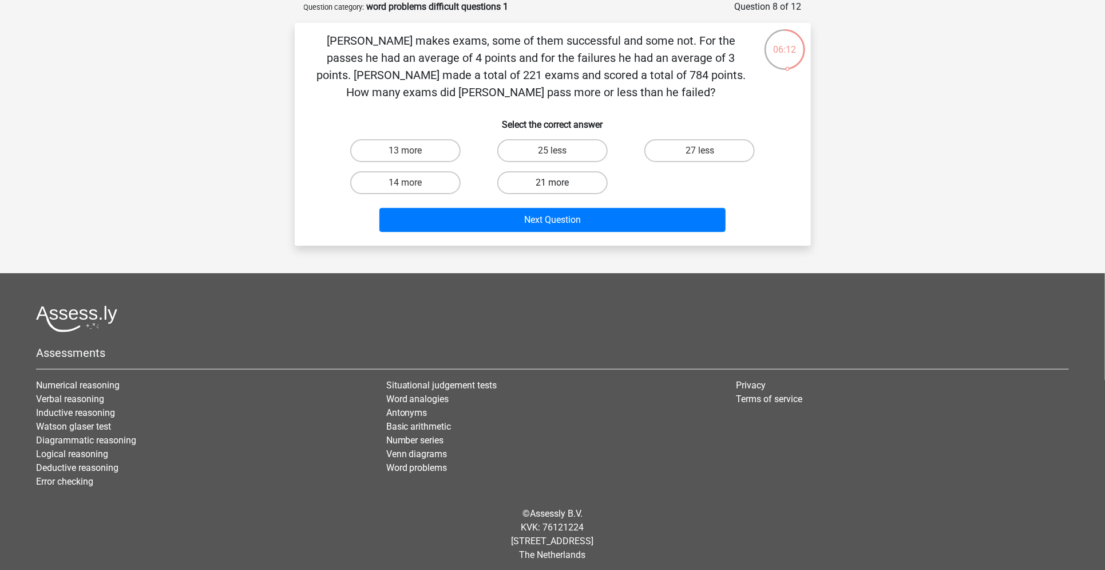
click at [576, 183] on label "21 more" at bounding box center [552, 182] width 110 height 23
click at [560, 183] on input "21 more" at bounding box center [555, 186] width 7 height 7
radio input "true"
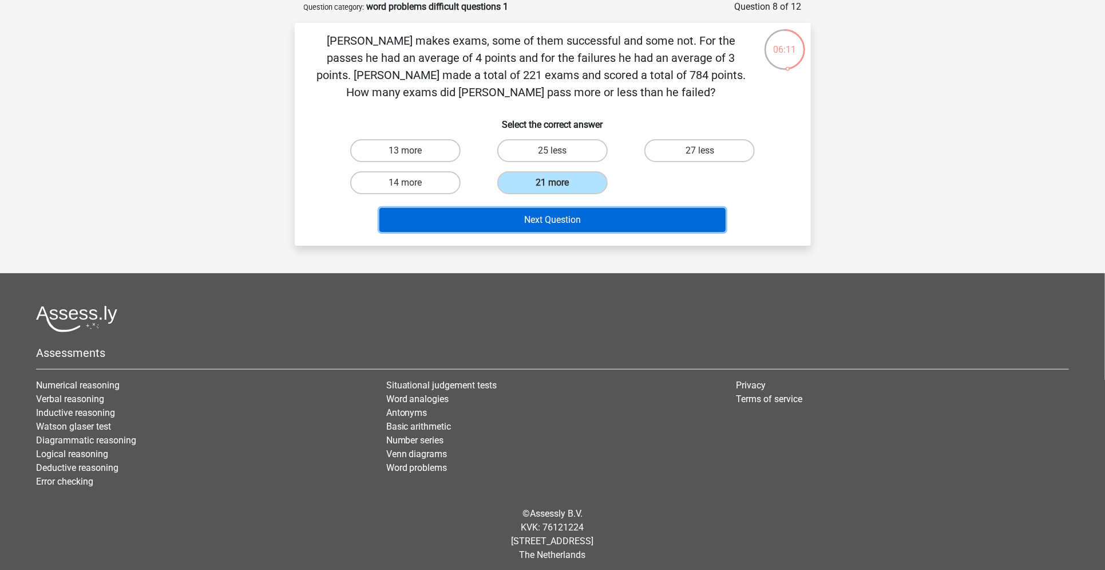
click at [582, 208] on button "Next Question" at bounding box center [553, 220] width 346 height 24
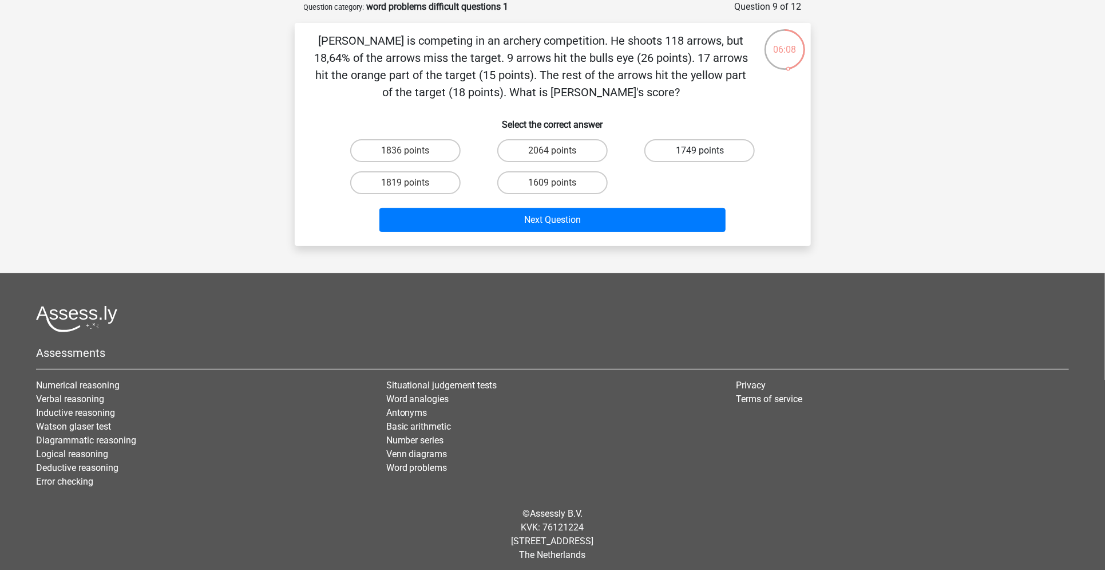
click at [675, 149] on label "1749 points" at bounding box center [700, 150] width 110 height 23
click at [700, 151] on input "1749 points" at bounding box center [703, 154] width 7 height 7
radio input "true"
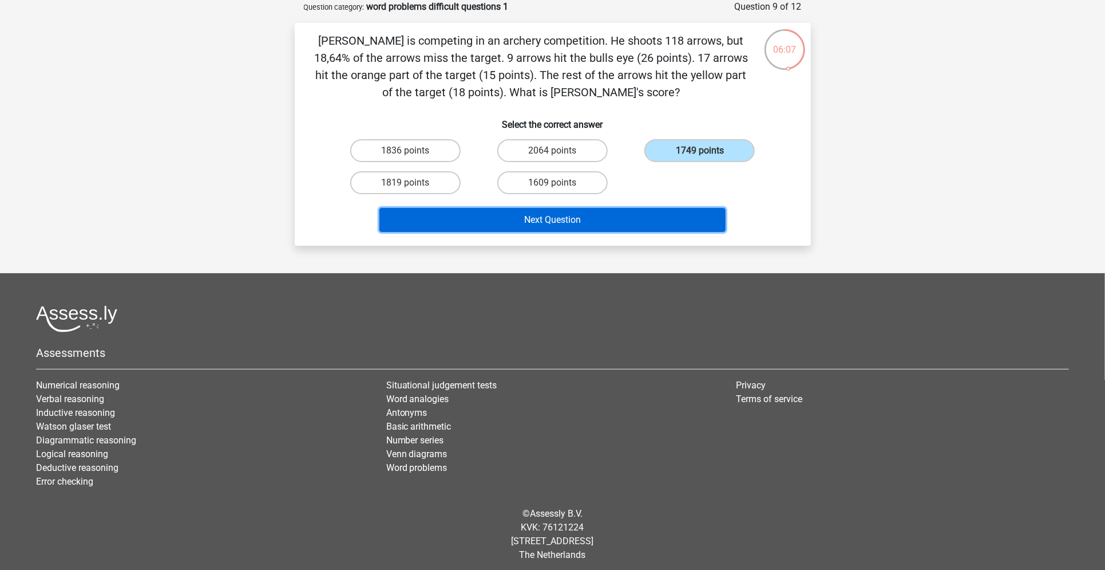
click at [635, 209] on button "Next Question" at bounding box center [553, 220] width 346 height 24
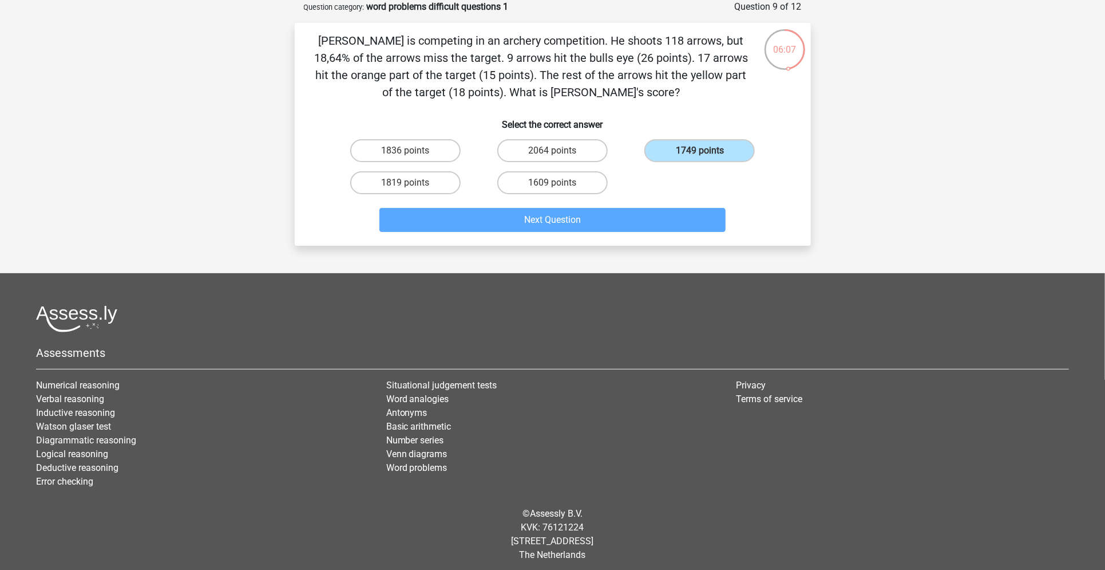
scroll to position [27, 0]
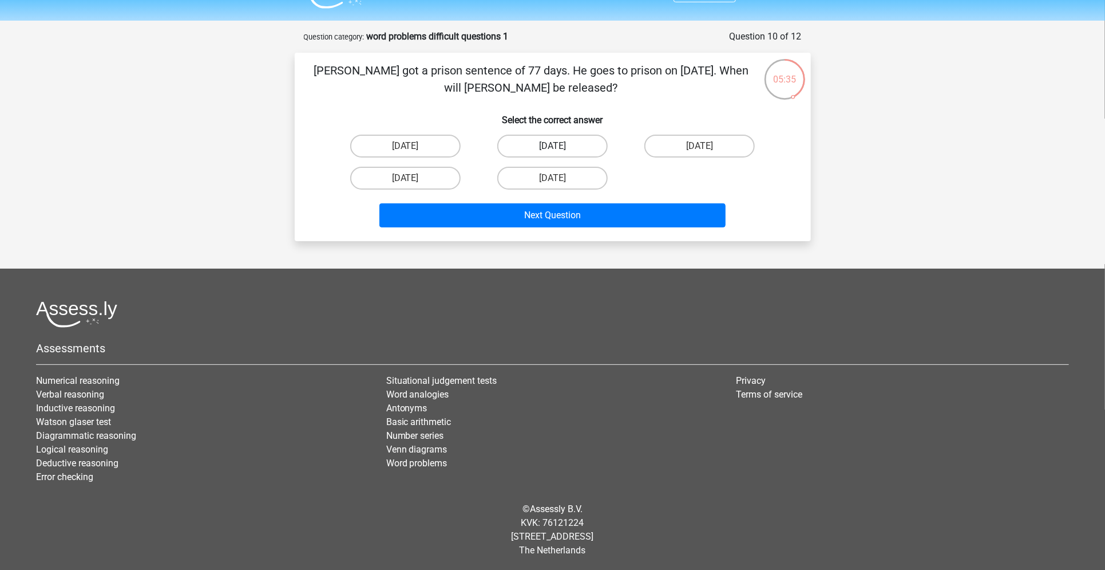
click at [584, 149] on label "August 12" at bounding box center [552, 146] width 110 height 23
click at [560, 149] on input "August 12" at bounding box center [555, 149] width 7 height 7
radio input "true"
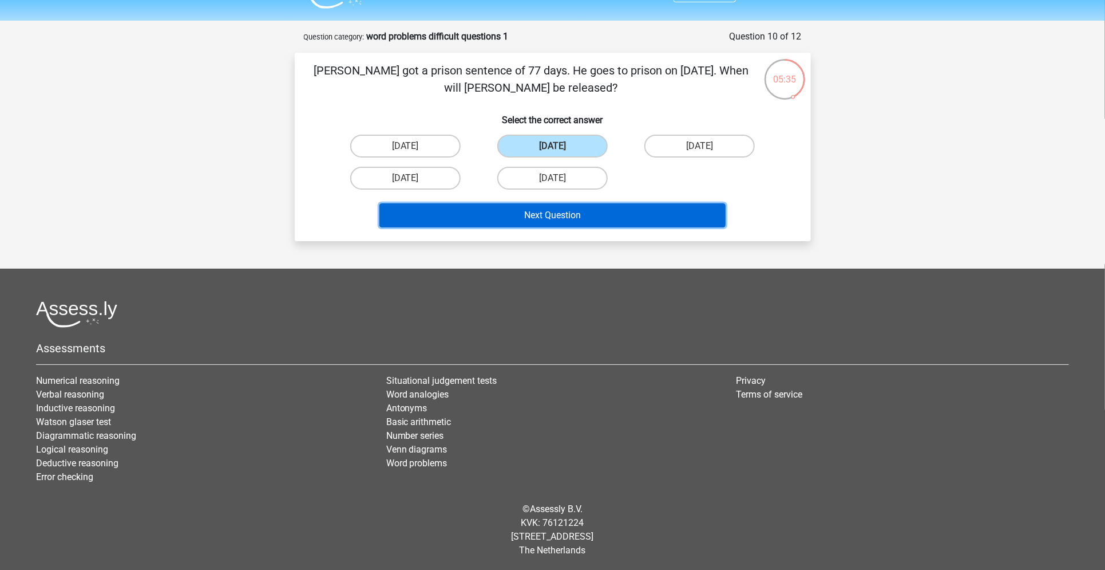
click at [583, 209] on button "Next Question" at bounding box center [553, 215] width 346 height 24
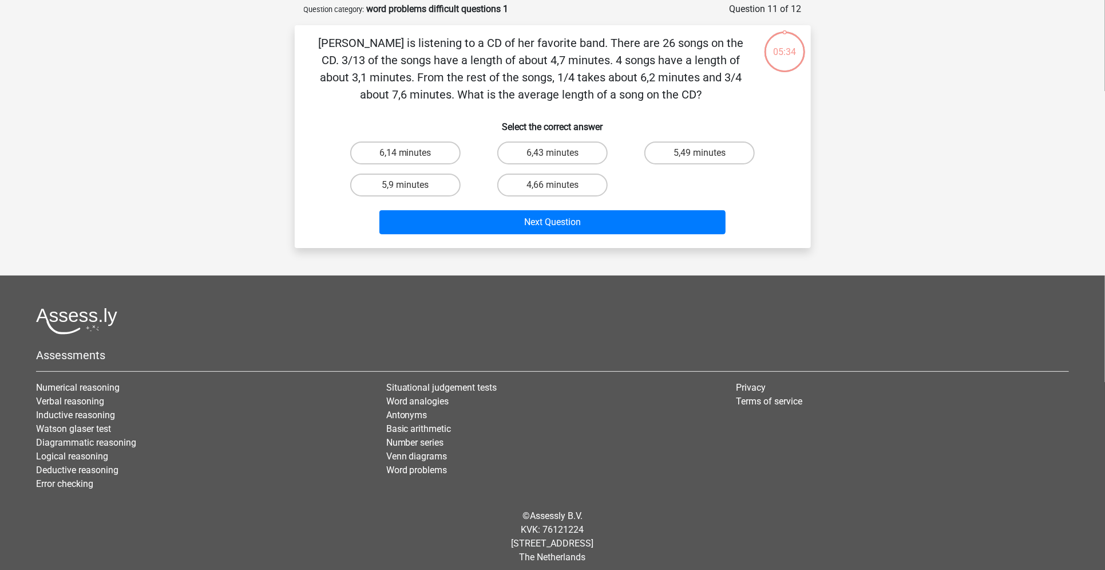
scroll to position [57, 0]
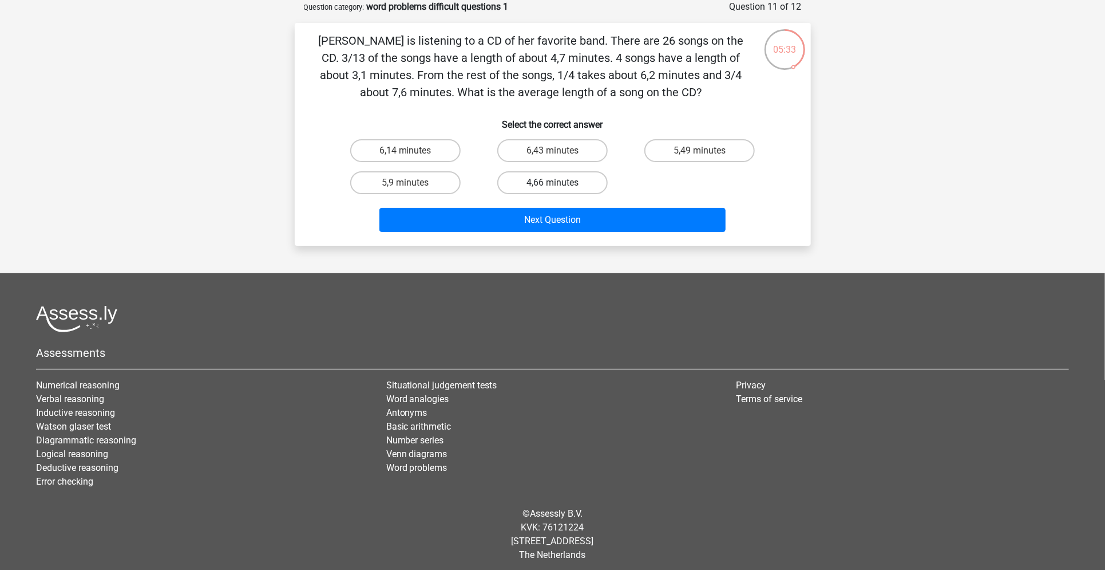
click at [588, 187] on label "4,66 minutes" at bounding box center [552, 182] width 110 height 23
click at [560, 187] on input "4,66 minutes" at bounding box center [555, 186] width 7 height 7
radio input "true"
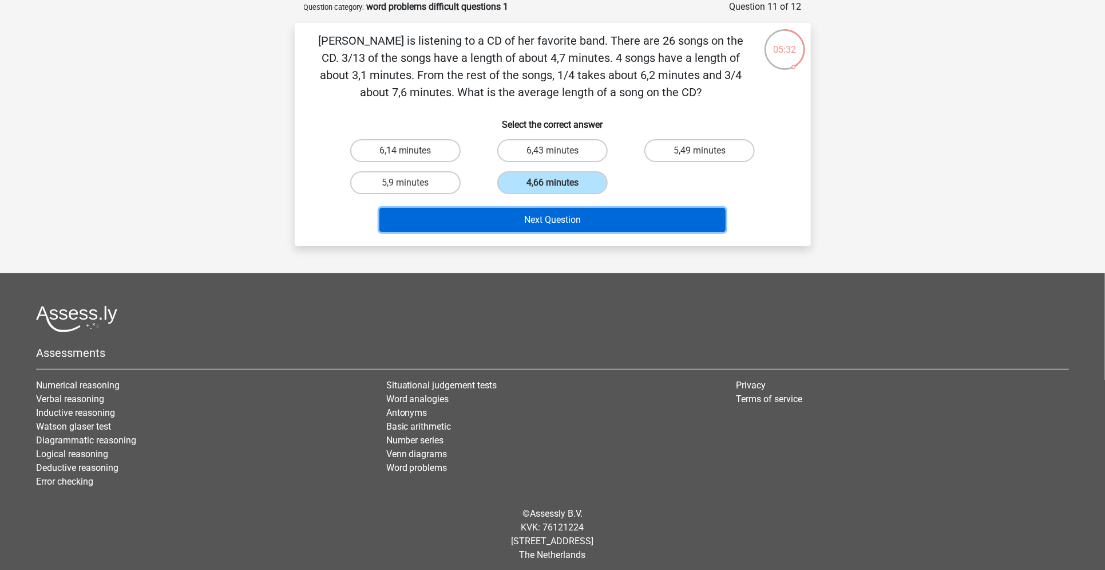
click at [591, 216] on button "Next Question" at bounding box center [553, 220] width 346 height 24
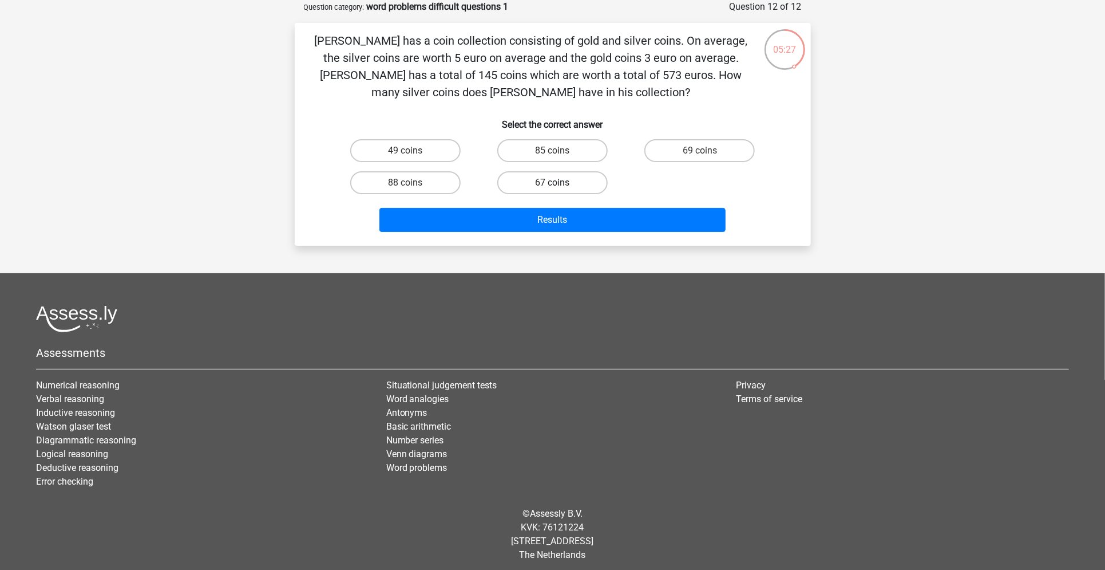
click at [588, 174] on label "67 coins" at bounding box center [552, 182] width 110 height 23
click at [560, 183] on input "67 coins" at bounding box center [555, 186] width 7 height 7
radio input "true"
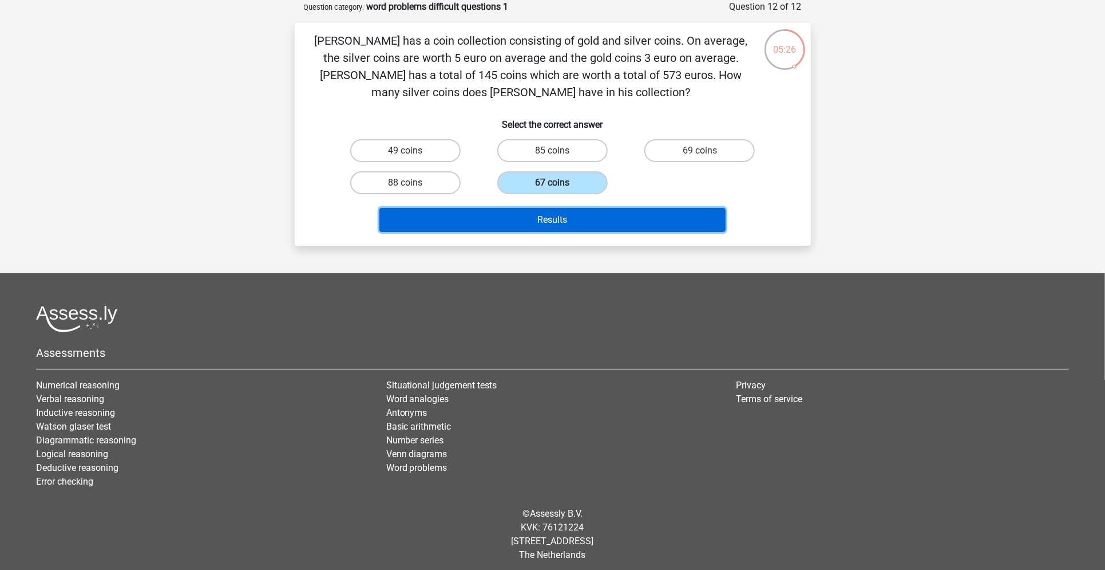
click at [578, 219] on button "Results" at bounding box center [553, 220] width 346 height 24
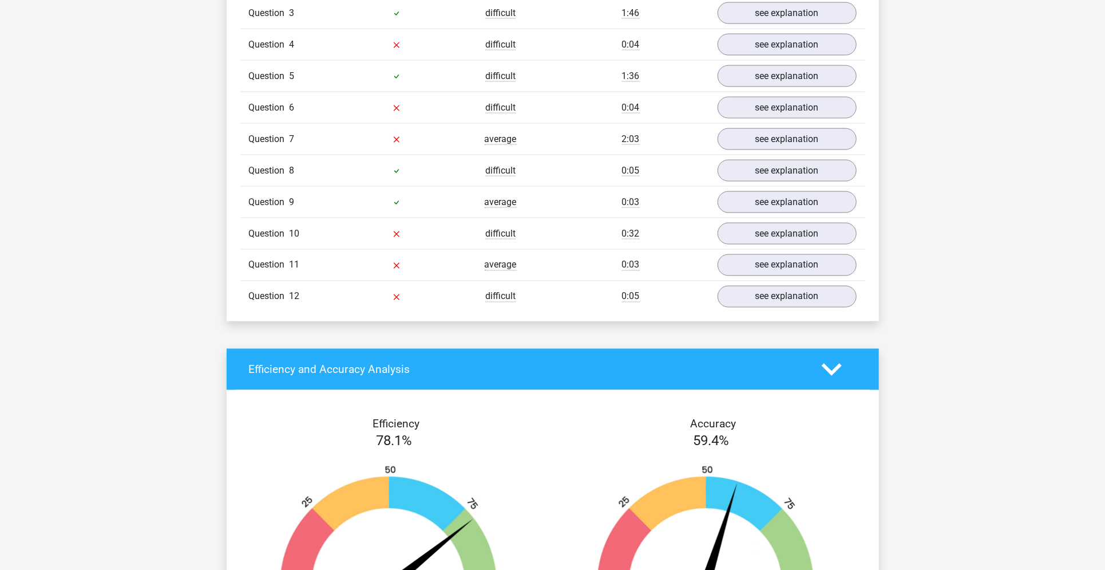
scroll to position [1030, 0]
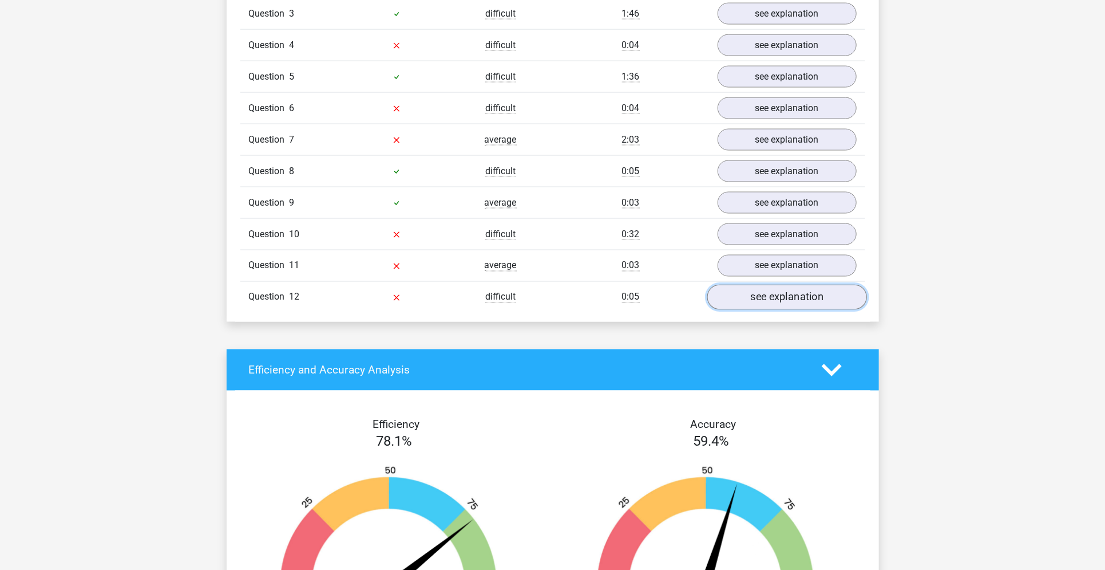
click at [745, 302] on link "see explanation" at bounding box center [787, 297] width 160 height 25
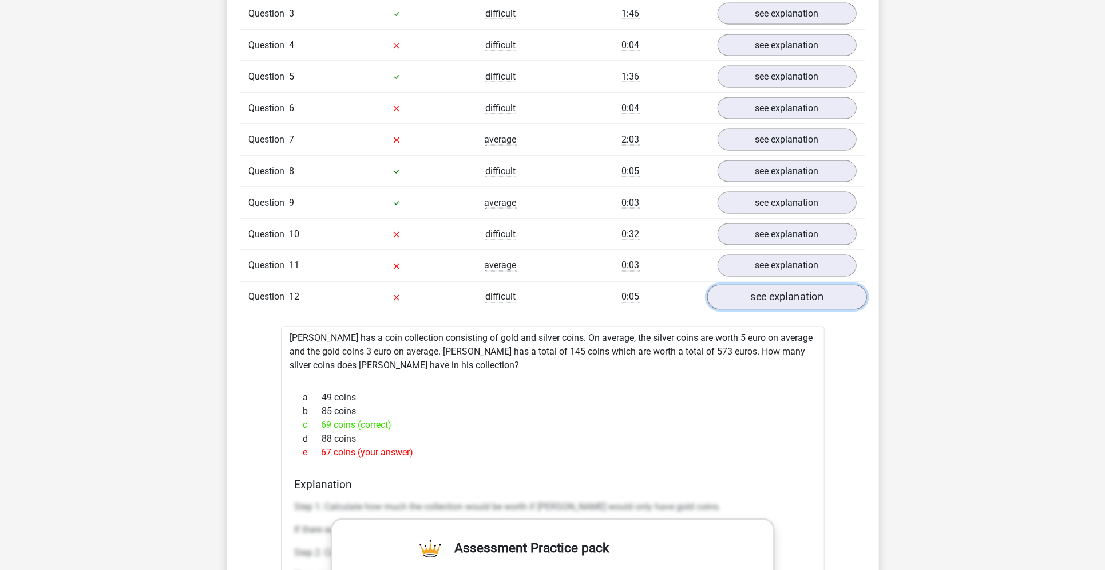
click at [745, 302] on link "see explanation" at bounding box center [787, 297] width 160 height 25
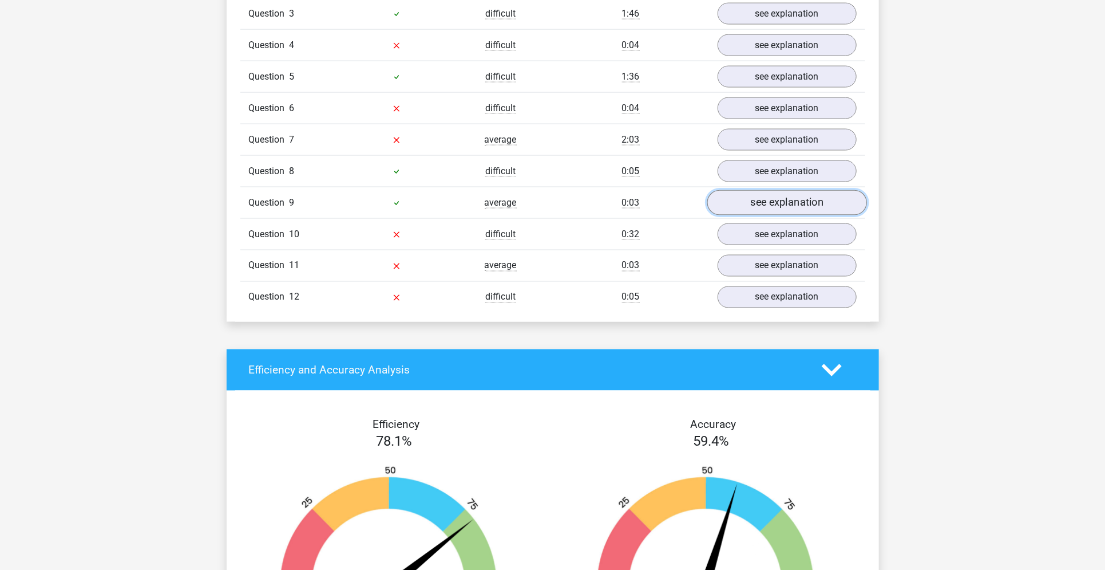
click at [773, 199] on link "see explanation" at bounding box center [787, 202] width 160 height 25
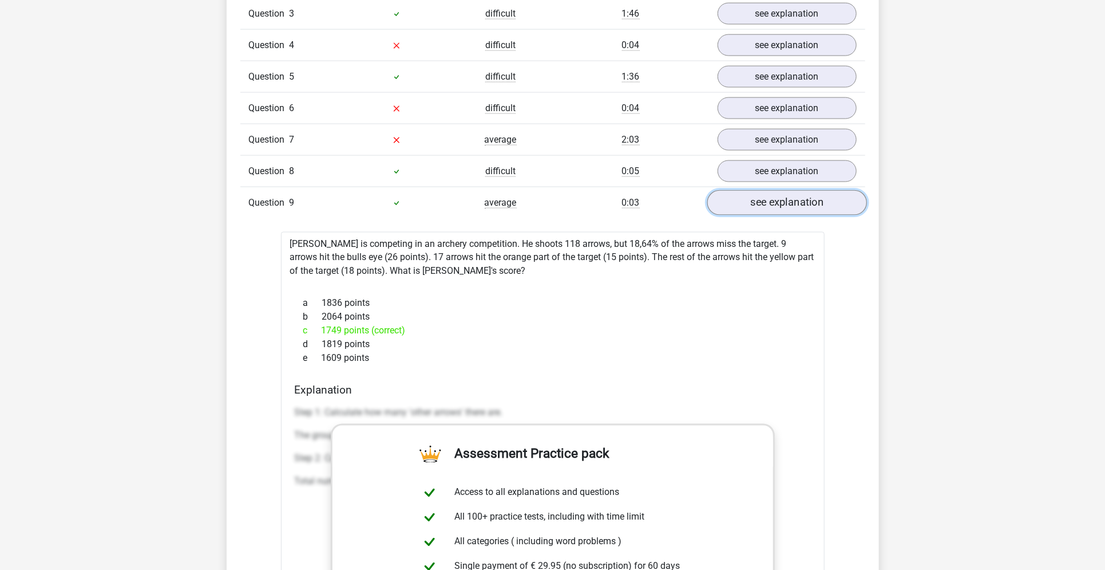
click at [773, 199] on link "see explanation" at bounding box center [787, 202] width 160 height 25
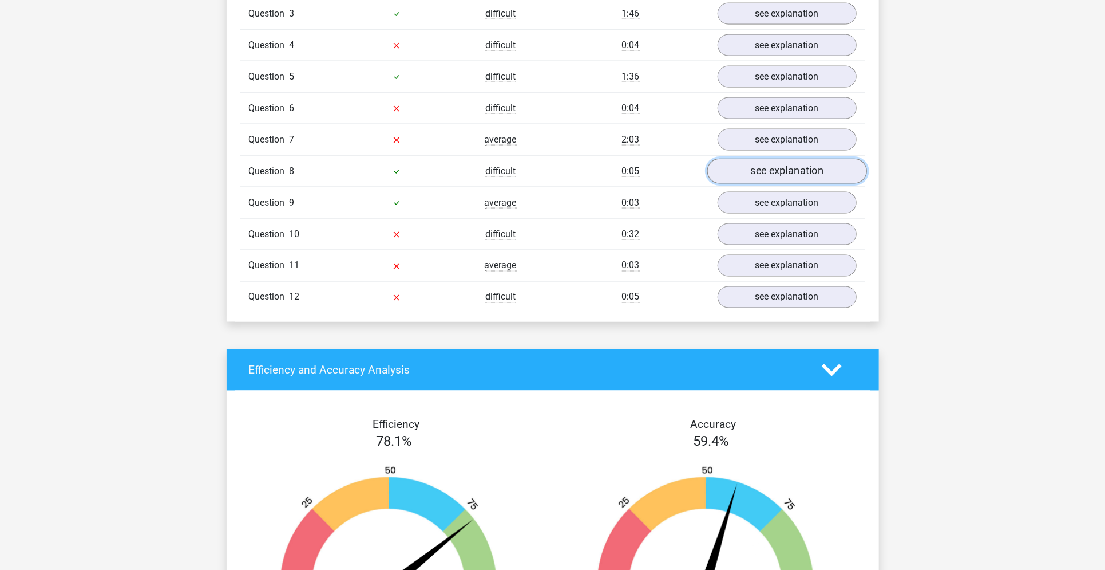
click at [788, 163] on link "see explanation" at bounding box center [787, 171] width 160 height 25
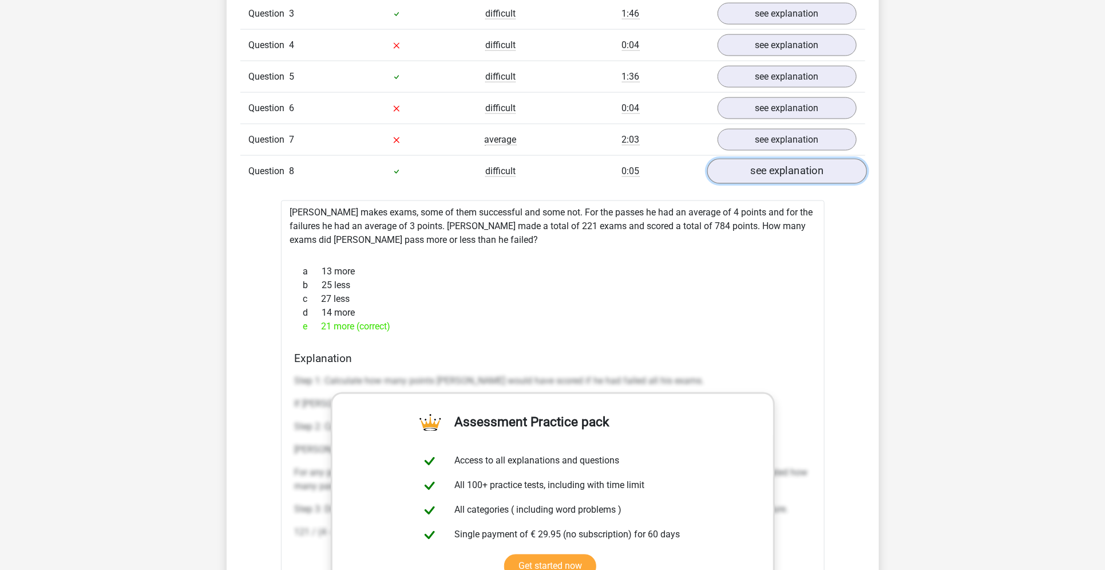
click at [788, 163] on link "see explanation" at bounding box center [787, 171] width 160 height 25
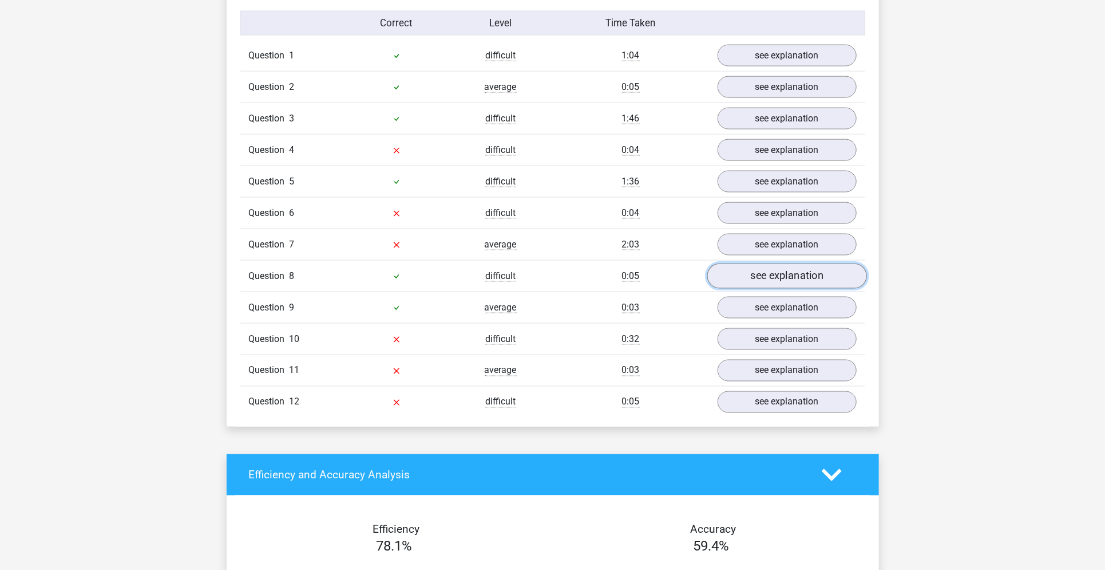
scroll to position [919, 0]
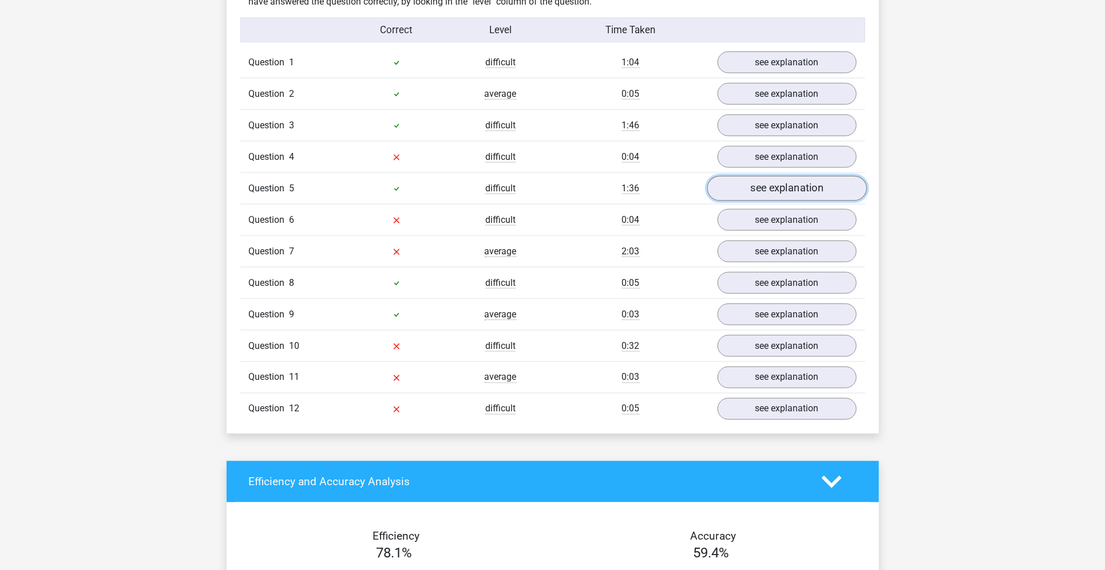
click at [783, 183] on link "see explanation" at bounding box center [787, 188] width 160 height 25
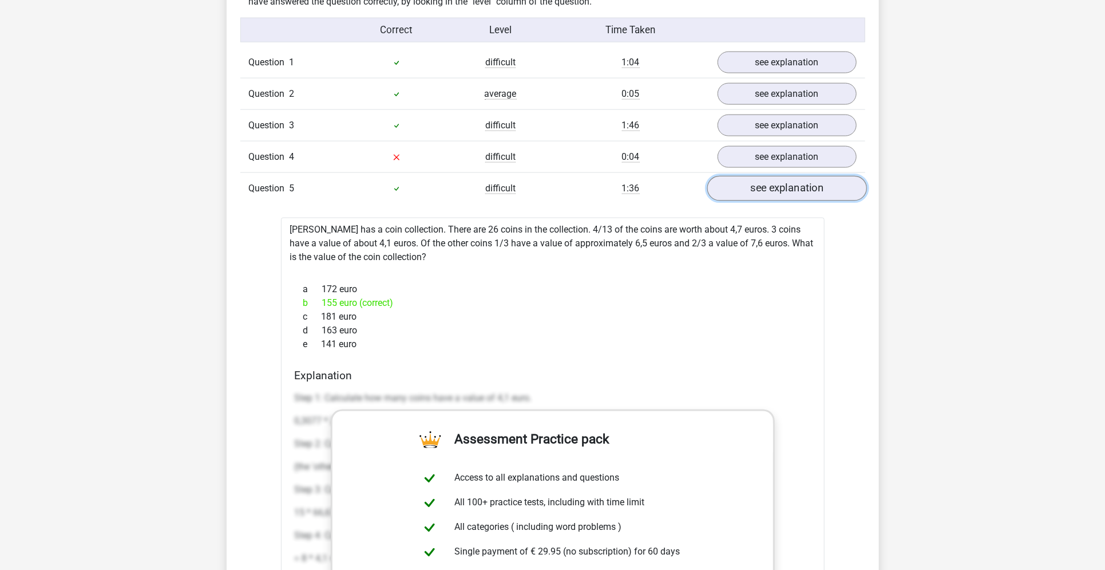
click at [783, 183] on link "see explanation" at bounding box center [787, 188] width 160 height 25
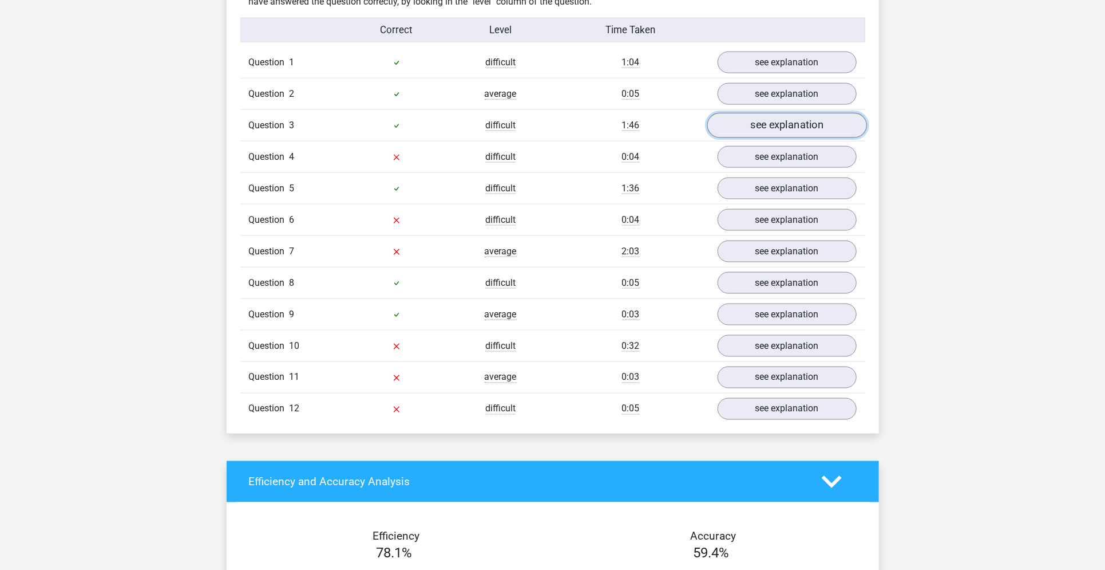
click at [785, 113] on link "see explanation" at bounding box center [787, 125] width 160 height 25
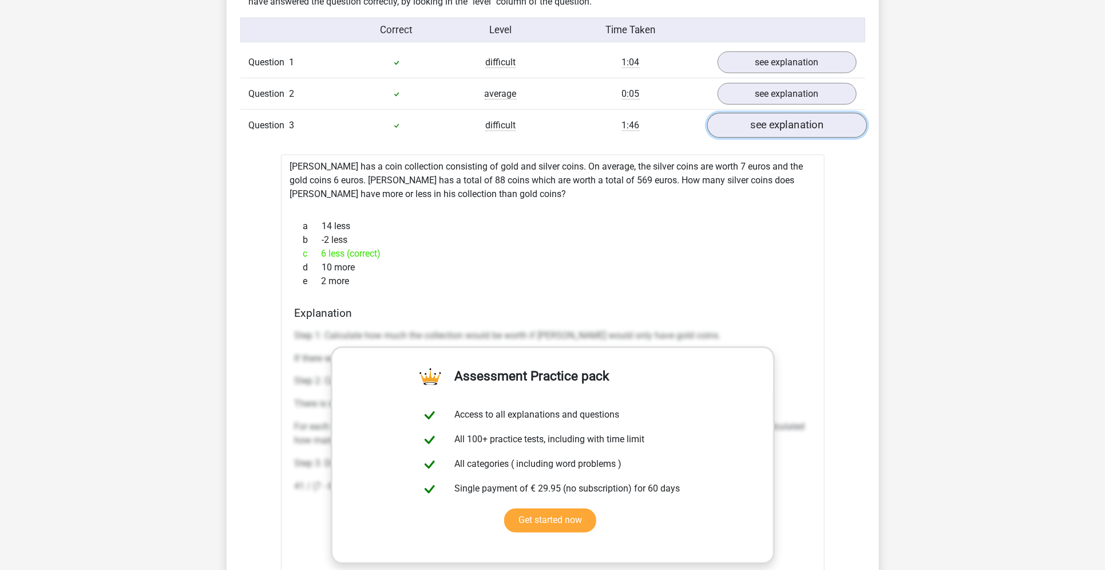
click at [785, 113] on link "see explanation" at bounding box center [787, 125] width 160 height 25
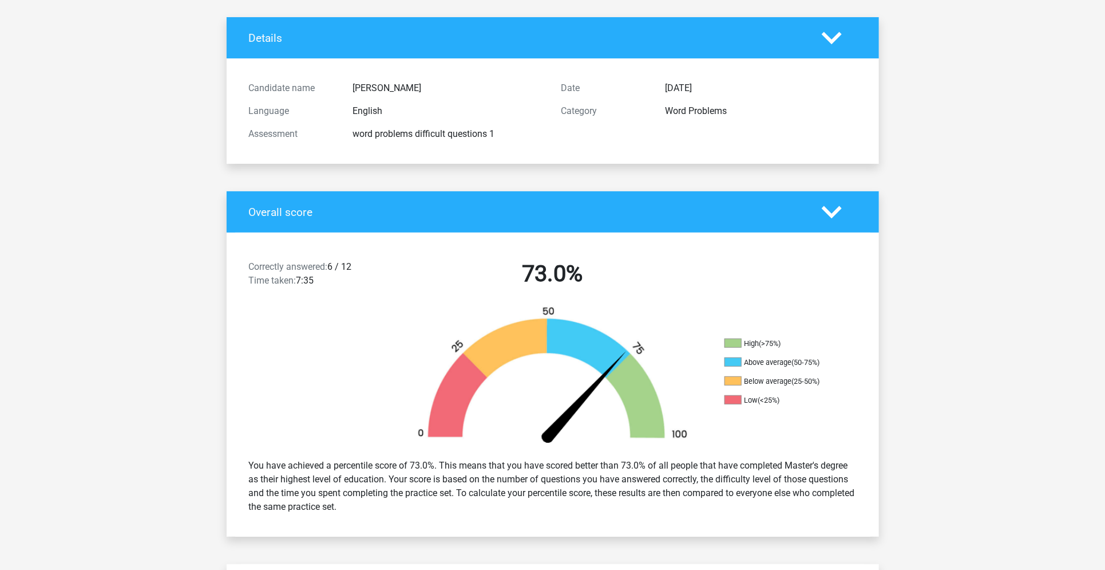
scroll to position [0, 0]
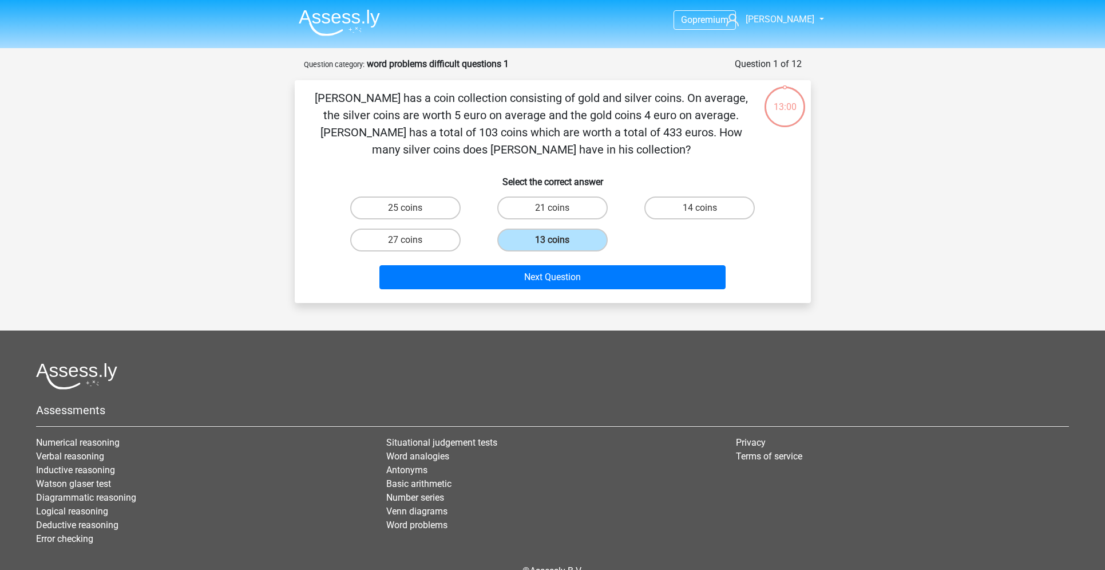
scroll to position [57, 0]
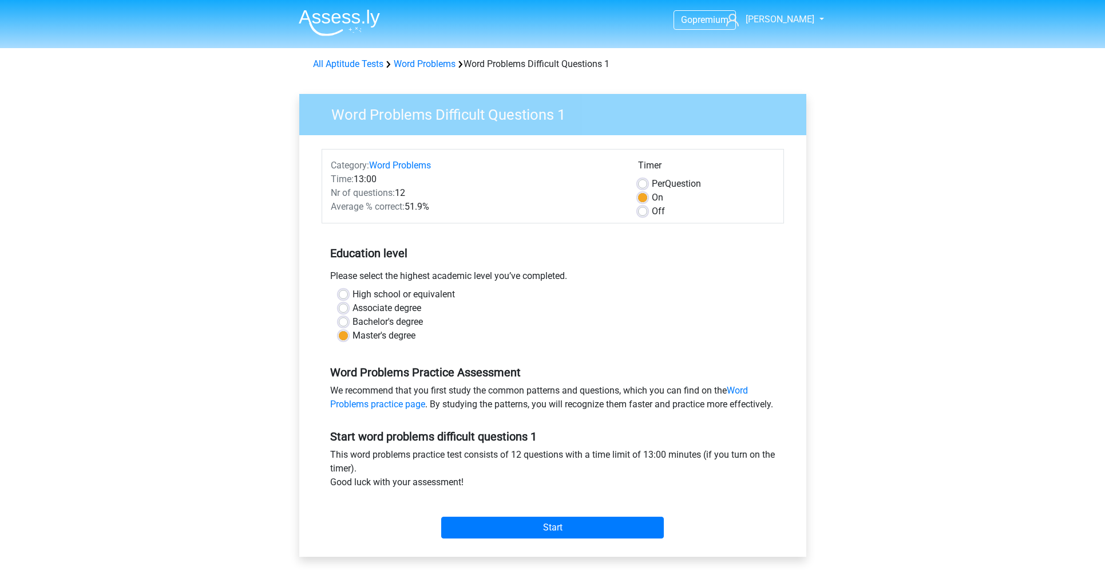
scroll to position [223, 0]
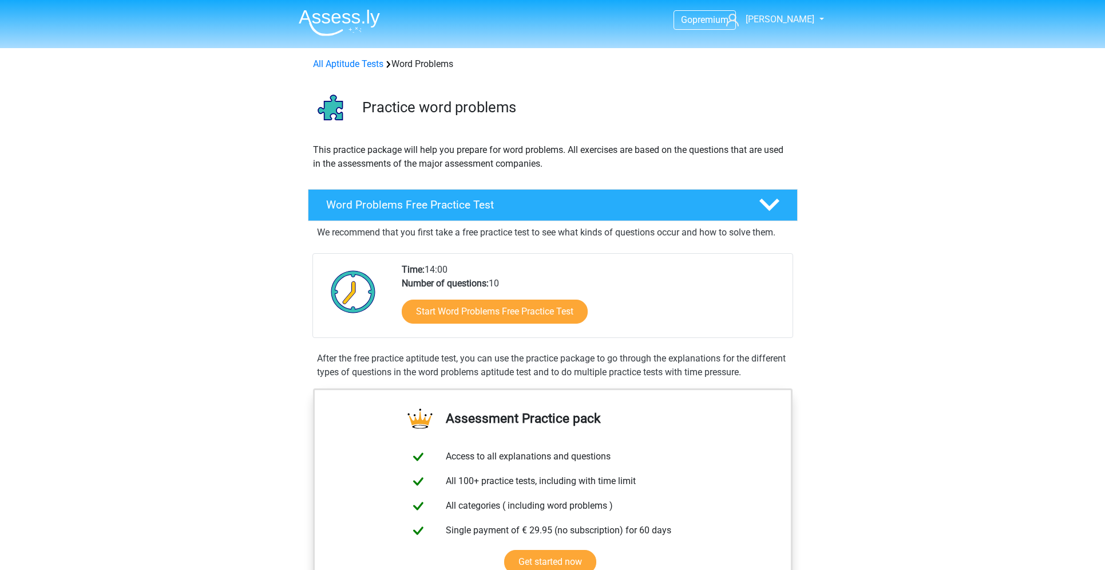
scroll to position [1101, 0]
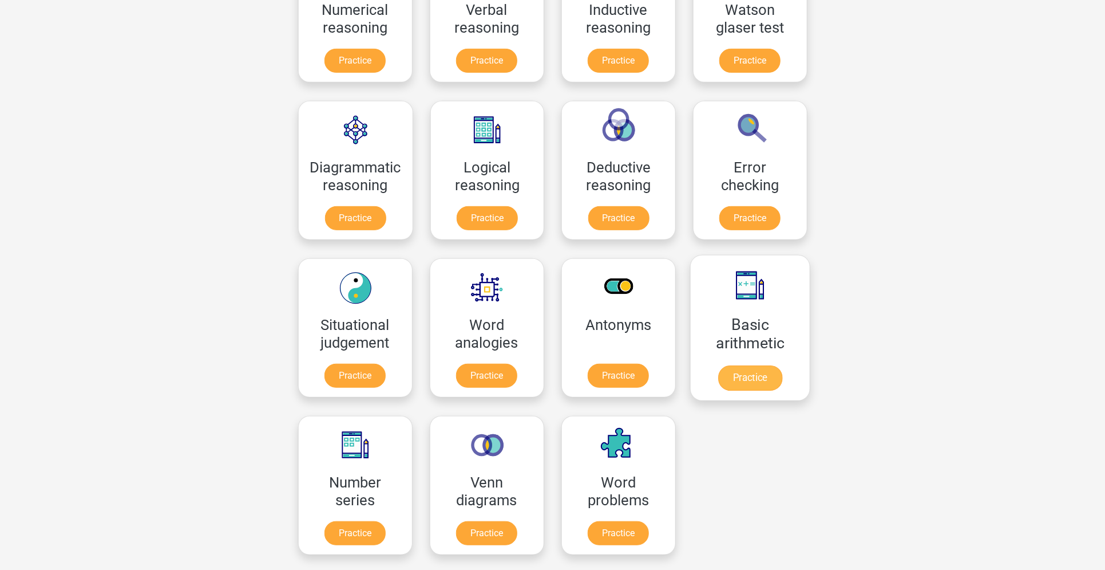
scroll to position [239, 0]
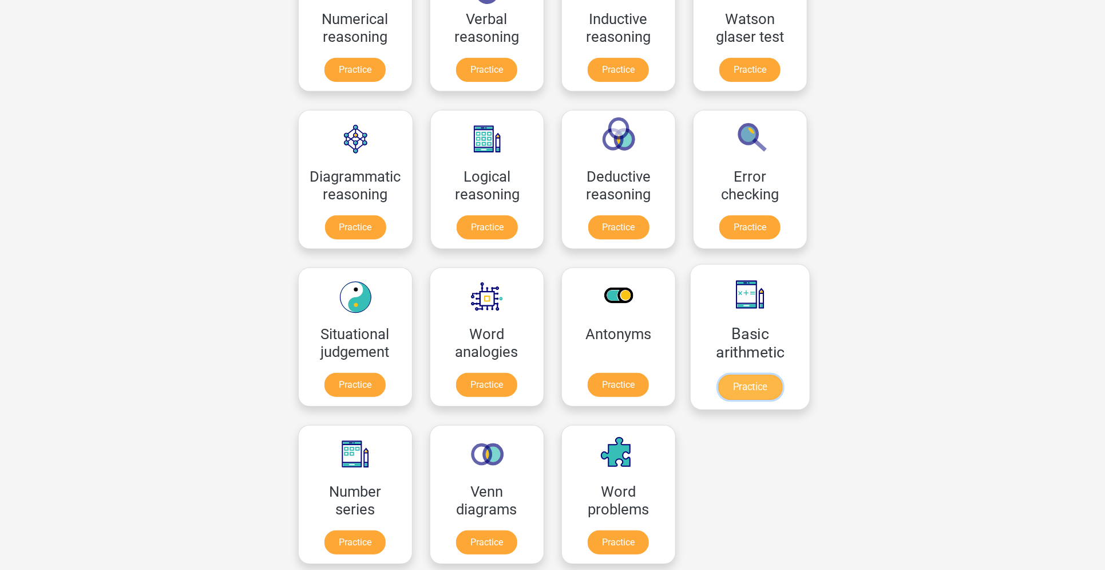
click at [733, 374] on link "Practice" at bounding box center [750, 386] width 64 height 25
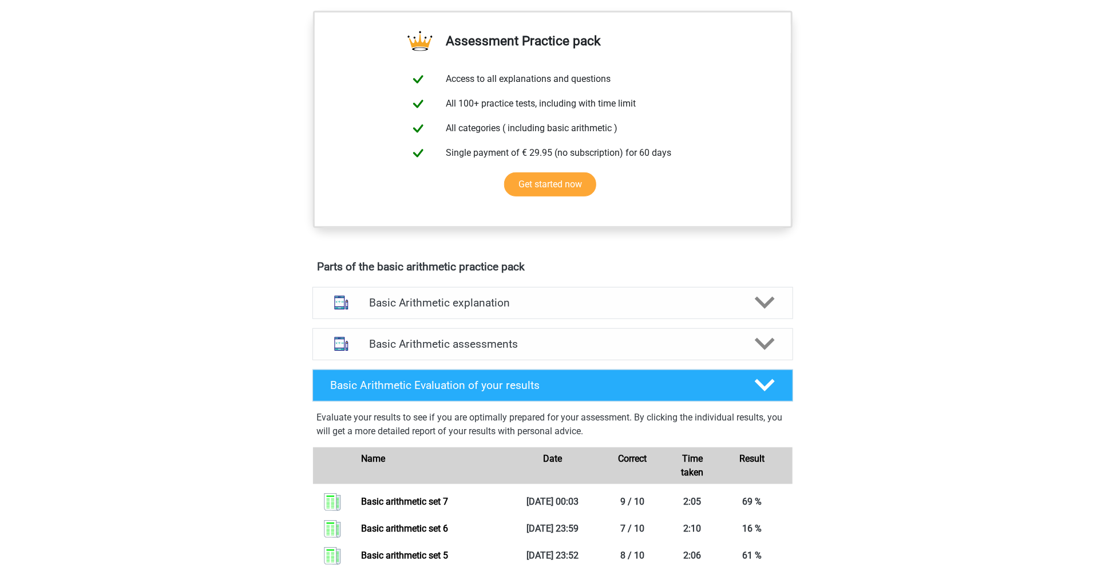
scroll to position [362, 0]
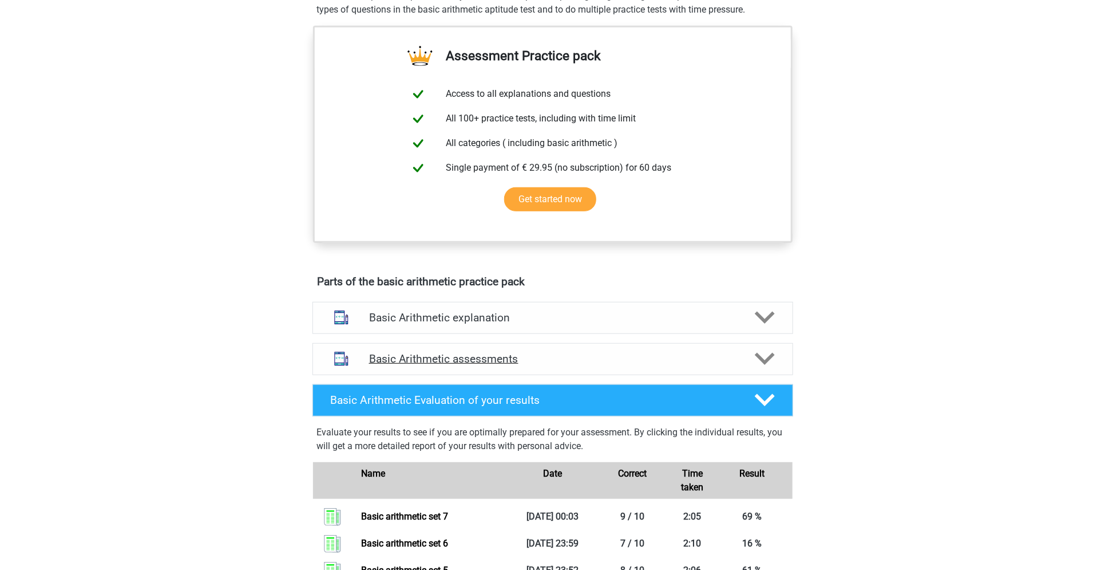
click at [513, 359] on h4 "Basic Arithmetic assessments" at bounding box center [553, 358] width 368 height 13
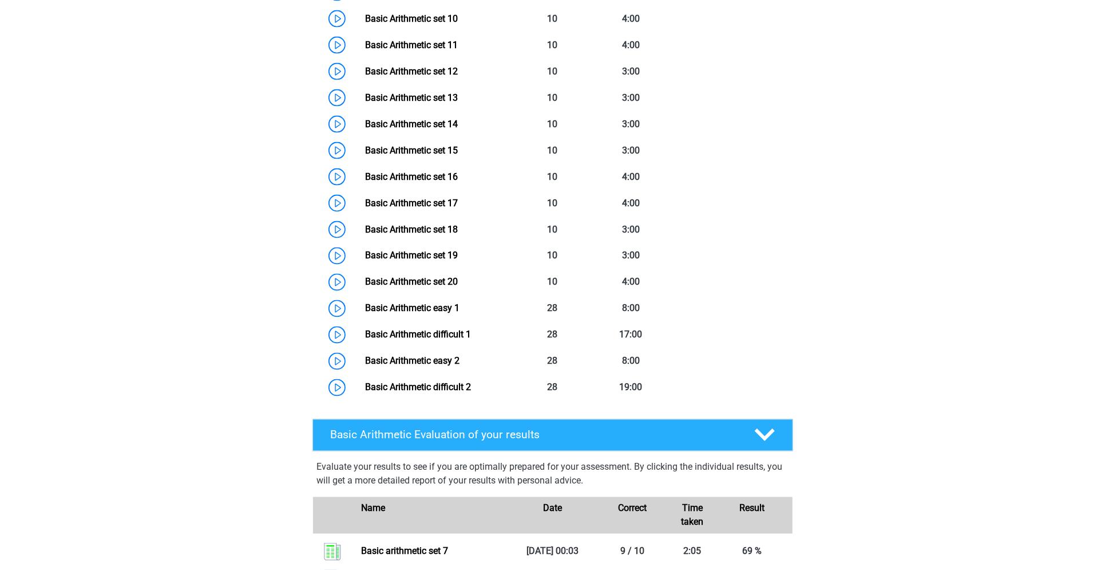
click at [458, 252] on link "Basic Arithmetic set 19" at bounding box center [411, 255] width 93 height 11
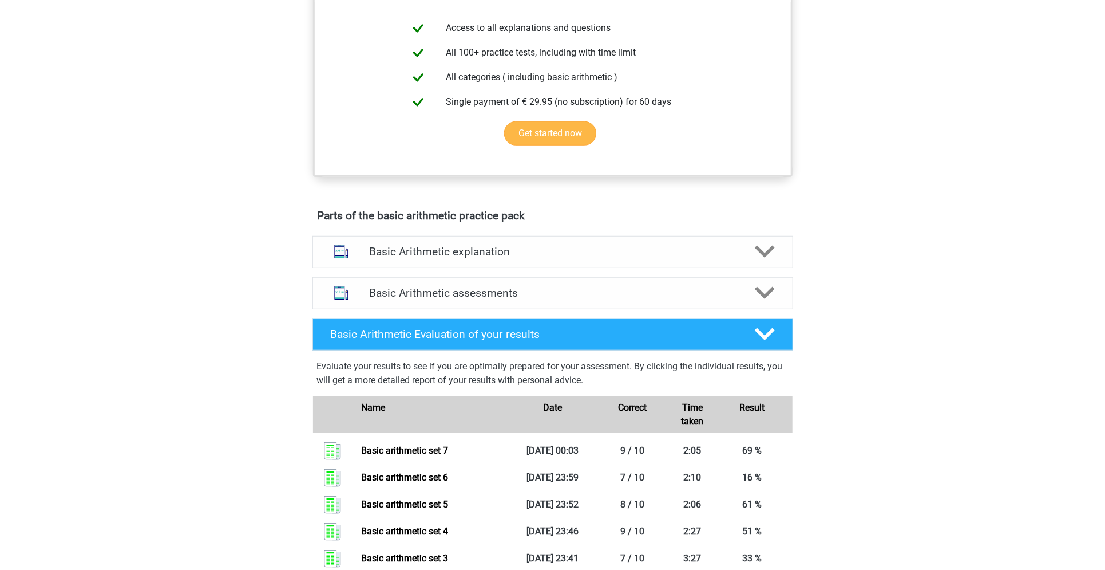
scroll to position [436, 0]
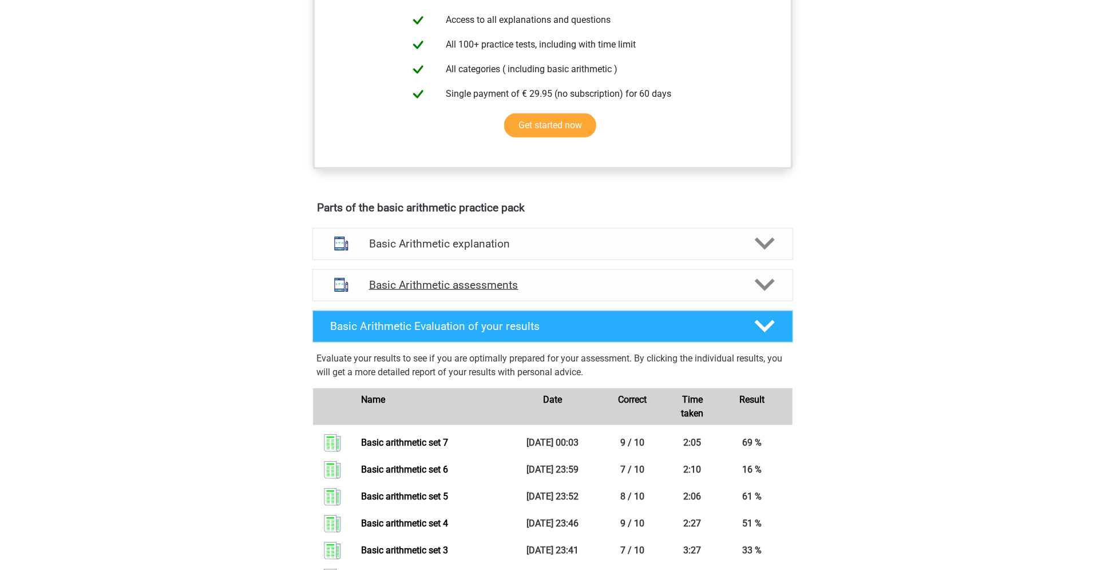
click at [608, 291] on div "Basic Arithmetic assessments" at bounding box center [553, 285] width 481 height 32
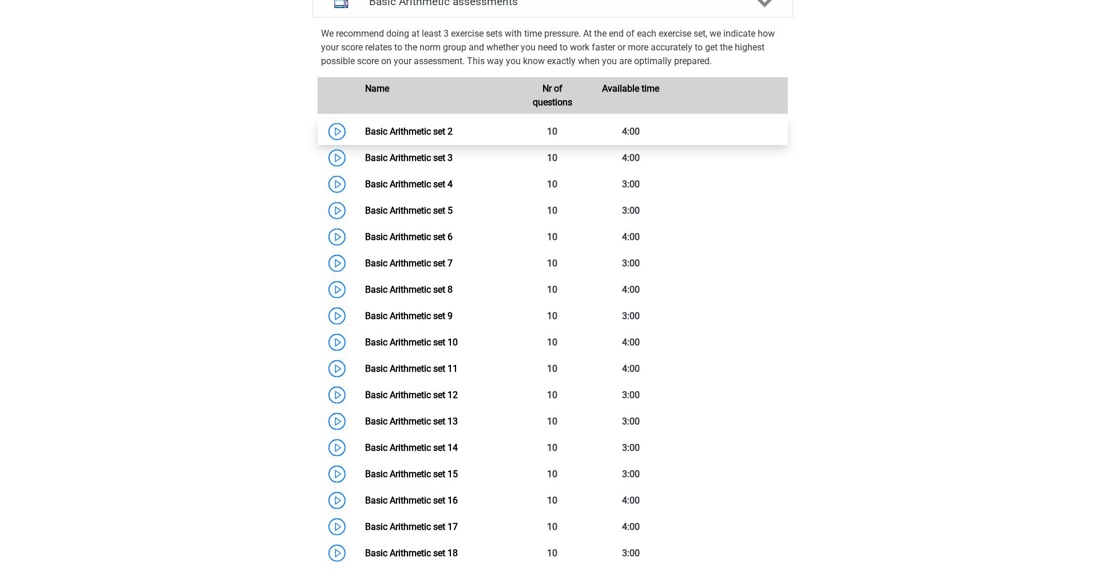
scroll to position [730, 0]
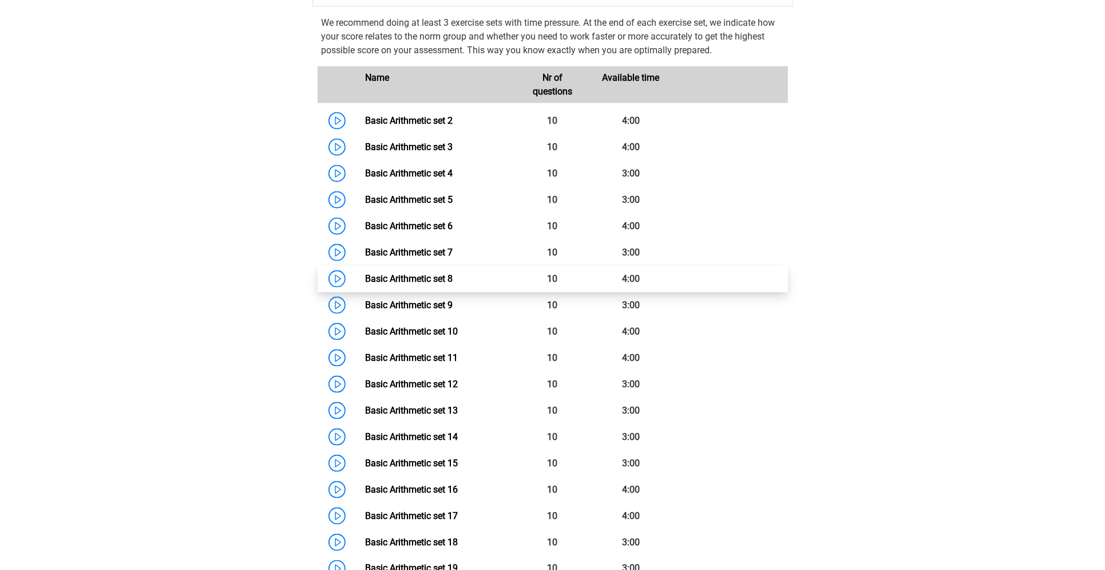
click at [427, 284] on link "Basic Arithmetic set 8" at bounding box center [409, 278] width 88 height 11
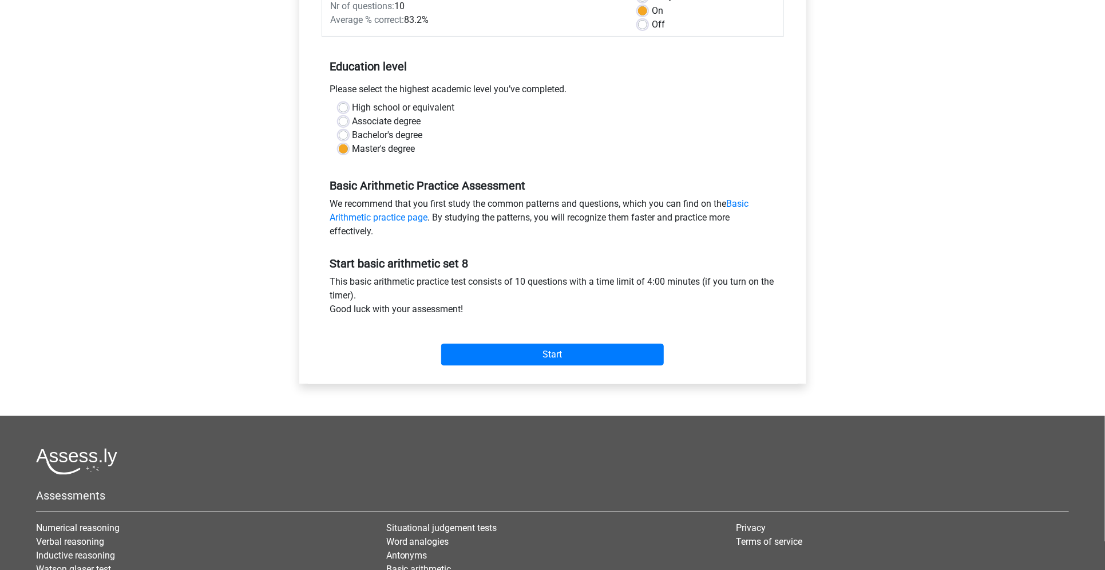
scroll to position [222, 0]
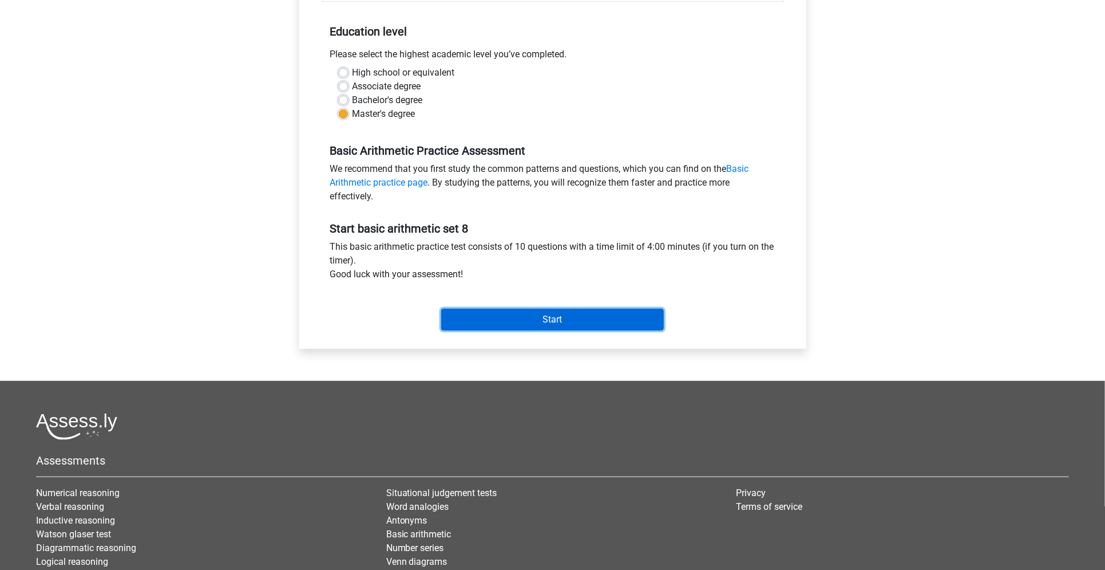
click at [519, 314] on input "Start" at bounding box center [552, 320] width 223 height 22
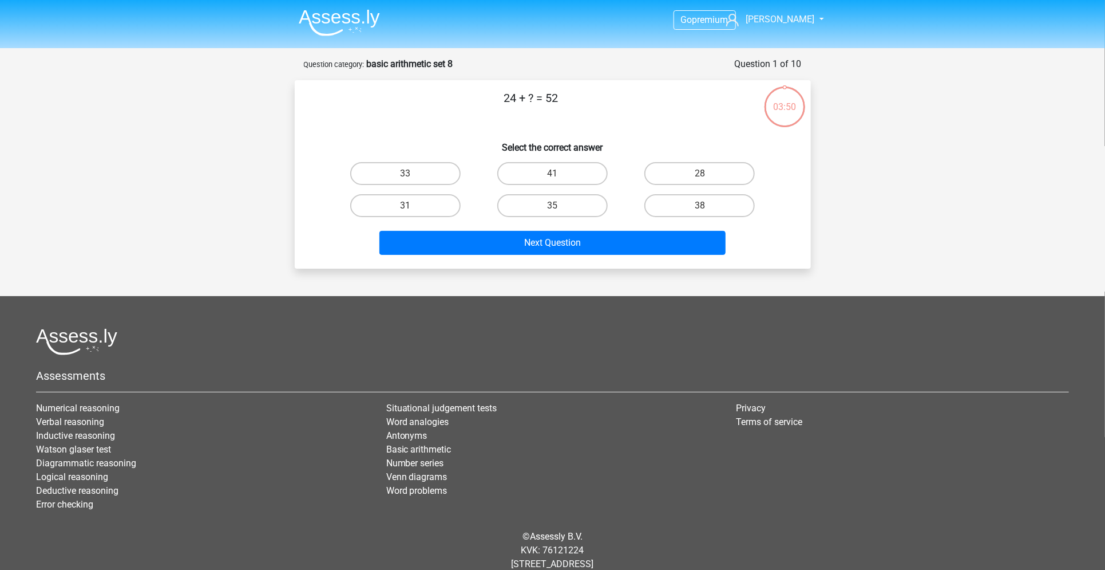
click at [701, 177] on input "28" at bounding box center [703, 176] width 7 height 7
radio input "true"
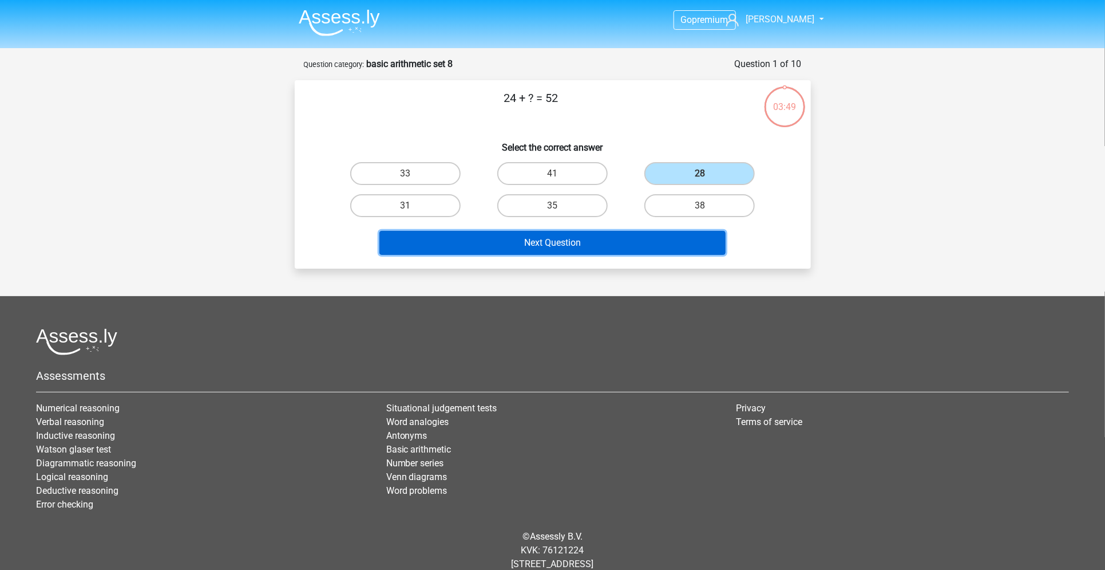
click at [669, 235] on button "Next Question" at bounding box center [553, 243] width 346 height 24
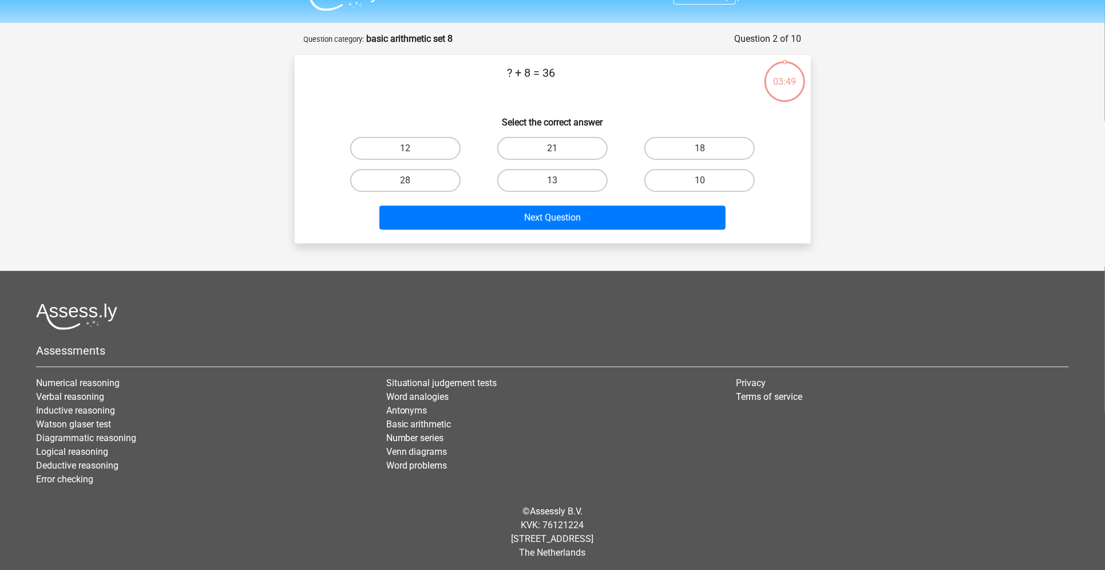
scroll to position [27, 0]
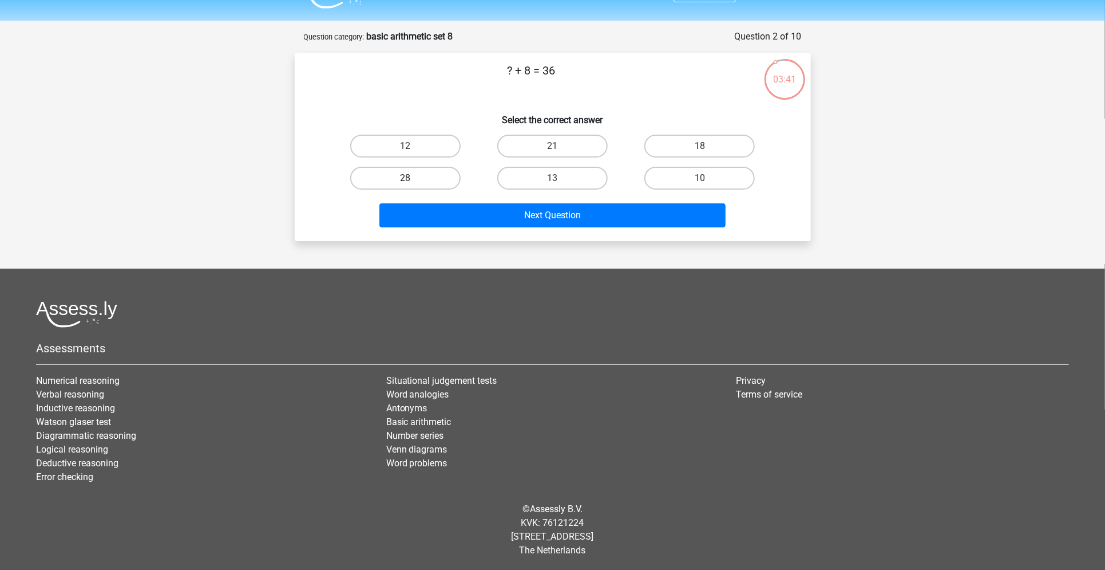
click at [429, 176] on label "28" at bounding box center [405, 178] width 110 height 23
click at [413, 178] on input "28" at bounding box center [408, 181] width 7 height 7
radio input "true"
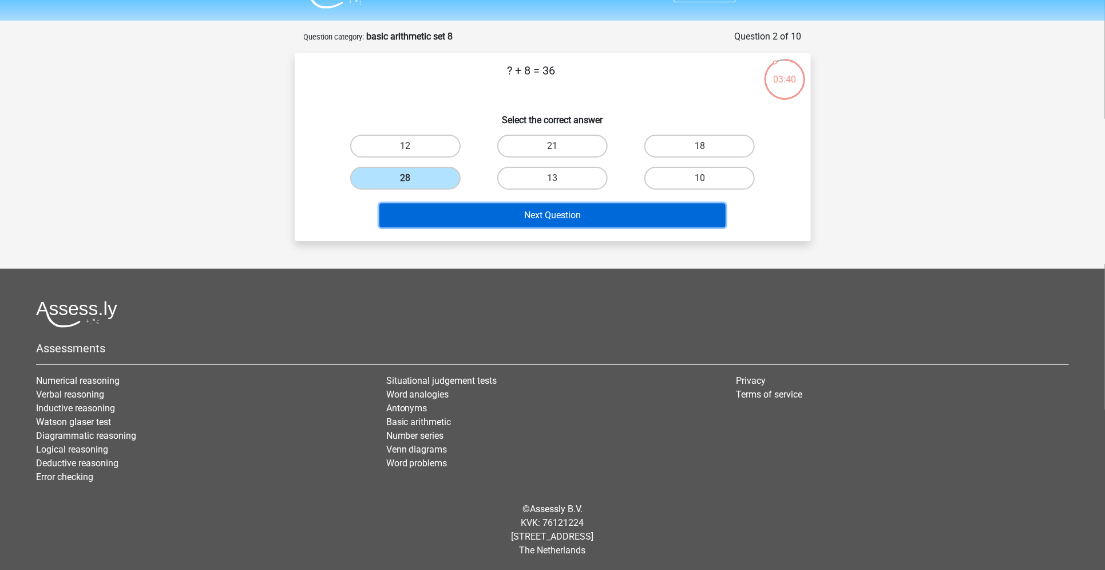
click at [452, 214] on button "Next Question" at bounding box center [553, 215] width 346 height 24
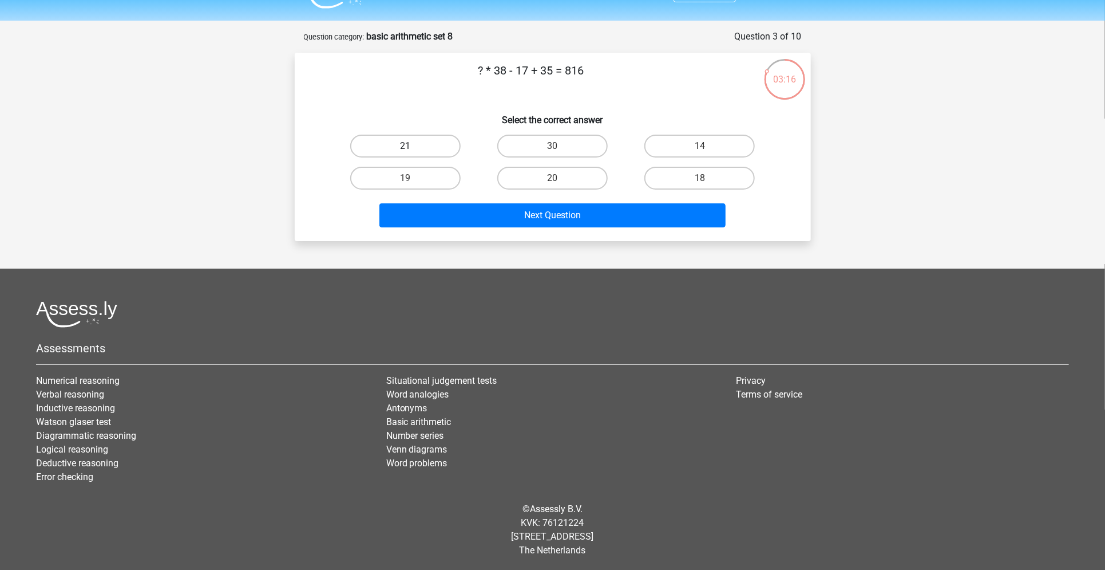
click at [416, 140] on label "21" at bounding box center [405, 146] width 110 height 23
click at [413, 146] on input "21" at bounding box center [408, 149] width 7 height 7
radio input "true"
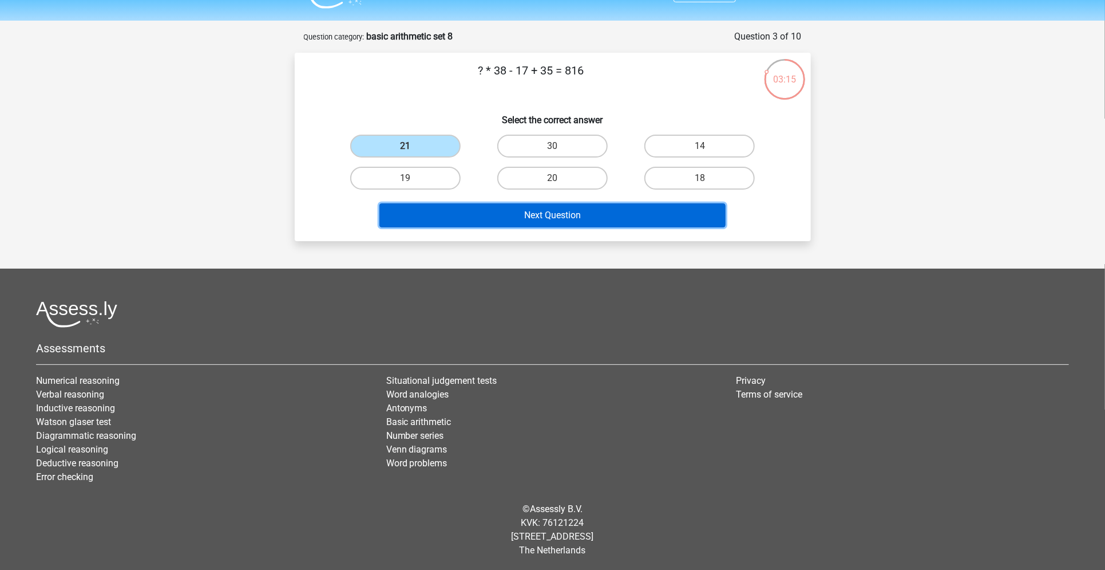
click at [459, 215] on button "Next Question" at bounding box center [553, 215] width 346 height 24
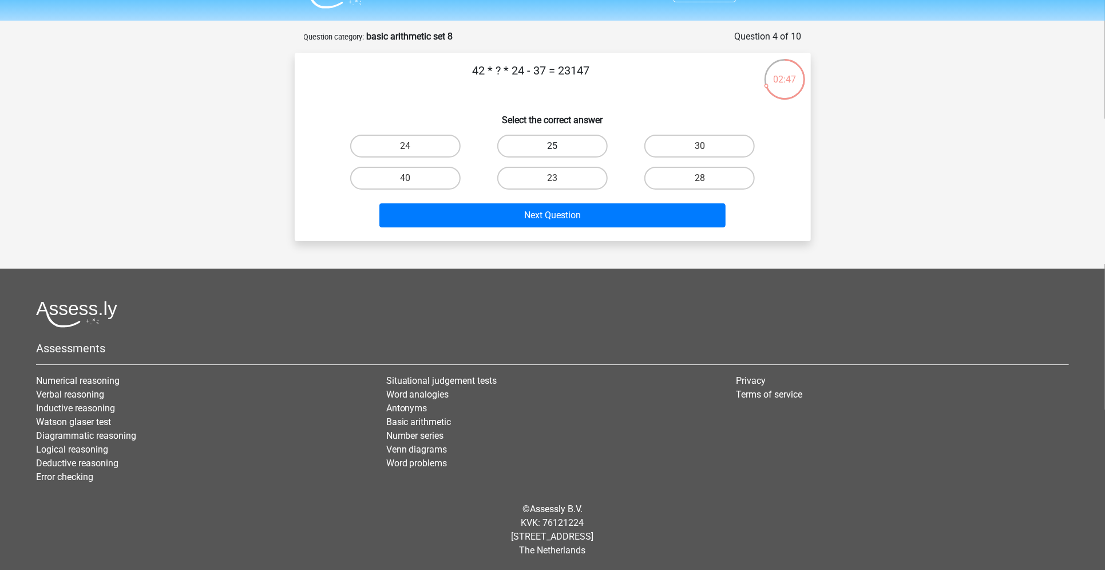
click at [528, 140] on label "25" at bounding box center [552, 146] width 110 height 23
click at [552, 146] on input "25" at bounding box center [555, 149] width 7 height 7
radio input "true"
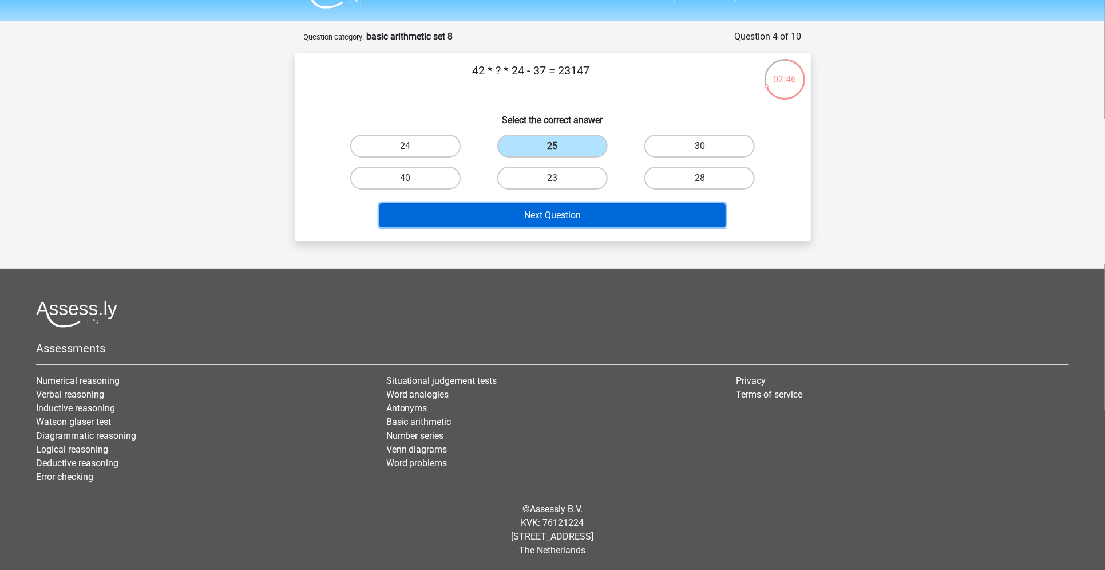
click at [542, 216] on button "Next Question" at bounding box center [553, 215] width 346 height 24
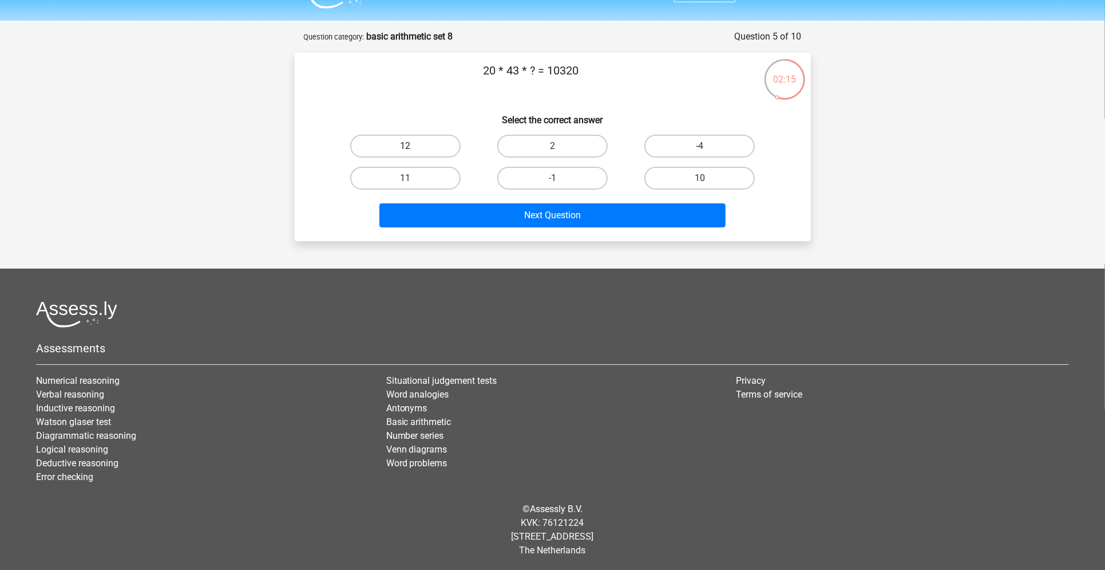
click at [438, 139] on label "12" at bounding box center [405, 146] width 110 height 23
click at [413, 146] on input "12" at bounding box center [408, 149] width 7 height 7
radio input "true"
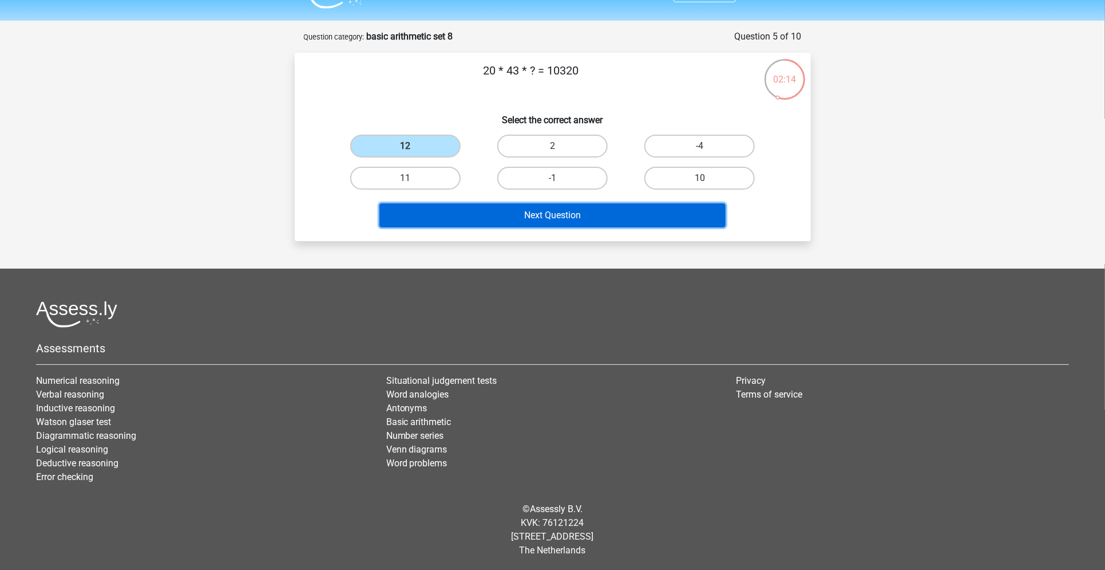
click at [506, 218] on button "Next Question" at bounding box center [553, 215] width 346 height 24
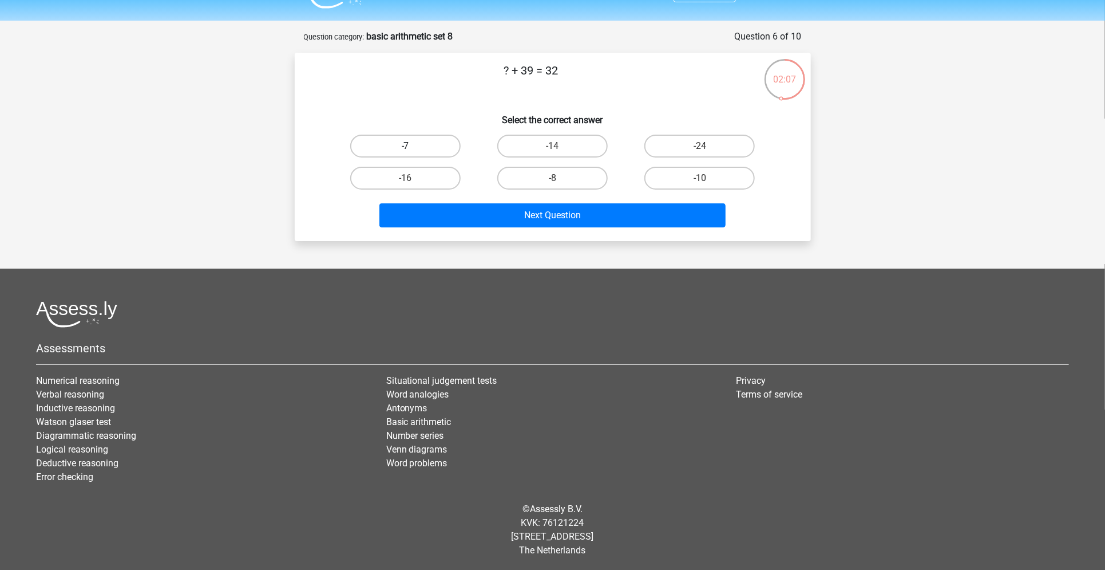
drag, startPoint x: 421, startPoint y: 146, endPoint x: 414, endPoint y: 154, distance: 10.9
click at [414, 154] on label "-7" at bounding box center [405, 146] width 110 height 23
click at [413, 153] on input "-7" at bounding box center [408, 149] width 7 height 7
radio input "true"
click at [414, 154] on label "-7" at bounding box center [405, 146] width 110 height 23
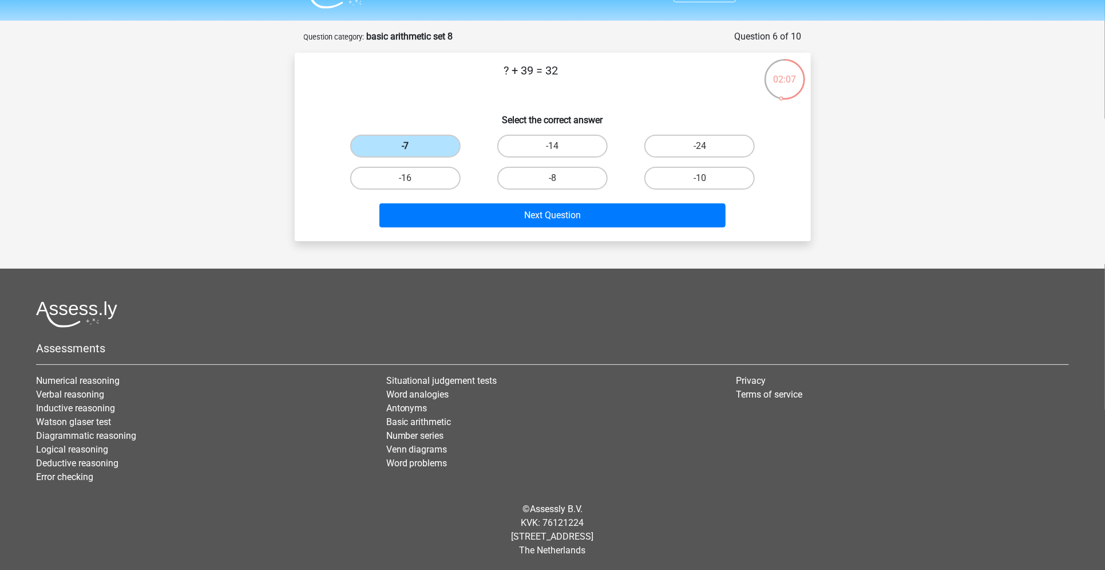
click at [413, 153] on input "-7" at bounding box center [408, 149] width 7 height 7
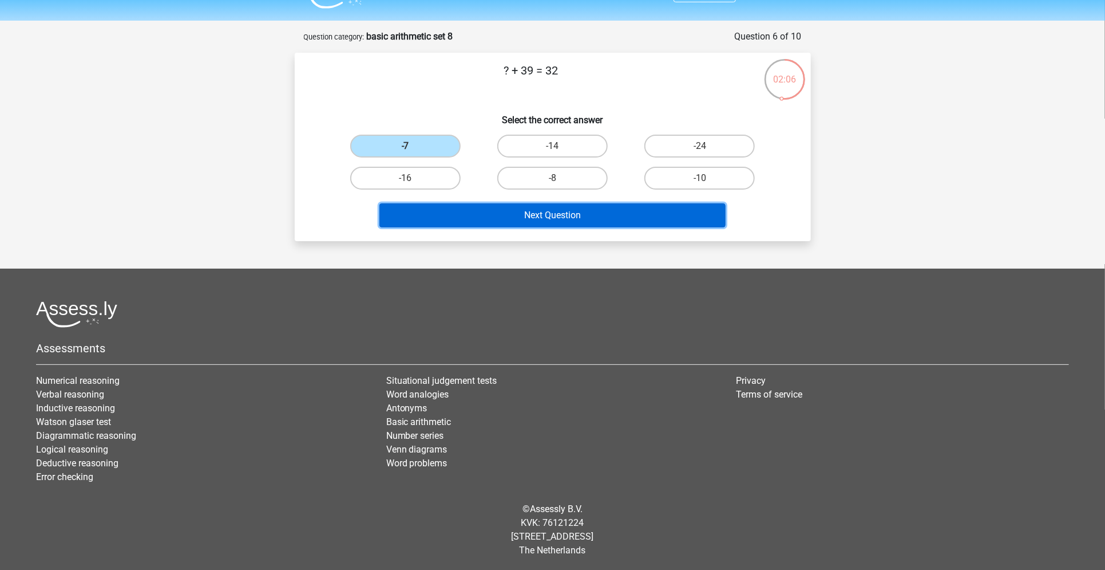
click at [447, 214] on button "Next Question" at bounding box center [553, 215] width 346 height 24
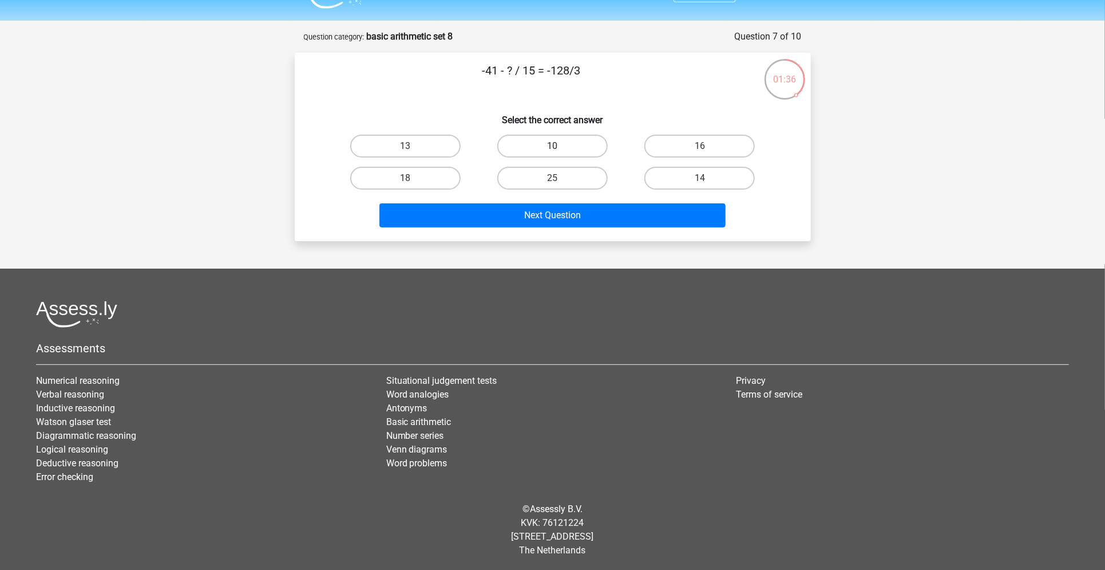
click at [536, 141] on label "10" at bounding box center [552, 146] width 110 height 23
click at [552, 146] on input "10" at bounding box center [555, 149] width 7 height 7
radio input "true"
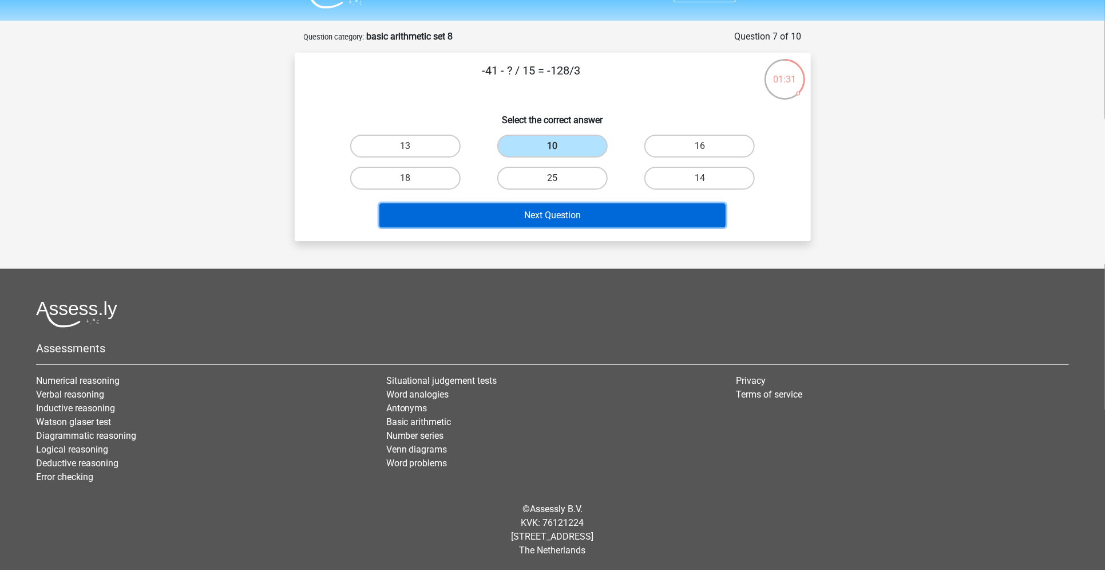
click at [558, 216] on button "Next Question" at bounding box center [553, 215] width 346 height 24
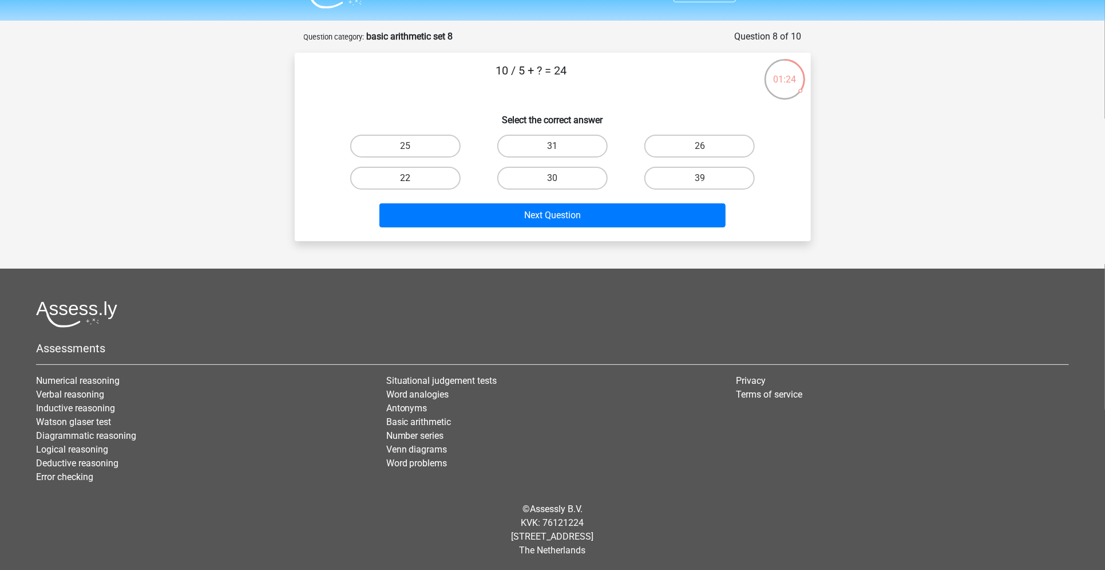
click at [426, 181] on label "22" at bounding box center [405, 178] width 110 height 23
click at [413, 181] on input "22" at bounding box center [408, 181] width 7 height 7
radio input "true"
click at [426, 181] on label "22" at bounding box center [405, 178] width 110 height 23
click at [413, 181] on input "22" at bounding box center [408, 181] width 7 height 7
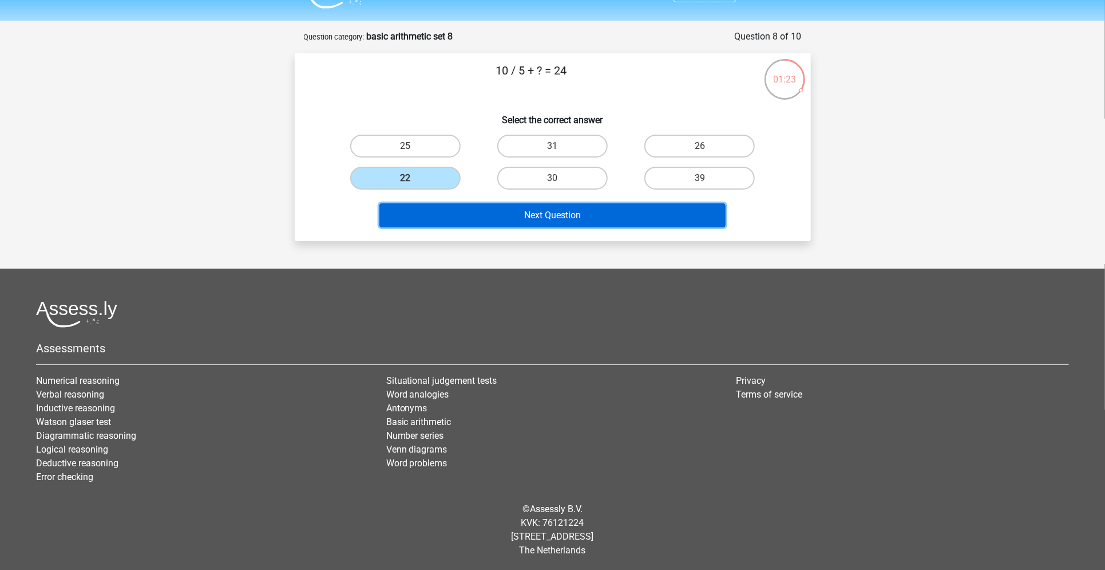
click at [503, 216] on button "Next Question" at bounding box center [553, 215] width 346 height 24
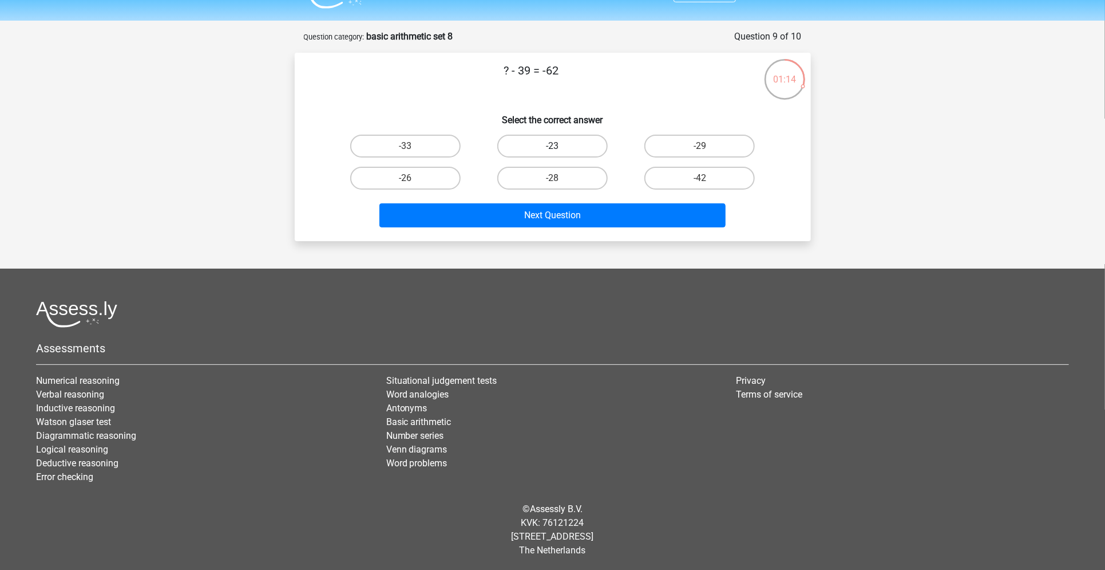
click at [568, 148] on label "-23" at bounding box center [552, 146] width 110 height 23
click at [560, 148] on input "-23" at bounding box center [555, 149] width 7 height 7
radio input "true"
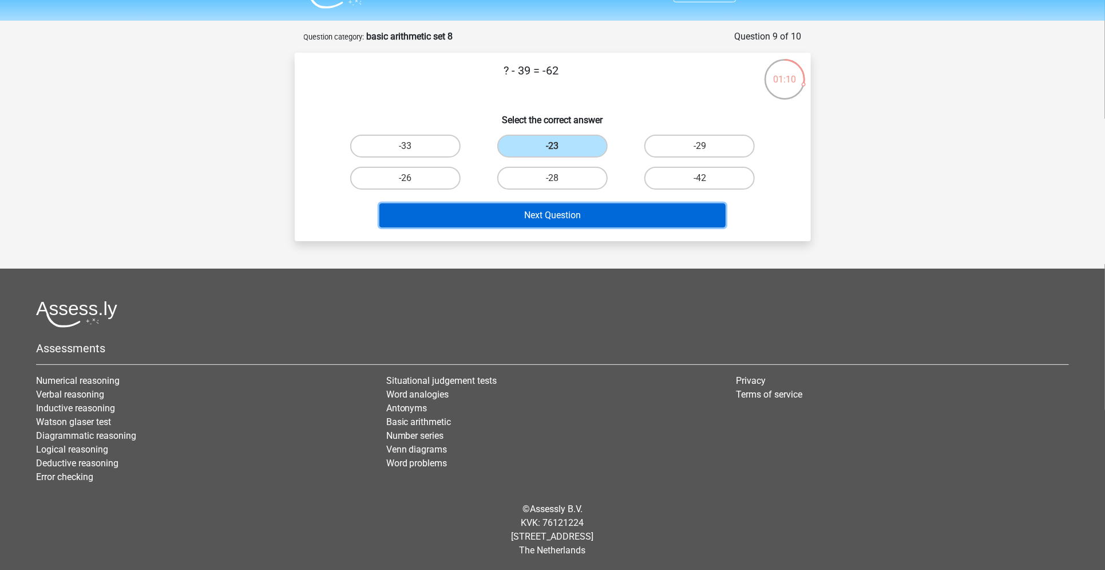
click at [551, 212] on button "Next Question" at bounding box center [553, 215] width 346 height 24
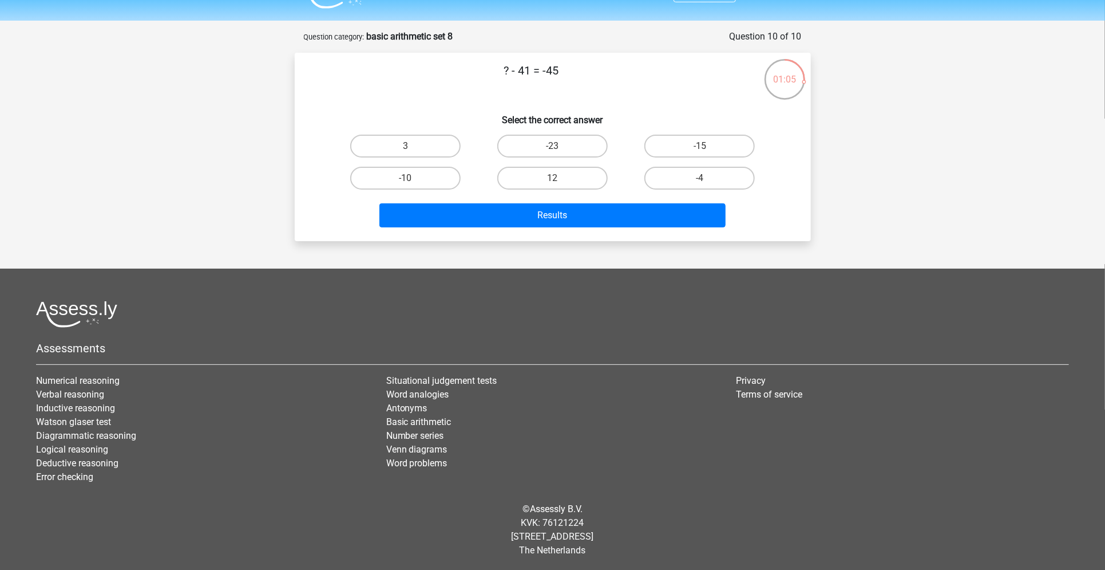
click at [702, 181] on input "-4" at bounding box center [703, 181] width 7 height 7
radio input "true"
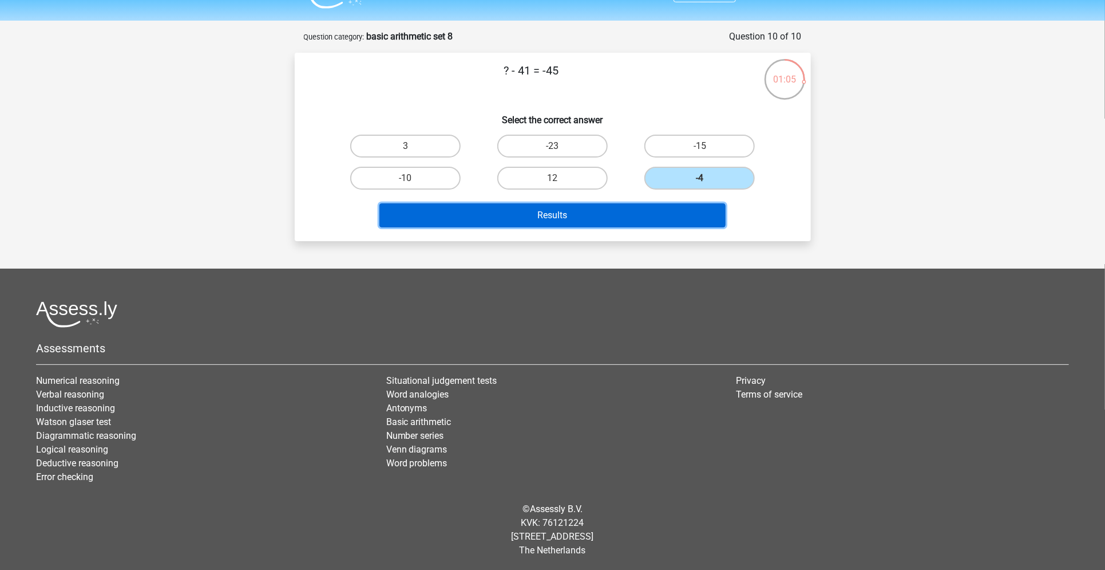
click at [641, 210] on button "Results" at bounding box center [553, 215] width 346 height 24
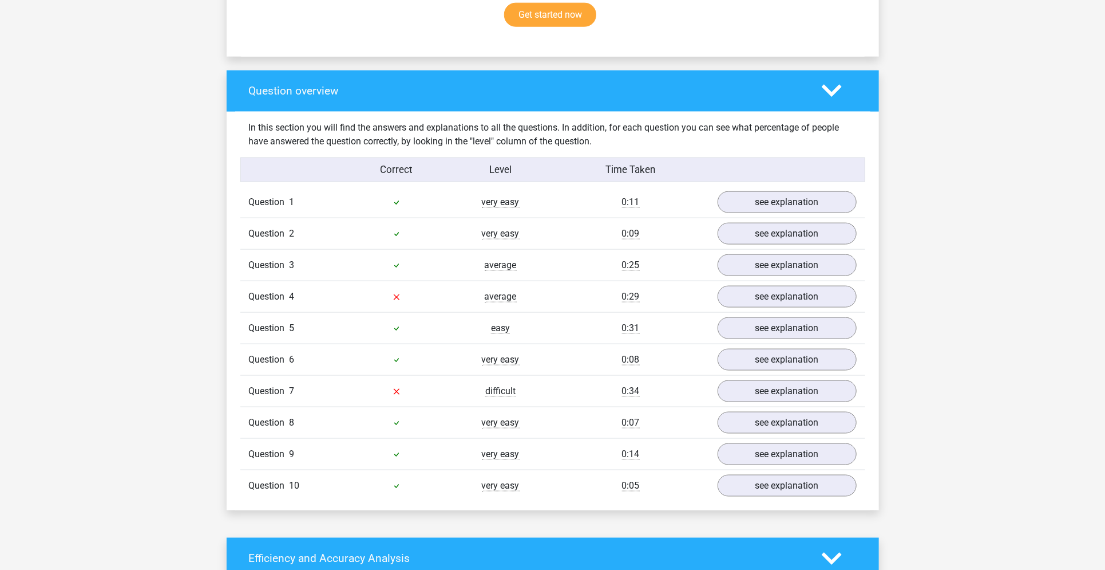
scroll to position [780, 0]
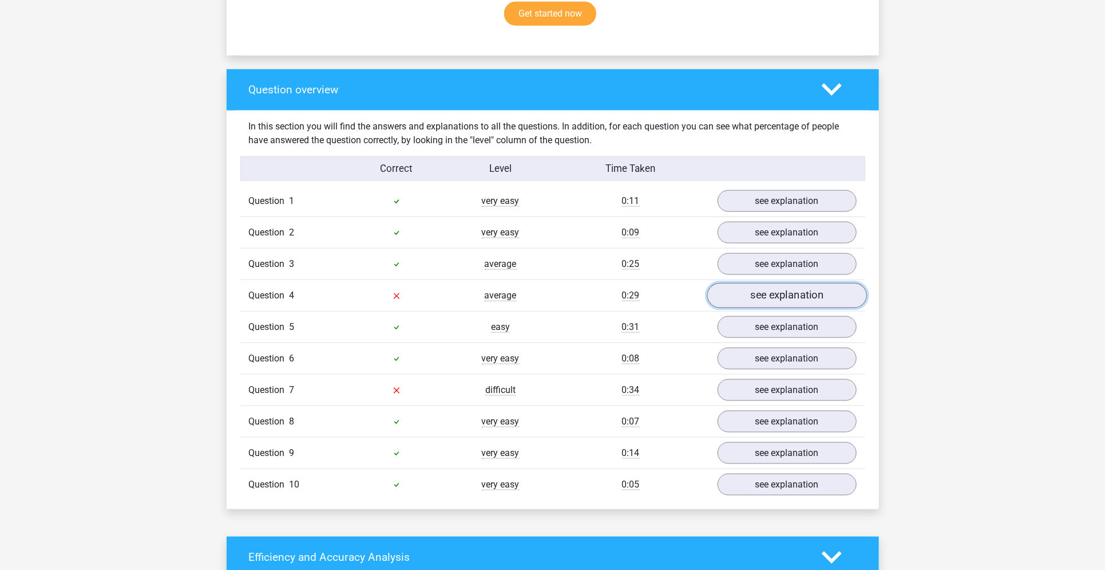
click at [740, 293] on link "see explanation" at bounding box center [787, 295] width 160 height 25
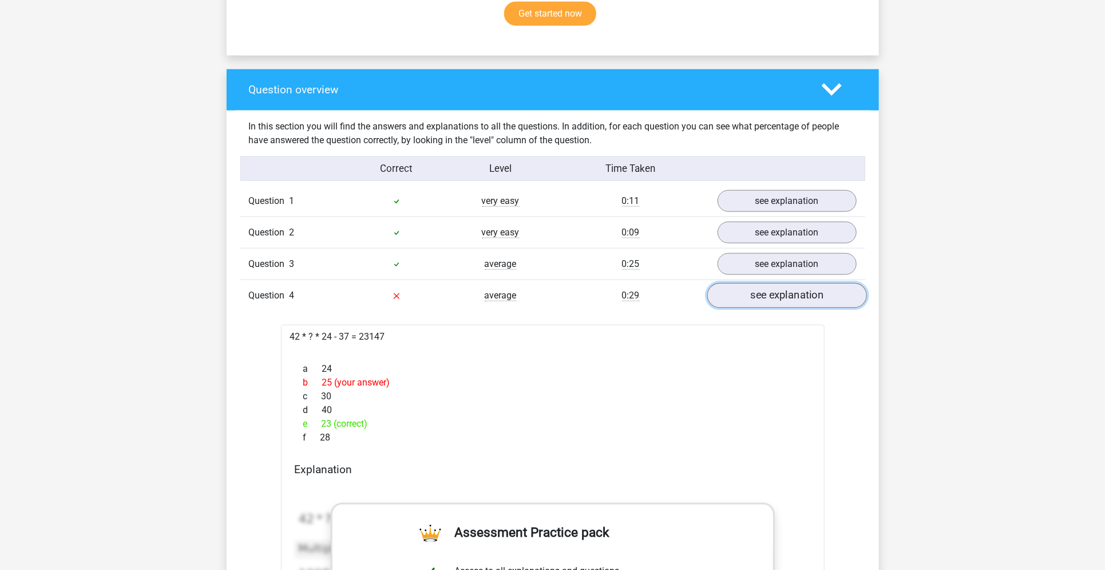
click at [740, 293] on link "see explanation" at bounding box center [787, 295] width 160 height 25
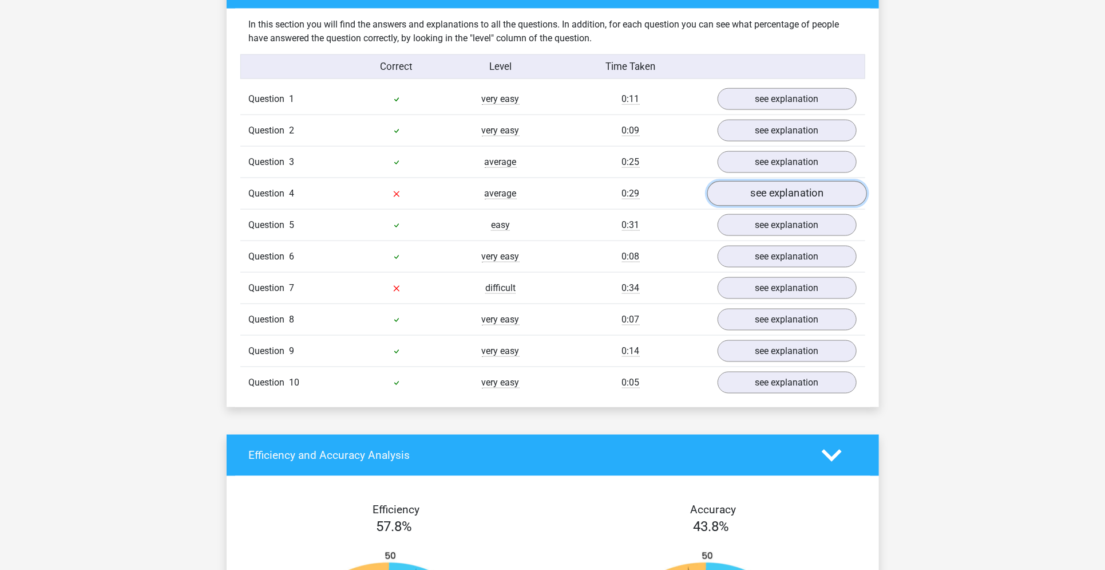
scroll to position [890, 0]
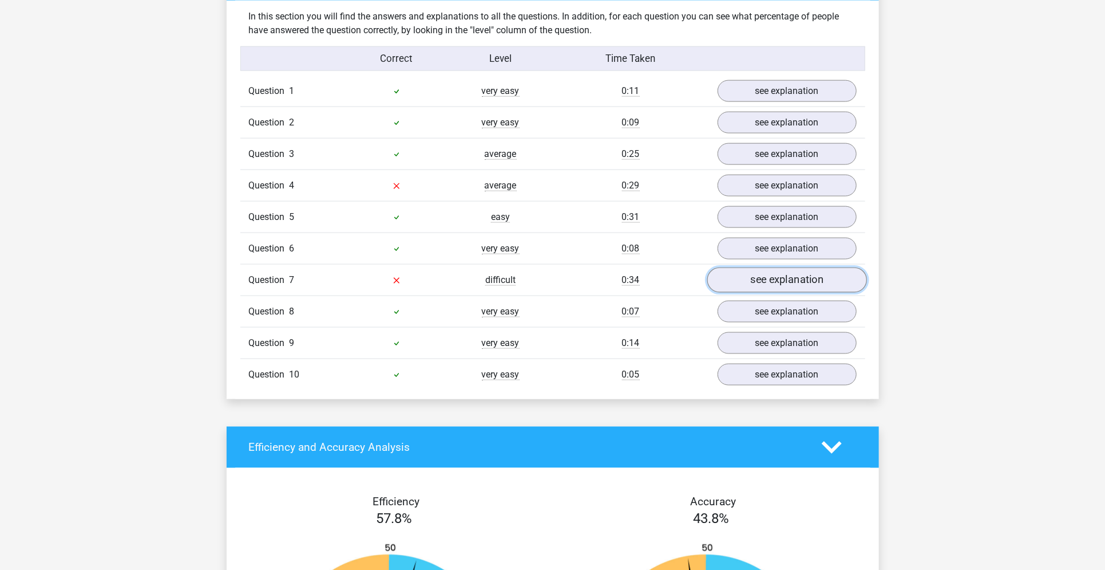
click at [755, 282] on link "see explanation" at bounding box center [787, 279] width 160 height 25
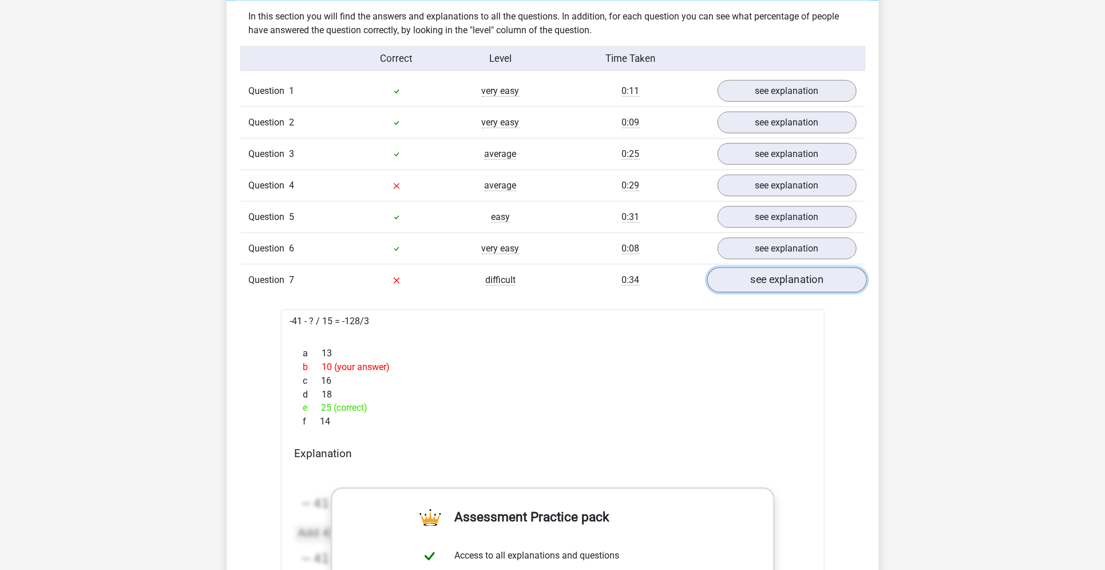
click at [755, 282] on link "see explanation" at bounding box center [787, 279] width 160 height 25
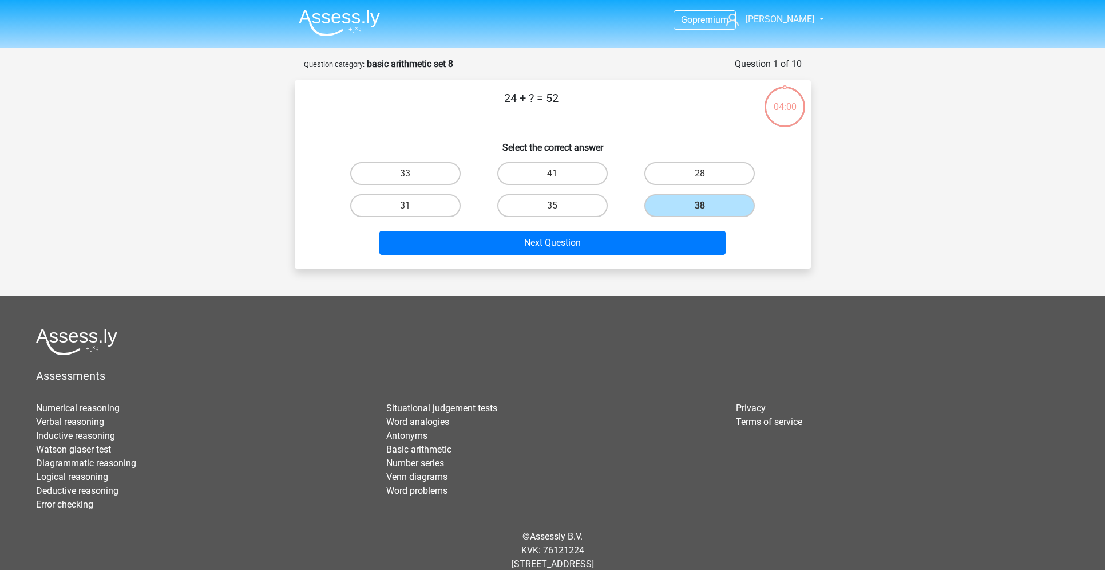
scroll to position [27, 0]
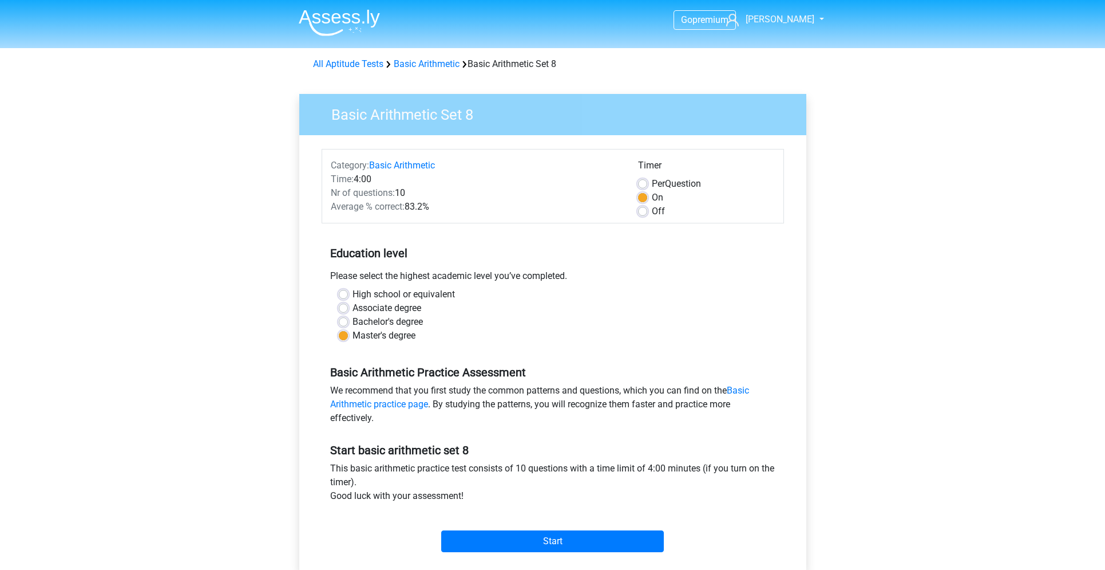
scroll to position [222, 0]
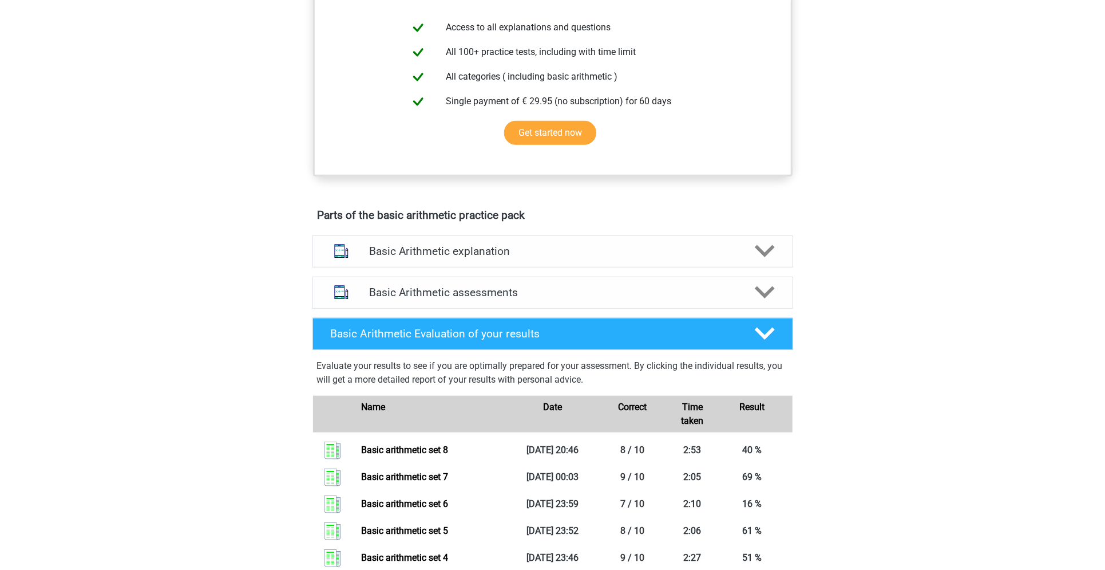
scroll to position [428, 0]
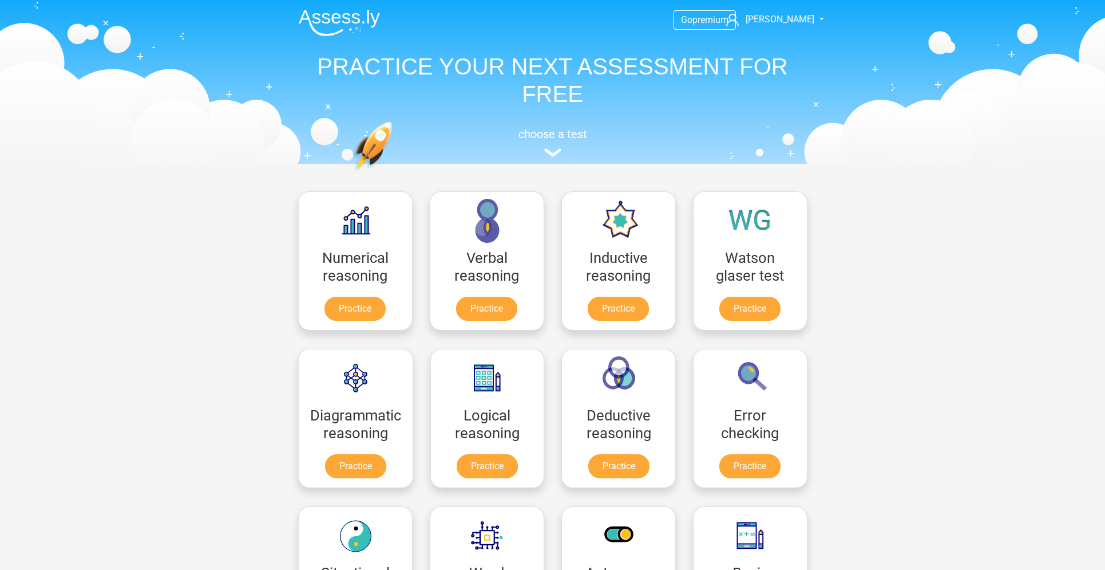
scroll to position [239, 0]
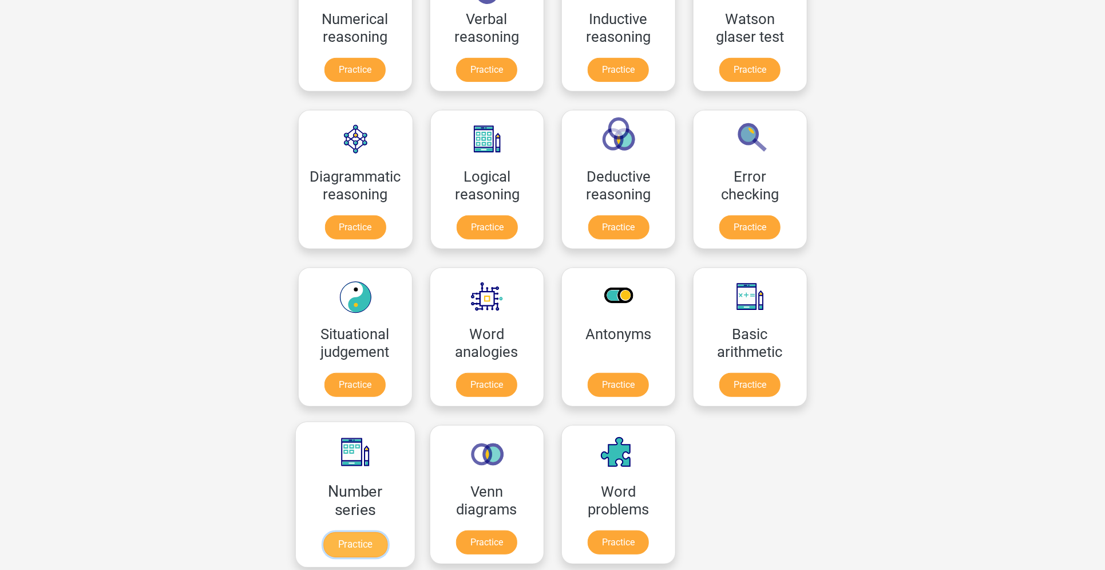
click at [357, 532] on link "Practice" at bounding box center [355, 544] width 64 height 25
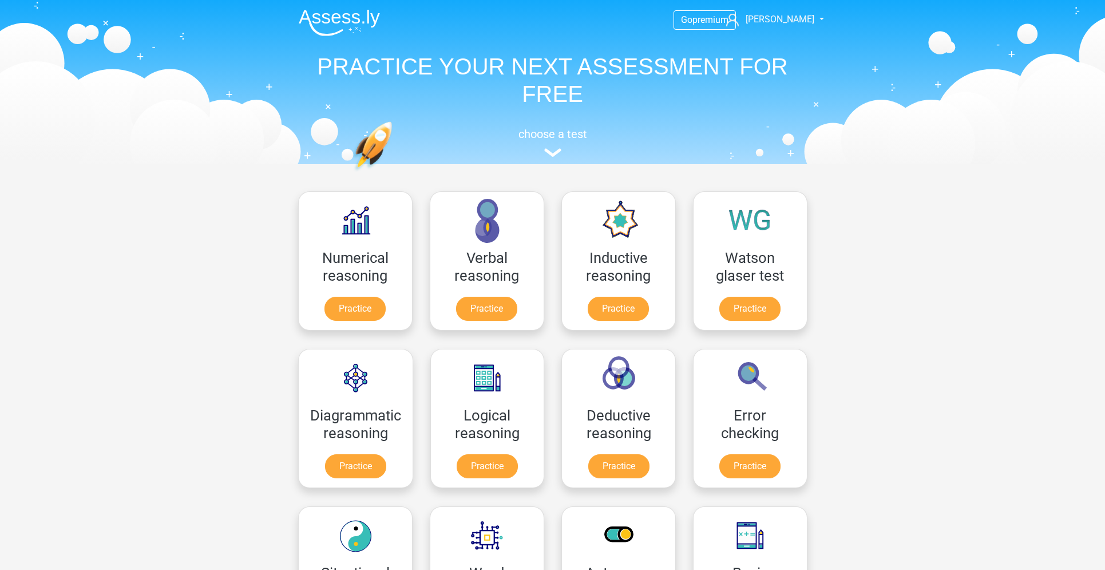
scroll to position [239, 0]
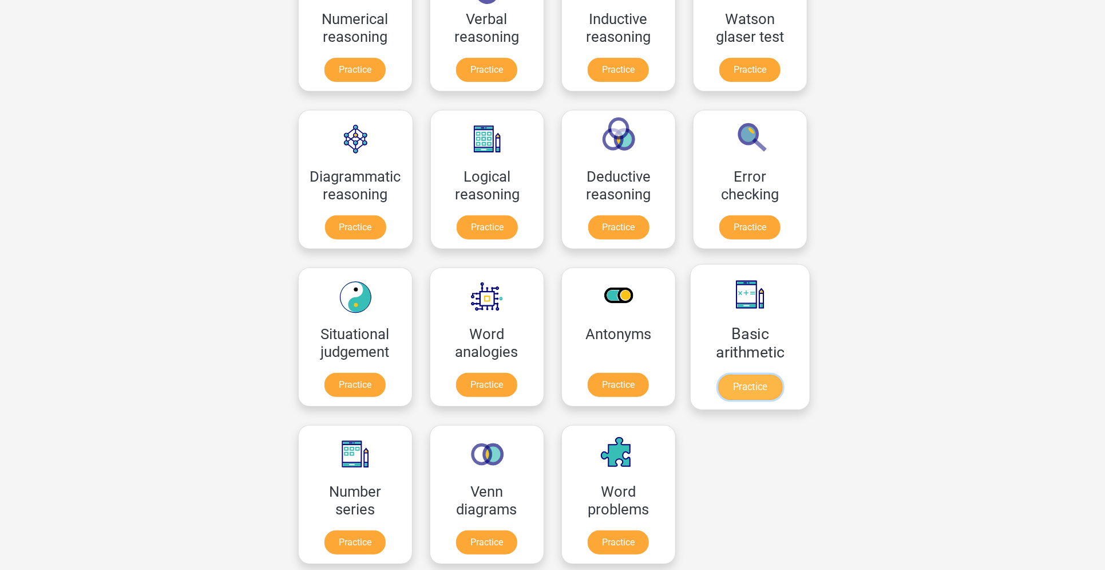
click at [742, 374] on link "Practice" at bounding box center [750, 386] width 64 height 25
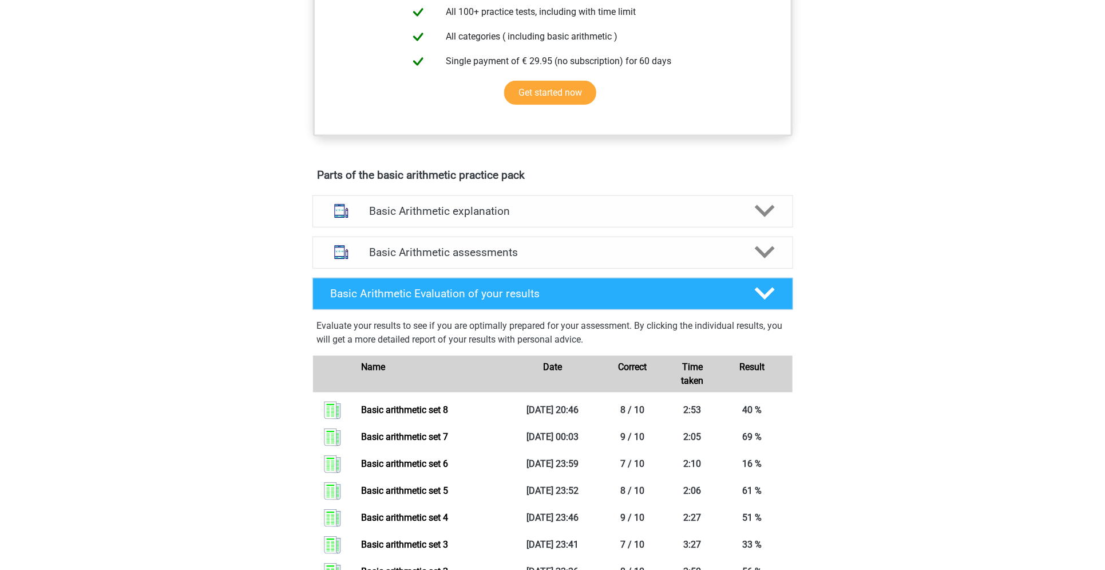
scroll to position [470, 0]
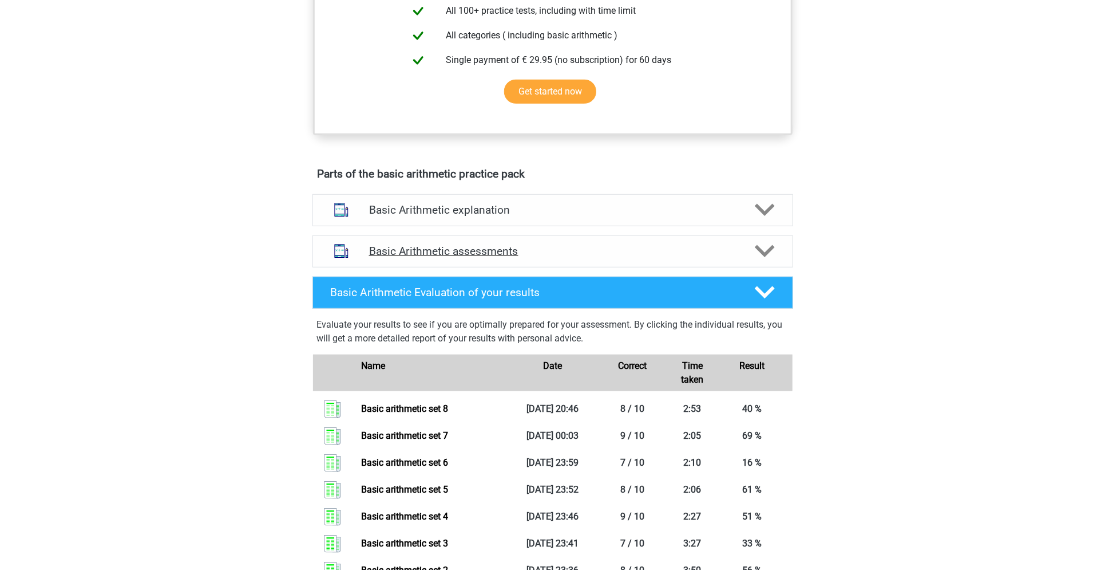
click at [592, 239] on div "Basic Arithmetic assessments" at bounding box center [553, 251] width 481 height 32
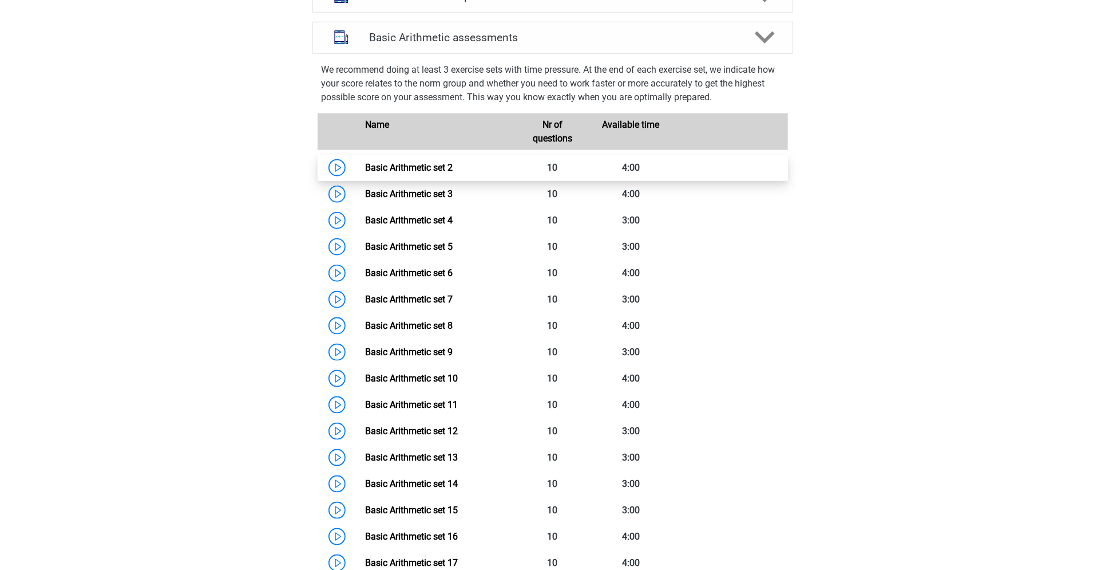
scroll to position [685, 0]
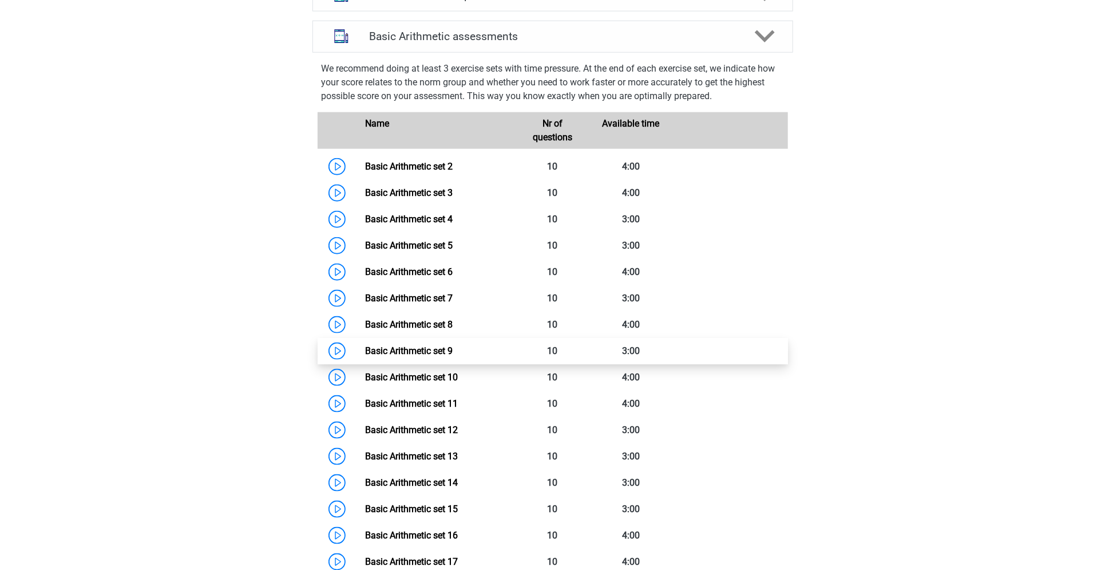
click at [453, 345] on link "Basic Arithmetic set 9" at bounding box center [409, 350] width 88 height 11
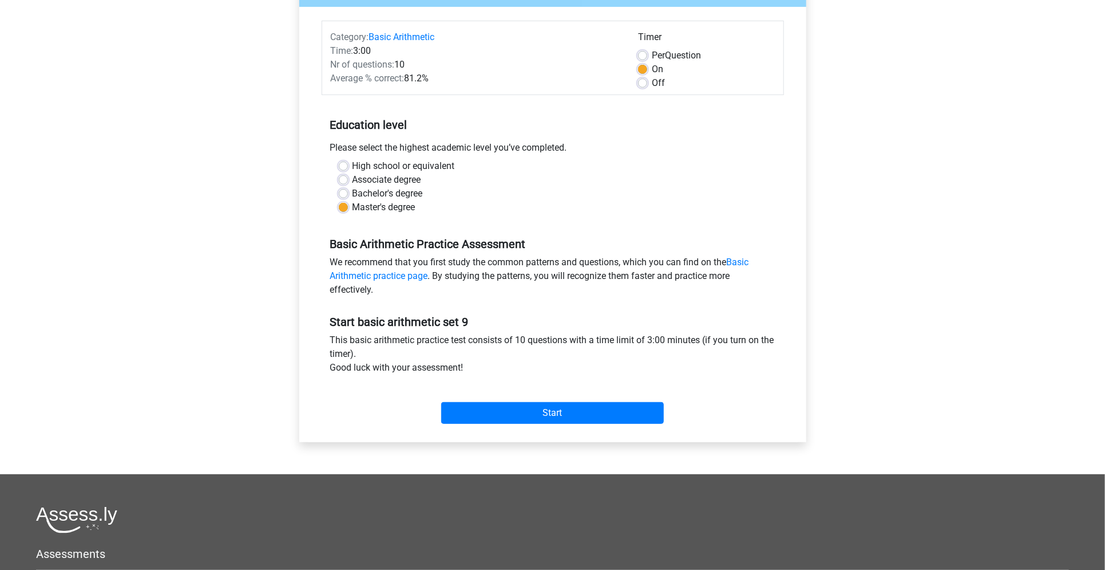
scroll to position [132, 0]
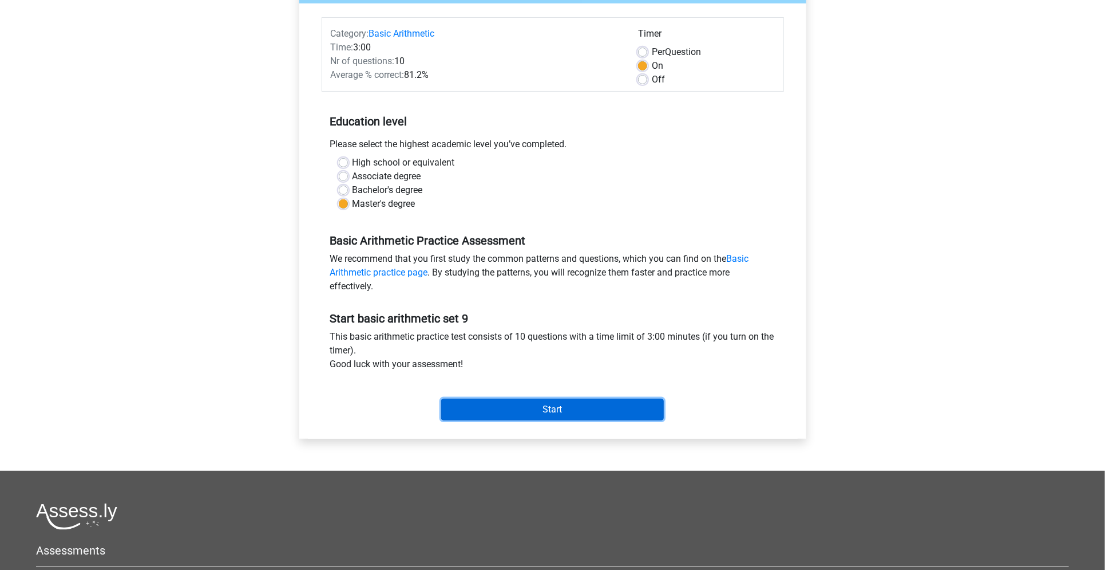
click at [548, 416] on input "Start" at bounding box center [552, 409] width 223 height 22
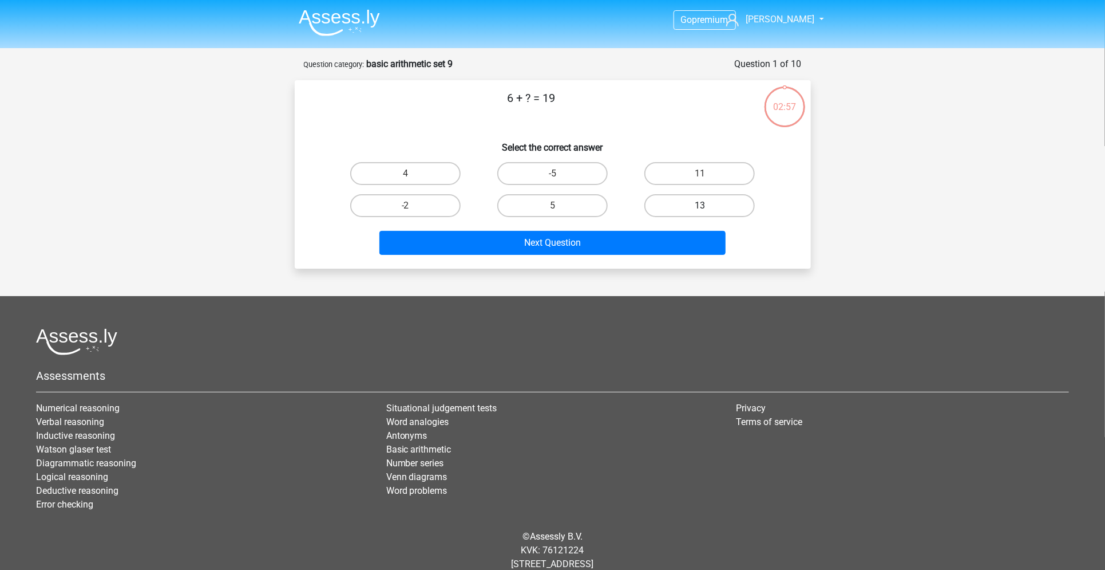
click at [670, 198] on label "13" at bounding box center [700, 205] width 110 height 23
click at [700, 206] on input "13" at bounding box center [703, 209] width 7 height 7
radio input "true"
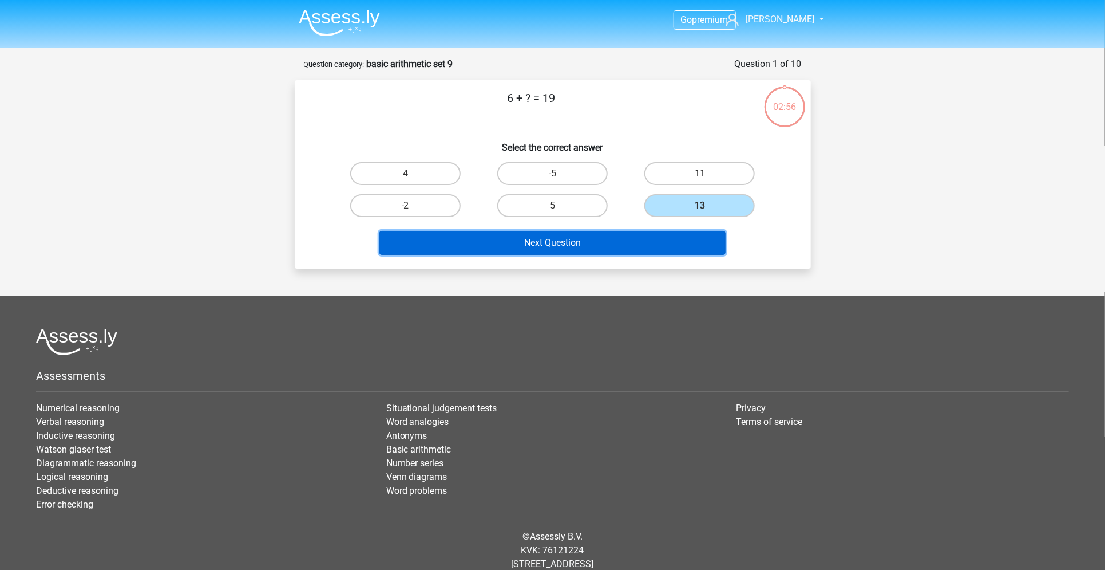
click at [636, 235] on button "Next Question" at bounding box center [553, 243] width 346 height 24
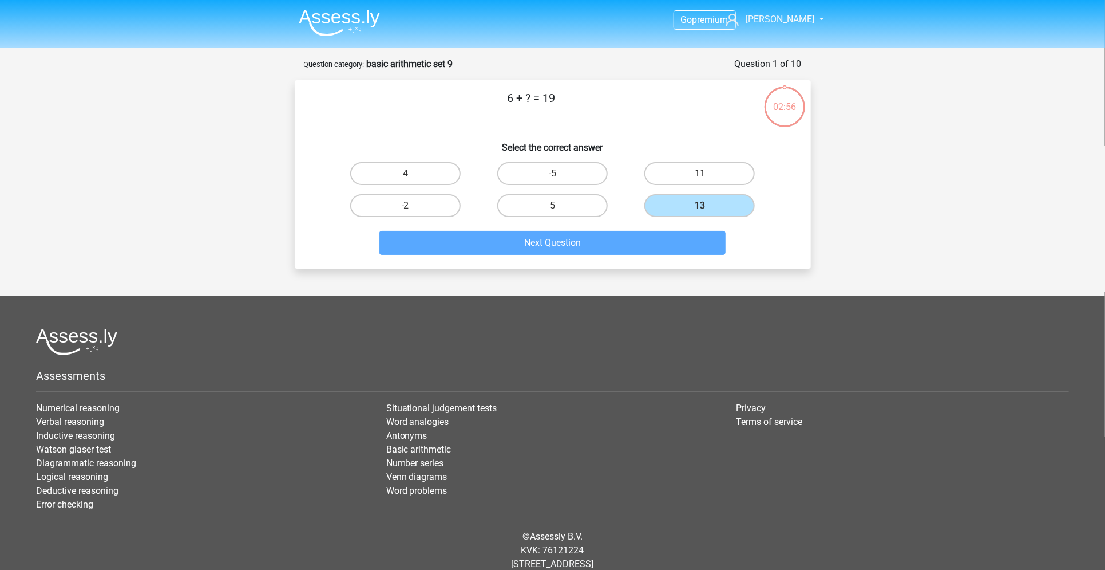
scroll to position [27, 0]
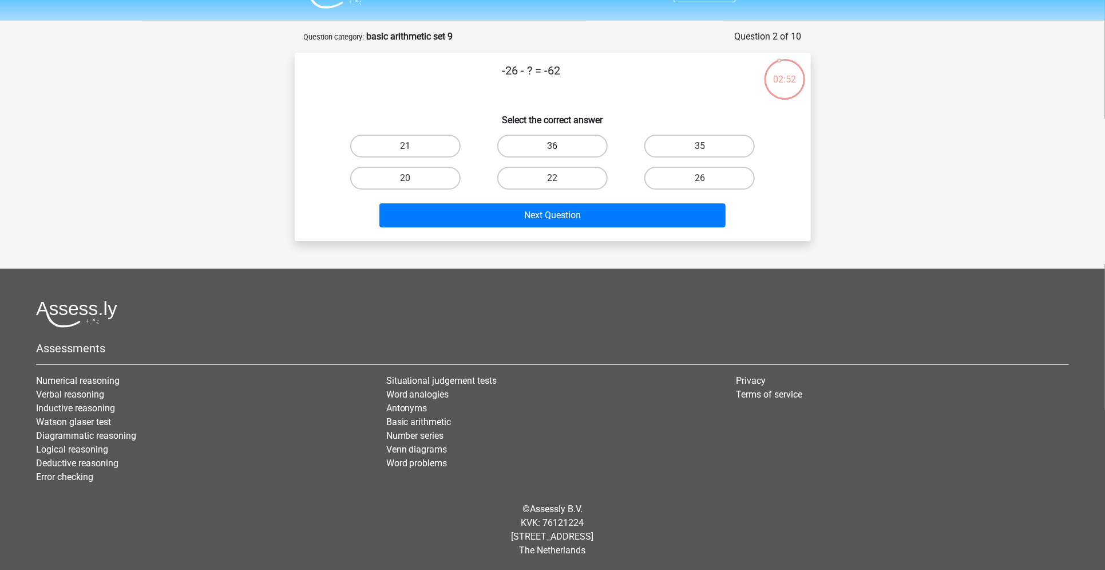
click at [556, 138] on label "36" at bounding box center [552, 146] width 110 height 23
click at [556, 146] on input "36" at bounding box center [555, 149] width 7 height 7
radio input "true"
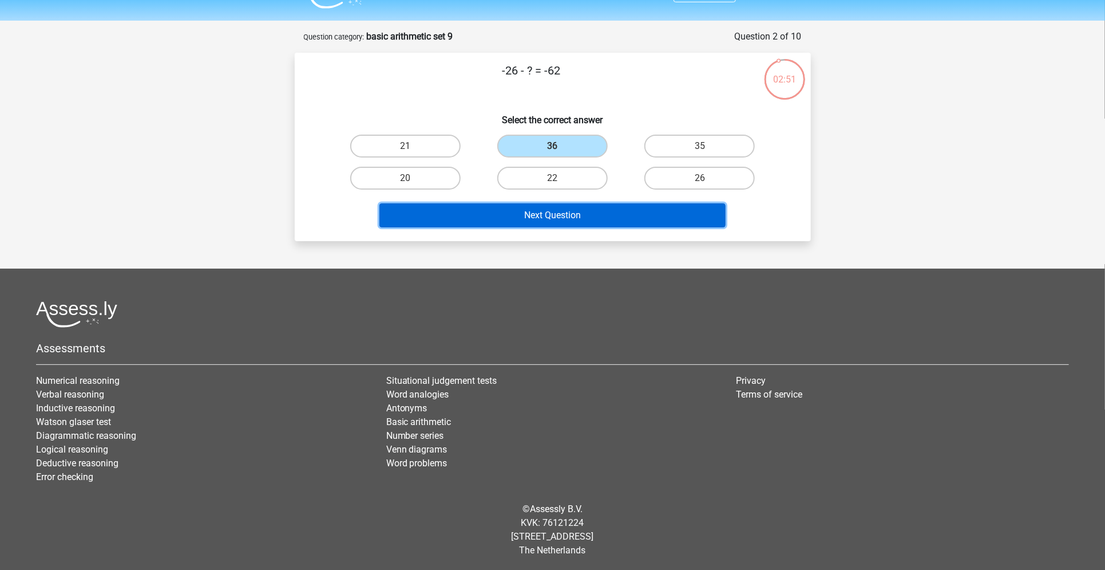
click at [555, 215] on button "Next Question" at bounding box center [553, 215] width 346 height 24
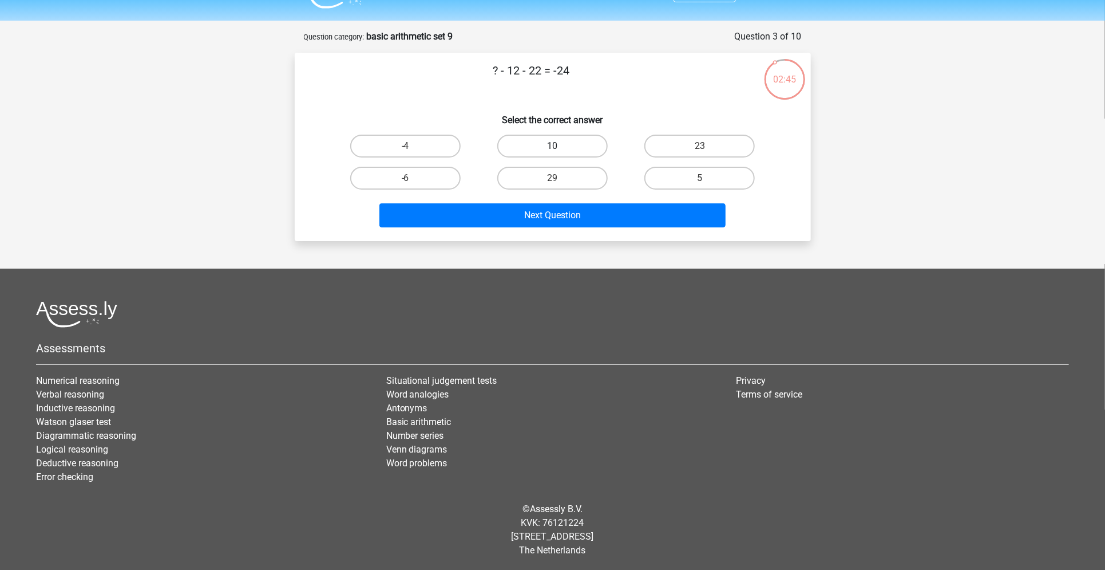
click at [578, 147] on label "10" at bounding box center [552, 146] width 110 height 23
click at [560, 147] on input "10" at bounding box center [555, 149] width 7 height 7
radio input "true"
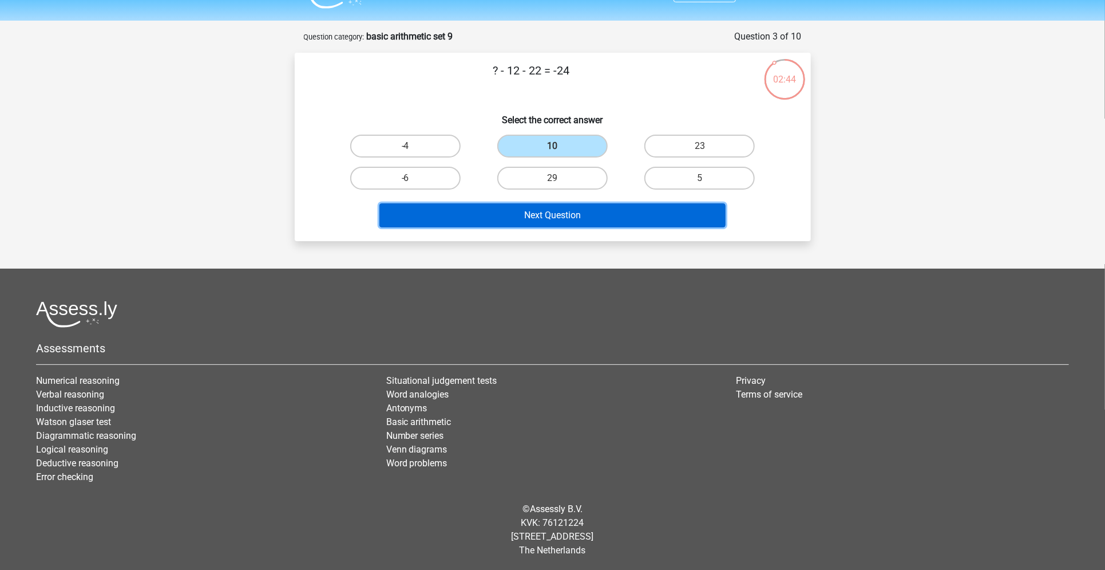
click at [567, 211] on button "Next Question" at bounding box center [553, 215] width 346 height 24
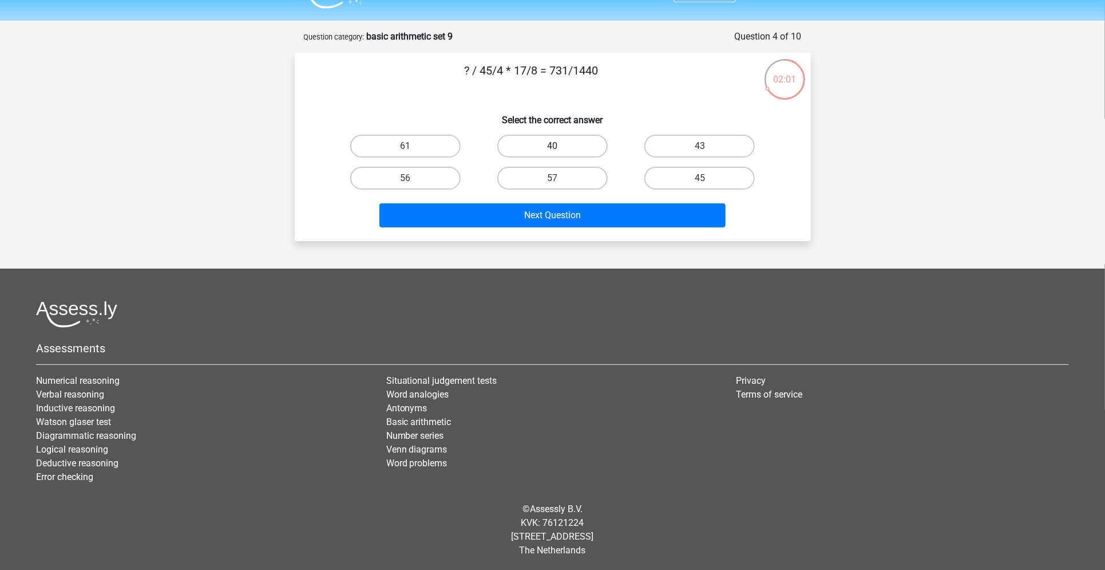
click at [584, 137] on label "40" at bounding box center [552, 146] width 110 height 23
click at [560, 146] on input "40" at bounding box center [555, 149] width 7 height 7
radio input "true"
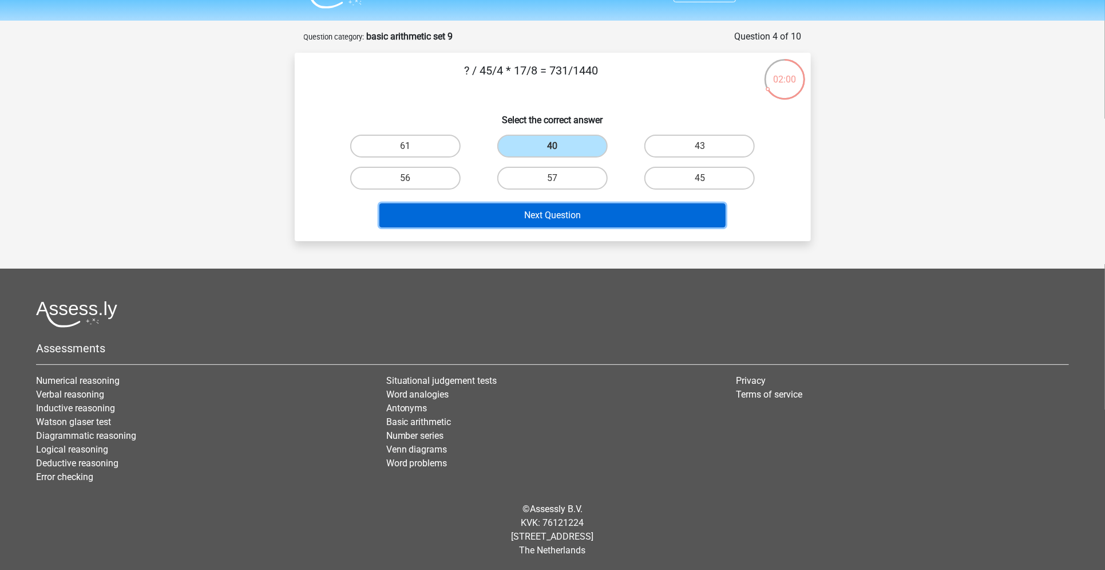
click at [600, 211] on button "Next Question" at bounding box center [553, 215] width 346 height 24
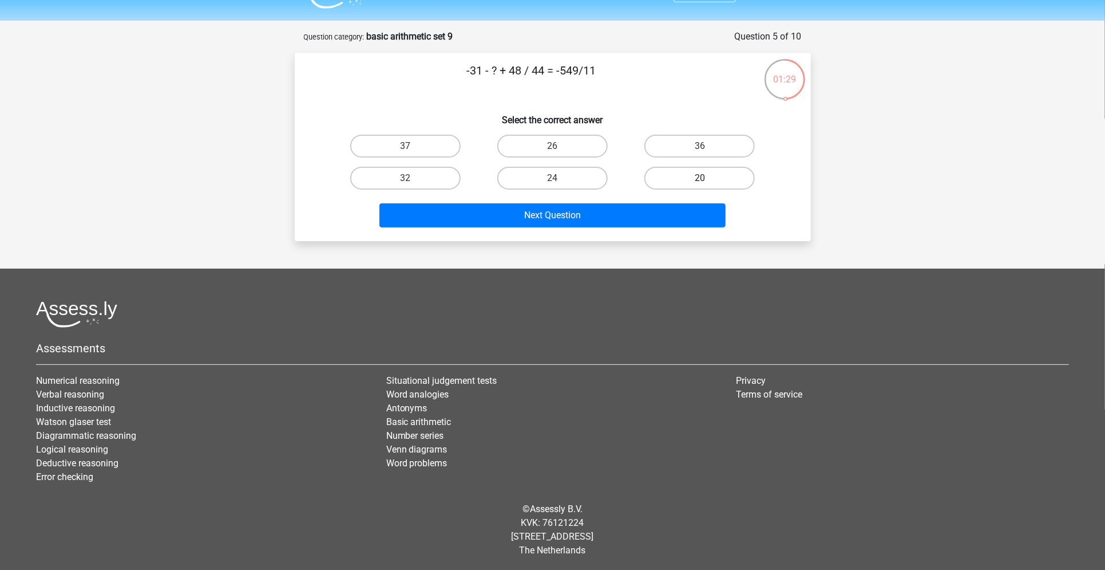
click at [707, 185] on label "20" at bounding box center [700, 178] width 110 height 23
click at [707, 185] on input "20" at bounding box center [703, 181] width 7 height 7
radio input "true"
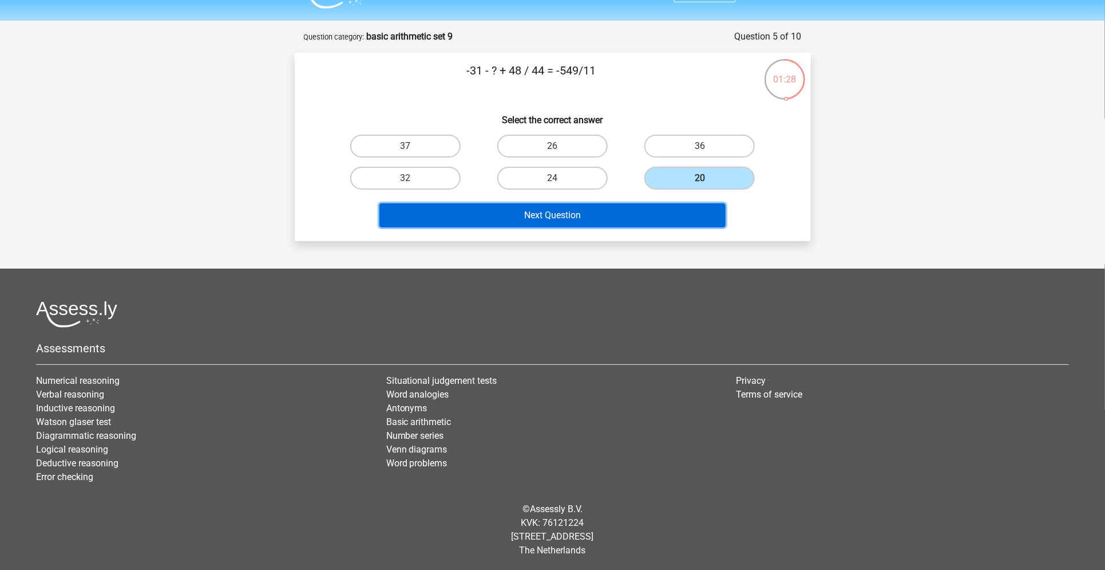
click at [678, 224] on button "Next Question" at bounding box center [553, 215] width 346 height 24
click at [566, 219] on button "Next Question" at bounding box center [553, 215] width 346 height 24
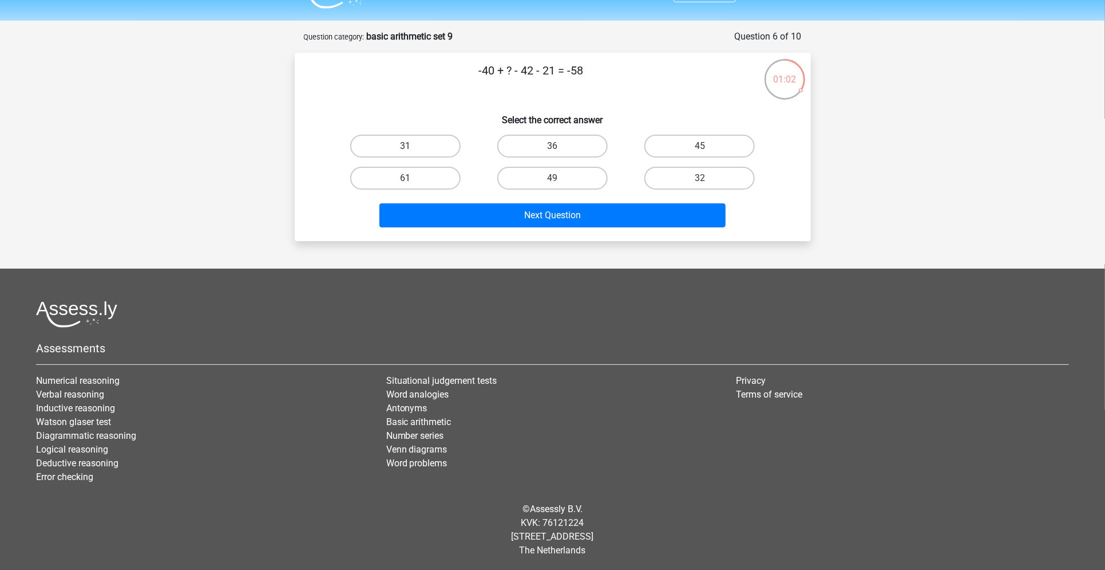
click at [559, 304] on div at bounding box center [552, 314] width 1033 height 27
click at [718, 141] on label "45" at bounding box center [700, 146] width 110 height 23
click at [708, 146] on input "45" at bounding box center [703, 149] width 7 height 7
radio input "true"
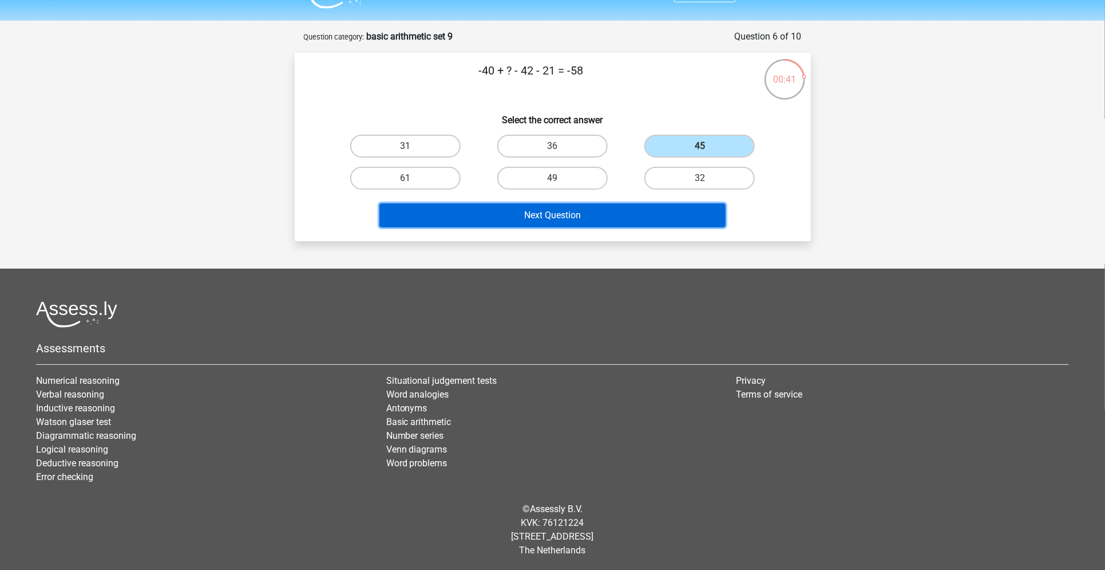
click at [661, 219] on button "Next Question" at bounding box center [553, 215] width 346 height 24
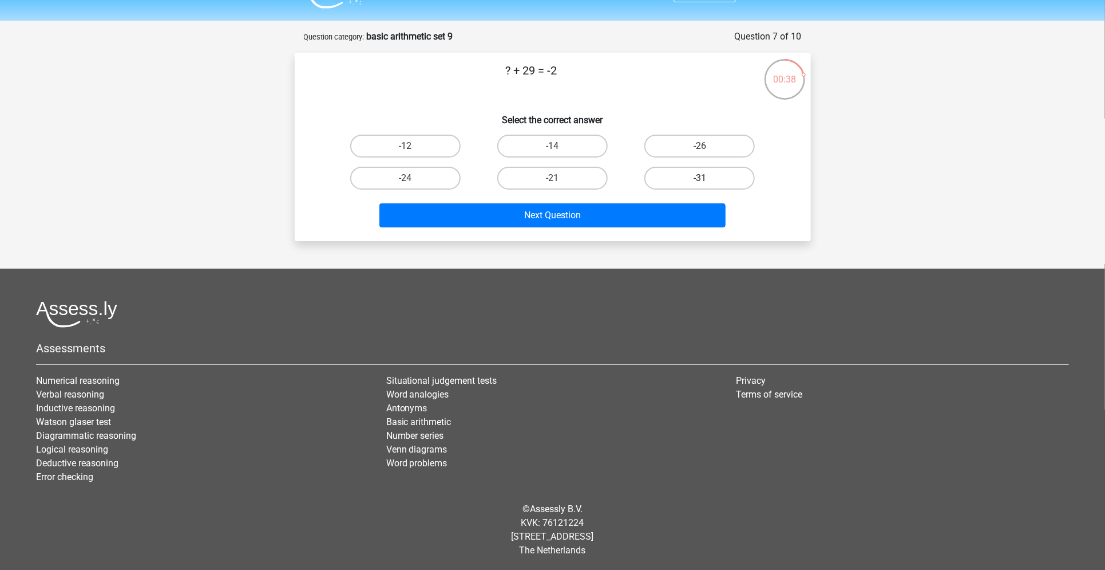
click at [697, 185] on label "-31" at bounding box center [700, 178] width 110 height 23
click at [700, 185] on input "-31" at bounding box center [703, 181] width 7 height 7
radio input "true"
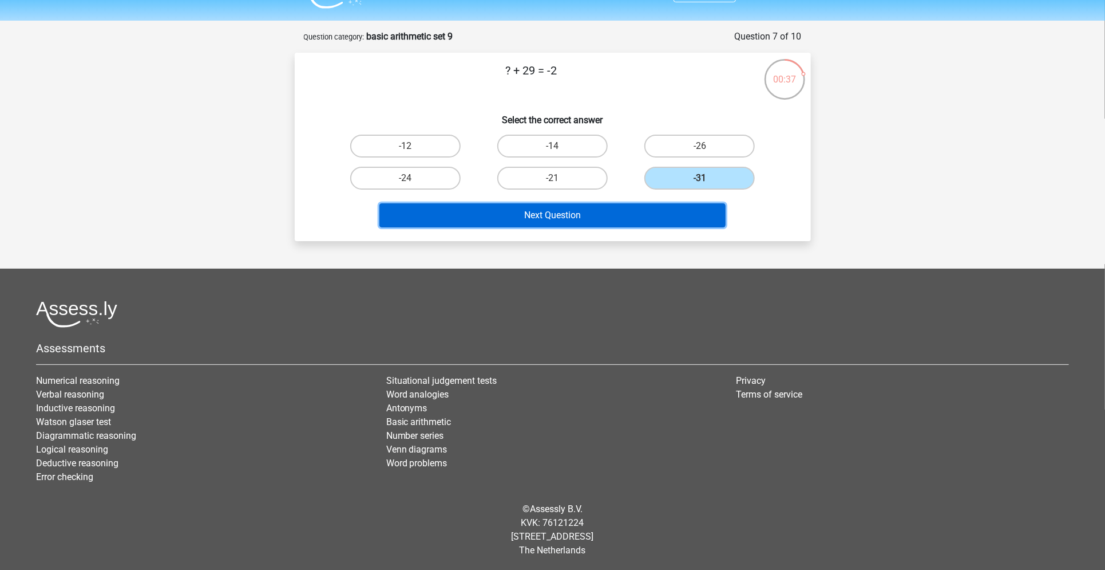
click at [674, 224] on button "Next Question" at bounding box center [553, 215] width 346 height 24
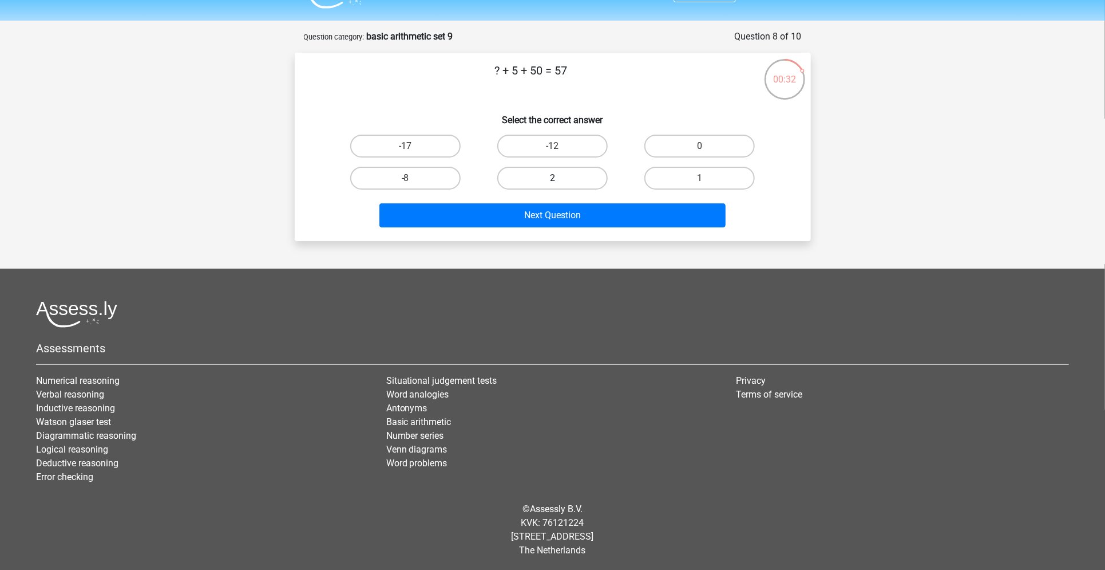
click at [537, 181] on label "2" at bounding box center [552, 178] width 110 height 23
click at [552, 181] on input "2" at bounding box center [555, 181] width 7 height 7
radio input "true"
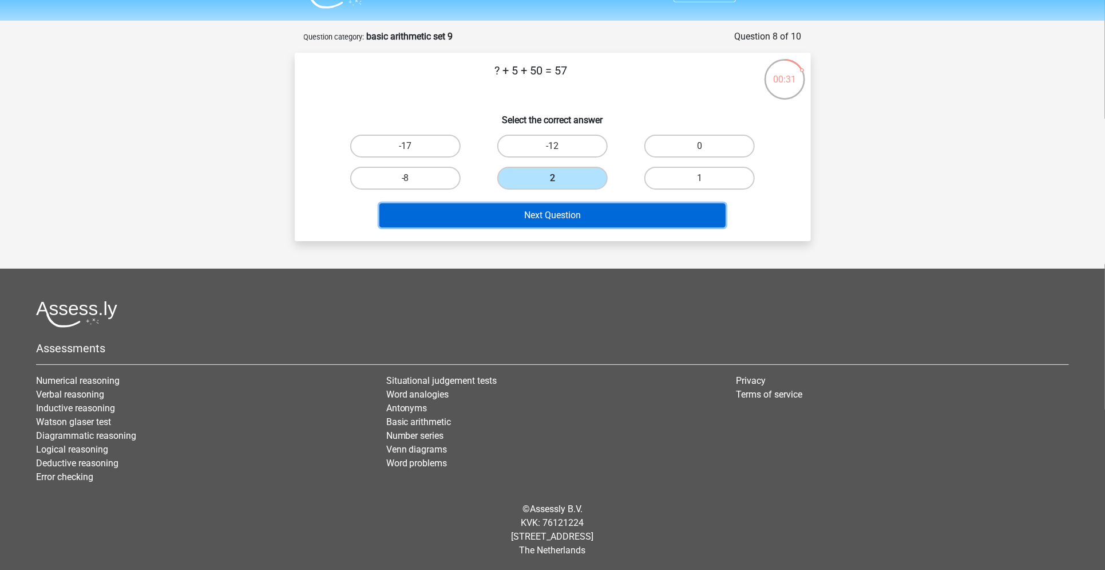
click at [540, 213] on button "Next Question" at bounding box center [553, 215] width 346 height 24
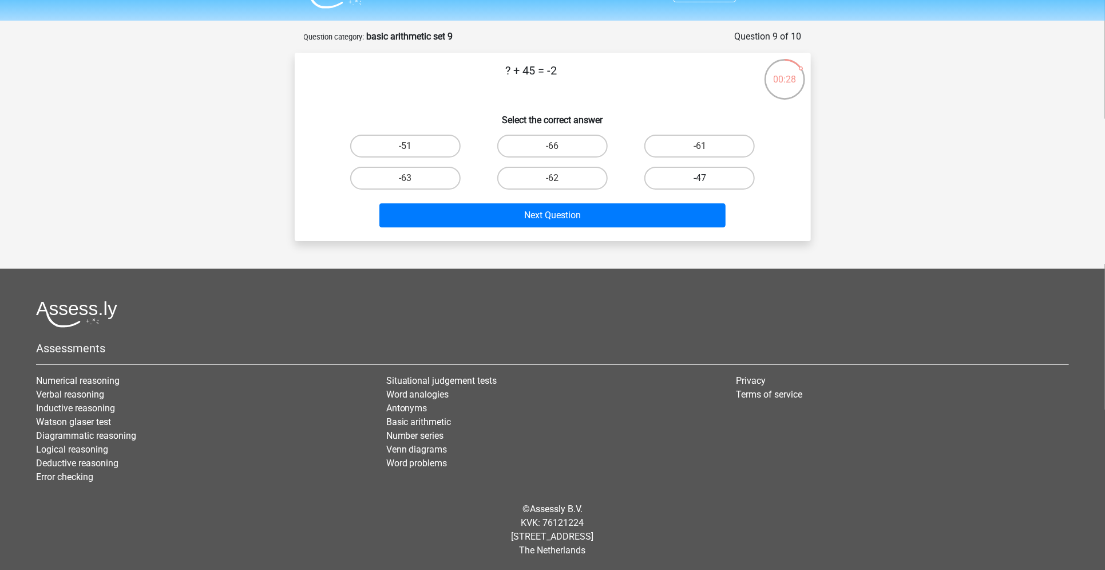
click at [691, 172] on label "-47" at bounding box center [700, 178] width 110 height 23
click at [700, 178] on input "-47" at bounding box center [703, 181] width 7 height 7
radio input "true"
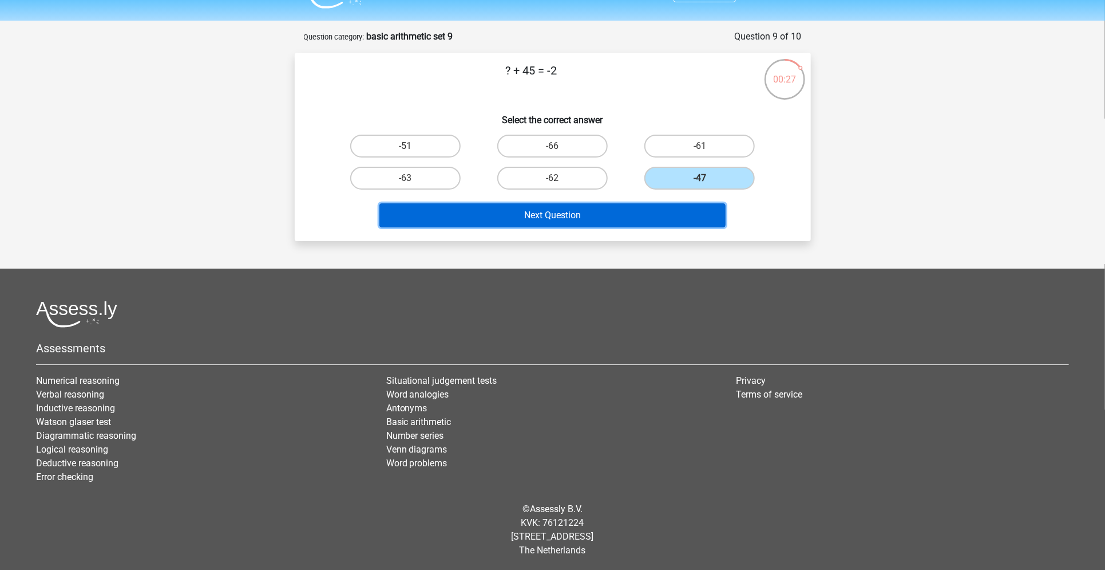
click at [654, 215] on button "Next Question" at bounding box center [553, 215] width 346 height 24
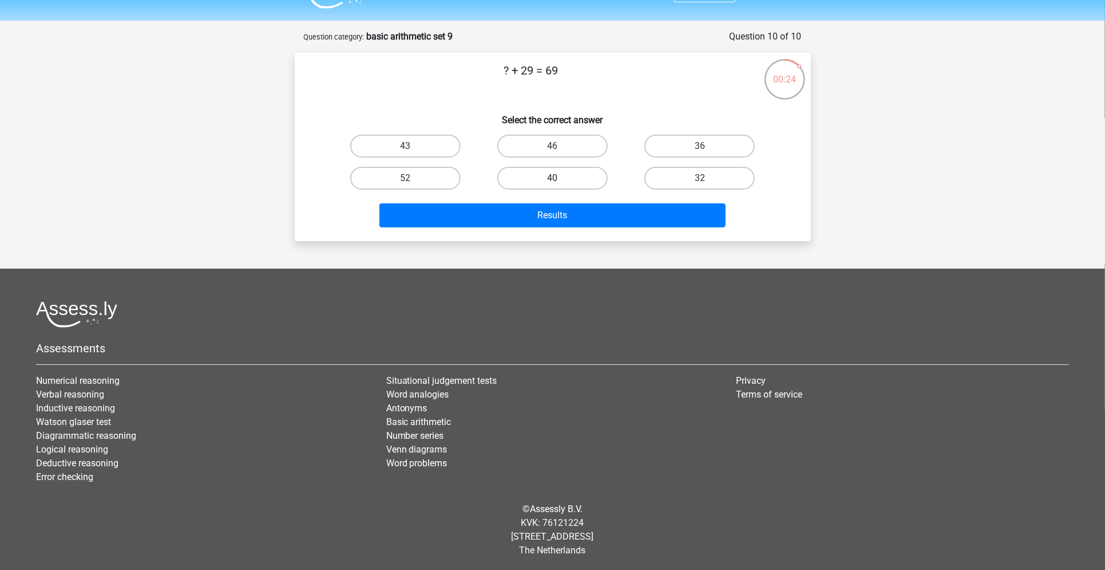
click at [578, 172] on label "40" at bounding box center [552, 178] width 110 height 23
click at [560, 178] on input "40" at bounding box center [555, 181] width 7 height 7
radio input "true"
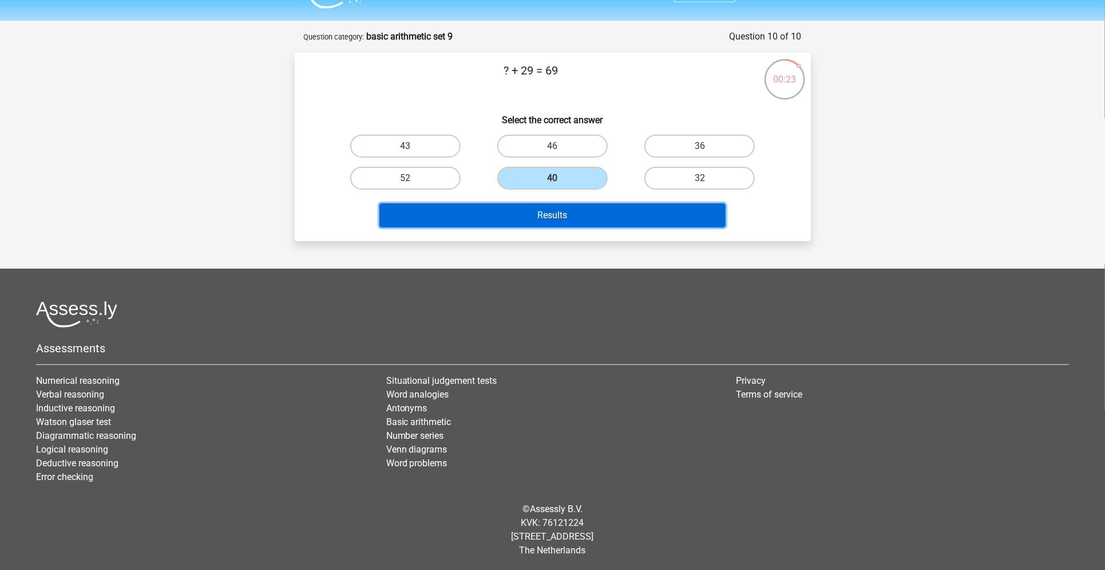
click at [570, 206] on button "Results" at bounding box center [553, 215] width 346 height 24
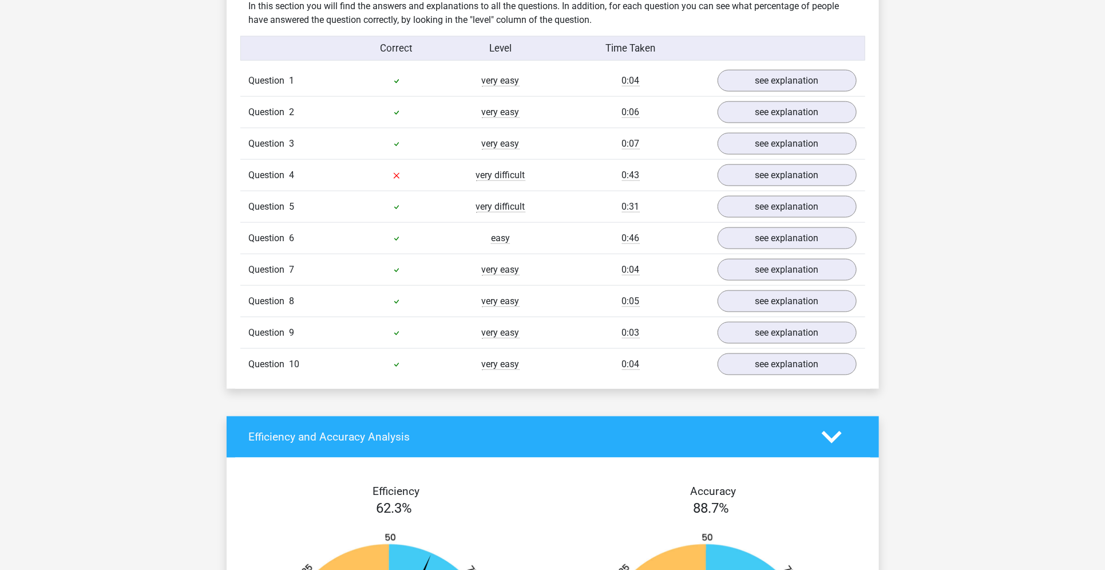
scroll to position [899, 0]
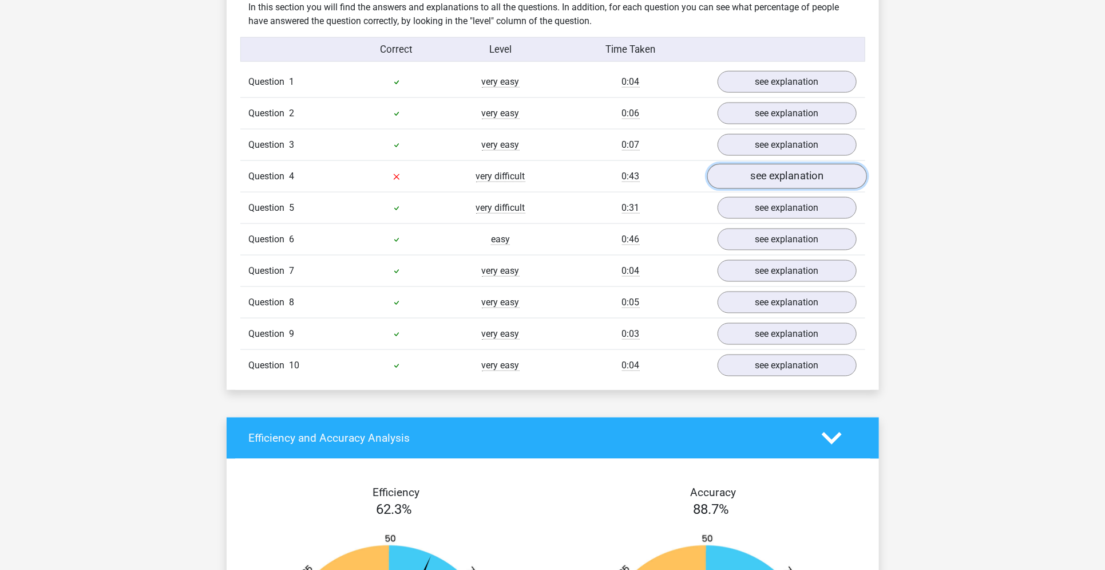
click at [764, 167] on link "see explanation" at bounding box center [787, 176] width 160 height 25
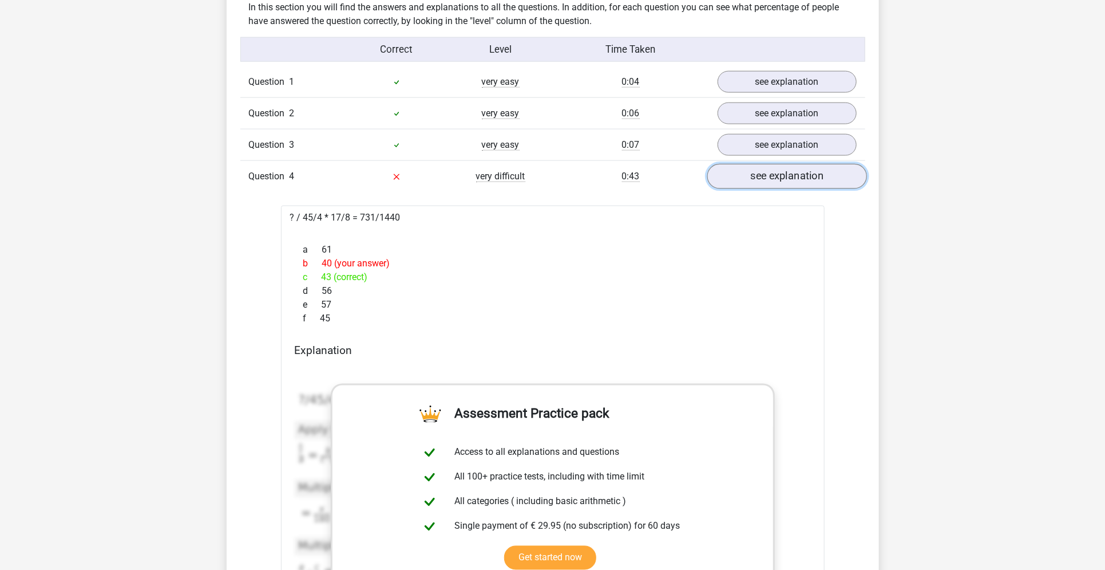
click at [764, 167] on link "see explanation" at bounding box center [787, 176] width 160 height 25
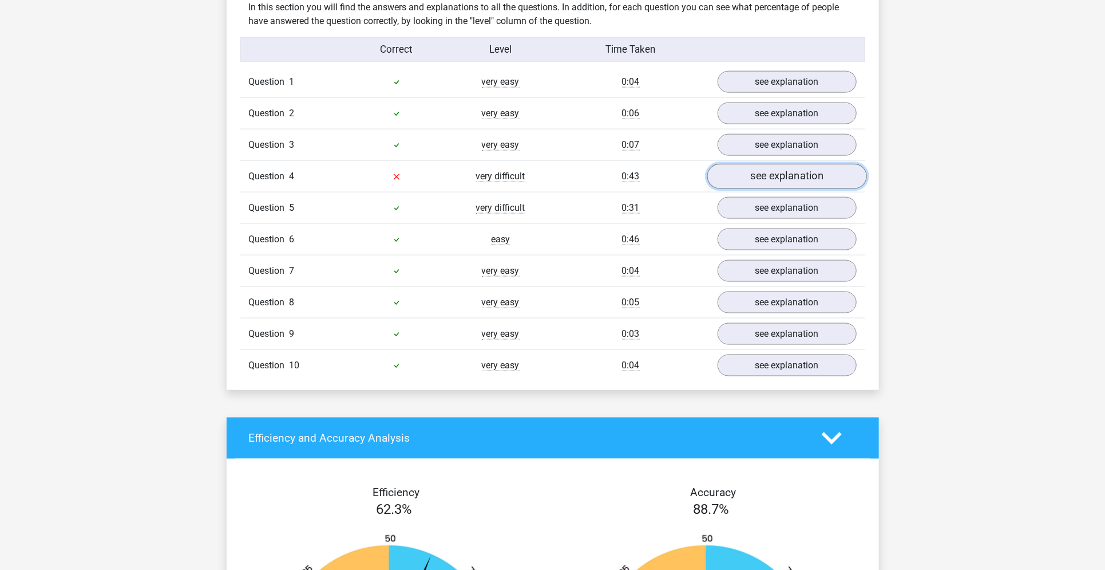
click at [764, 167] on link "see explanation" at bounding box center [787, 176] width 160 height 25
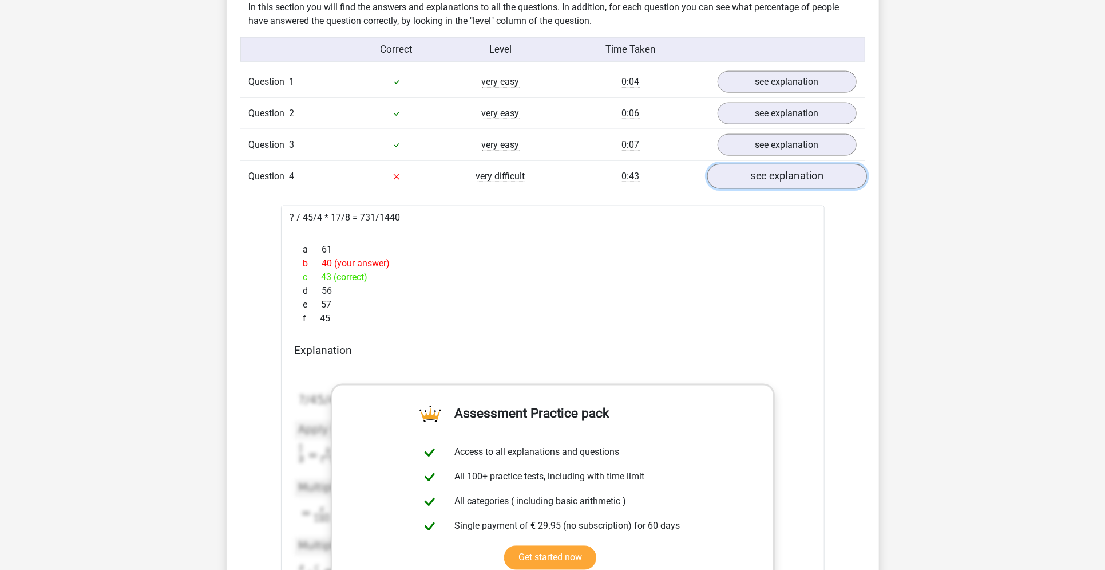
click at [764, 167] on link "see explanation" at bounding box center [787, 176] width 160 height 25
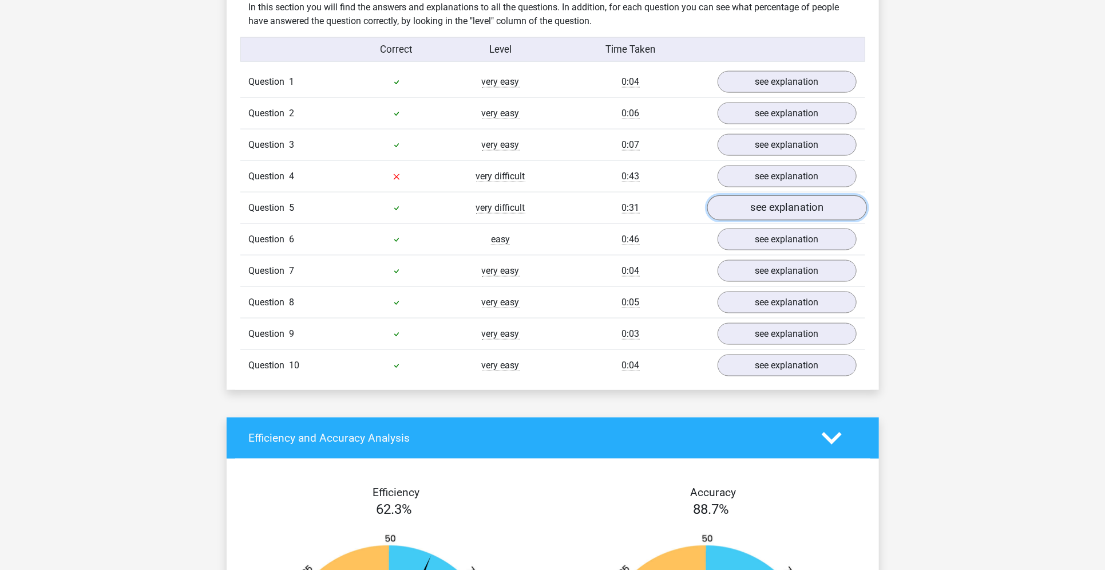
click at [765, 208] on link "see explanation" at bounding box center [787, 207] width 160 height 25
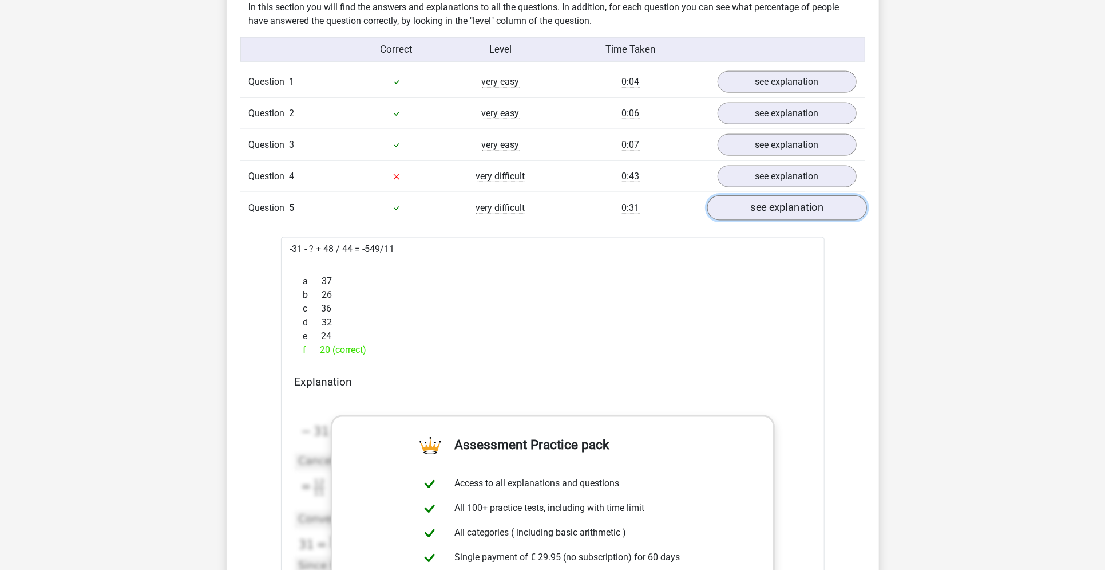
click at [765, 208] on link "see explanation" at bounding box center [787, 207] width 160 height 25
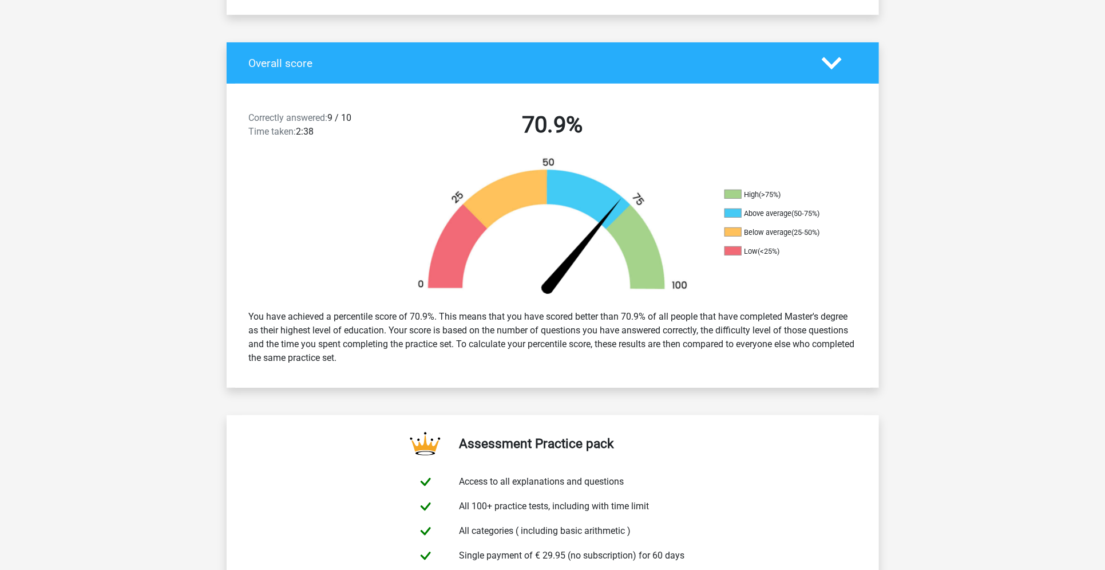
scroll to position [0, 0]
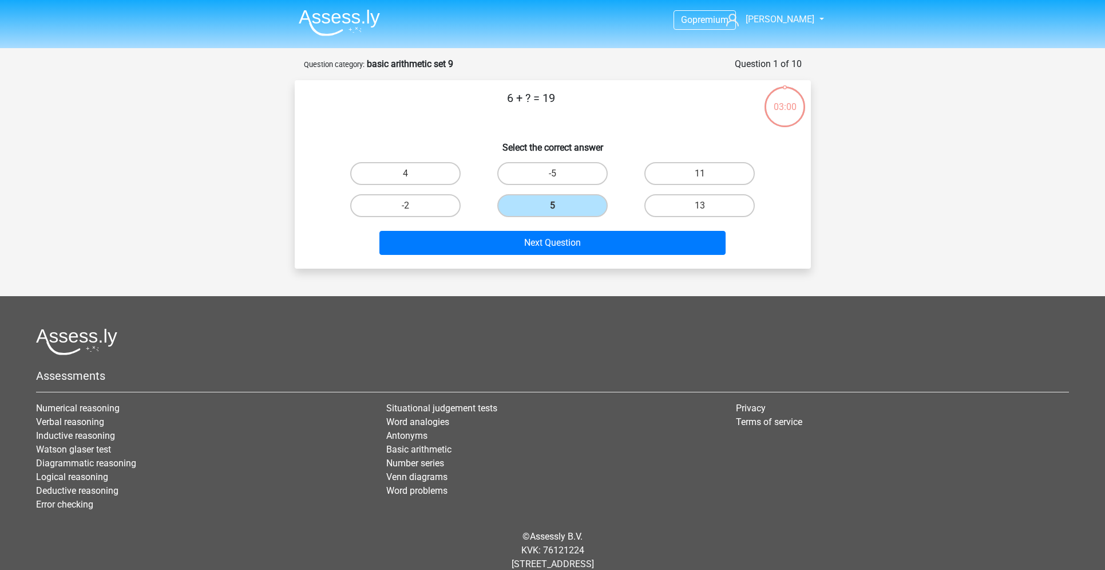
scroll to position [27, 0]
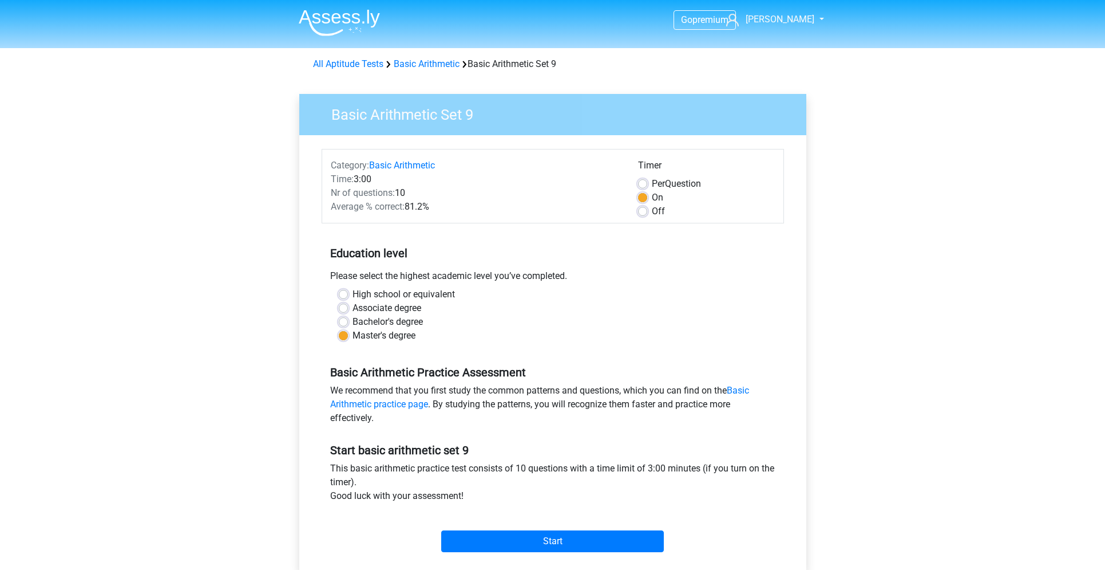
scroll to position [132, 0]
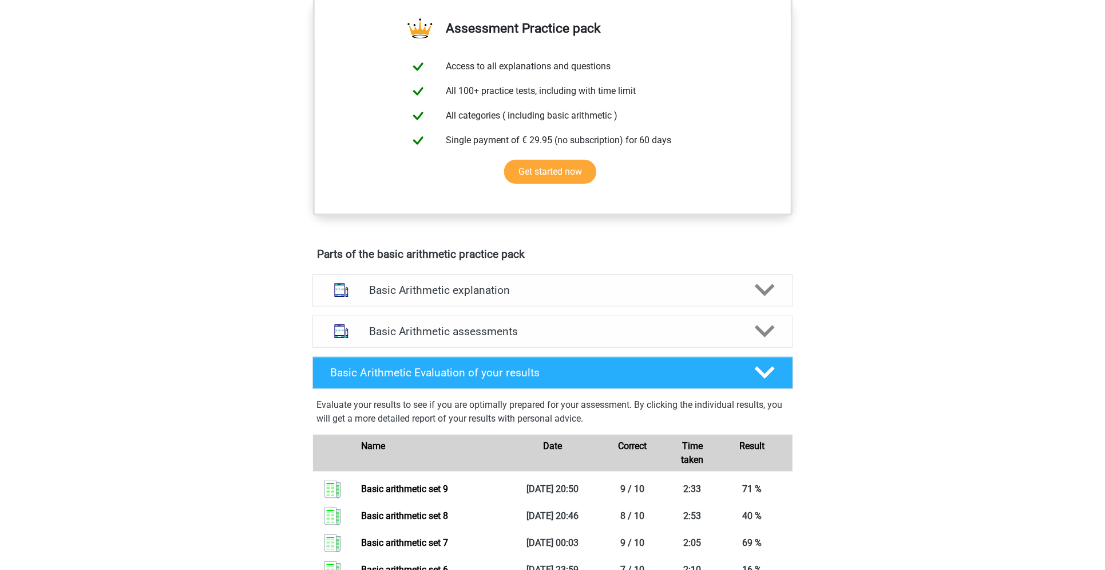
scroll to position [388, 0]
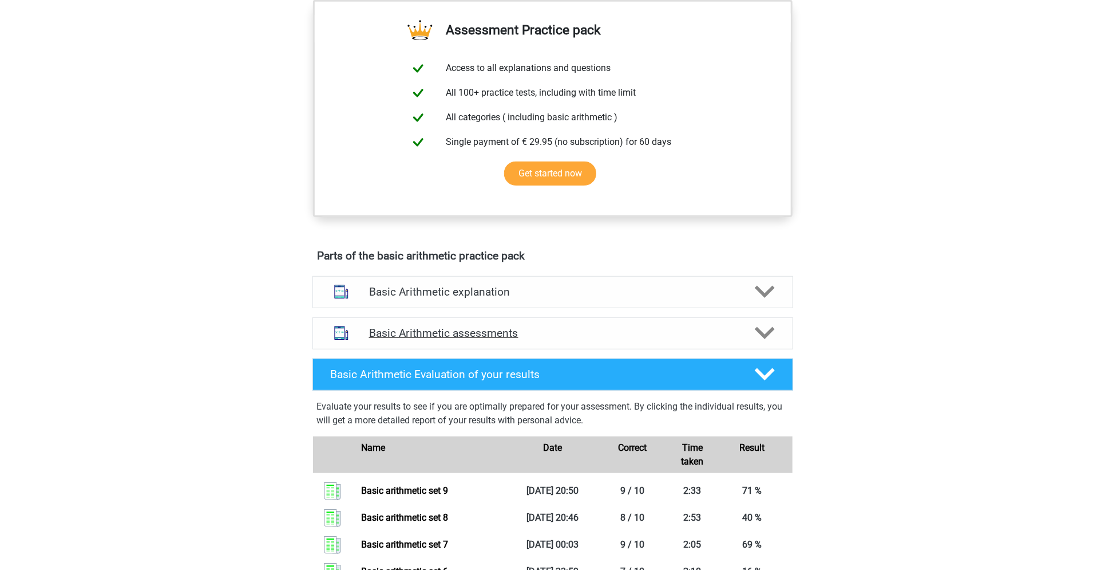
click at [621, 345] on div "Basic Arithmetic assessments" at bounding box center [553, 333] width 481 height 32
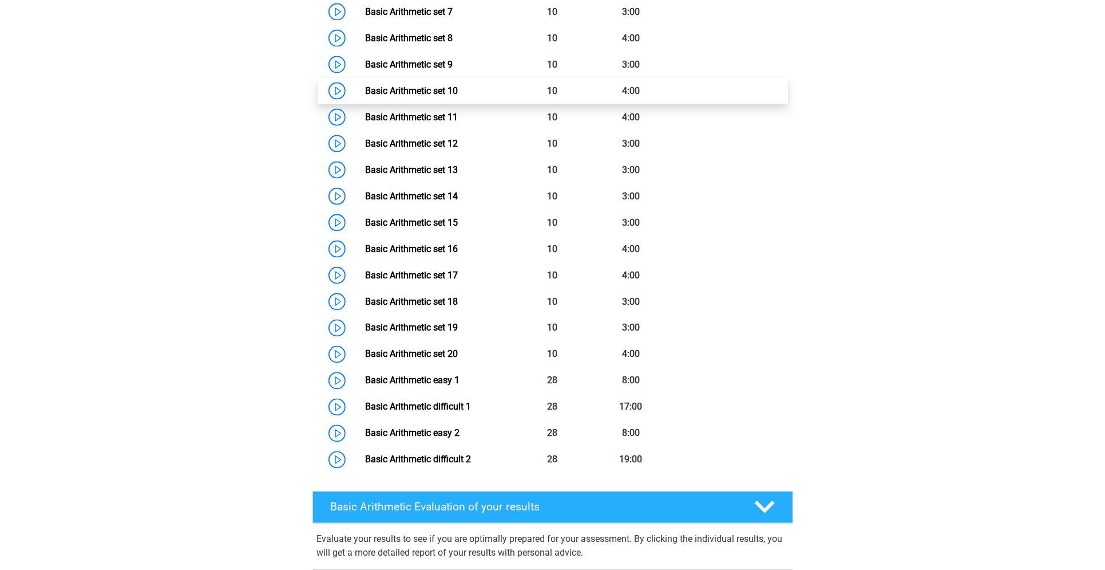
scroll to position [969, 0]
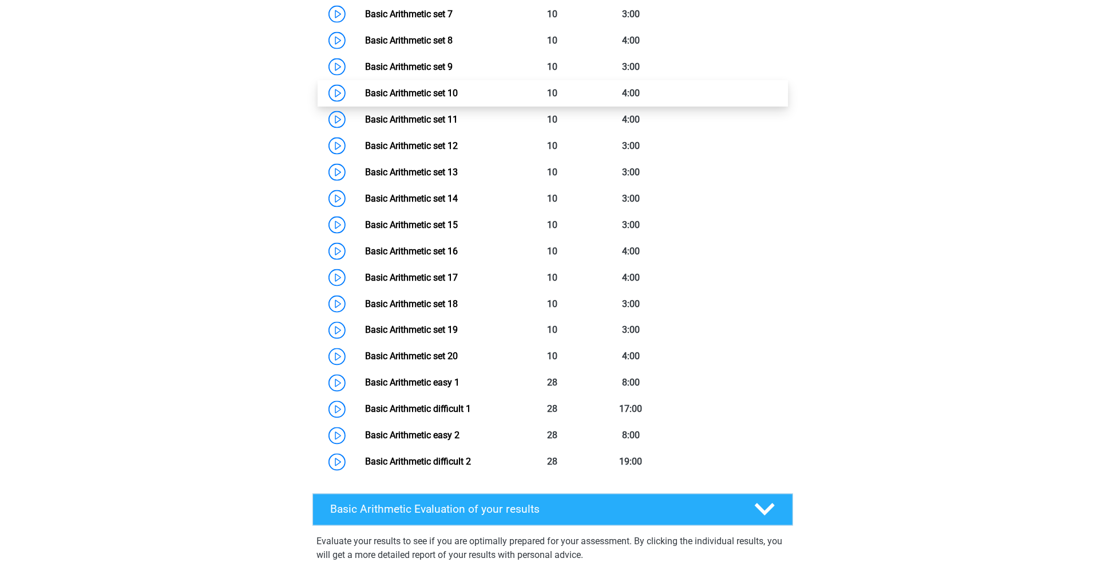
click at [456, 92] on link "Basic Arithmetic set 10" at bounding box center [411, 93] width 93 height 11
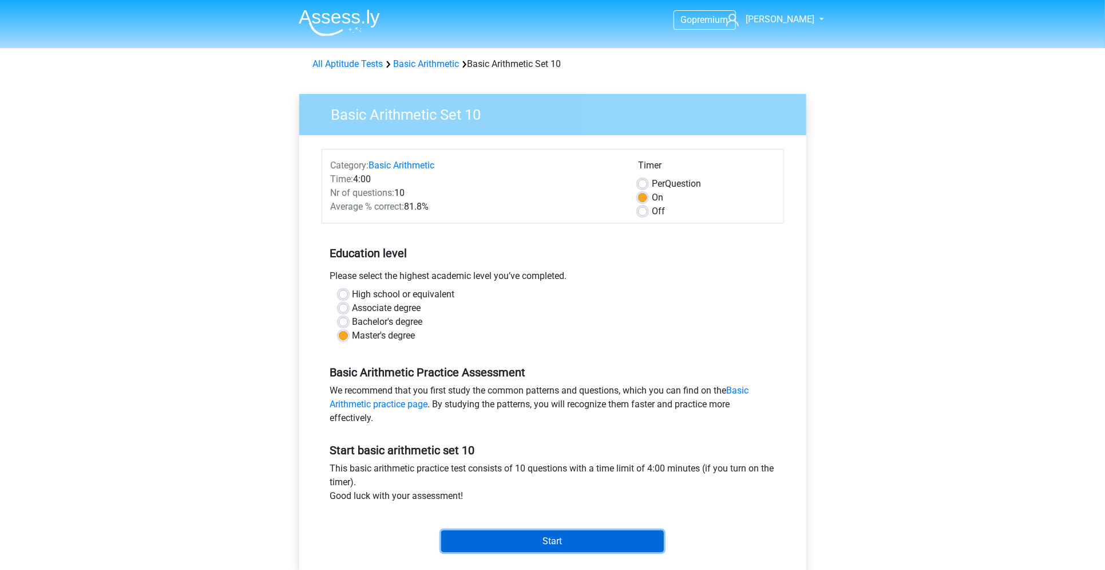
click at [530, 542] on input "Start" at bounding box center [552, 541] width 223 height 22
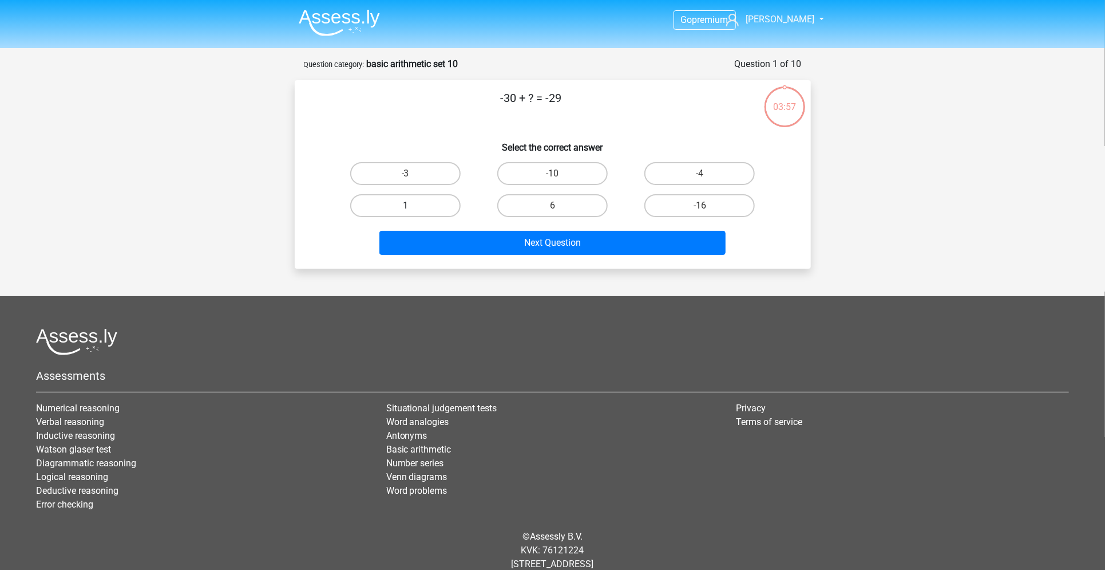
click at [425, 209] on label "1" at bounding box center [405, 205] width 110 height 23
click at [413, 209] on input "1" at bounding box center [408, 209] width 7 height 7
radio input "true"
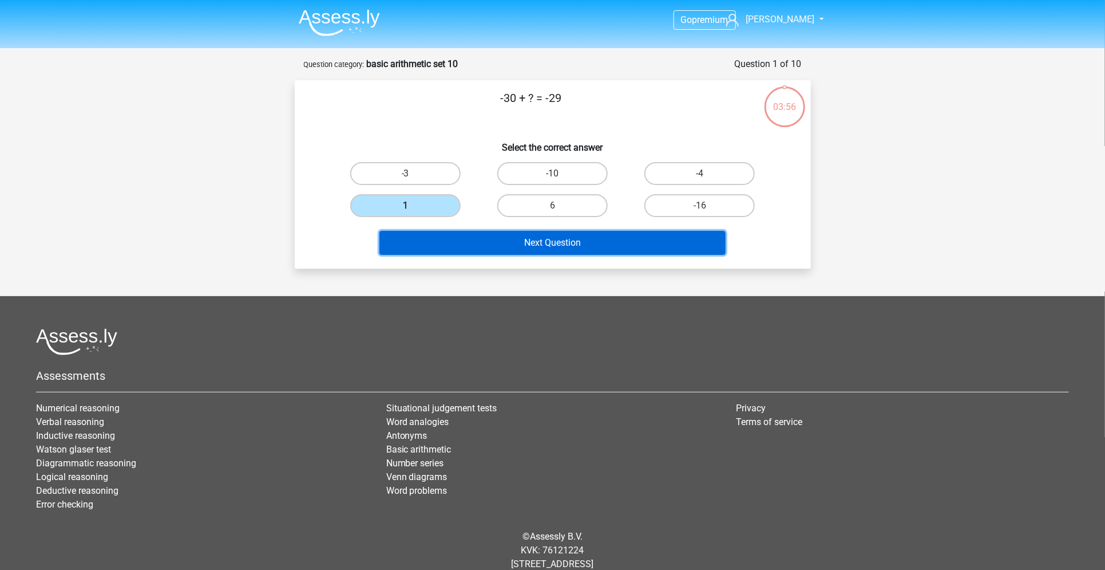
click at [446, 231] on button "Next Question" at bounding box center [553, 243] width 346 height 24
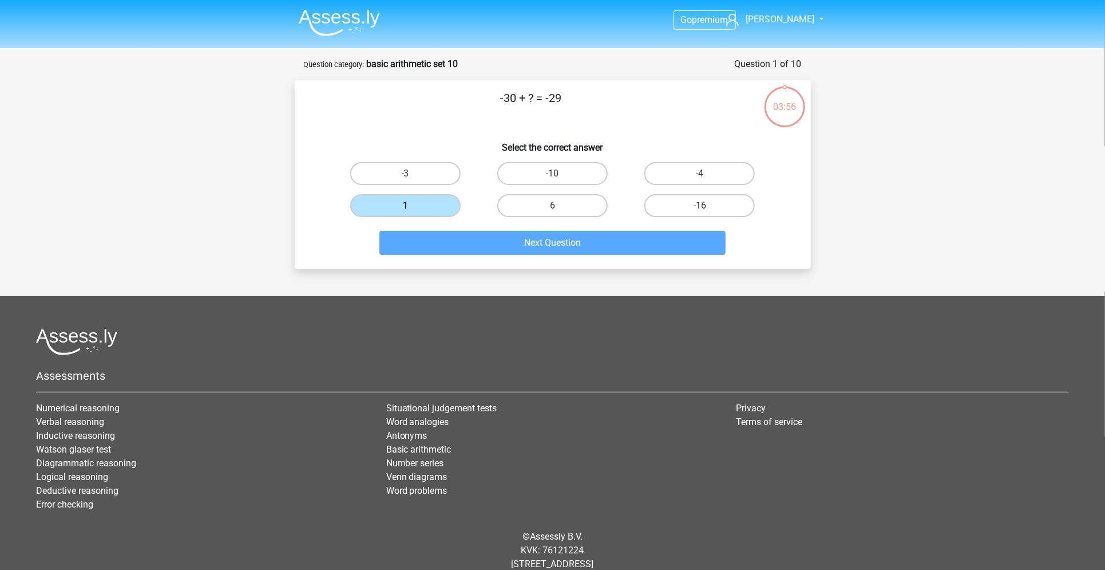
scroll to position [27, 0]
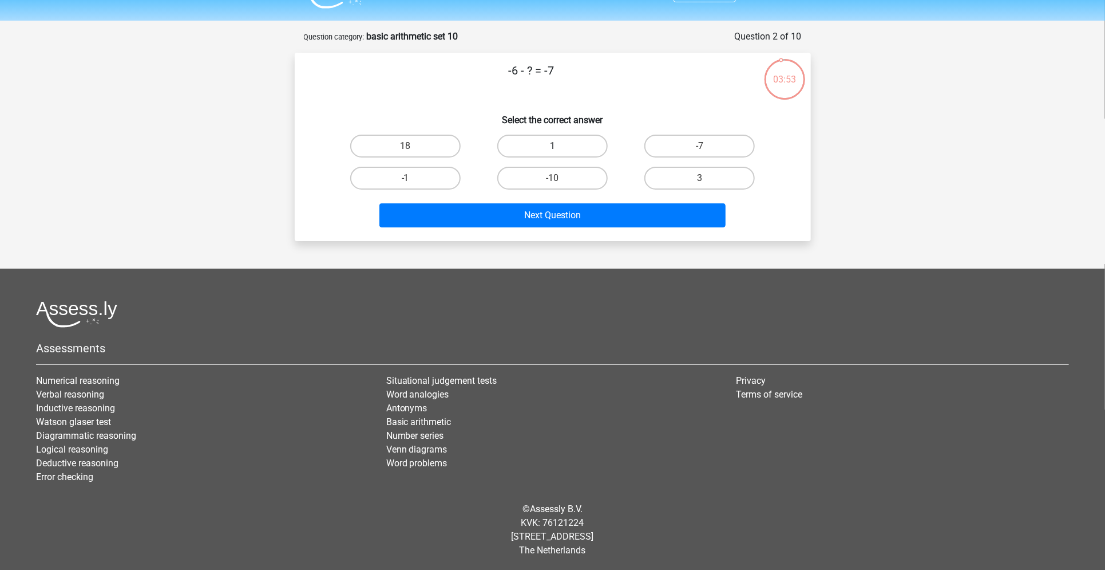
click at [560, 141] on label "1" at bounding box center [552, 146] width 110 height 23
click at [560, 146] on input "1" at bounding box center [555, 149] width 7 height 7
radio input "true"
click at [449, 185] on label "-1" at bounding box center [405, 178] width 110 height 23
click at [413, 185] on input "-1" at bounding box center [408, 181] width 7 height 7
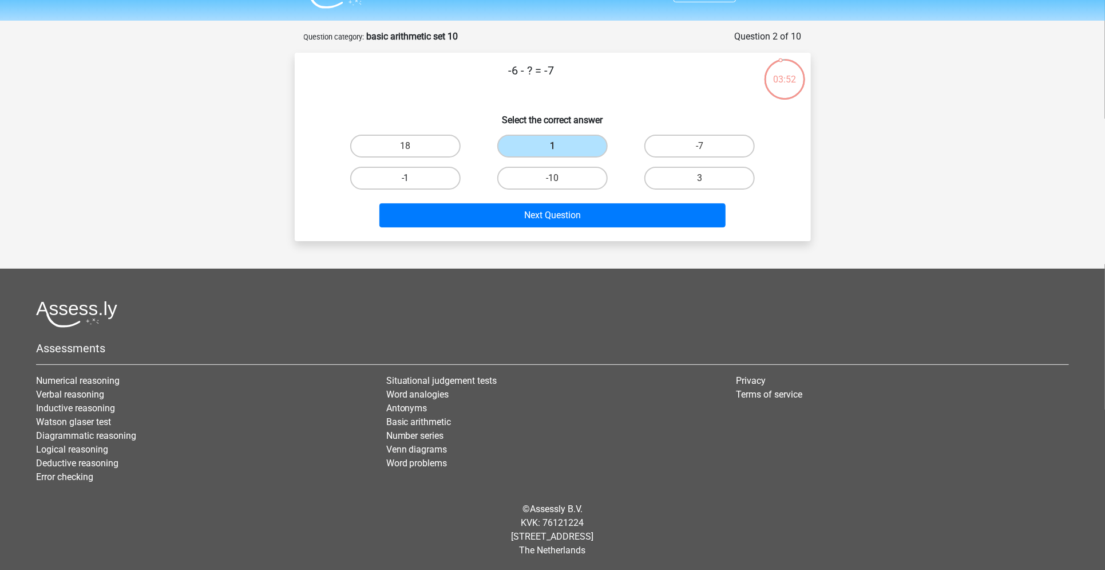
radio input "true"
click at [546, 145] on label "1" at bounding box center [552, 146] width 110 height 23
click at [552, 146] on input "1" at bounding box center [555, 149] width 7 height 7
radio input "true"
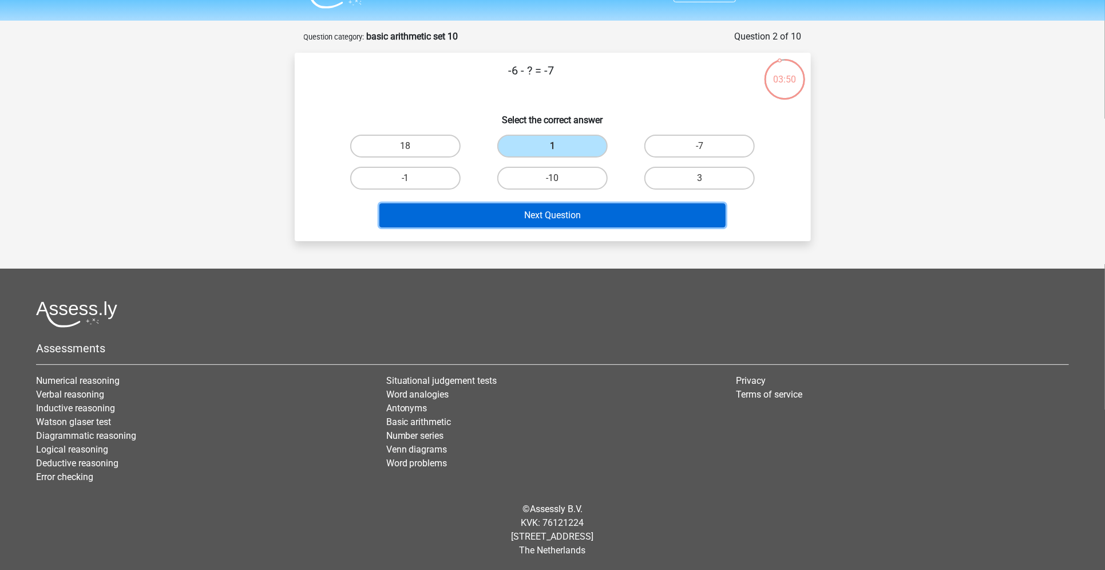
click at [547, 212] on button "Next Question" at bounding box center [553, 215] width 346 height 24
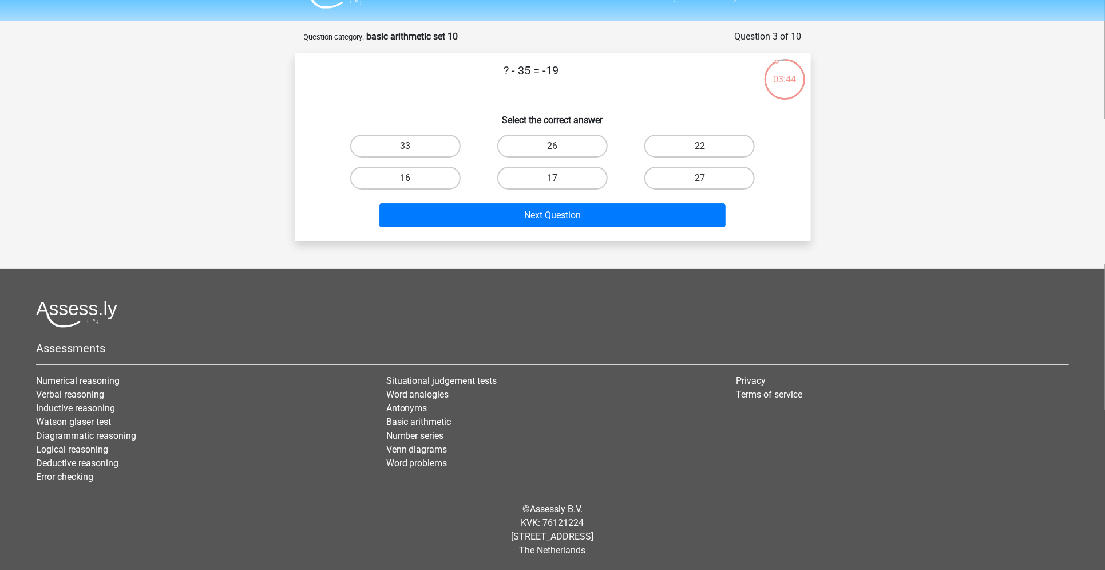
click at [416, 181] on label "16" at bounding box center [405, 178] width 110 height 23
click at [413, 181] on input "16" at bounding box center [408, 181] width 7 height 7
radio input "true"
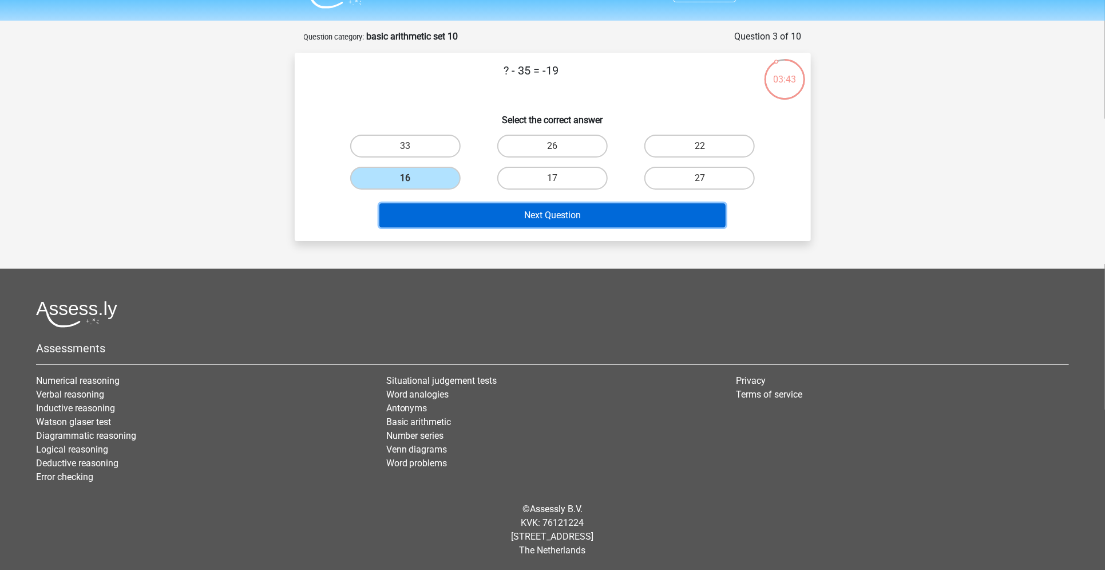
click at [440, 213] on button "Next Question" at bounding box center [553, 215] width 346 height 24
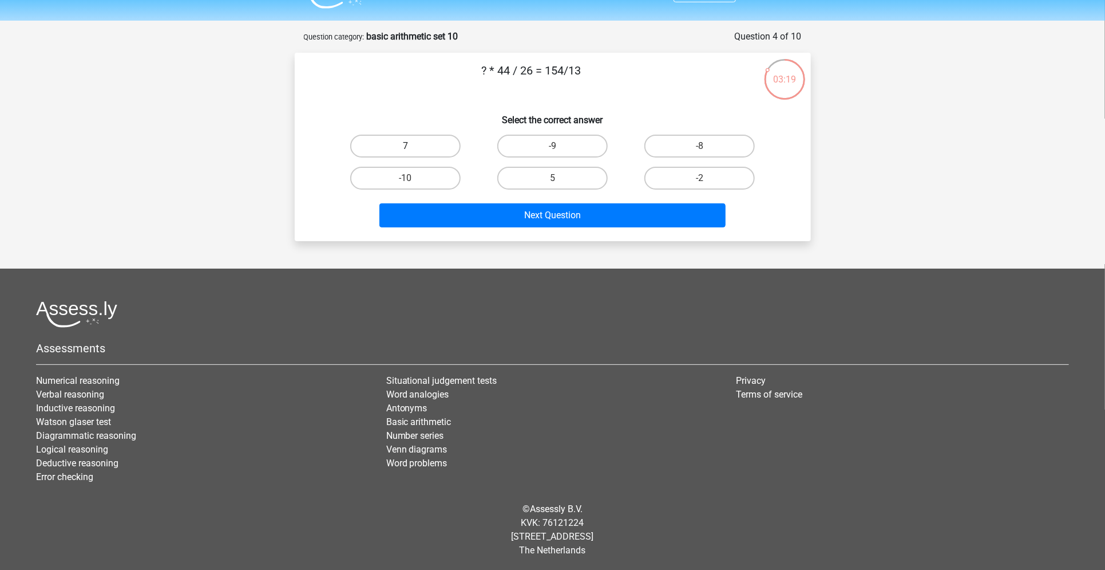
click at [421, 143] on label "7" at bounding box center [405, 146] width 110 height 23
click at [413, 146] on input "7" at bounding box center [408, 149] width 7 height 7
radio input "true"
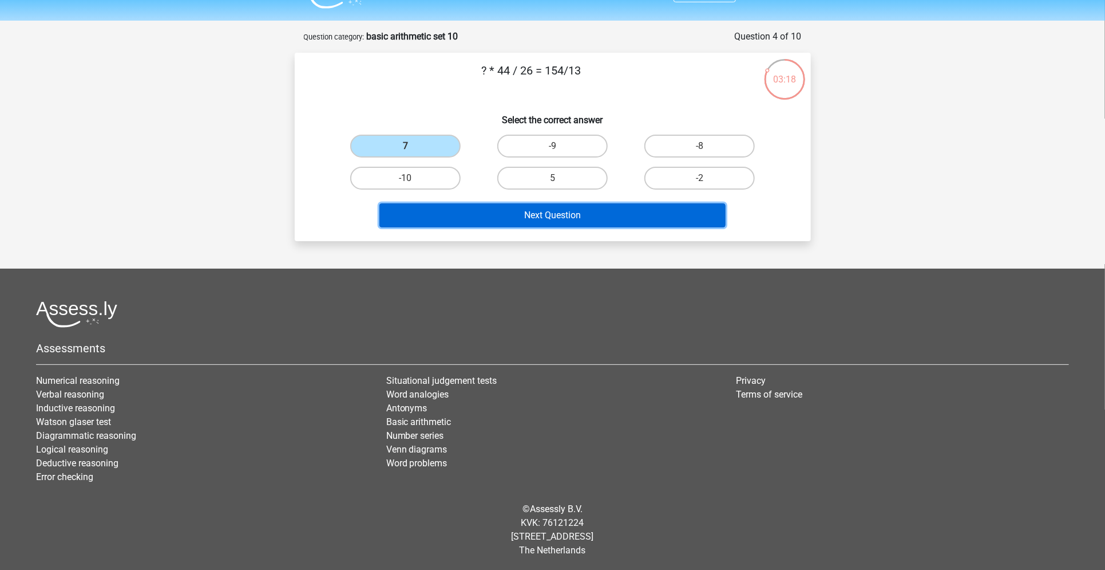
click at [463, 216] on button "Next Question" at bounding box center [553, 215] width 346 height 24
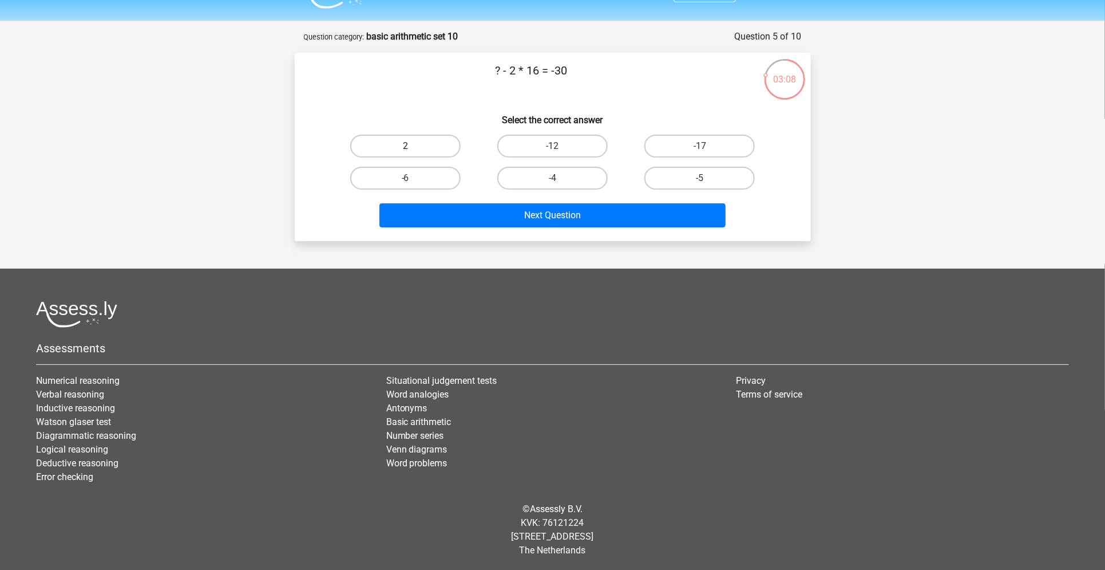
click at [426, 148] on label "2" at bounding box center [405, 146] width 110 height 23
click at [413, 148] on input "2" at bounding box center [408, 149] width 7 height 7
radio input "true"
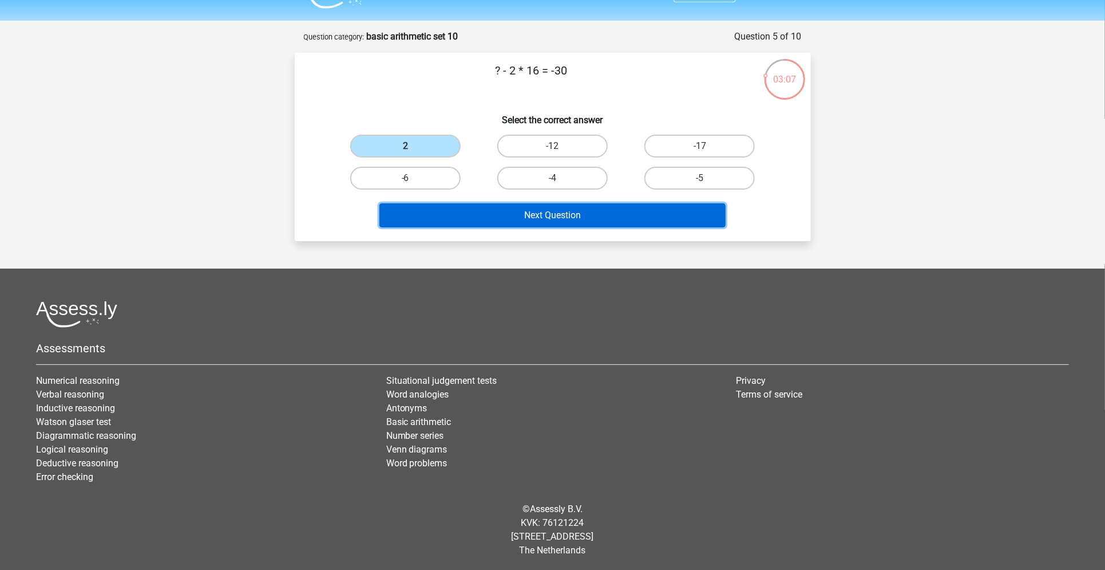
click at [480, 218] on button "Next Question" at bounding box center [553, 215] width 346 height 24
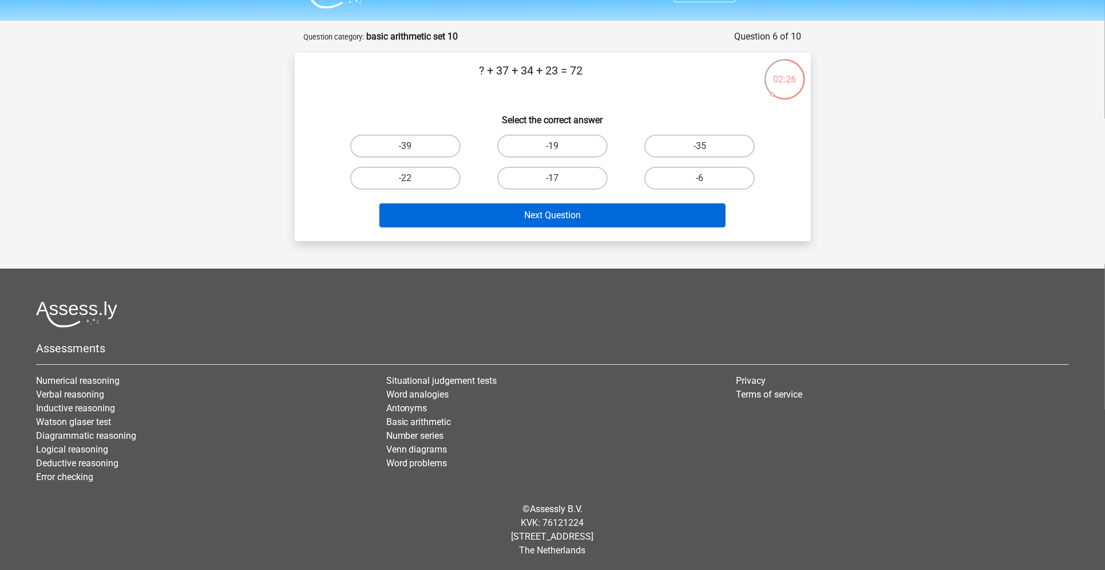
drag, startPoint x: 436, startPoint y: 178, endPoint x: 491, endPoint y: 224, distance: 71.1
click at [491, 224] on div "? + 37 + 34 + 23 = 72 Select the correct answer -39 -19 -35 -22" at bounding box center [552, 147] width 507 height 170
click at [491, 224] on button "Next Question" at bounding box center [553, 215] width 346 height 24
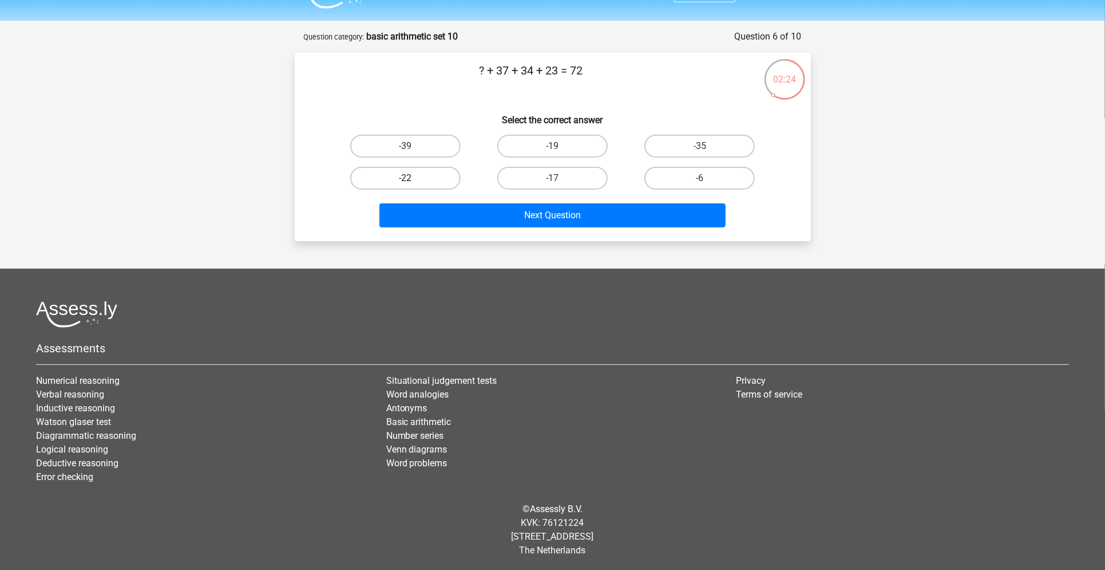
click at [441, 181] on label "-22" at bounding box center [405, 178] width 110 height 23
click at [413, 181] on input "-22" at bounding box center [408, 181] width 7 height 7
radio input "true"
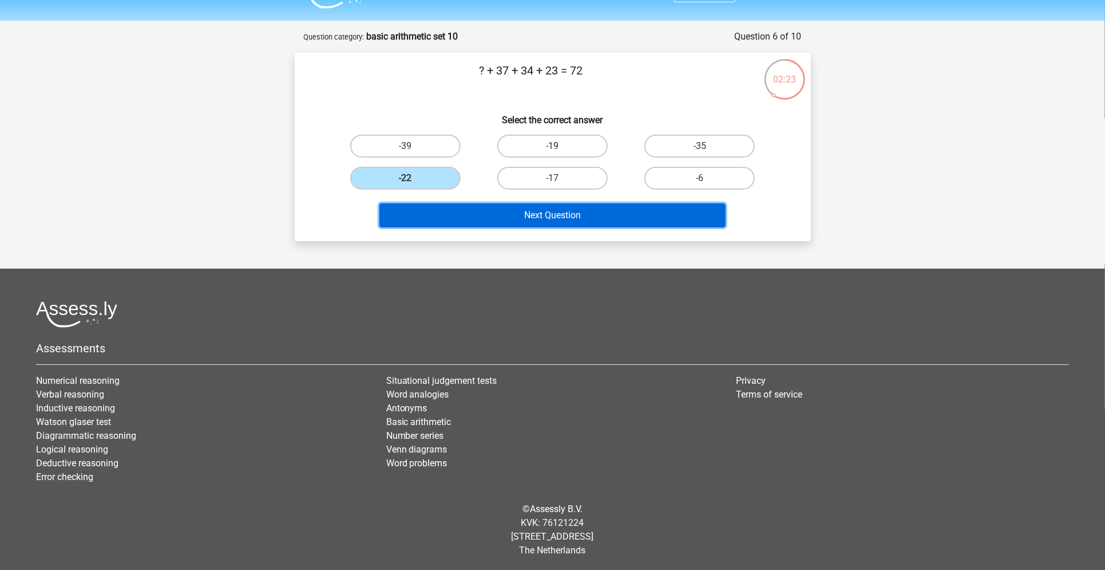
click at [485, 217] on button "Next Question" at bounding box center [553, 215] width 346 height 24
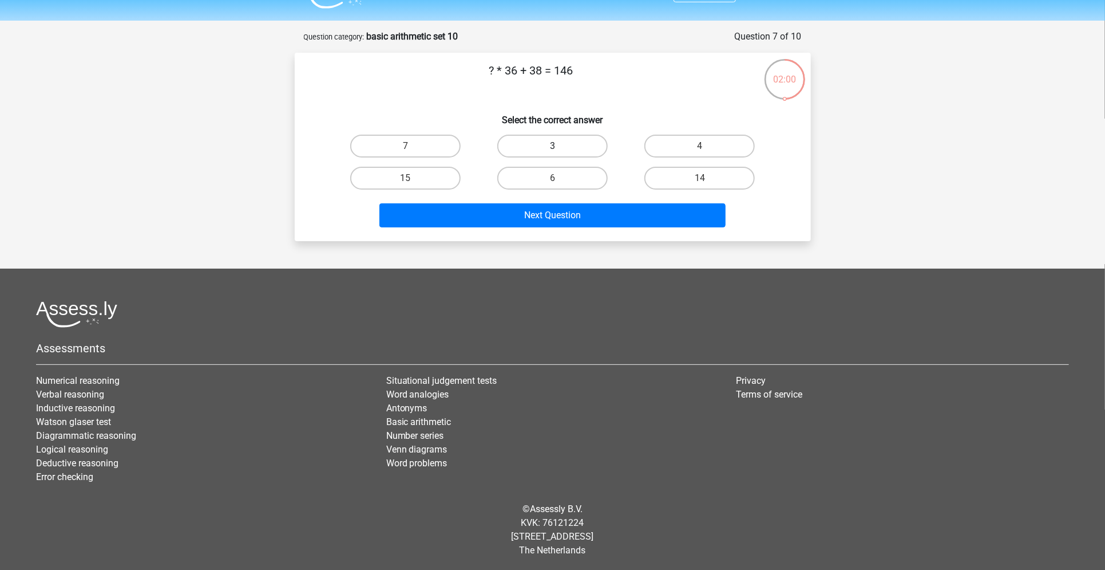
click at [553, 135] on label "3" at bounding box center [552, 146] width 110 height 23
click at [553, 146] on input "3" at bounding box center [555, 149] width 7 height 7
radio input "true"
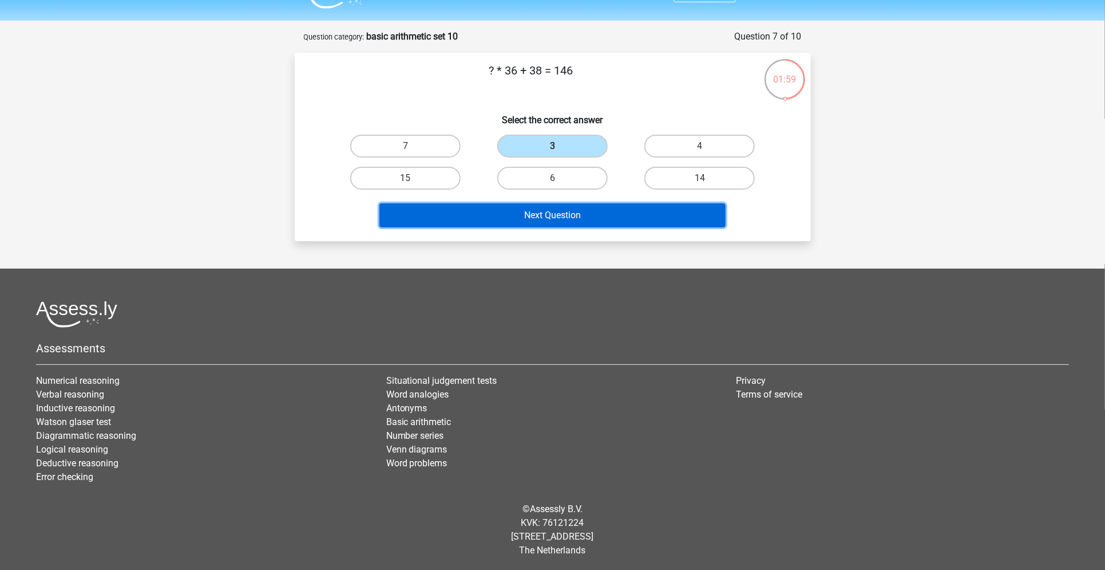
click at [532, 215] on button "Next Question" at bounding box center [553, 215] width 346 height 24
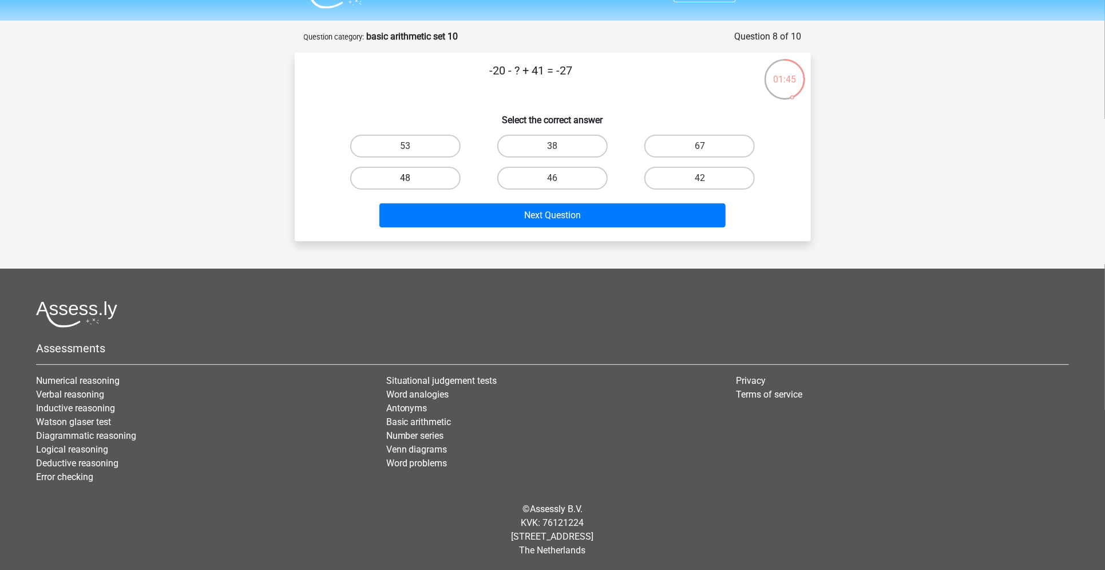
drag, startPoint x: 428, startPoint y: 184, endPoint x: 444, endPoint y: 179, distance: 17.4
click at [444, 179] on label "48" at bounding box center [405, 178] width 110 height 23
click at [413, 179] on input "48" at bounding box center [408, 181] width 7 height 7
radio input "true"
click at [444, 179] on label "48" at bounding box center [405, 178] width 110 height 23
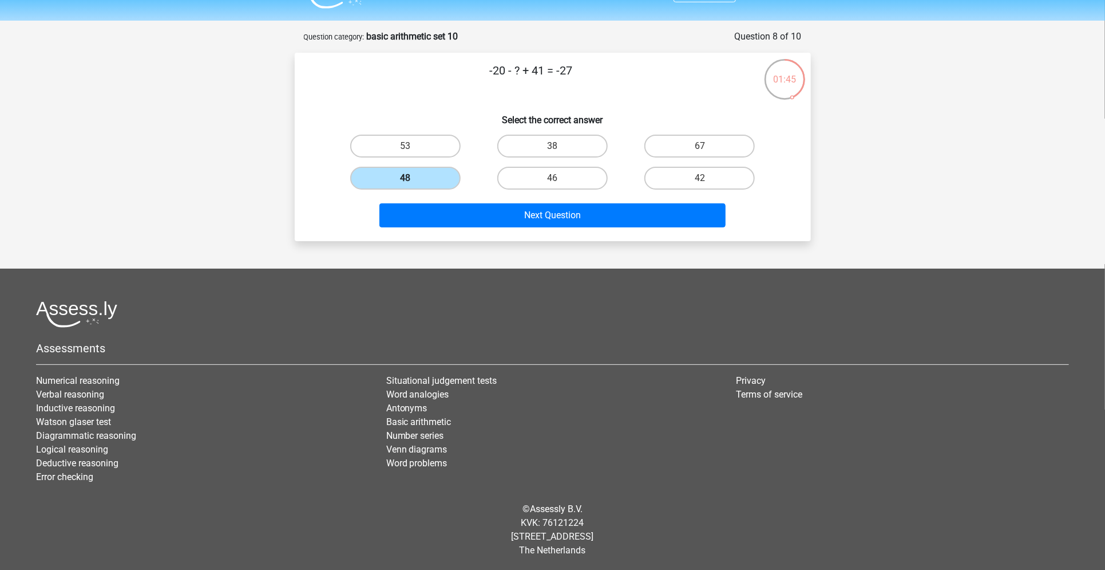
click at [413, 179] on input "48" at bounding box center [408, 181] width 7 height 7
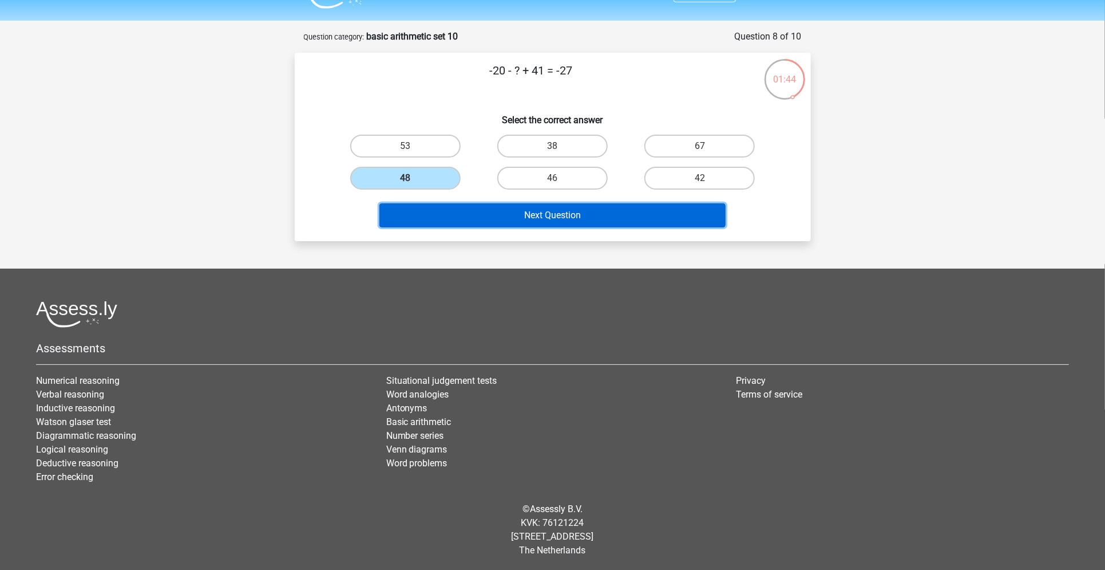
click at [474, 215] on button "Next Question" at bounding box center [553, 215] width 346 height 24
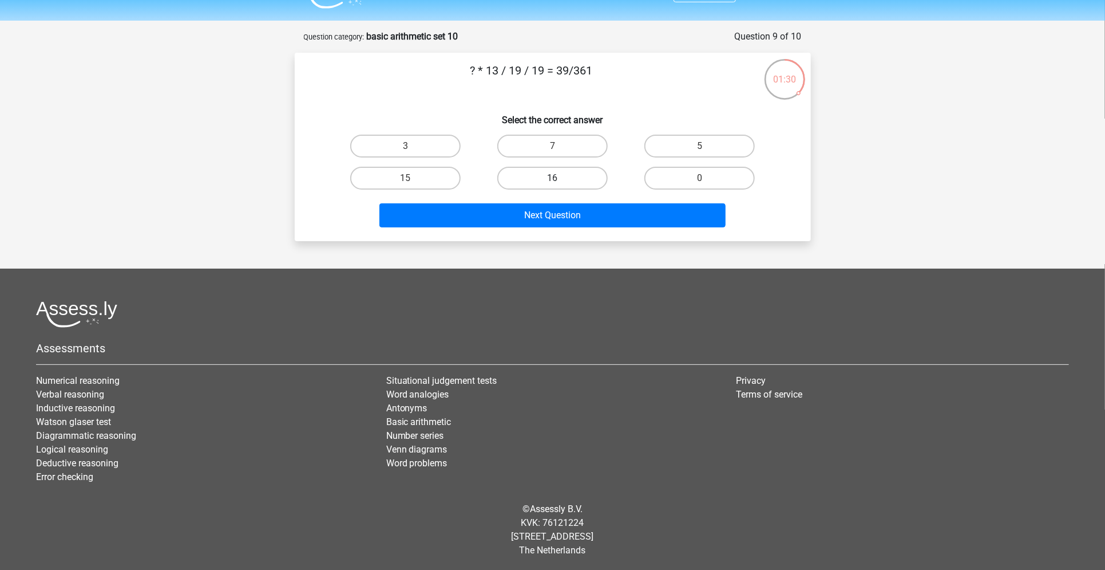
click at [564, 168] on label "16" at bounding box center [552, 178] width 110 height 23
click at [560, 178] on input "16" at bounding box center [555, 181] width 7 height 7
radio input "true"
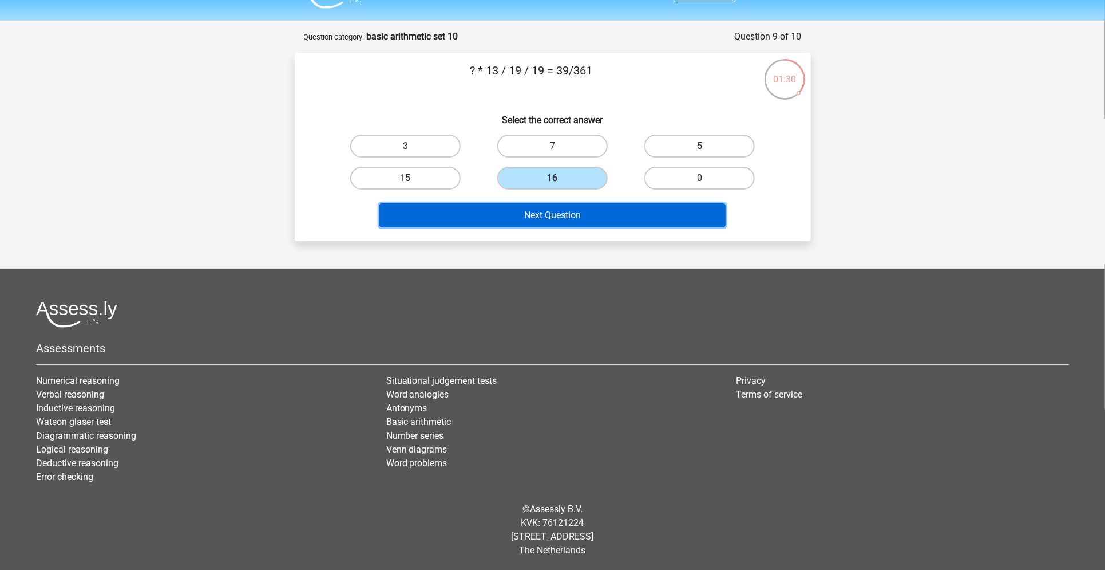
click at [559, 208] on button "Next Question" at bounding box center [553, 215] width 346 height 24
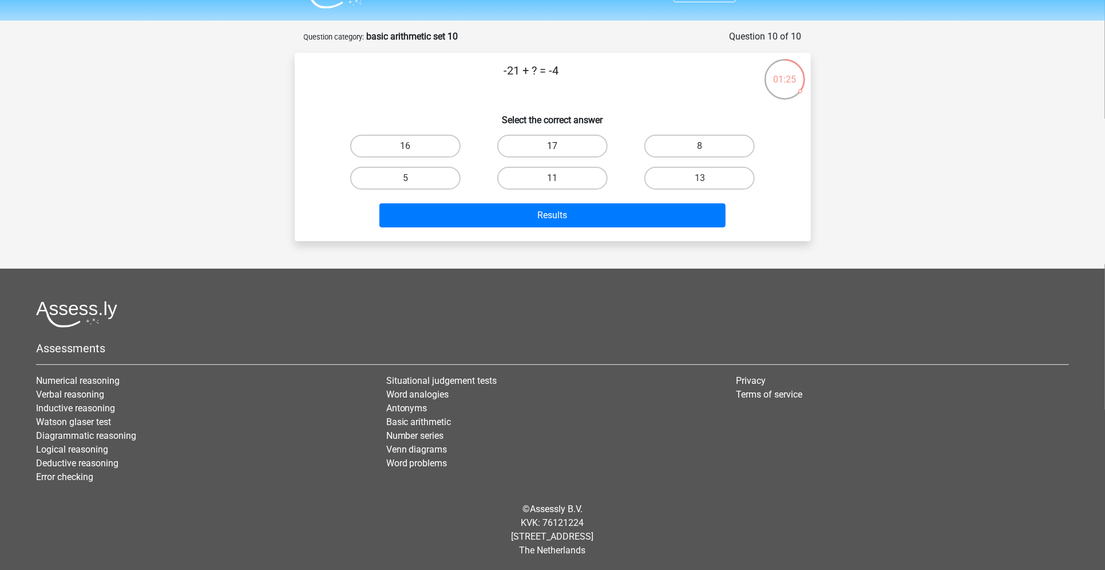
click at [570, 140] on label "17" at bounding box center [552, 146] width 110 height 23
click at [560, 146] on input "17" at bounding box center [555, 149] width 7 height 7
radio input "true"
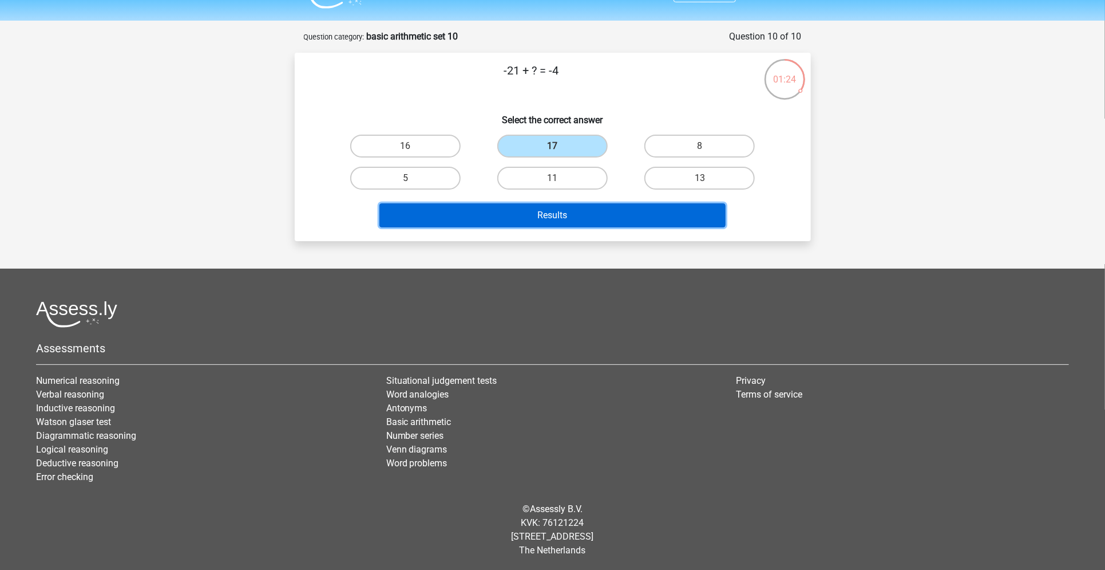
click at [540, 224] on button "Results" at bounding box center [553, 215] width 346 height 24
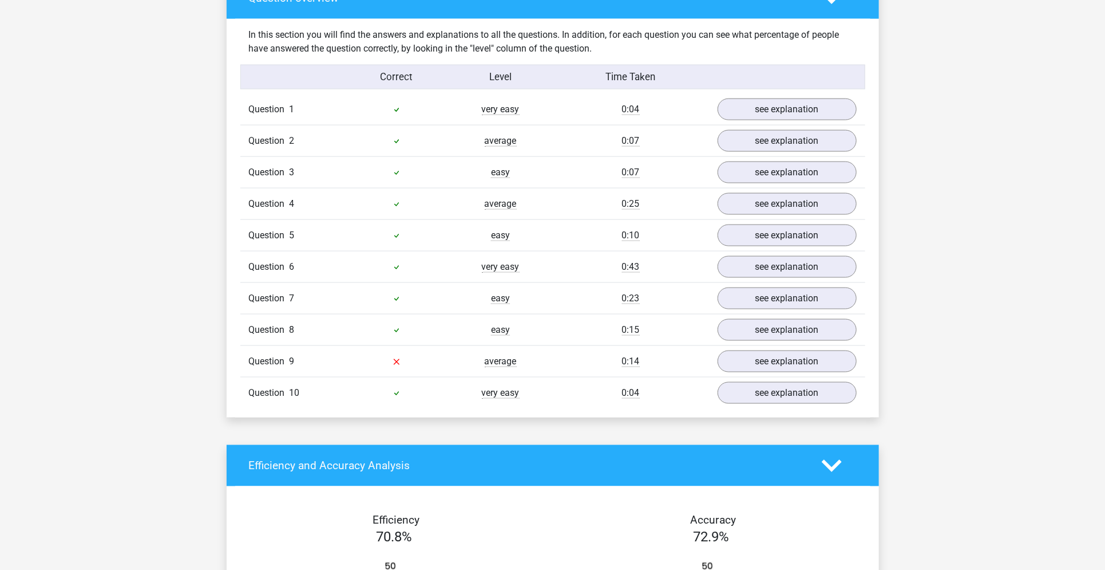
scroll to position [876, 0]
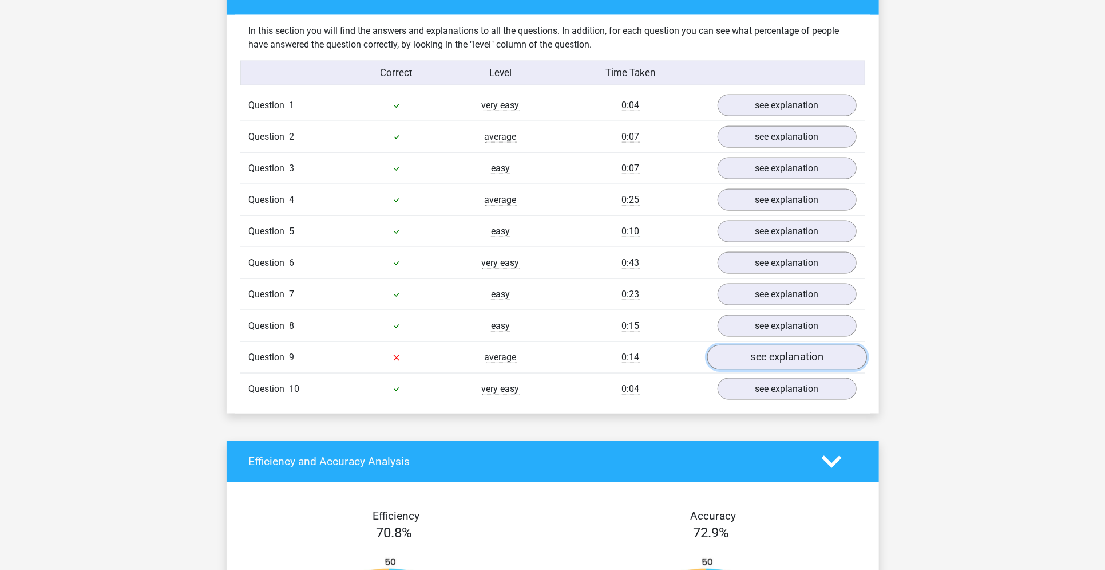
click at [782, 354] on link "see explanation" at bounding box center [787, 357] width 160 height 25
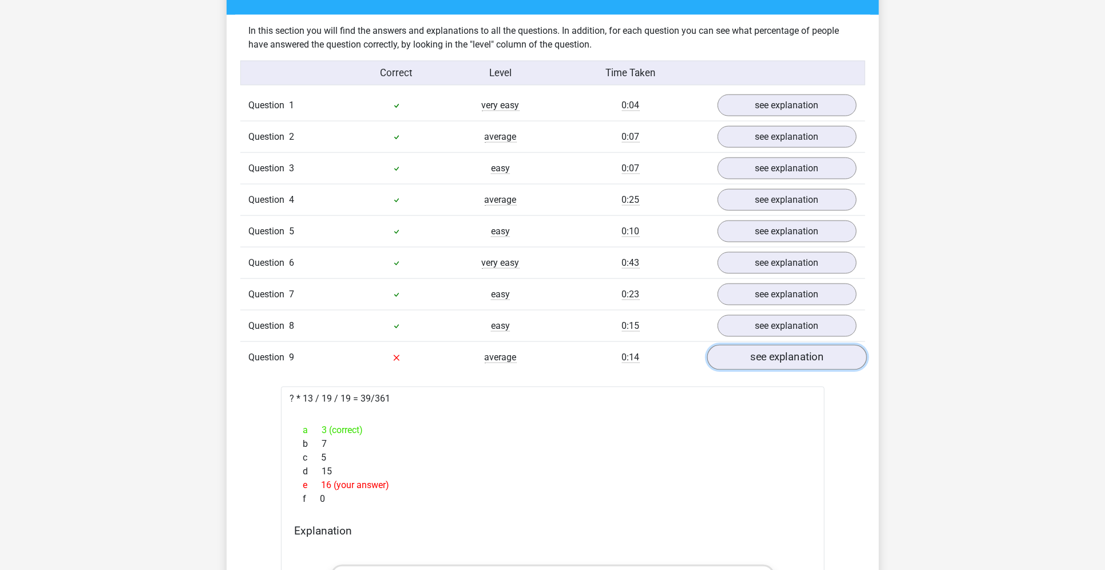
click at [782, 354] on link "see explanation" at bounding box center [787, 357] width 160 height 25
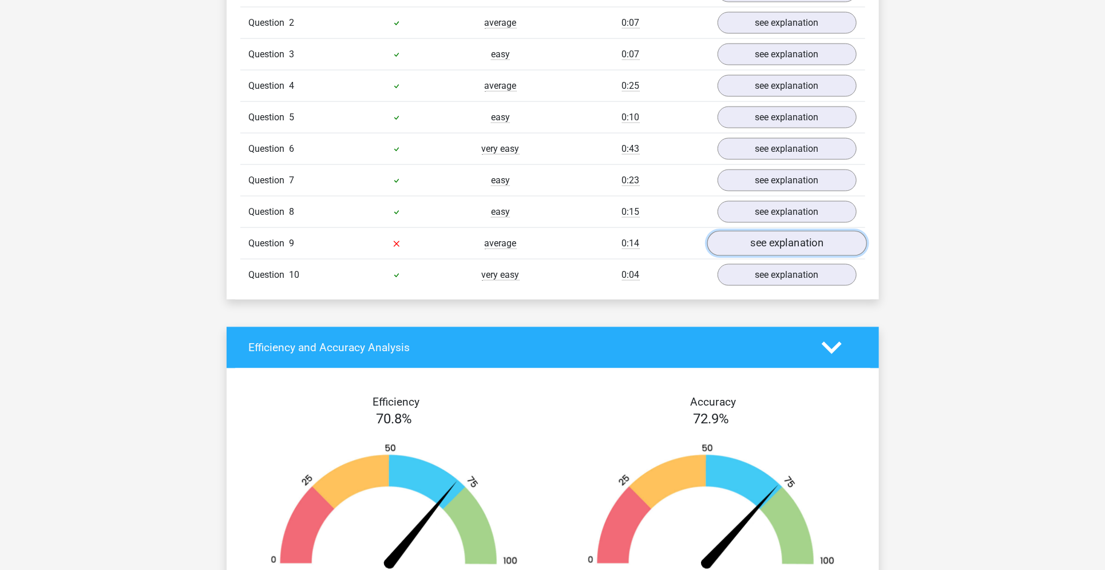
scroll to position [927, 0]
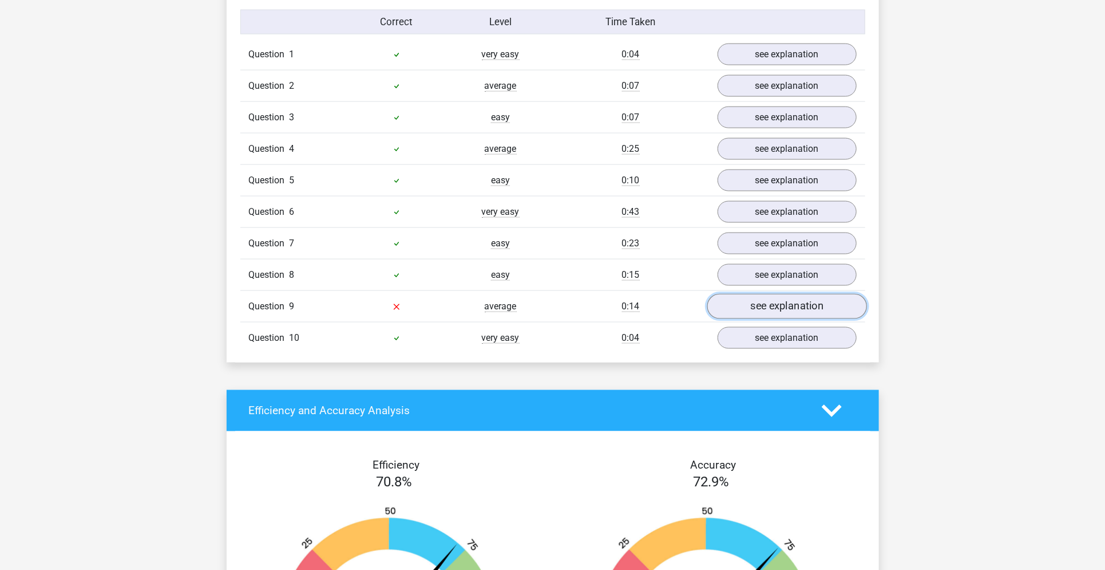
click at [767, 299] on link "see explanation" at bounding box center [787, 306] width 160 height 25
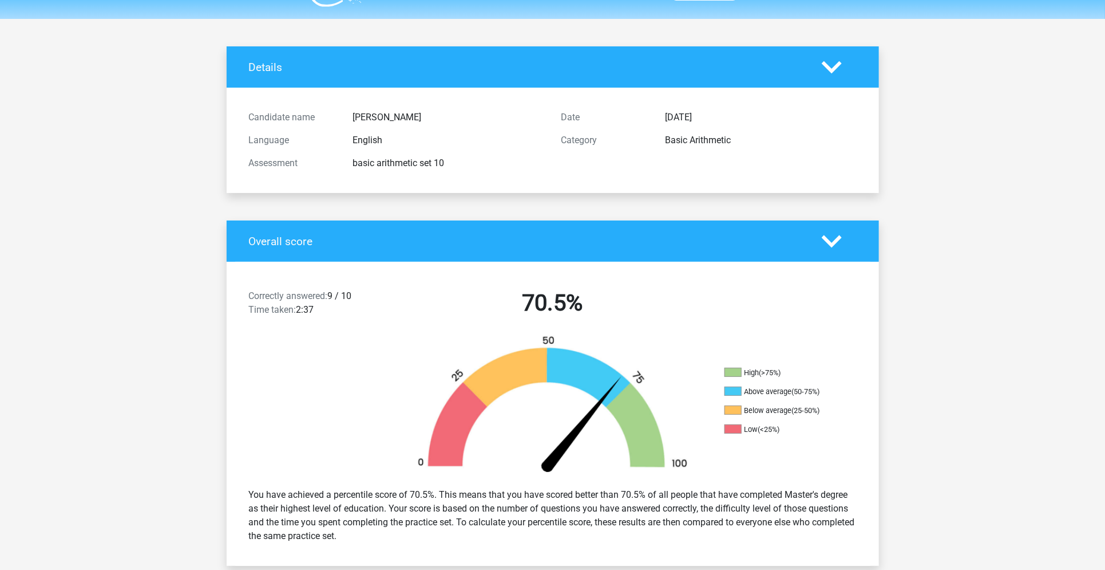
scroll to position [0, 0]
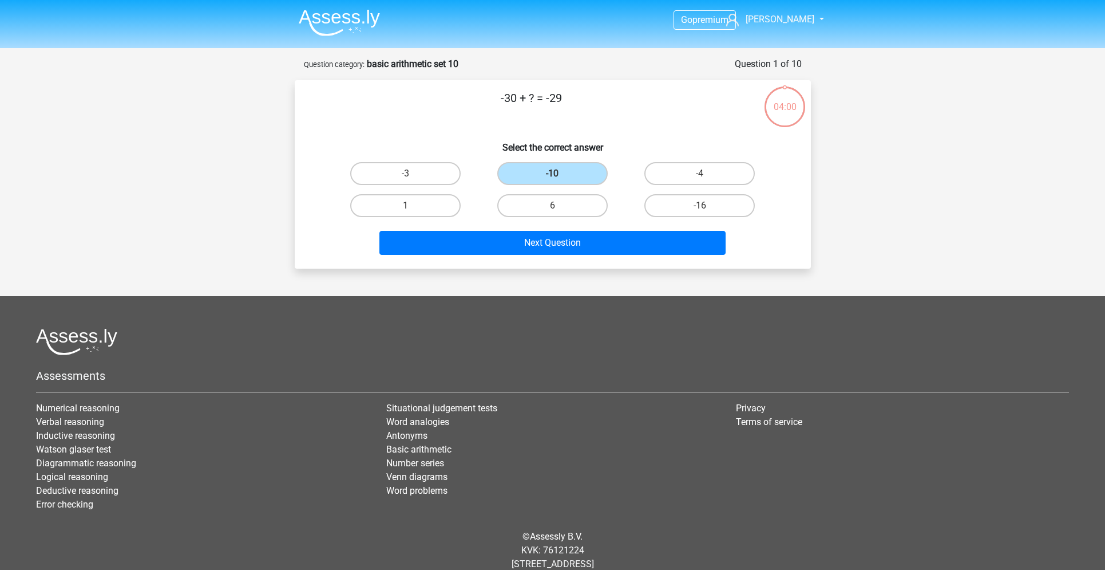
scroll to position [27, 0]
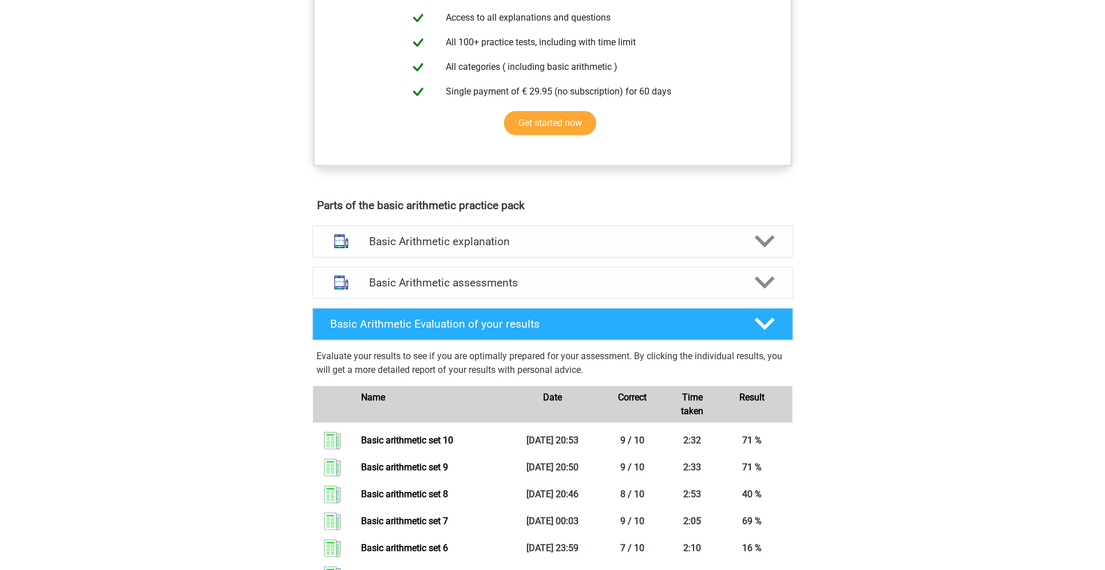
scroll to position [437, 0]
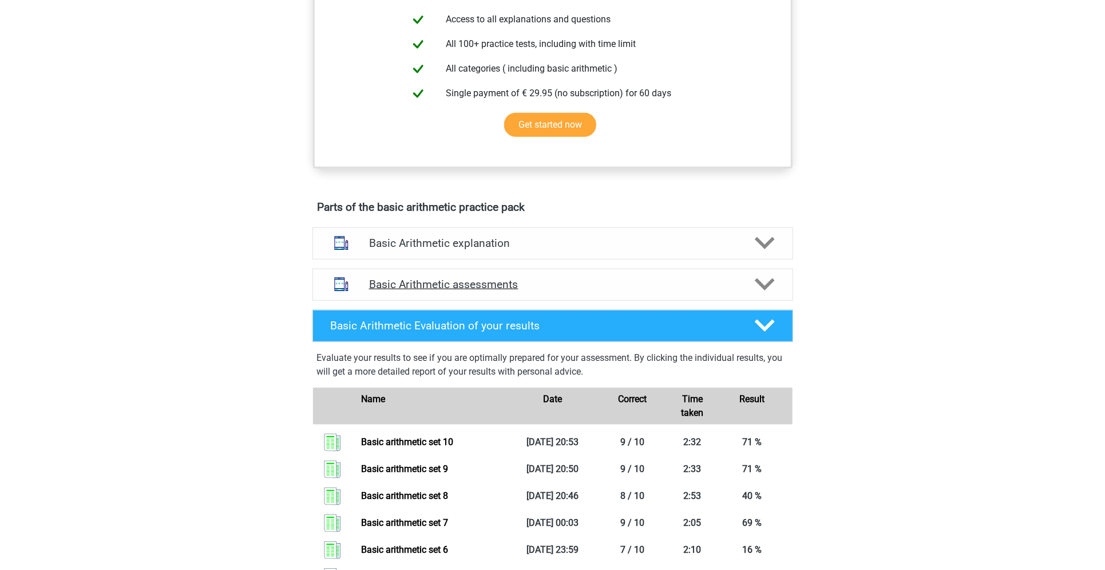
click at [771, 280] on polygon at bounding box center [765, 284] width 20 height 13
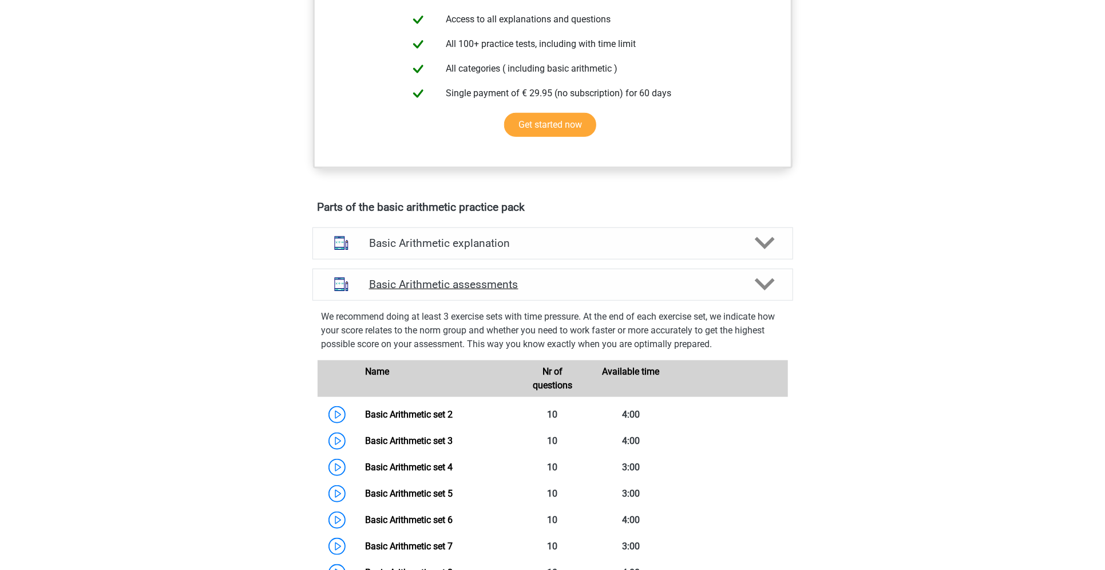
click at [771, 280] on polygon at bounding box center [765, 284] width 20 height 13
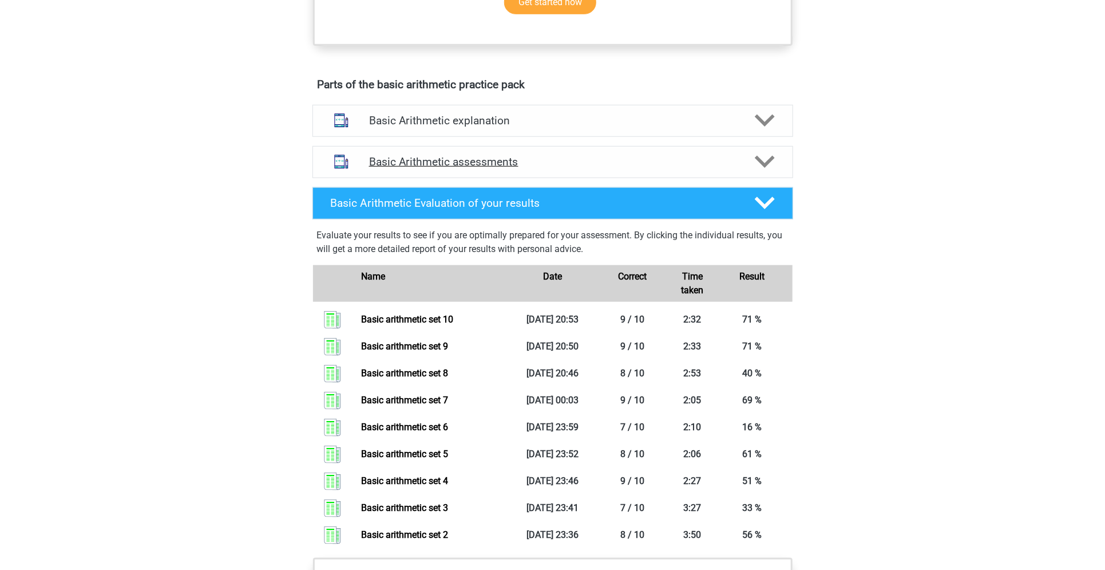
scroll to position [563, 0]
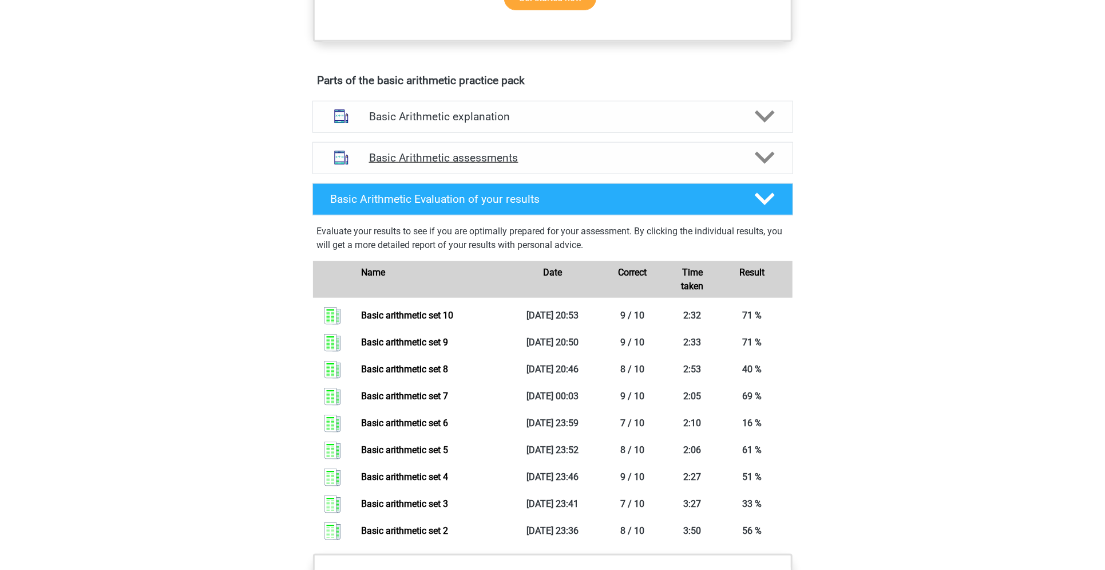
click at [771, 157] on icon at bounding box center [765, 158] width 20 height 20
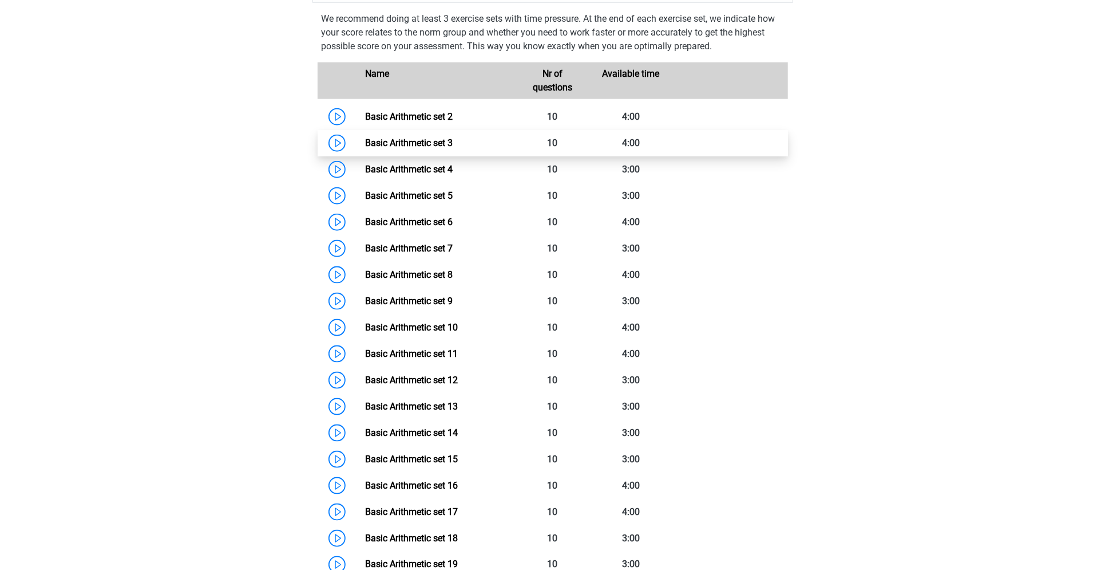
scroll to position [747, 0]
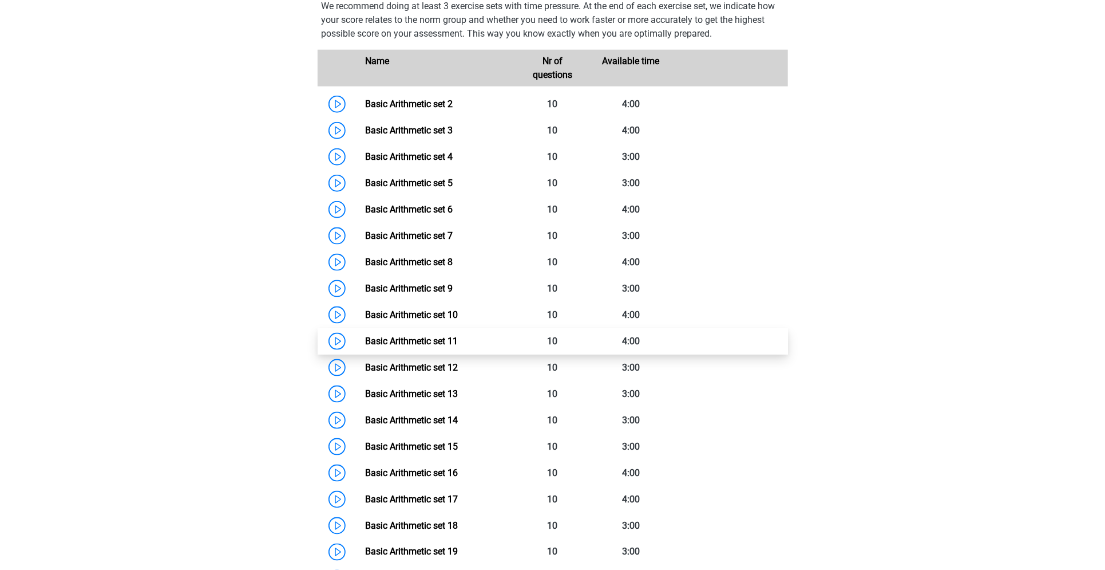
click at [452, 346] on link "Basic Arithmetic set 11" at bounding box center [411, 340] width 93 height 11
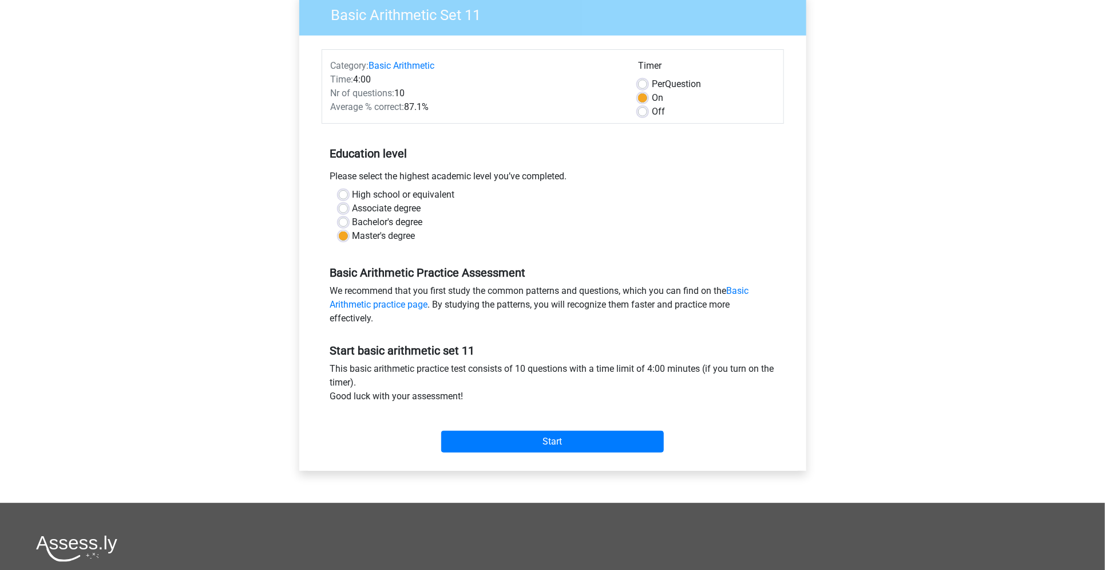
scroll to position [101, 0]
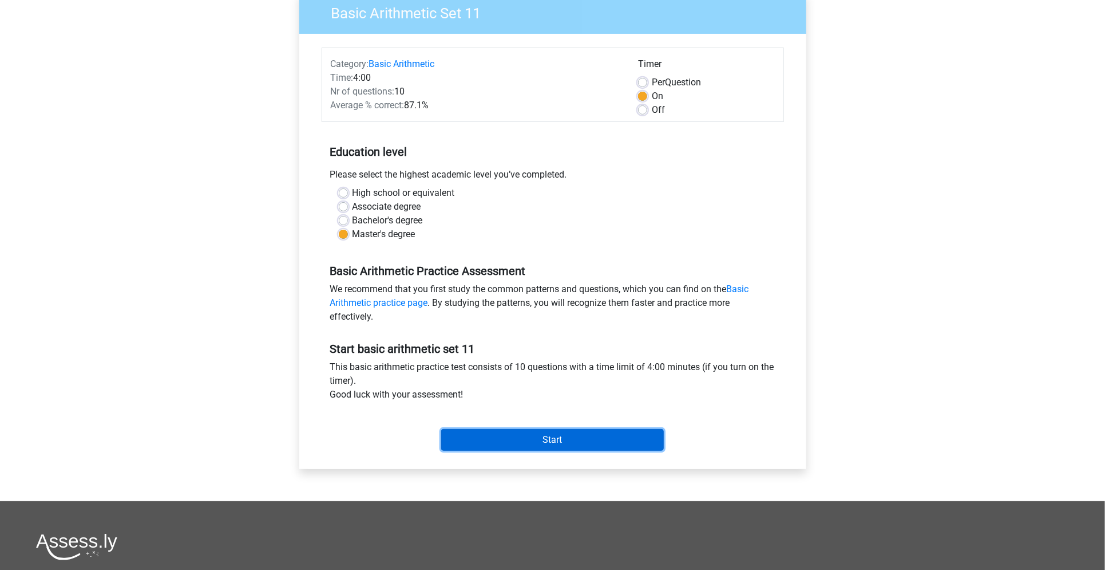
click at [491, 436] on input "Start" at bounding box center [552, 440] width 223 height 22
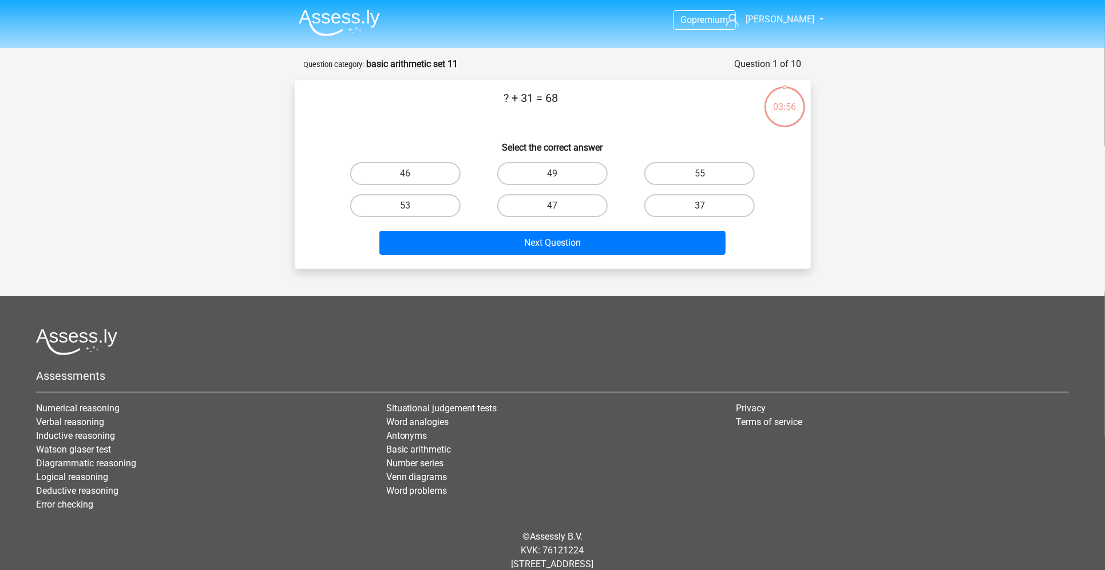
click at [664, 207] on label "37" at bounding box center [700, 205] width 110 height 23
click at [700, 207] on input "37" at bounding box center [703, 209] width 7 height 7
radio input "true"
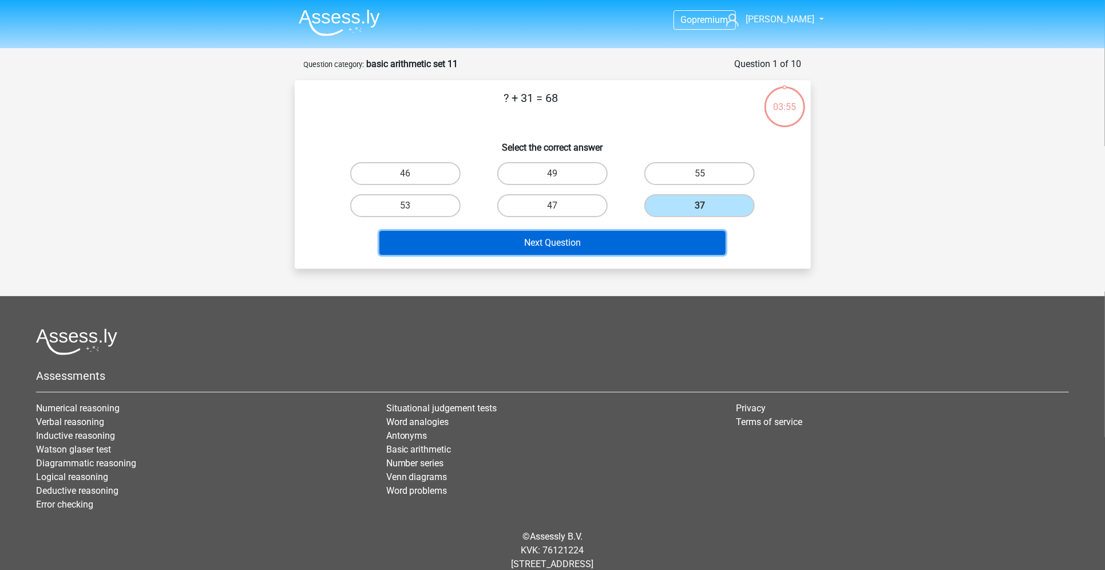
click at [625, 246] on button "Next Question" at bounding box center [553, 243] width 346 height 24
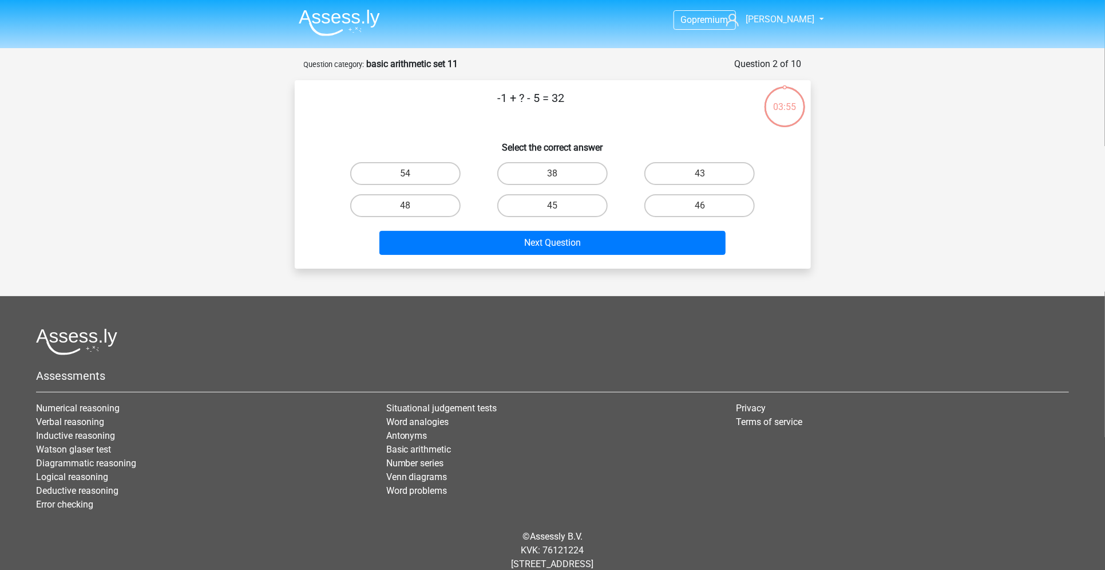
scroll to position [27, 0]
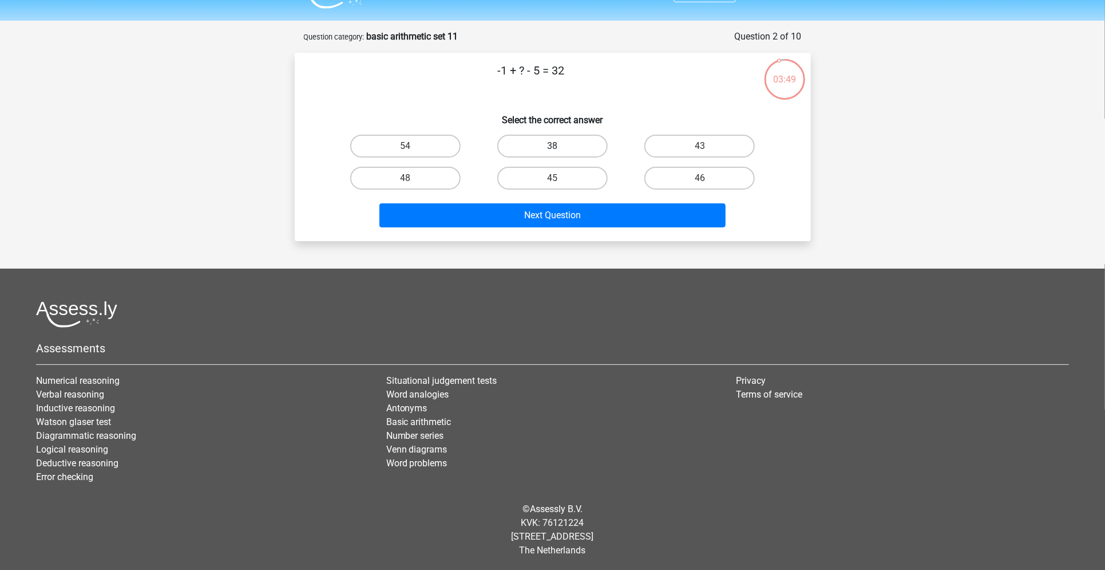
click at [570, 154] on label "38" at bounding box center [552, 146] width 110 height 23
click at [560, 153] on input "38" at bounding box center [555, 149] width 7 height 7
radio input "true"
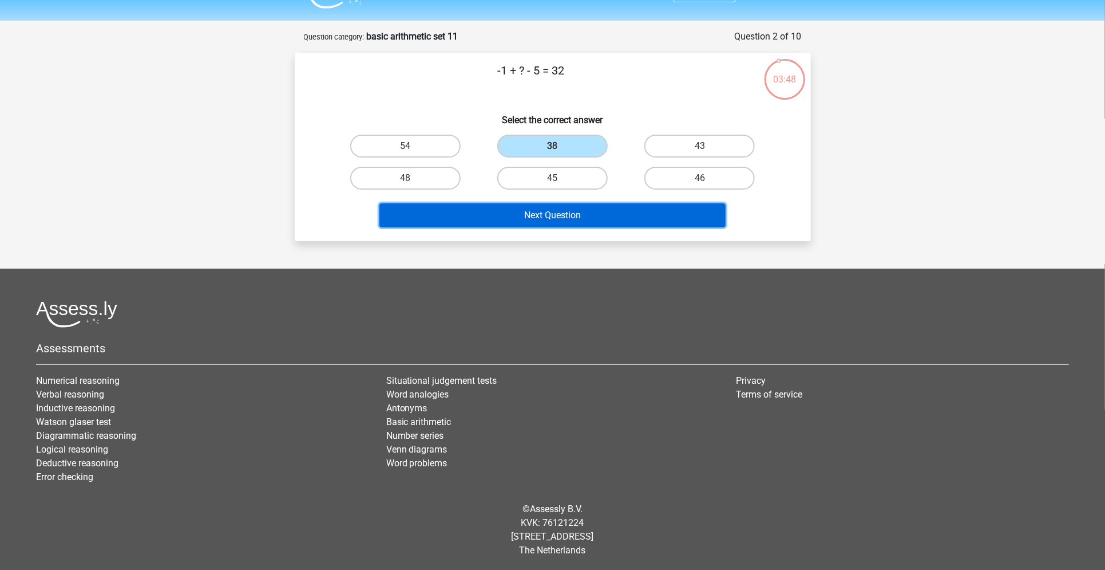
click at [550, 224] on button "Next Question" at bounding box center [553, 215] width 346 height 24
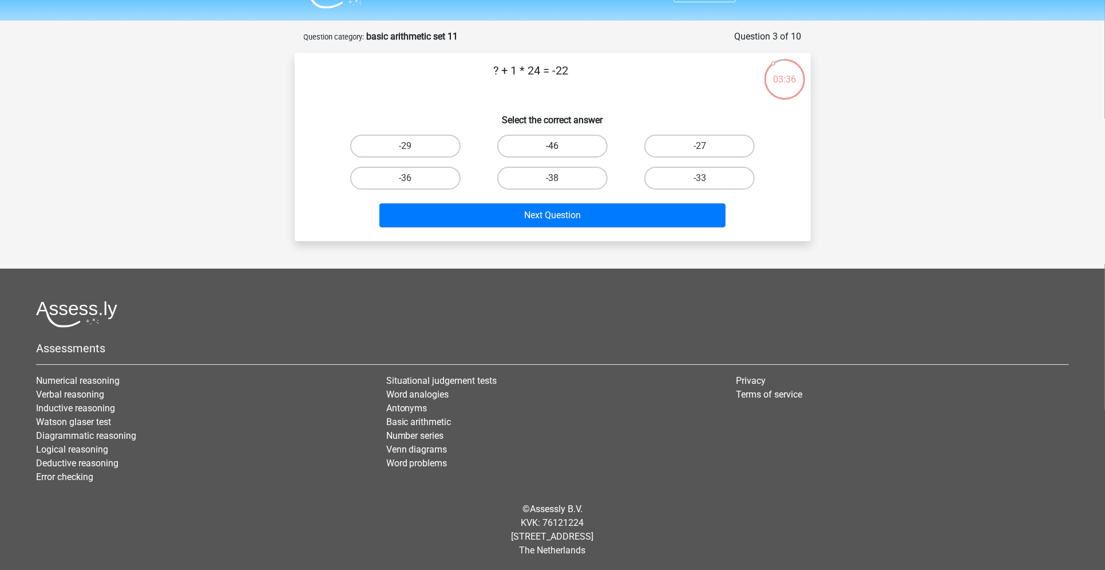
click at [576, 137] on label "-46" at bounding box center [552, 146] width 110 height 23
click at [560, 146] on input "-46" at bounding box center [555, 149] width 7 height 7
radio input "true"
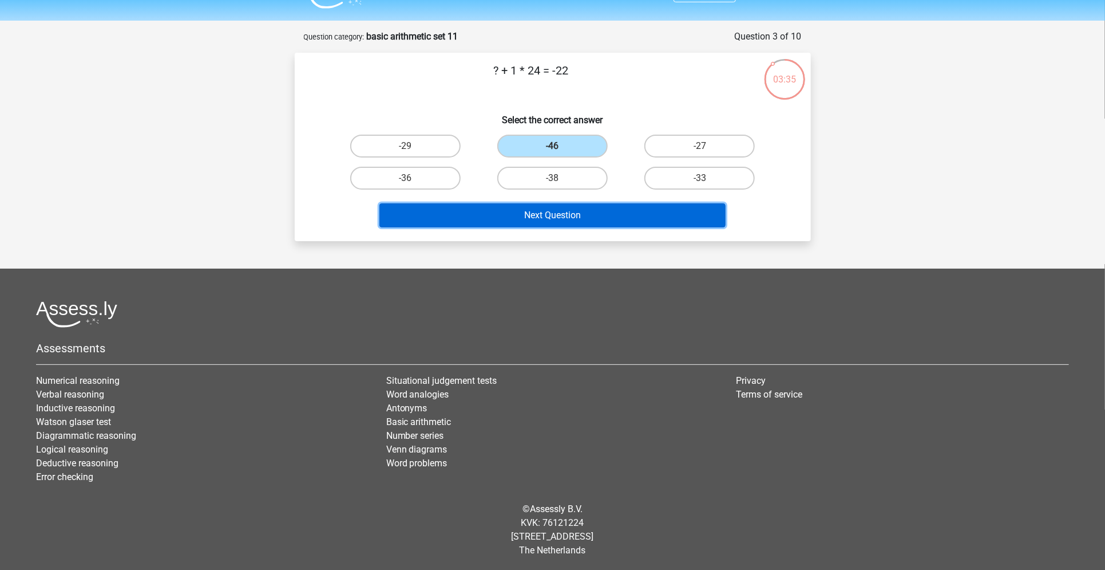
click at [535, 224] on button "Next Question" at bounding box center [553, 215] width 346 height 24
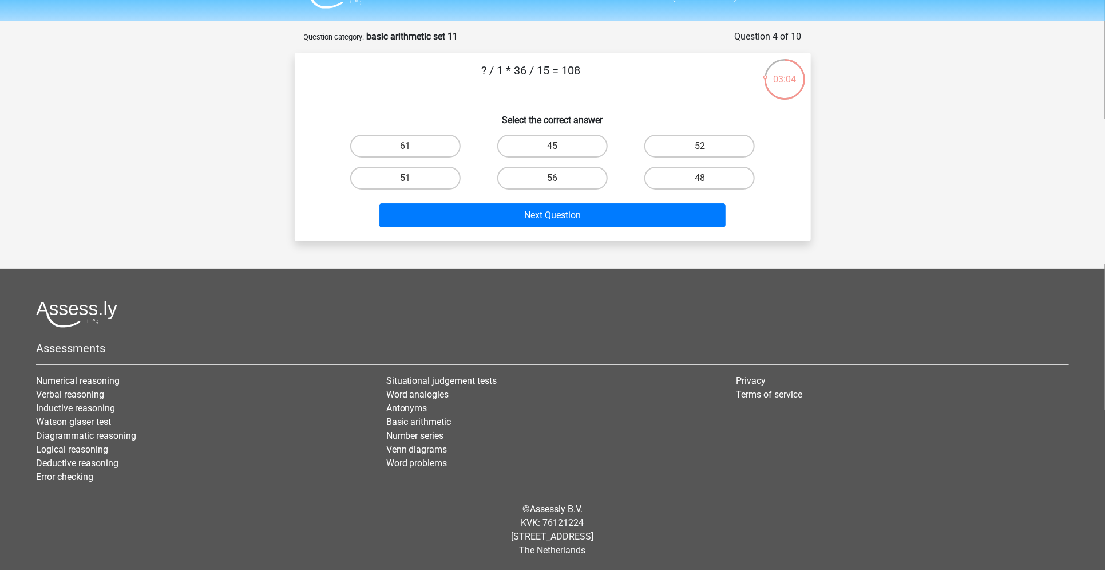
click at [559, 147] on input "45" at bounding box center [555, 149] width 7 height 7
radio input "true"
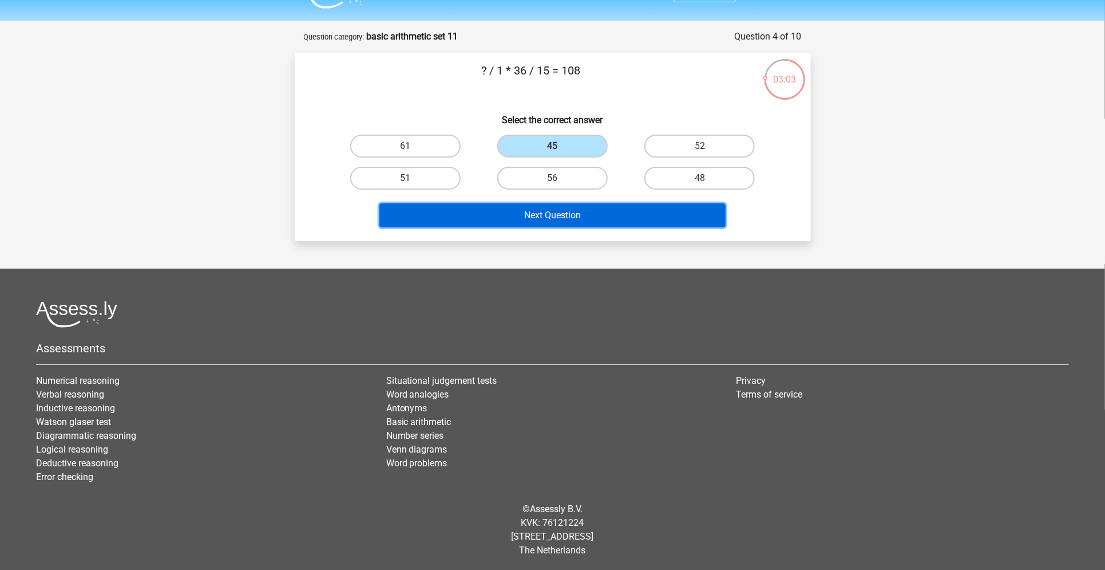
click at [556, 219] on button "Next Question" at bounding box center [553, 215] width 346 height 24
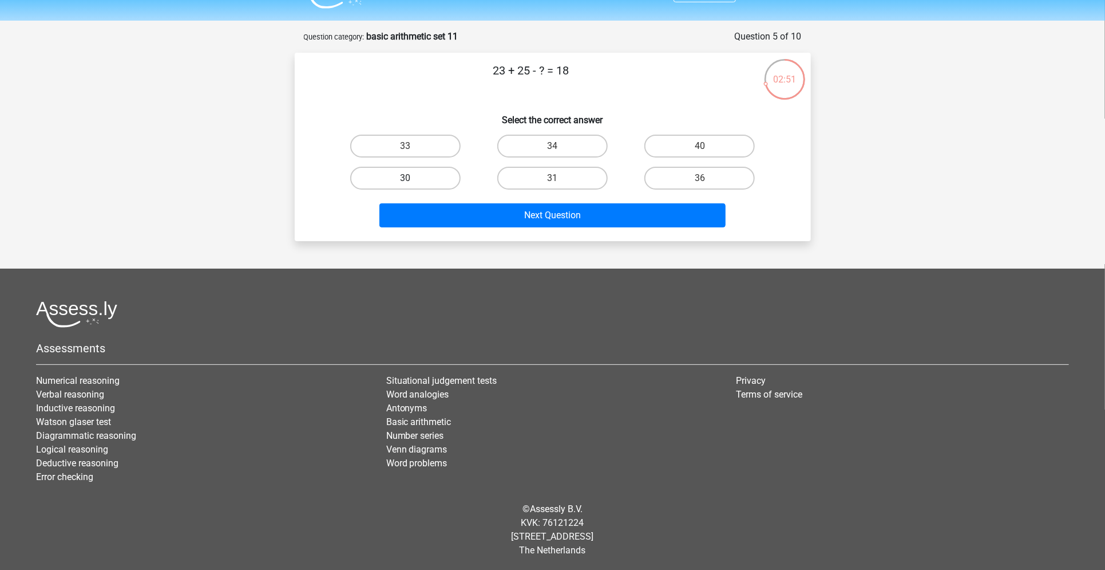
click at [432, 183] on label "30" at bounding box center [405, 178] width 110 height 23
click at [413, 183] on input "30" at bounding box center [408, 181] width 7 height 7
radio input "true"
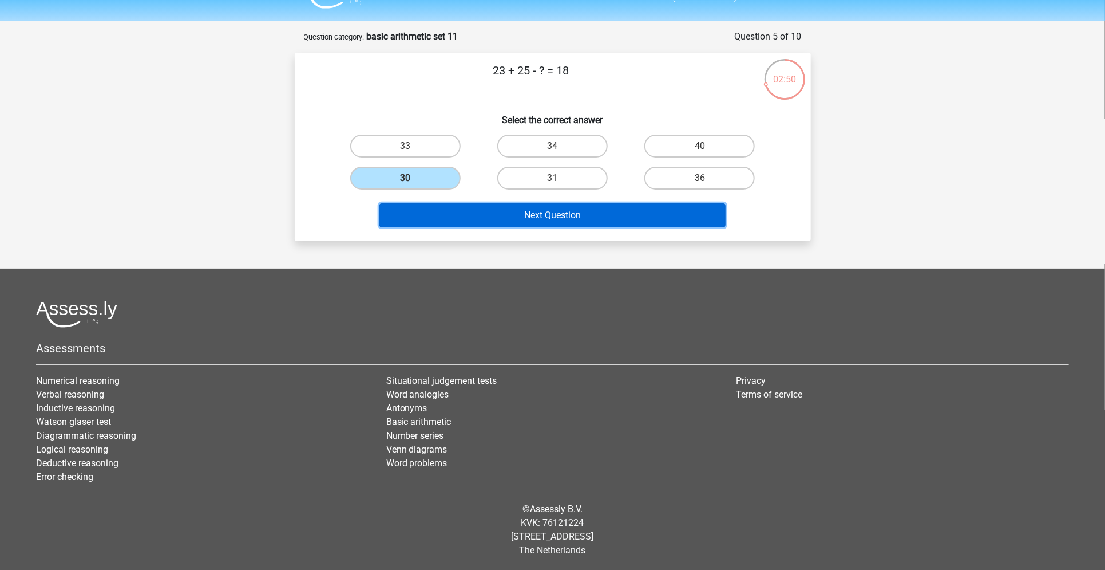
click at [463, 219] on button "Next Question" at bounding box center [553, 215] width 346 height 24
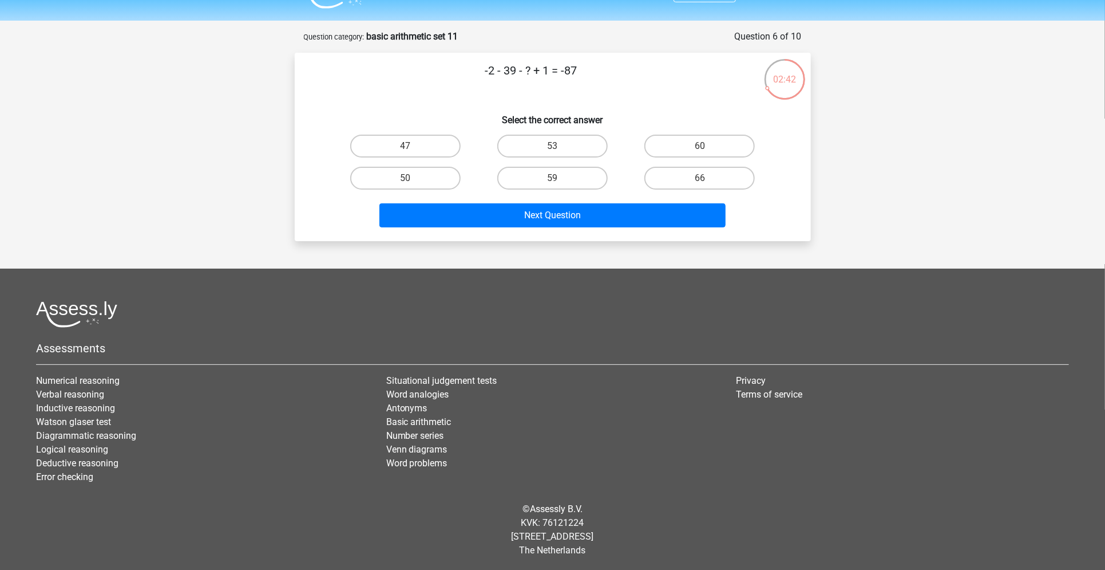
click at [410, 148] on input "47" at bounding box center [408, 149] width 7 height 7
radio input "true"
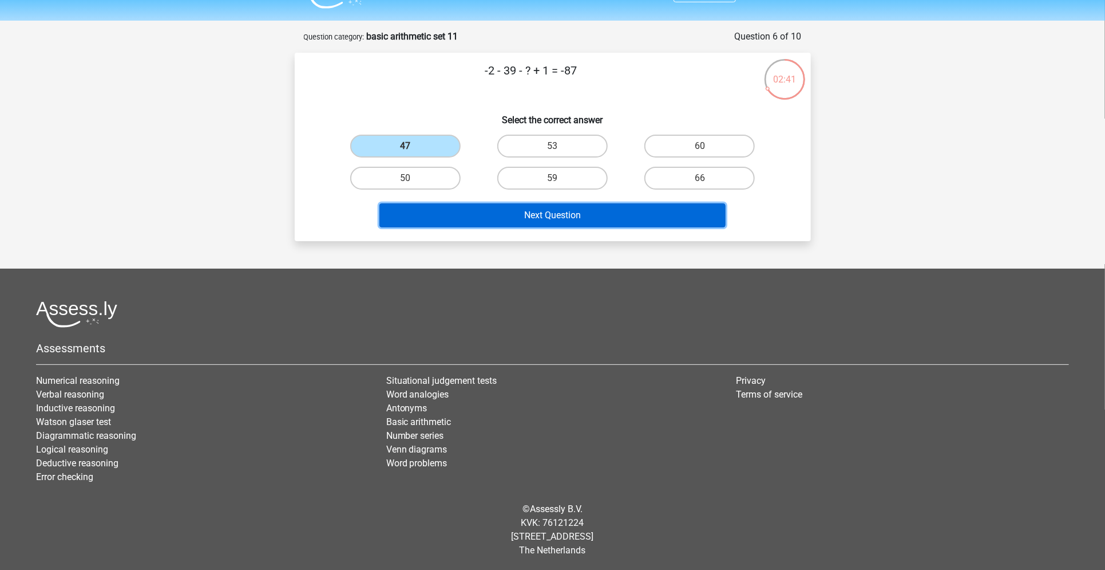
click at [461, 224] on button "Next Question" at bounding box center [553, 215] width 346 height 24
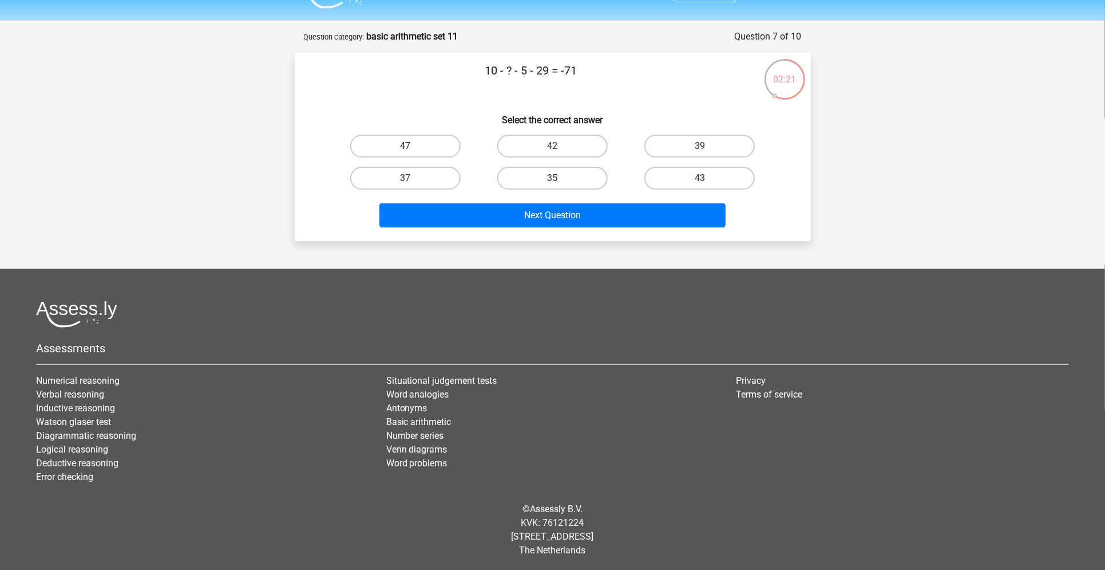
click at [424, 142] on label "47" at bounding box center [405, 146] width 110 height 23
click at [413, 146] on input "47" at bounding box center [408, 149] width 7 height 7
radio input "true"
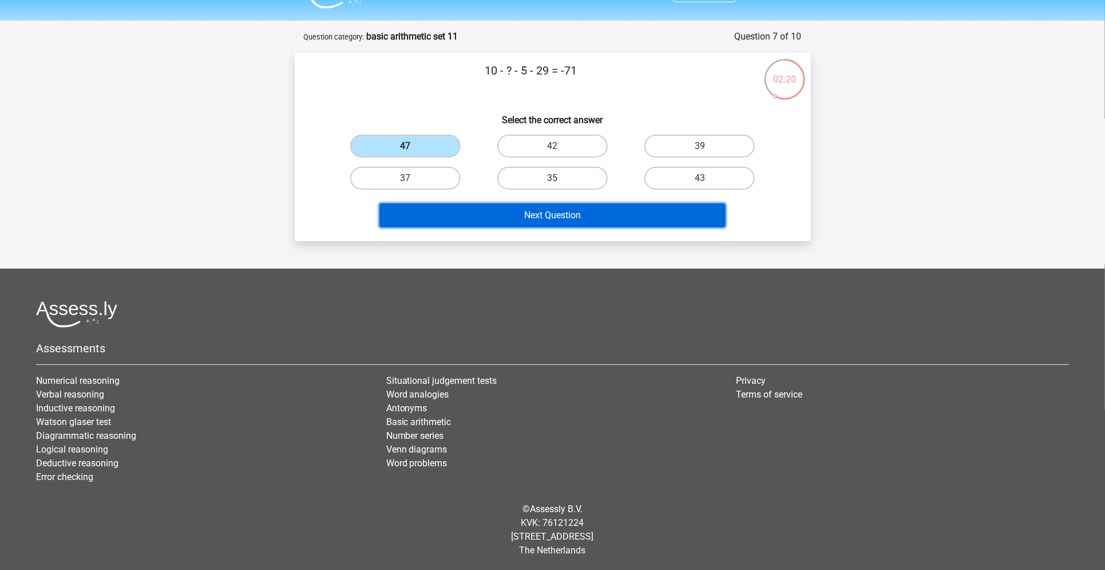
click at [461, 224] on button "Next Question" at bounding box center [553, 215] width 346 height 24
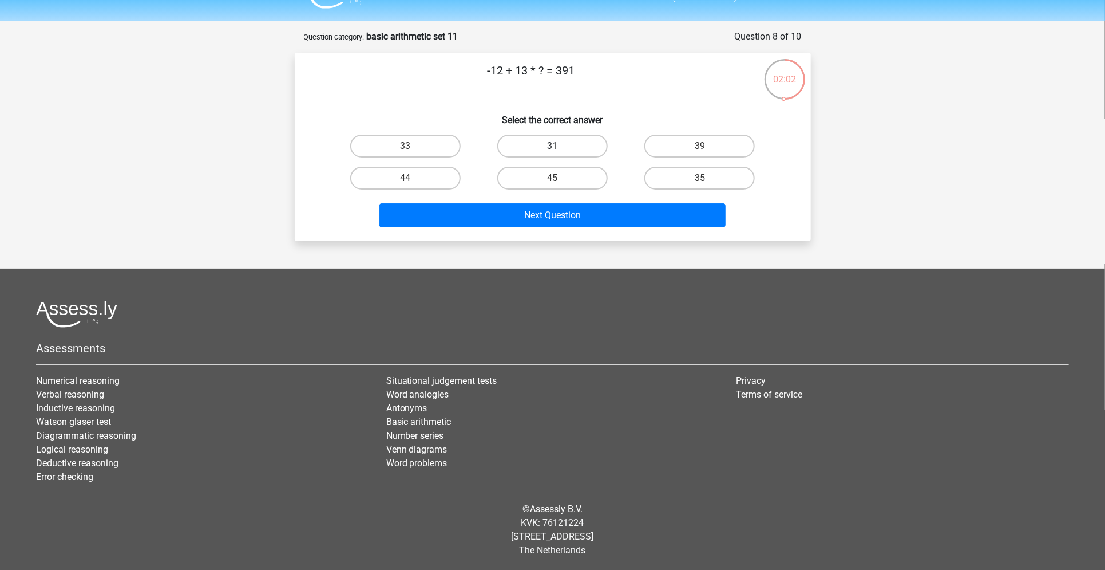
click at [576, 143] on label "31" at bounding box center [552, 146] width 110 height 23
click at [560, 146] on input "31" at bounding box center [555, 149] width 7 height 7
radio input "true"
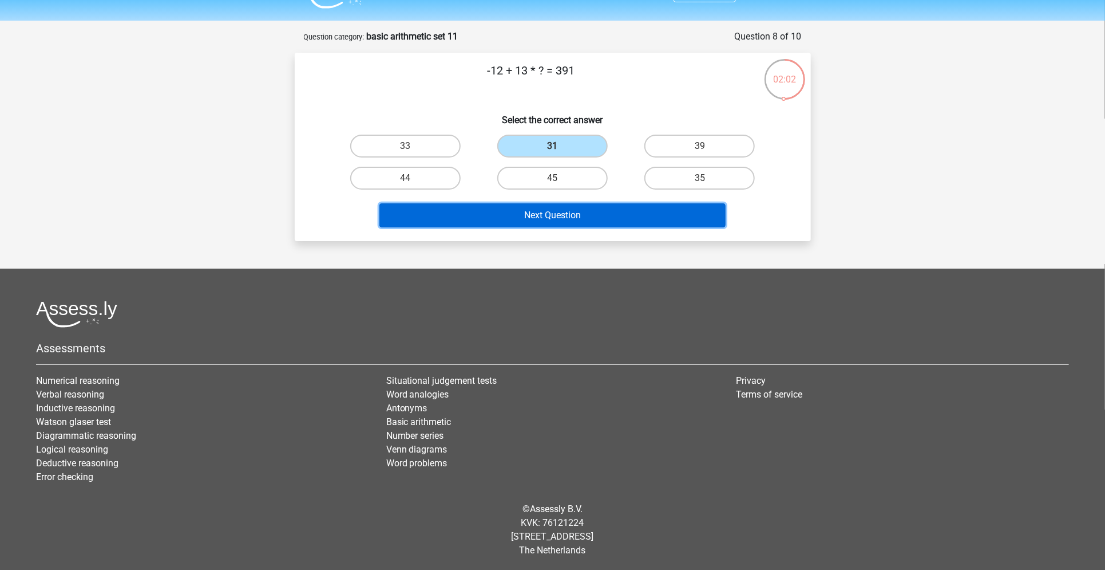
click at [554, 217] on button "Next Question" at bounding box center [553, 215] width 346 height 24
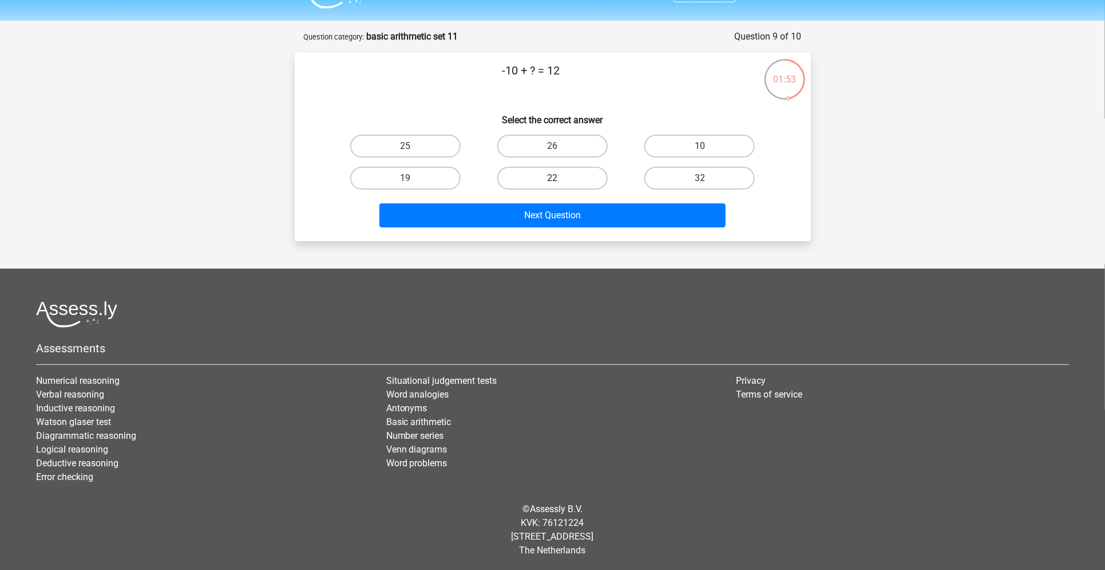
click at [570, 177] on label "22" at bounding box center [552, 178] width 110 height 23
click at [560, 178] on input "22" at bounding box center [555, 181] width 7 height 7
radio input "true"
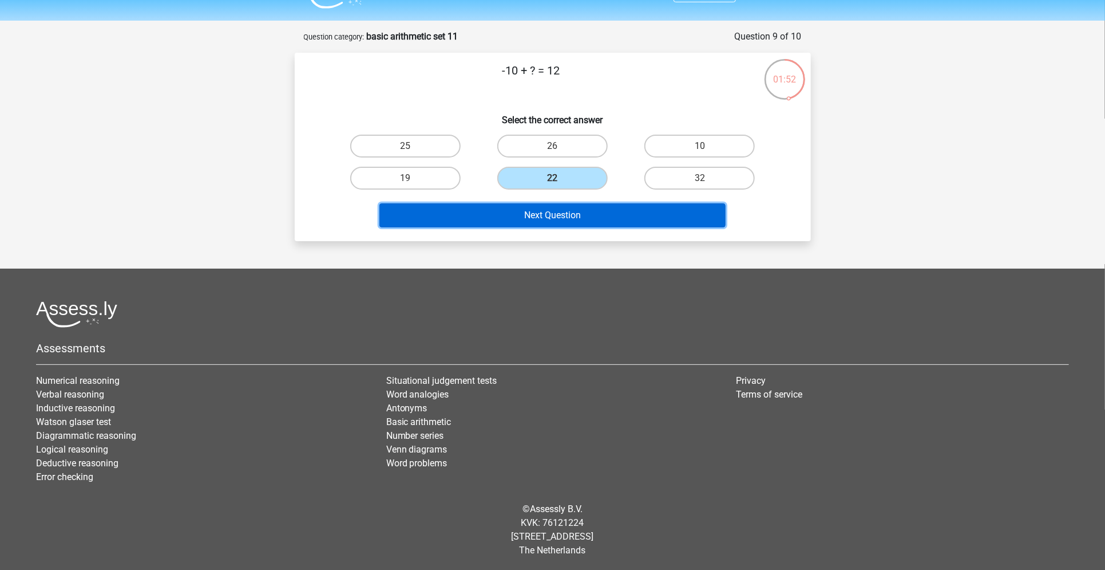
click at [558, 204] on button "Next Question" at bounding box center [553, 215] width 346 height 24
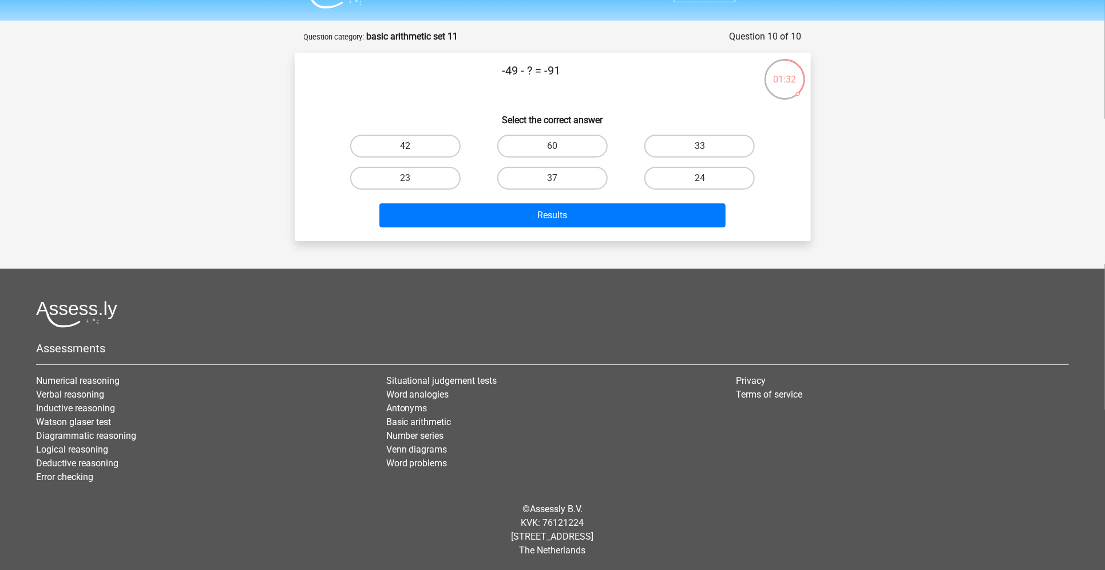
click at [421, 156] on label "42" at bounding box center [405, 146] width 110 height 23
click at [413, 153] on input "42" at bounding box center [408, 149] width 7 height 7
radio input "true"
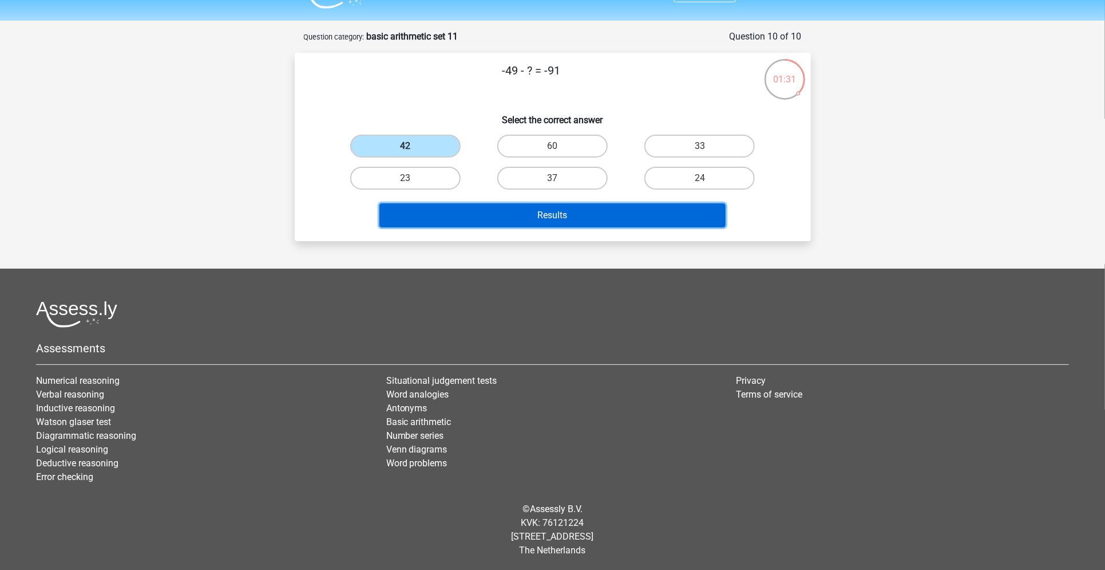
click at [511, 219] on button "Results" at bounding box center [553, 215] width 346 height 24
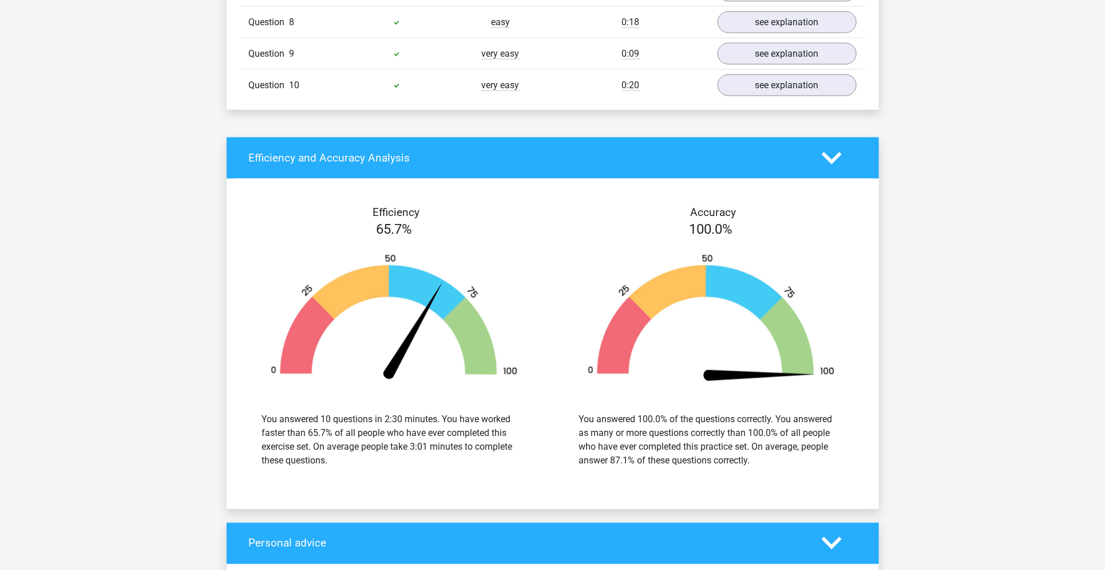
scroll to position [1183, 0]
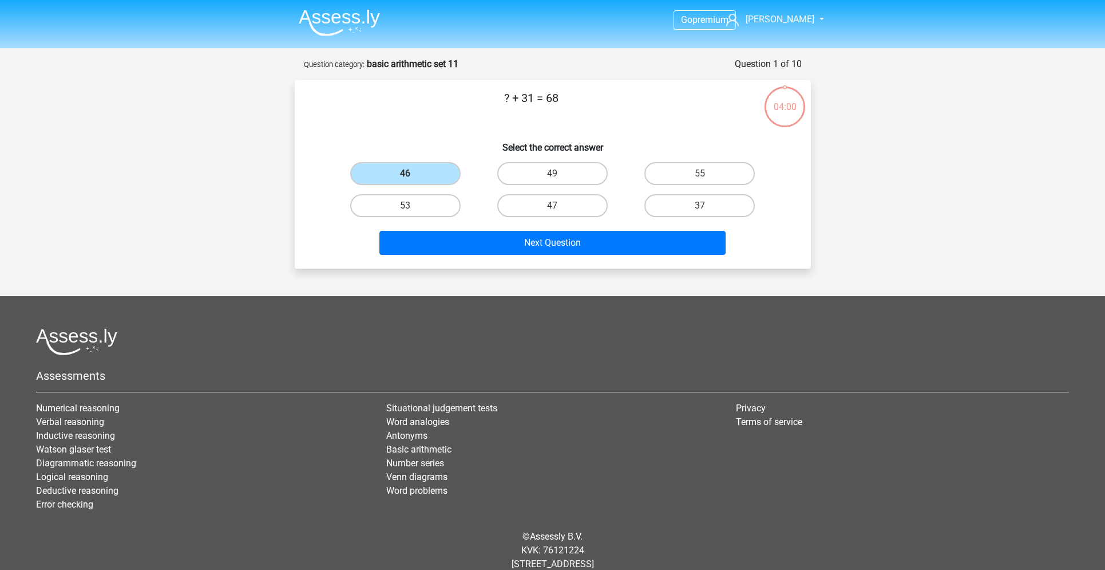
scroll to position [27, 0]
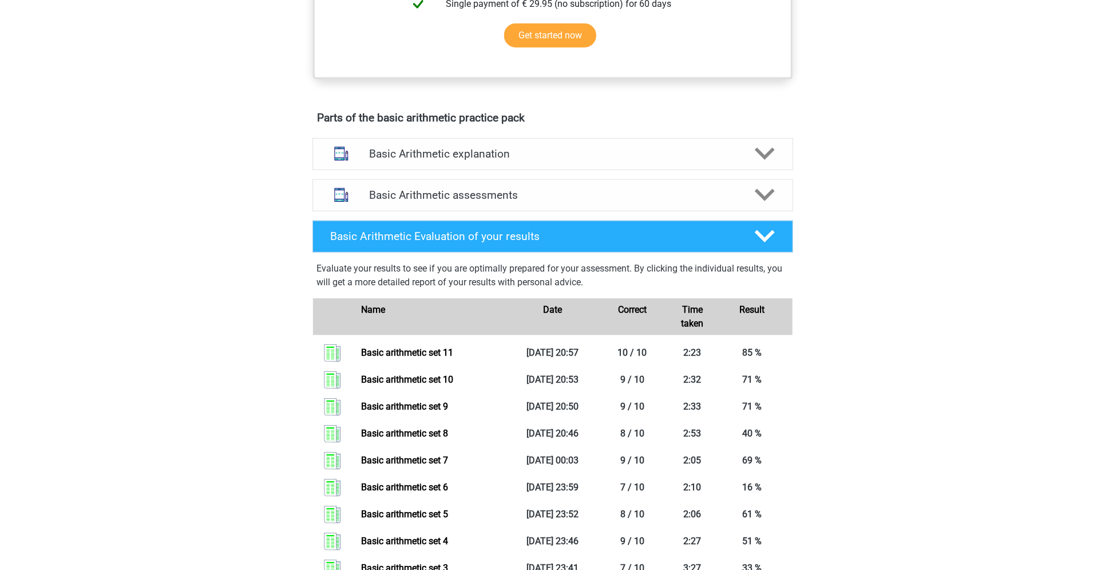
scroll to position [527, 0]
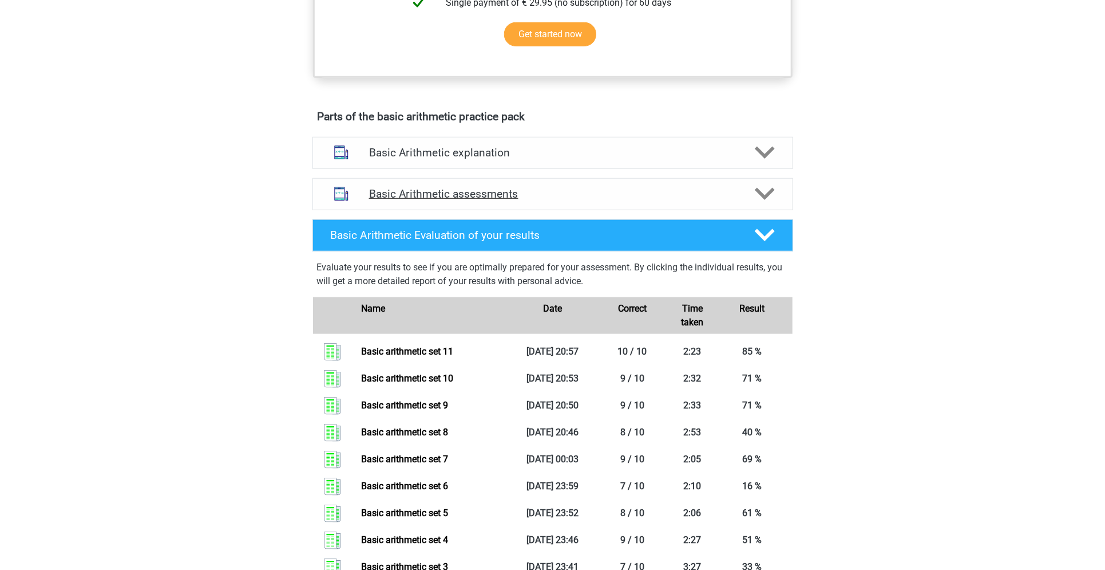
click at [599, 201] on div "Basic Arithmetic assessments" at bounding box center [553, 194] width 481 height 32
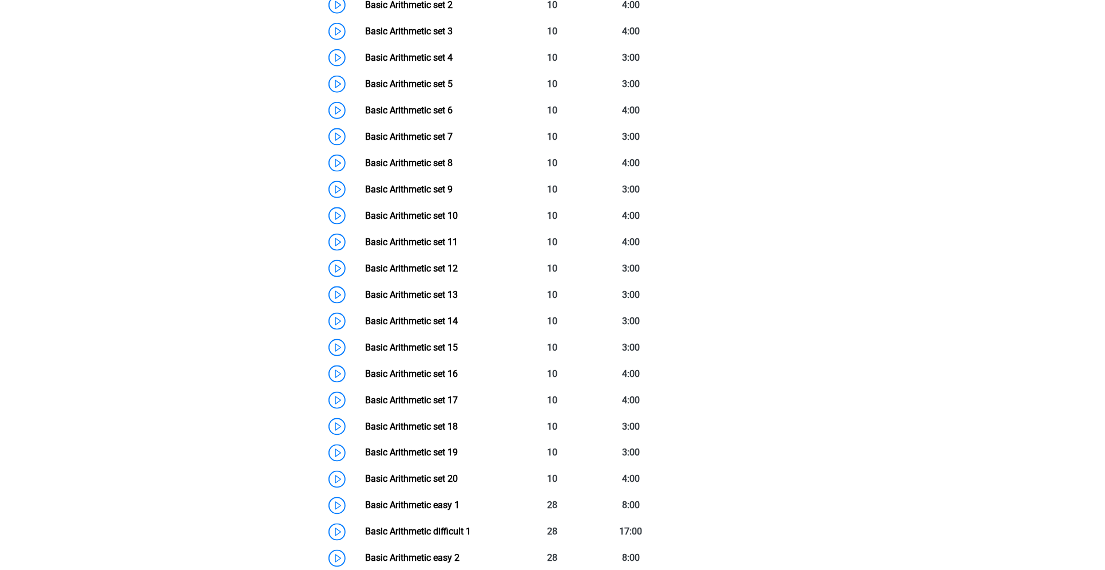
scroll to position [850, 0]
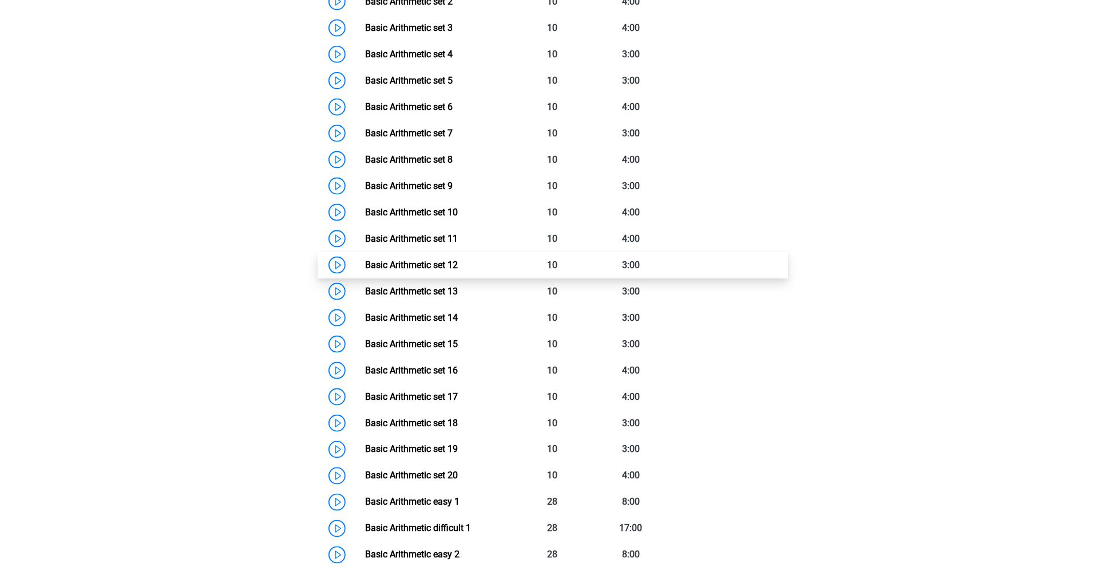
click at [458, 259] on link "Basic Arithmetic set 12" at bounding box center [411, 264] width 93 height 11
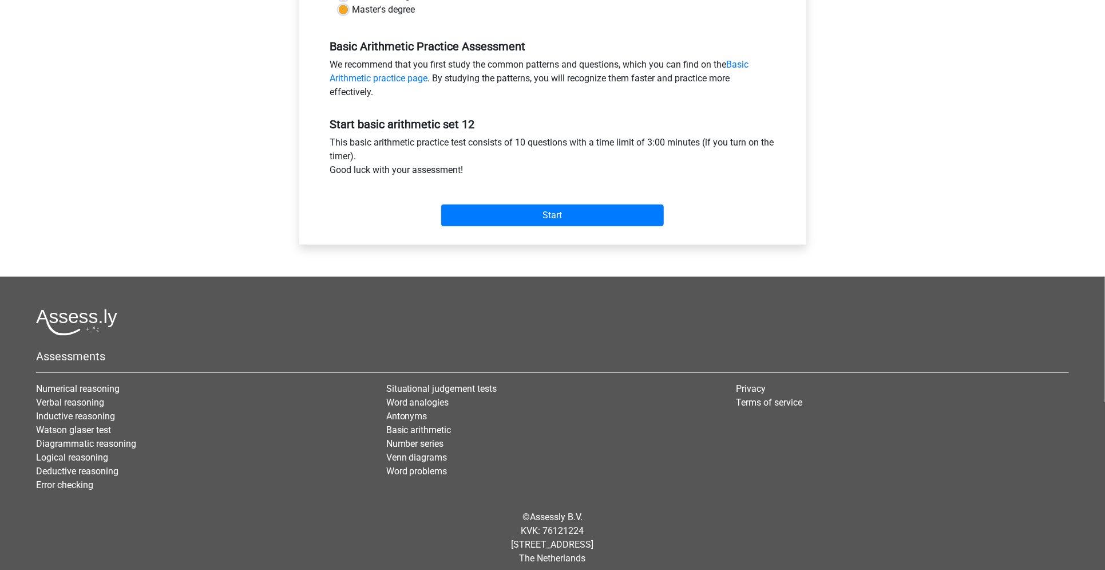
scroll to position [327, 0]
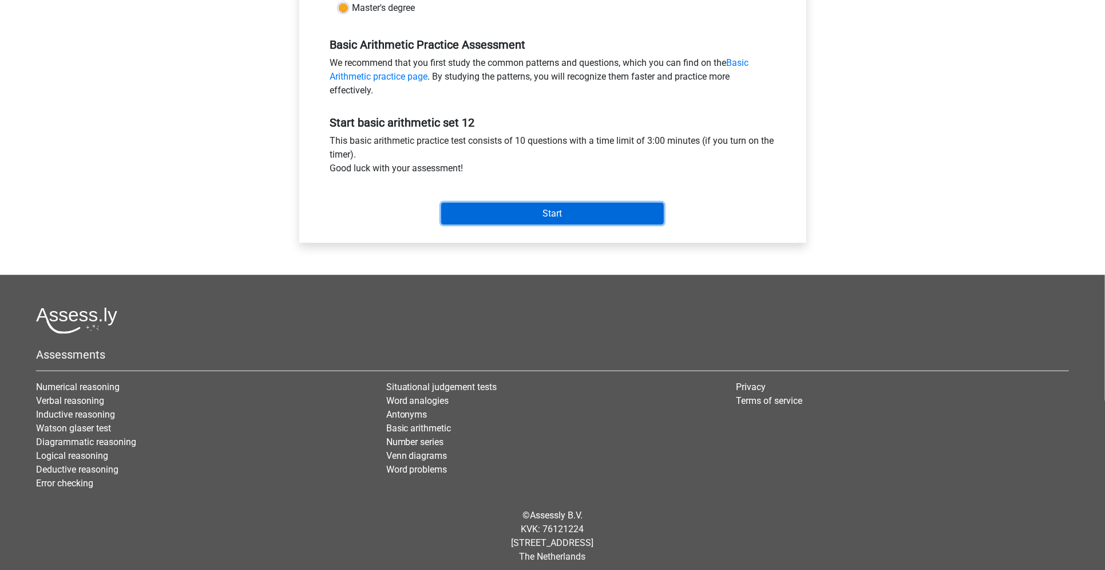
click at [567, 215] on input "Start" at bounding box center [552, 214] width 223 height 22
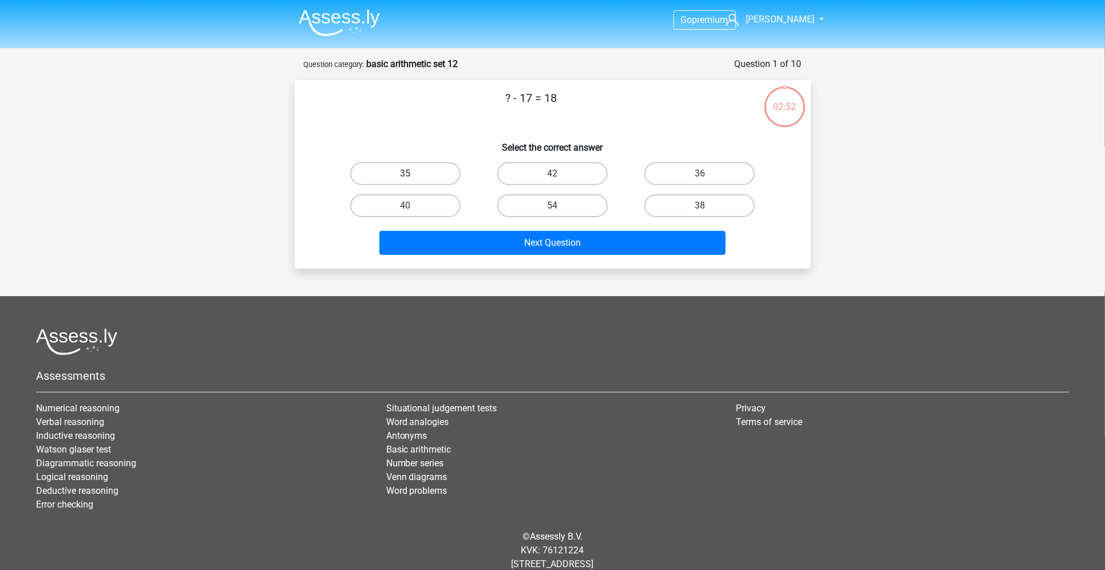
click at [452, 171] on label "35" at bounding box center [405, 173] width 110 height 23
click at [413, 173] on input "35" at bounding box center [408, 176] width 7 height 7
radio input "true"
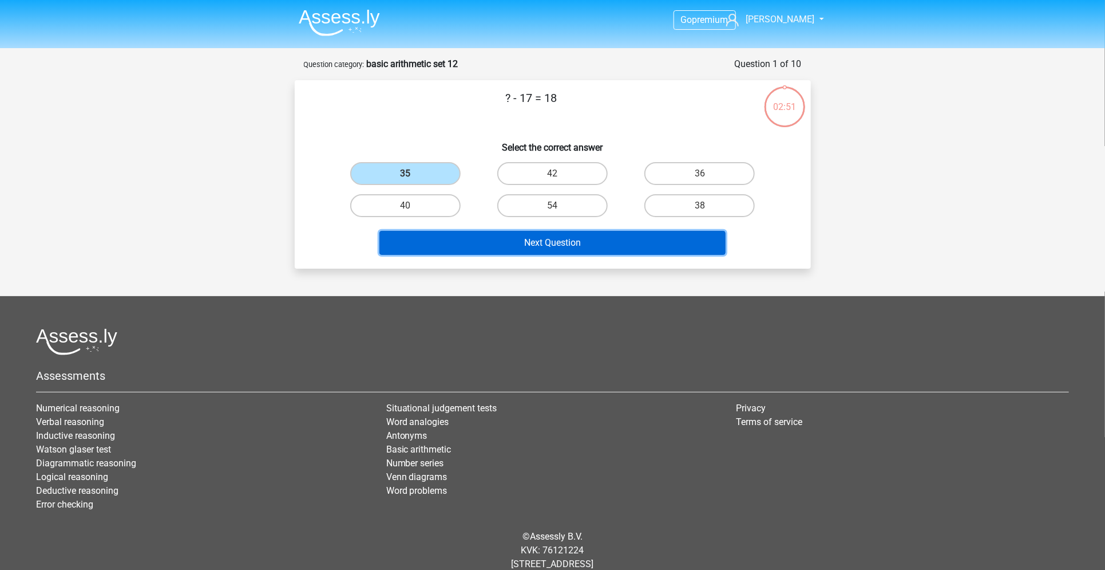
click at [467, 242] on button "Next Question" at bounding box center [553, 243] width 346 height 24
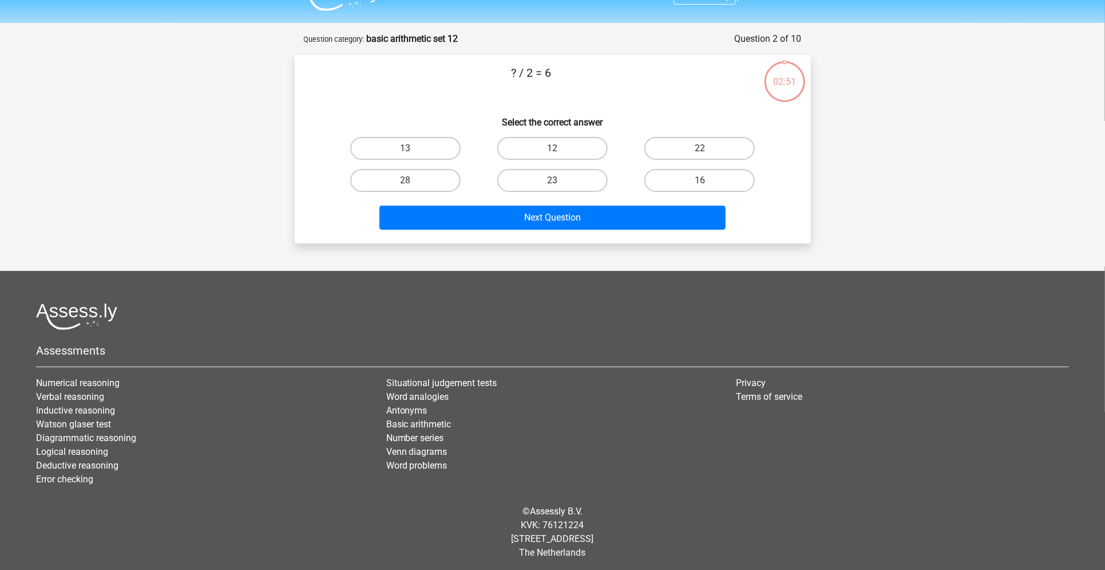
scroll to position [27, 0]
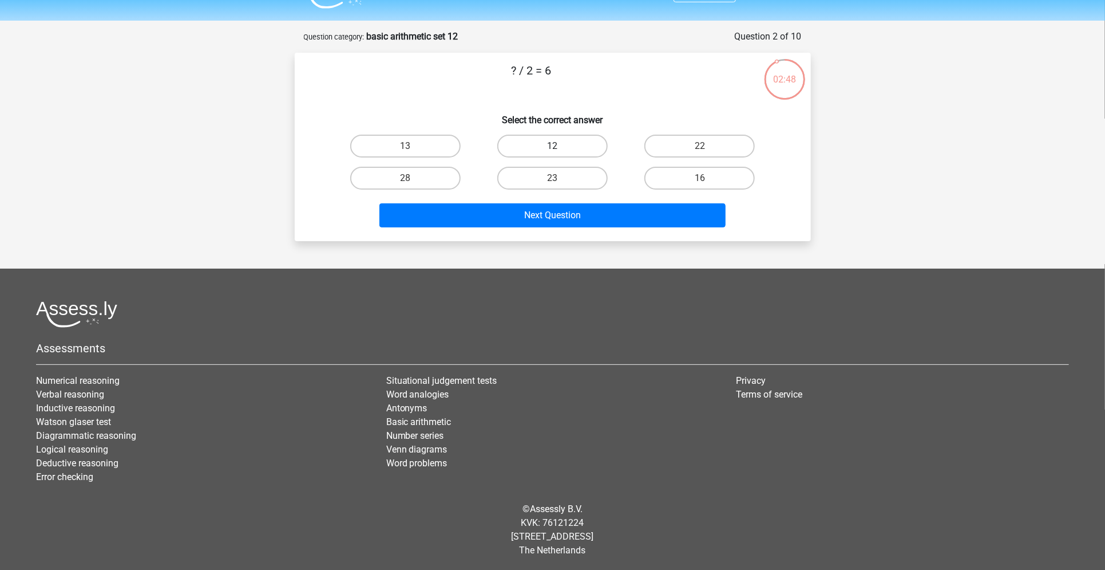
click at [543, 147] on label "12" at bounding box center [552, 146] width 110 height 23
click at [552, 147] on input "12" at bounding box center [555, 149] width 7 height 7
radio input "true"
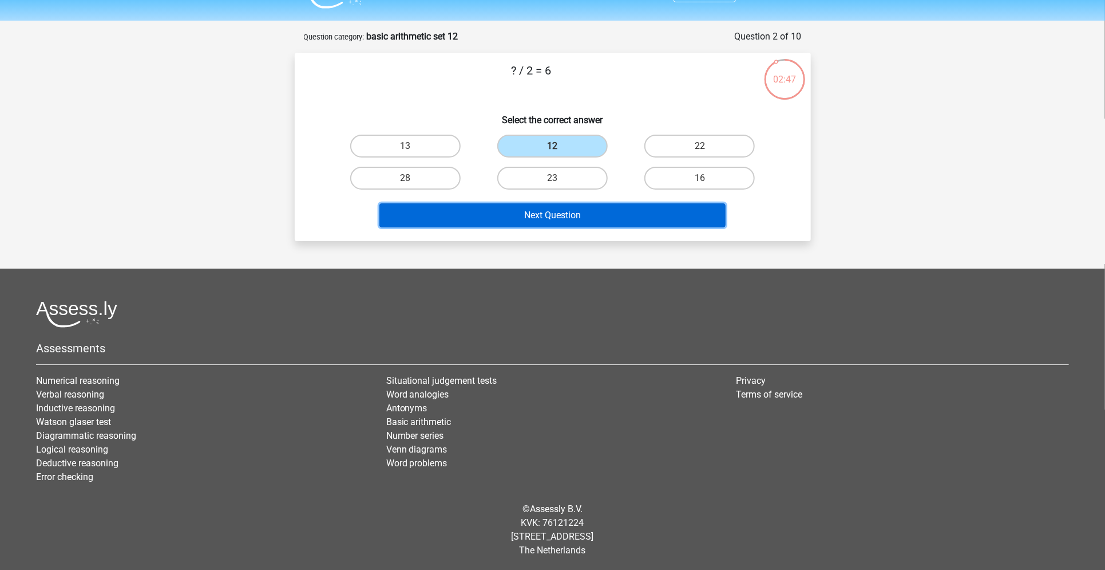
click at [535, 215] on button "Next Question" at bounding box center [553, 215] width 346 height 24
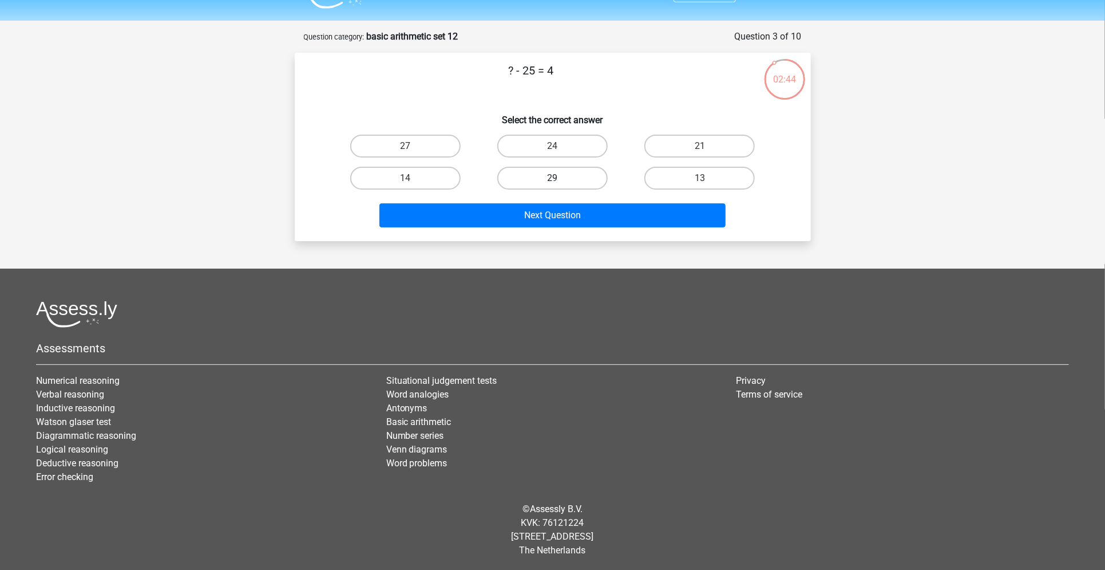
click at [574, 180] on label "29" at bounding box center [552, 178] width 110 height 23
click at [560, 180] on input "29" at bounding box center [555, 181] width 7 height 7
radio input "true"
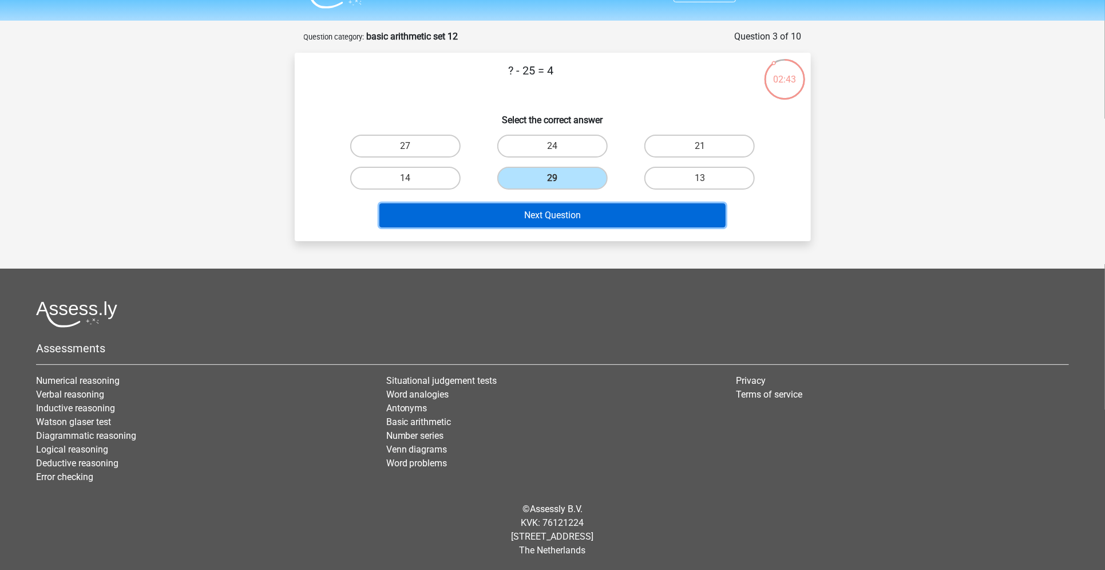
click at [564, 209] on button "Next Question" at bounding box center [553, 215] width 346 height 24
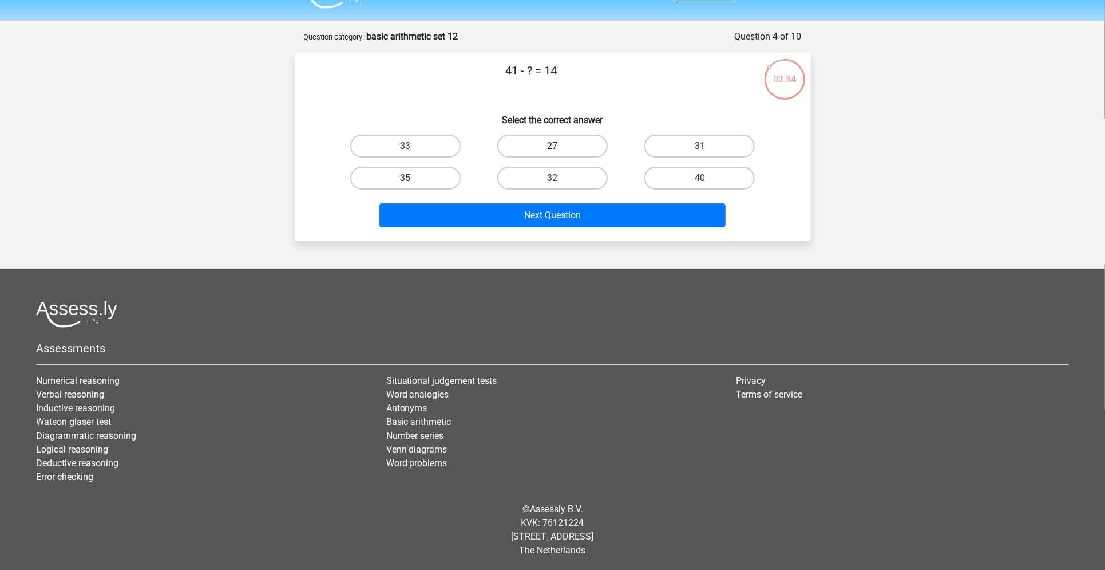
click at [544, 145] on label "27" at bounding box center [552, 146] width 110 height 23
click at [552, 146] on input "27" at bounding box center [555, 149] width 7 height 7
radio input "true"
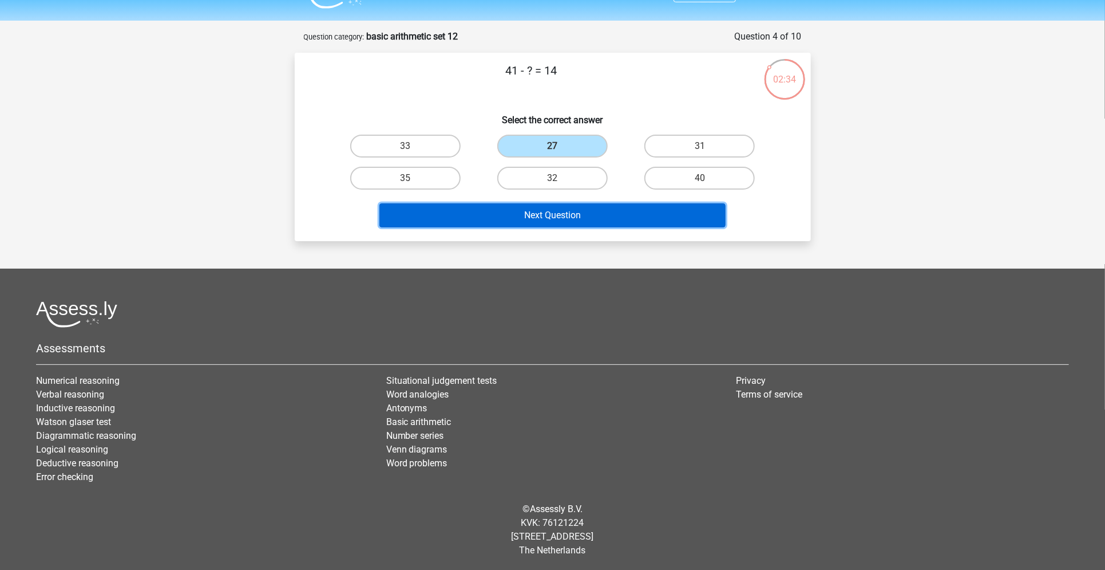
click at [534, 209] on button "Next Question" at bounding box center [553, 215] width 346 height 24
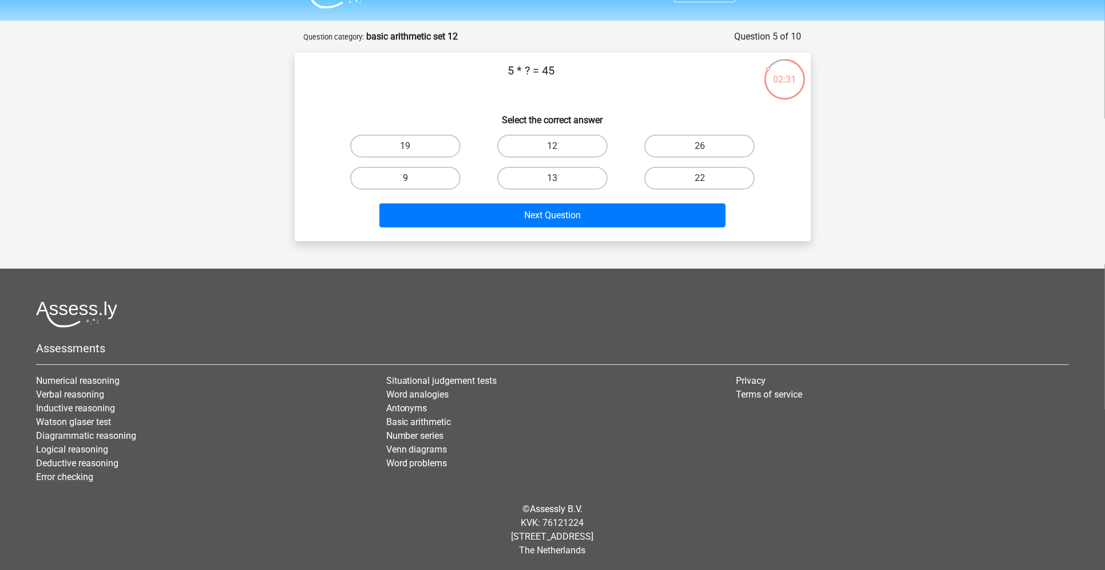
click at [456, 176] on label "9" at bounding box center [405, 178] width 110 height 23
click at [413, 178] on input "9" at bounding box center [408, 181] width 7 height 7
radio input "true"
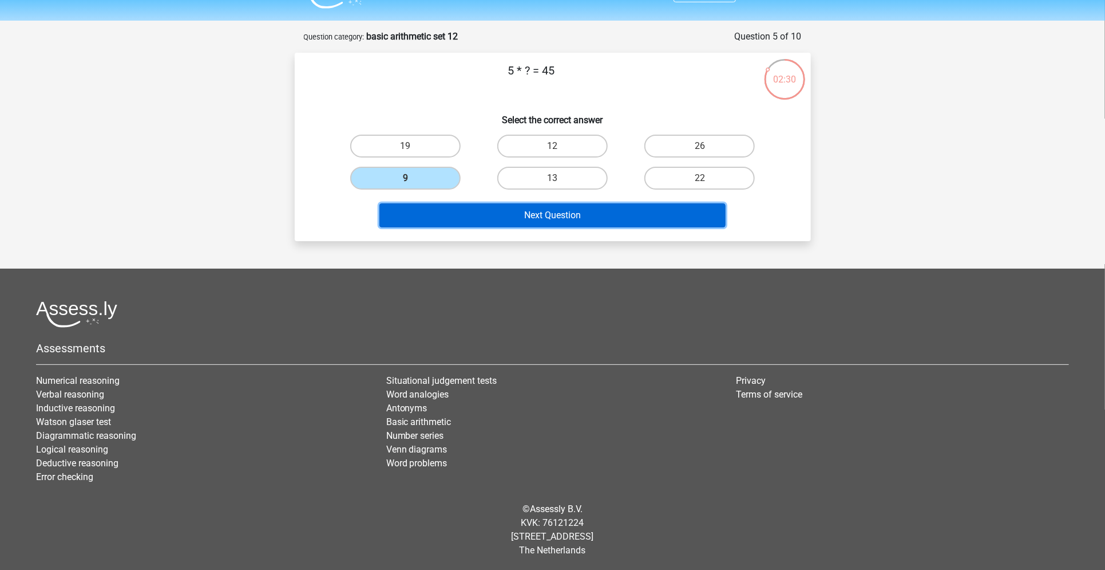
click at [464, 205] on button "Next Question" at bounding box center [553, 215] width 346 height 24
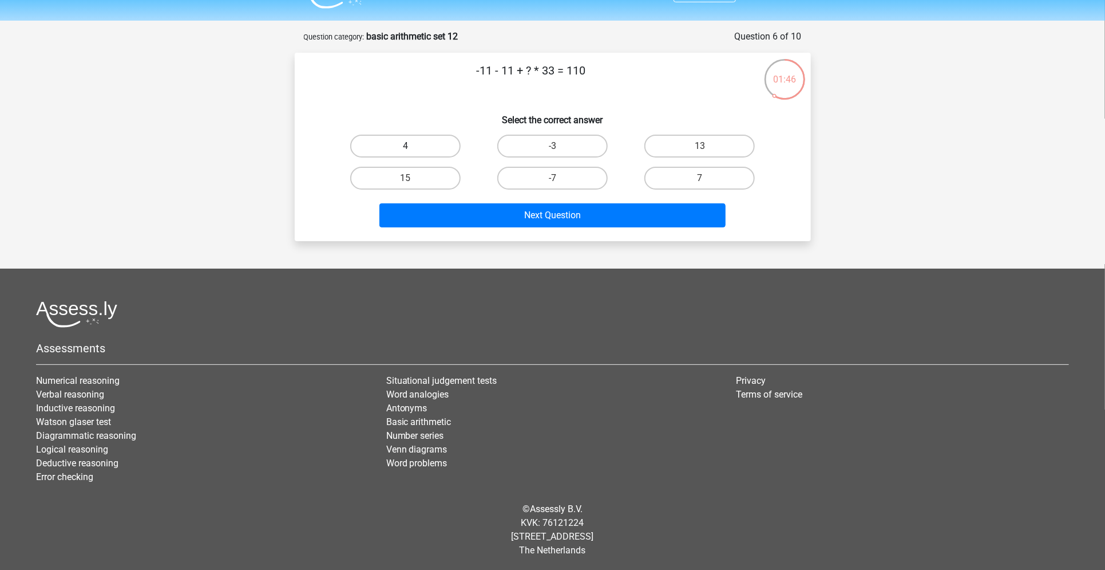
click at [429, 145] on label "4" at bounding box center [405, 146] width 110 height 23
click at [413, 146] on input "4" at bounding box center [408, 149] width 7 height 7
radio input "true"
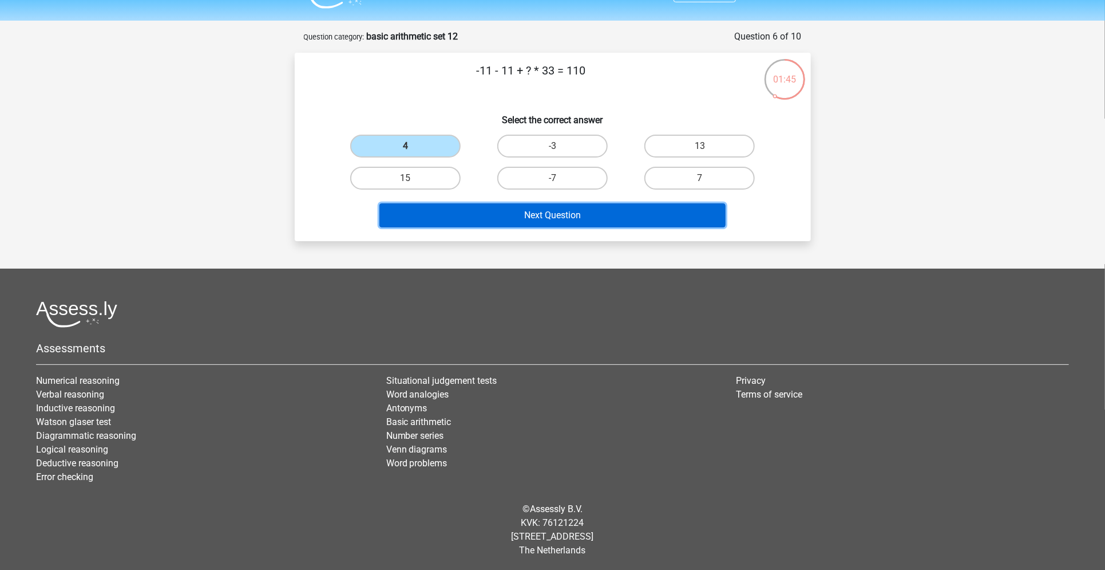
click at [454, 214] on button "Next Question" at bounding box center [553, 215] width 346 height 24
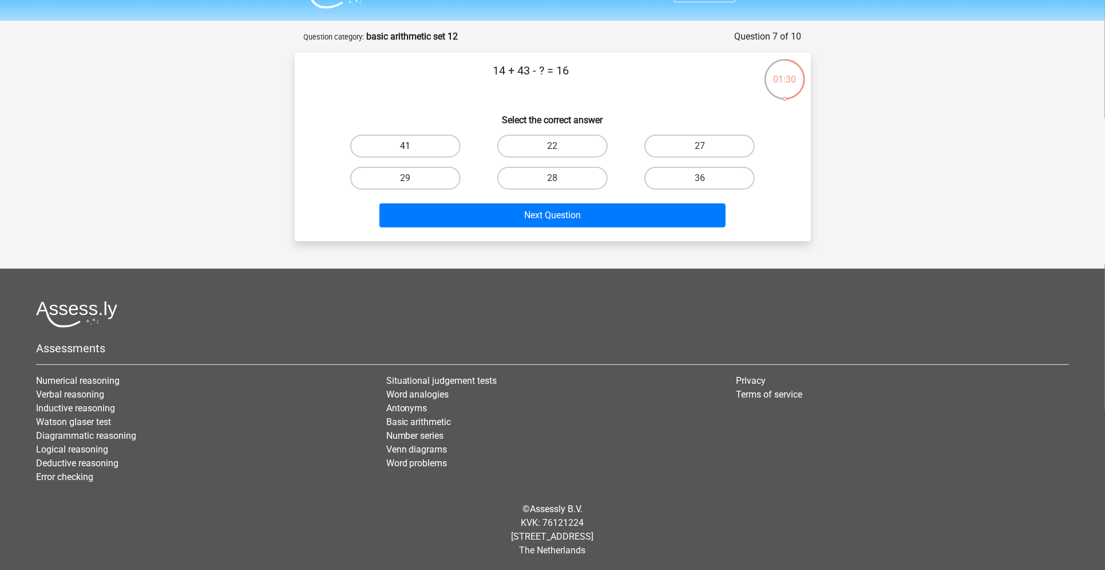
click at [432, 155] on label "41" at bounding box center [405, 146] width 110 height 23
click at [413, 153] on input "41" at bounding box center [408, 149] width 7 height 7
radio input "true"
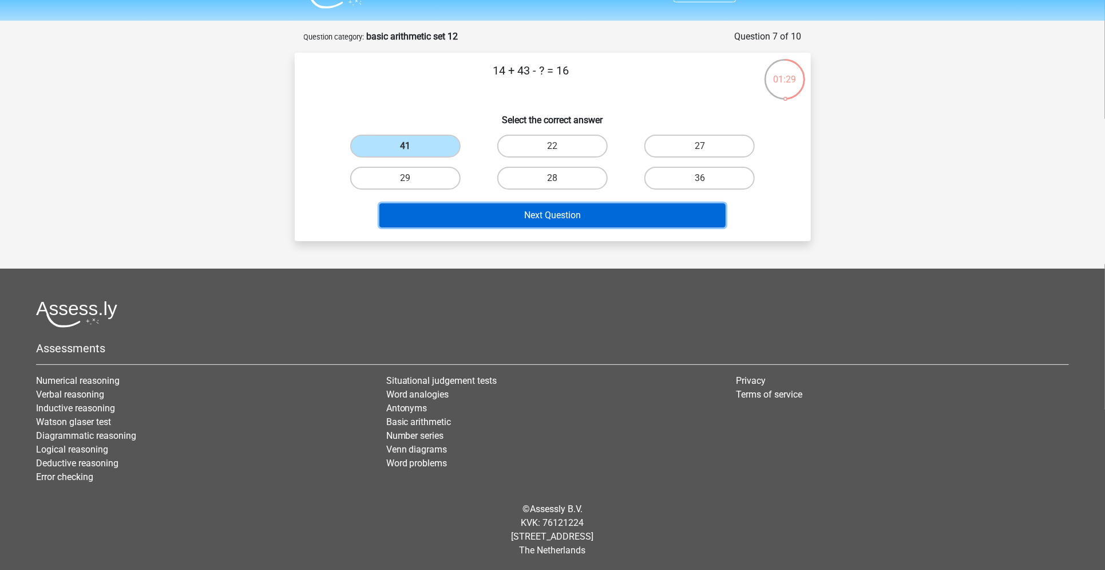
click at [469, 215] on button "Next Question" at bounding box center [553, 215] width 346 height 24
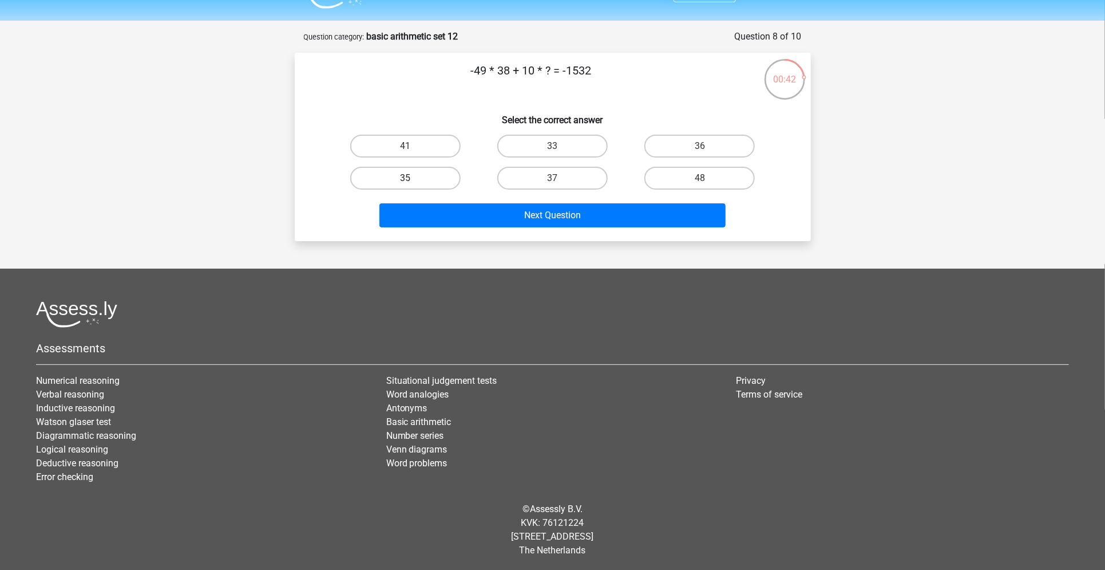
click at [418, 183] on label "35" at bounding box center [405, 178] width 110 height 23
click at [413, 183] on input "35" at bounding box center [408, 181] width 7 height 7
radio input "true"
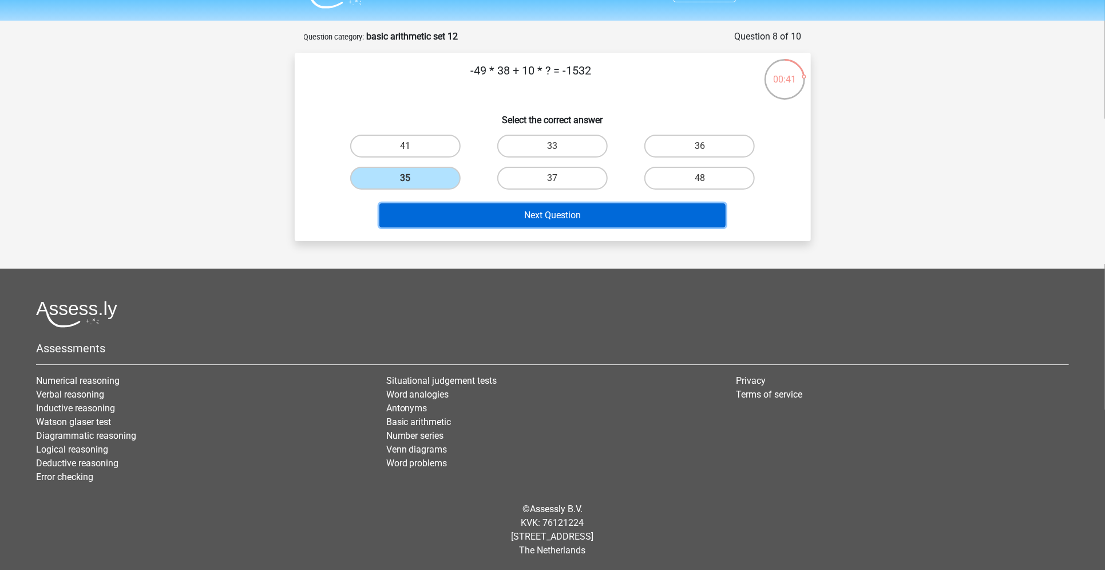
click at [498, 210] on button "Next Question" at bounding box center [553, 215] width 346 height 24
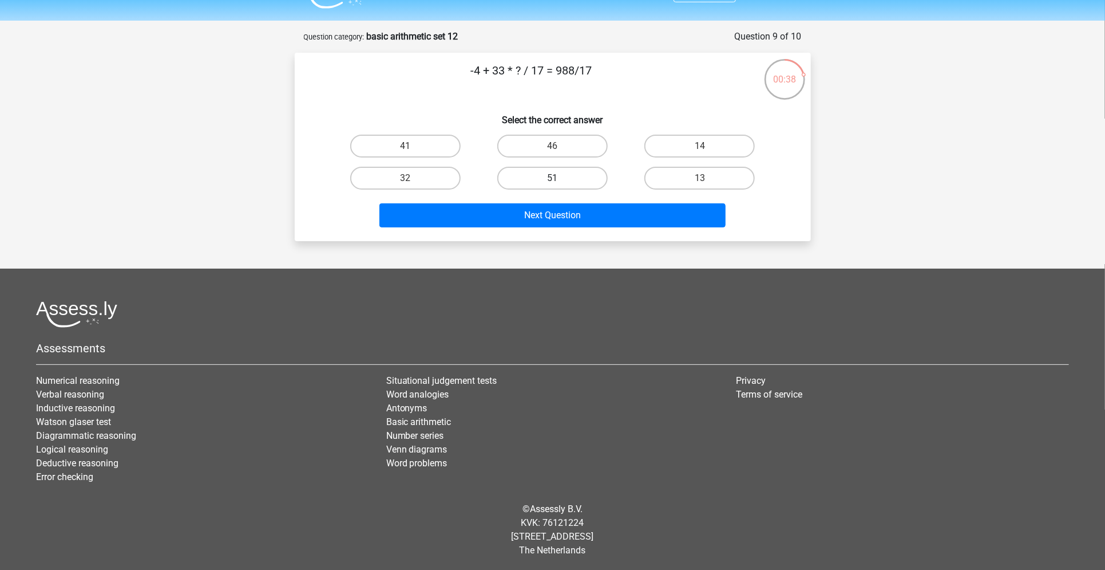
drag, startPoint x: 539, startPoint y: 172, endPoint x: 552, endPoint y: 181, distance: 15.7
click at [552, 181] on label "51" at bounding box center [552, 178] width 110 height 23
click at [552, 181] on input "51" at bounding box center [555, 181] width 7 height 7
radio input "true"
click at [552, 181] on label "51" at bounding box center [552, 178] width 110 height 23
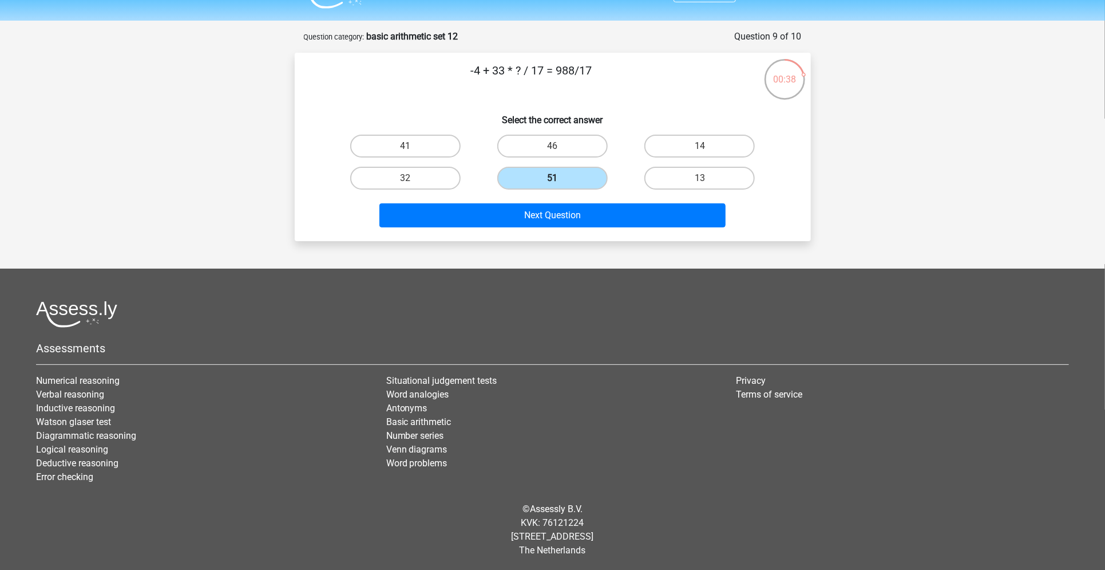
click at [552, 181] on input "51" at bounding box center [555, 181] width 7 height 7
click at [535, 229] on div "Next Question" at bounding box center [553, 217] width 442 height 29
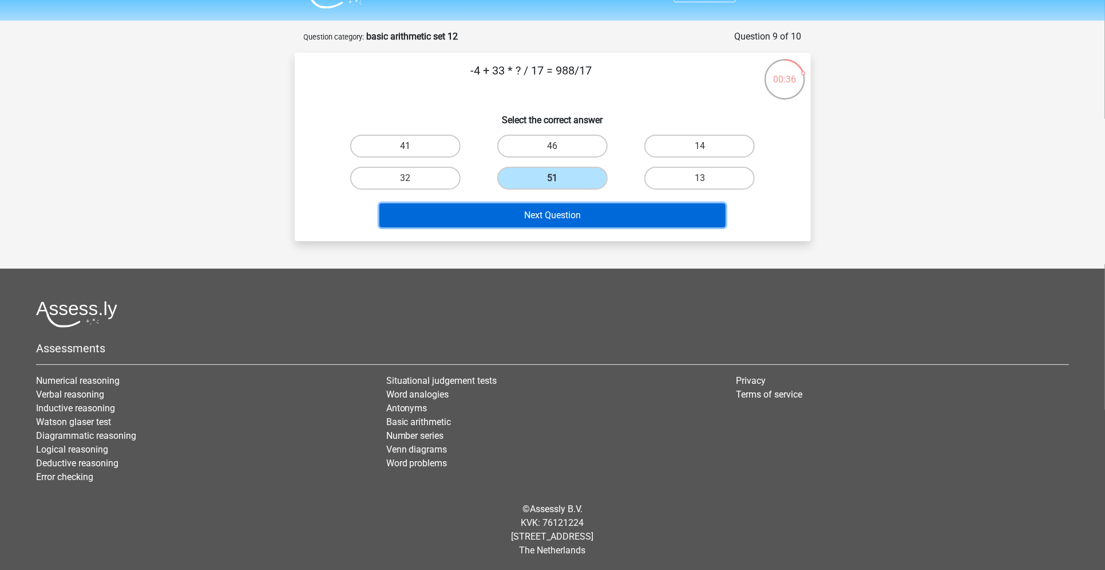
click at [556, 216] on button "Next Question" at bounding box center [553, 215] width 346 height 24
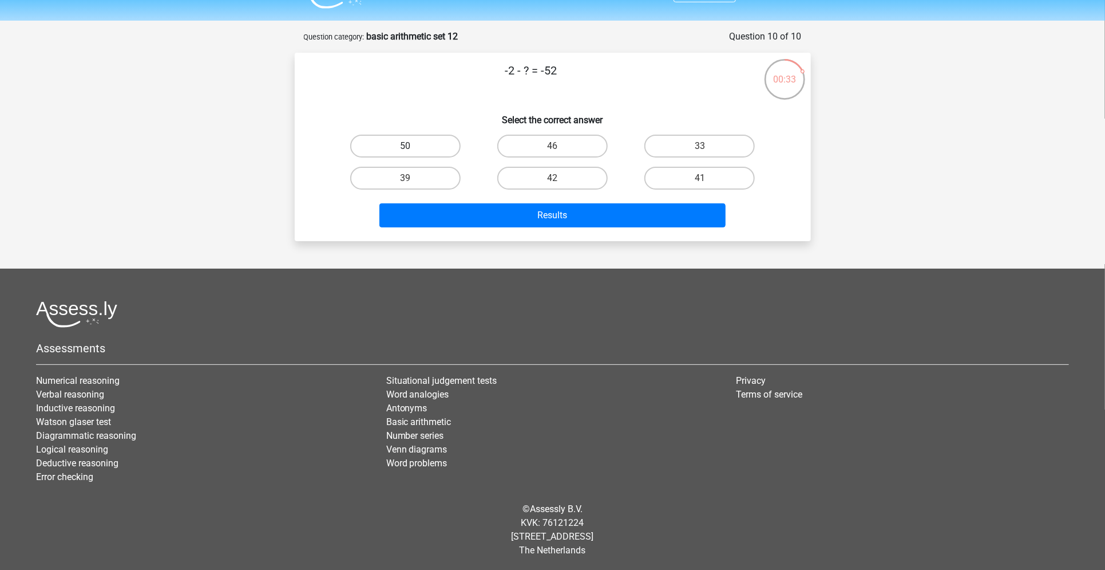
click at [410, 154] on label "50" at bounding box center [405, 146] width 110 height 23
click at [410, 153] on input "50" at bounding box center [408, 149] width 7 height 7
radio input "true"
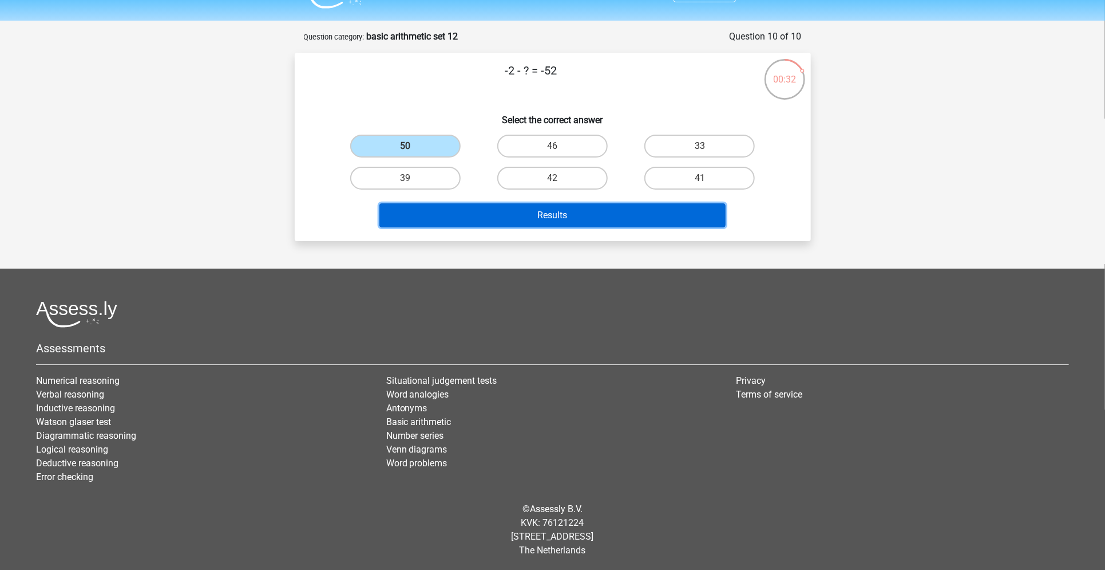
click at [463, 212] on button "Results" at bounding box center [553, 215] width 346 height 24
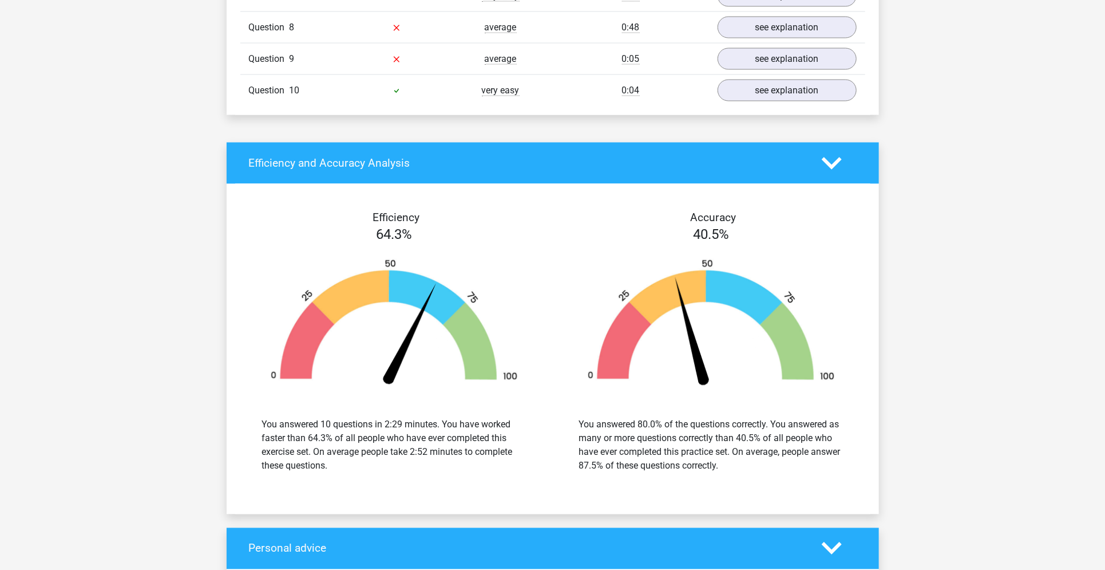
scroll to position [1177, 0]
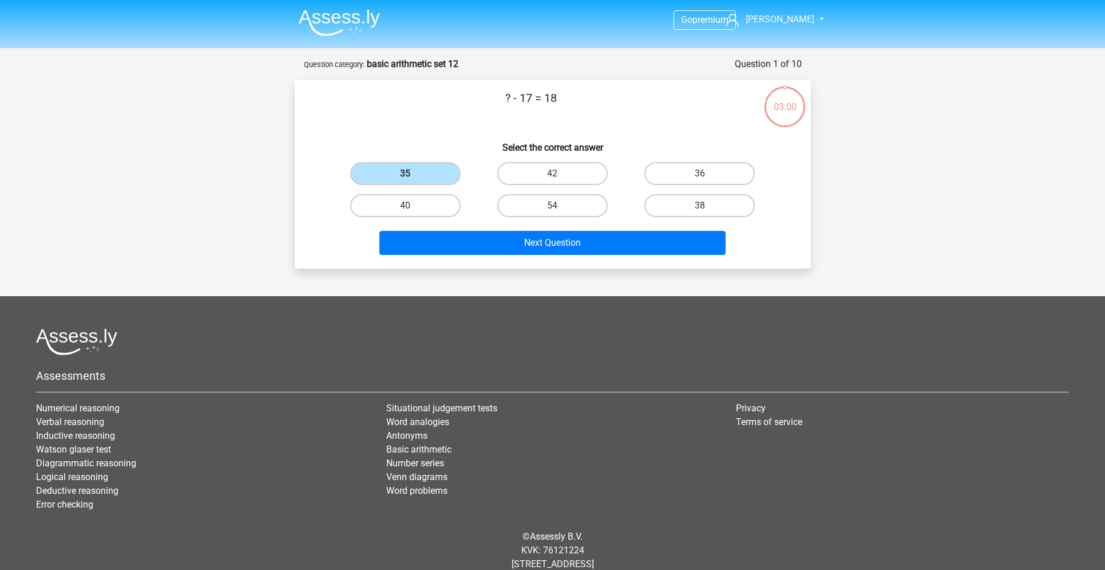
scroll to position [27, 0]
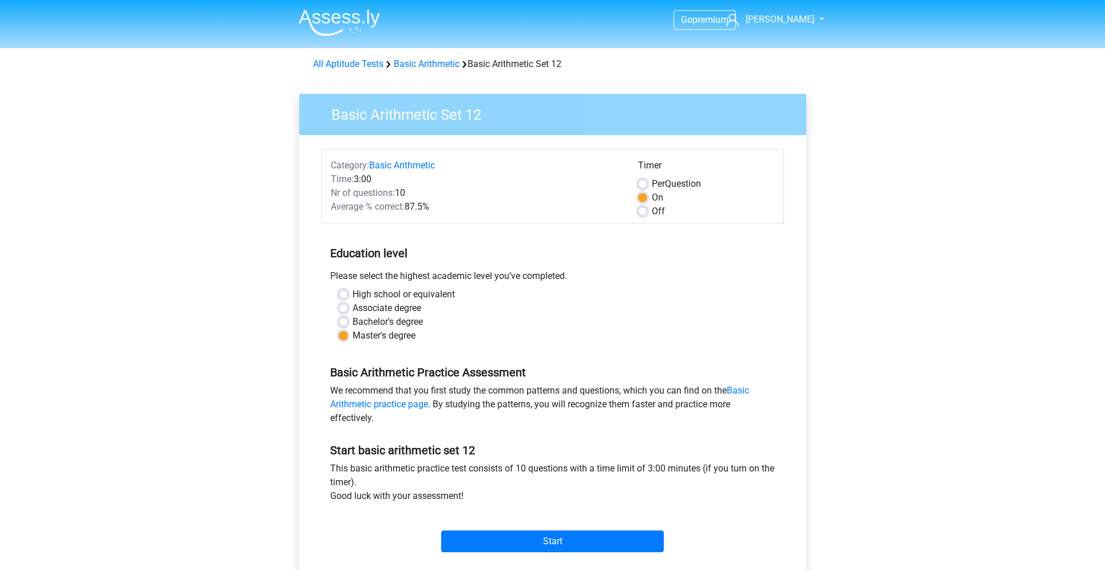
scroll to position [327, 0]
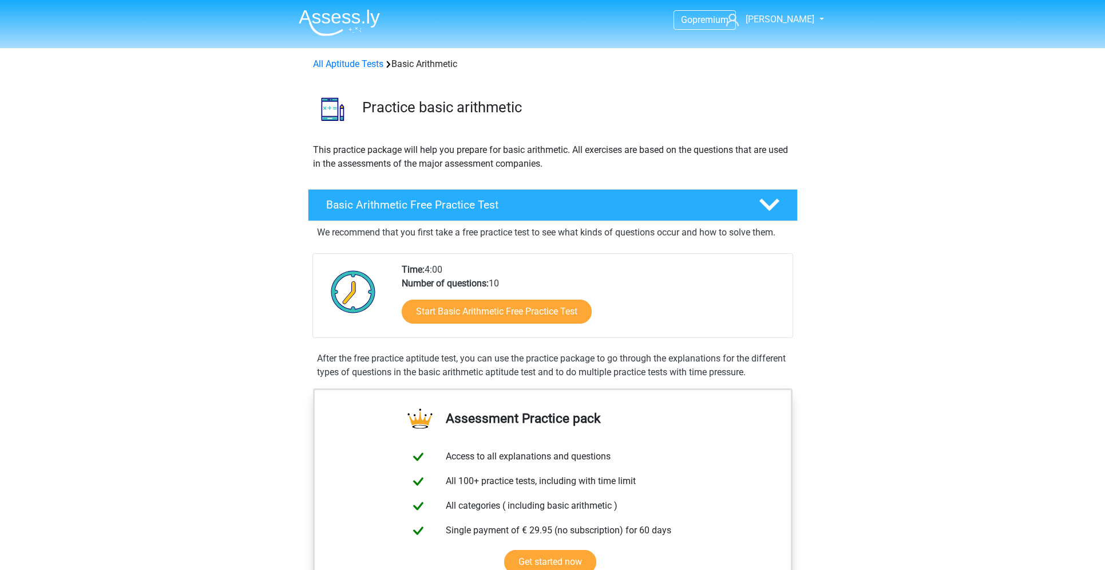
scroll to position [850, 0]
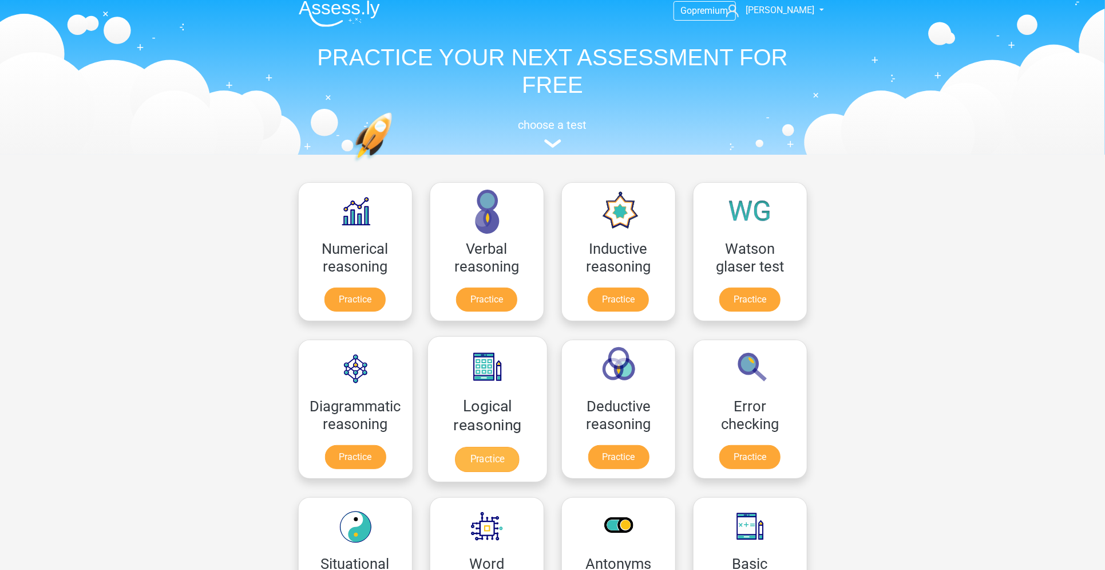
scroll to position [9, 0]
click at [361, 290] on link "Practice" at bounding box center [355, 302] width 64 height 25
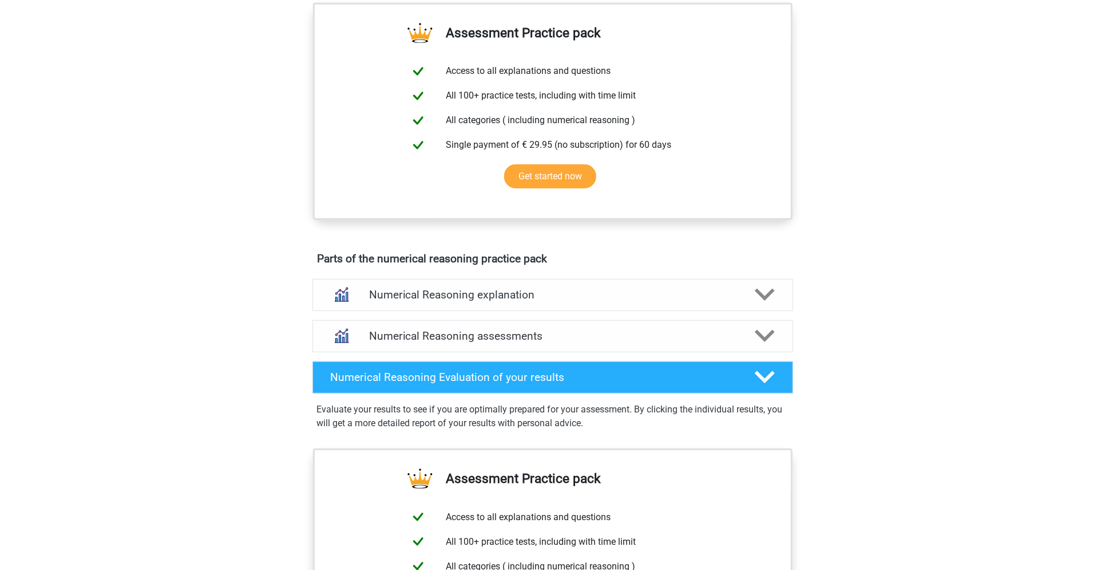
scroll to position [415, 0]
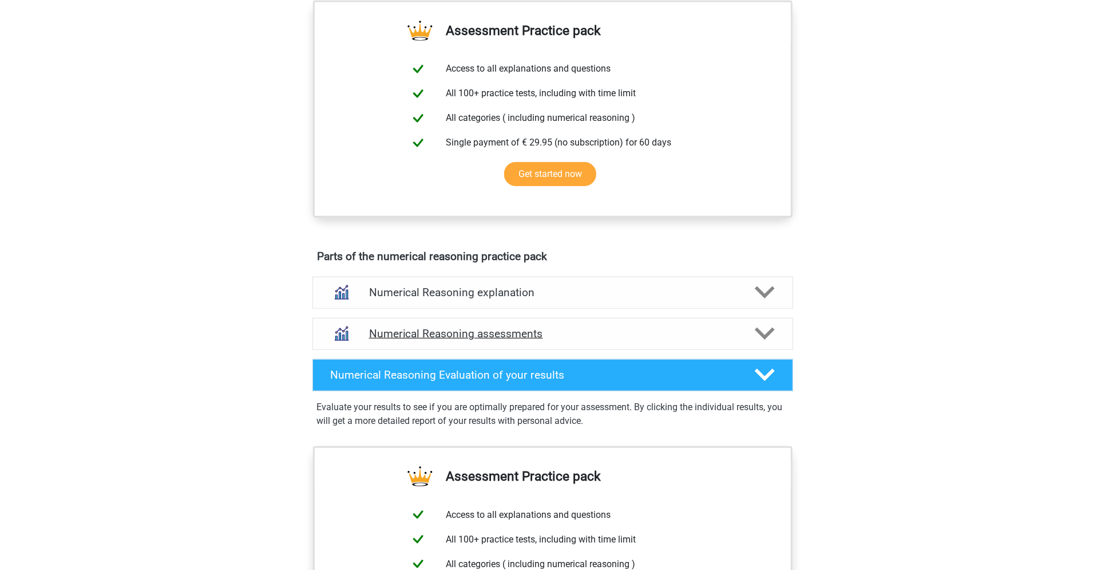
click at [630, 350] on div "Numerical Reasoning assessments" at bounding box center [553, 334] width 481 height 32
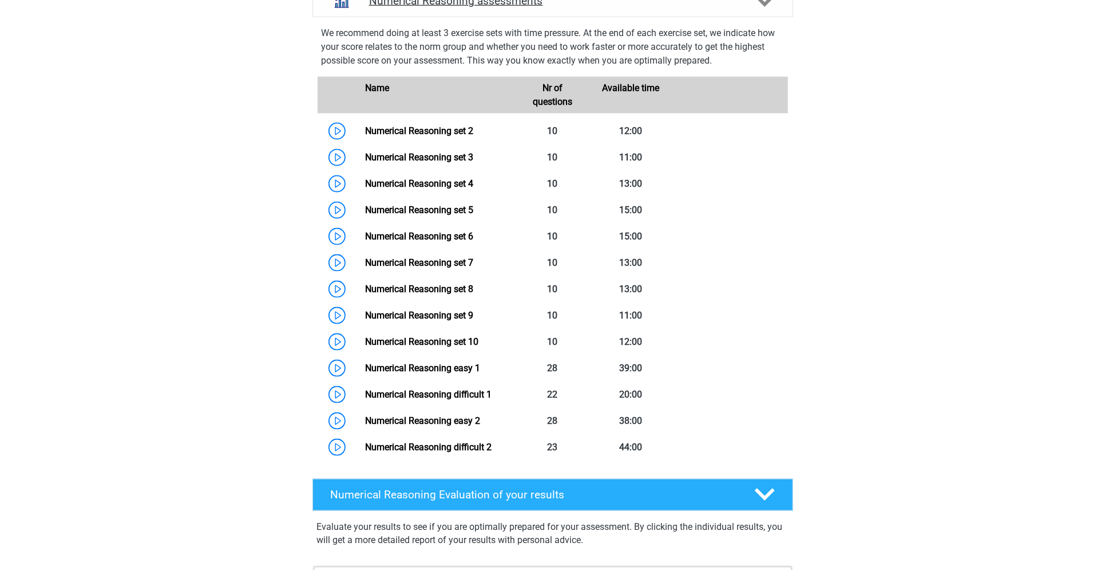
scroll to position [749, 0]
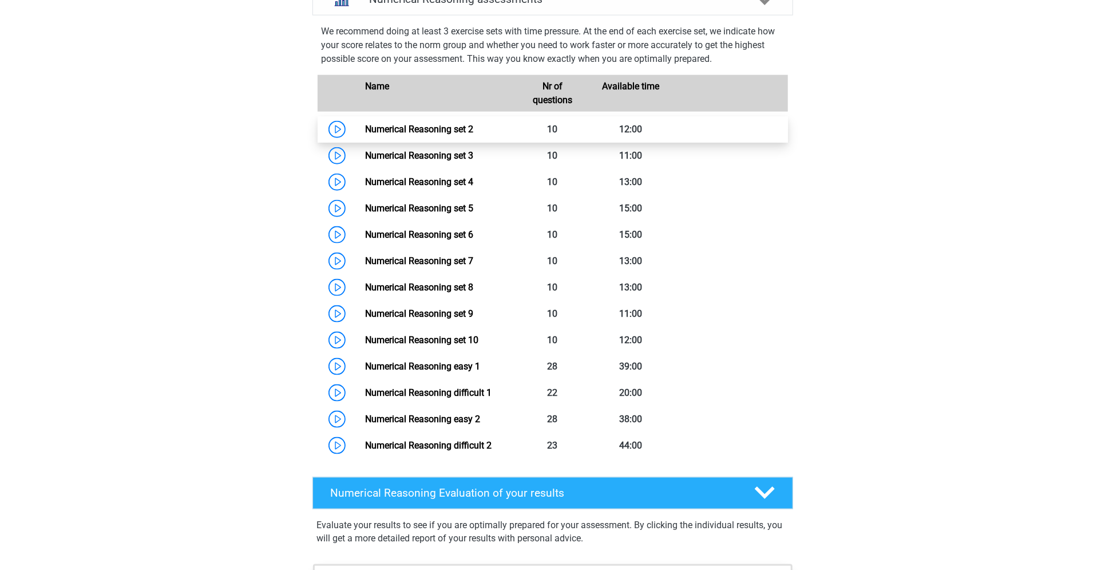
click at [473, 135] on link "Numerical Reasoning set 2" at bounding box center [419, 129] width 108 height 11
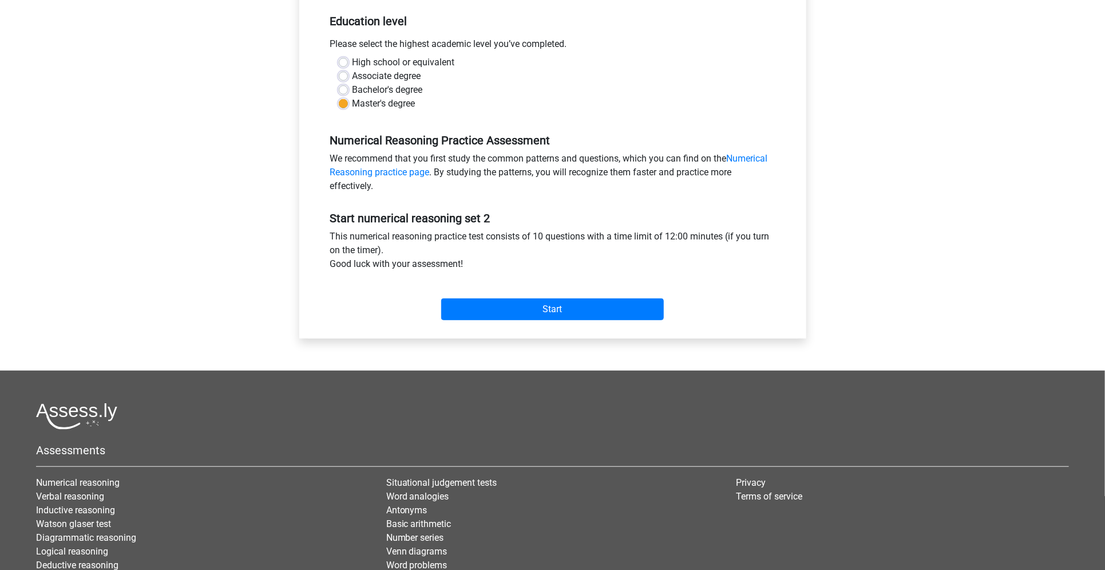
scroll to position [240, 0]
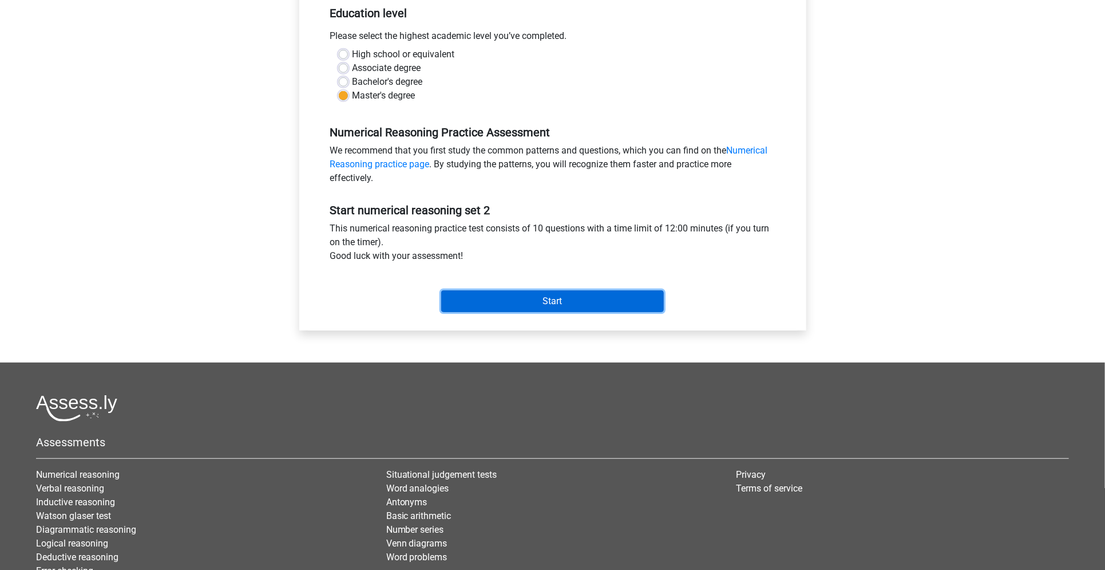
click at [550, 306] on input "Start" at bounding box center [552, 301] width 223 height 22
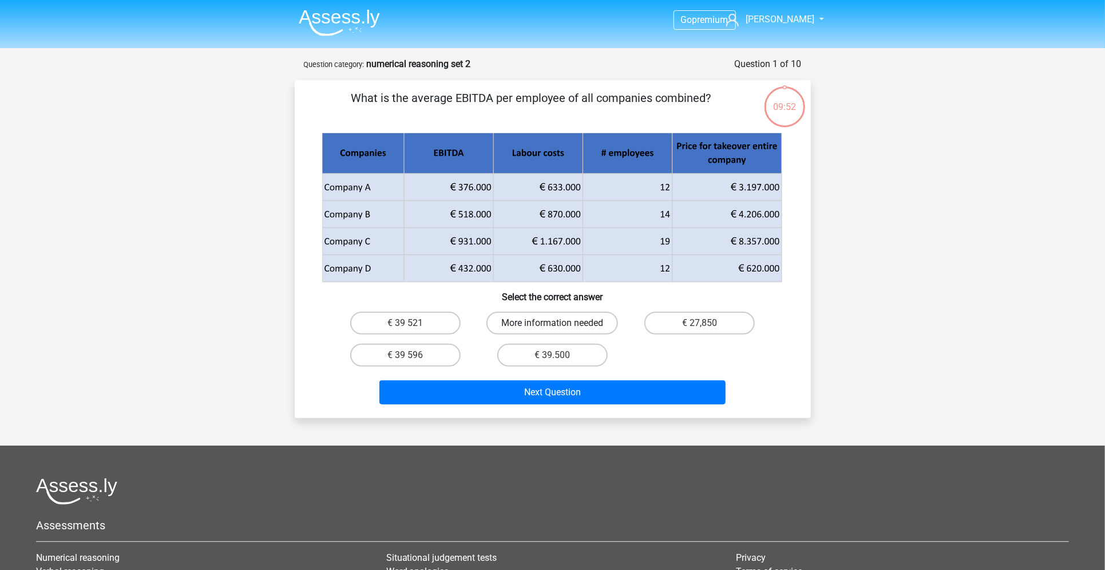
click at [574, 328] on label "More information needed" at bounding box center [553, 322] width 132 height 23
click at [560, 328] on input "More information needed" at bounding box center [555, 326] width 7 height 7
radio input "true"
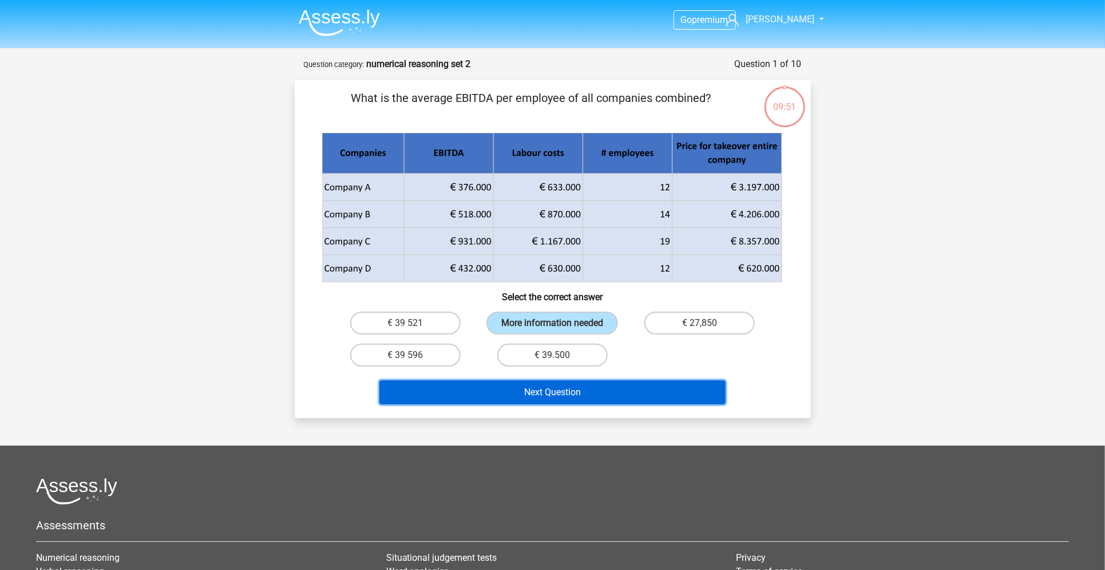
click at [558, 391] on button "Next Question" at bounding box center [553, 392] width 346 height 24
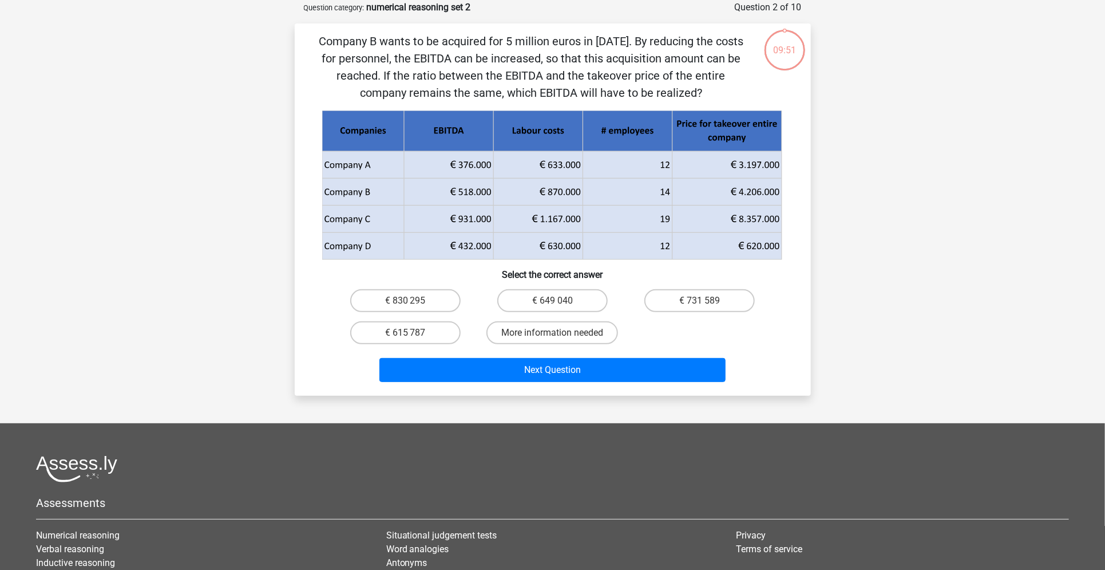
scroll to position [57, 0]
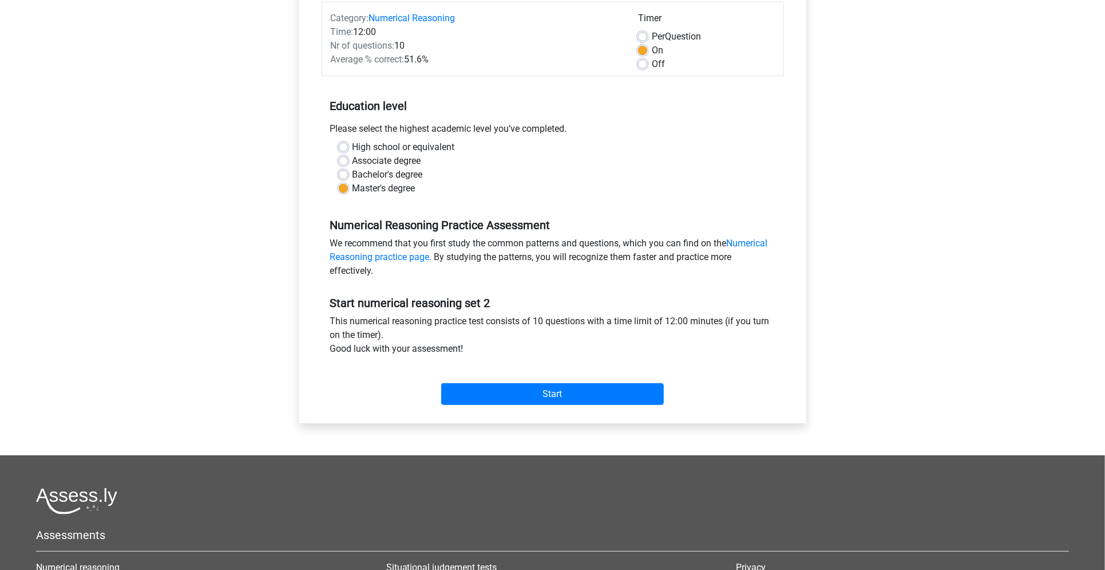
scroll to position [148, 0]
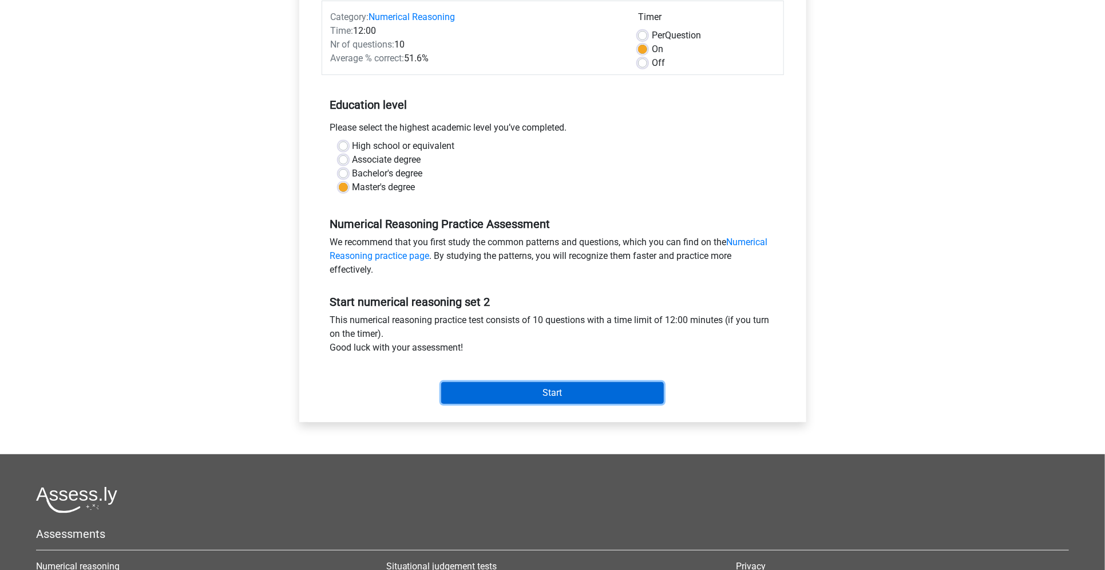
click at [513, 390] on input "Start" at bounding box center [552, 393] width 223 height 22
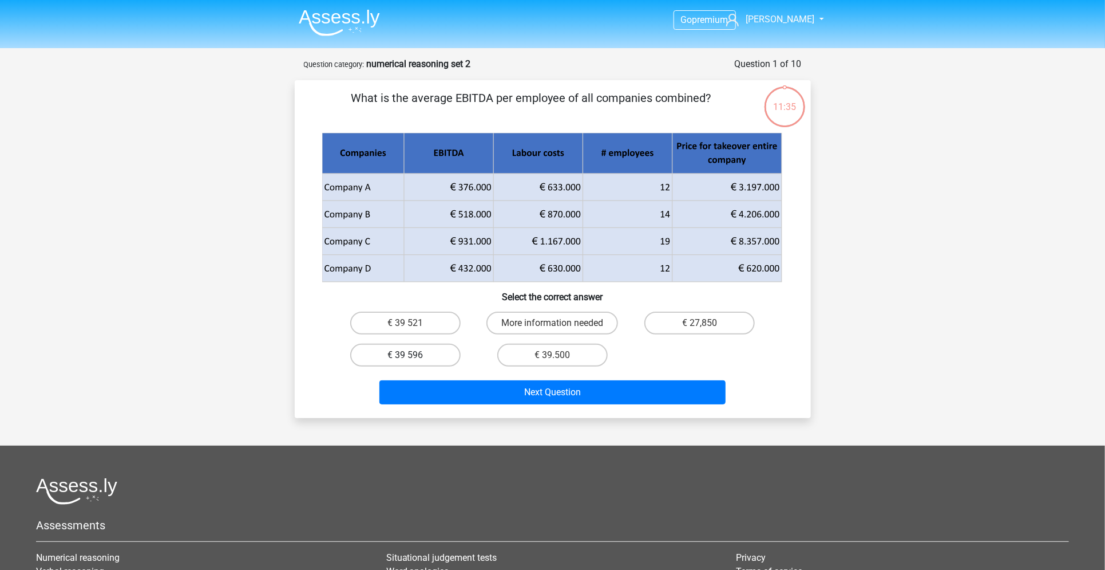
click at [411, 352] on label "€ 39 596" at bounding box center [405, 354] width 110 height 23
click at [411, 355] on input "€ 39 596" at bounding box center [408, 358] width 7 height 7
radio input "true"
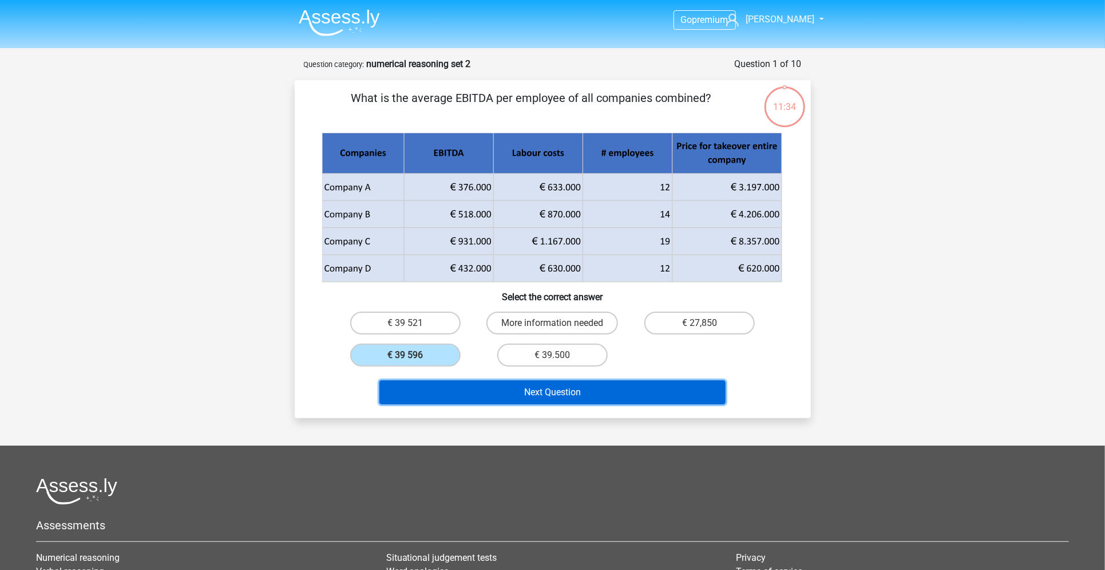
click at [432, 383] on button "Next Question" at bounding box center [553, 392] width 346 height 24
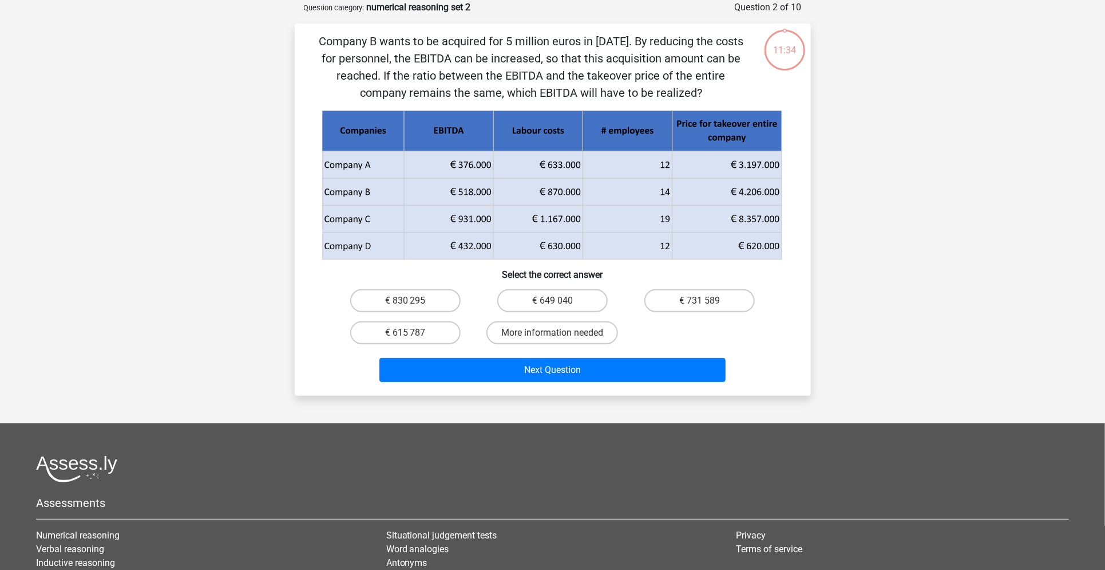
scroll to position [57, 0]
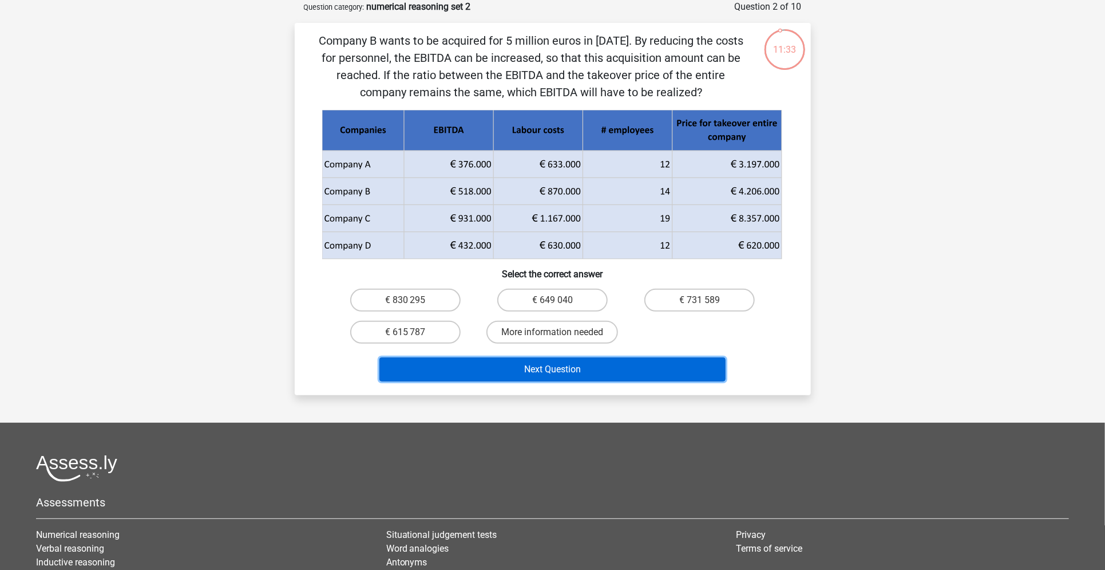
click at [509, 361] on button "Next Question" at bounding box center [553, 369] width 346 height 24
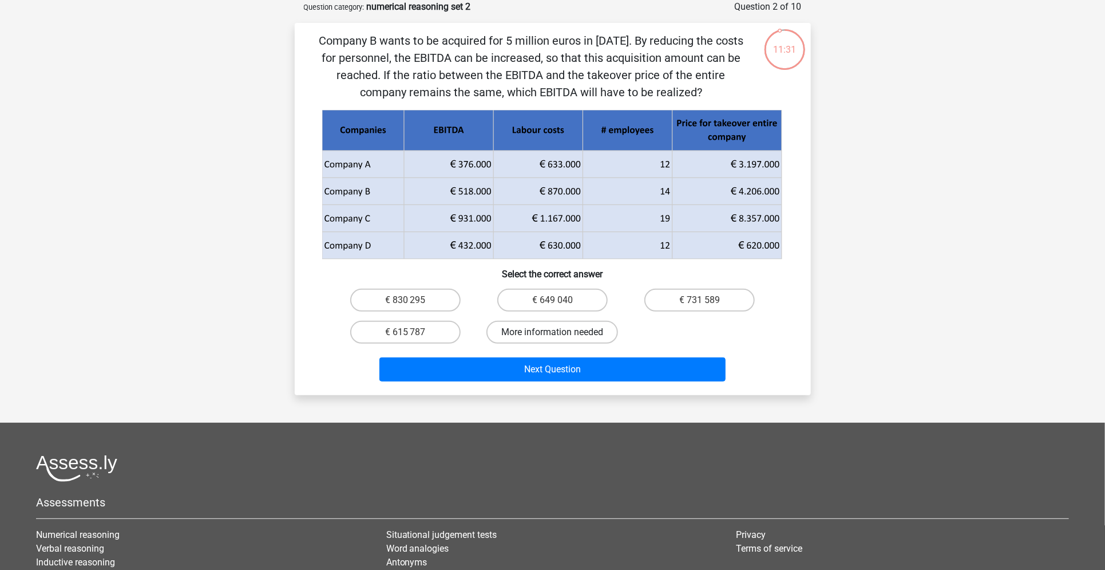
click at [526, 342] on label "More information needed" at bounding box center [553, 332] width 132 height 23
click at [552, 339] on input "More information needed" at bounding box center [555, 335] width 7 height 7
radio input "true"
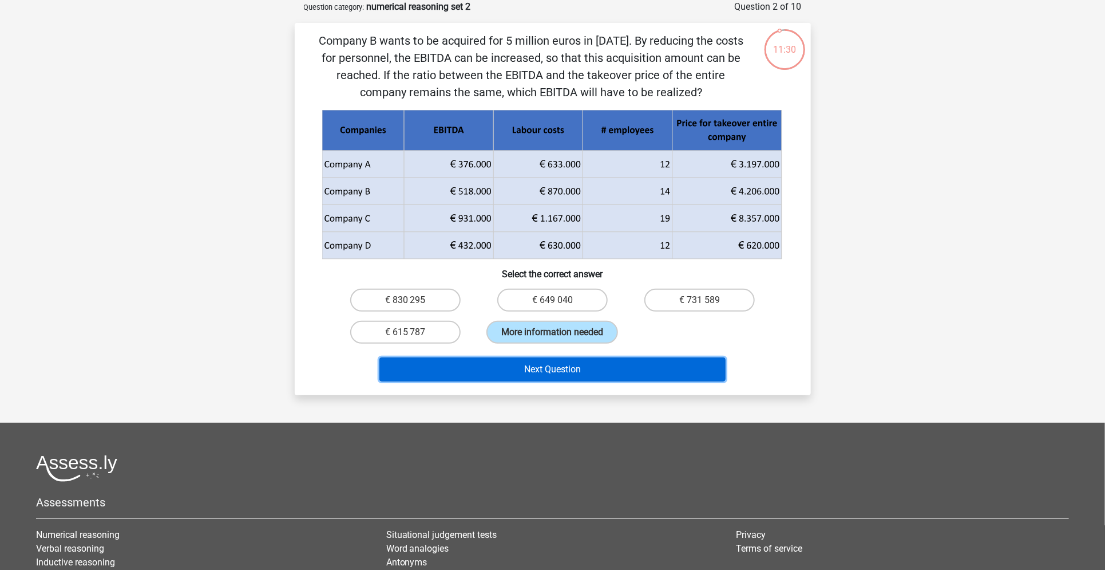
click at [517, 361] on button "Next Question" at bounding box center [553, 369] width 346 height 24
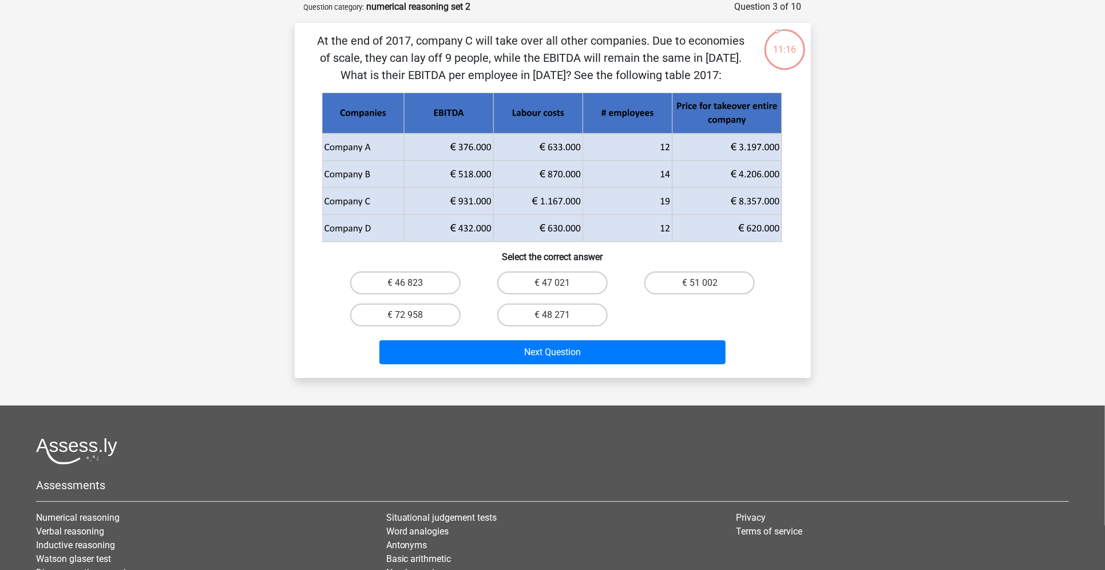
scroll to position [0, 0]
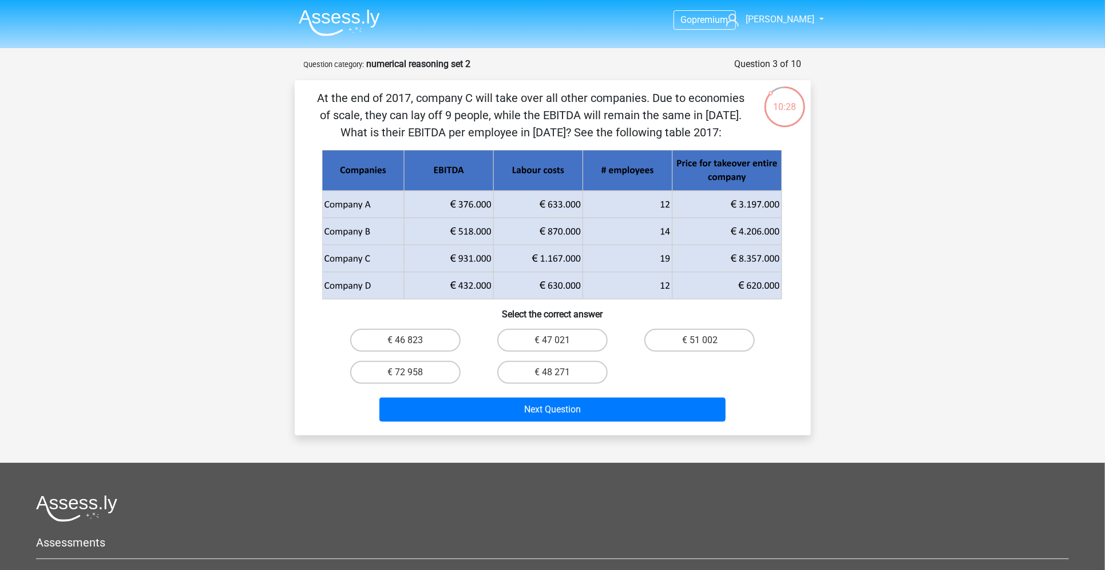
click at [567, 358] on div "€ 48 271" at bounding box center [552, 372] width 147 height 32
click at [561, 367] on label "€ 48 271" at bounding box center [552, 372] width 110 height 23
click at [560, 372] on input "€ 48 271" at bounding box center [555, 375] width 7 height 7
radio input "true"
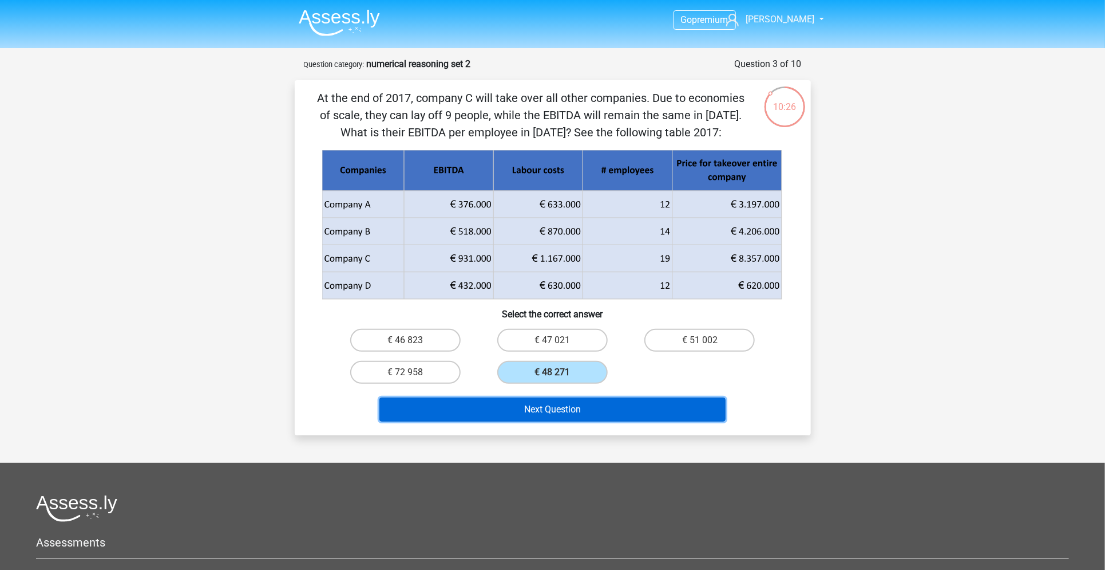
click at [554, 406] on button "Next Question" at bounding box center [553, 409] width 346 height 24
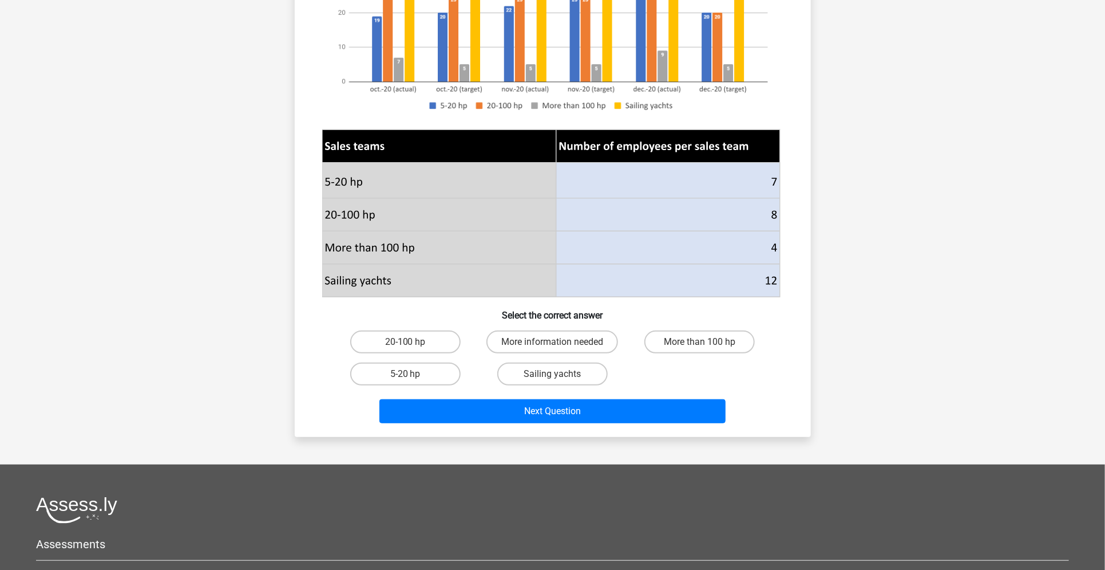
scroll to position [259, 0]
click at [546, 377] on label "Sailing yachts" at bounding box center [552, 373] width 110 height 23
click at [552, 377] on input "Sailing yachts" at bounding box center [555, 376] width 7 height 7
radio input "true"
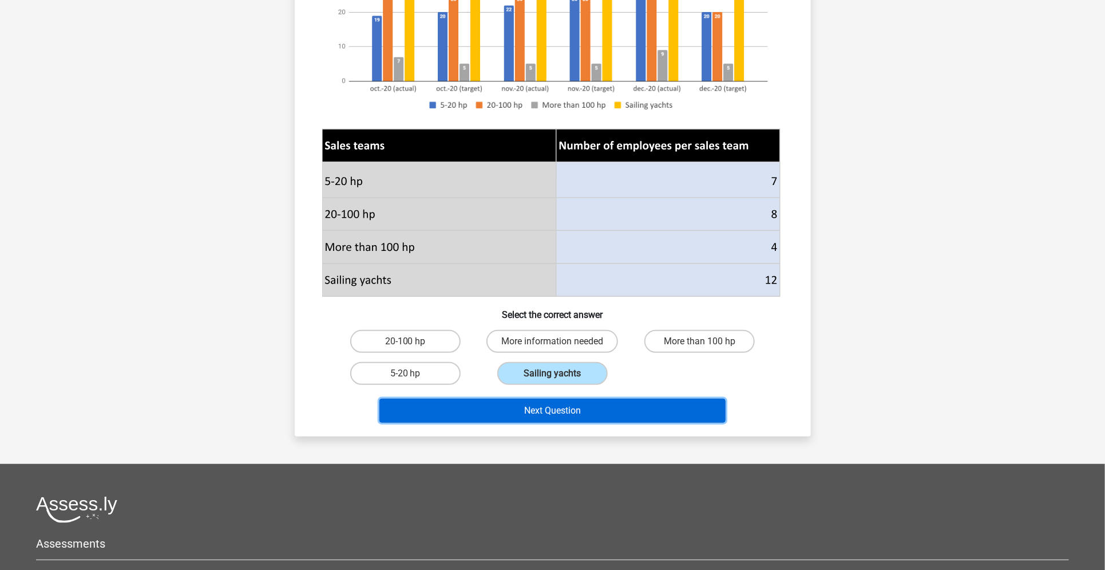
click at [538, 403] on button "Next Question" at bounding box center [553, 410] width 346 height 24
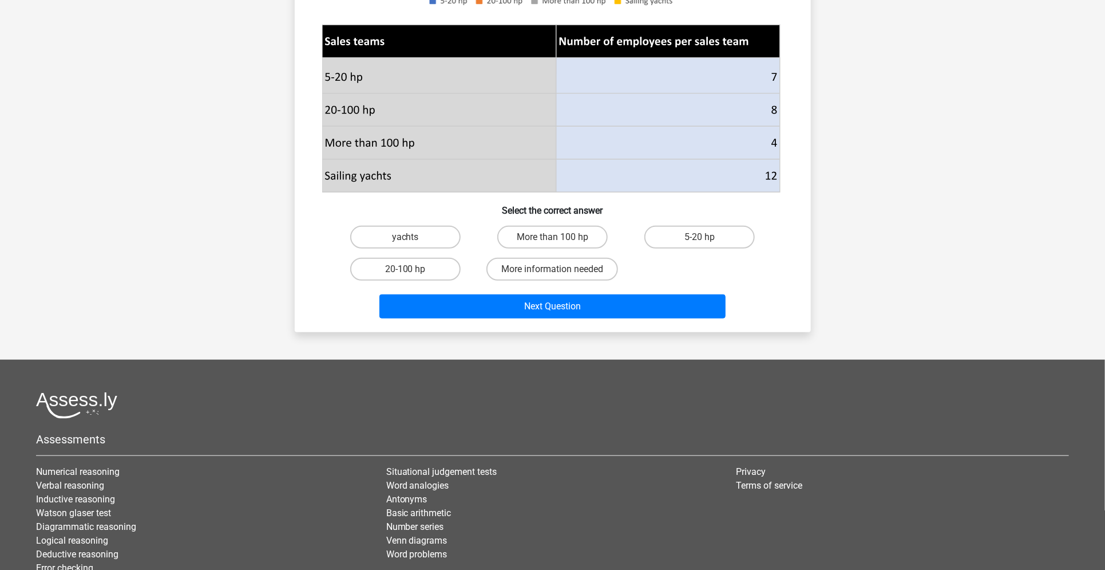
scroll to position [366, 0]
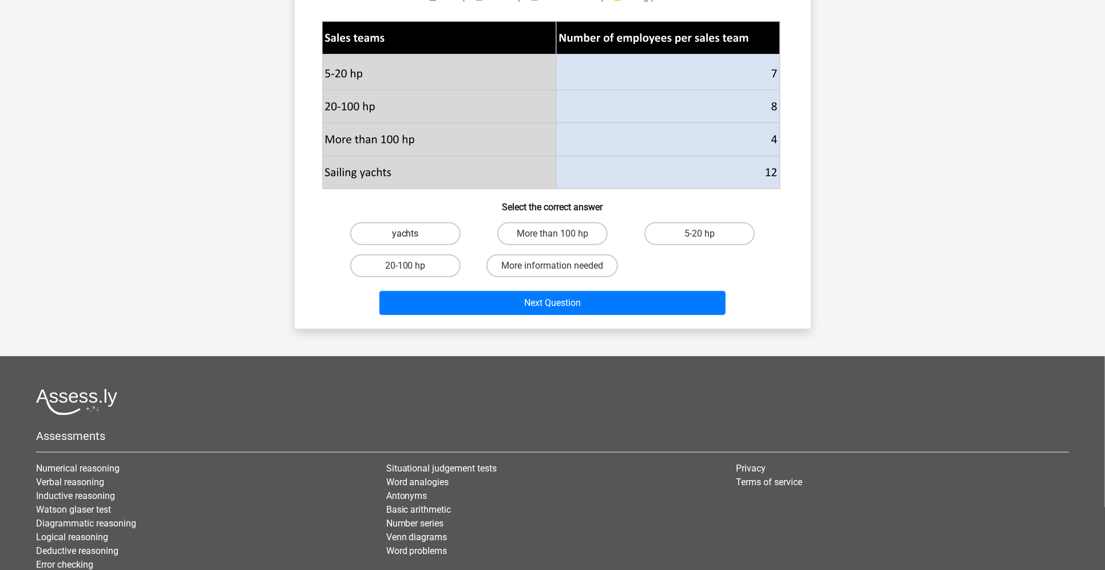
click at [439, 238] on label "yachts" at bounding box center [405, 233] width 110 height 23
click at [413, 238] on input "yachts" at bounding box center [408, 237] width 7 height 7
radio input "true"
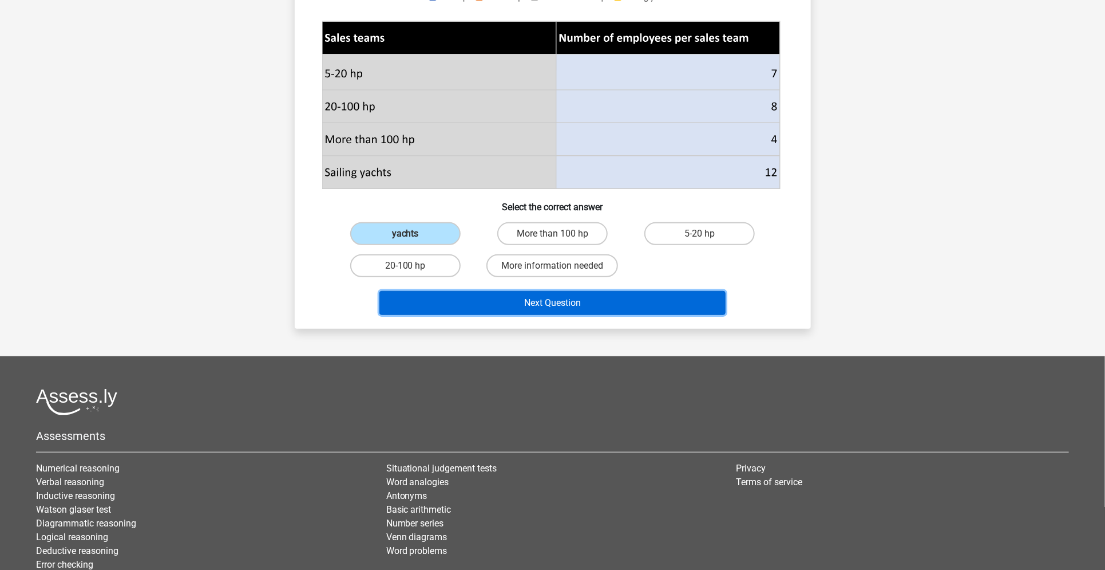
click at [540, 306] on button "Next Question" at bounding box center [553, 303] width 346 height 24
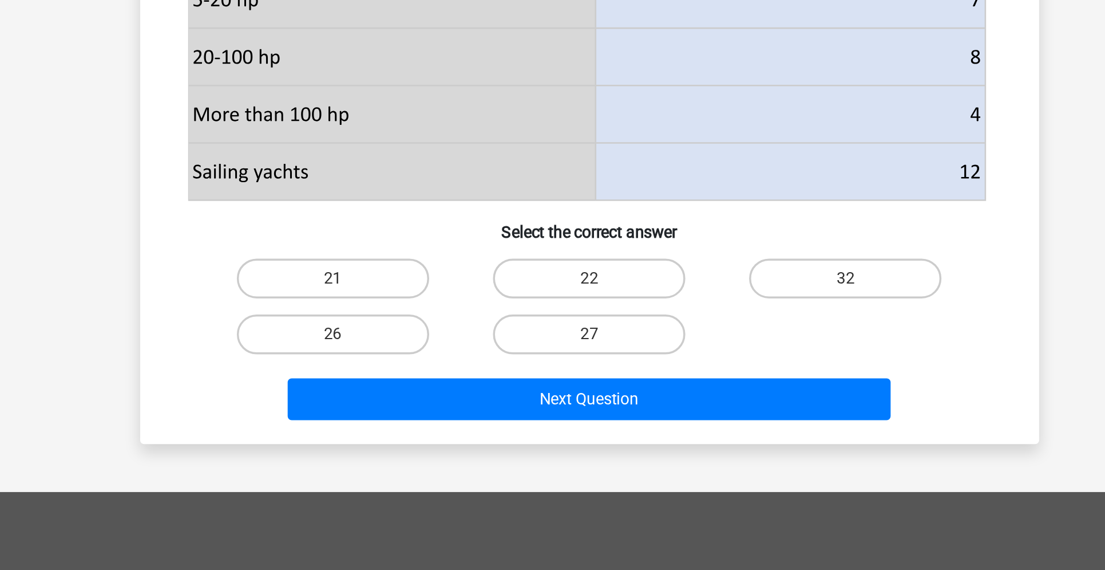
scroll to position [248, 0]
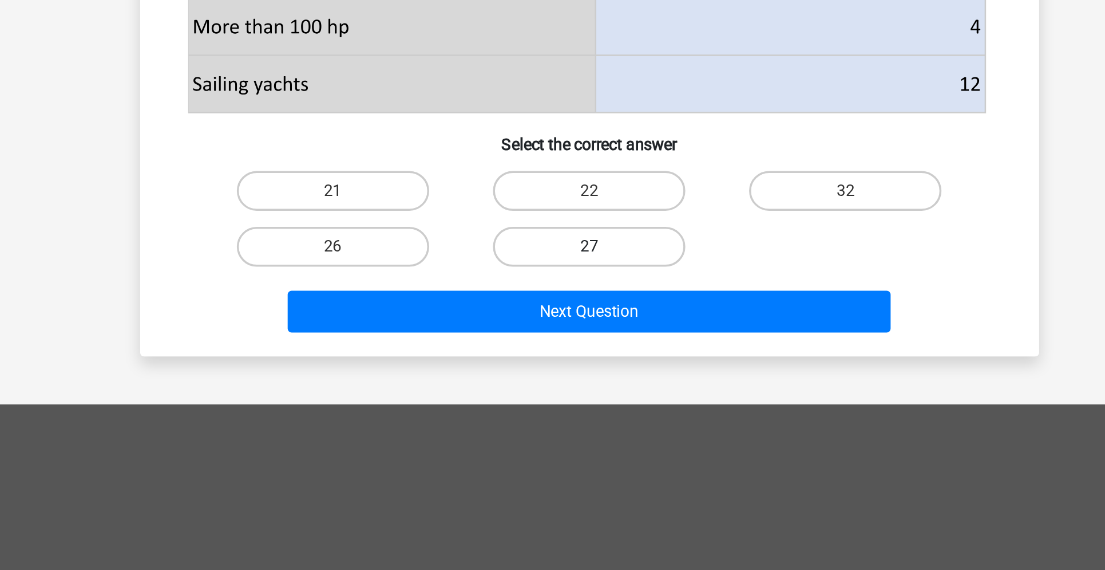
click at [541, 378] on label "27" at bounding box center [552, 384] width 110 height 23
click at [552, 384] on input "27" at bounding box center [555, 387] width 7 height 7
radio input "true"
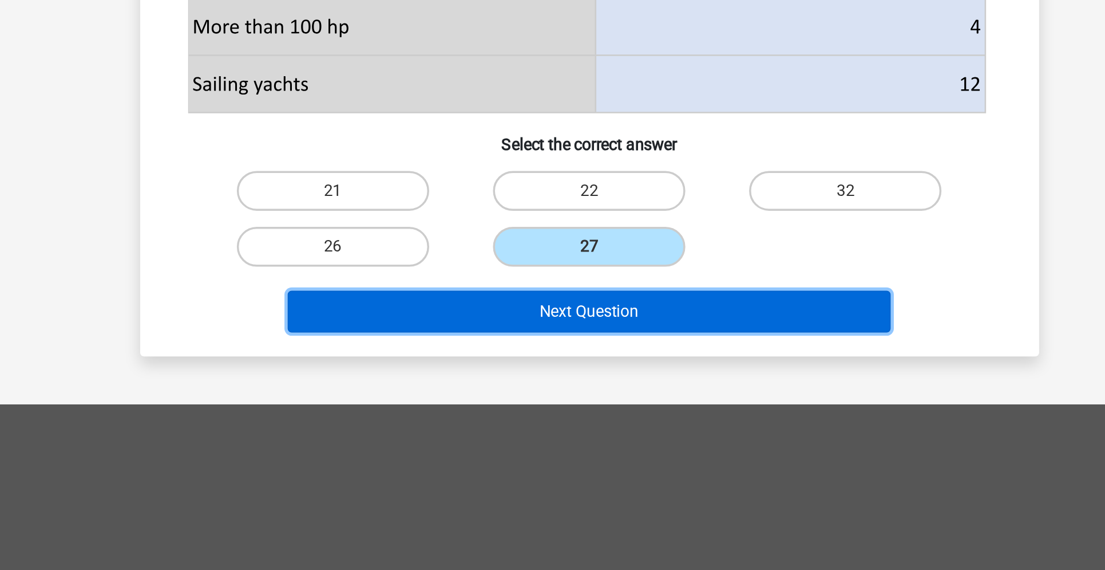
click at [531, 418] on button "Next Question" at bounding box center [553, 421] width 346 height 24
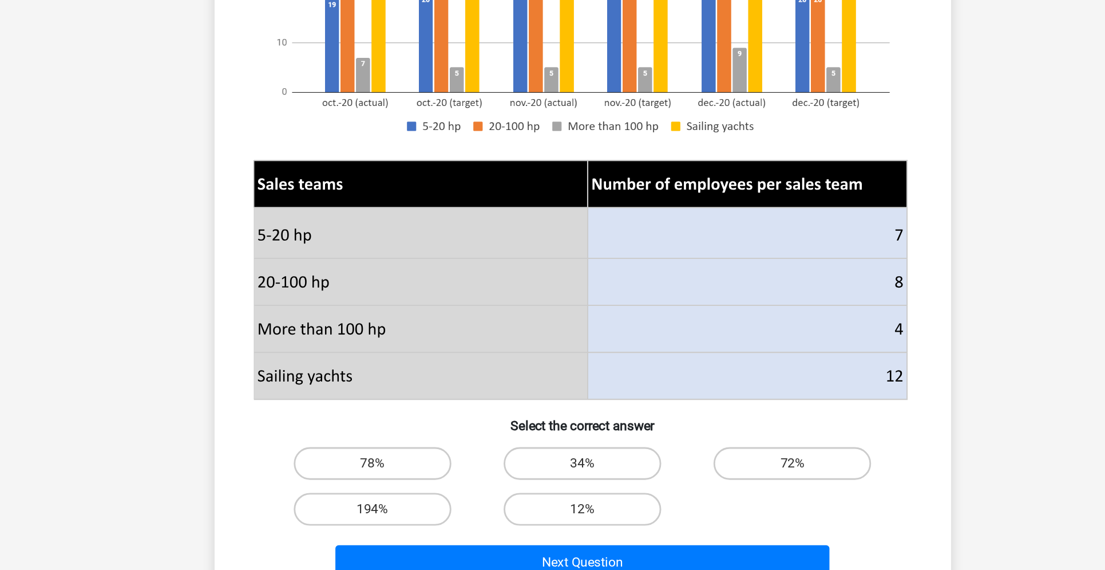
scroll to position [140, 0]
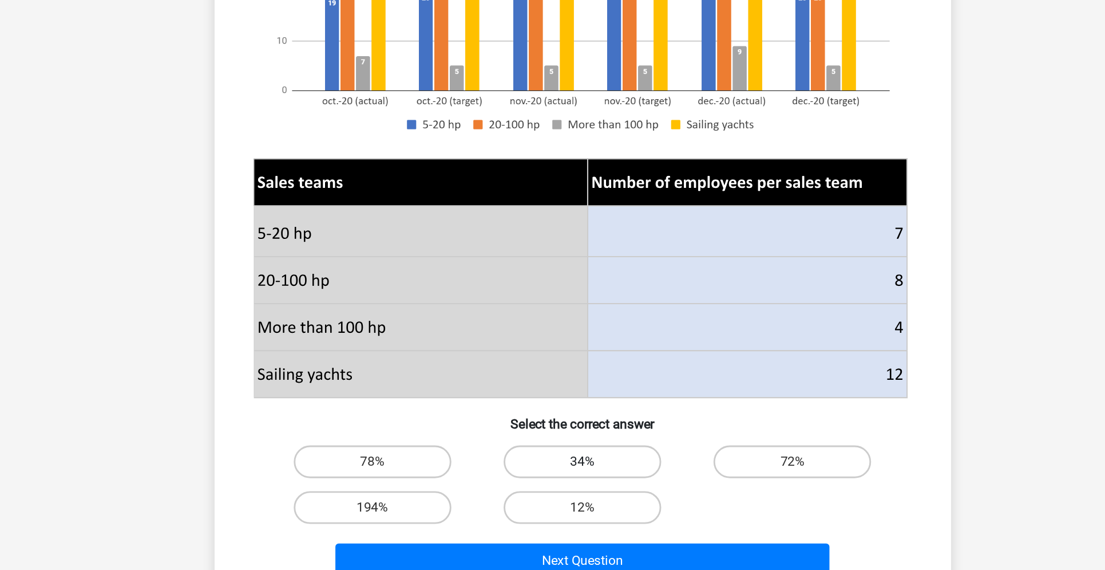
click at [536, 501] on label "34%" at bounding box center [552, 494] width 110 height 23
click at [552, 501] on input "34%" at bounding box center [555, 497] width 7 height 7
radio input "true"
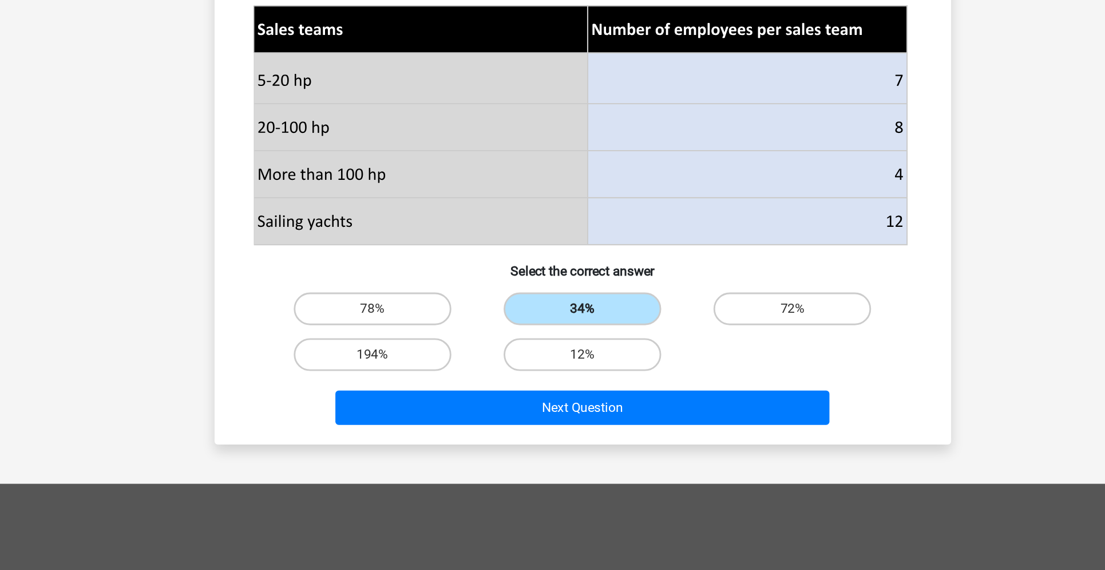
scroll to position [257, 0]
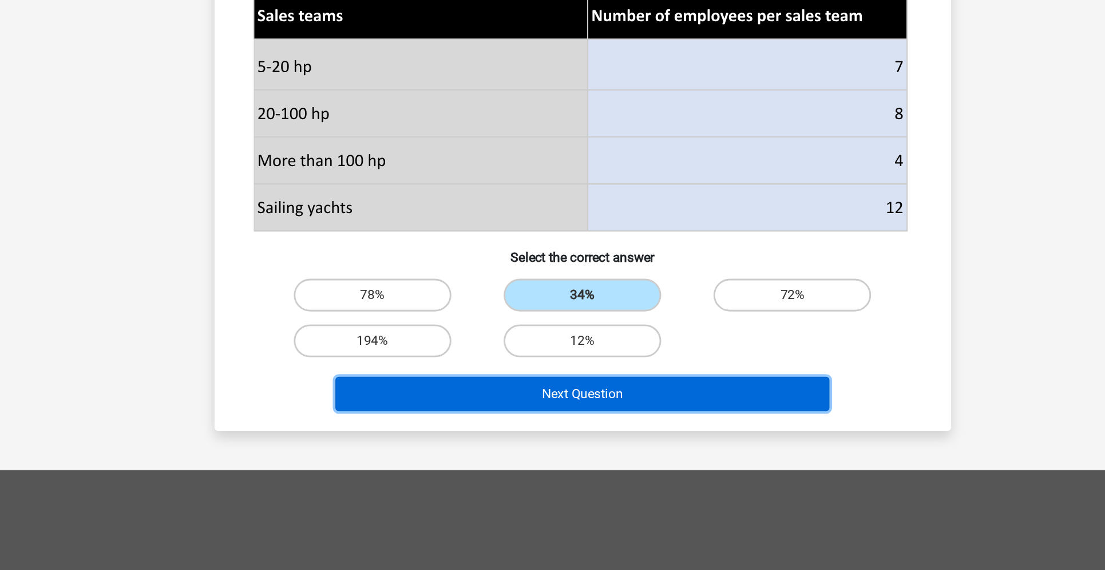
click at [556, 456] on button "Next Question" at bounding box center [553, 446] width 346 height 24
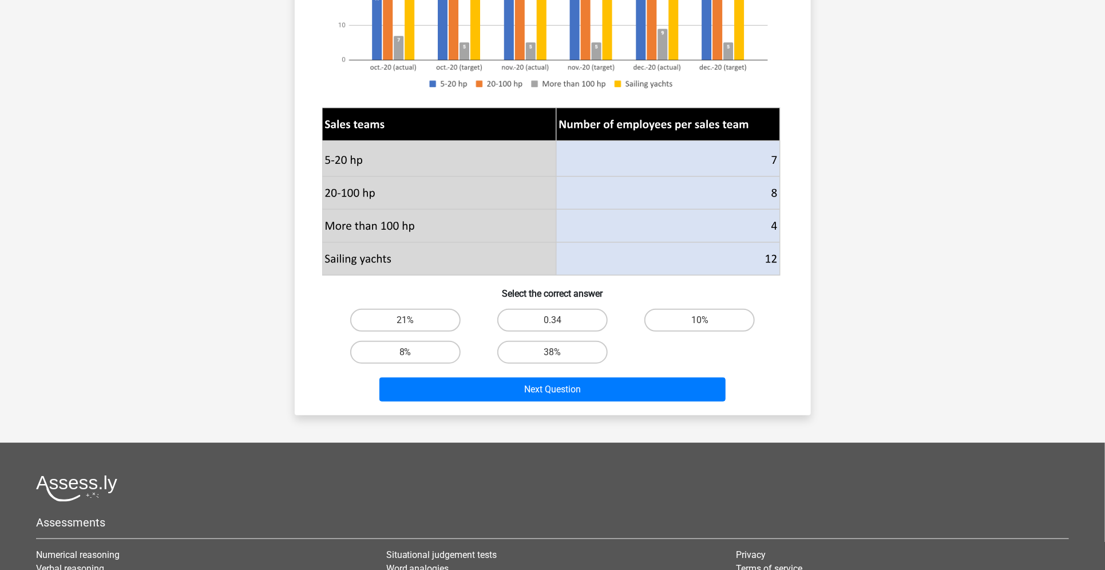
scroll to position [333, 0]
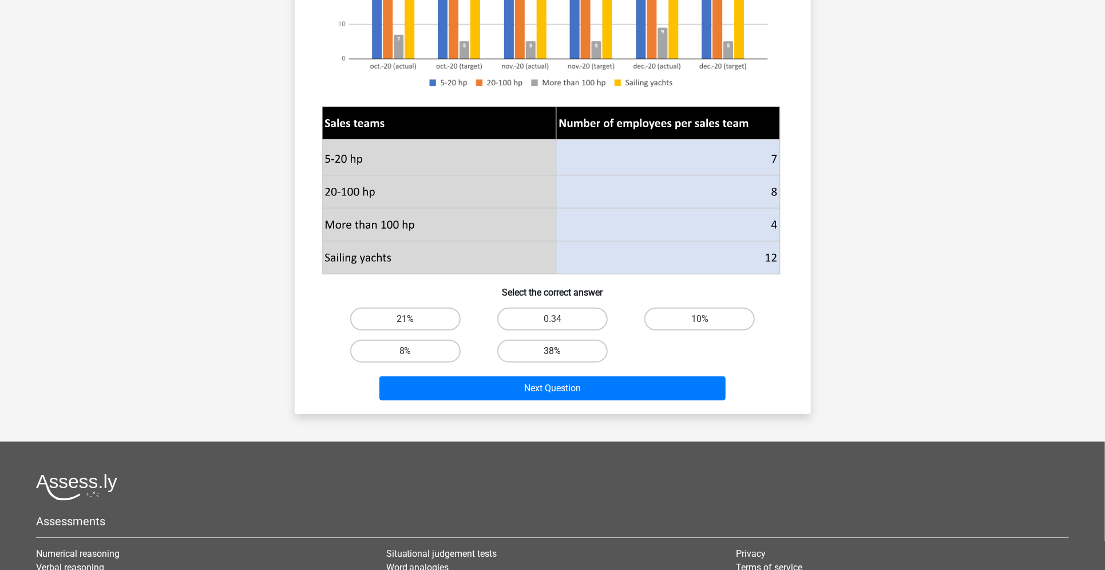
click at [536, 352] on label "38%" at bounding box center [552, 350] width 110 height 23
click at [552, 352] on input "38%" at bounding box center [555, 354] width 7 height 7
radio input "true"
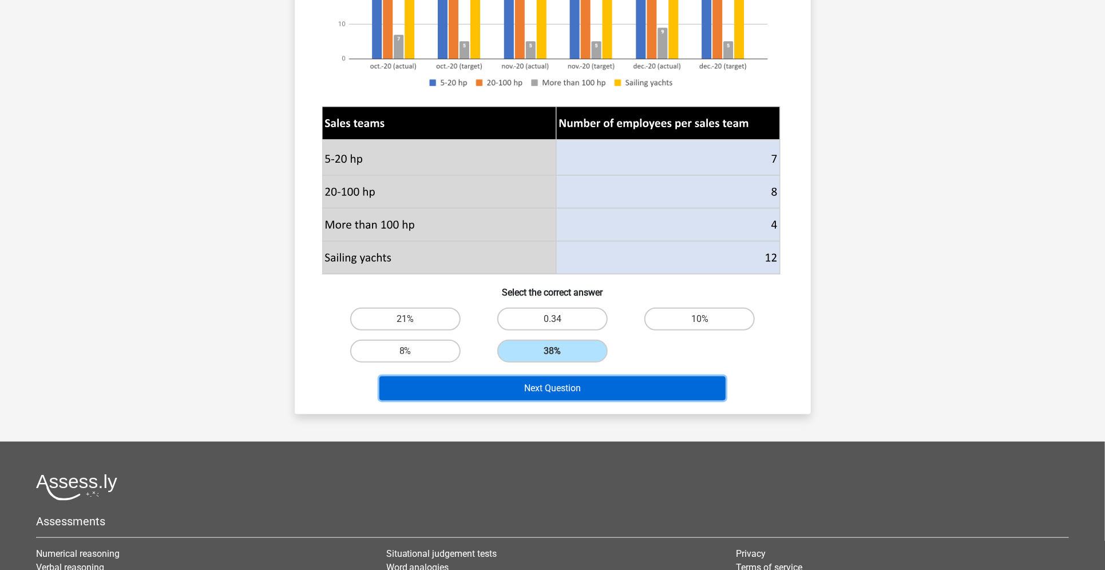
click at [526, 396] on button "Next Question" at bounding box center [553, 388] width 346 height 24
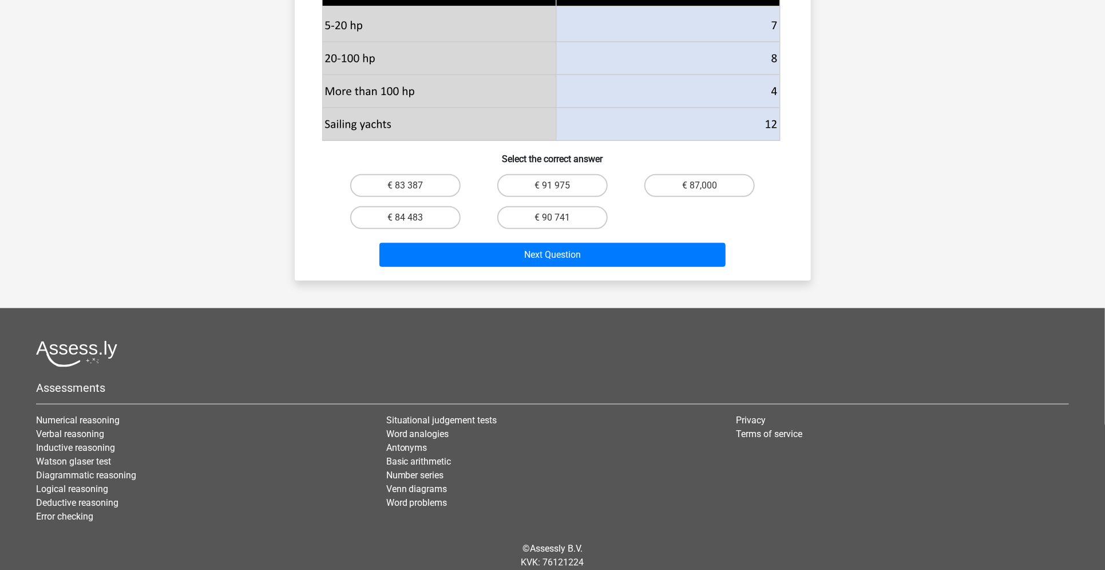
scroll to position [449, 0]
click at [572, 228] on label "€ 90 741" at bounding box center [552, 217] width 110 height 23
click at [560, 224] on input "€ 90 741" at bounding box center [555, 220] width 7 height 7
radio input "true"
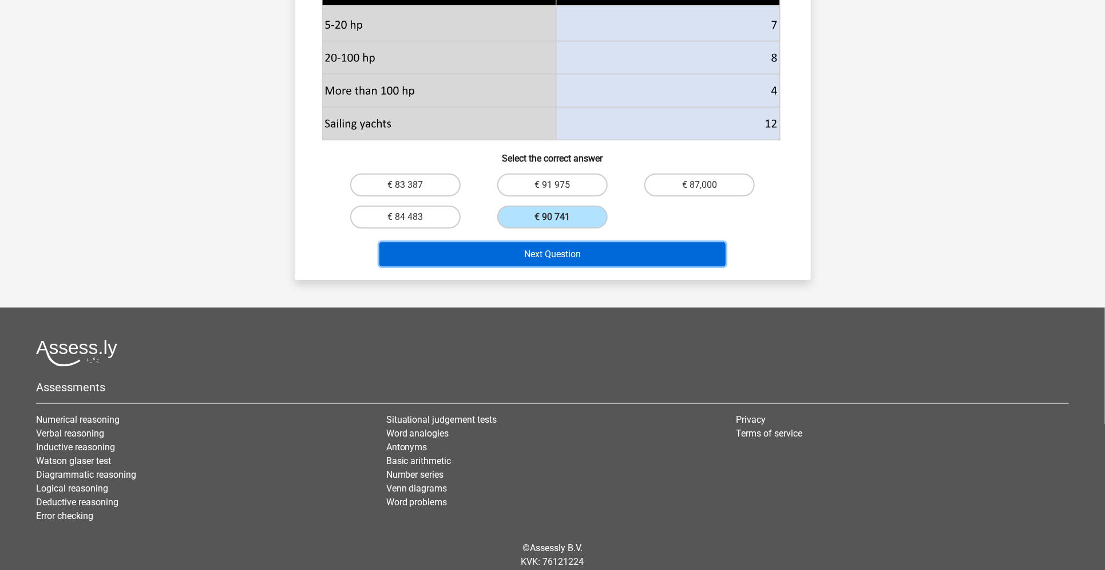
click at [546, 266] on button "Next Question" at bounding box center [553, 254] width 346 height 24
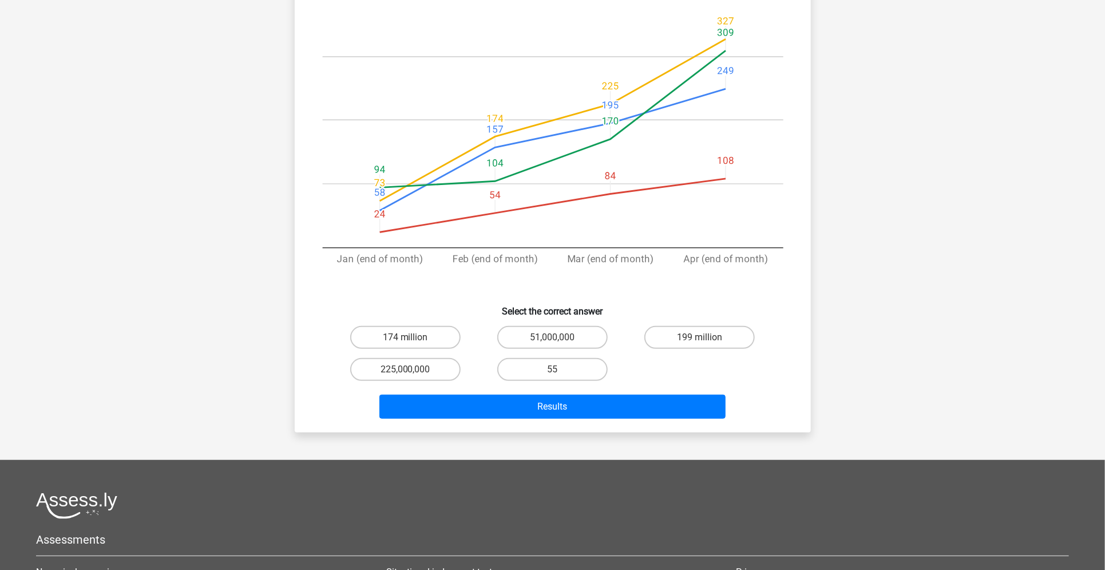
scroll to position [223, 0]
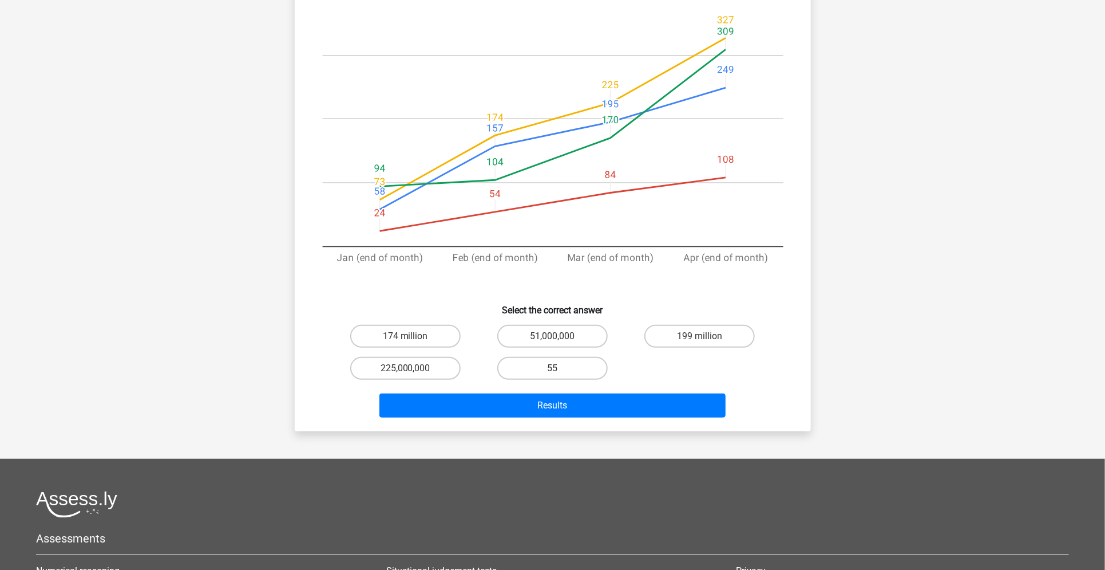
click at [409, 371] on input "225,000,000" at bounding box center [408, 371] width 7 height 7
radio input "true"
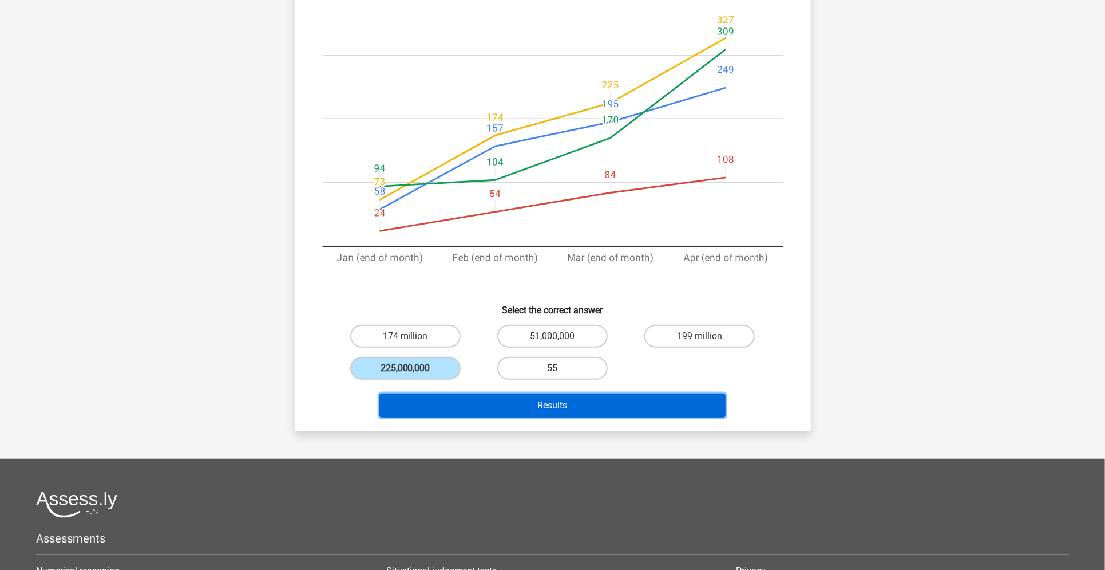
click at [417, 394] on button "Results" at bounding box center [553, 405] width 346 height 24
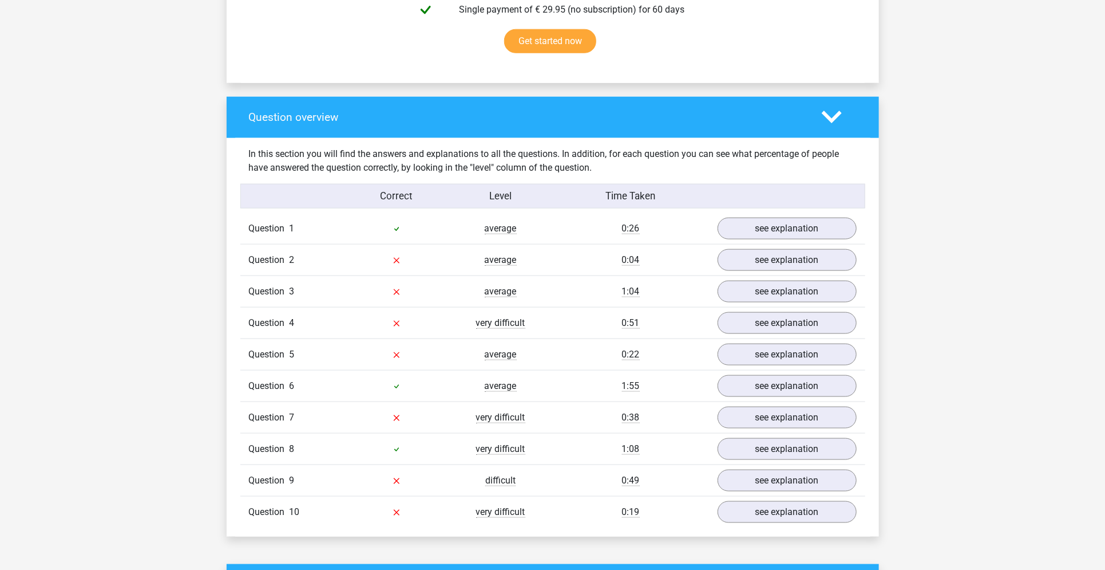
scroll to position [751, 0]
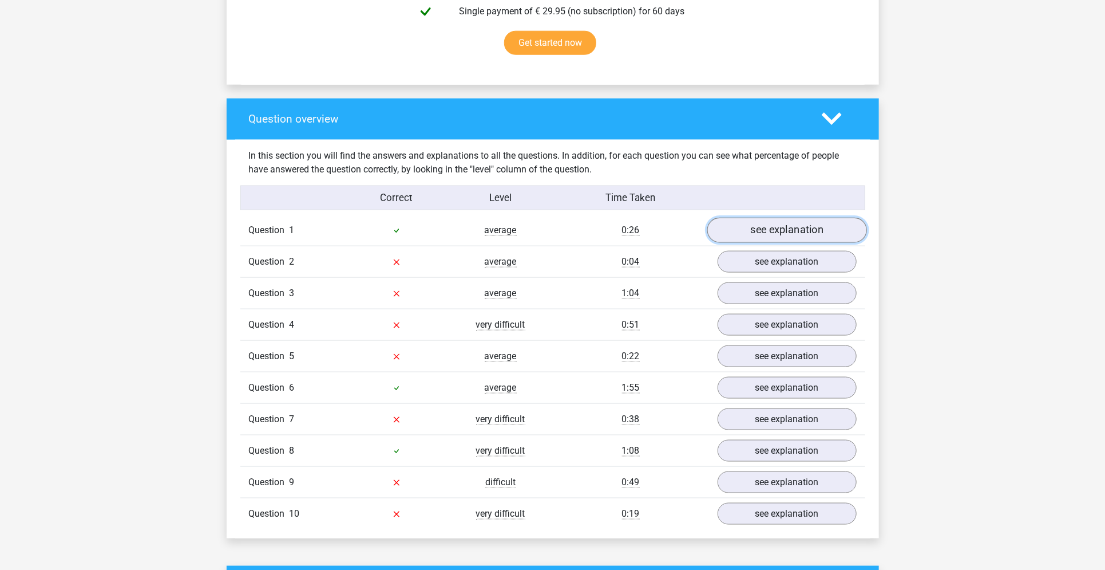
click at [742, 227] on link "see explanation" at bounding box center [787, 230] width 160 height 25
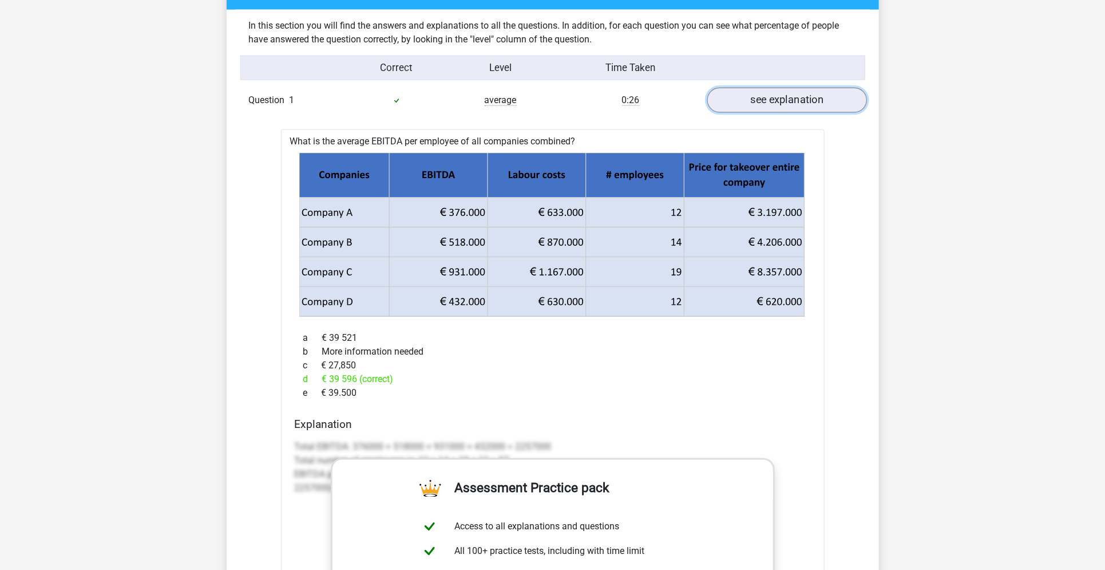
scroll to position [881, 0]
click at [802, 108] on link "see explanation" at bounding box center [787, 100] width 160 height 25
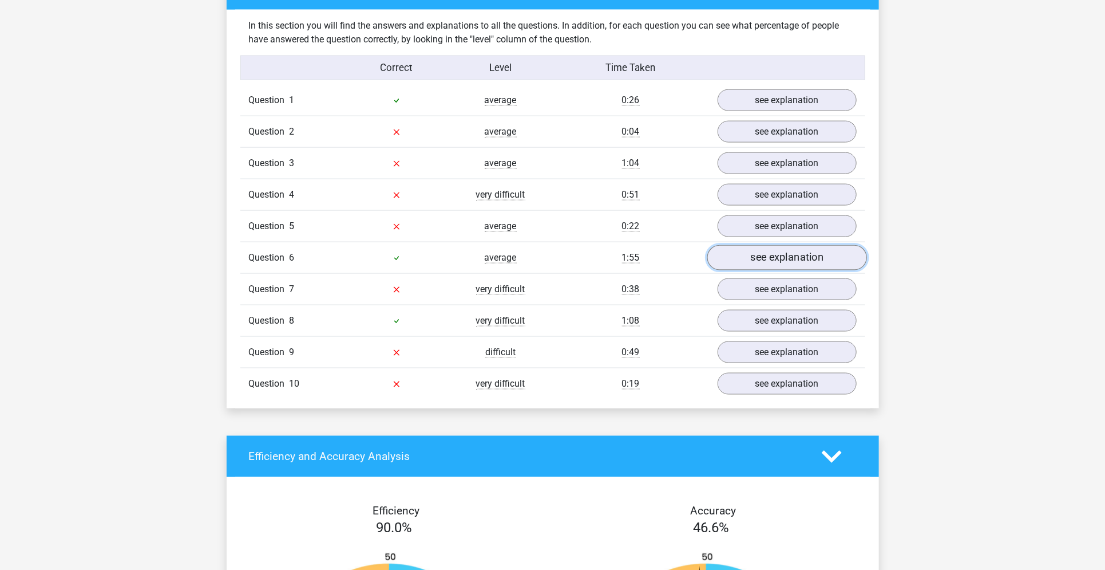
click at [741, 253] on link "see explanation" at bounding box center [787, 257] width 160 height 25
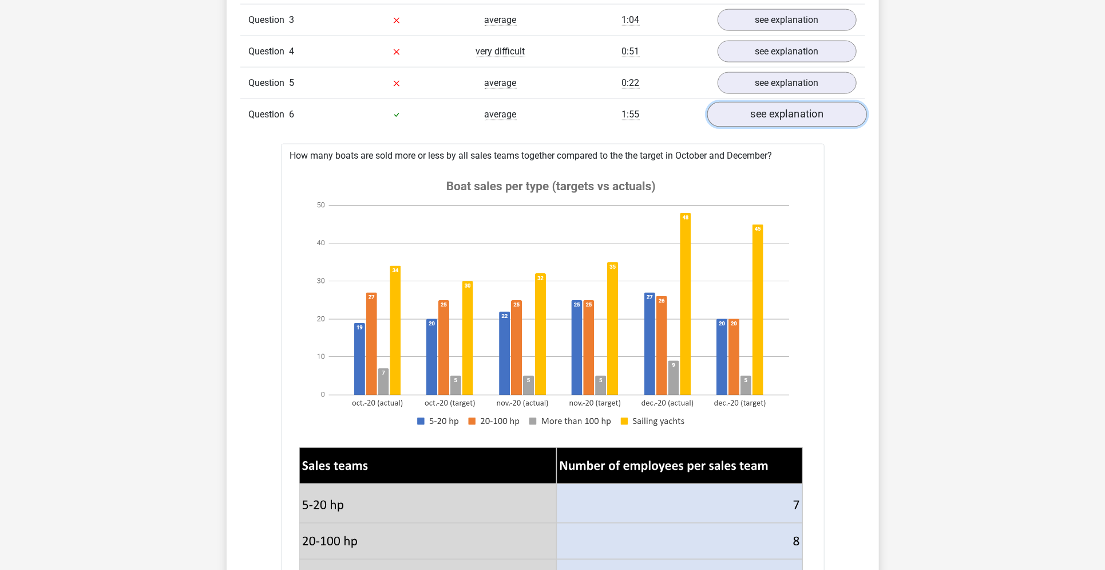
scroll to position [1022, 0]
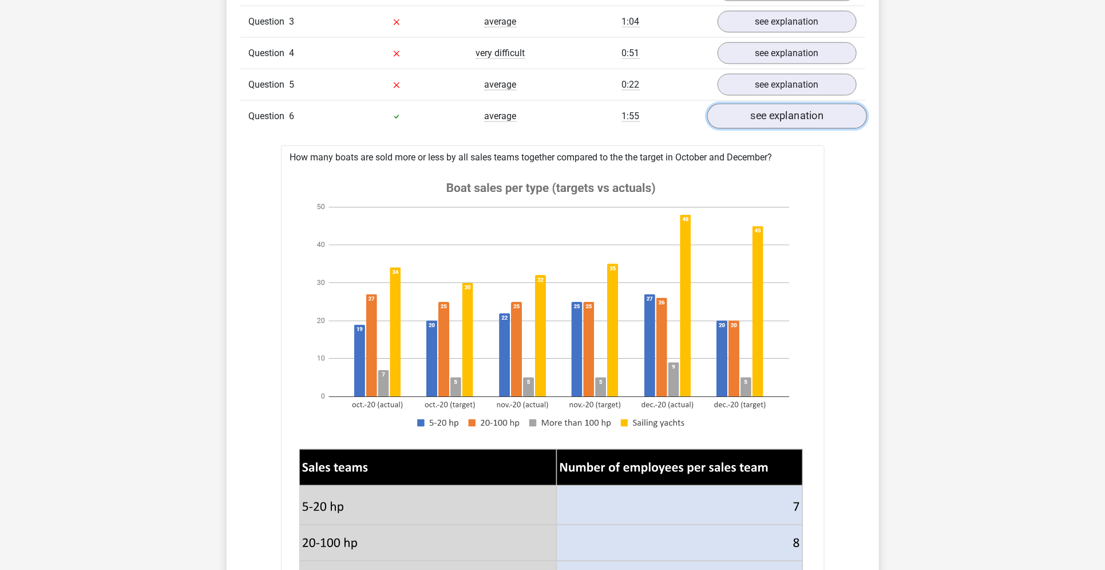
click at [773, 109] on link "see explanation" at bounding box center [787, 116] width 160 height 25
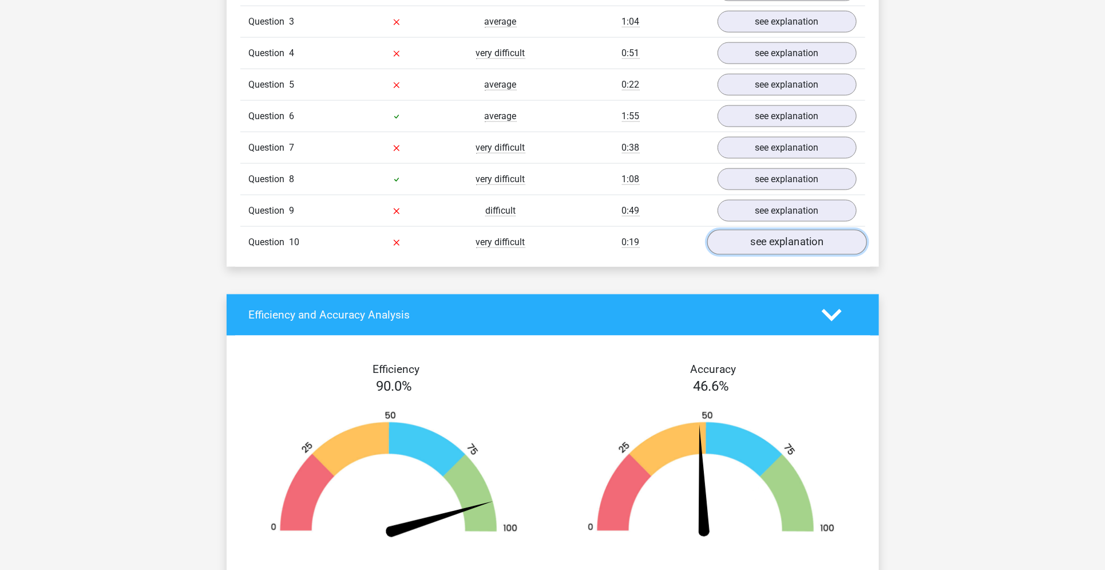
click at [774, 238] on link "see explanation" at bounding box center [787, 242] width 160 height 25
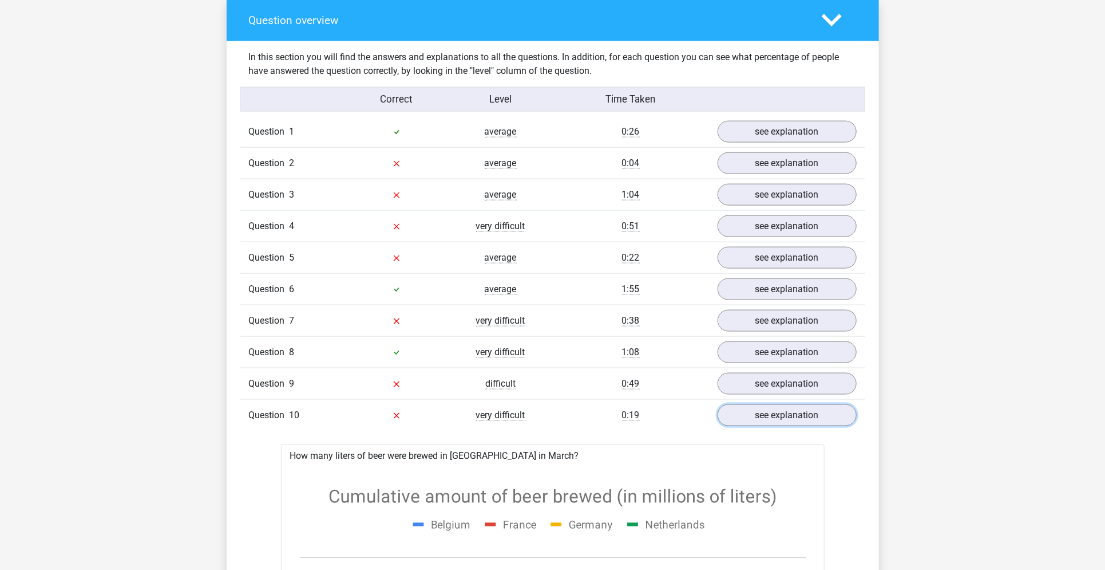
scroll to position [850, 0]
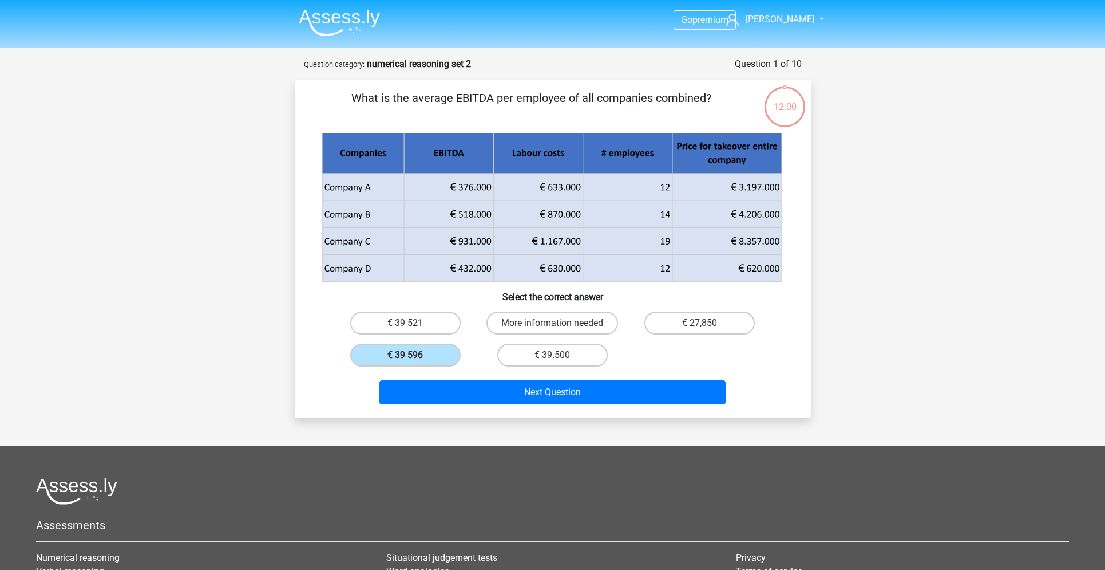
scroll to position [177, 0]
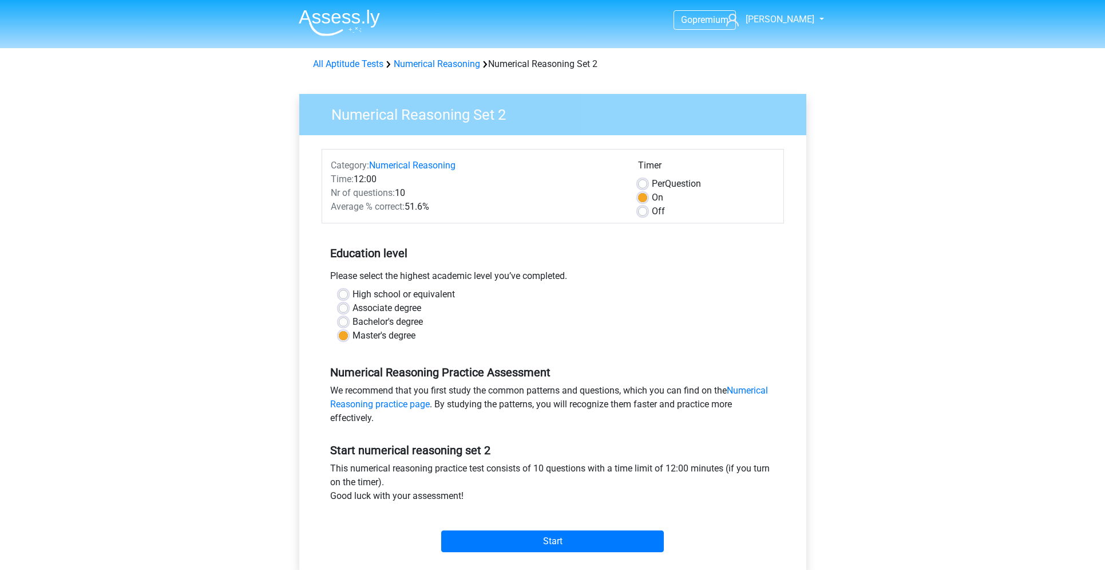
scroll to position [148, 0]
